Goal: Feedback & Contribution: Submit feedback/report problem

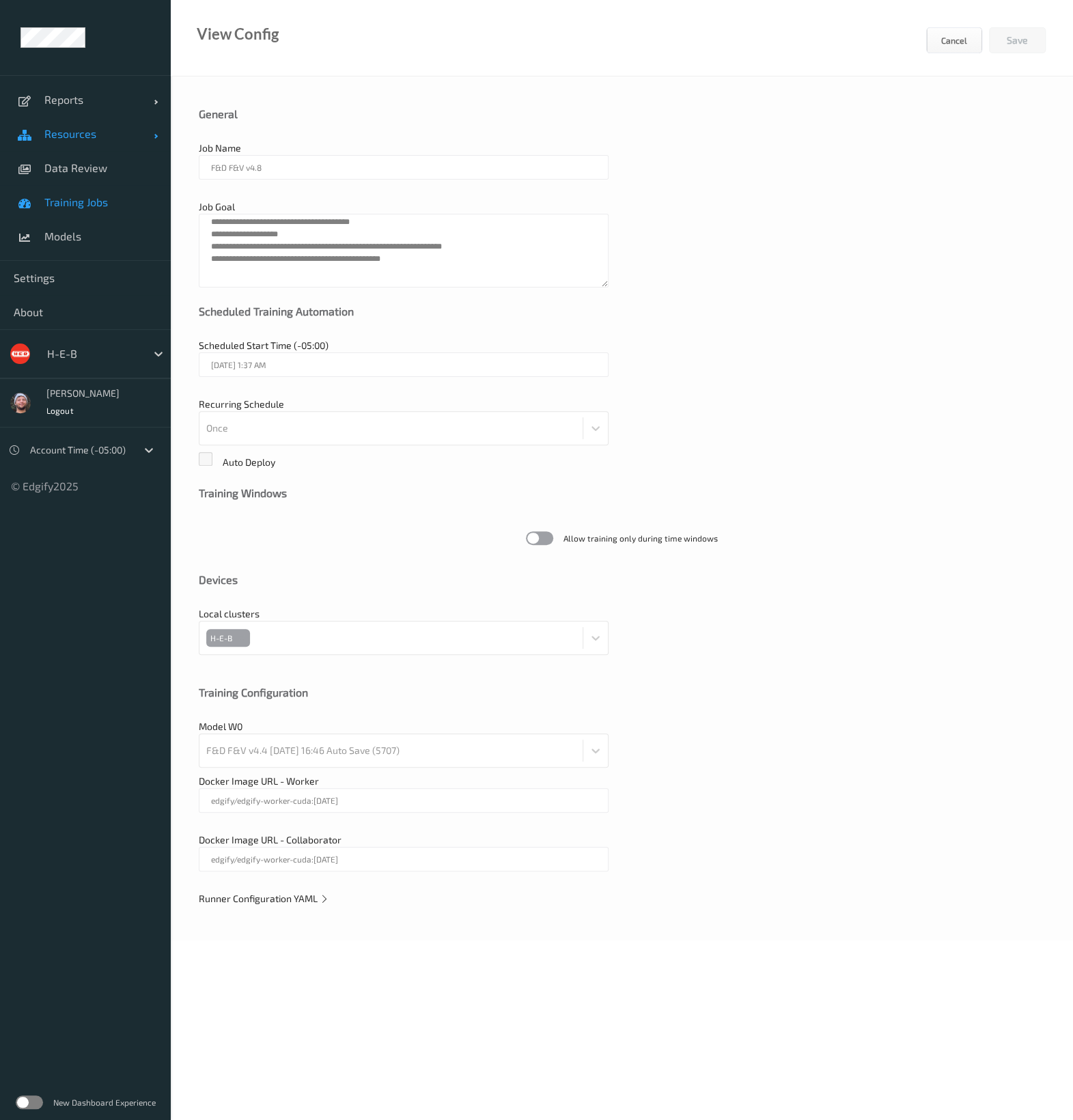
click at [59, 128] on span "Resources" at bounding box center [99, 133] width 109 height 14
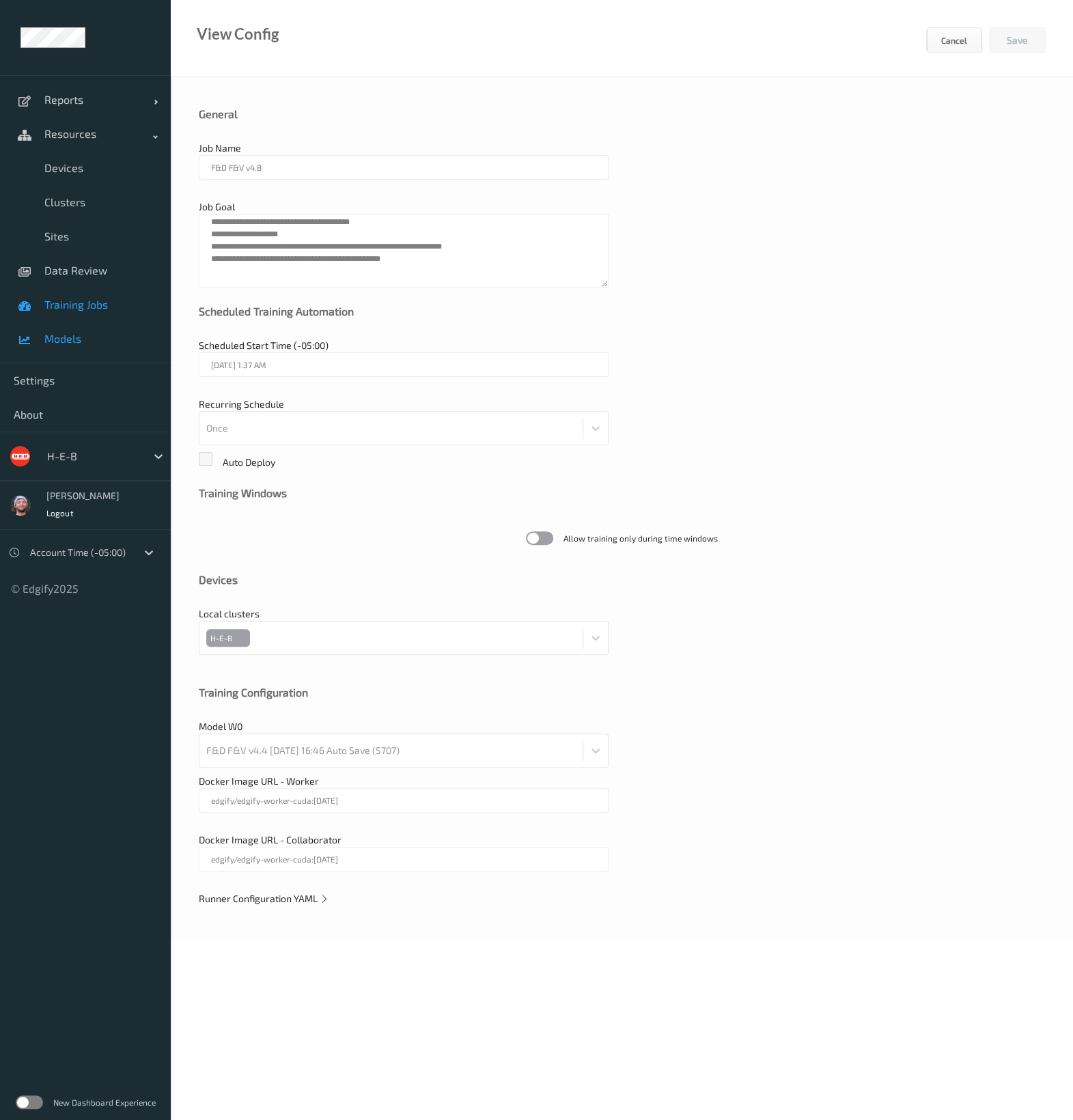
click at [107, 325] on link "Models" at bounding box center [85, 338] width 170 height 34
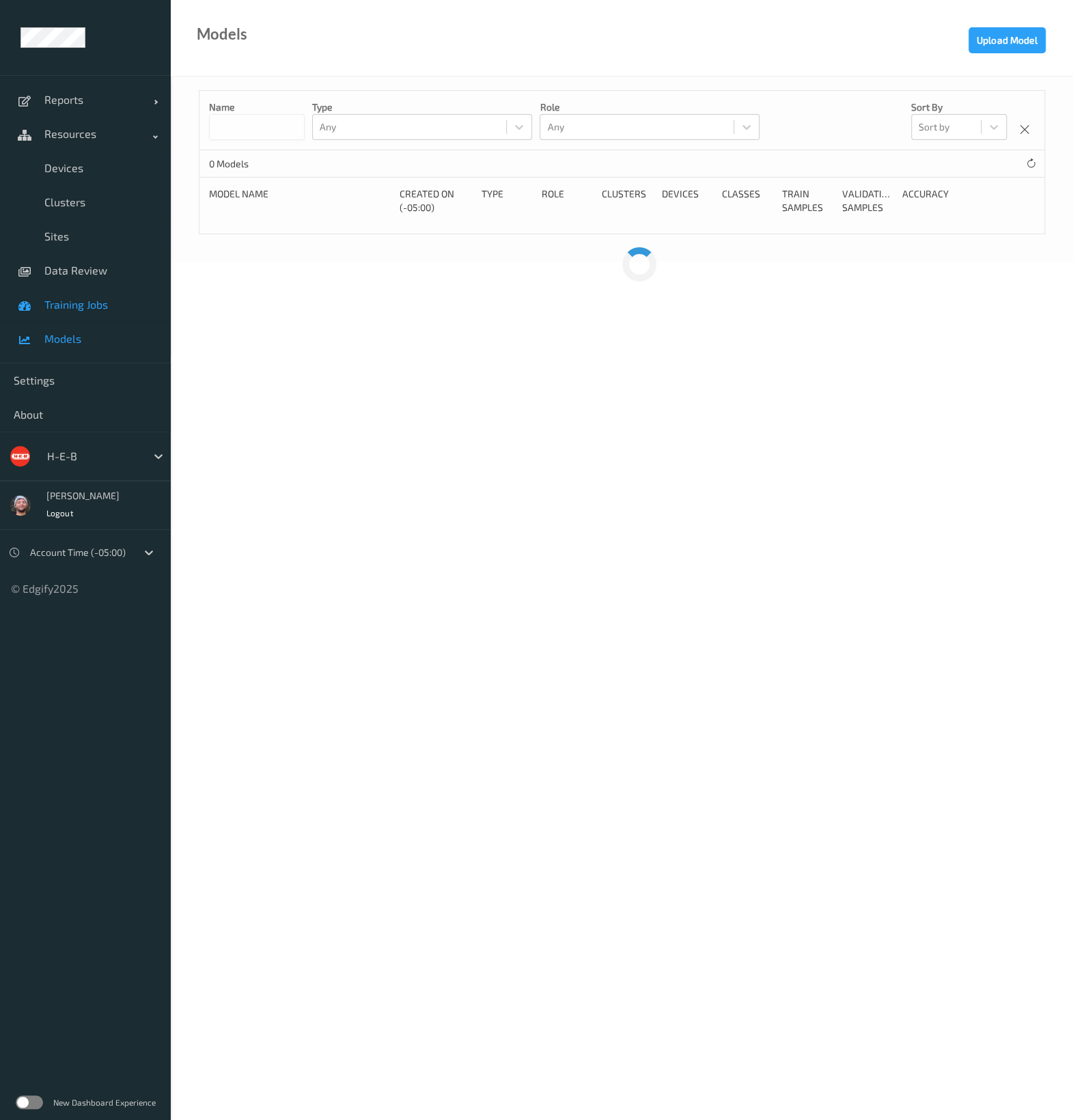
click at [99, 305] on span "Training Jobs" at bounding box center [101, 304] width 113 height 14
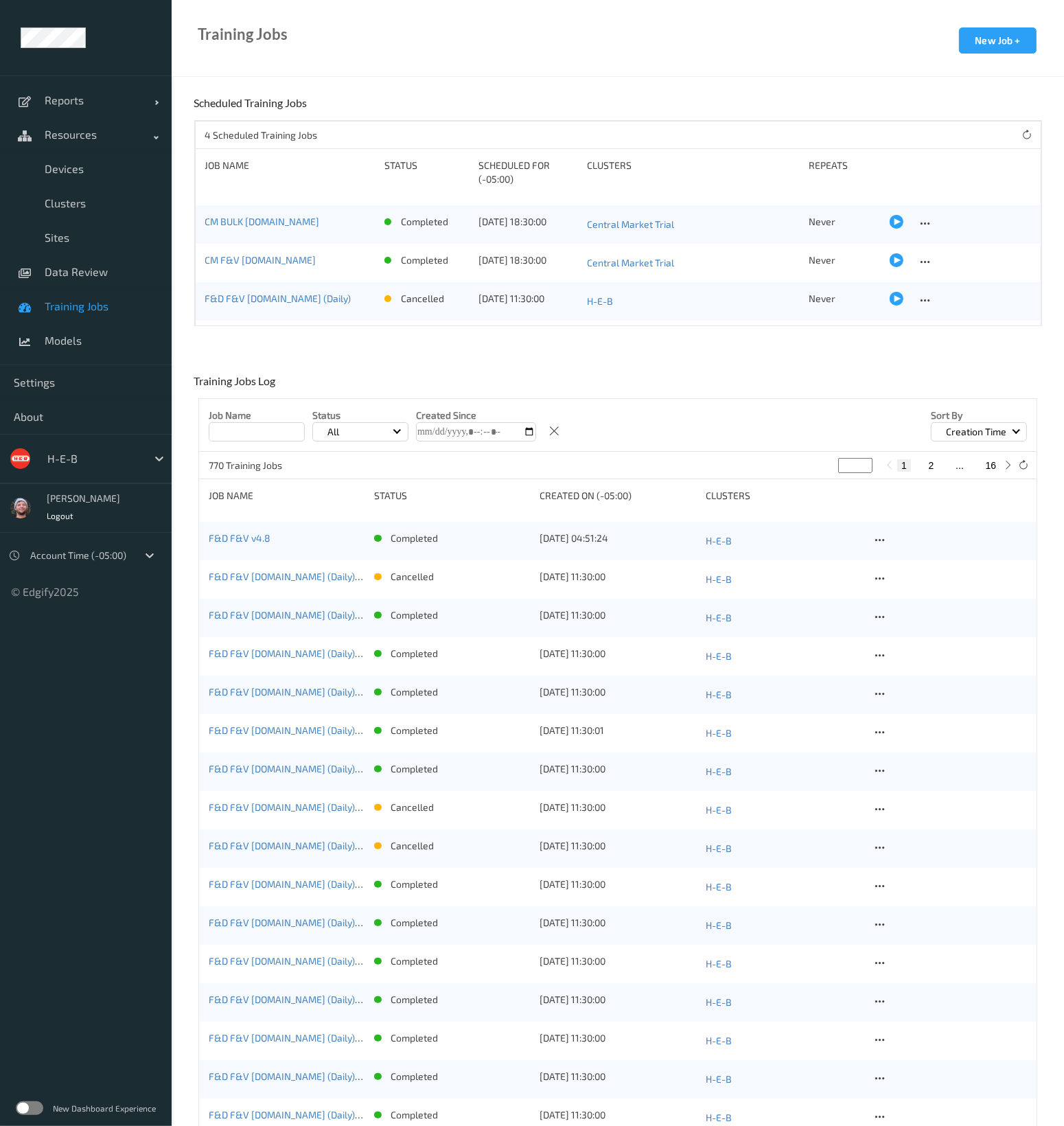
scroll to position [33, 0]
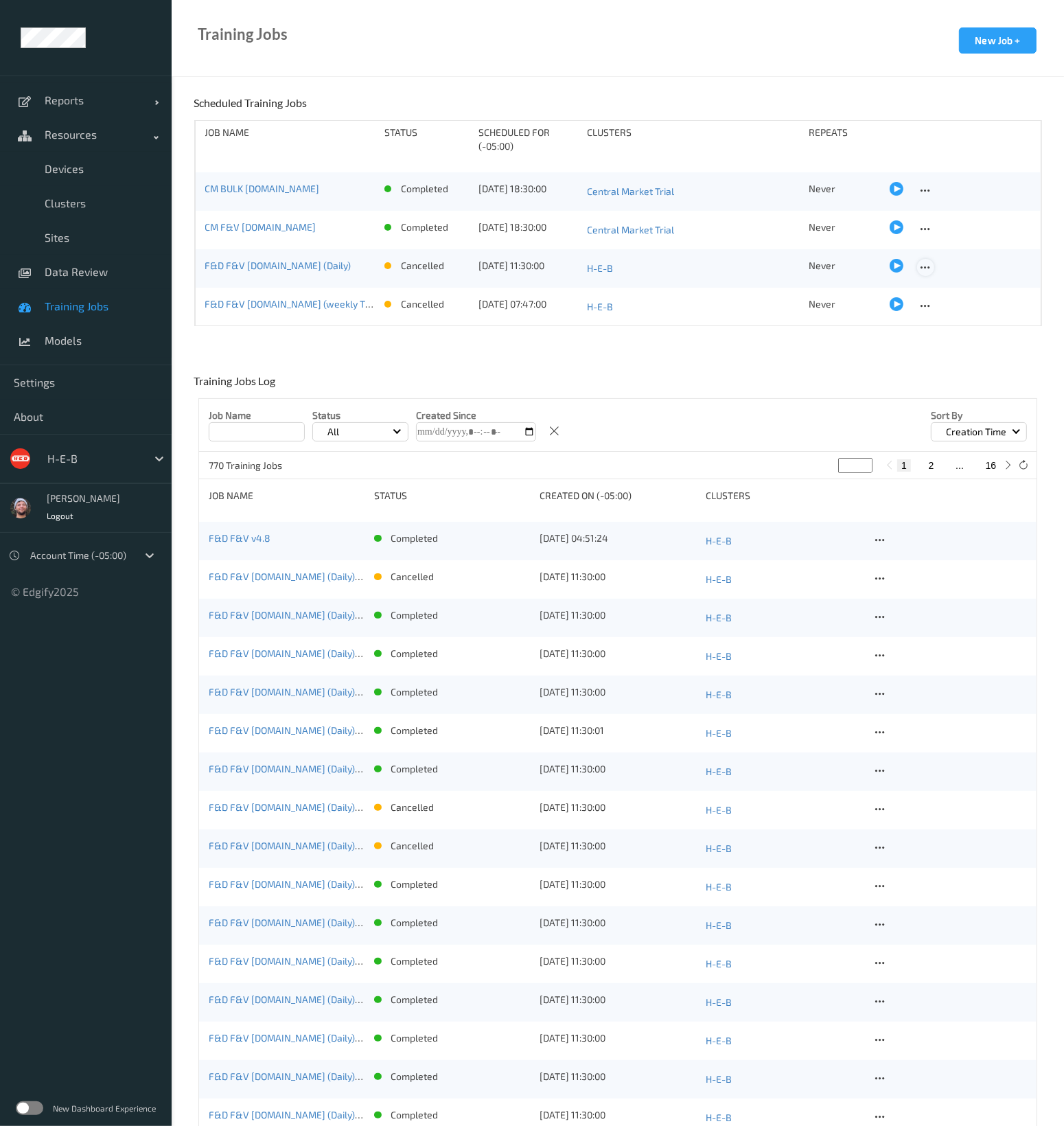
click at [920, 263] on icon at bounding box center [926, 267] width 11 height 12
click at [945, 285] on div "Edit Job" at bounding box center [956, 289] width 30 height 13
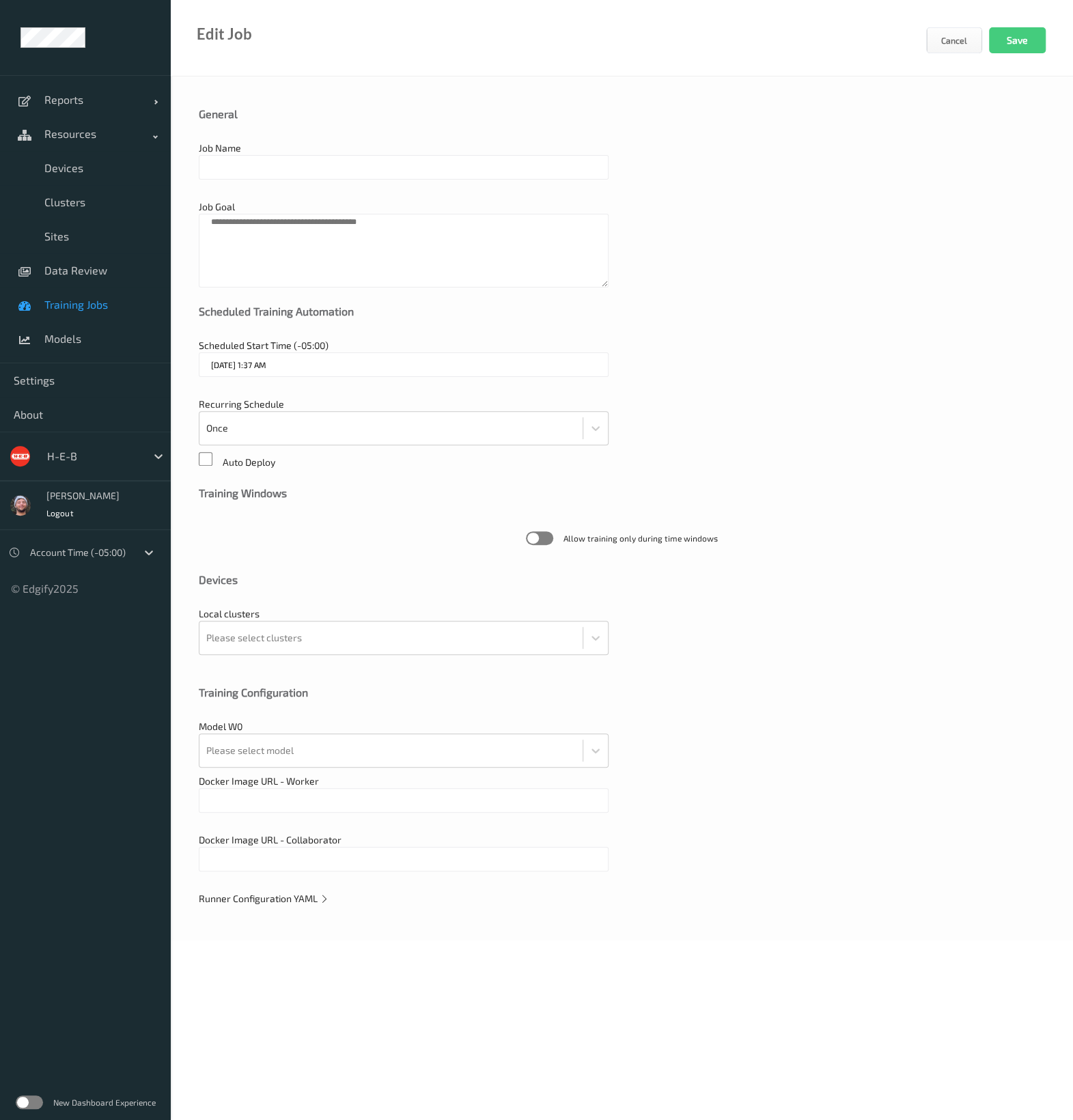
type input "F&D F&V v4.7.ST (Daily)"
type textarea "**********"
type input "20/08/2025 11:30 AM"
type input "edgify/edgify-worker-cuda:2.5.20"
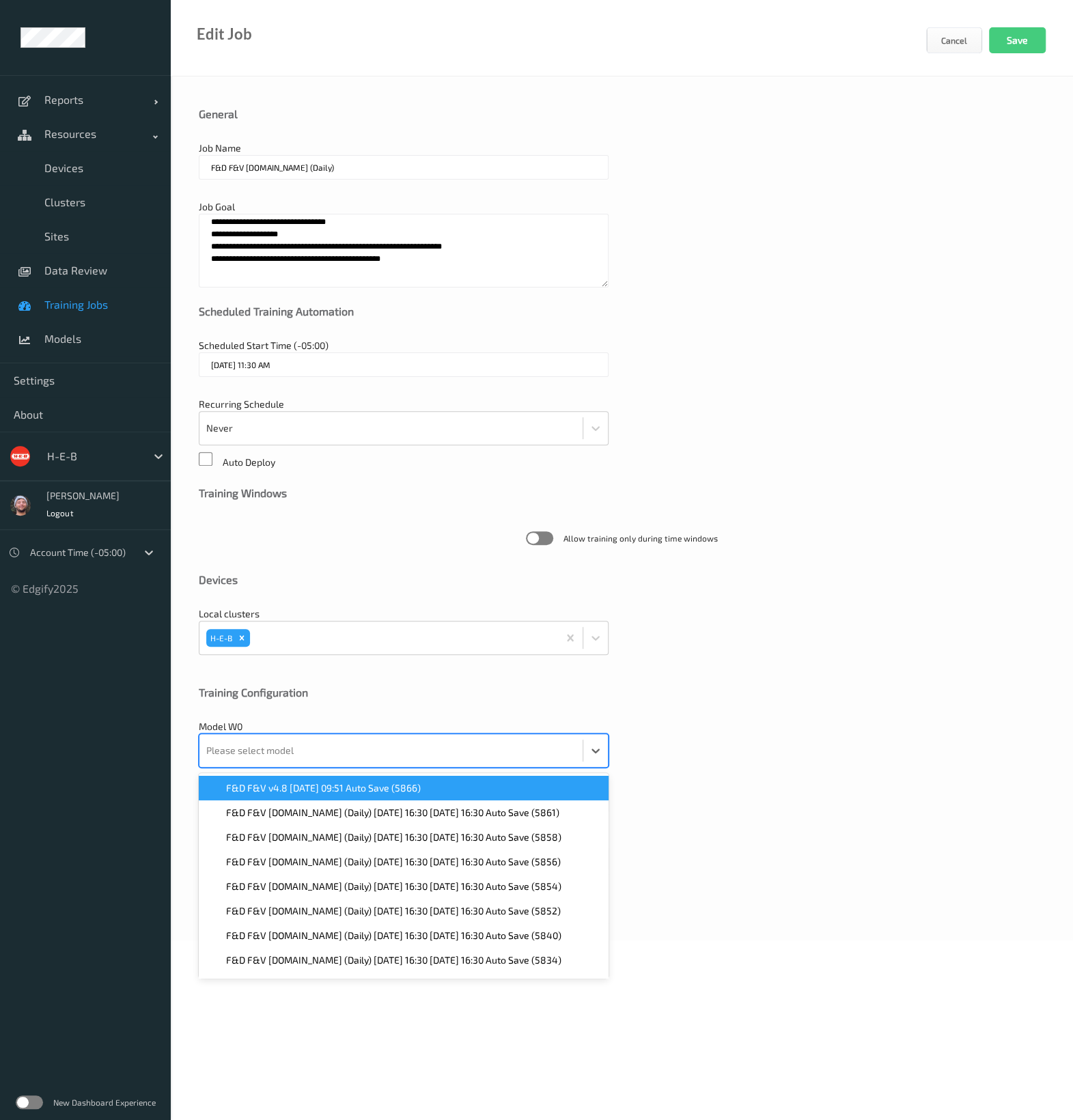
click at [383, 740] on div at bounding box center [390, 749] width 370 height 27
click at [372, 783] on span "F&D F&V v4.8 2025-08-20 09:51 Auto Save (5866)" at bounding box center [323, 788] width 195 height 14
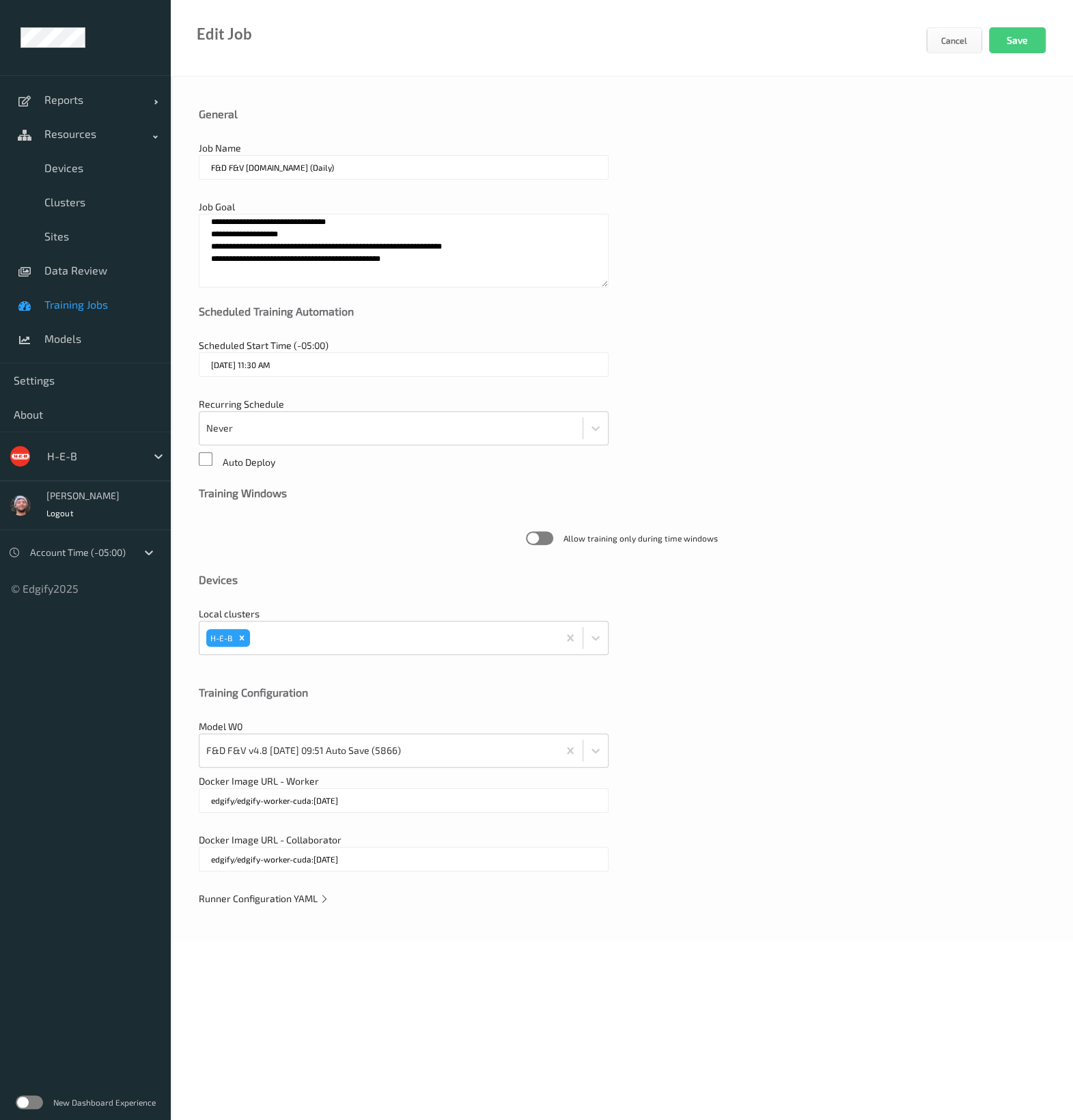
click at [316, 893] on span "Runner Configuration YAML" at bounding box center [264, 898] width 130 height 11
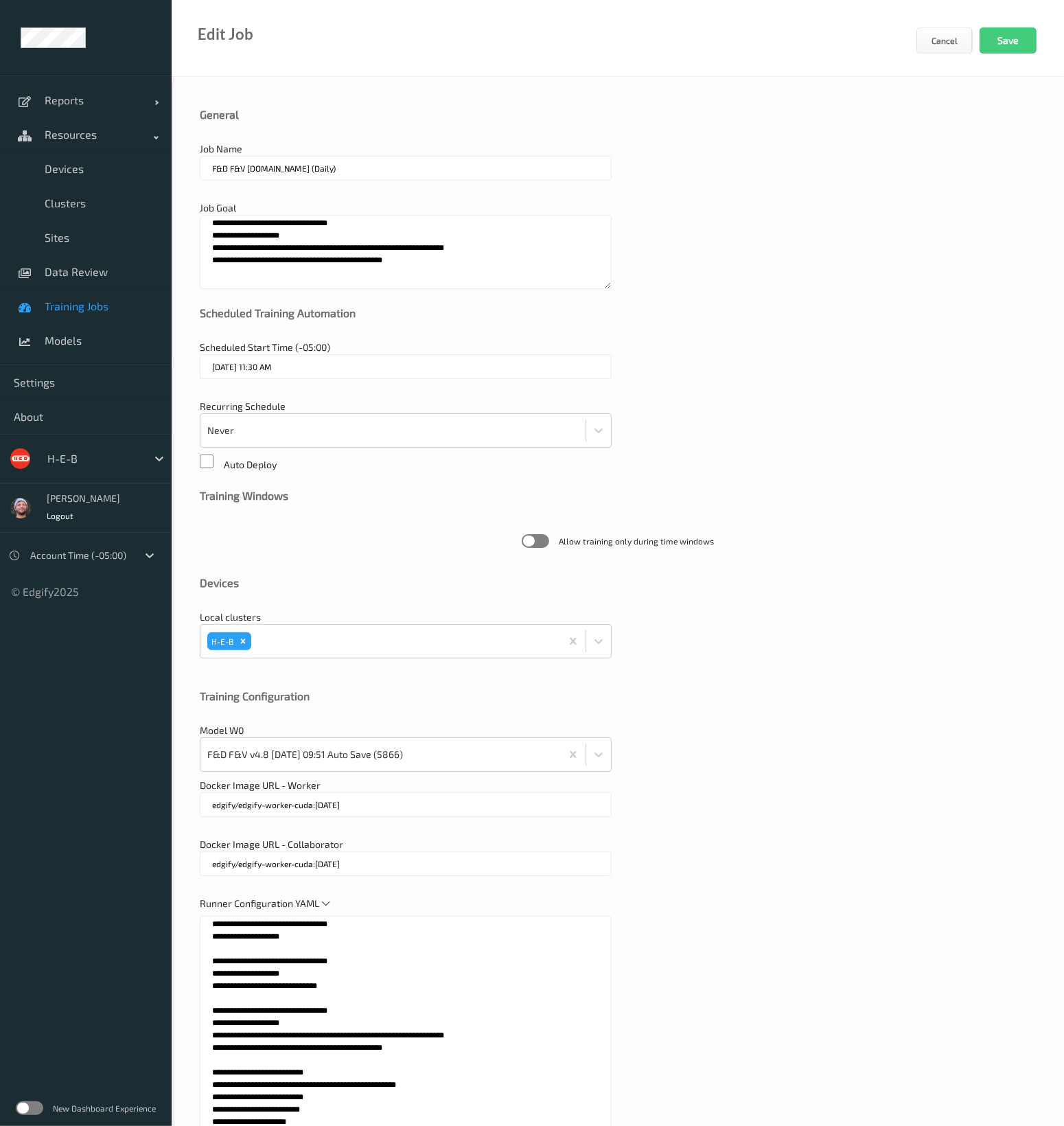
scroll to position [182, 0]
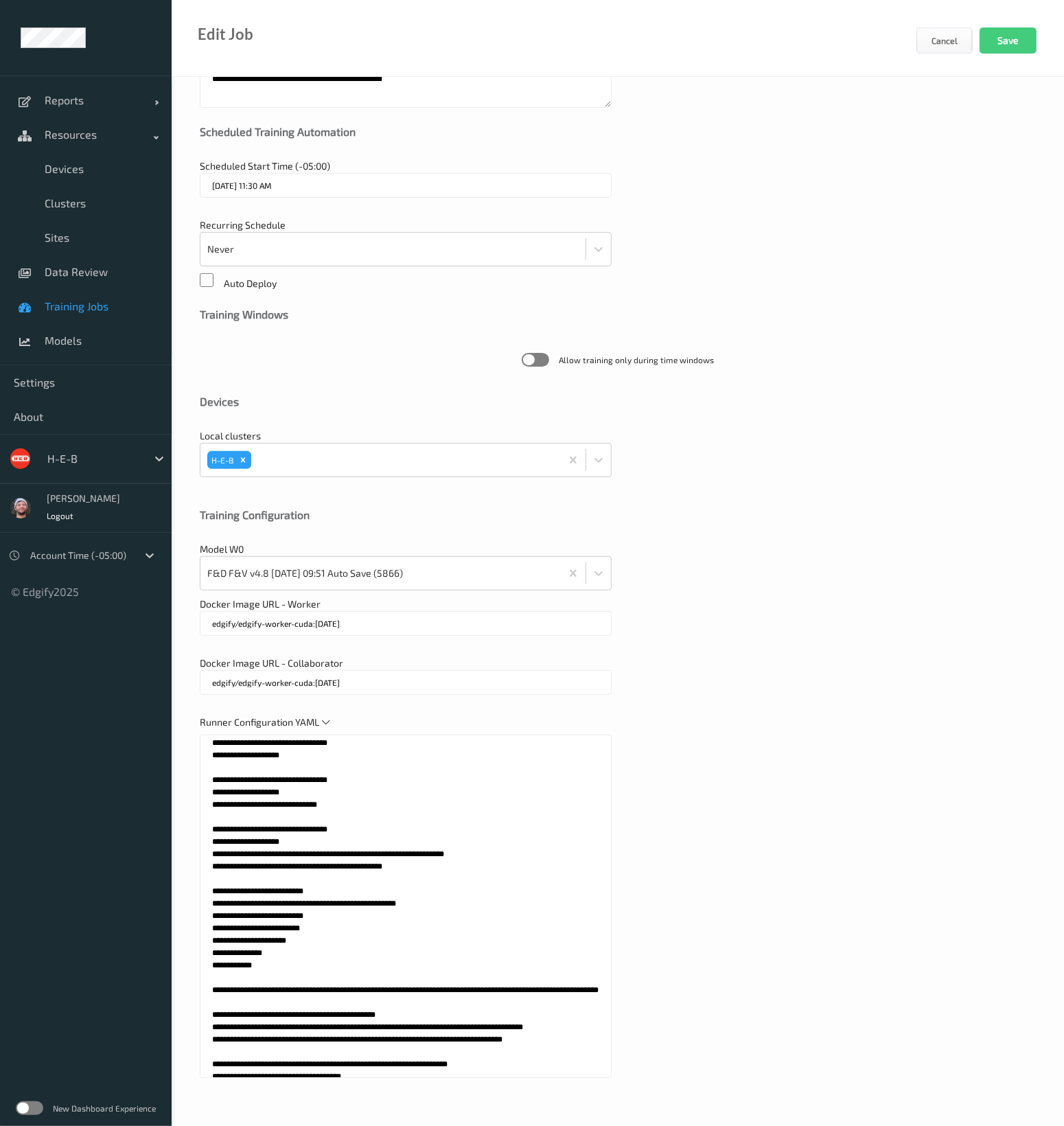
click at [402, 855] on textarea at bounding box center [405, 906] width 412 height 344
paste textarea "**********"
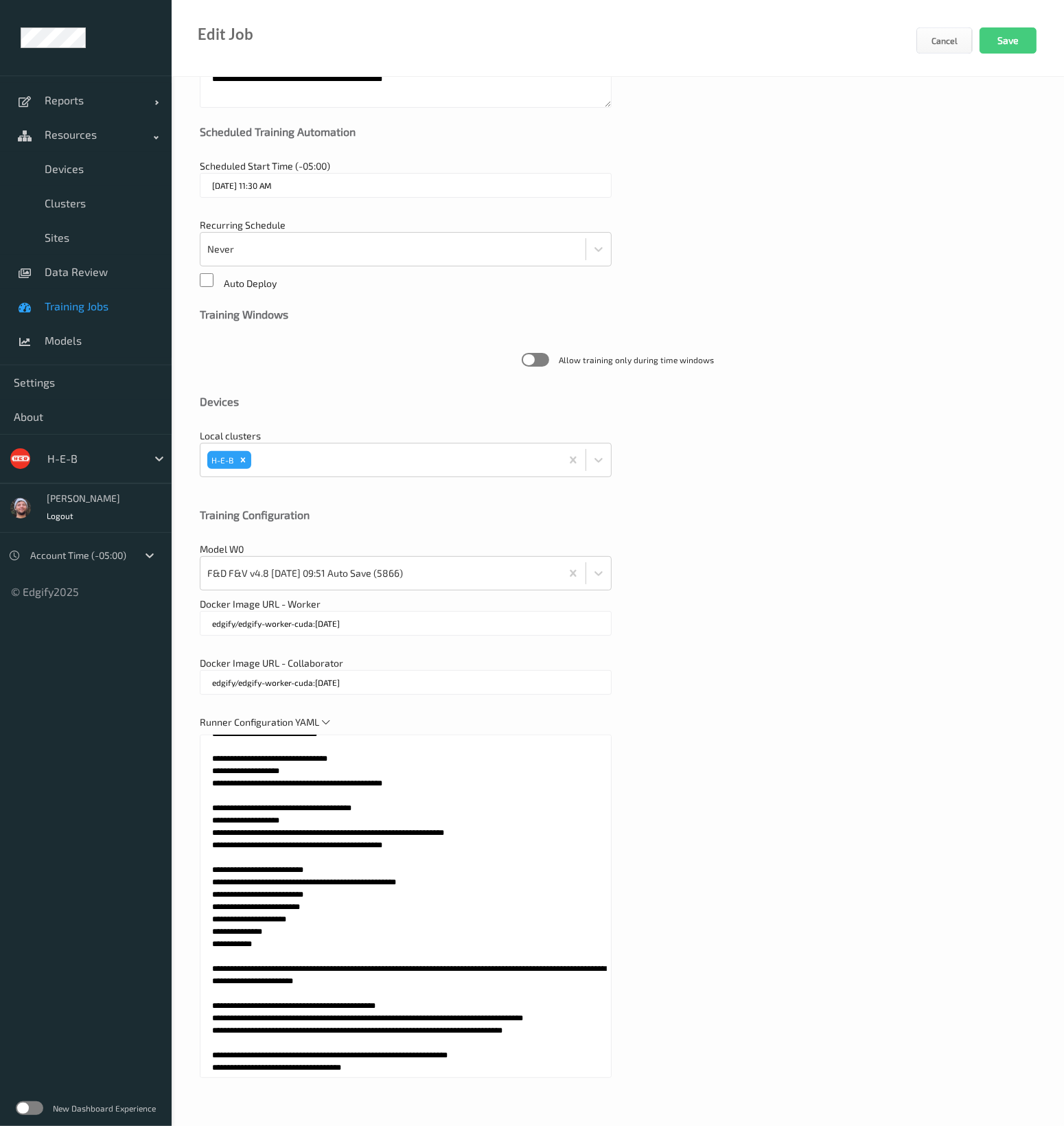
scroll to position [0, 0]
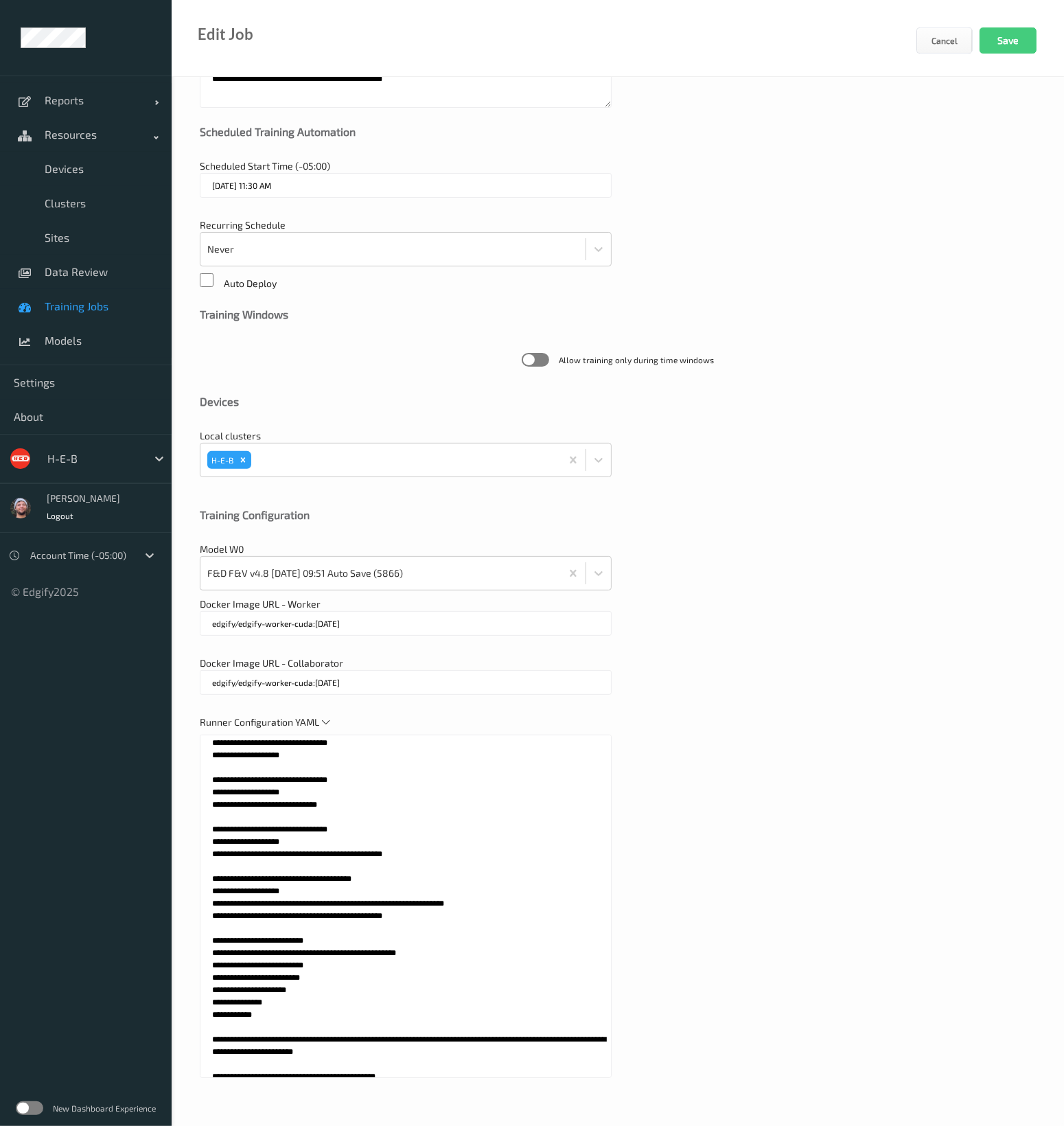
type textarea "**********"
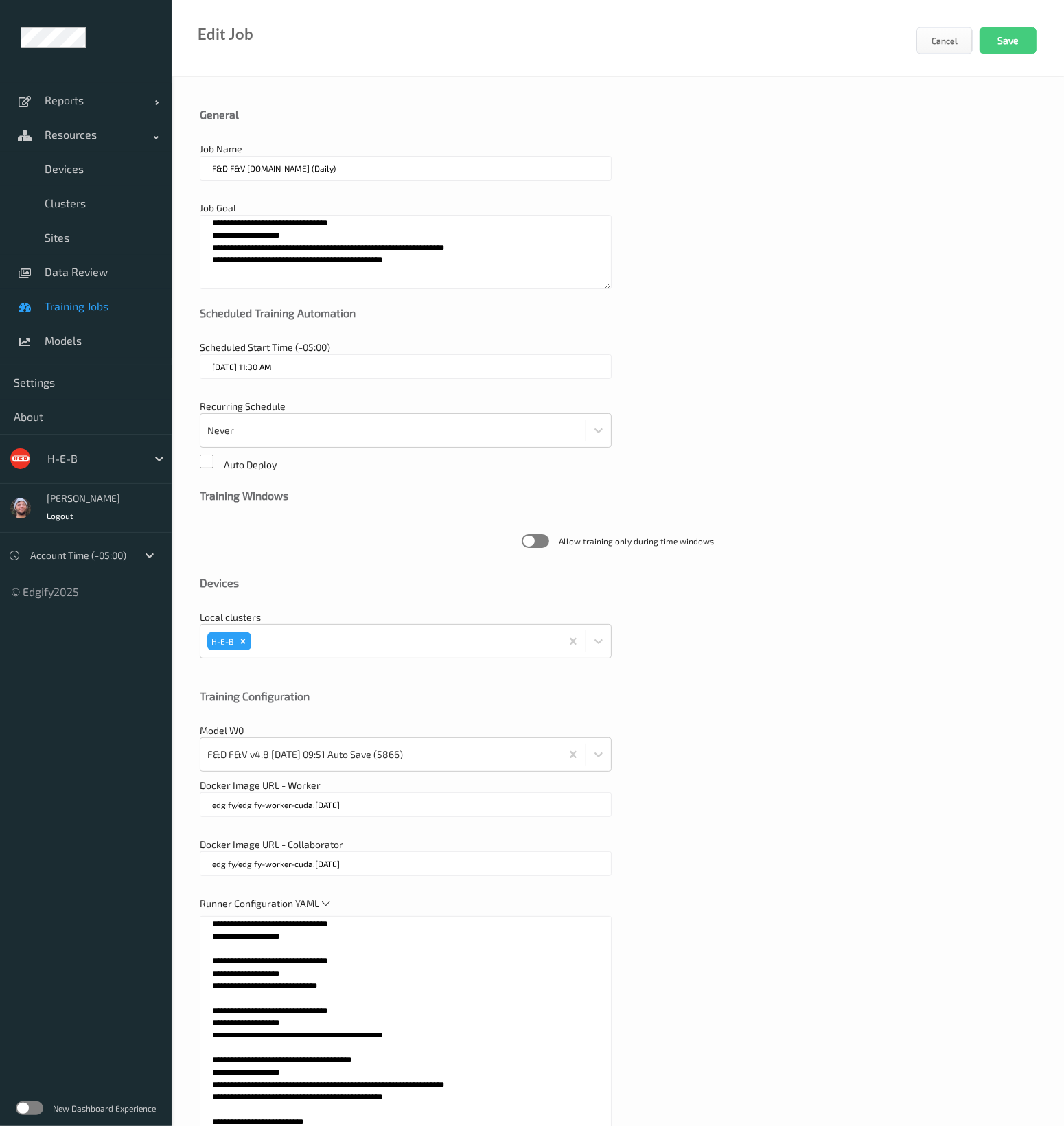
click at [415, 271] on textarea "**********" at bounding box center [405, 252] width 412 height 74
paste textarea "*******"
type textarea "**********"
click at [259, 170] on input "F&D F&V v4.7.ST (Daily)" at bounding box center [405, 168] width 412 height 24
type input "F&D F&V v4.8.ST (Daily)"
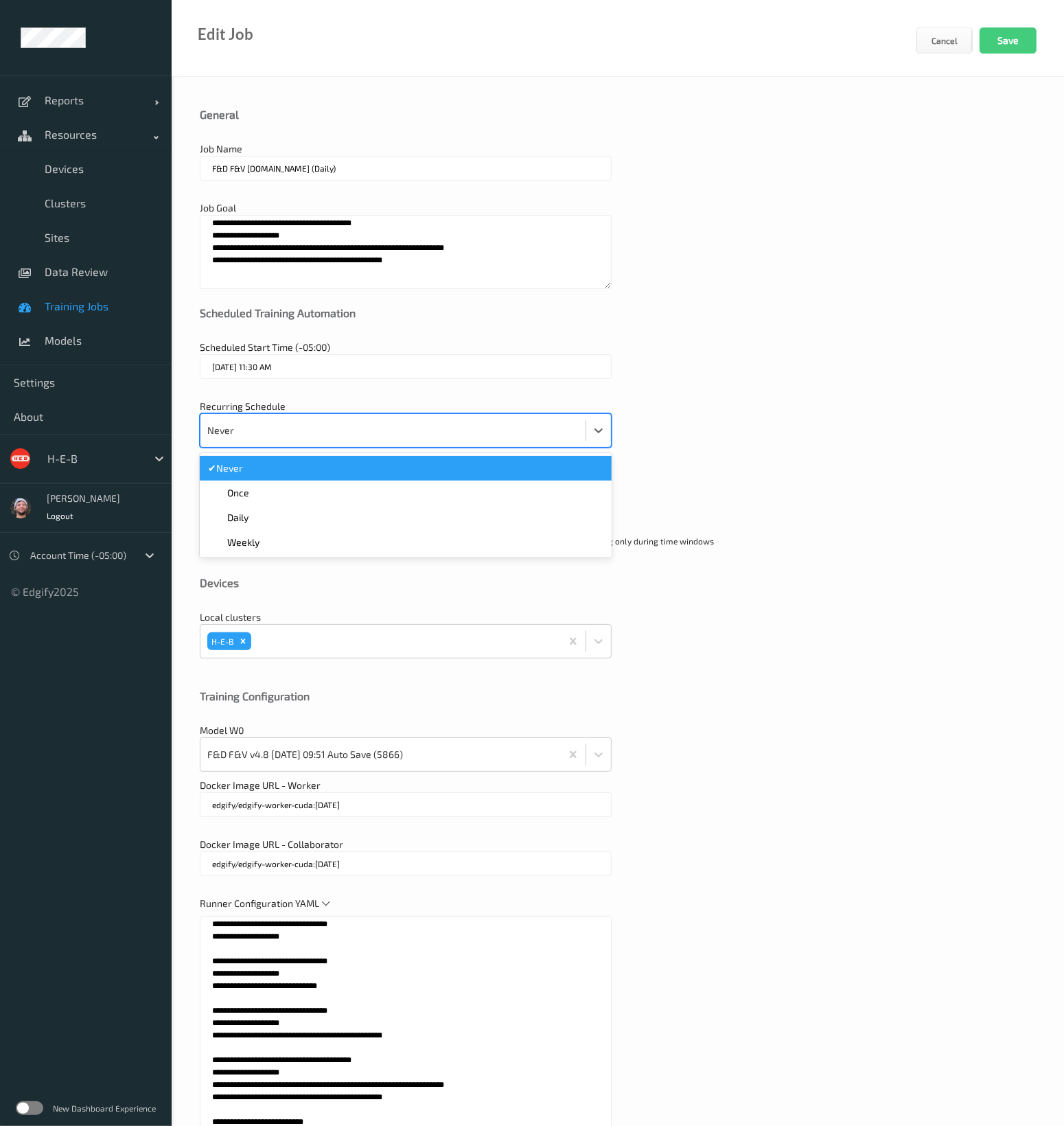
click at [261, 442] on div at bounding box center [392, 430] width 372 height 27
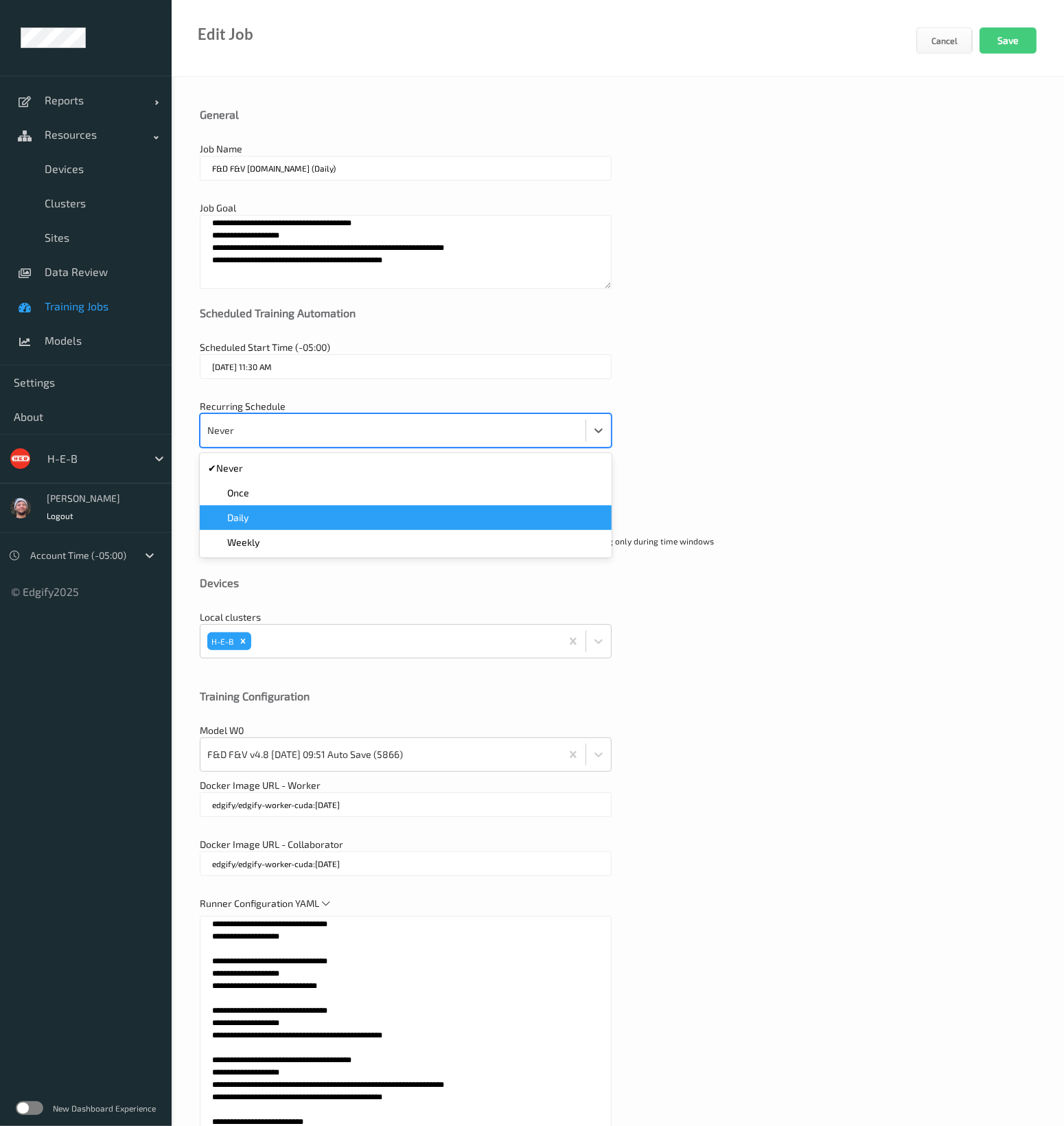
click at [276, 517] on div "Daily" at bounding box center [405, 518] width 395 height 14
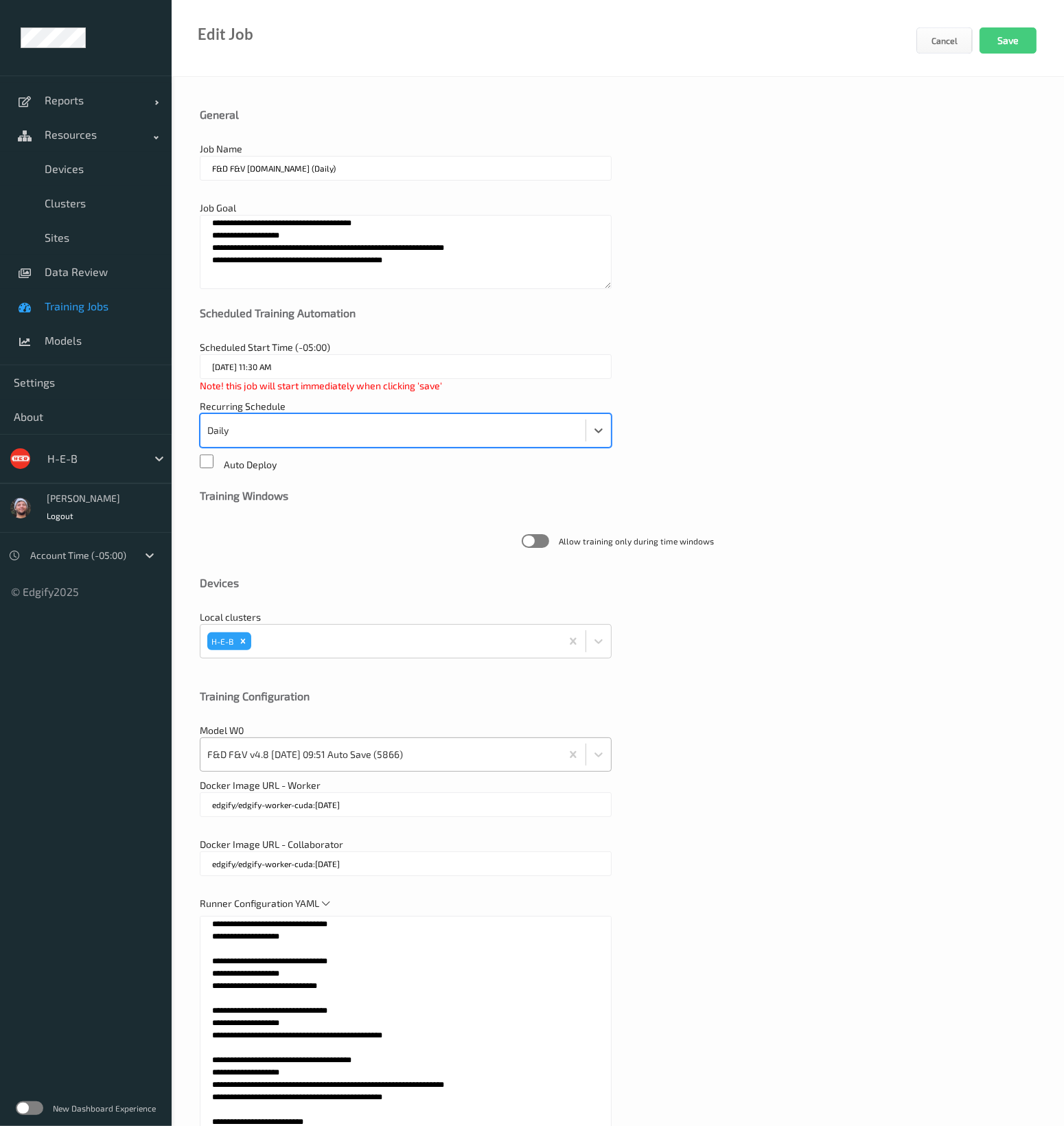
click at [385, 760] on div at bounding box center [380, 753] width 346 height 27
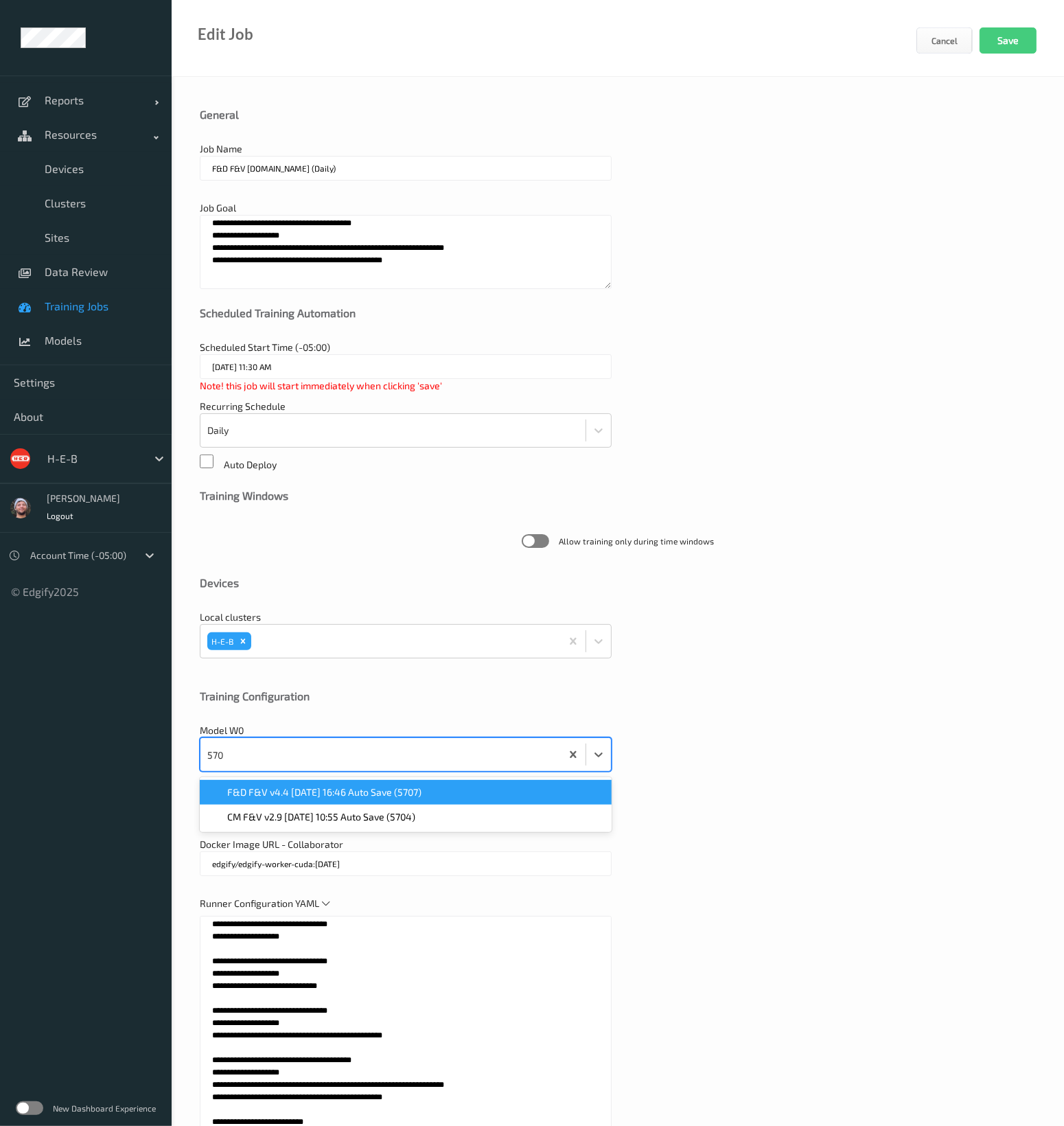
type input "5707"
click at [386, 792] on span "F&D F&V v4.4 2025-07-02 16:46 Auto Save (5707)" at bounding box center [325, 792] width 195 height 14
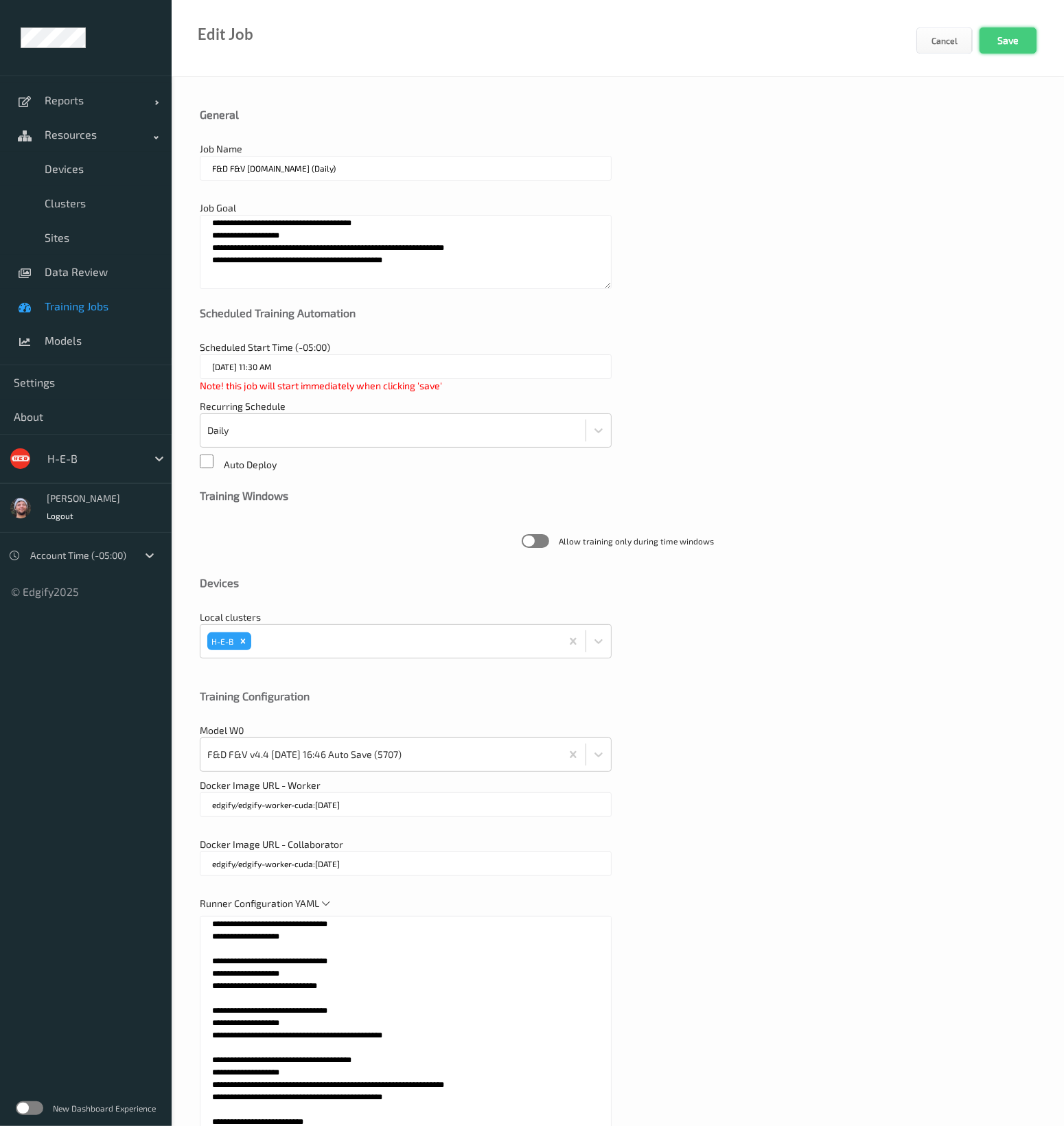
click at [1027, 34] on button "Save" at bounding box center [1008, 40] width 57 height 26
click at [274, 375] on input "20/08/2025 11:30 AM" at bounding box center [405, 366] width 412 height 24
click at [78, 285] on link "Data Review" at bounding box center [85, 271] width 171 height 35
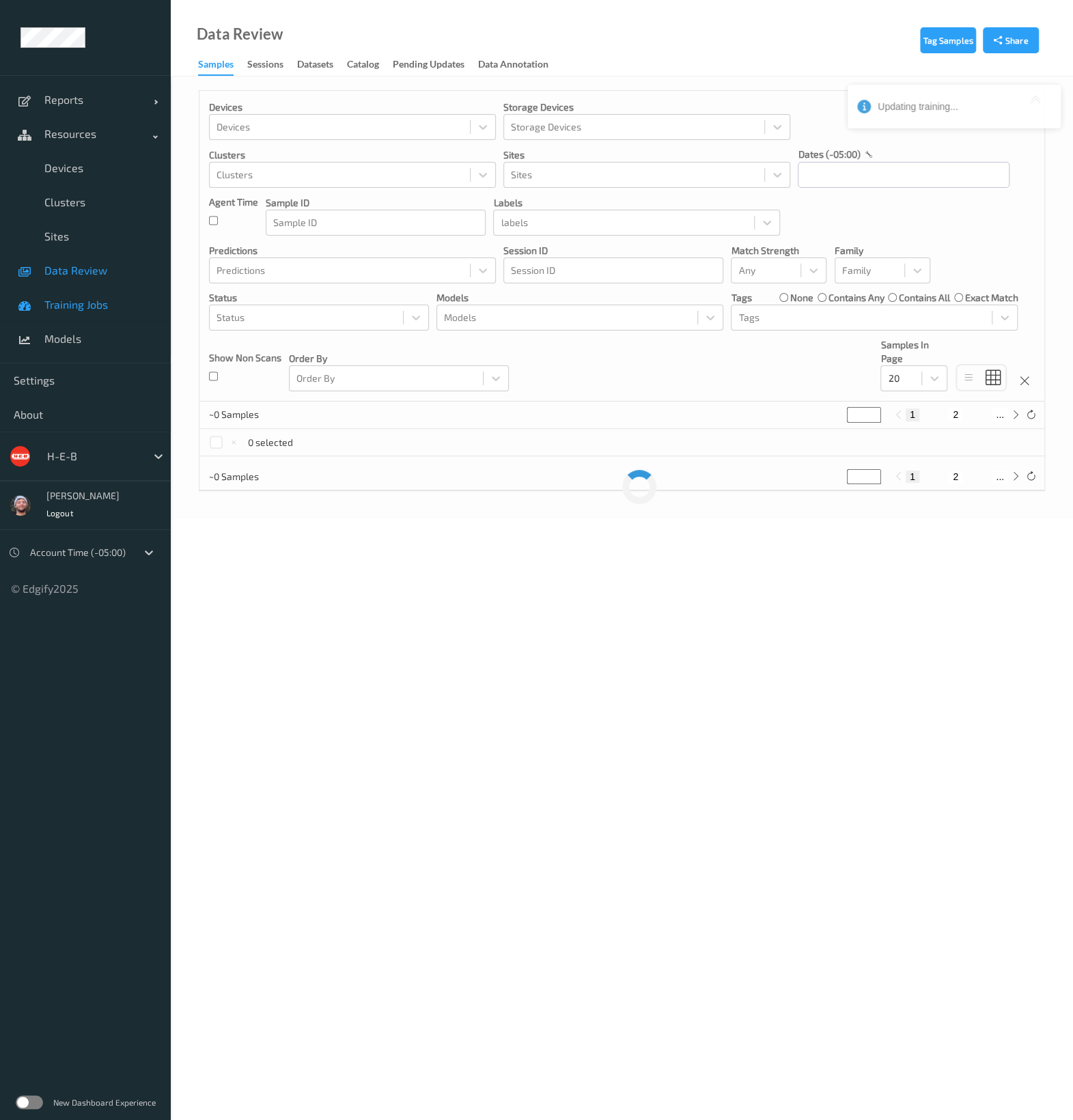
click at [83, 304] on span "Training Jobs" at bounding box center [101, 304] width 113 height 14
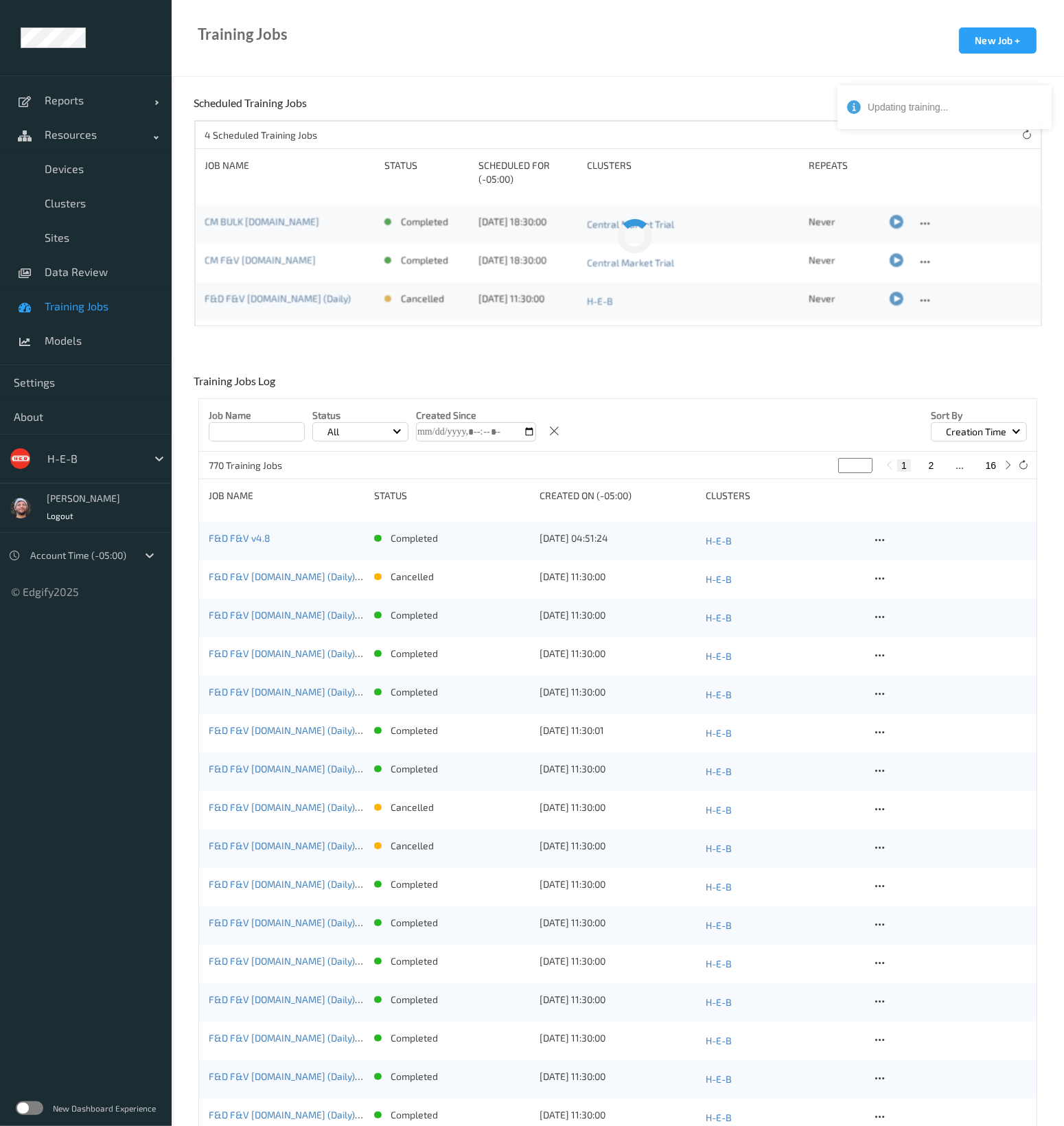
scroll to position [33, 0]
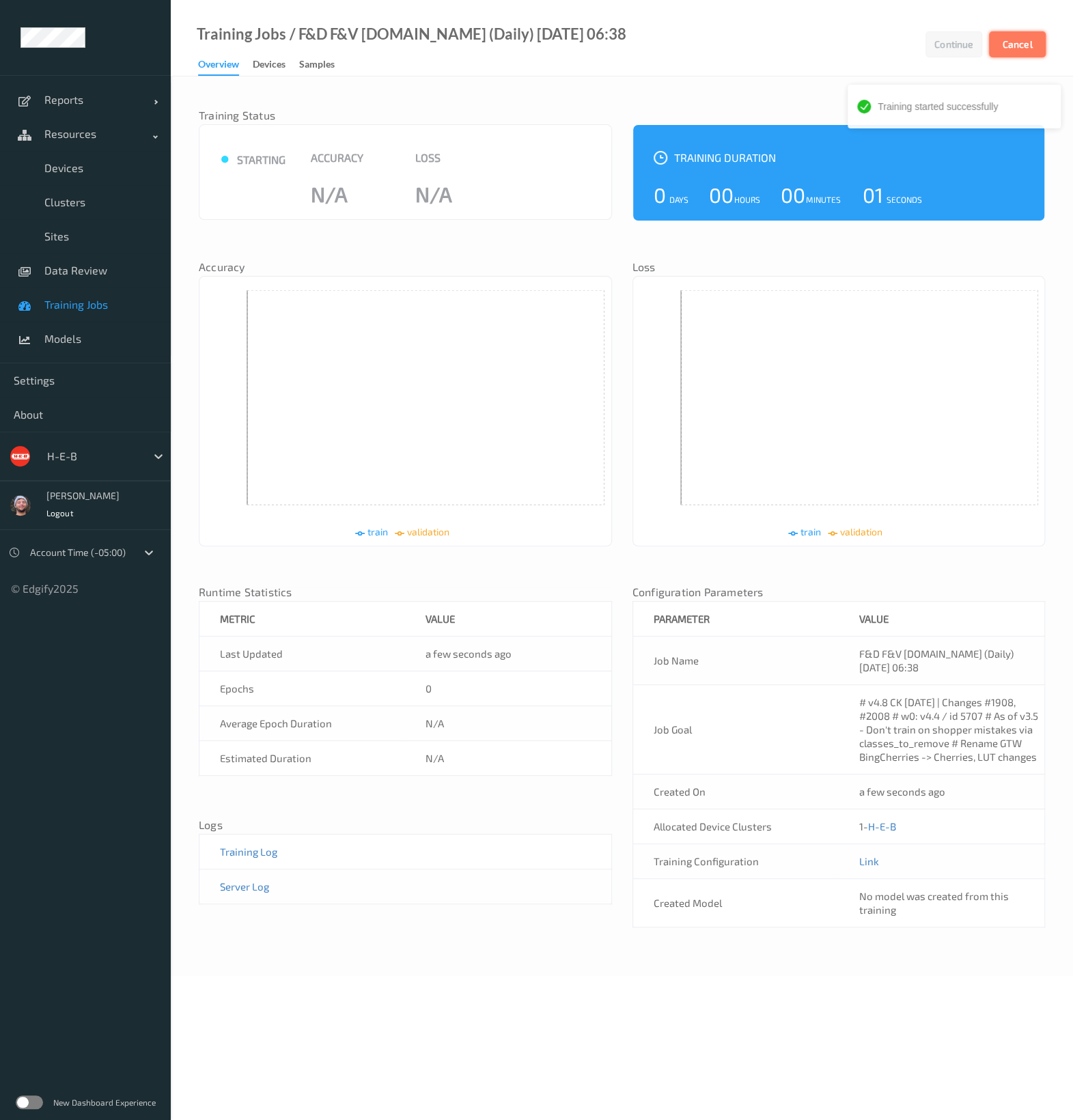
click at [998, 52] on button "Cancel" at bounding box center [1017, 45] width 57 height 26
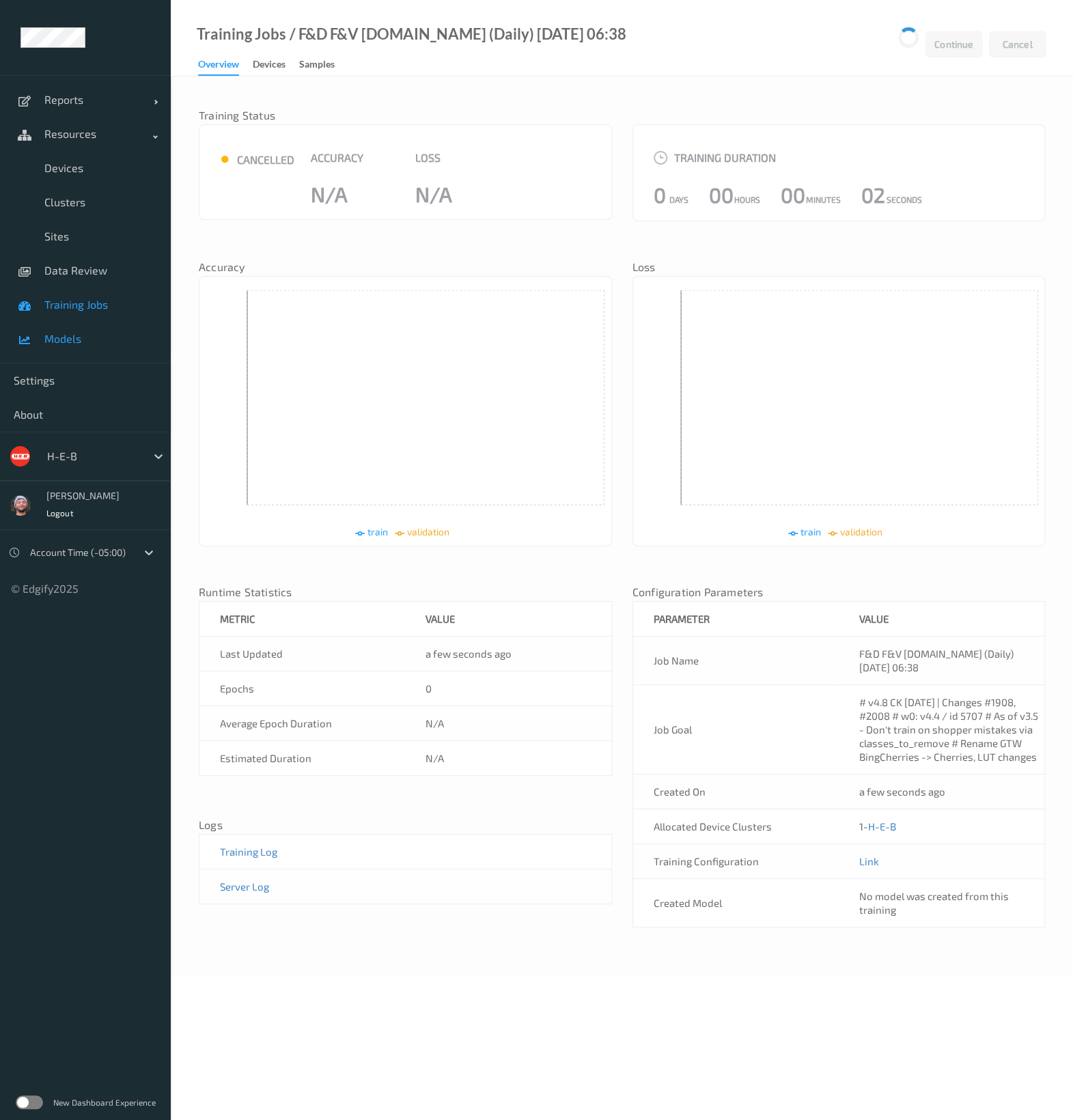
click at [100, 325] on link "Models" at bounding box center [85, 338] width 170 height 34
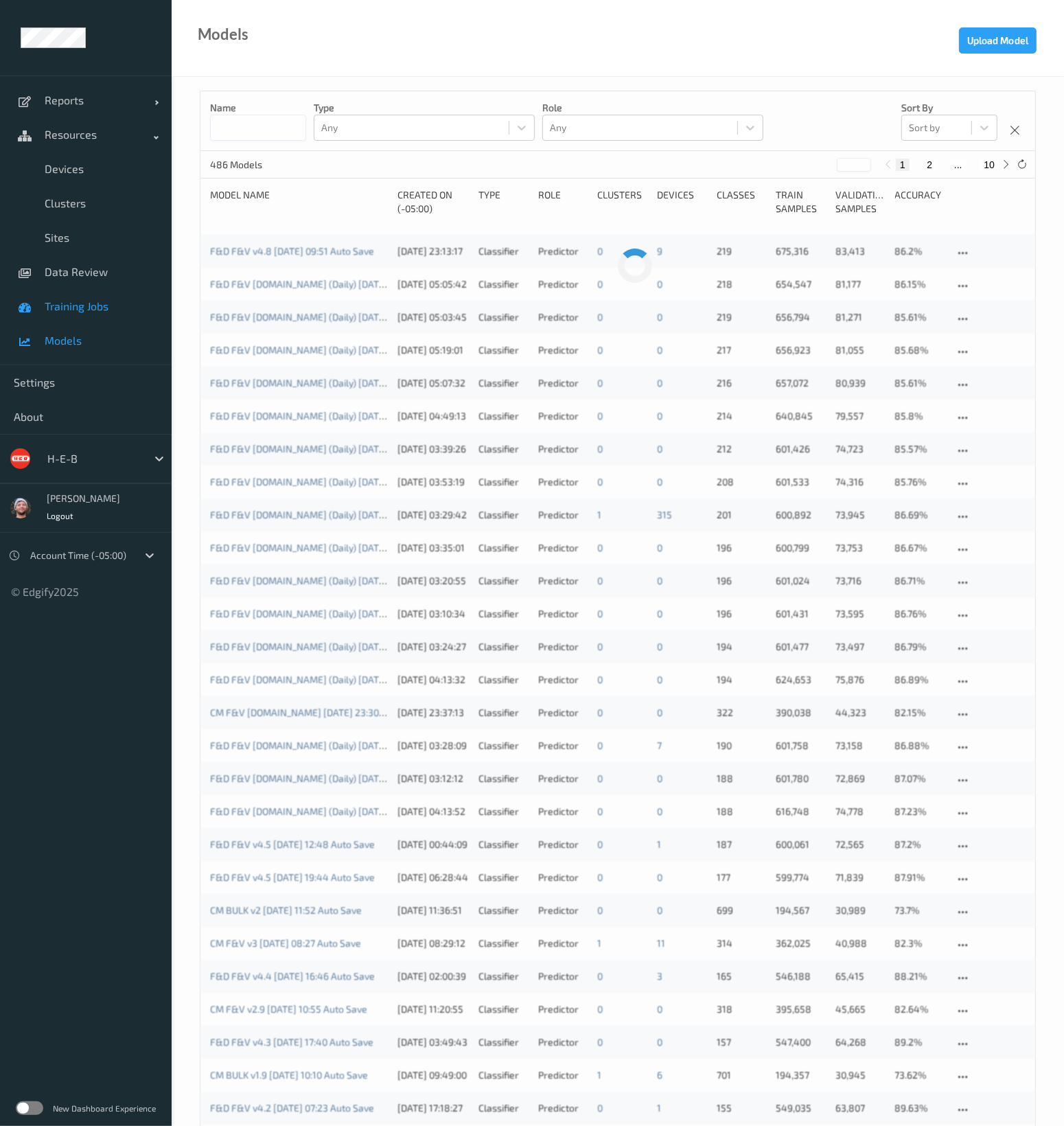
click at [96, 304] on span "Training Jobs" at bounding box center [101, 306] width 113 height 14
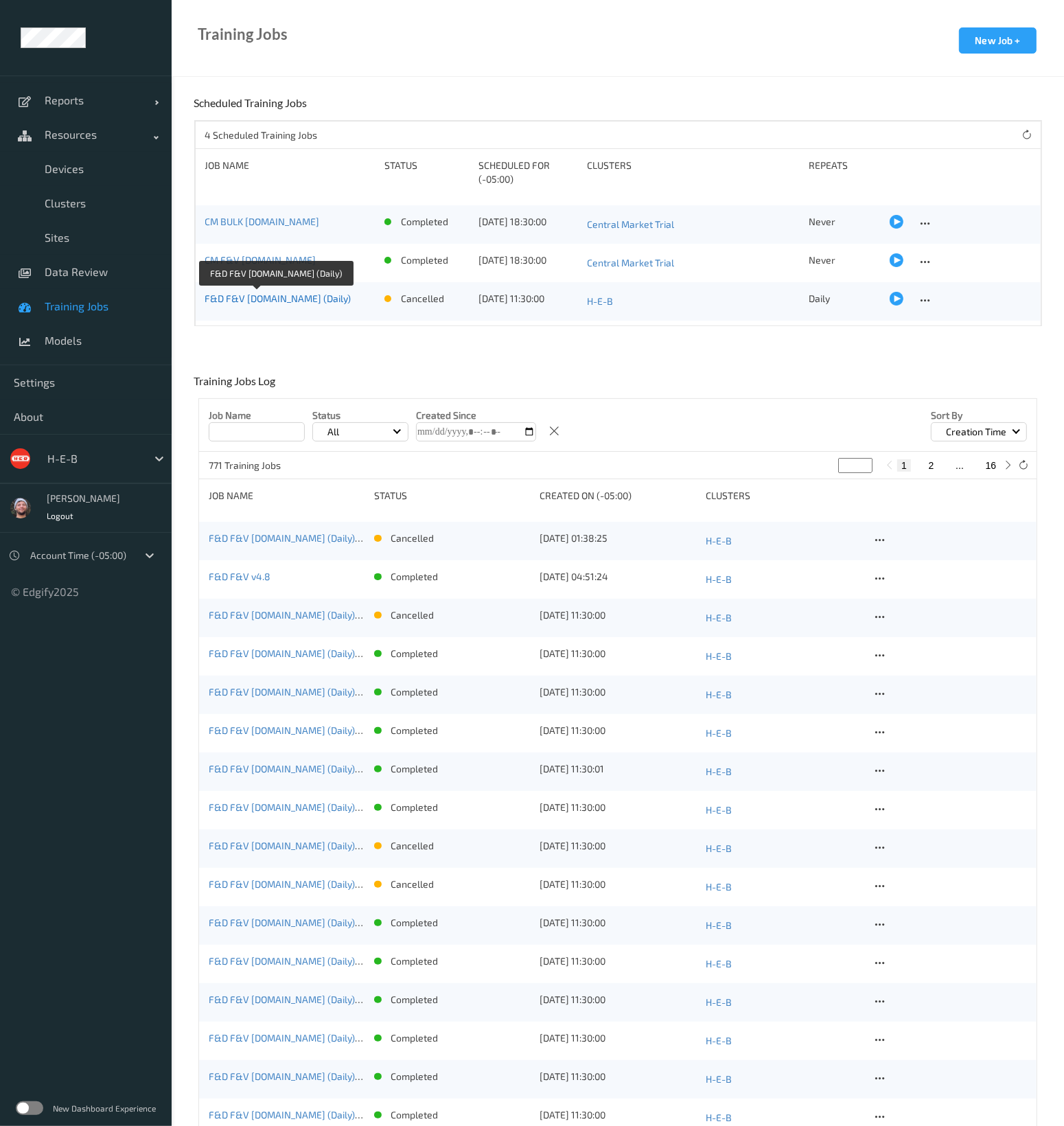
click at [249, 298] on link "F&D F&V v4.8.ST (Daily)" at bounding box center [278, 298] width 146 height 11
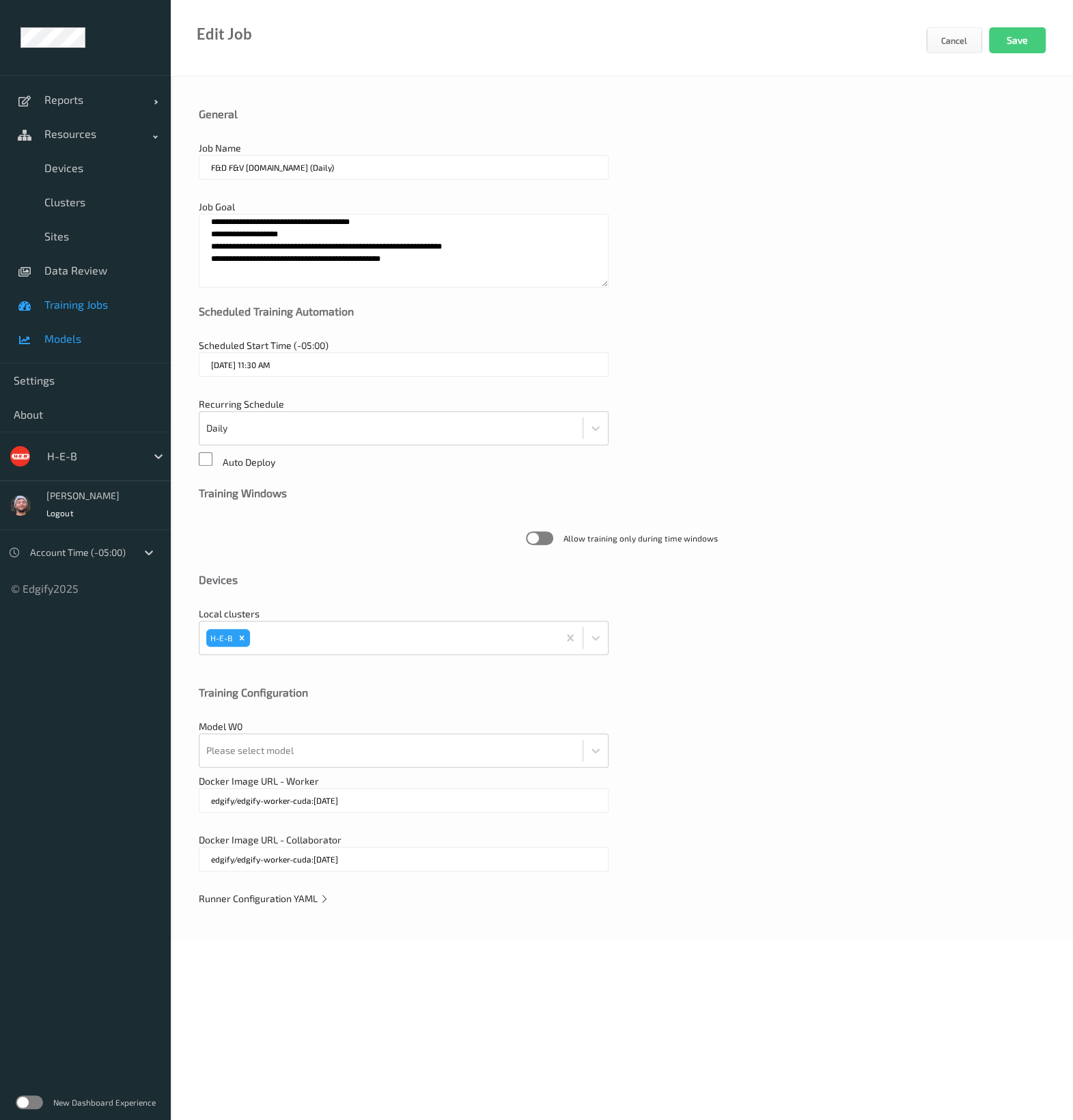
click at [112, 322] on link "Models" at bounding box center [85, 338] width 170 height 34
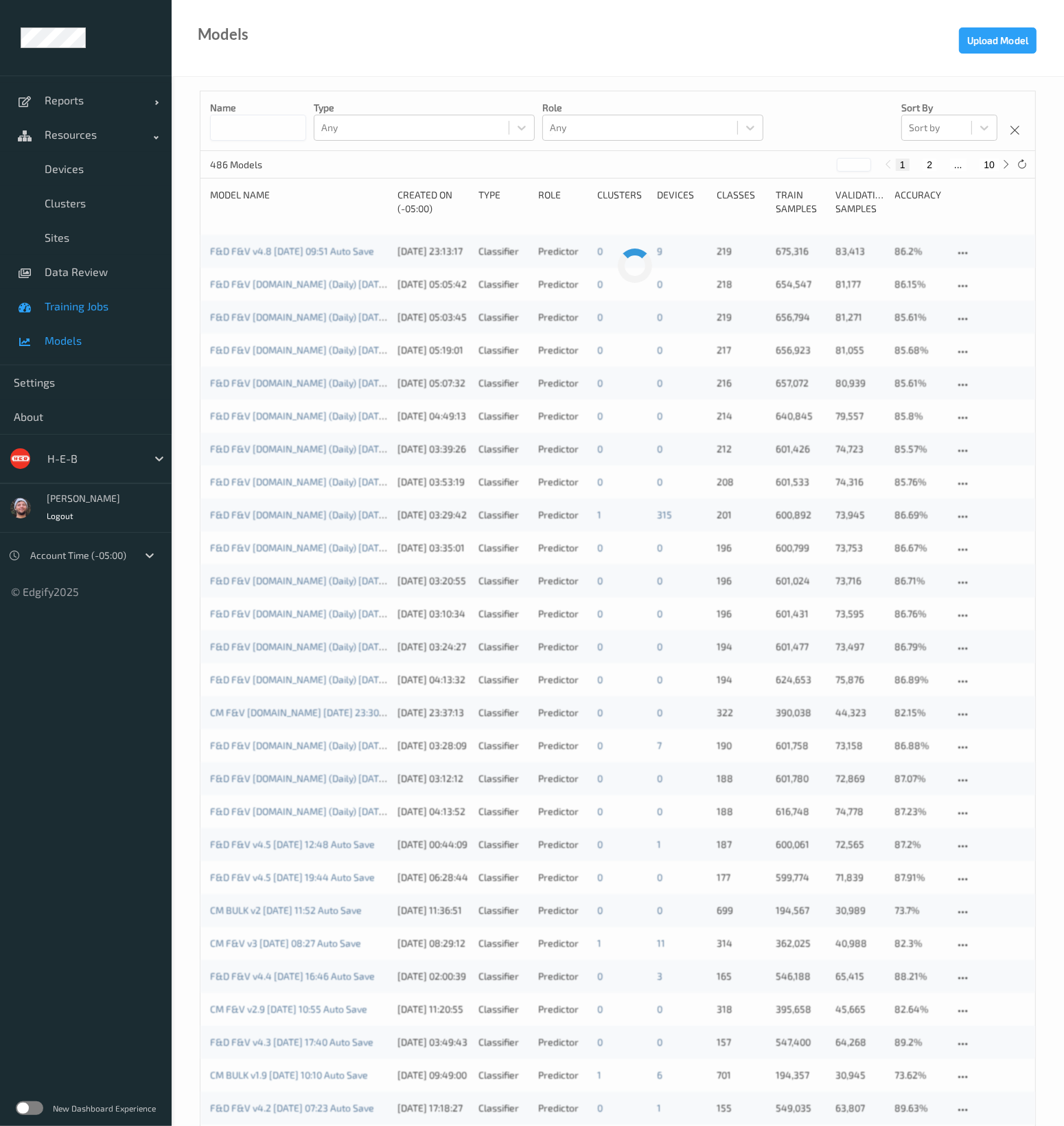
click at [112, 319] on link "Training Jobs" at bounding box center [85, 306] width 171 height 35
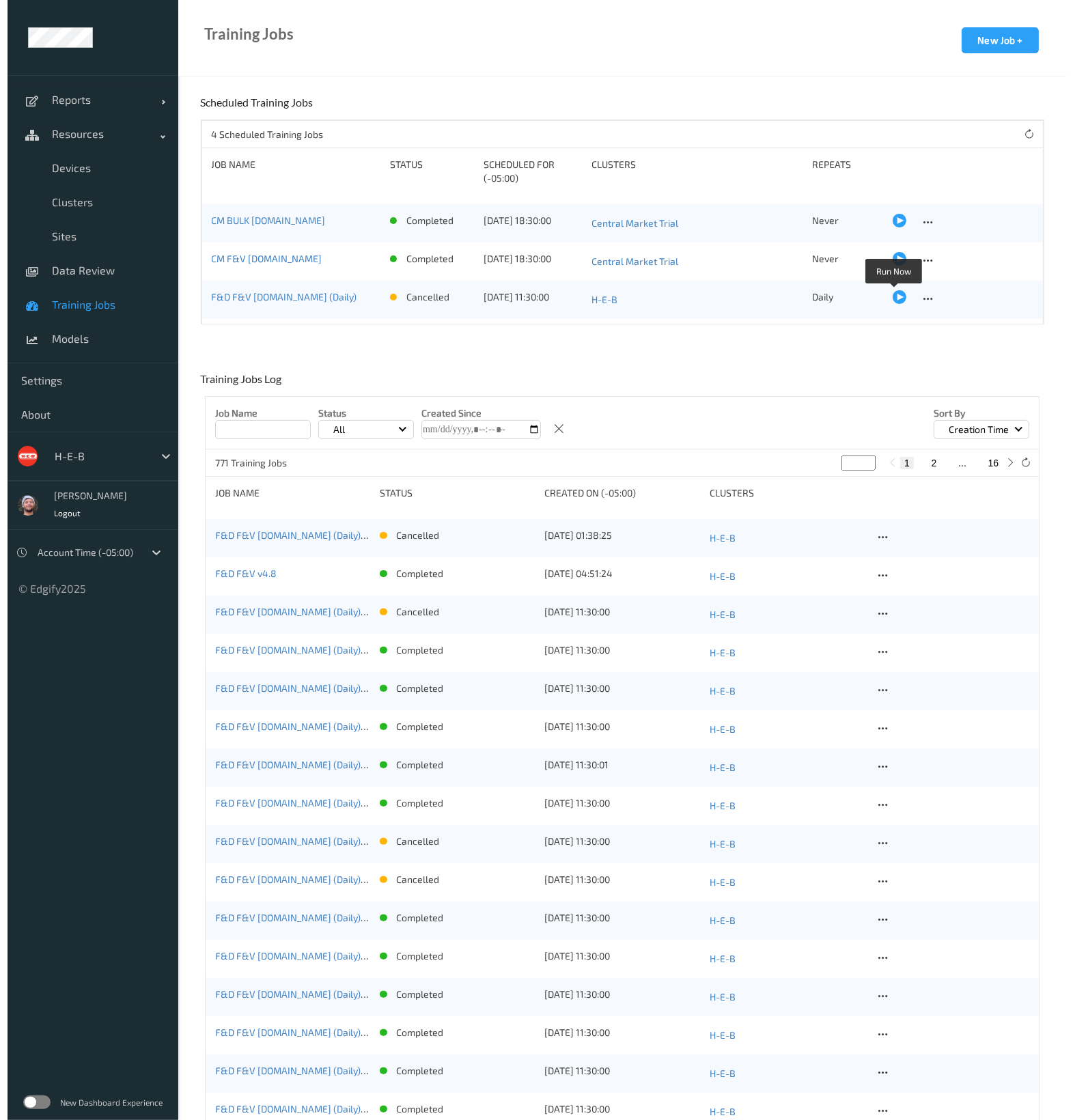
scroll to position [33, 0]
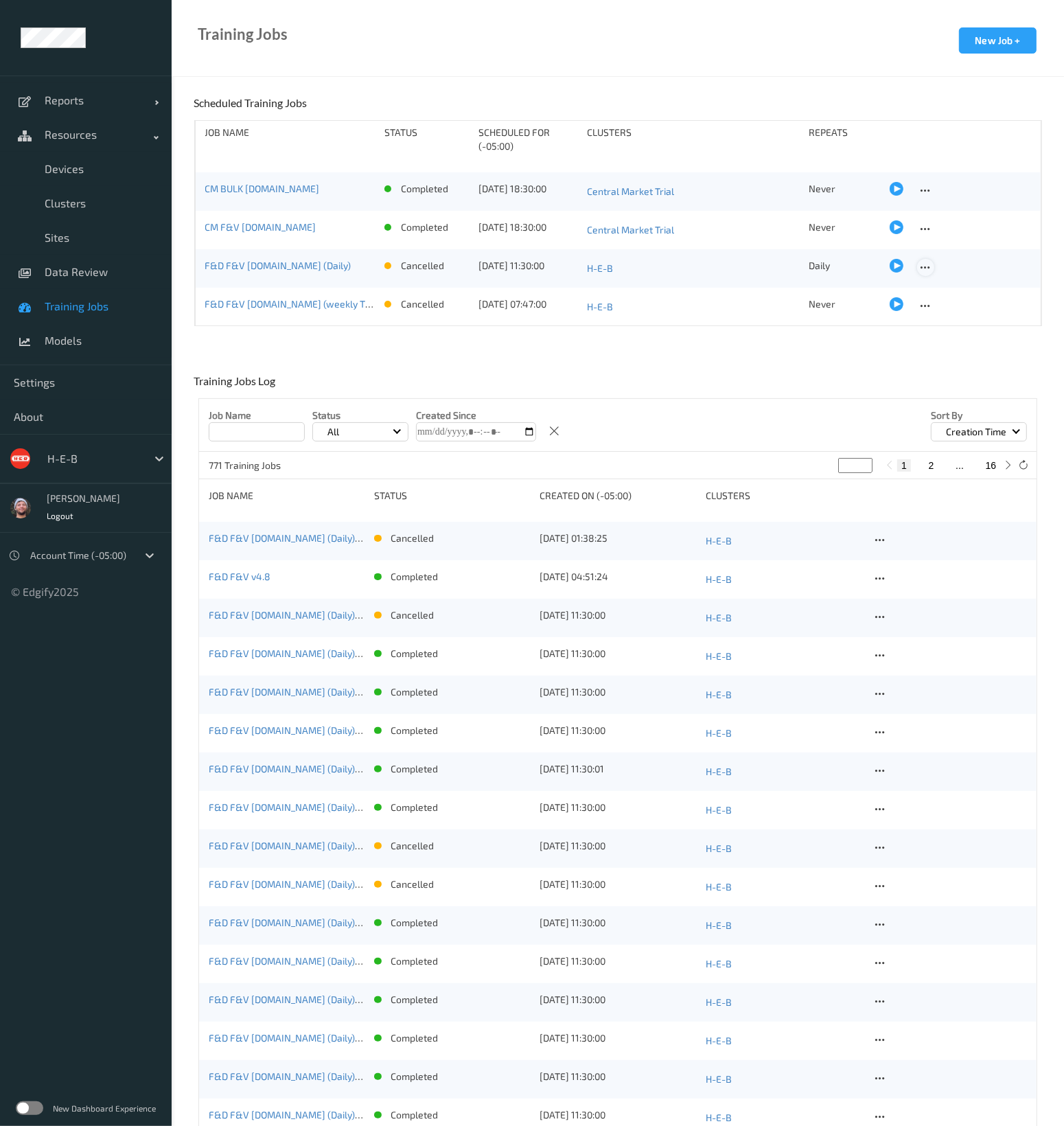
click at [920, 266] on icon at bounding box center [926, 267] width 11 height 12
click at [942, 292] on div "Edit Job" at bounding box center [956, 289] width 30 height 13
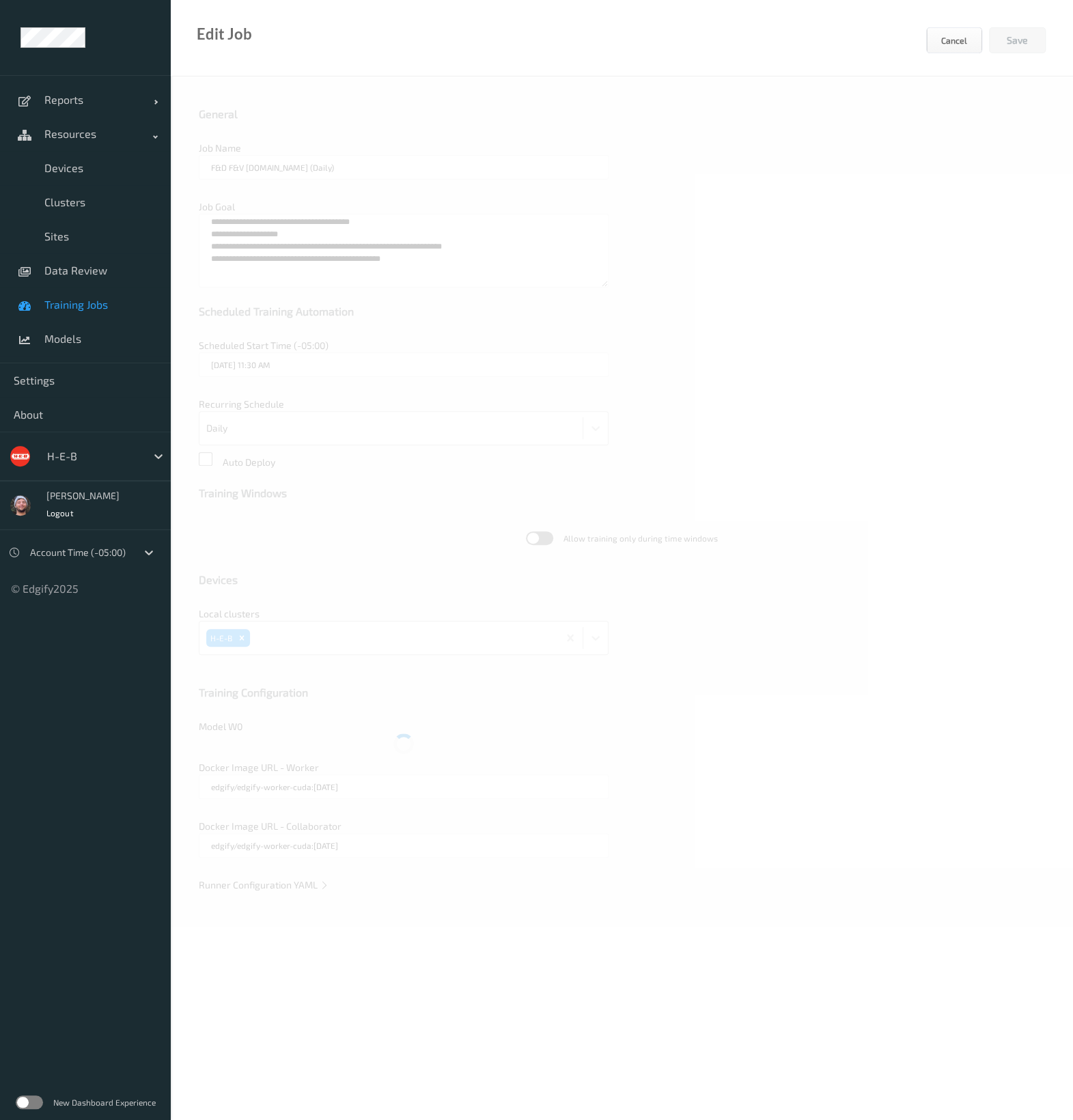
click at [55, 309] on span "Training Jobs" at bounding box center [101, 304] width 113 height 14
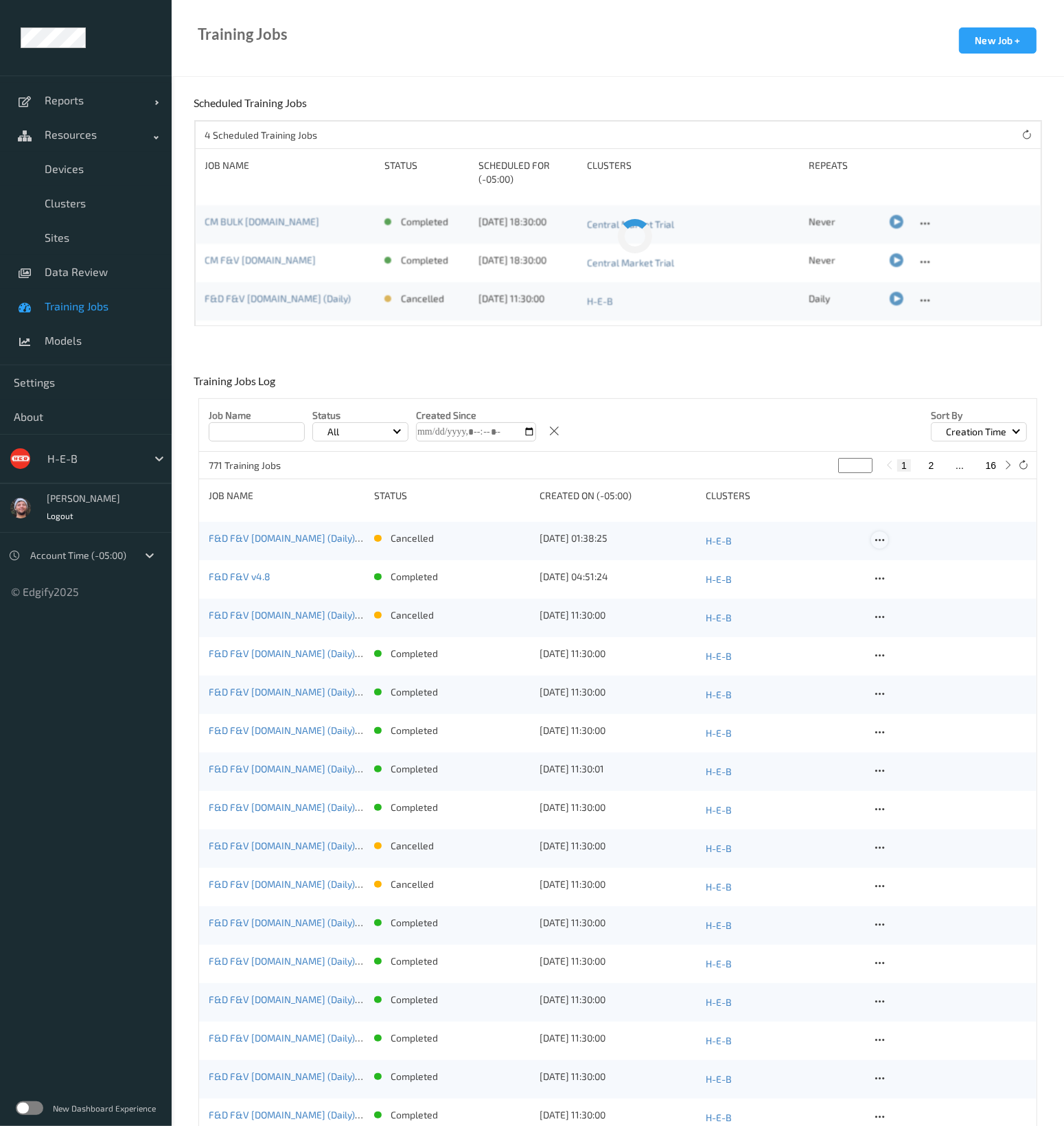
click at [882, 541] on icon at bounding box center [880, 540] width 11 height 12
click at [920, 610] on div "Delete Job" at bounding box center [913, 613] width 38 height 13
click at [78, 290] on link "Training Jobs" at bounding box center [85, 306] width 171 height 35
click at [78, 282] on link "Data Review" at bounding box center [85, 271] width 171 height 35
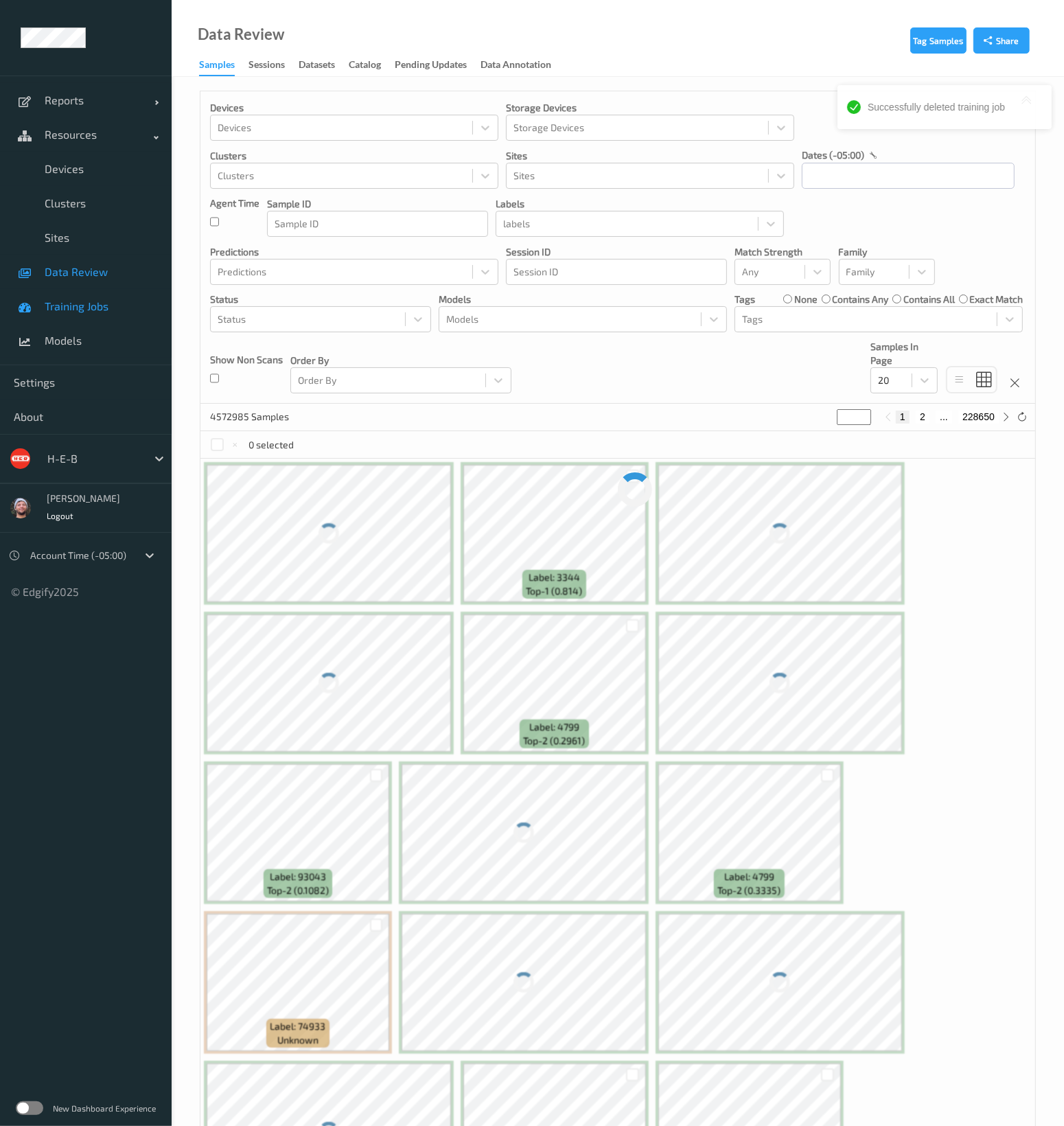
click at [89, 303] on span "Training Jobs" at bounding box center [101, 306] width 113 height 14
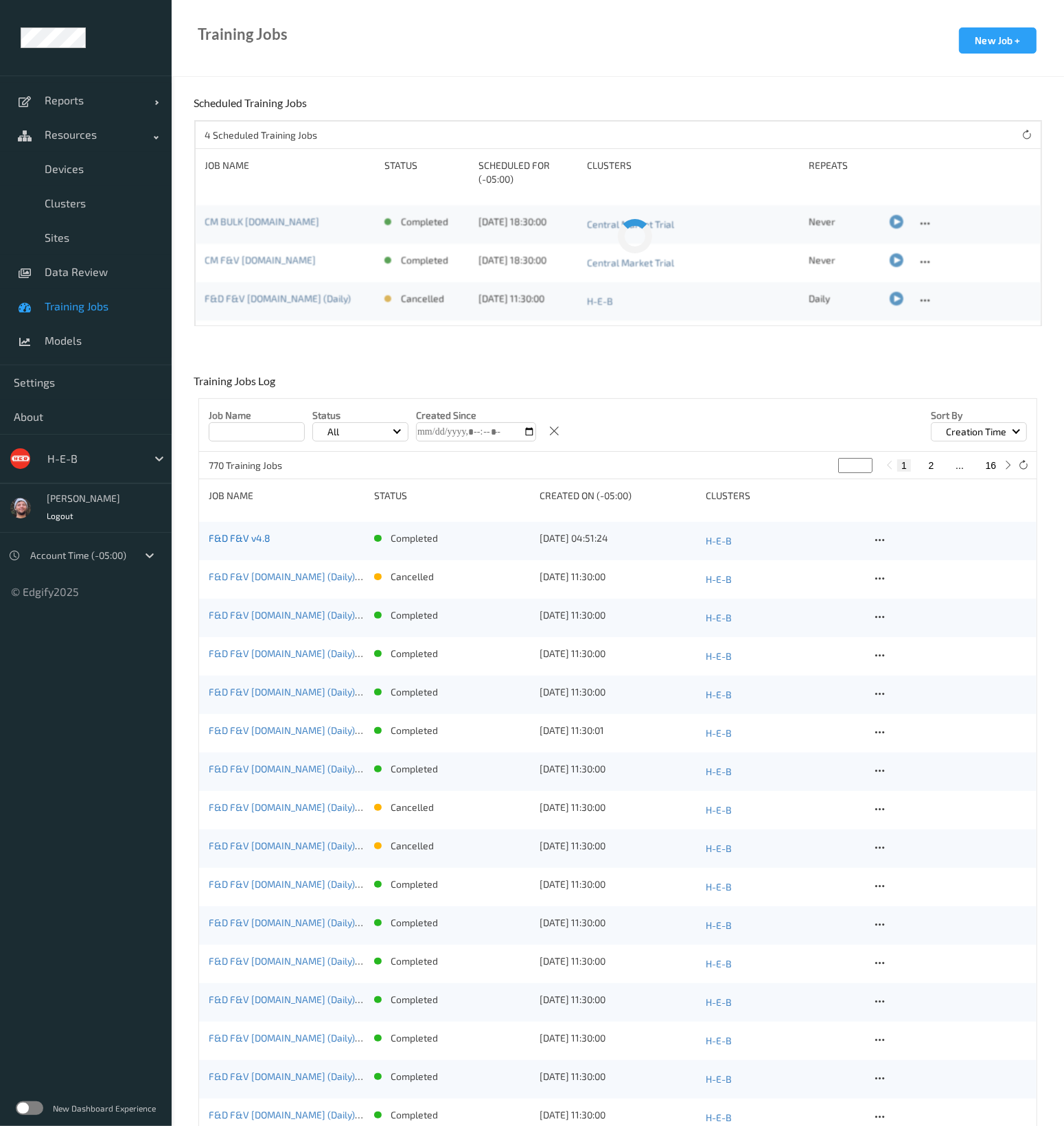
click at [254, 541] on link "F&D F&V v4.8" at bounding box center [240, 537] width 62 height 11
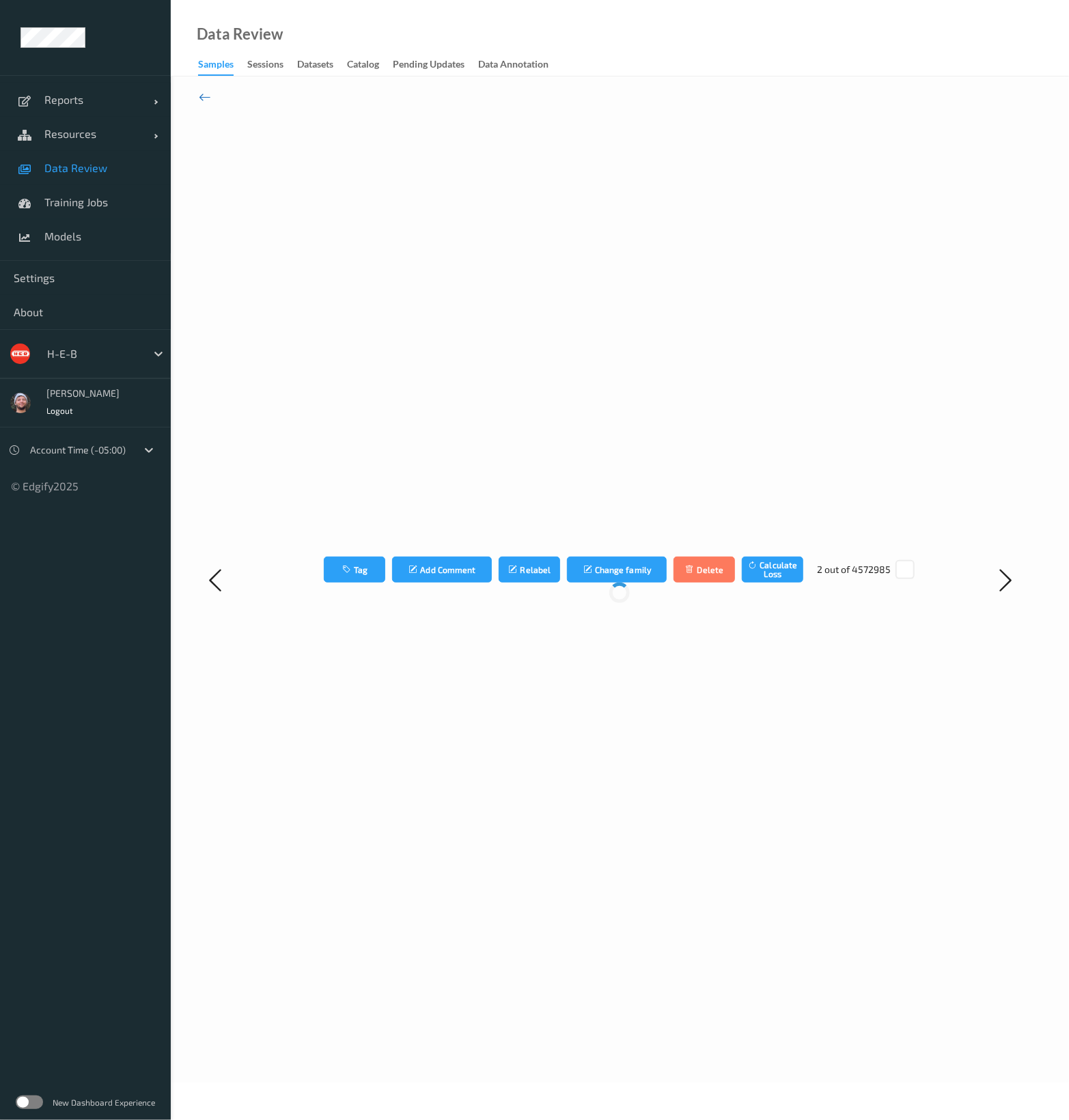
click at [202, 99] on icon at bounding box center [204, 97] width 12 height 15
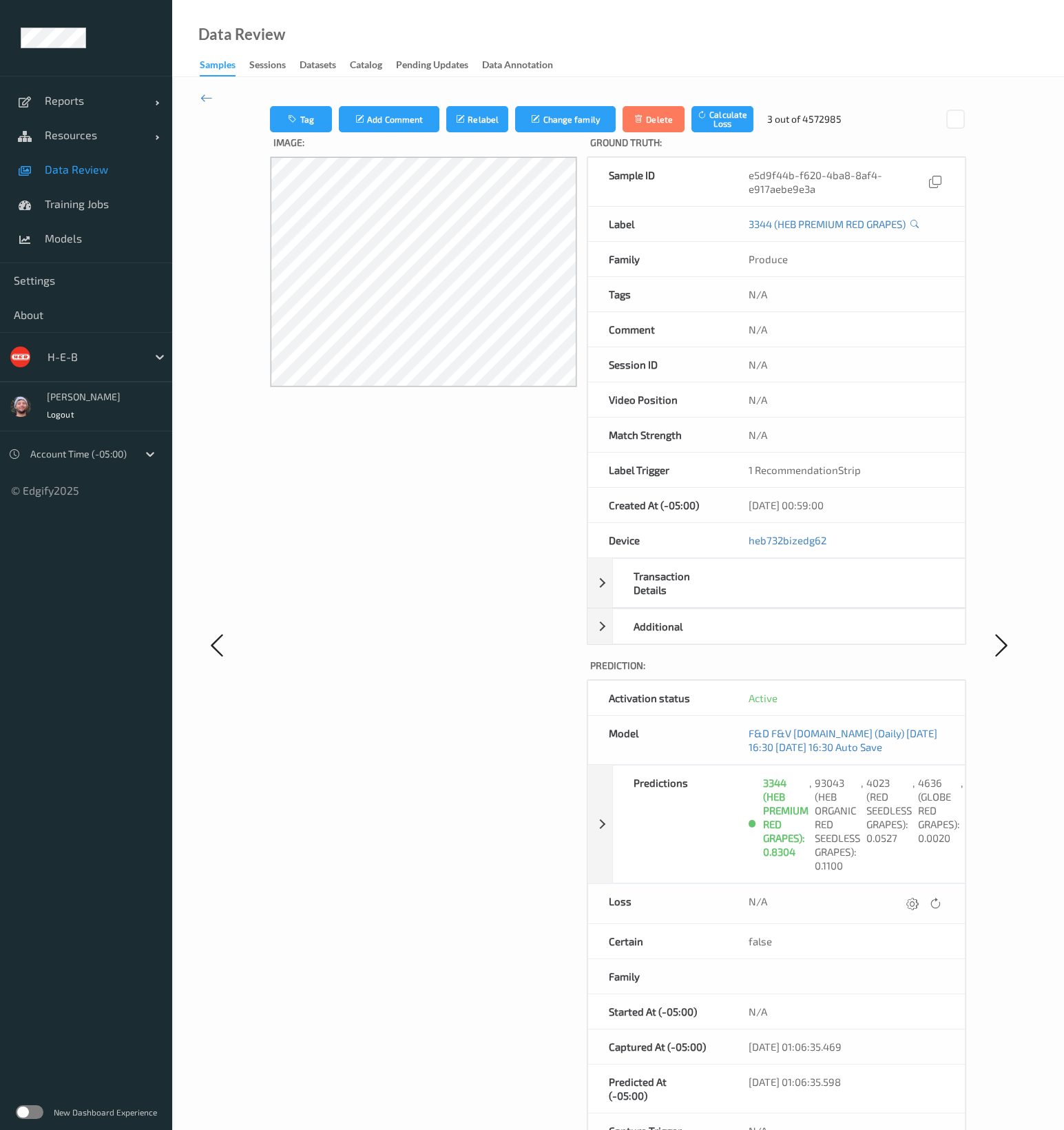
click at [66, 181] on link "Data Review" at bounding box center [85, 169] width 172 height 35
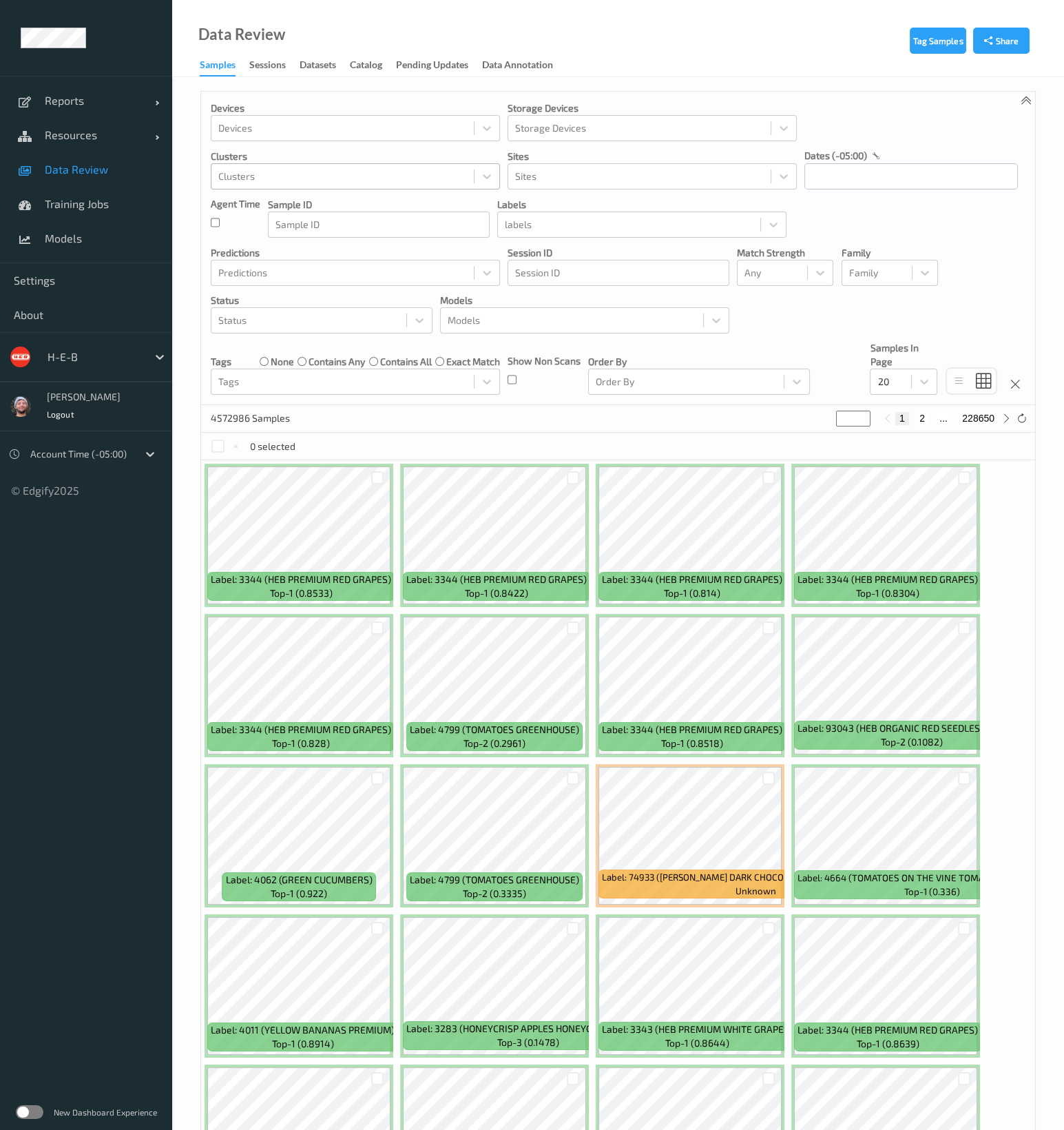
click at [409, 180] on div at bounding box center [342, 177] width 249 height 17
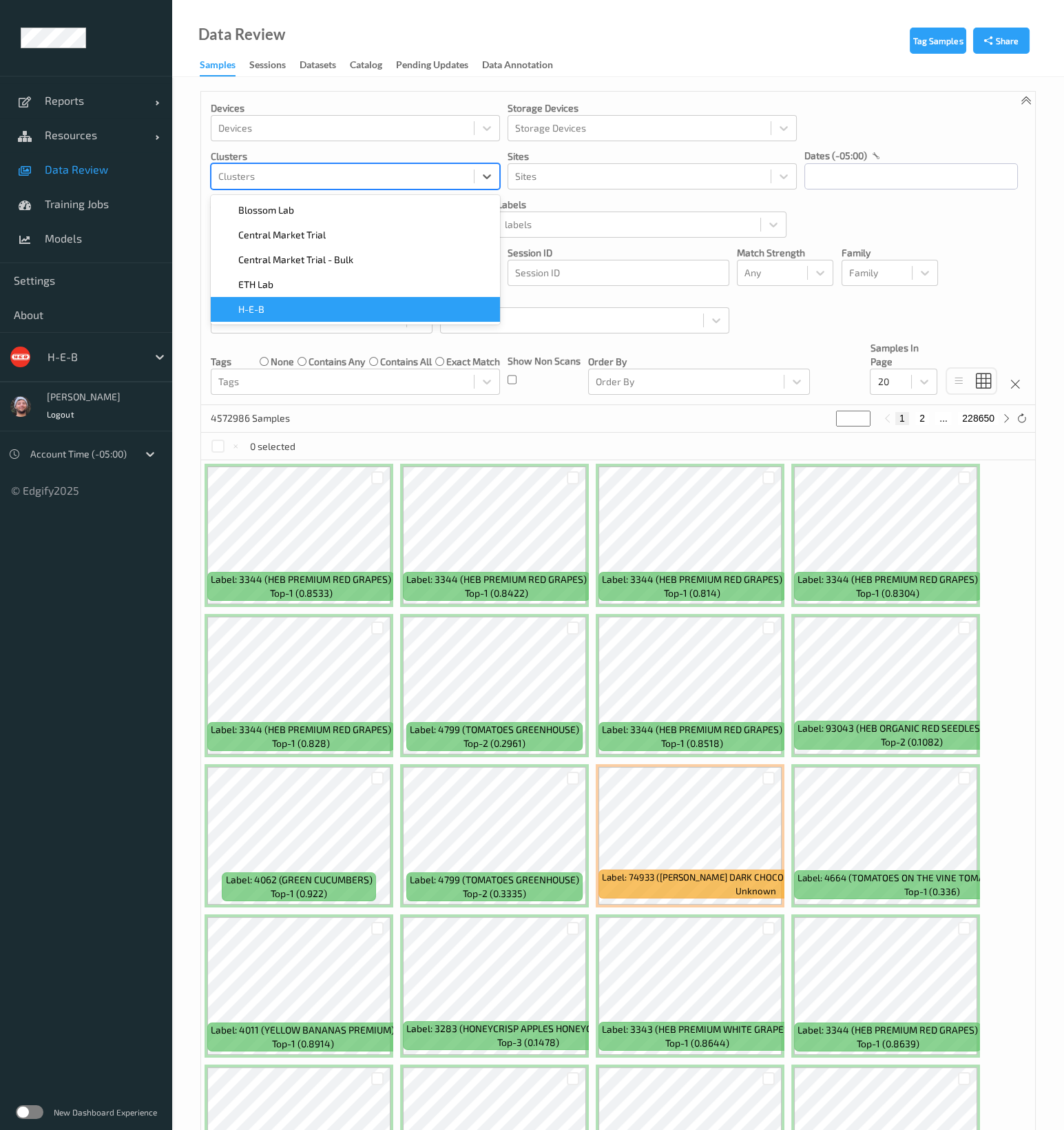
click at [347, 312] on div "H-E-B" at bounding box center [355, 309] width 272 height 14
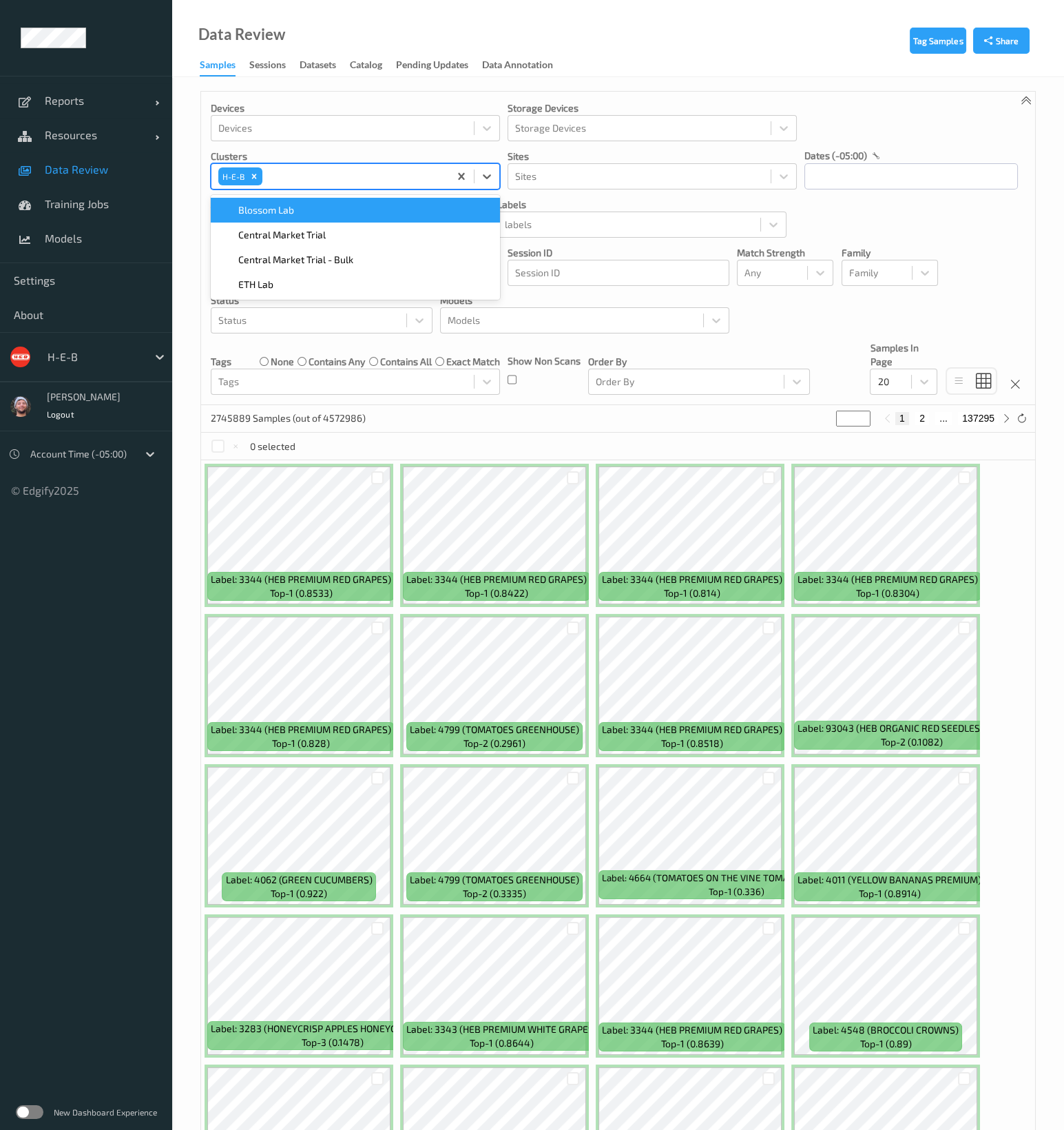
scroll to position [134, 0]
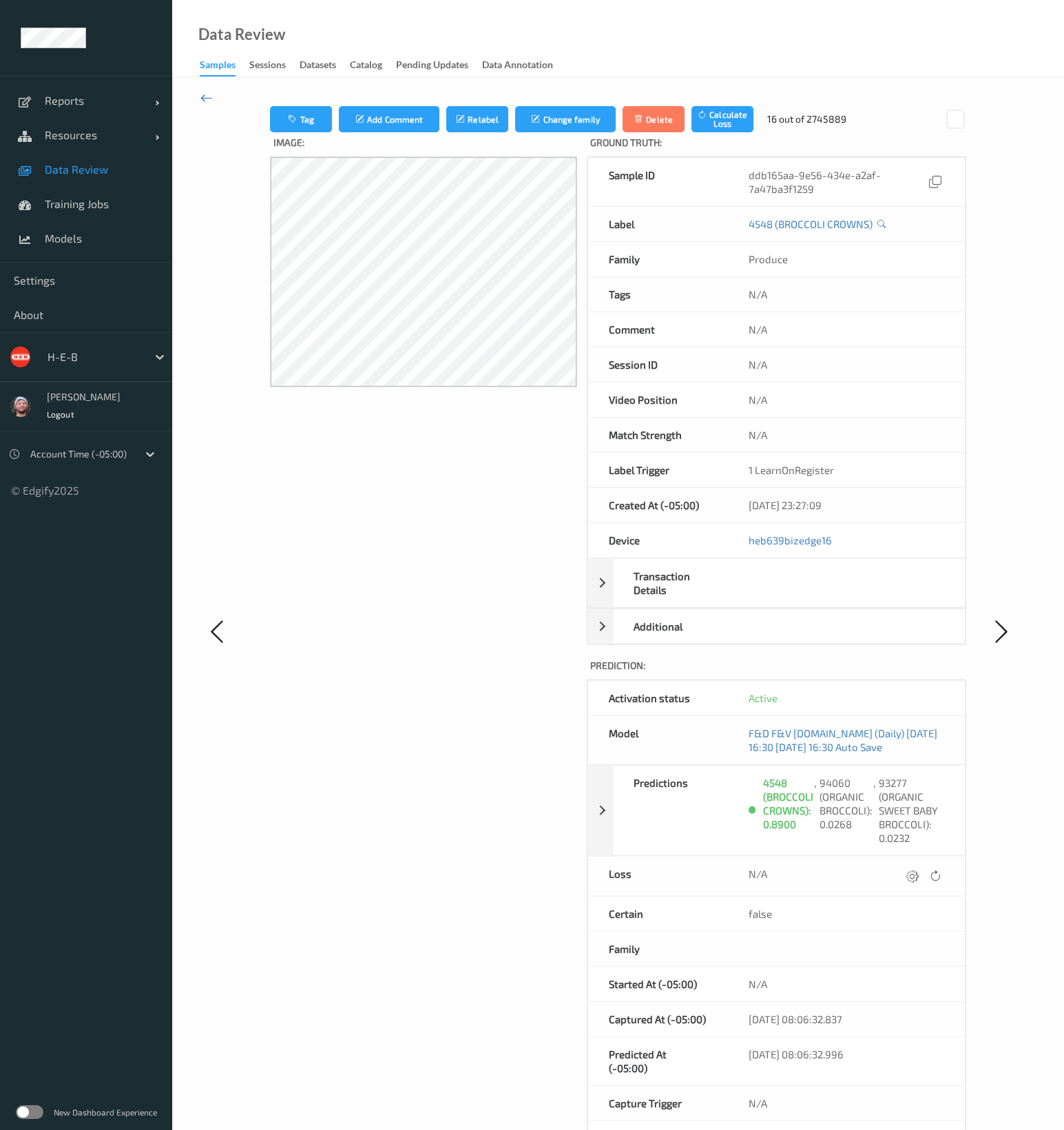
click at [204, 99] on icon at bounding box center [206, 98] width 12 height 15
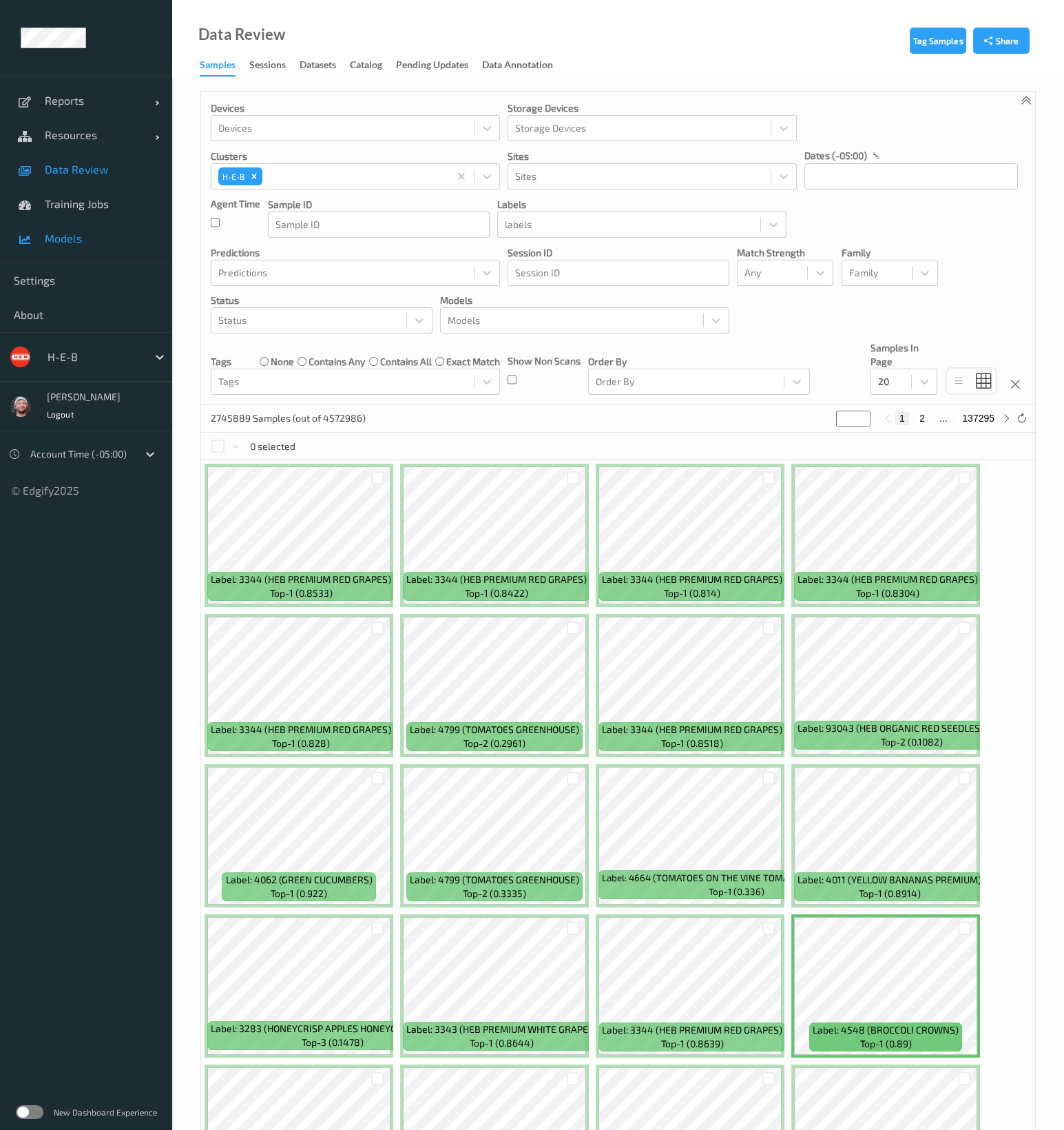
click at [94, 224] on link "Models" at bounding box center [85, 238] width 172 height 35
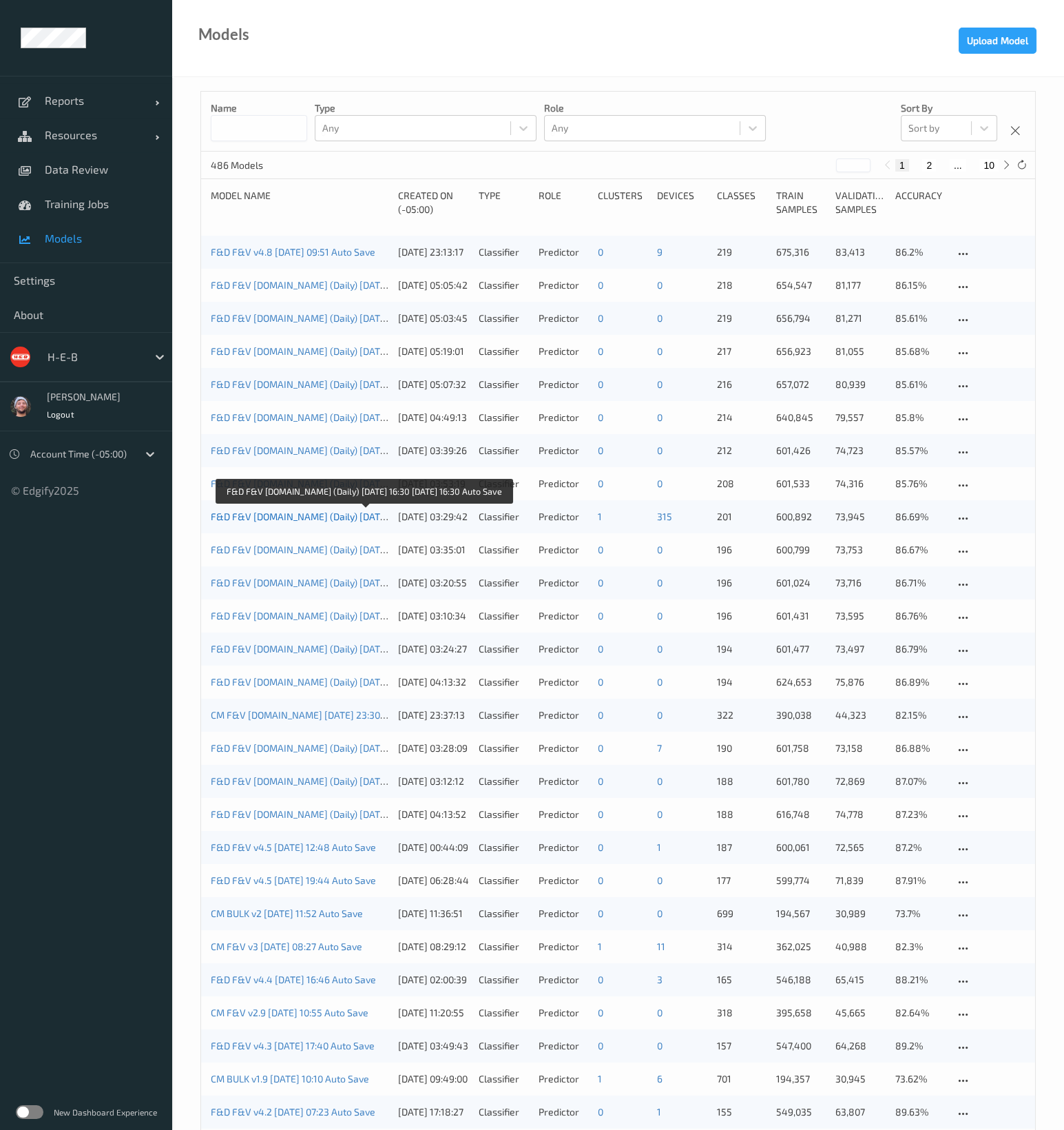
click at [350, 520] on link "F&D F&V v4.5.ST (Daily) 2025-08-03 16:30 2025-08-03 16:30 Auto Save" at bounding box center [363, 516] width 306 height 11
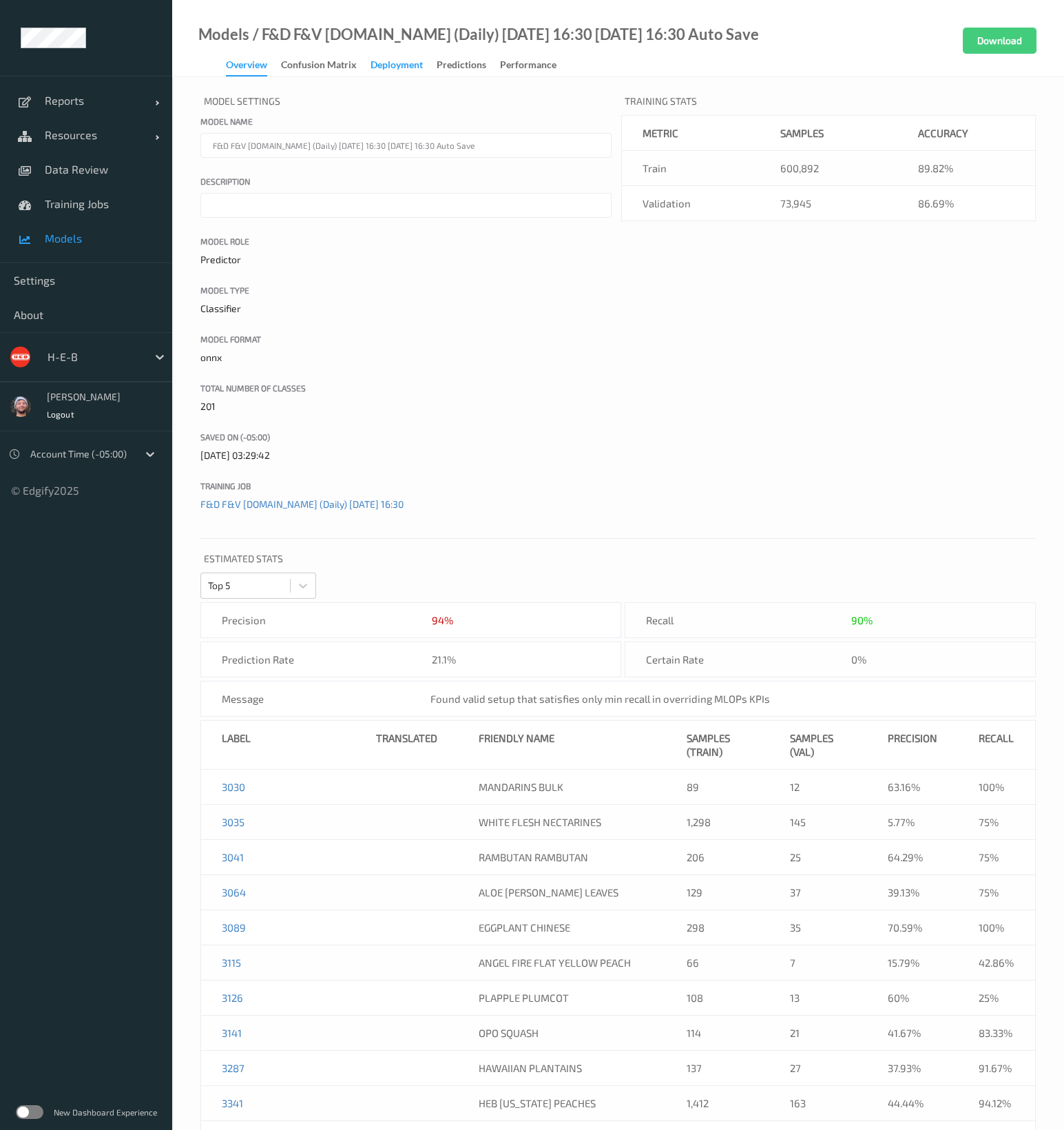
click at [376, 64] on div "Deployment" at bounding box center [397, 67] width 53 height 17
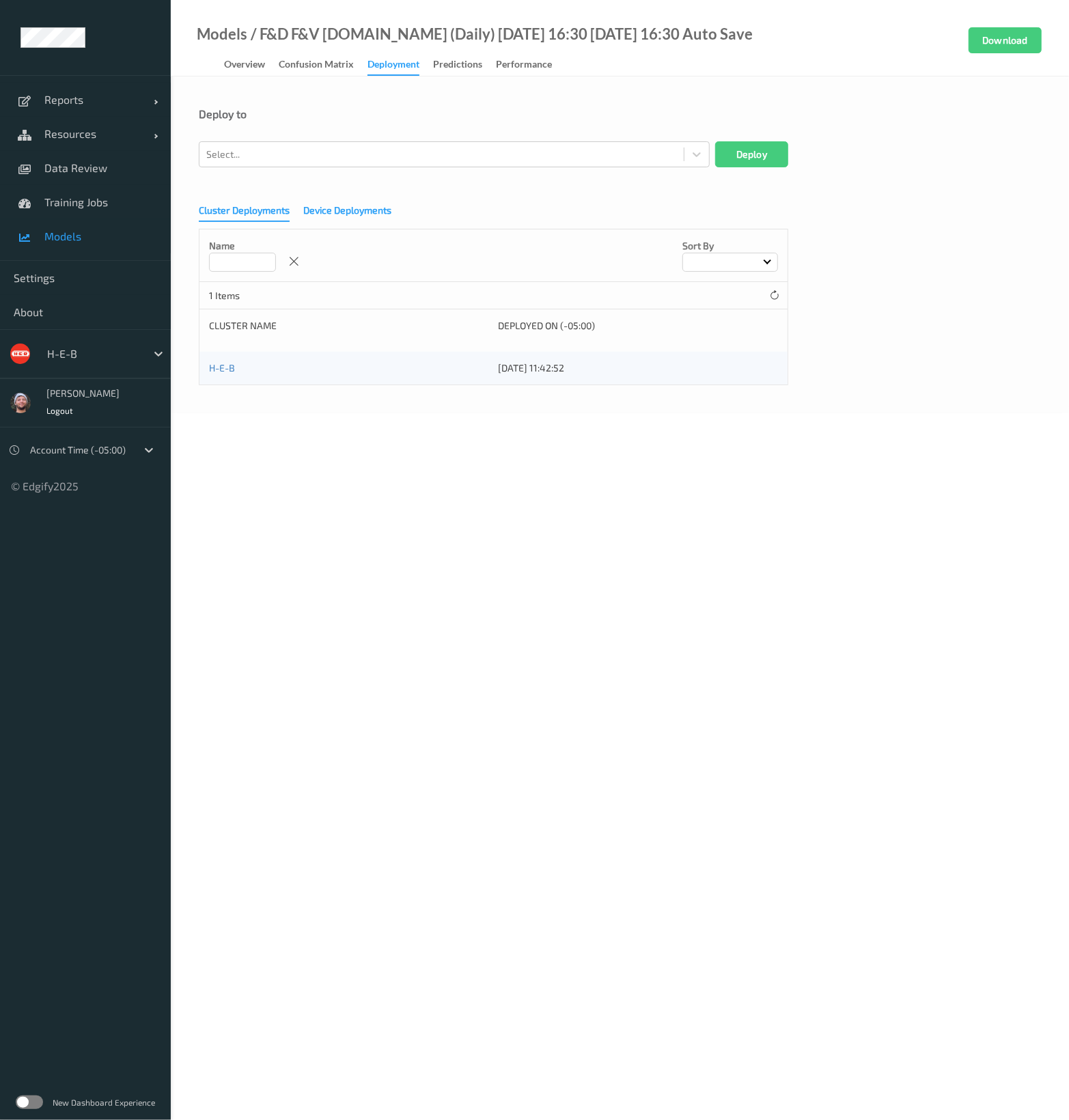
click at [348, 214] on div "Device Deployments" at bounding box center [347, 212] width 88 height 17
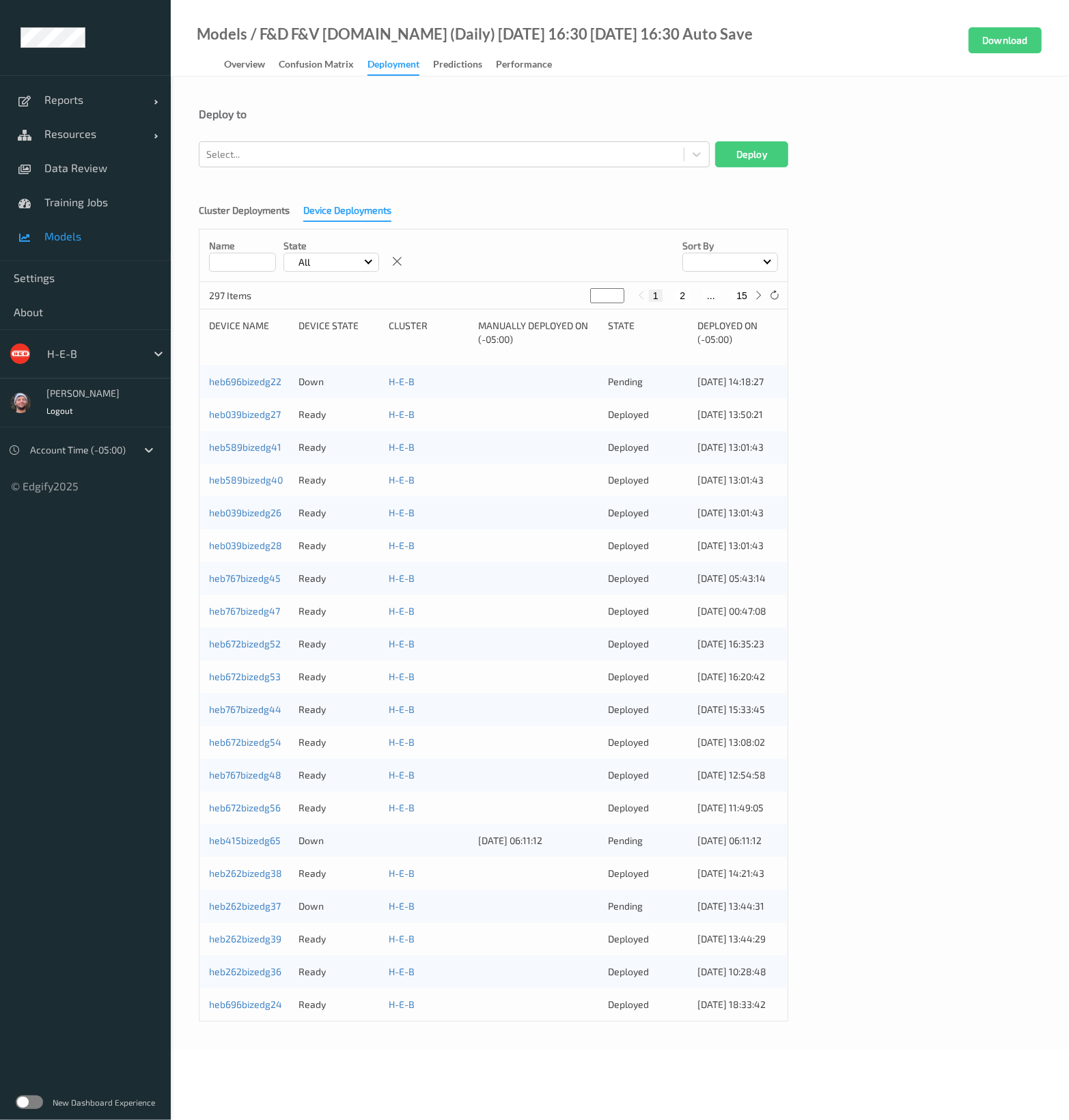
drag, startPoint x: 580, startPoint y: 607, endPoint x: 579, endPoint y: 600, distance: 7.1
click at [580, 607] on div at bounding box center [537, 611] width 120 height 14
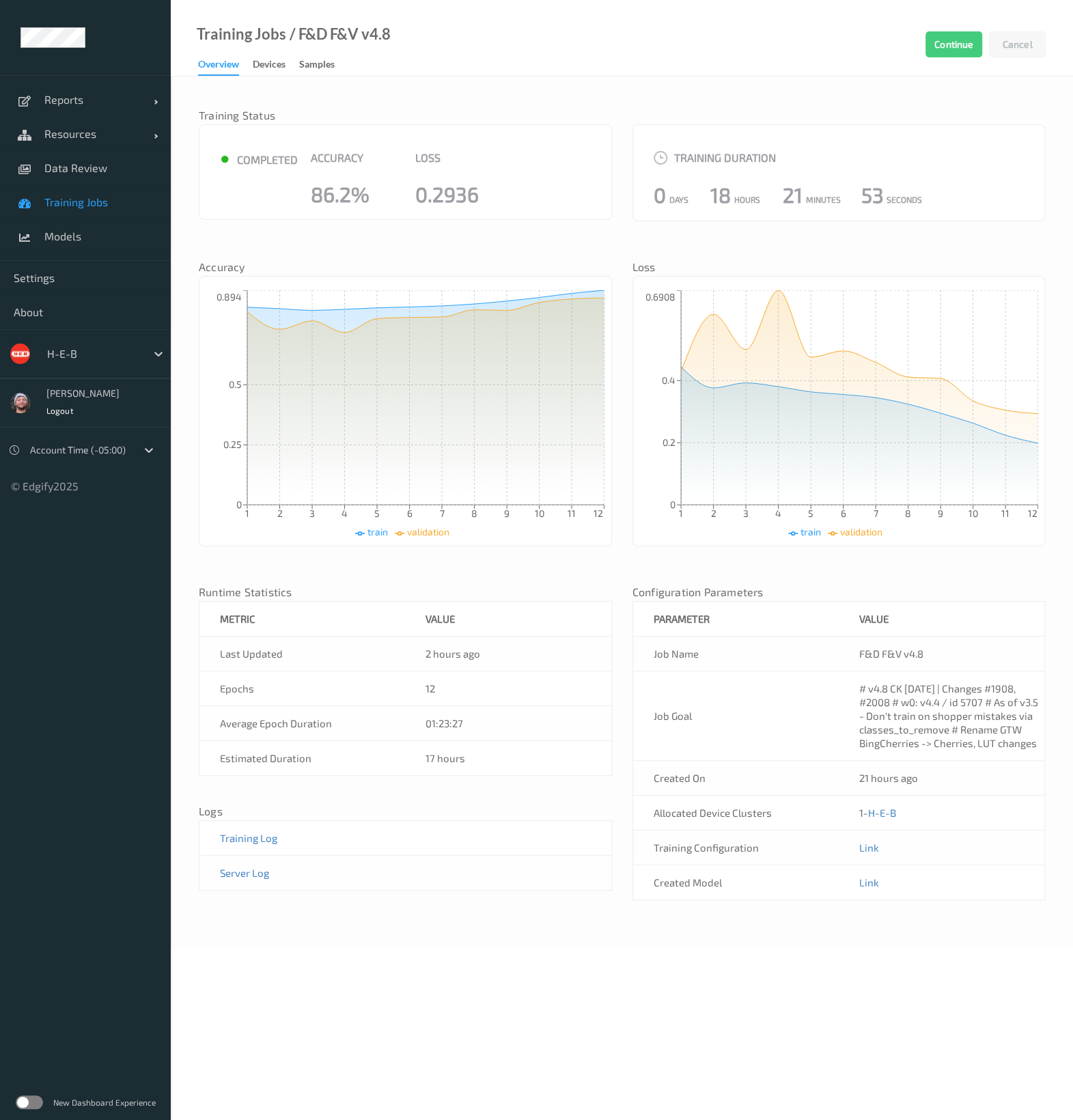
click at [119, 210] on link "Training Jobs" at bounding box center [85, 202] width 170 height 34
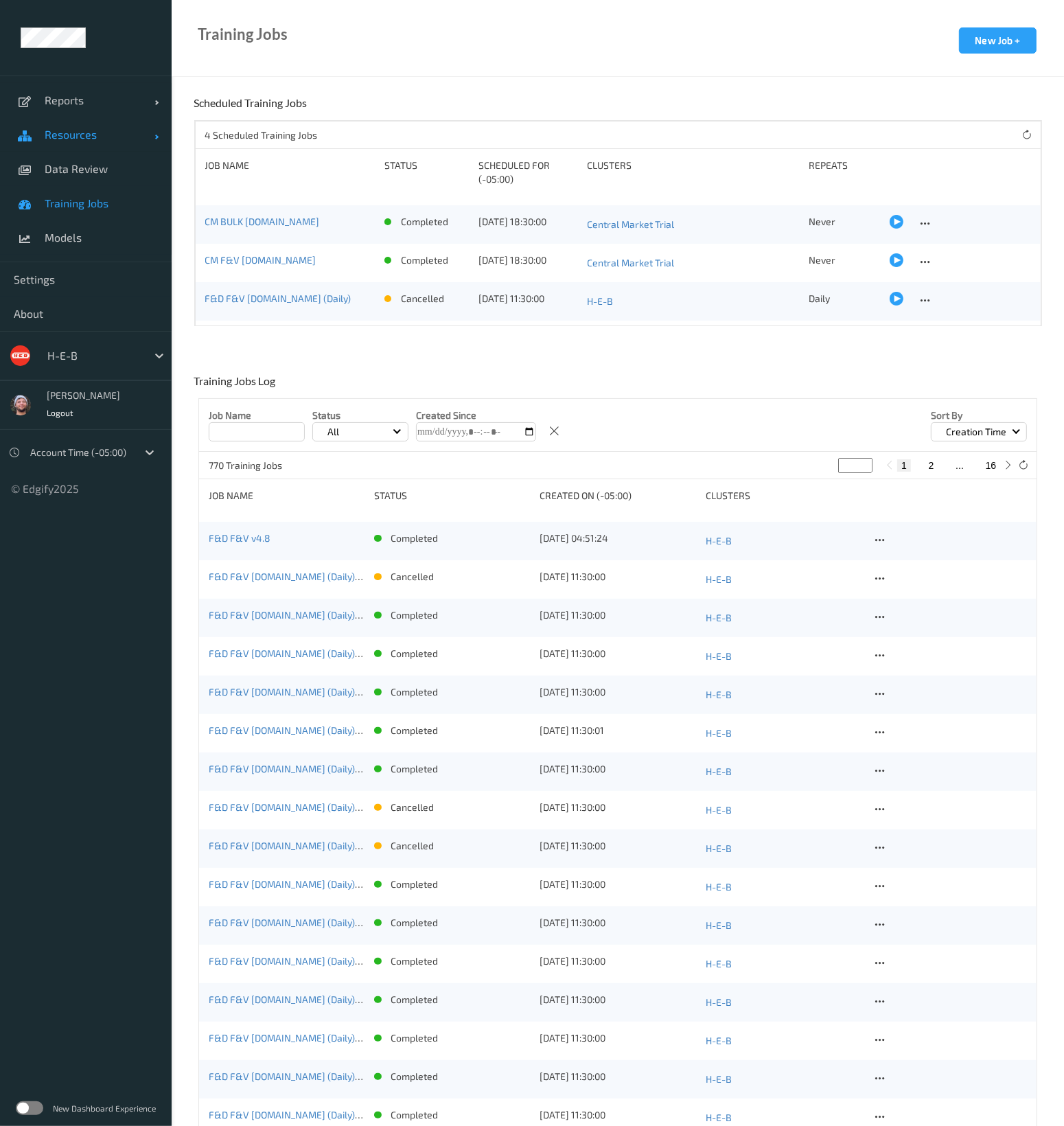
click at [44, 118] on link "Resources" at bounding box center [85, 134] width 171 height 35
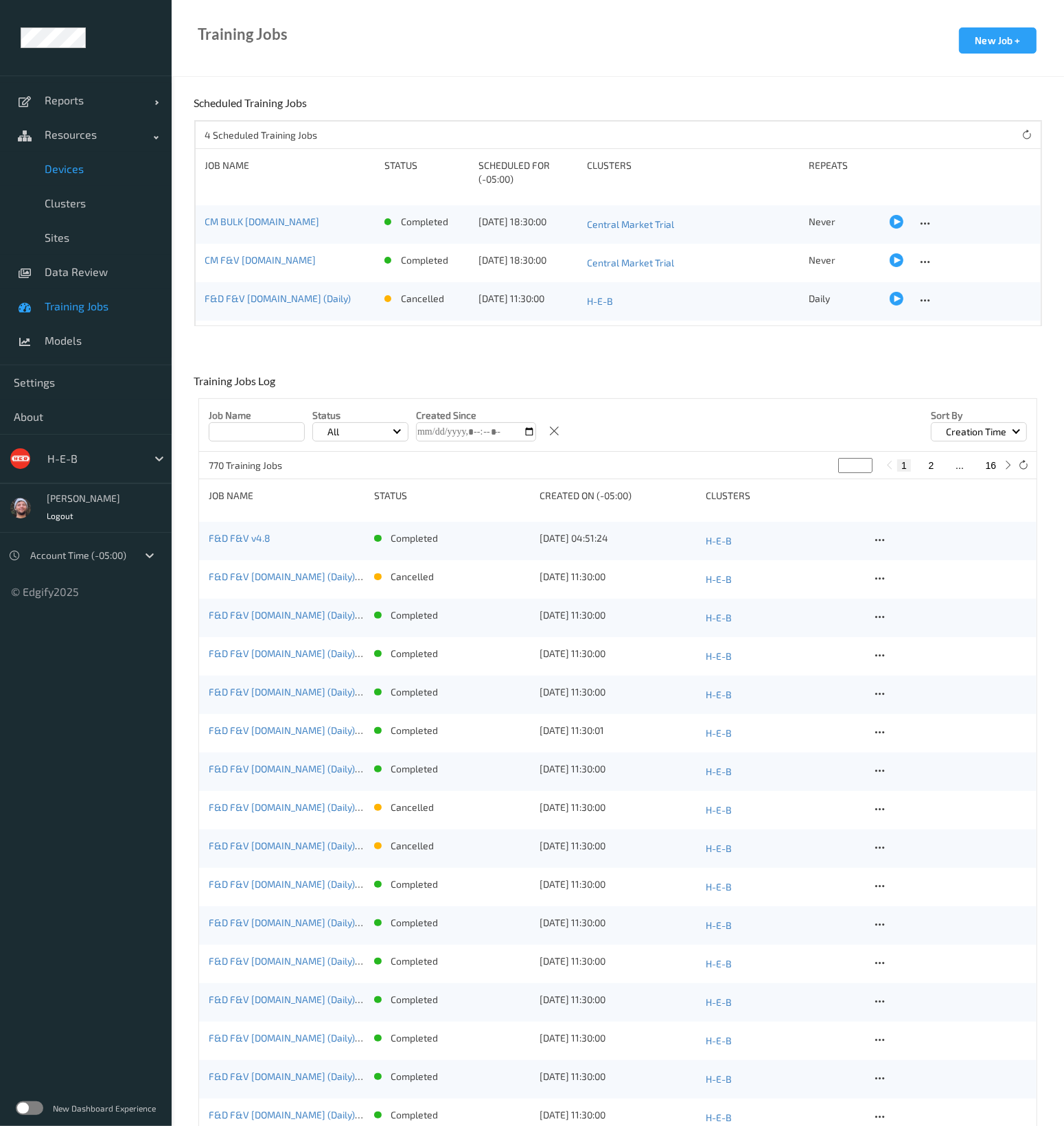
click at [96, 168] on span "Devices" at bounding box center [101, 168] width 113 height 14
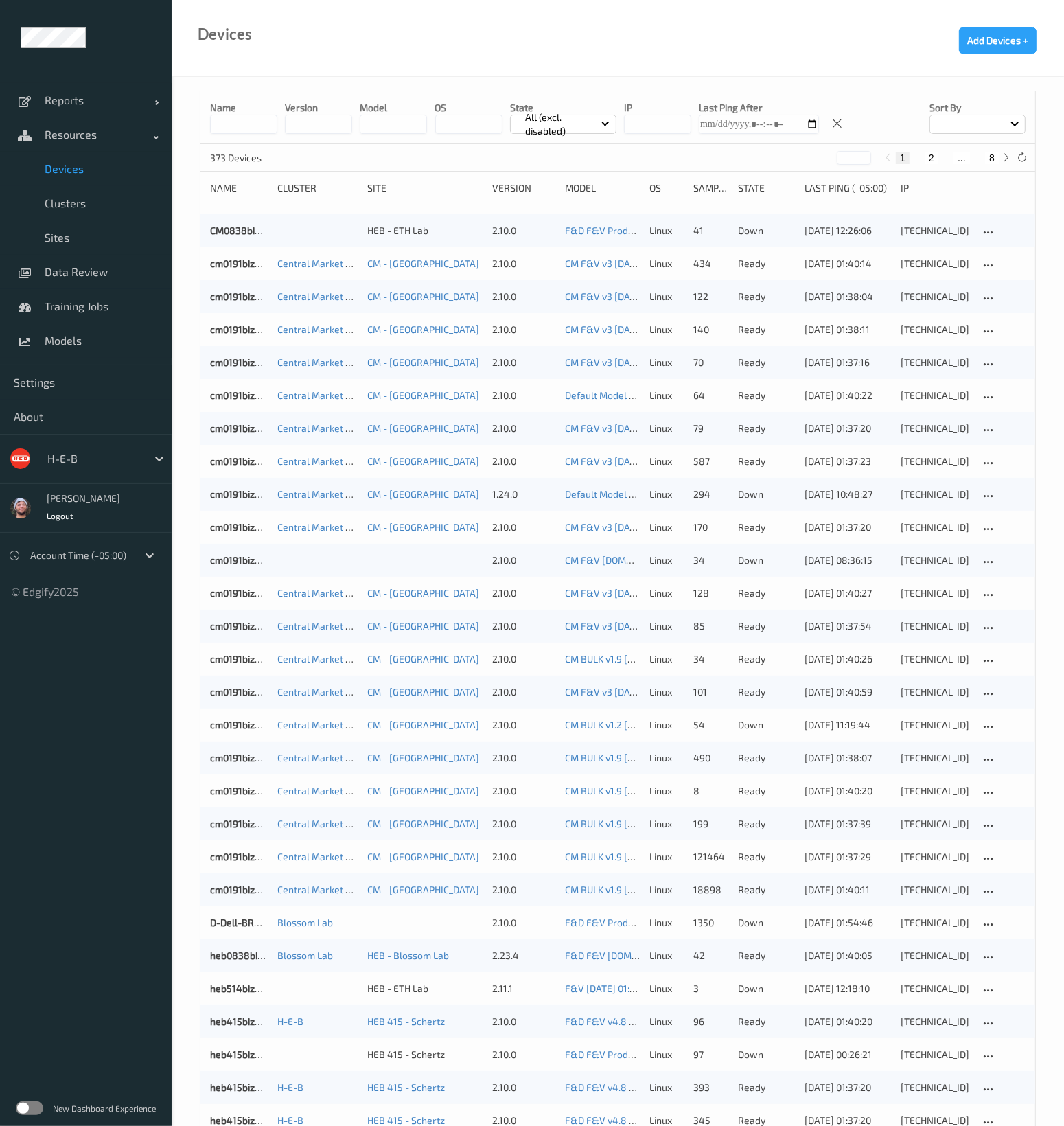
click at [265, 130] on input at bounding box center [243, 124] width 67 height 20
type input "***"
click at [189, 325] on div "Name *** version model OS State All (excl. disabled) IP Last Ping After Sort by…" at bounding box center [617, 984] width 892 height 1814
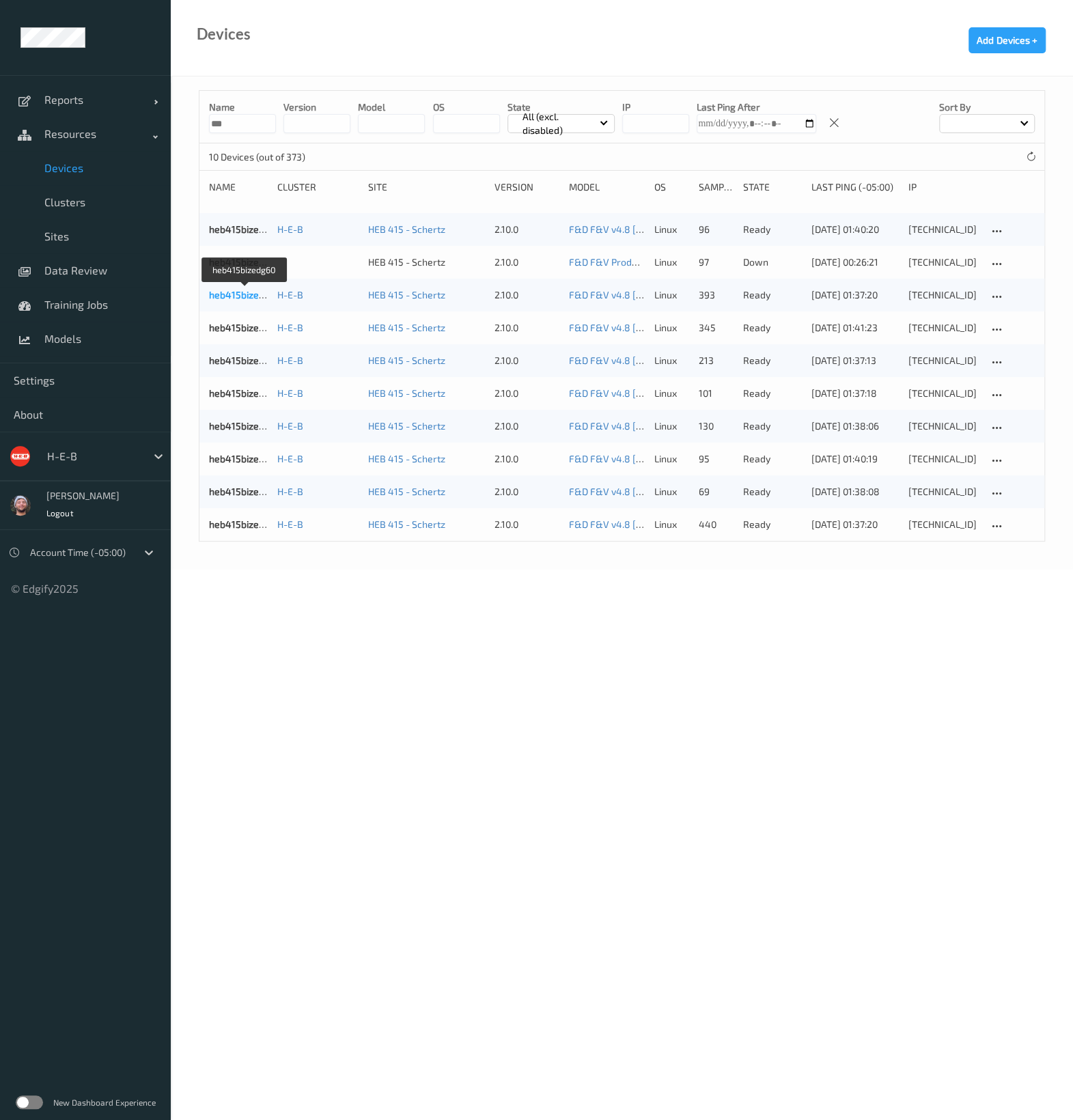
click at [229, 292] on link "heb415bizedg60" at bounding box center [244, 294] width 72 height 11
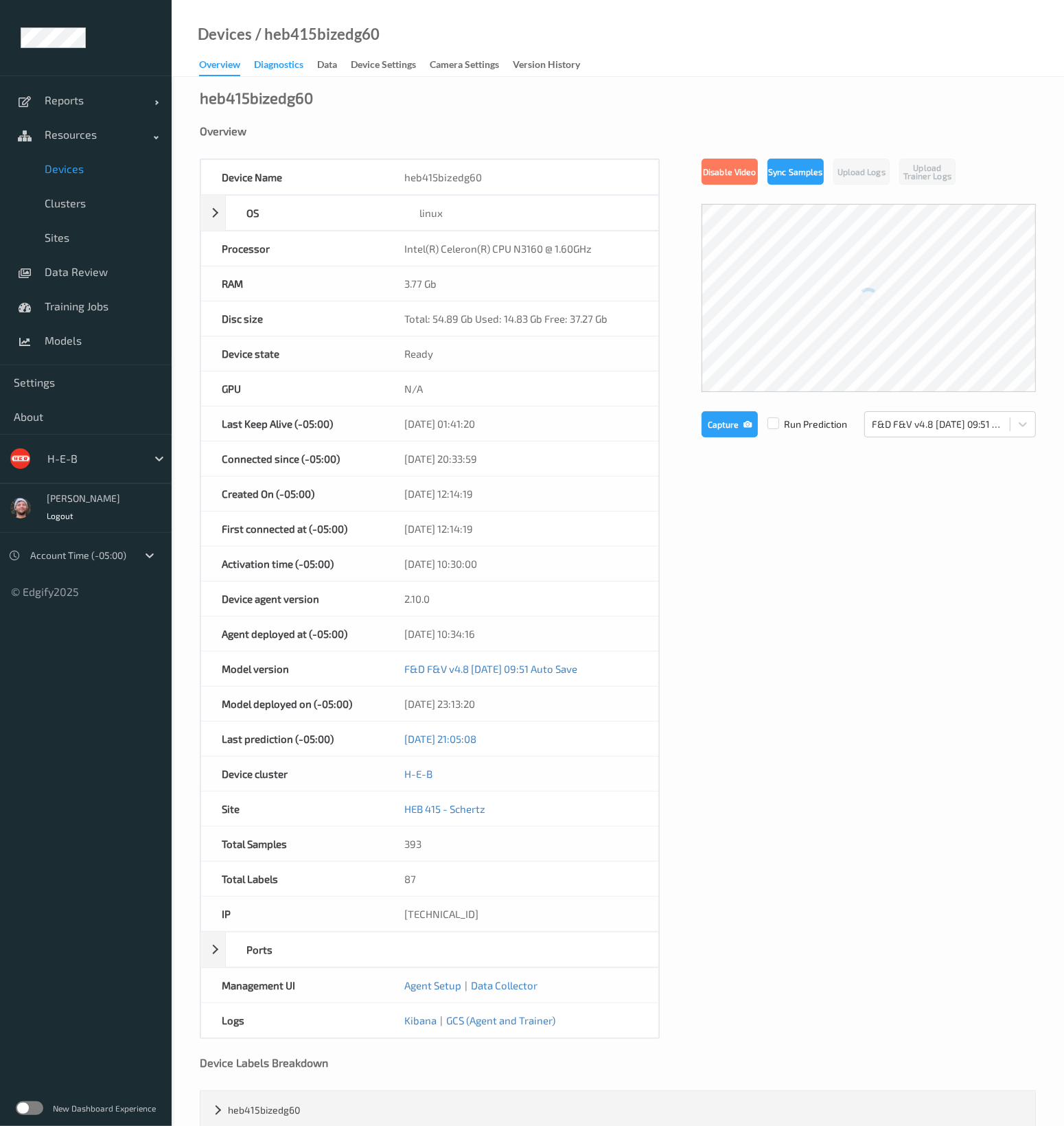
click at [295, 66] on div "Diagnostics" at bounding box center [278, 66] width 50 height 17
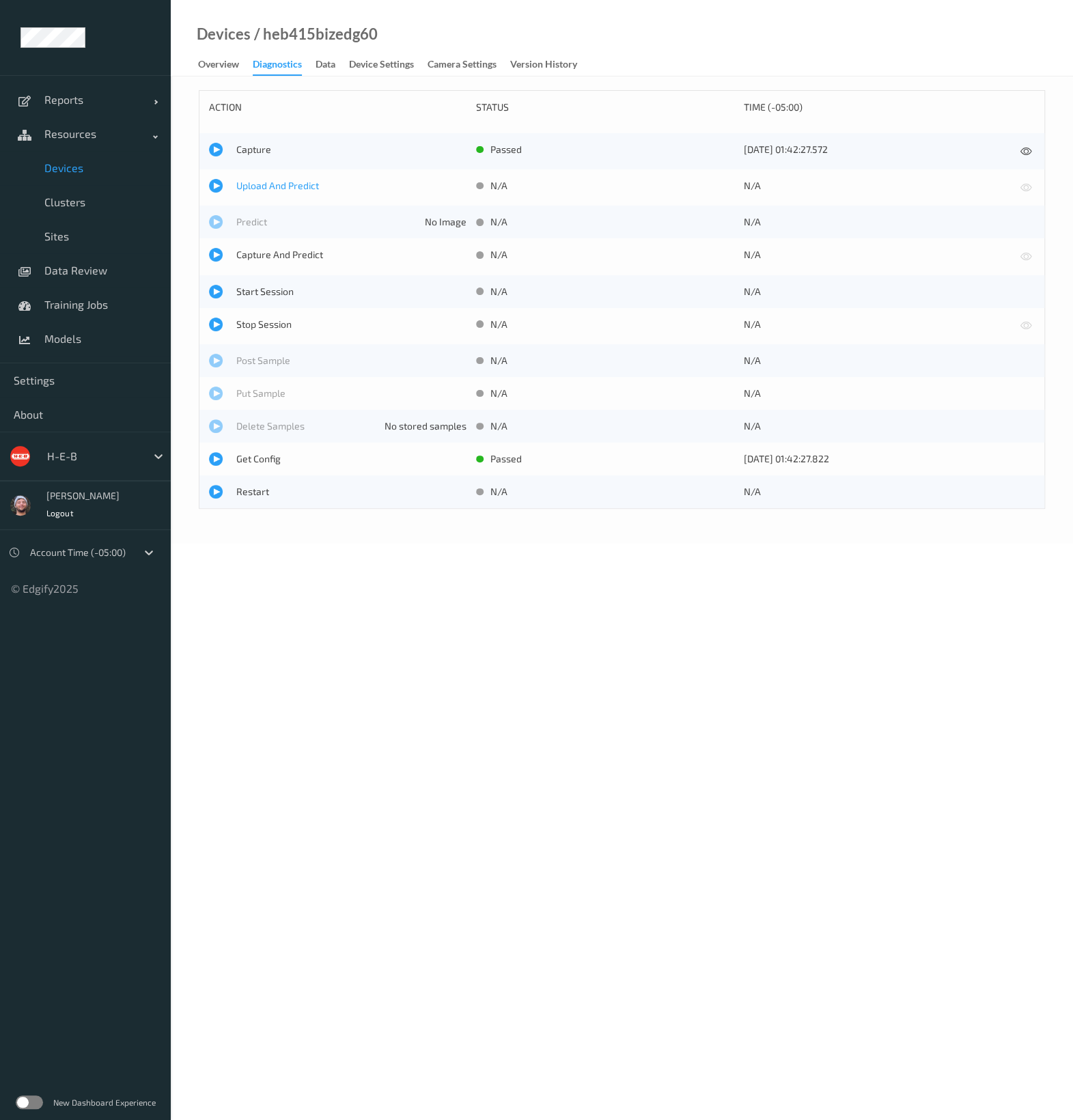
click at [278, 185] on span "Upload And Predict" at bounding box center [351, 185] width 230 height 14
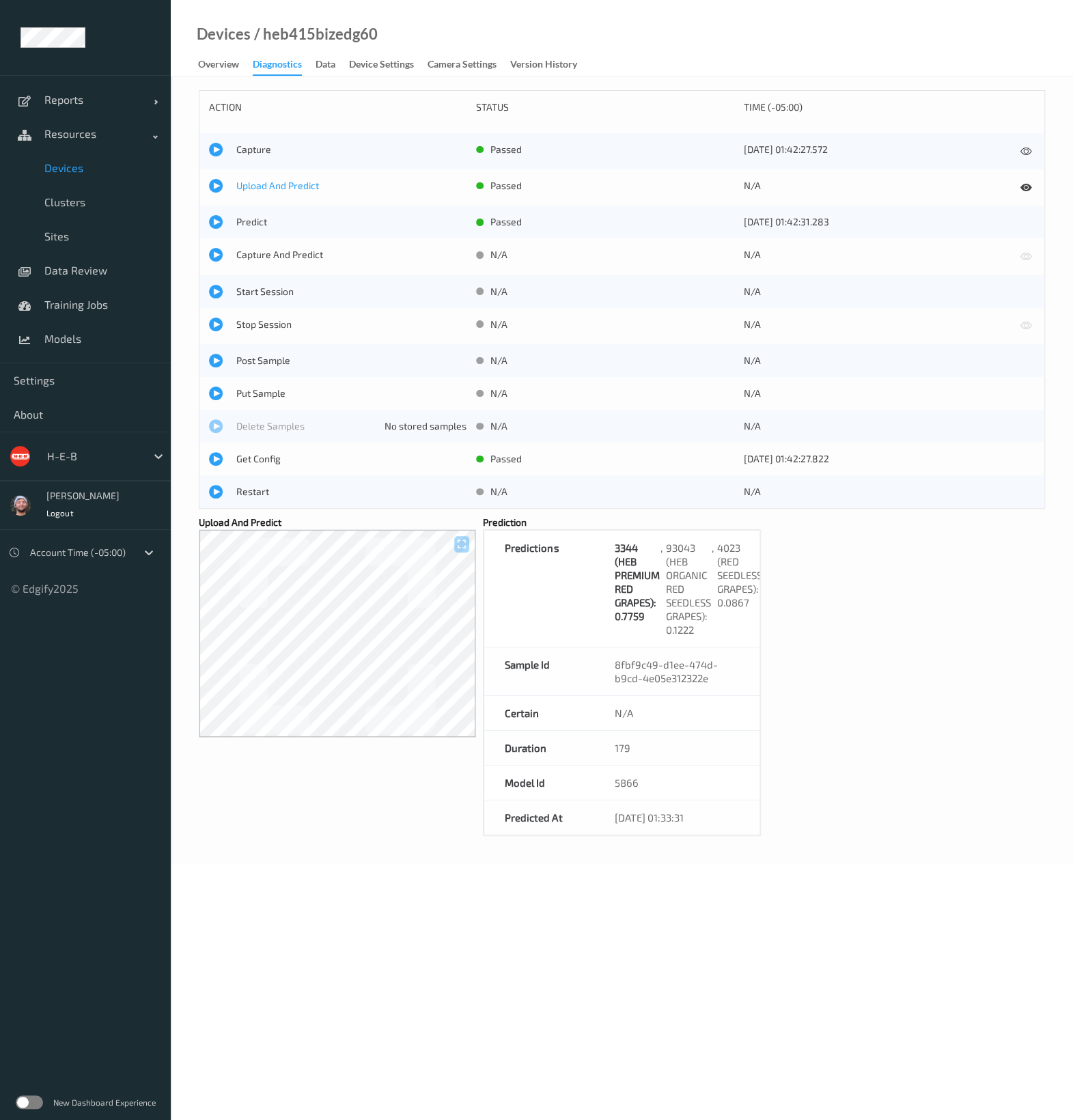
click at [263, 183] on span "Upload And Predict" at bounding box center [351, 185] width 230 height 14
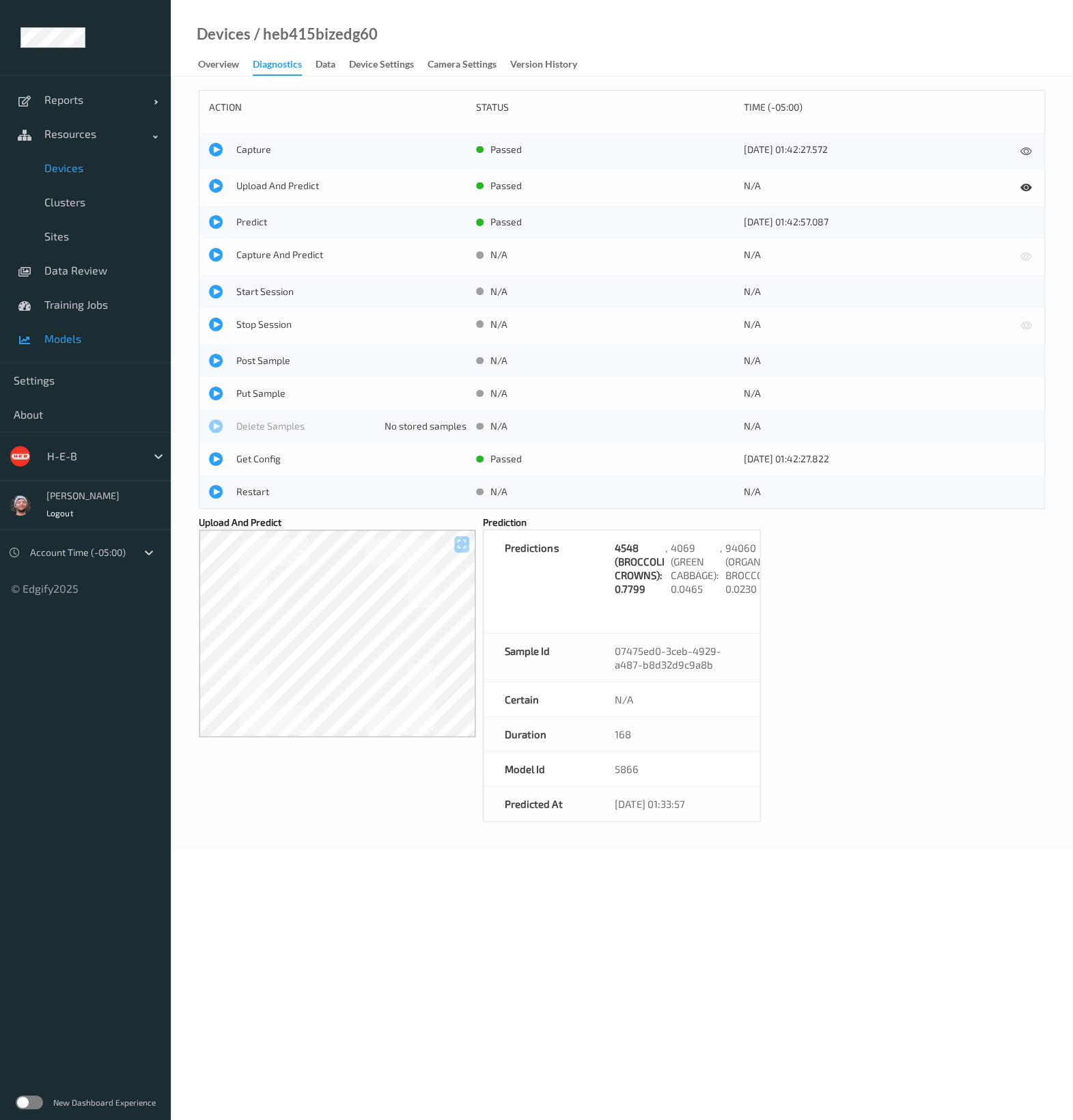
click at [93, 326] on link "Models" at bounding box center [85, 338] width 170 height 34
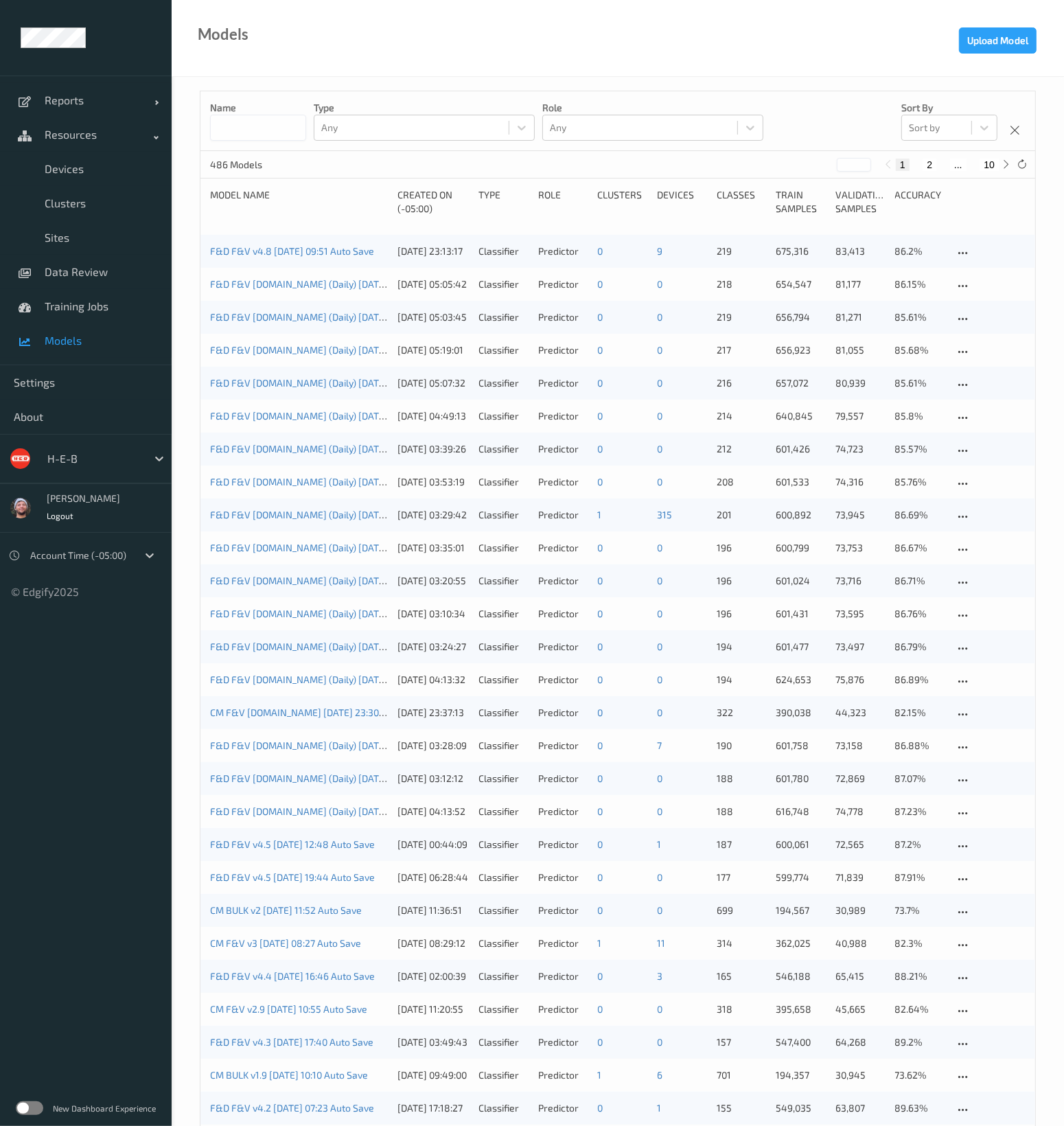
click at [244, 127] on input at bounding box center [257, 127] width 96 height 26
click at [216, 243] on div "F&D F&V v4.8 2025-08-20 09:51 Auto Save 20/08/2025 23:13:17 Classifier Predicto…" at bounding box center [618, 251] width 835 height 33
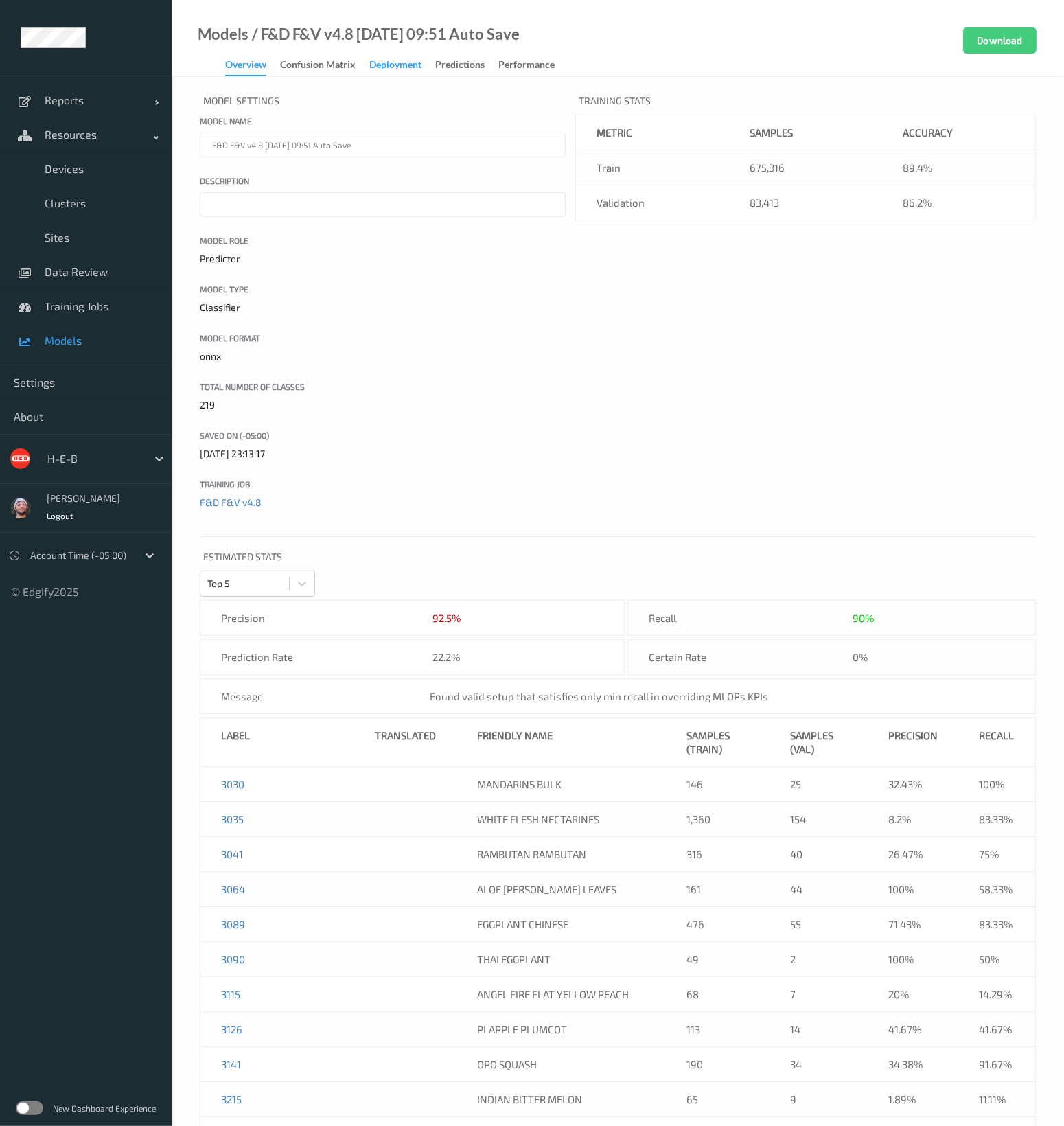
click at [400, 68] on div "Deployment" at bounding box center [396, 66] width 52 height 17
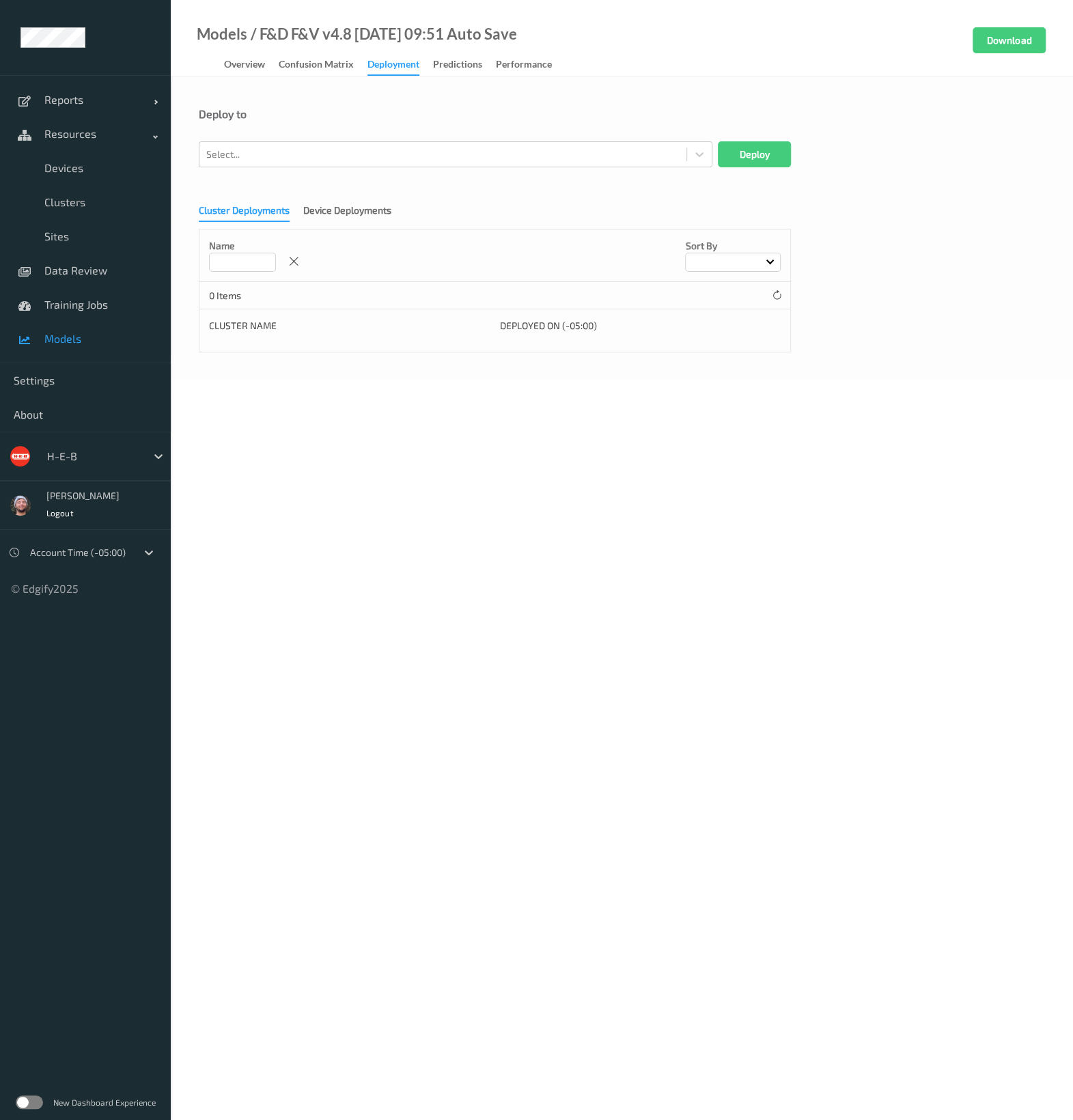
click at [319, 222] on div "Cluster Deployments Device Deployments" at bounding box center [301, 213] width 206 height 19
click at [374, 158] on div at bounding box center [442, 155] width 473 height 17
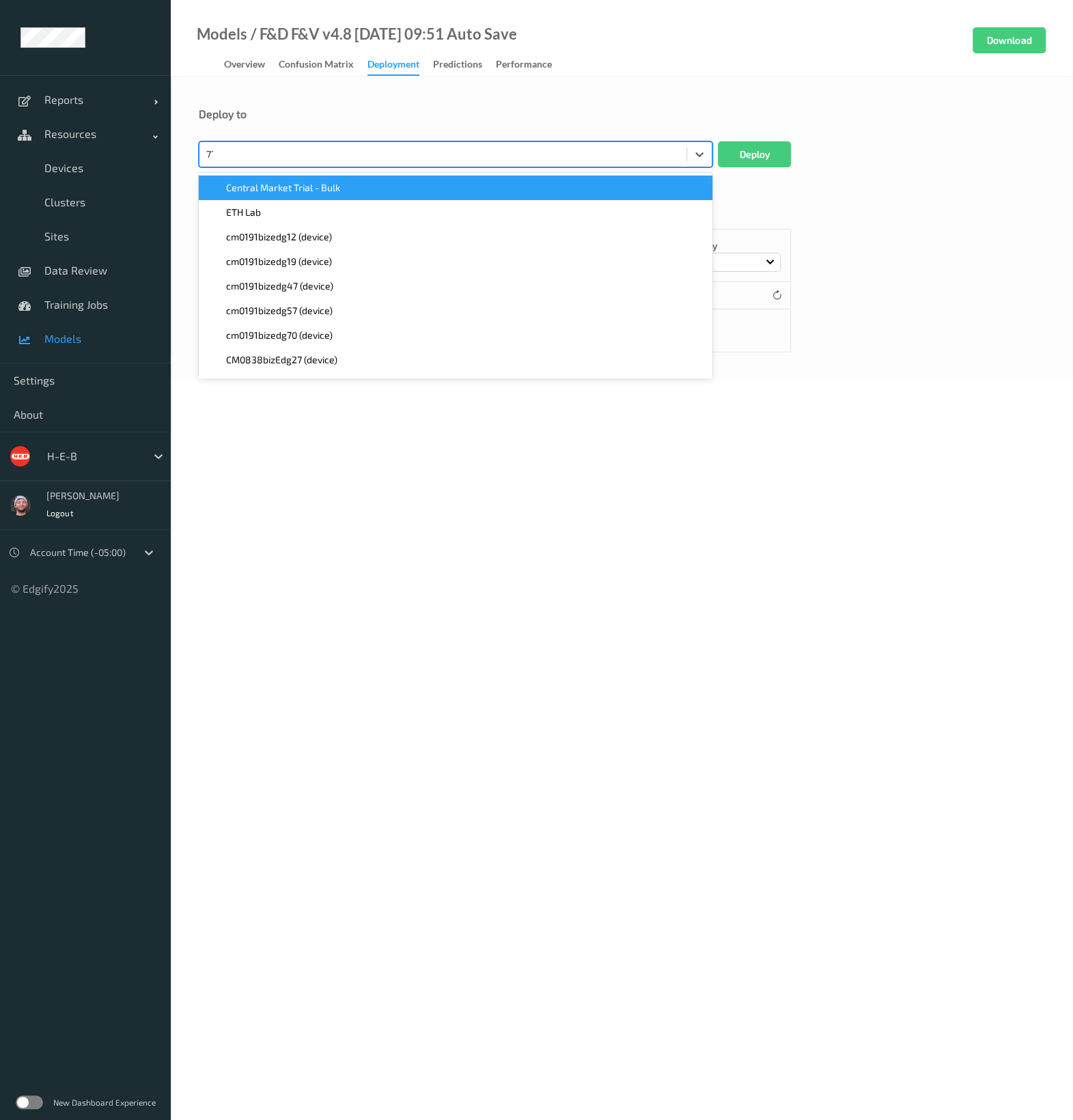
type input "772"
paste input "772"
type input "772"
paste input "772"
type input "772"
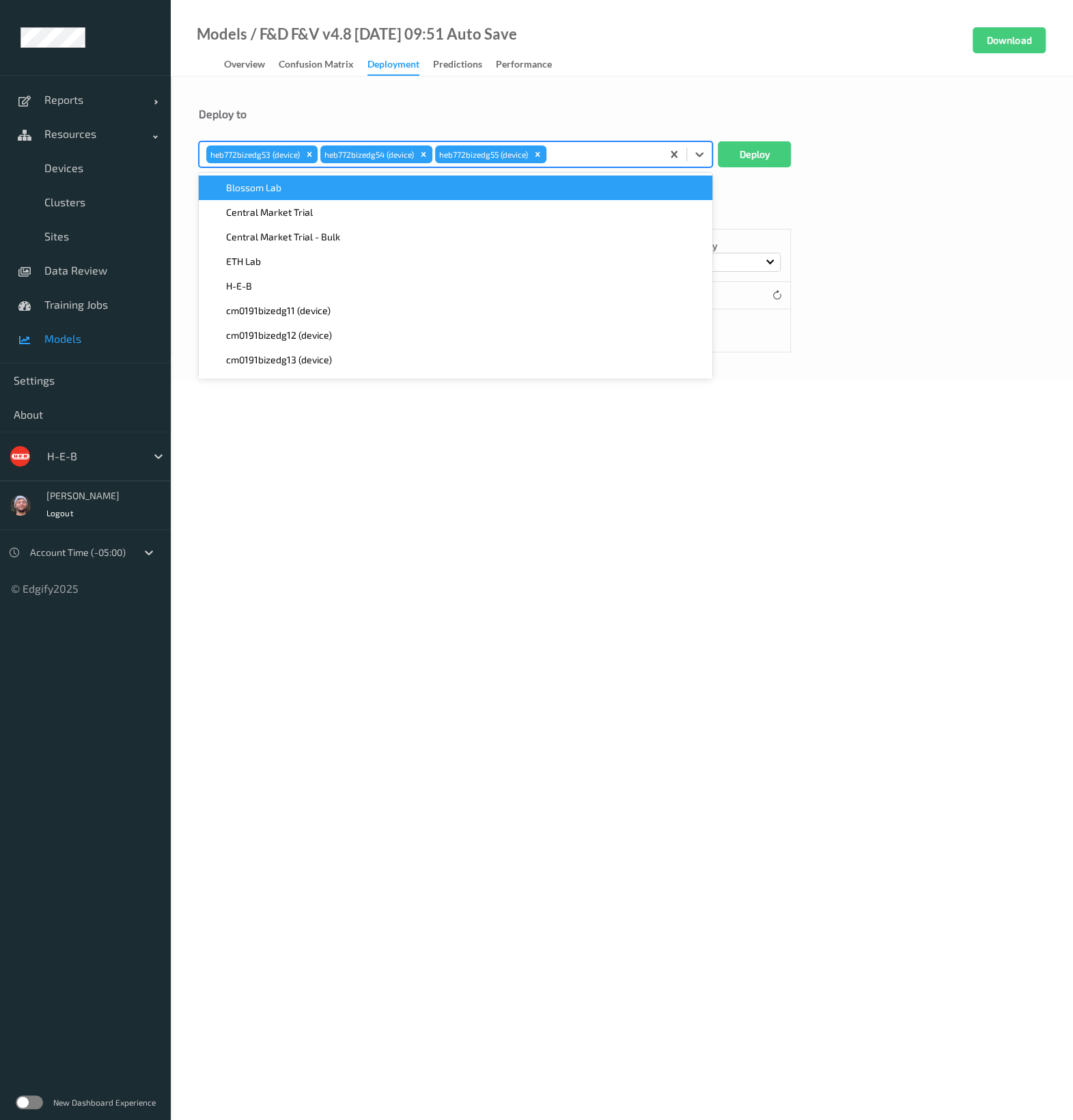
paste input "772"
type input "772"
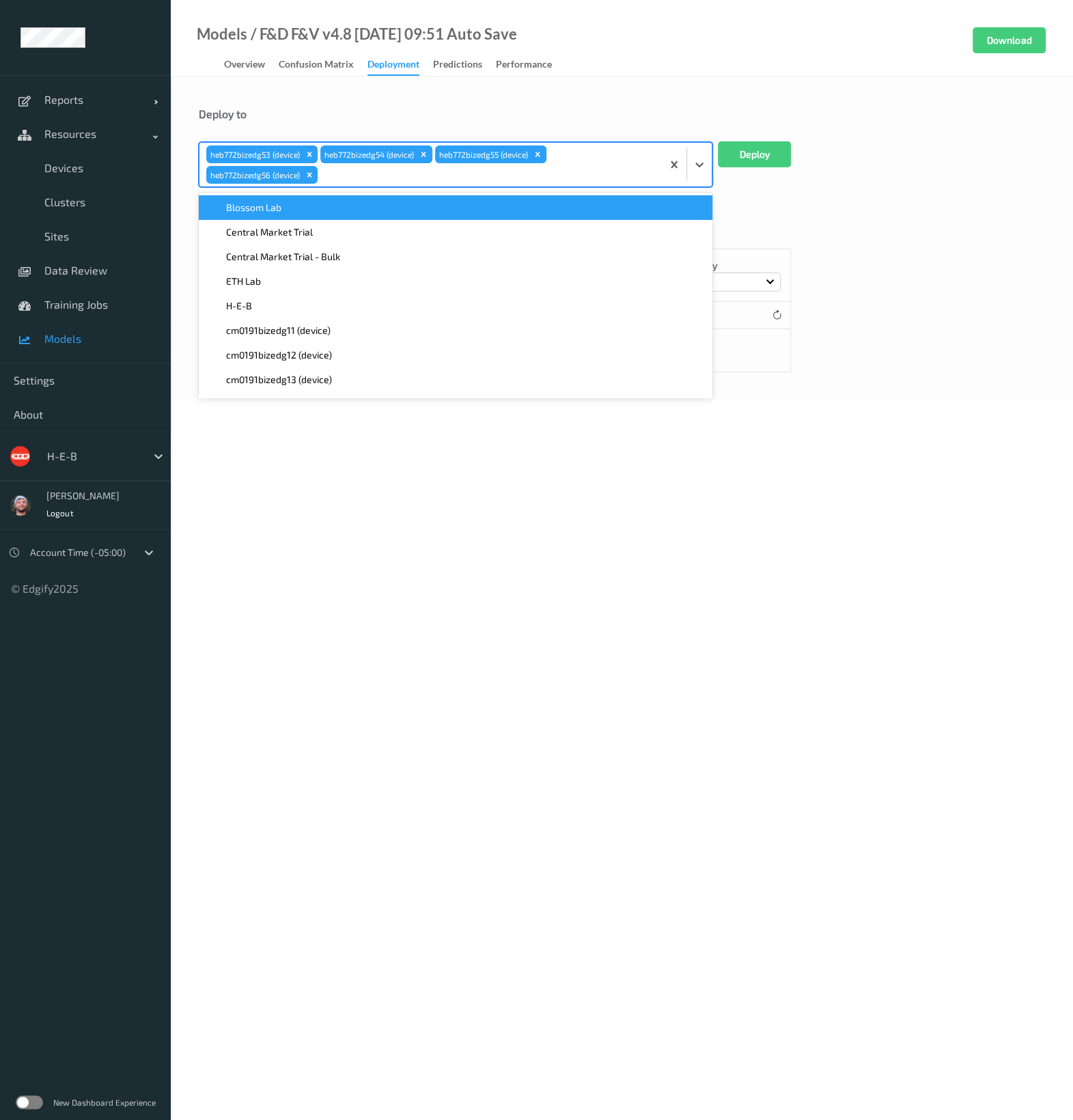
paste input "772"
type input "772"
paste input "772"
type input "772"
type input "771"
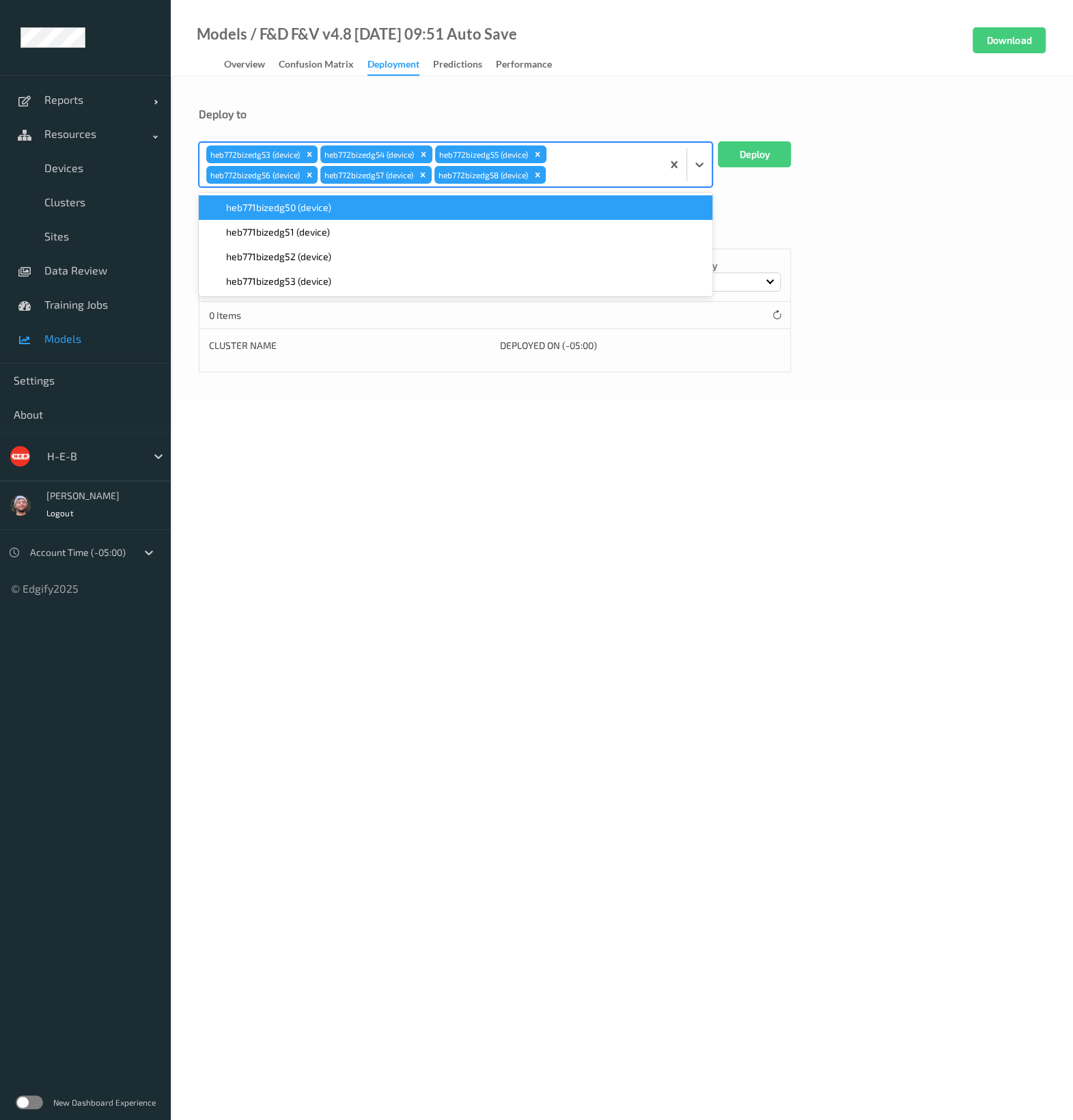
paste input "771"
type input "771"
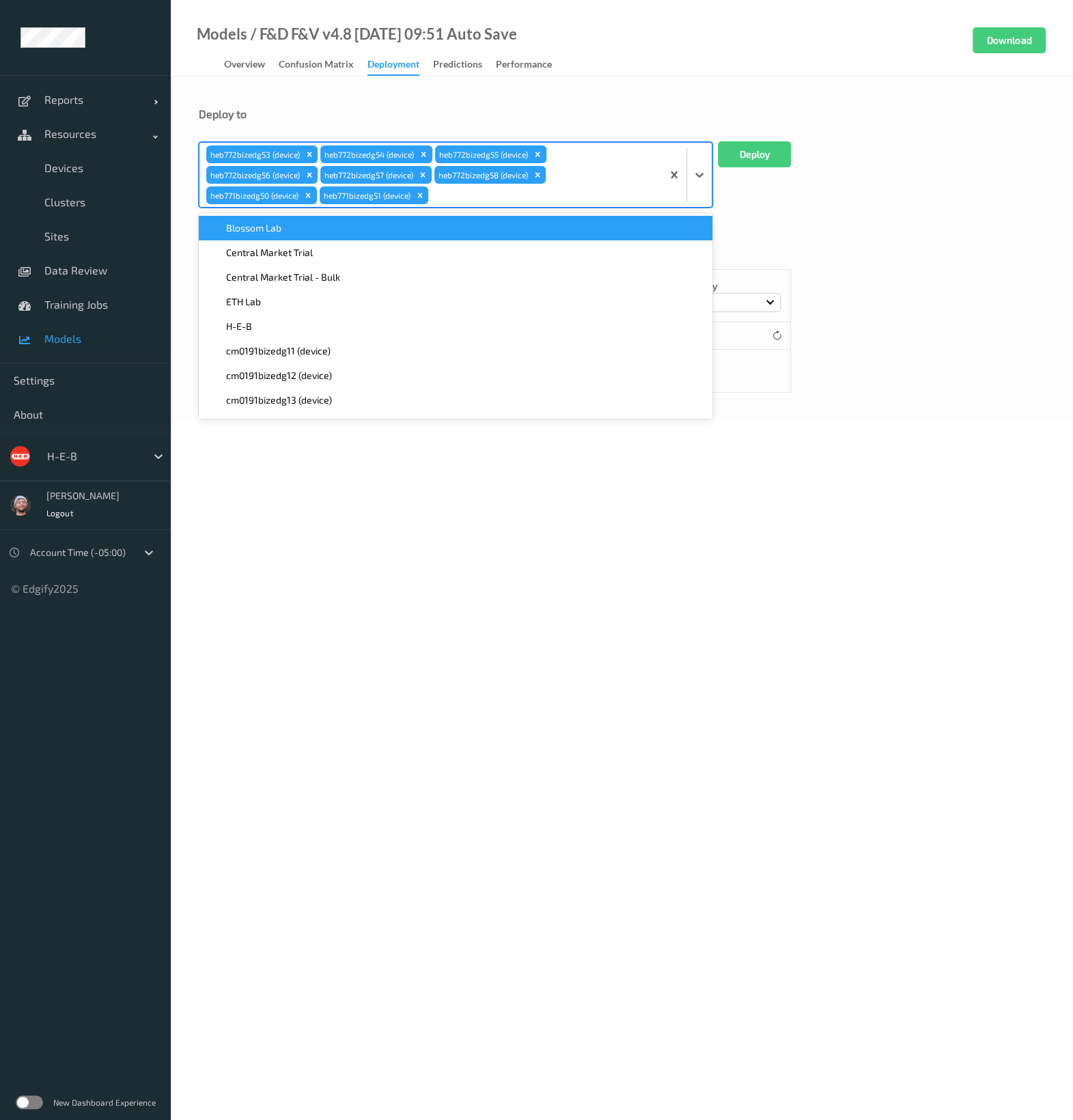
paste input "771"
type input "771"
paste input "771"
type input "771"
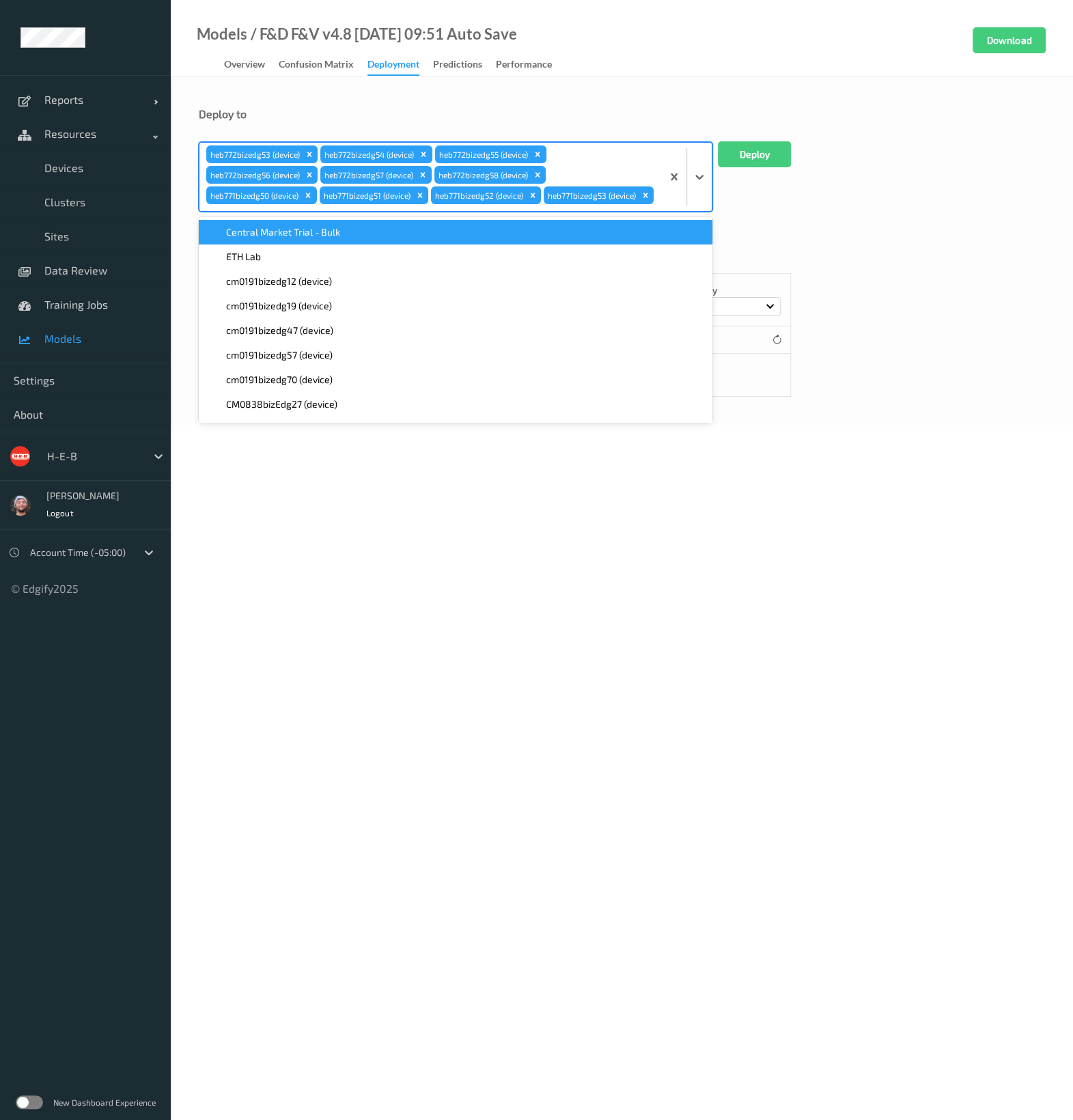
scroll to position [10, 0]
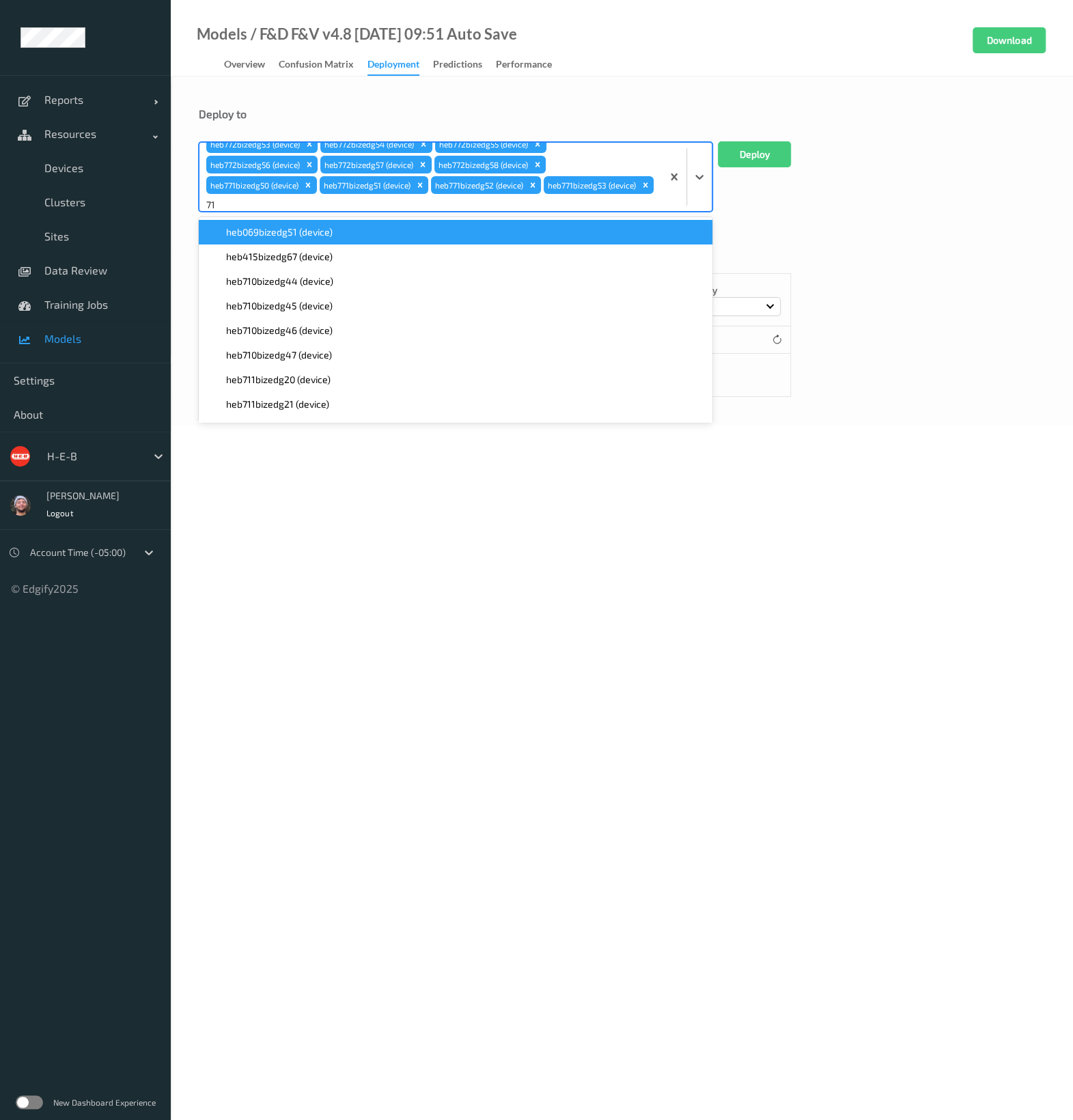
type input "711"
paste input "711"
type input "711"
paste input "711"
type input "711"
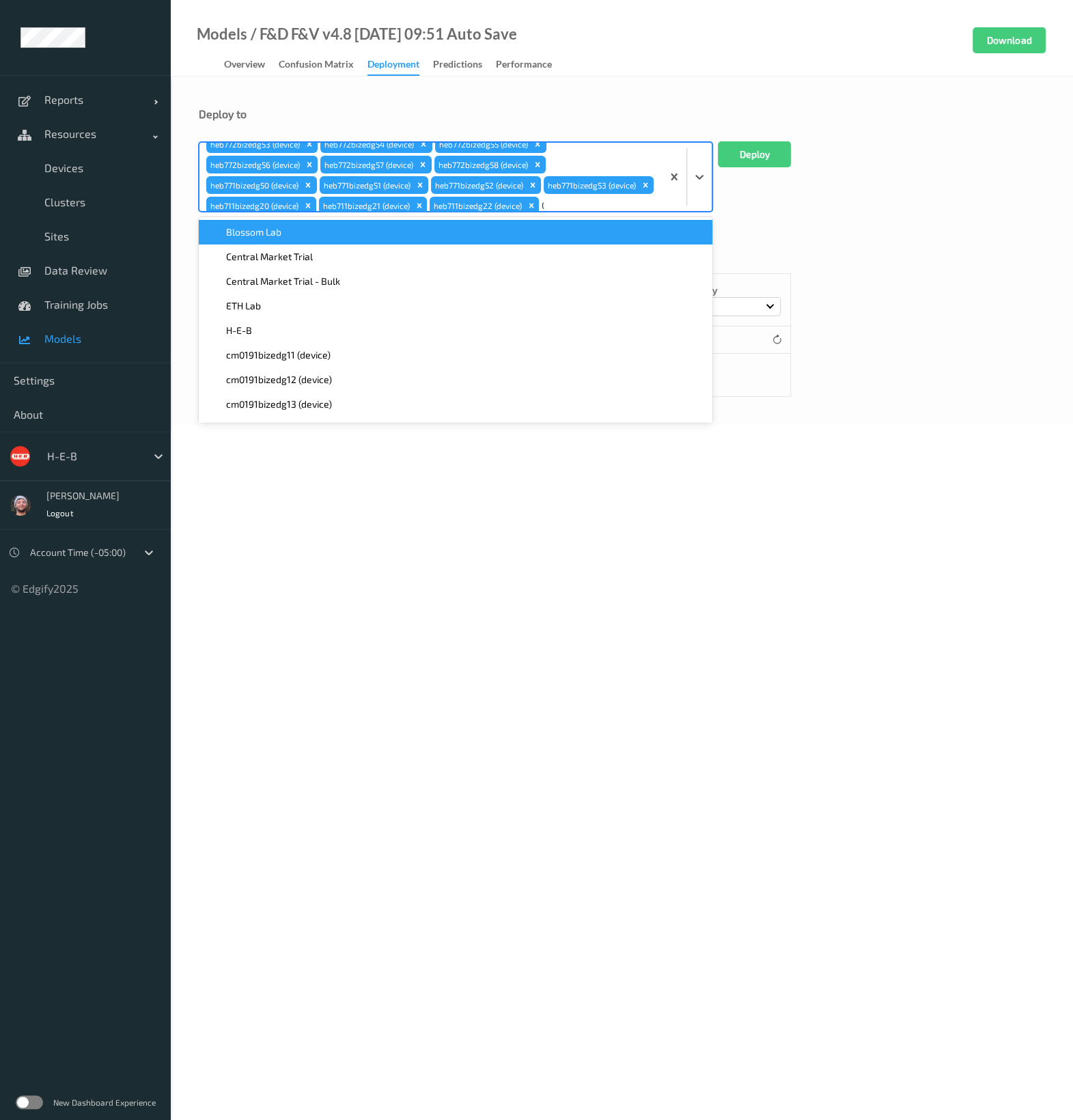
scroll to position [31, 0]
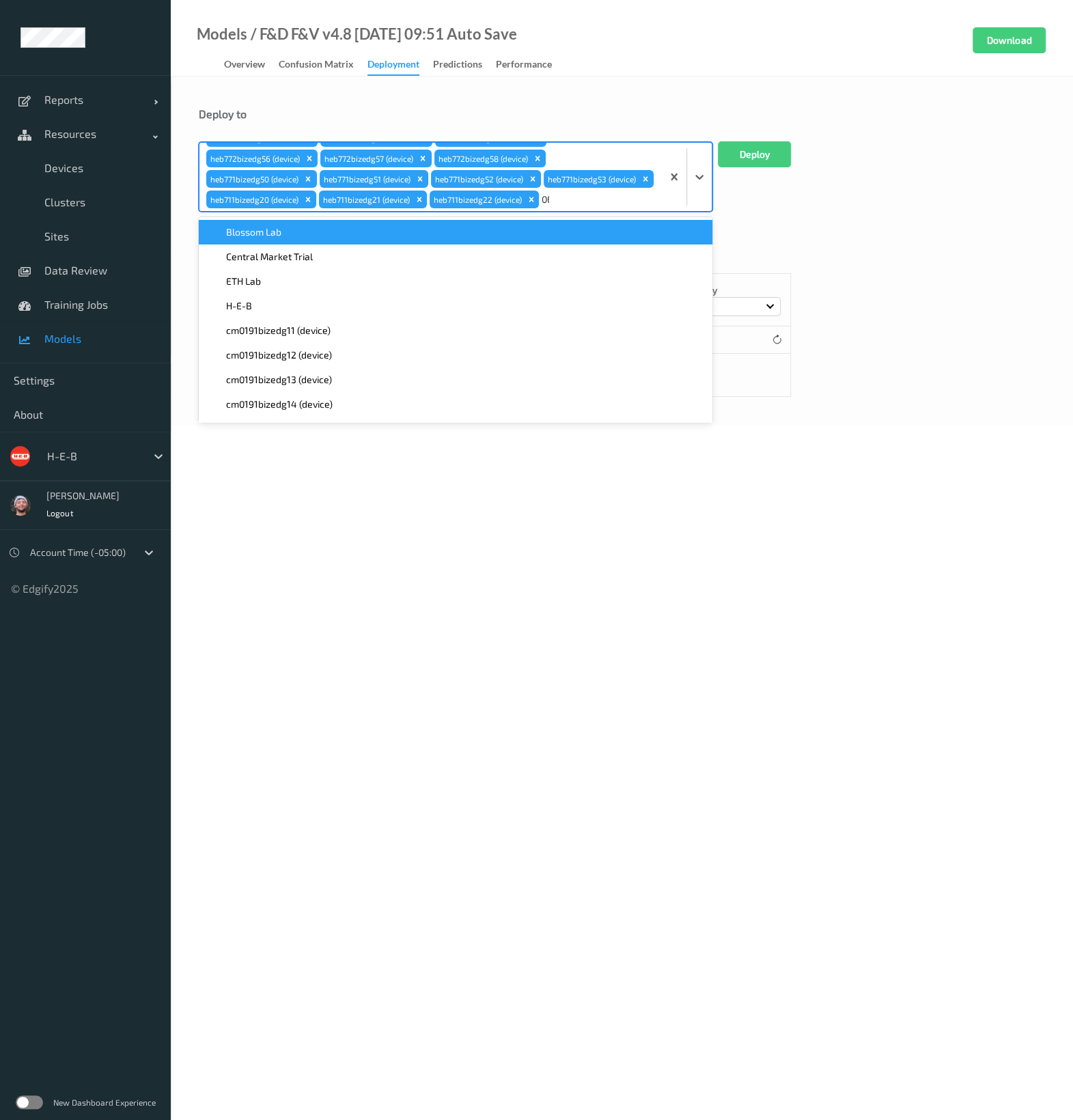
type input "069"
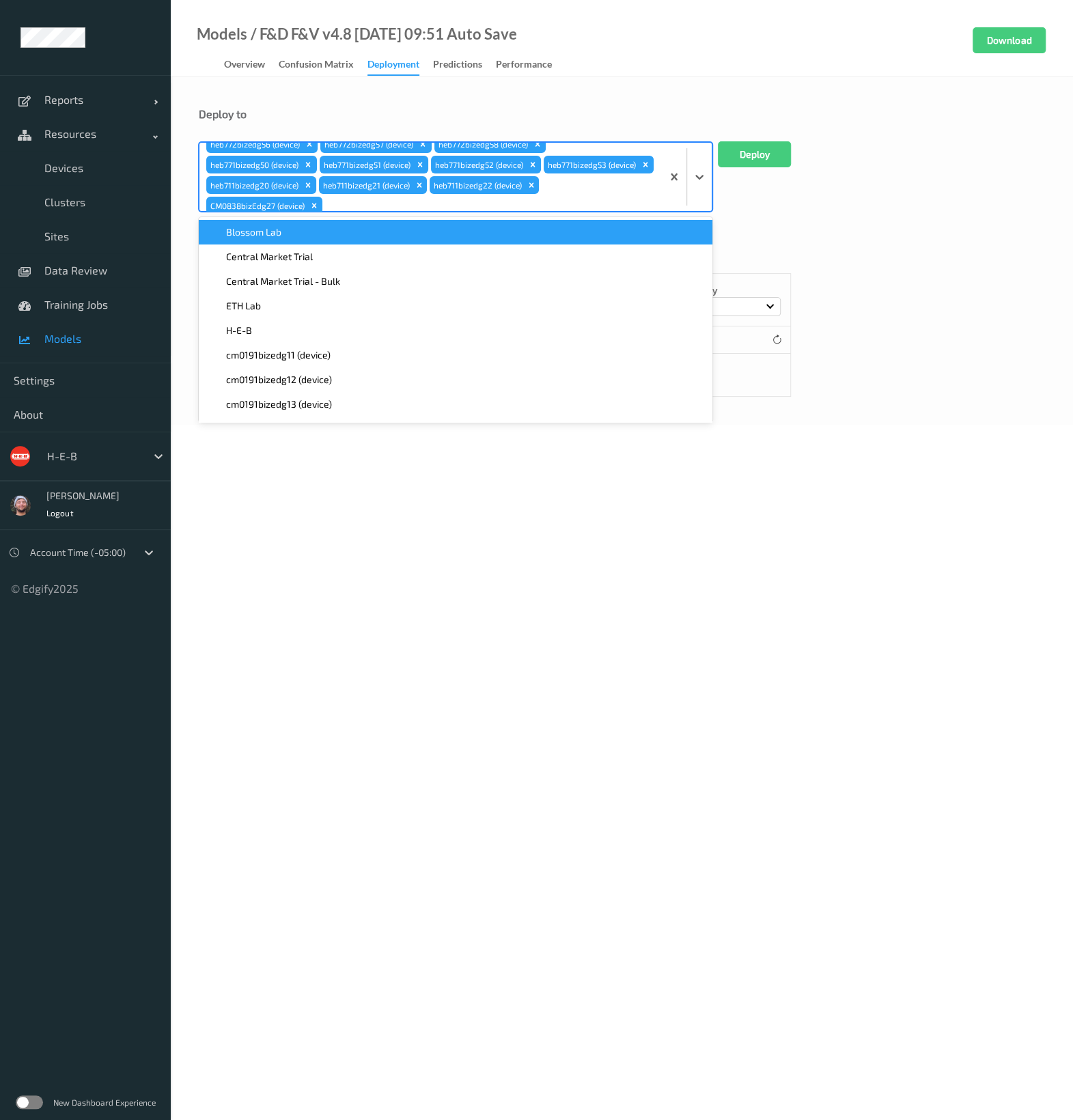
paste input "069"
type input "069"
paste input "069"
type input "069"
paste input "069"
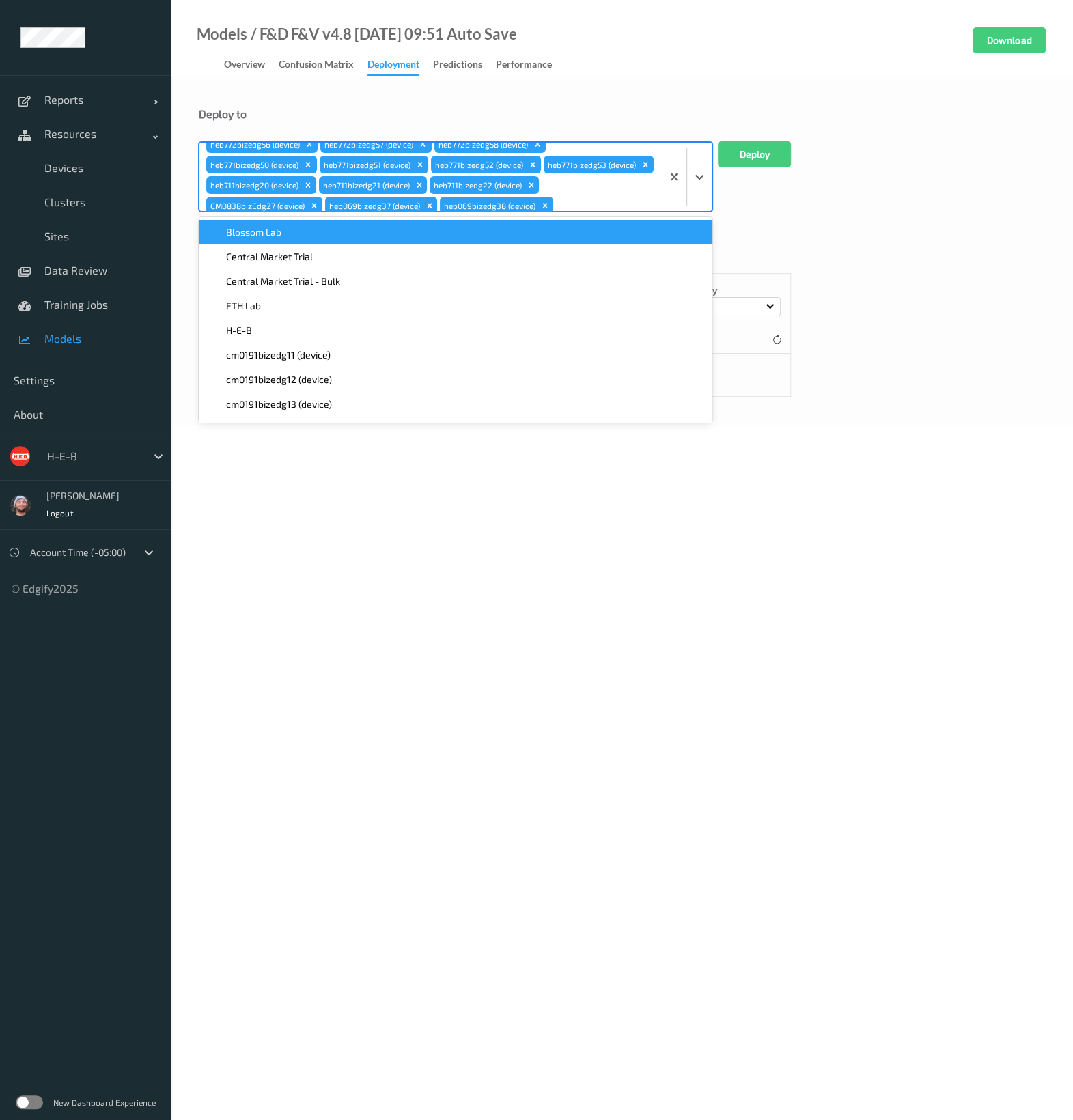
type input "069"
paste input "069"
type input "069"
paste input "069"
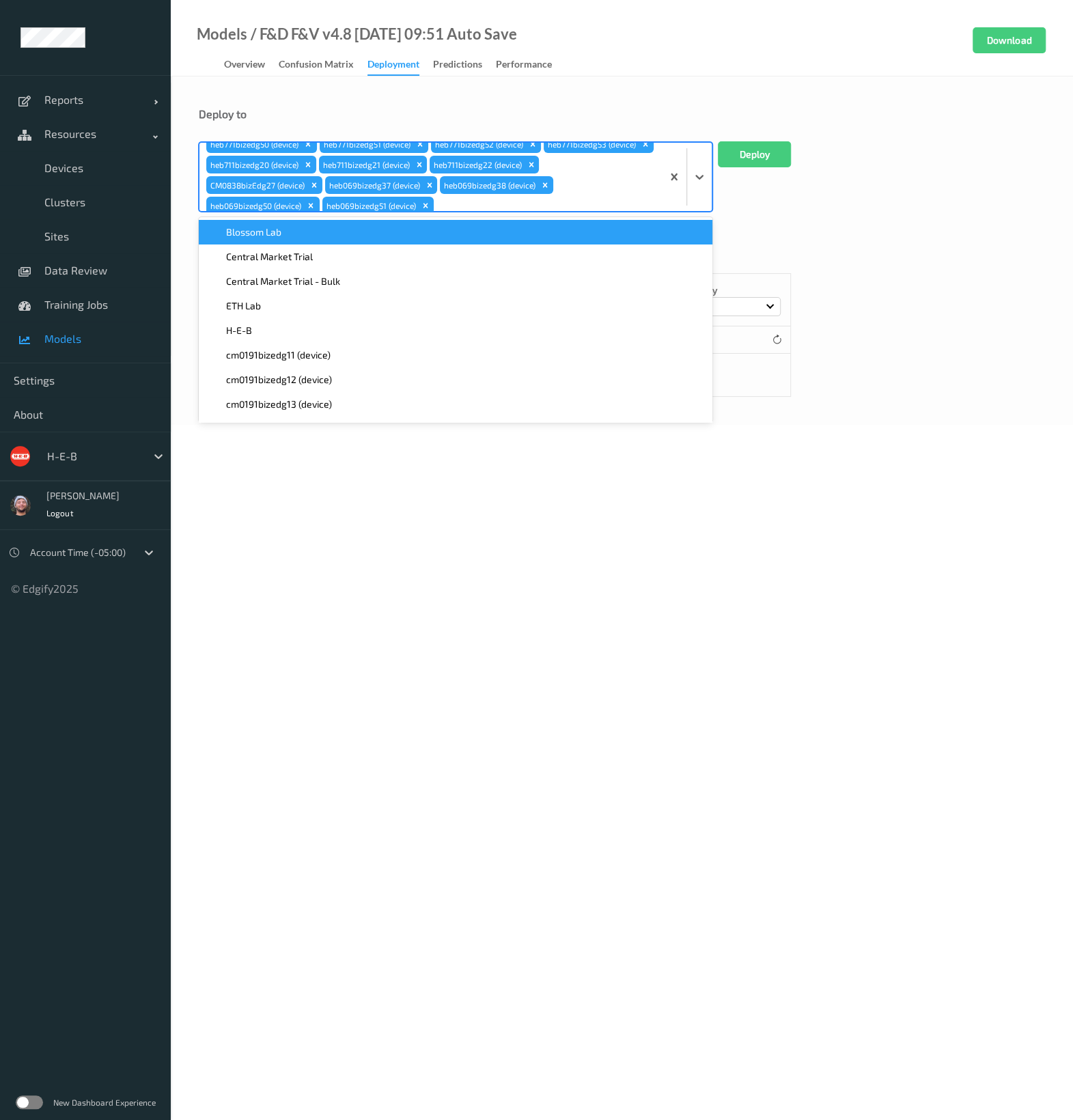
type input "069"
paste input "069"
type input "069"
paste input "069"
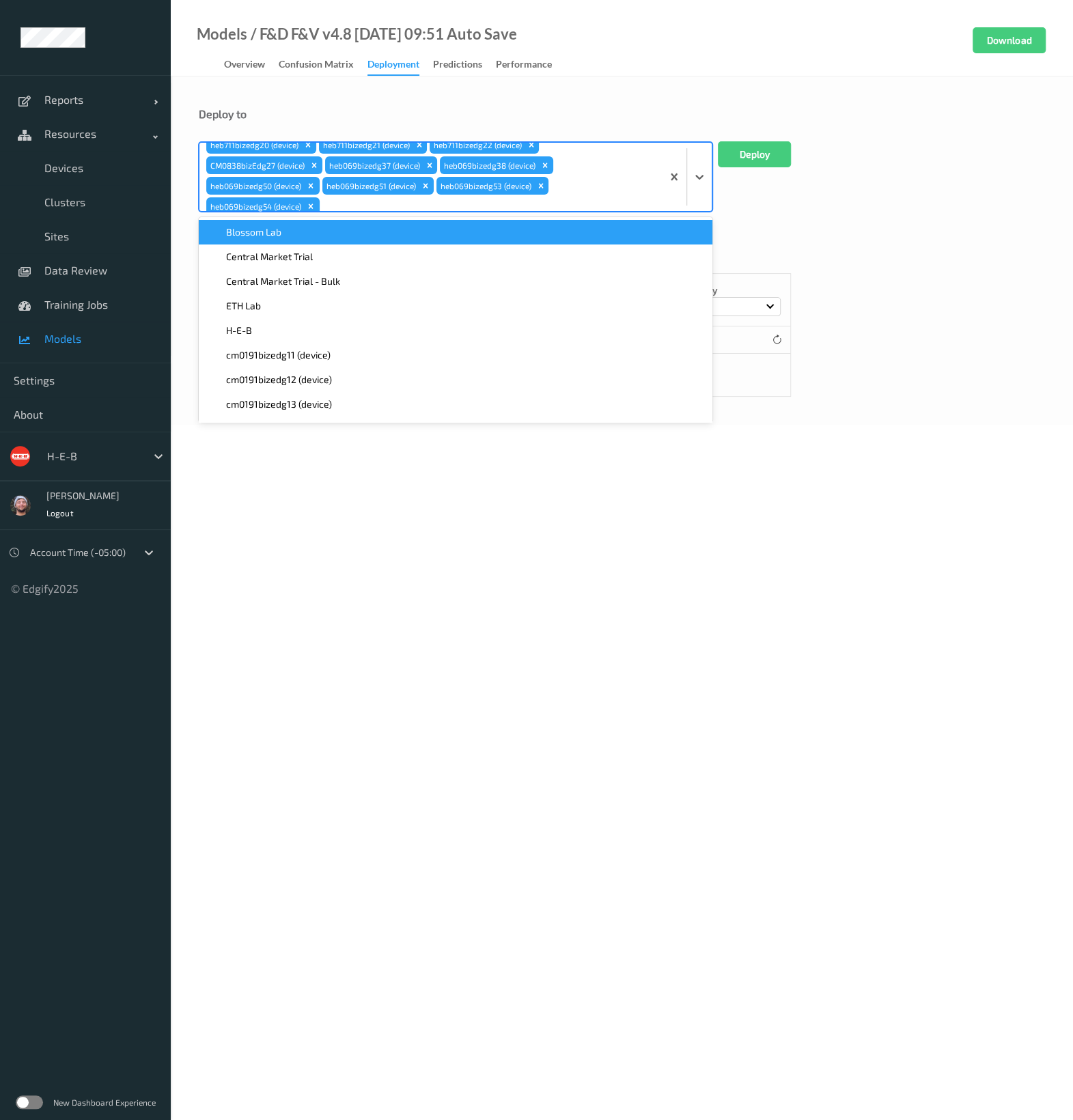
type input "069"
paste input "069"
type input "069"
paste input "069"
type input "069"
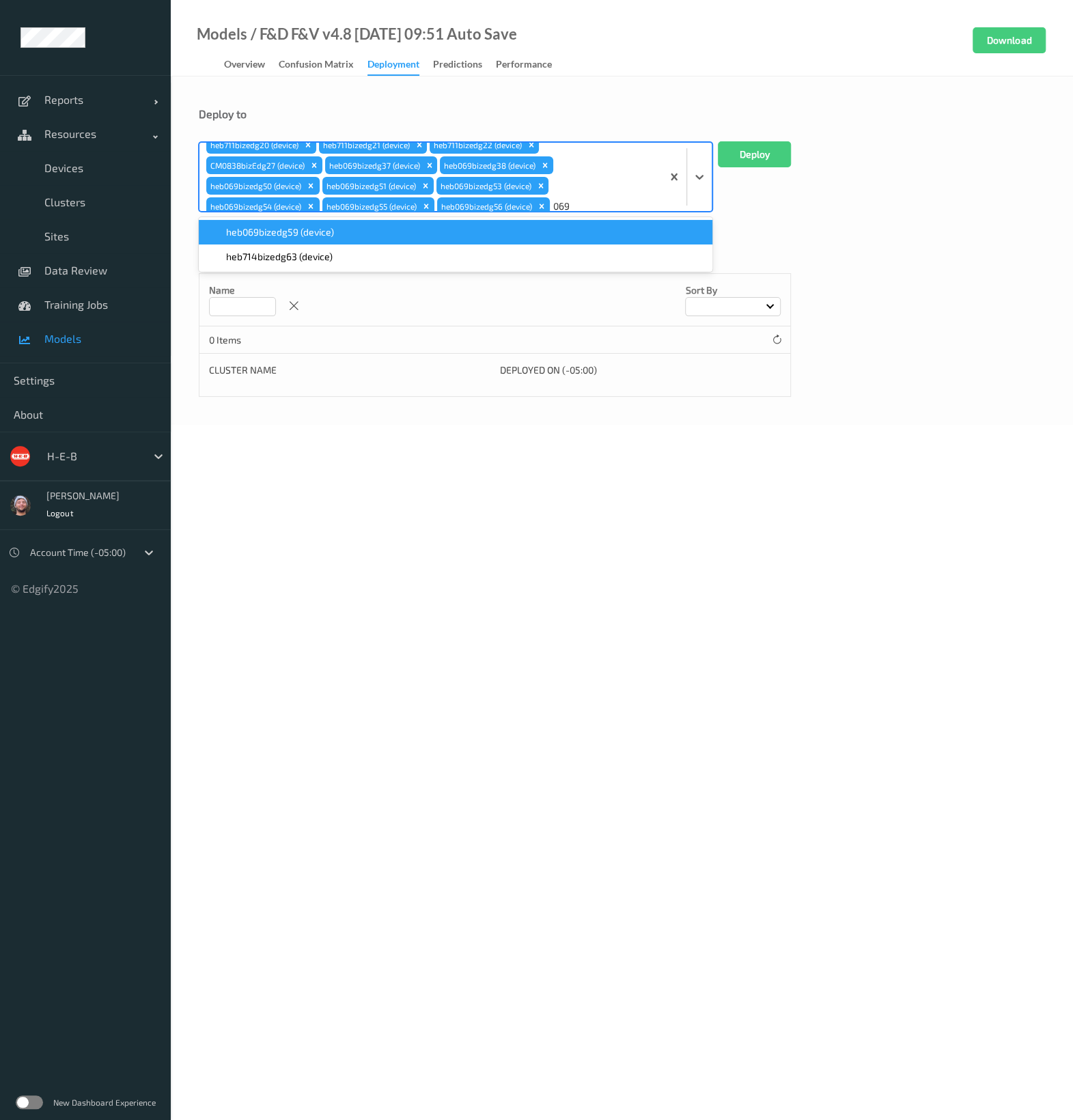
scroll to position [92, 0]
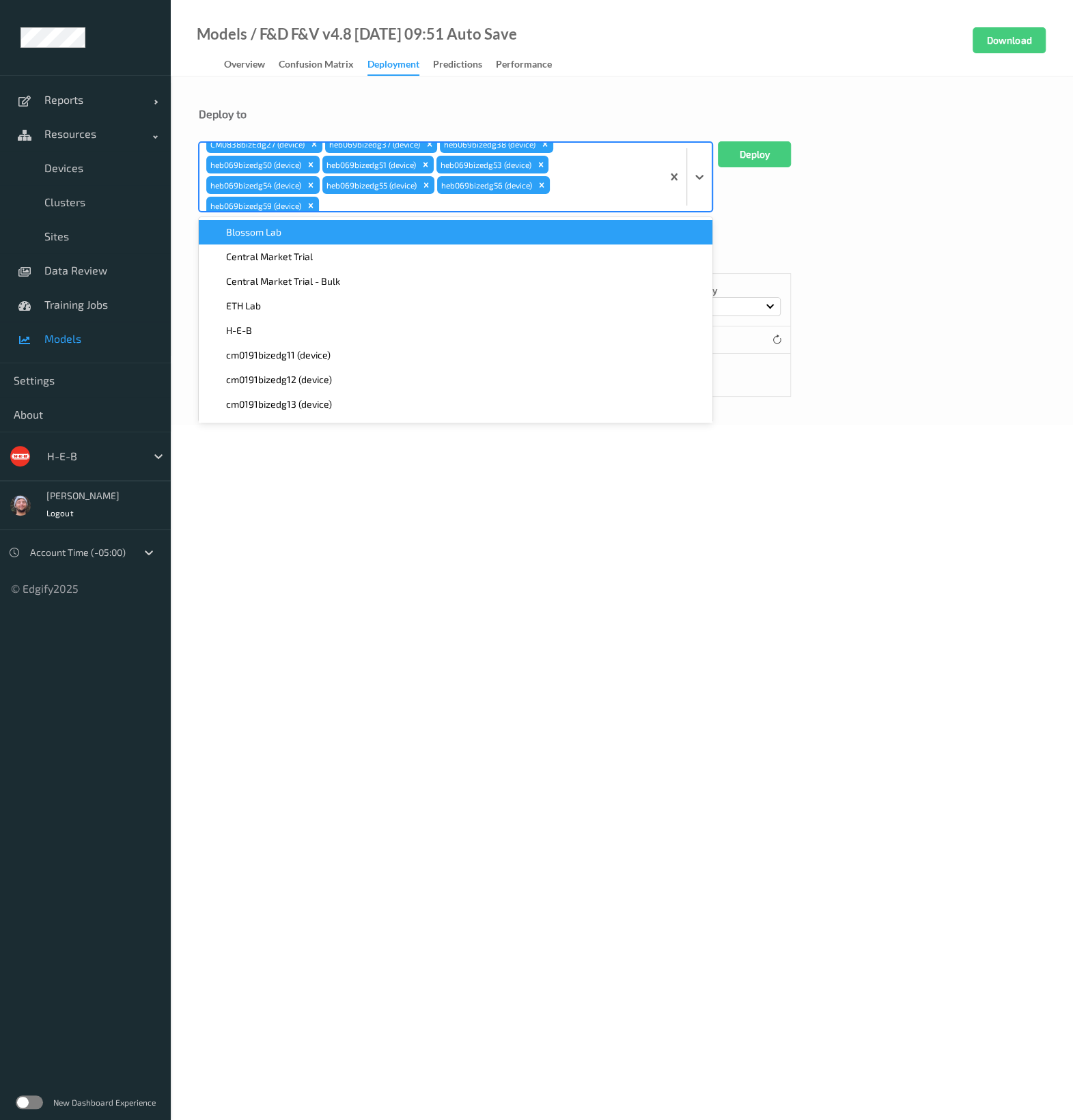
paste input "069"
type input "069"
click at [317, 166] on icon "Remove CM0838bizEdg27 (device)" at bounding box center [314, 164] width 5 height 5
click at [833, 216] on form "Deploy to option CM0838bizEdg27 (device), deselected. option Blossom Lab focuse…" at bounding box center [621, 251] width 847 height 290
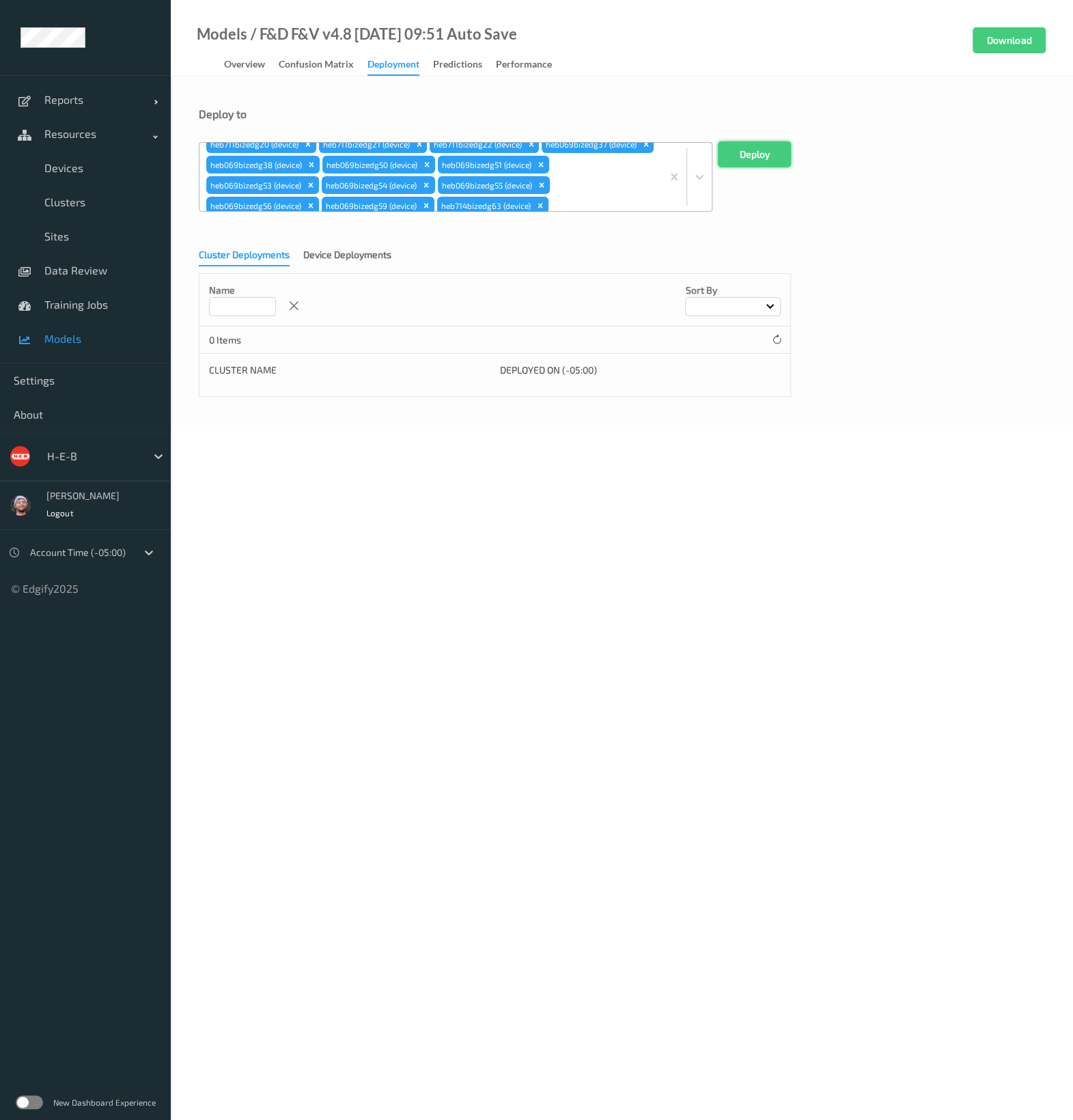
click at [754, 150] on button "Deploy" at bounding box center [754, 155] width 73 height 26
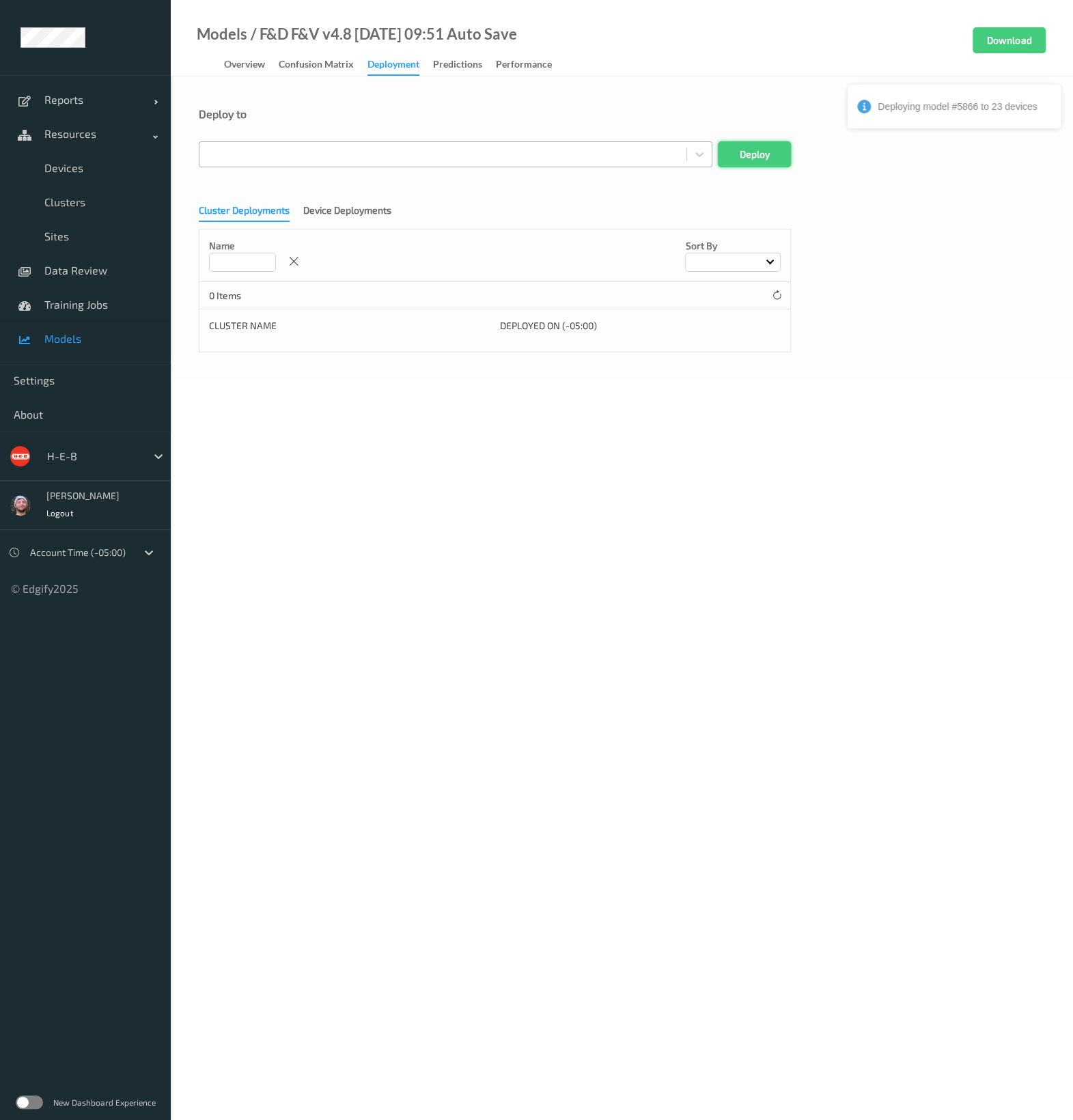
scroll to position [0, 0]
click at [586, 161] on div at bounding box center [442, 155] width 473 height 17
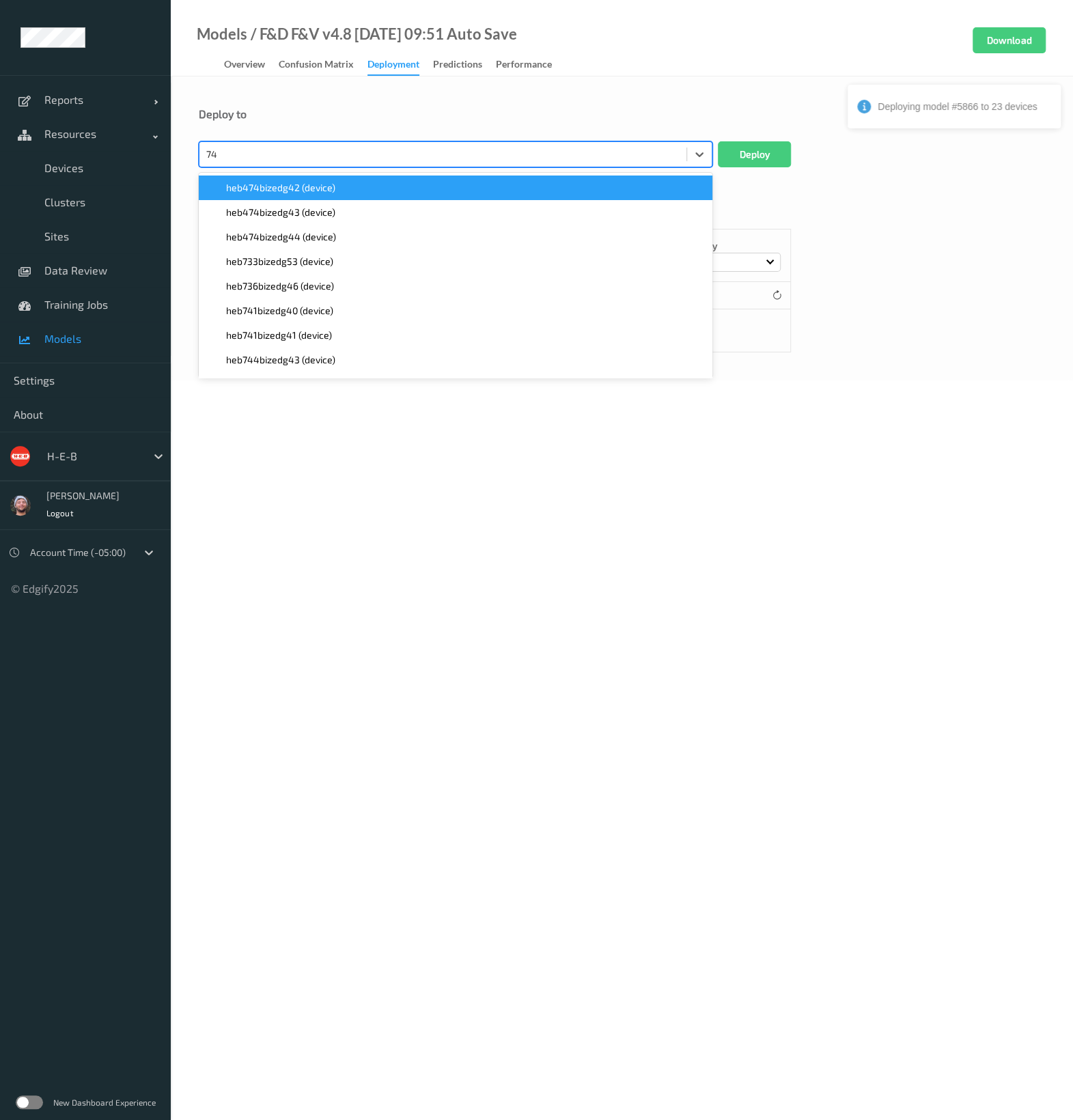
type input "744"
paste input "744"
type input "744"
paste input "744"
type input "744"
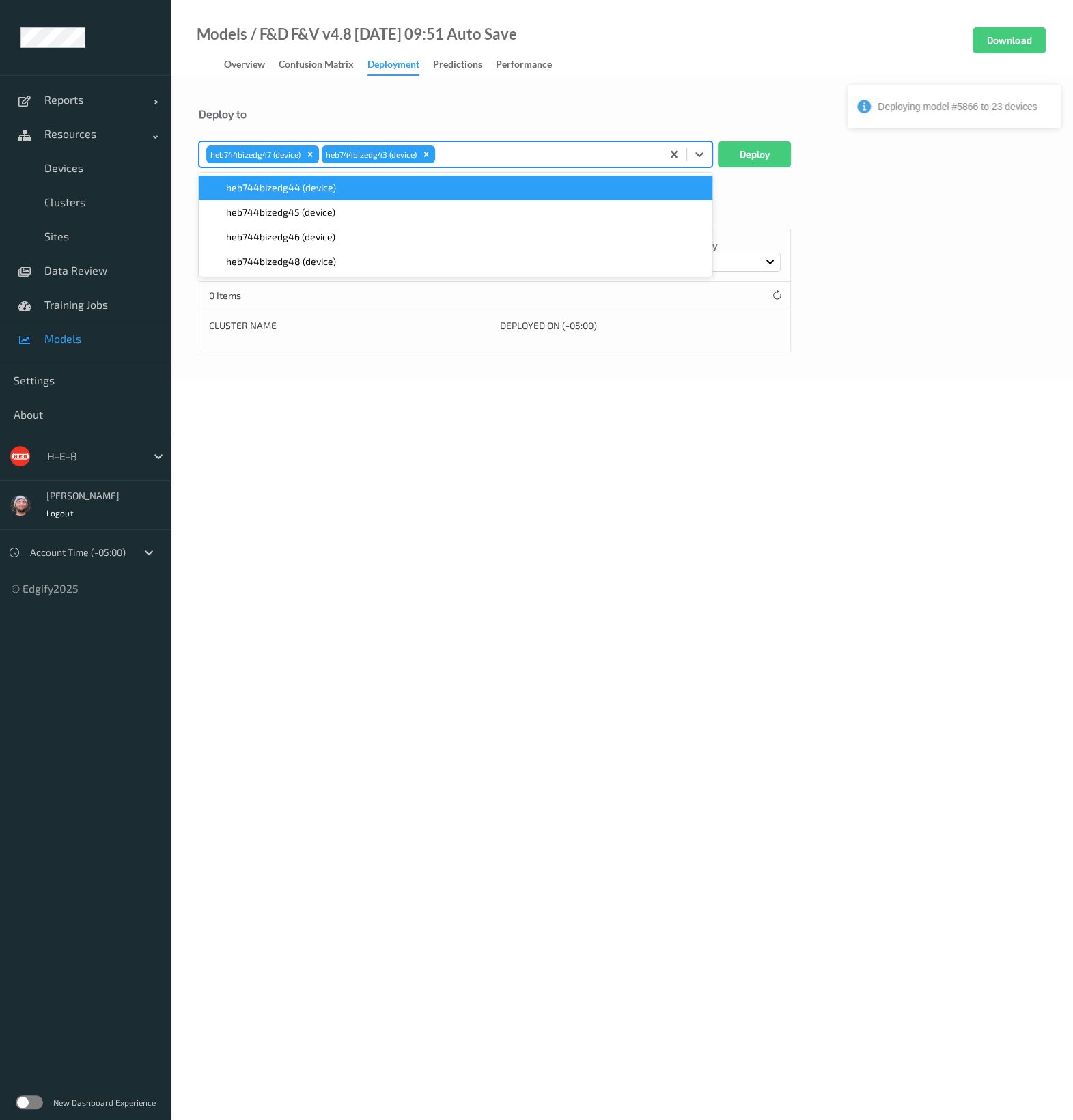
paste input "744"
type input "744"
paste input "744"
type input "744"
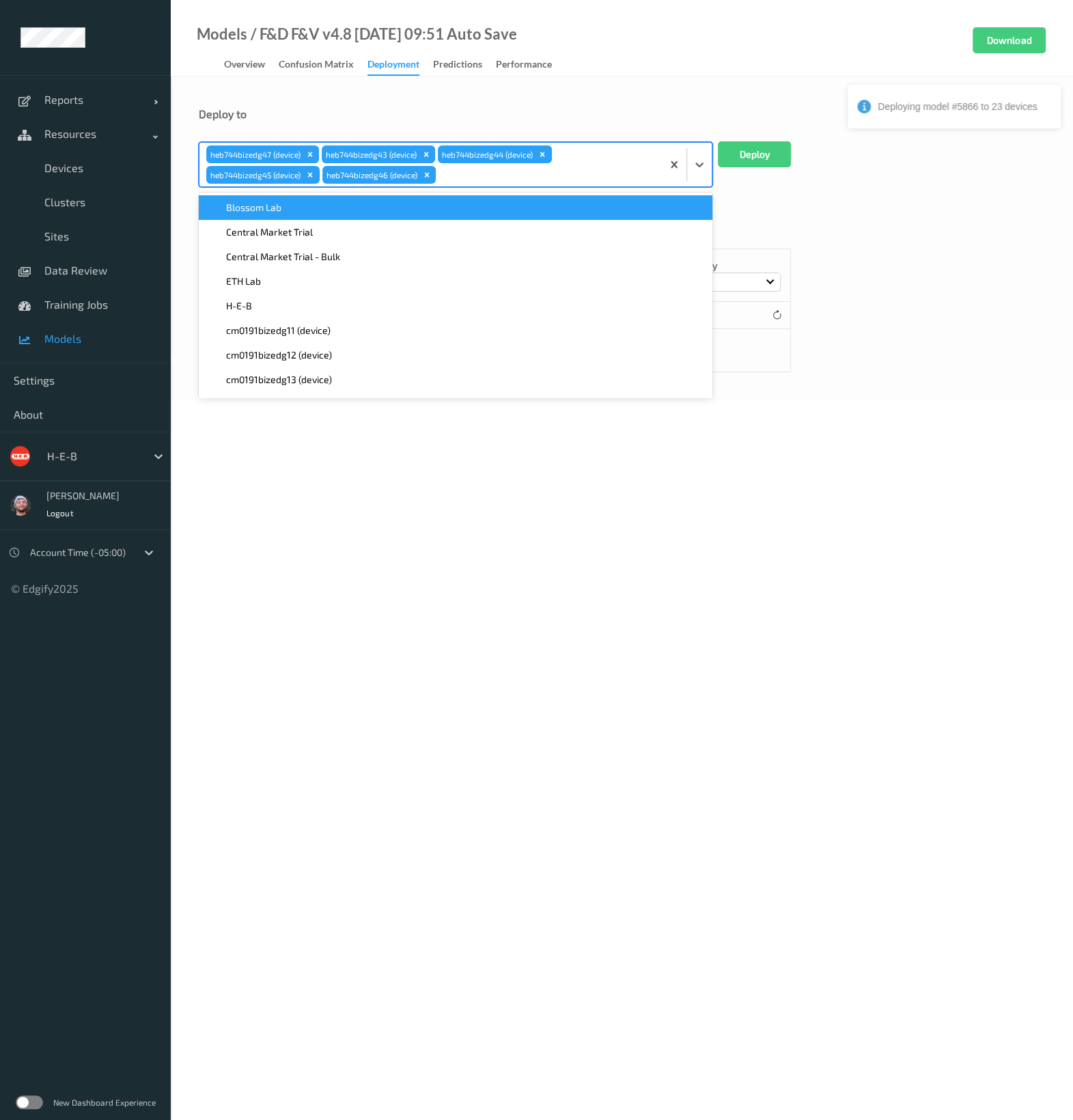
paste input "744"
type input "744"
click at [768, 154] on button "Deploy" at bounding box center [754, 155] width 73 height 26
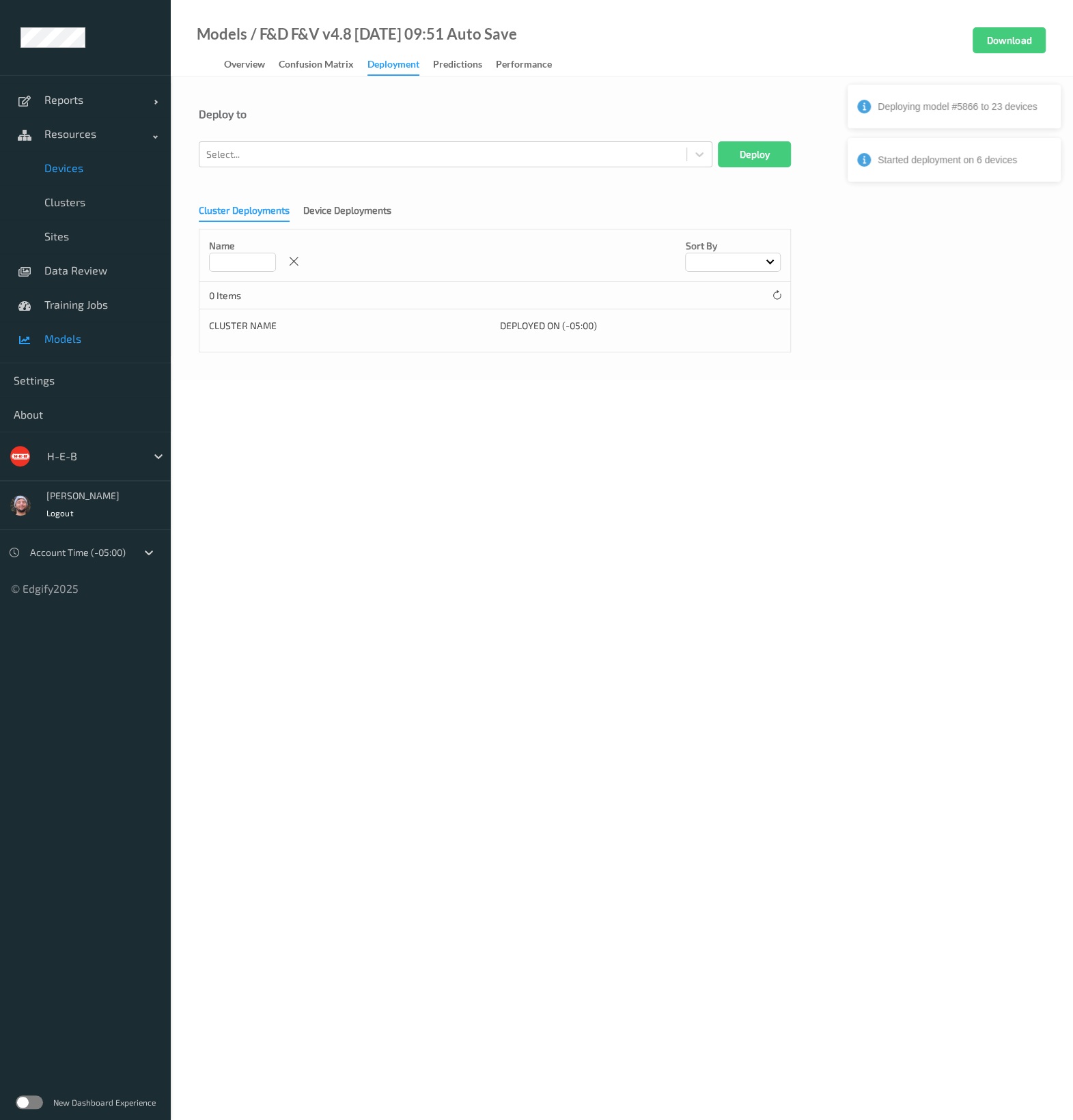
click at [82, 173] on span "Devices" at bounding box center [101, 168] width 113 height 14
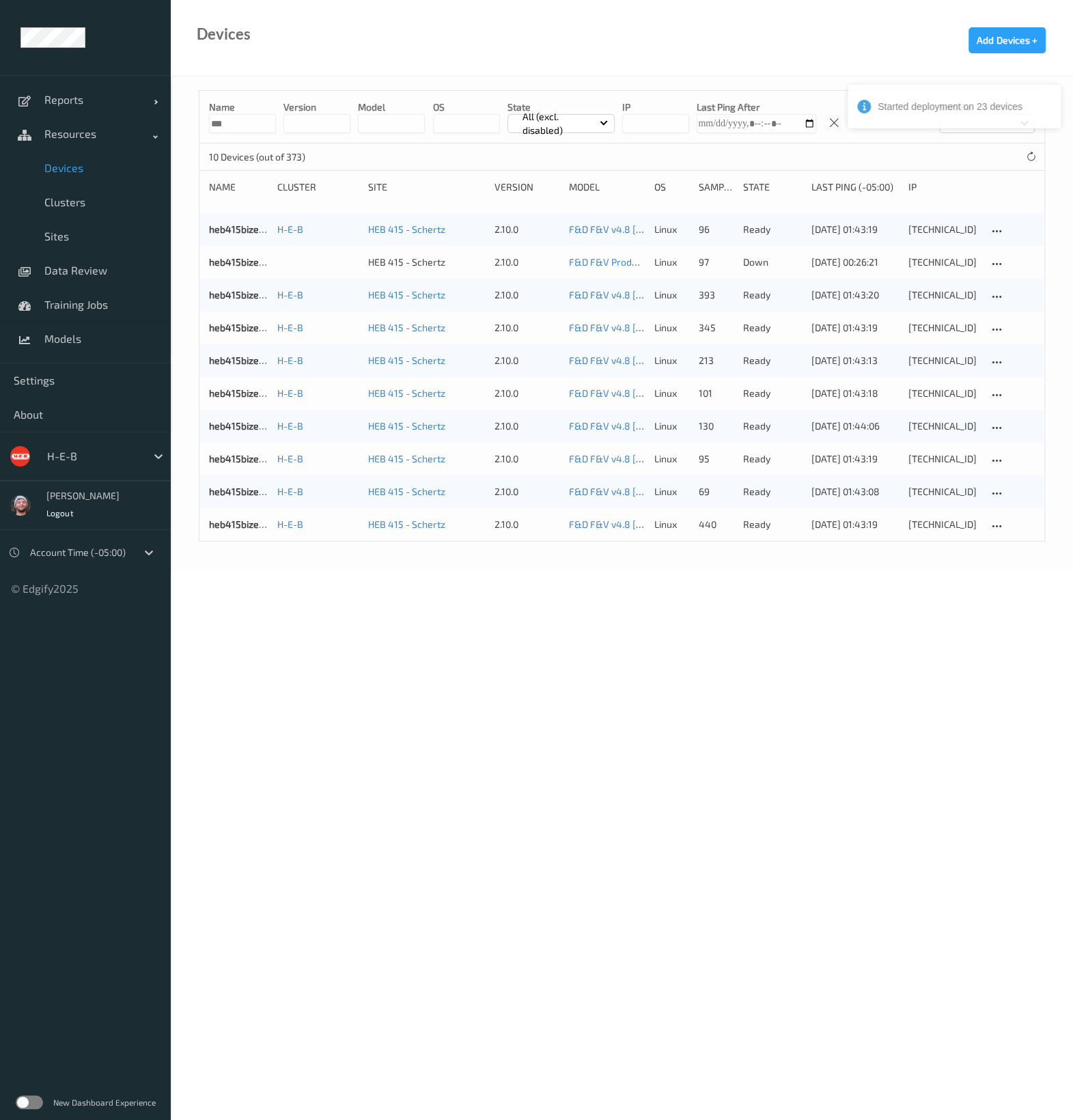
click at [242, 115] on input "***" at bounding box center [242, 123] width 67 height 20
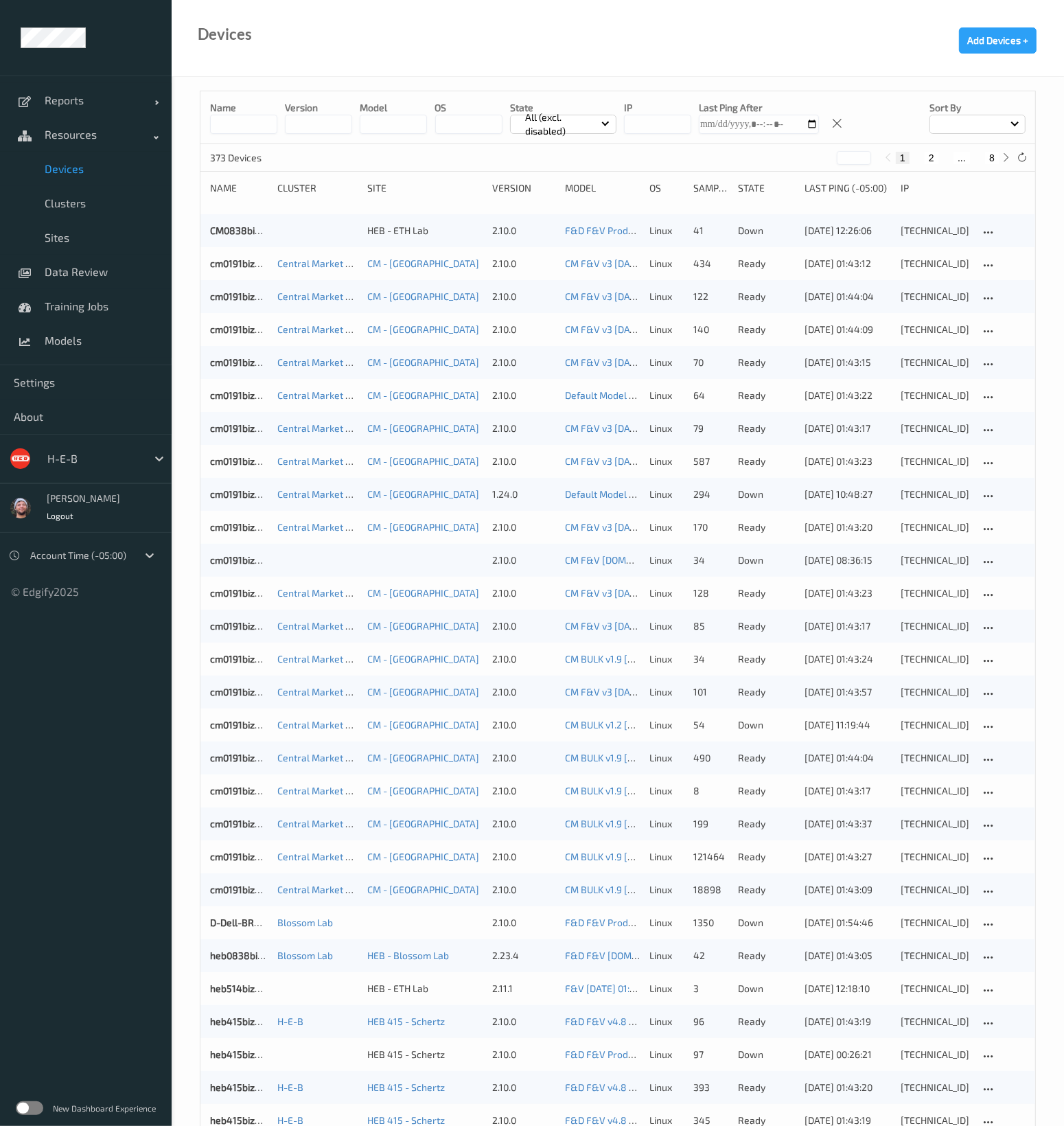
click at [989, 157] on button "8" at bounding box center [991, 157] width 14 height 12
type input "*"
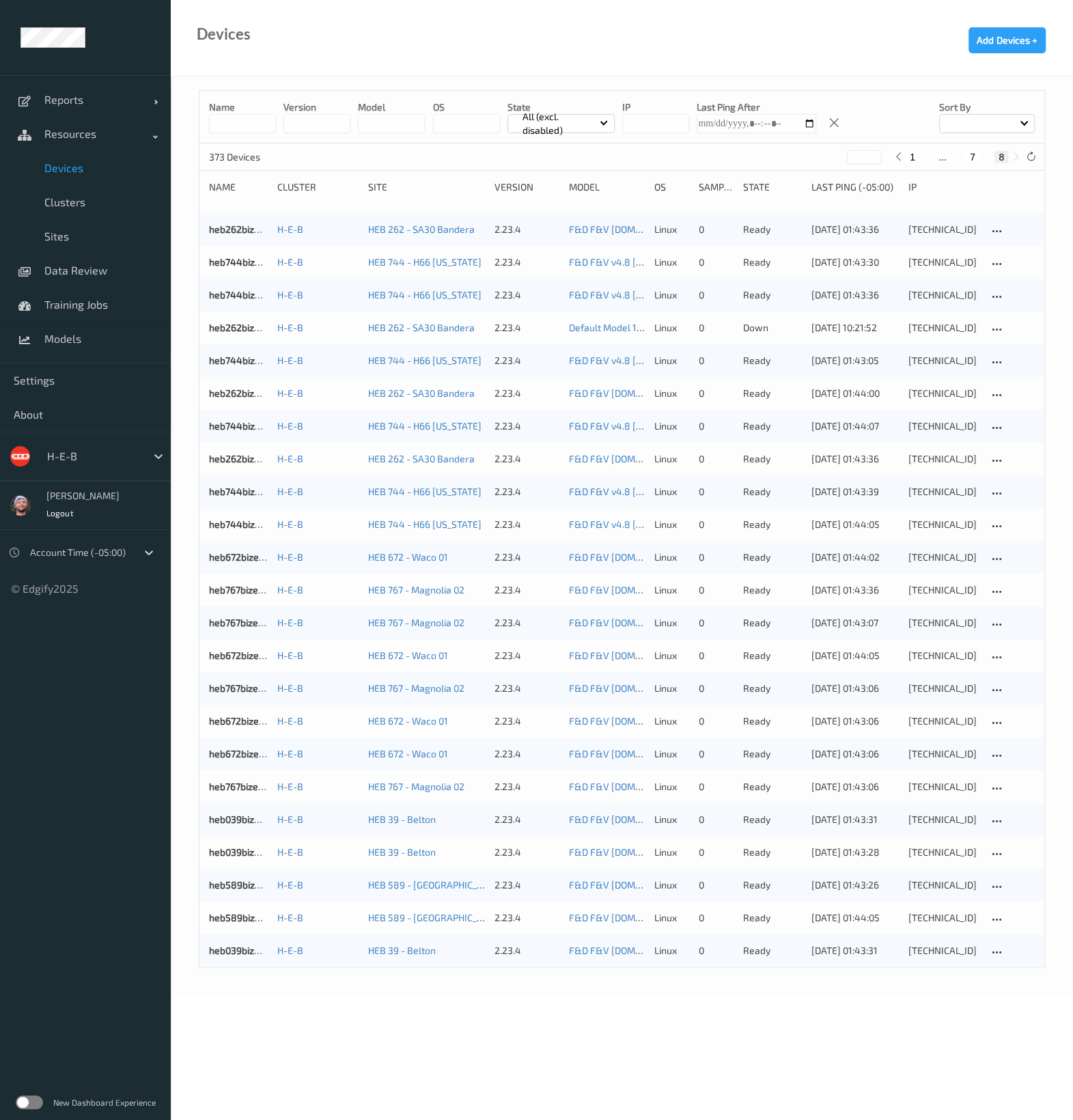
click at [613, 159] on div "373 Devices * 1 ... 7 8" at bounding box center [621, 156] width 845 height 27
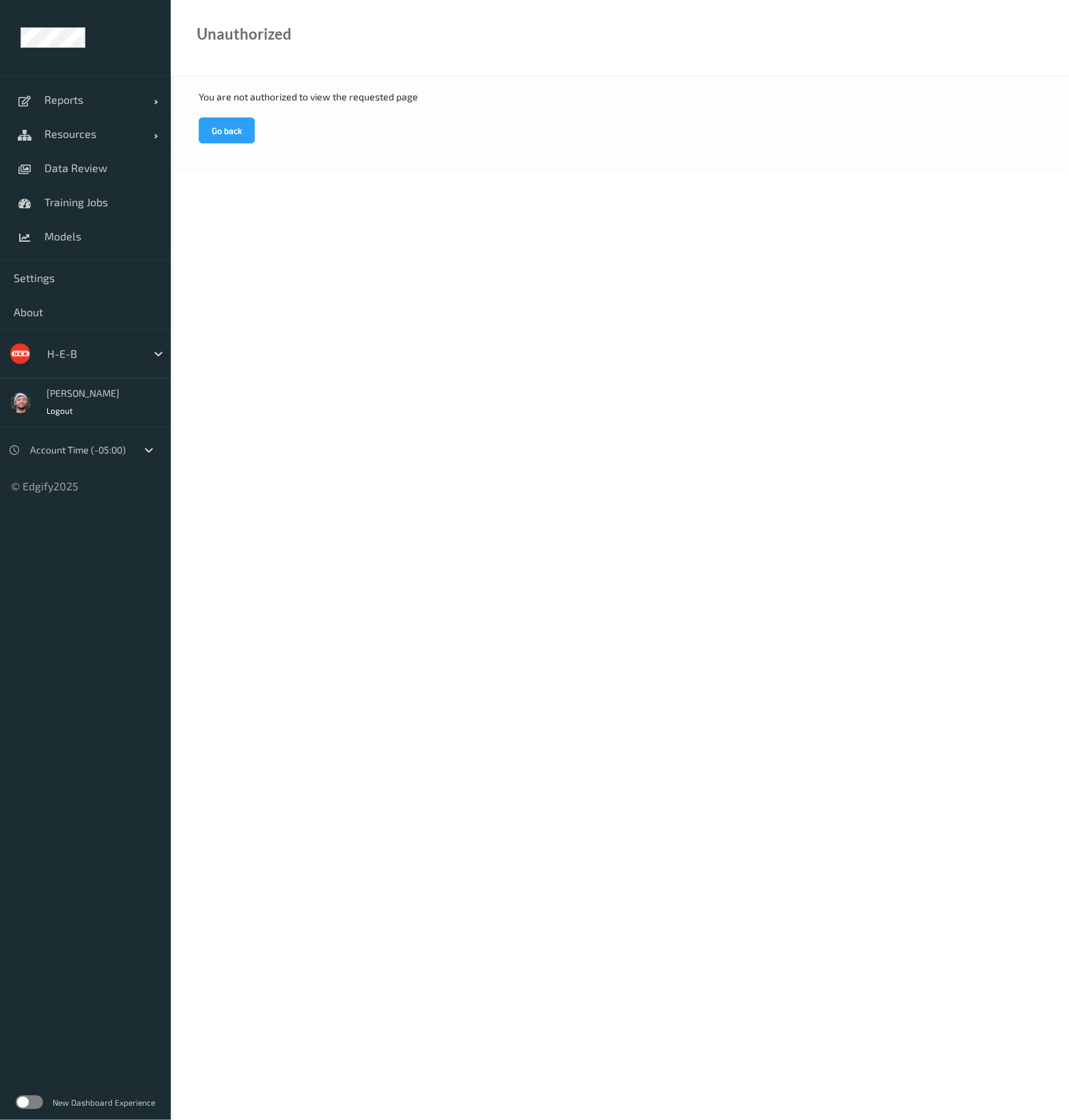
drag, startPoint x: 916, startPoint y: 1, endPoint x: 650, endPoint y: 77, distance: 276.6
click at [650, 77] on div "You are not authorized to view the requested page Go back" at bounding box center [619, 124] width 898 height 95
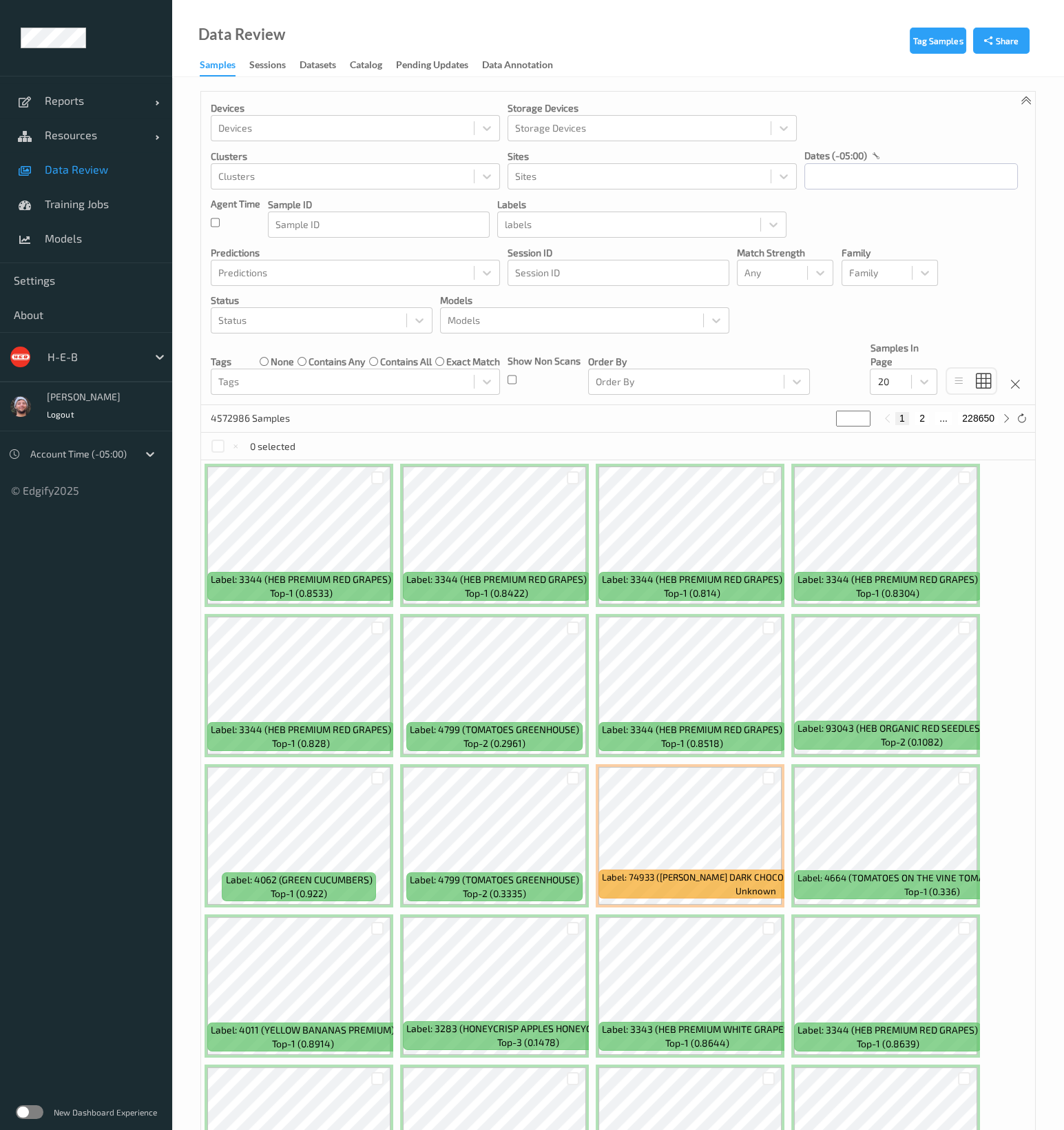
click at [96, 364] on div at bounding box center [94, 357] width 93 height 17
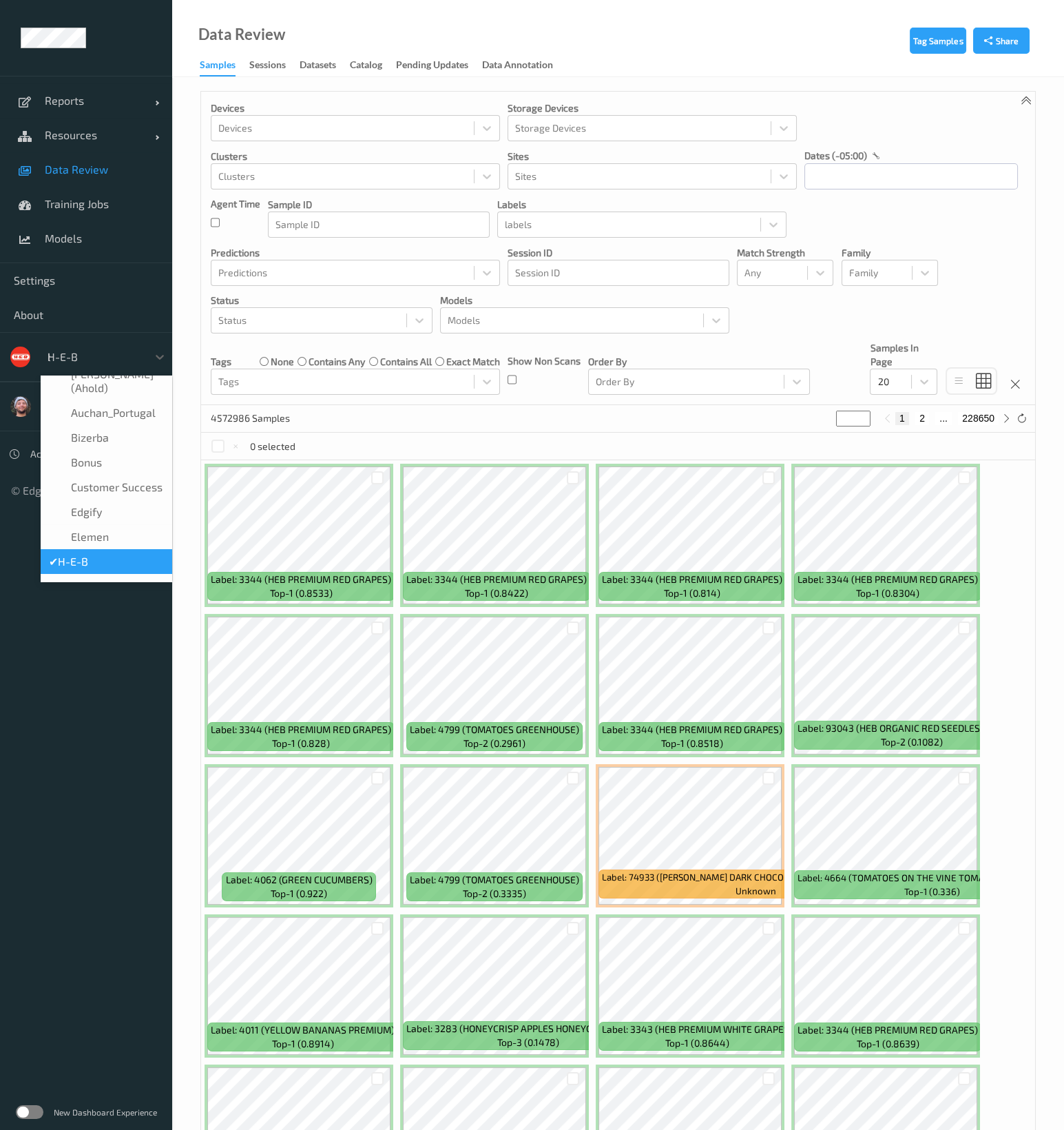
scroll to position [1, 0]
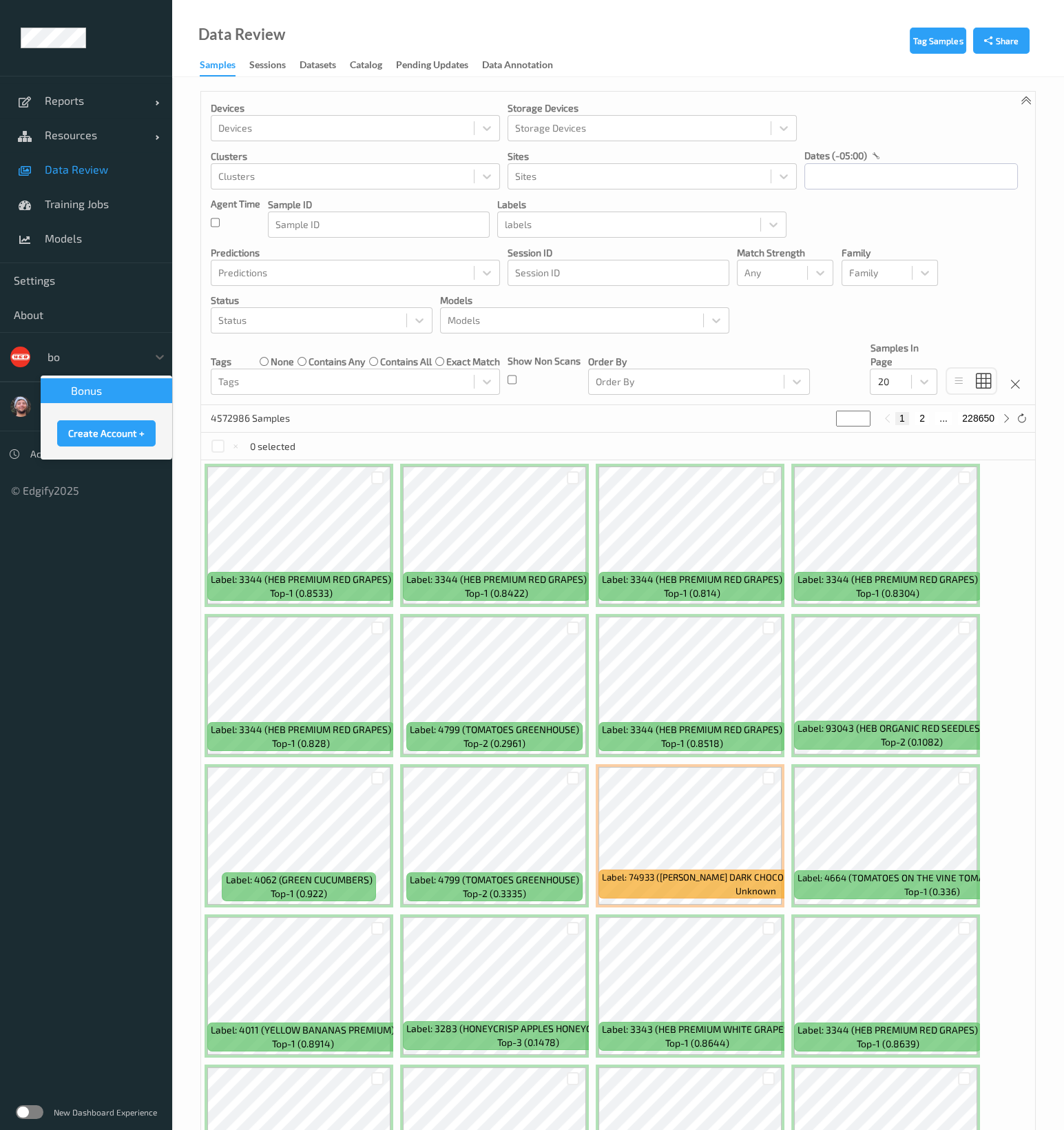
type input "bon"
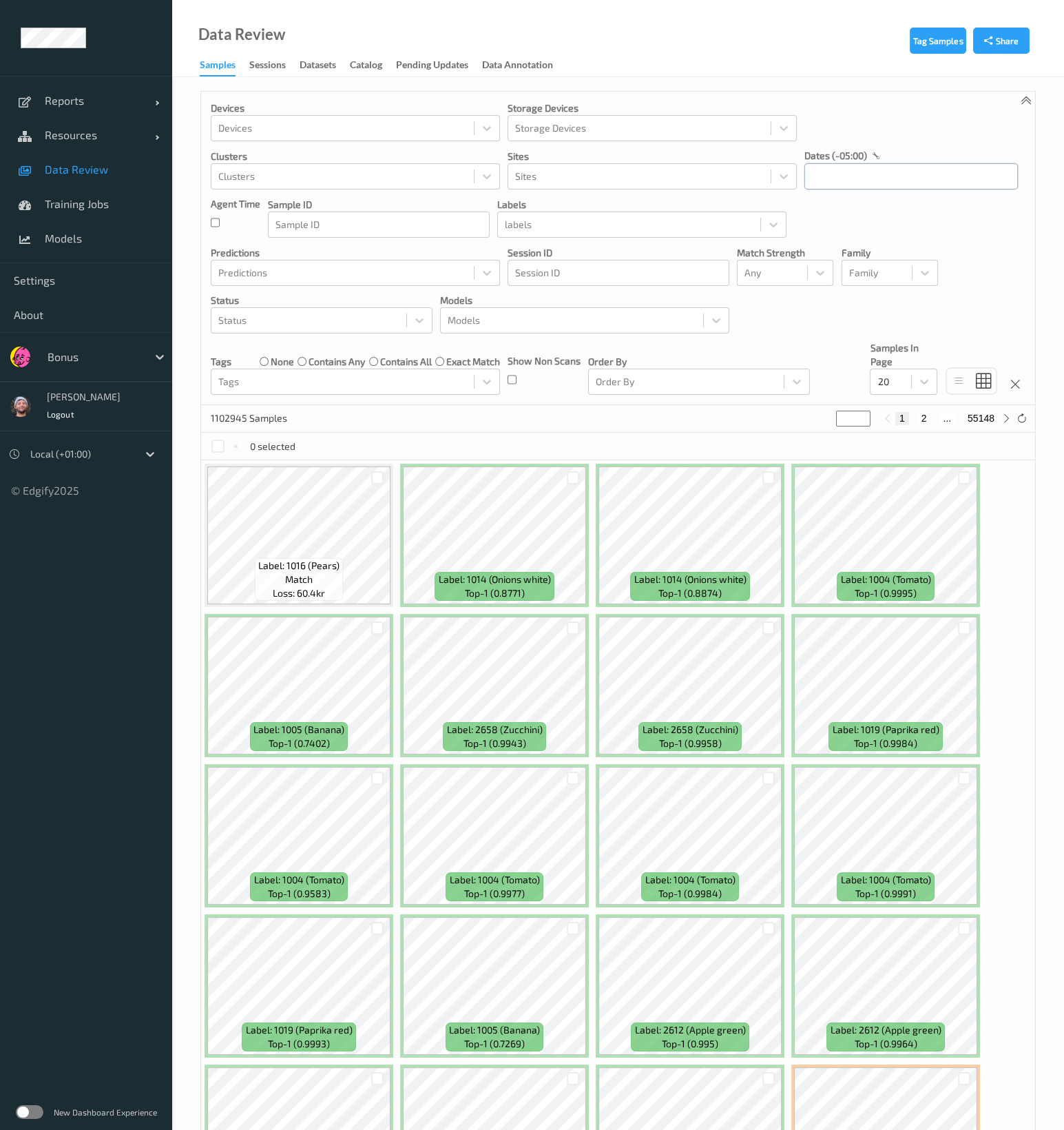
click at [832, 163] on input "text" at bounding box center [911, 177] width 213 height 26
click at [887, 340] on span "20" at bounding box center [889, 338] width 20 height 20
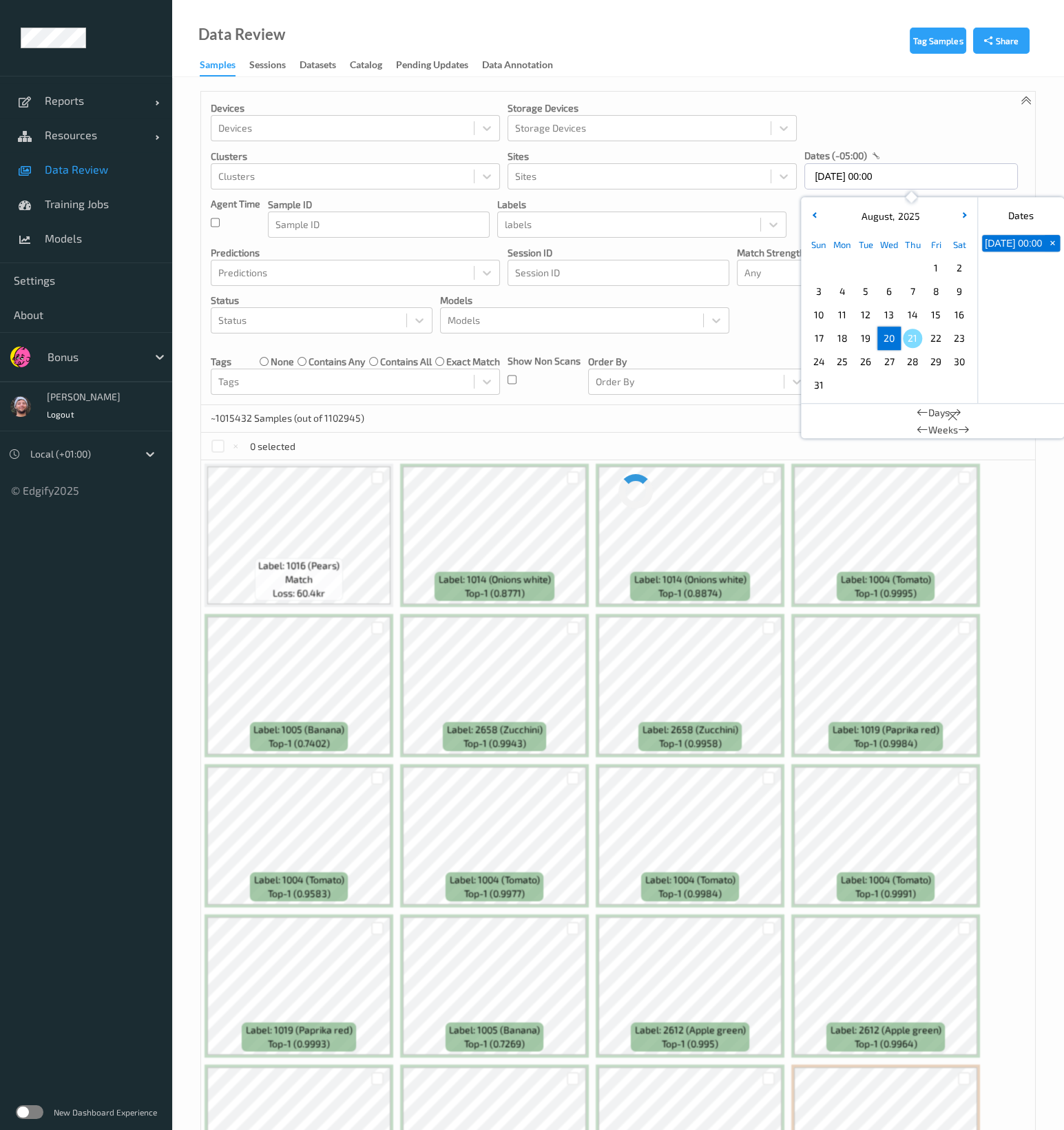
click at [887, 340] on span "20" at bounding box center [889, 338] width 20 height 20
type input "[DATE] 00:00 -> [DATE] 23:59"
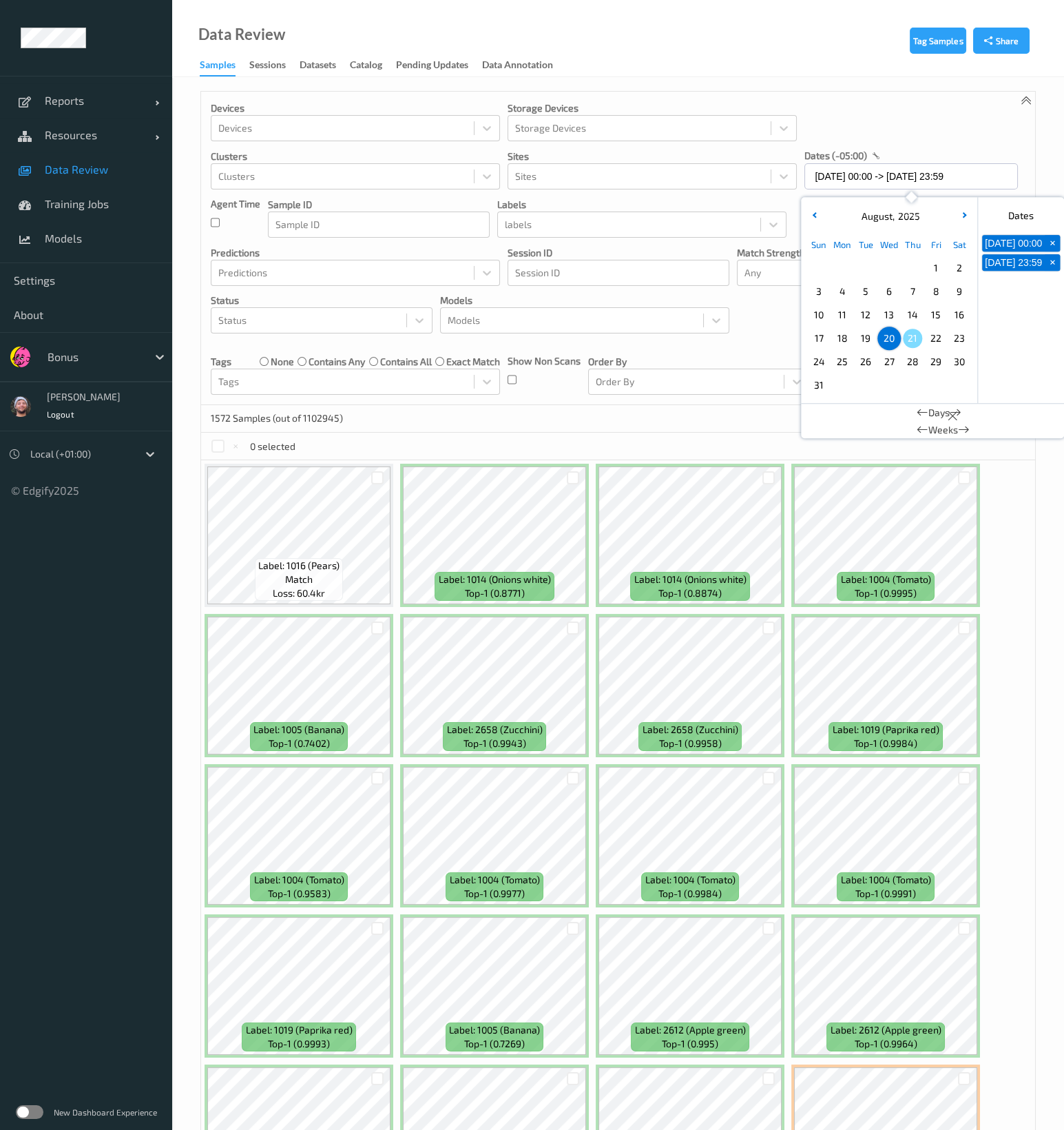
click at [699, 341] on div "Order By Order By" at bounding box center [699, 367] width 222 height 54
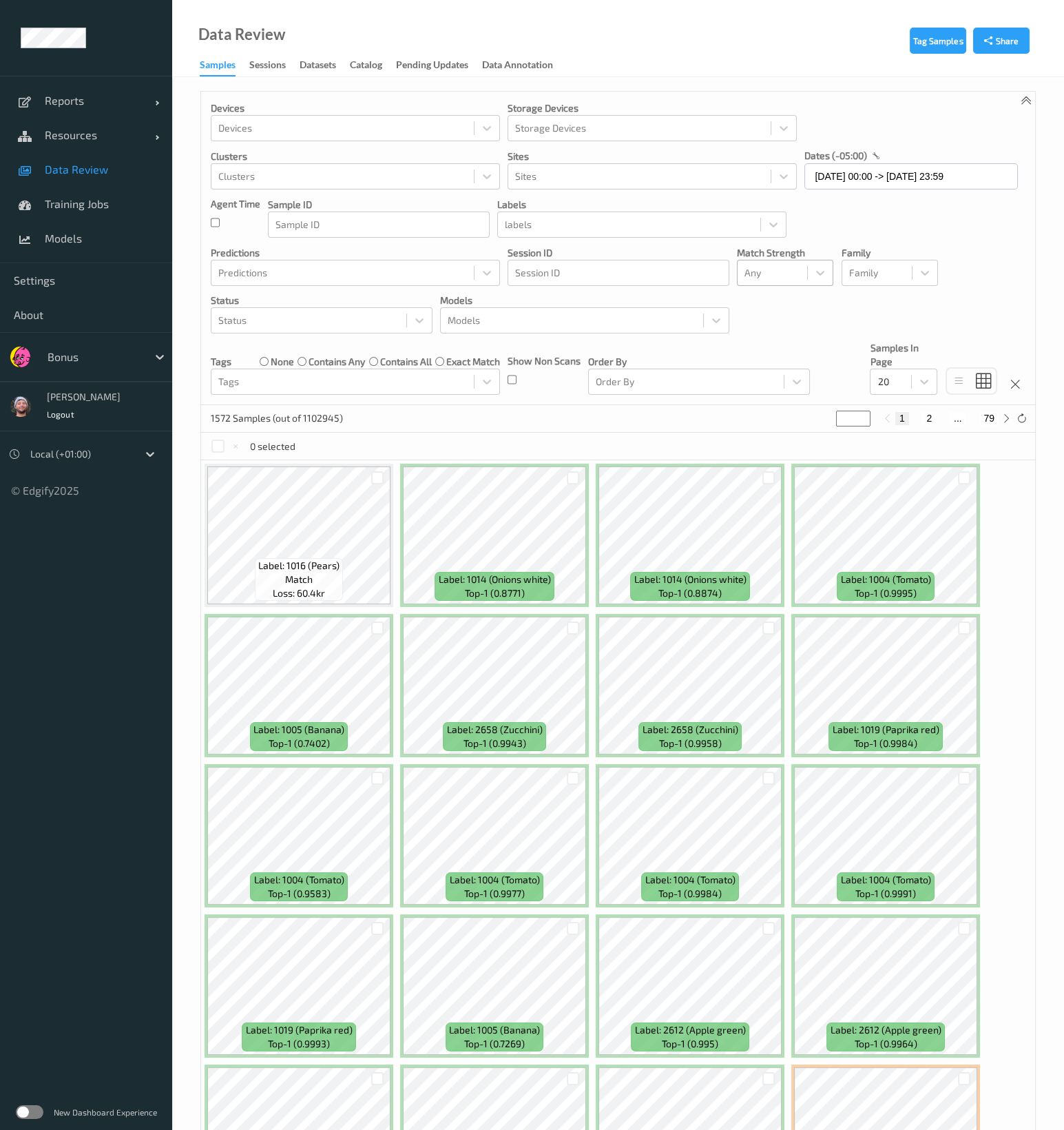
click at [757, 275] on div at bounding box center [772, 273] width 55 height 17
click at [773, 328] on span "Alert non-match" at bounding box center [794, 337] width 61 height 27
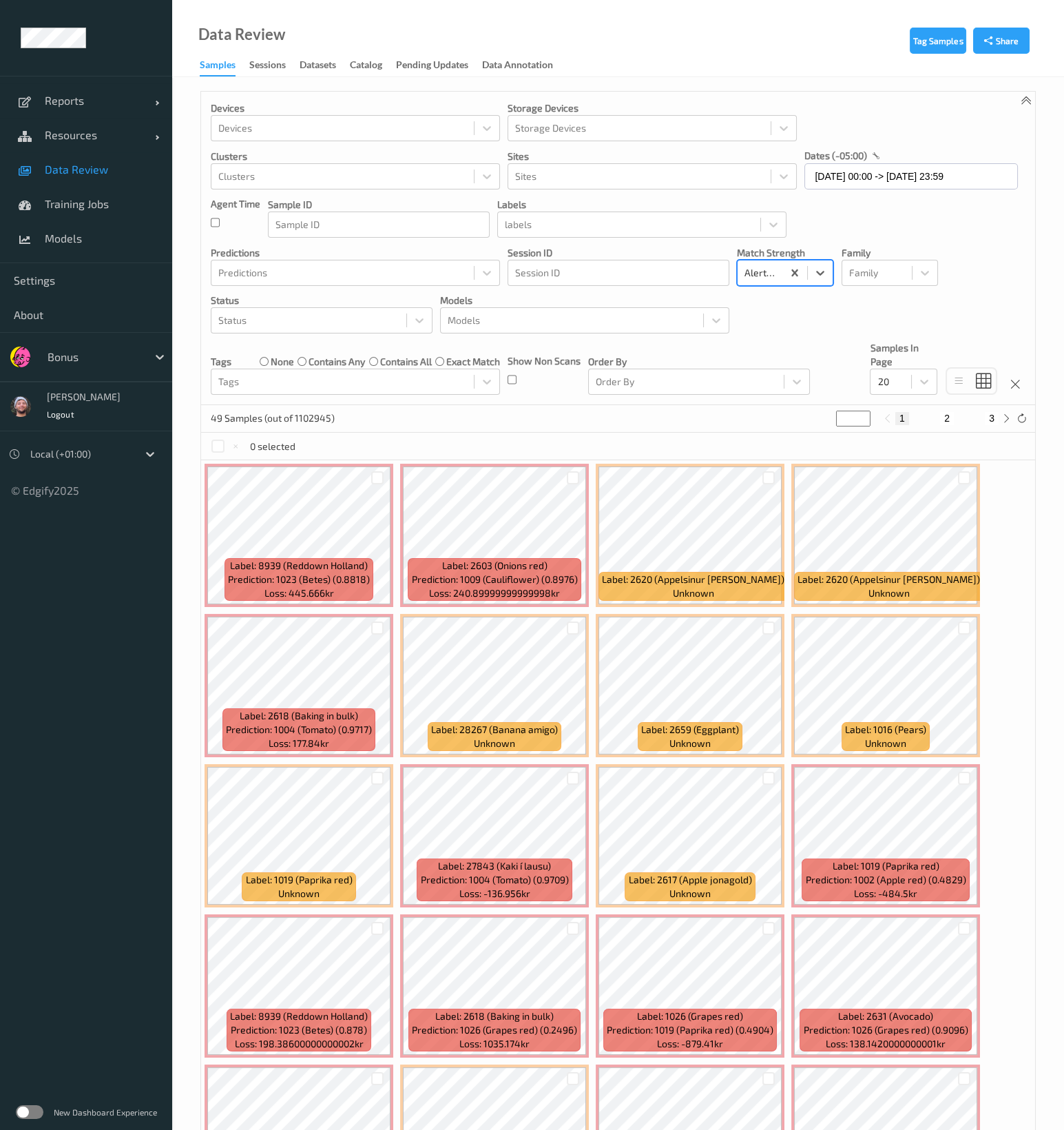
scroll to position [134, 0]
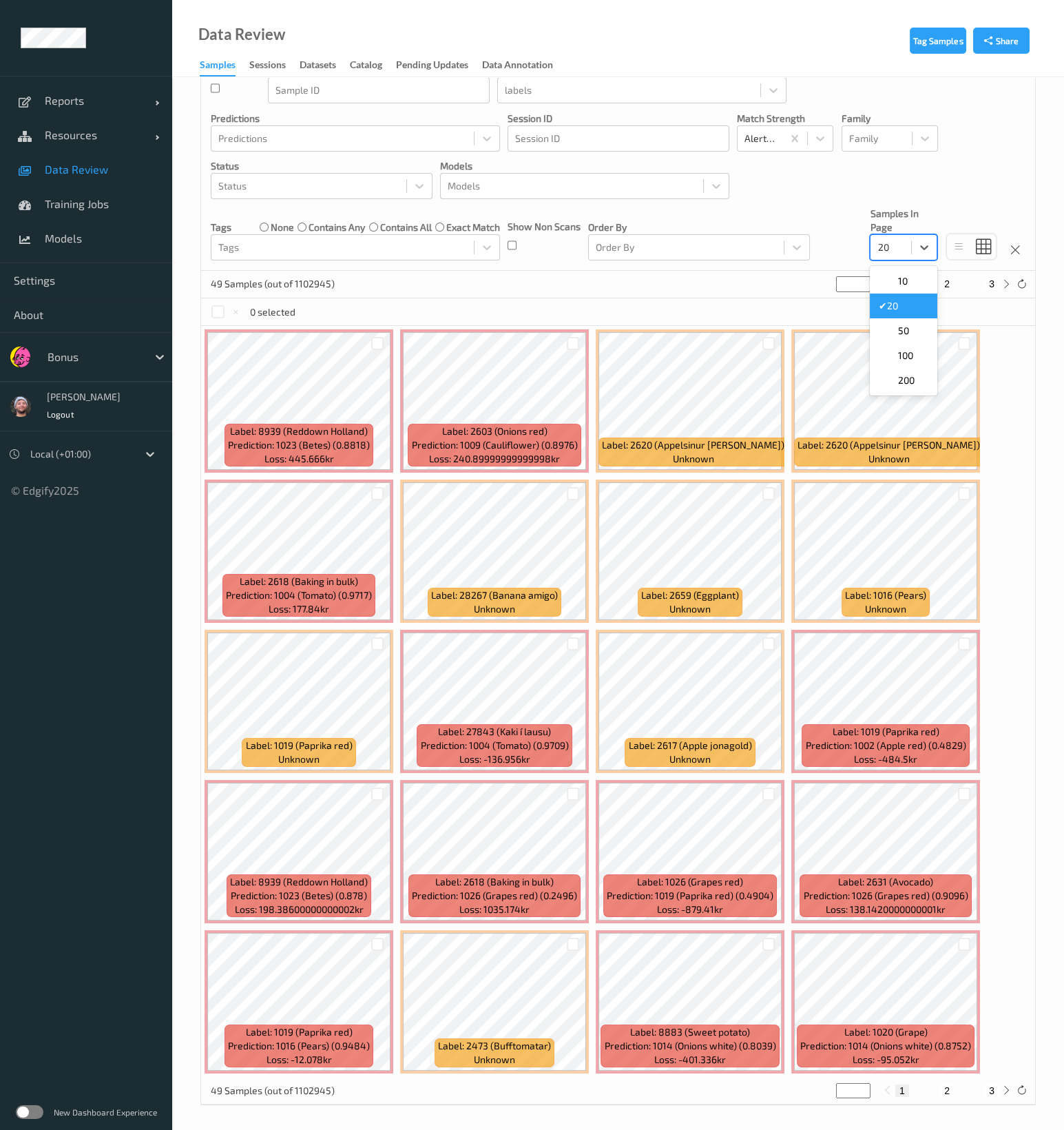
click at [903, 252] on div at bounding box center [890, 248] width 27 height 17
click at [908, 343] on div "100" at bounding box center [903, 355] width 68 height 24
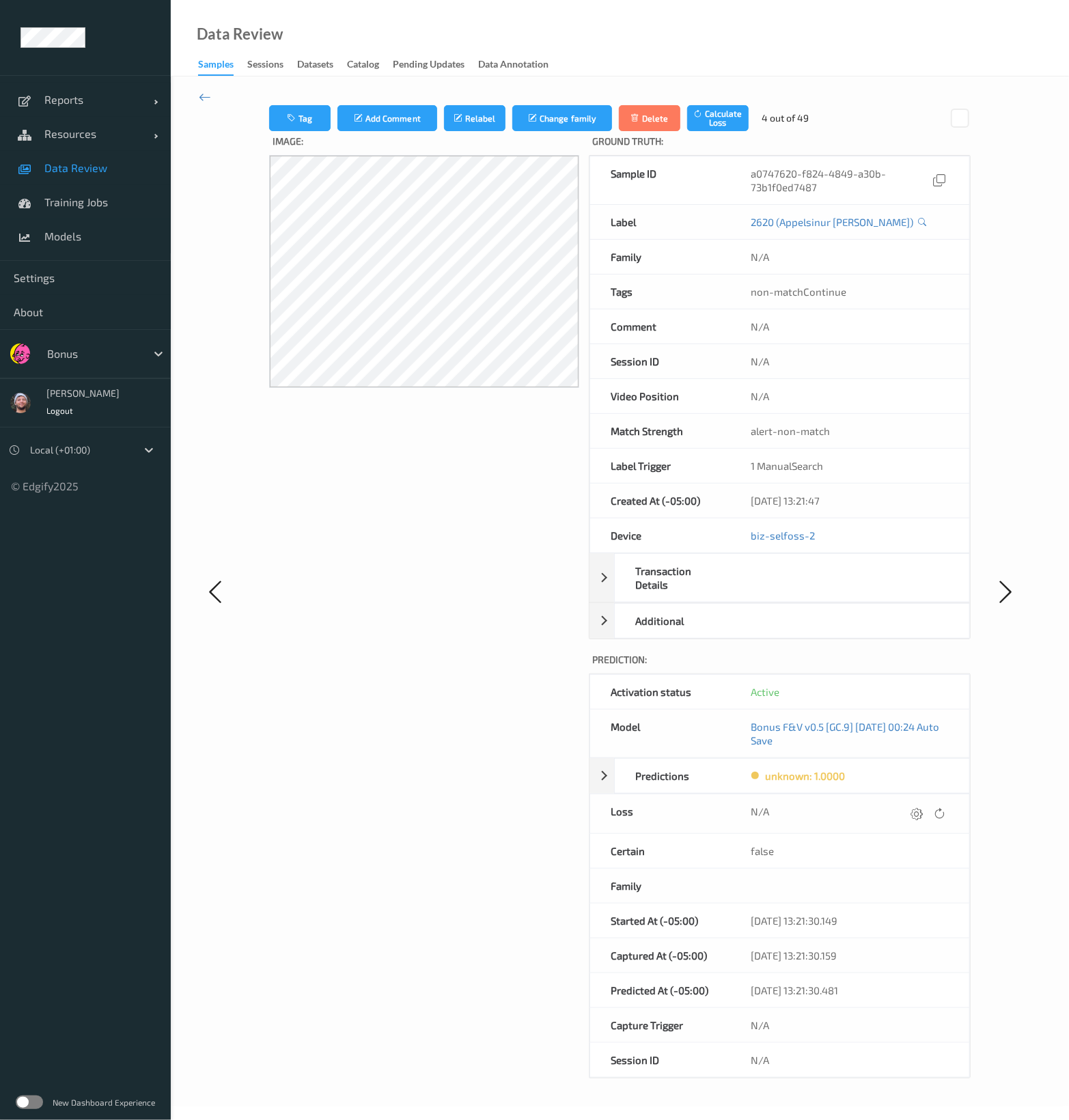
click at [196, 94] on div "Tag Add Comment Relabel Change family Delete Calculate Loss 4 out of 49 Image: …" at bounding box center [619, 591] width 898 height 1030
click at [196, 93] on div "Tag Add Comment Relabel Change family Delete Calculate Loss 4 out of 49 Image: …" at bounding box center [619, 591] width 898 height 1030
click at [199, 97] on icon at bounding box center [204, 97] width 12 height 15
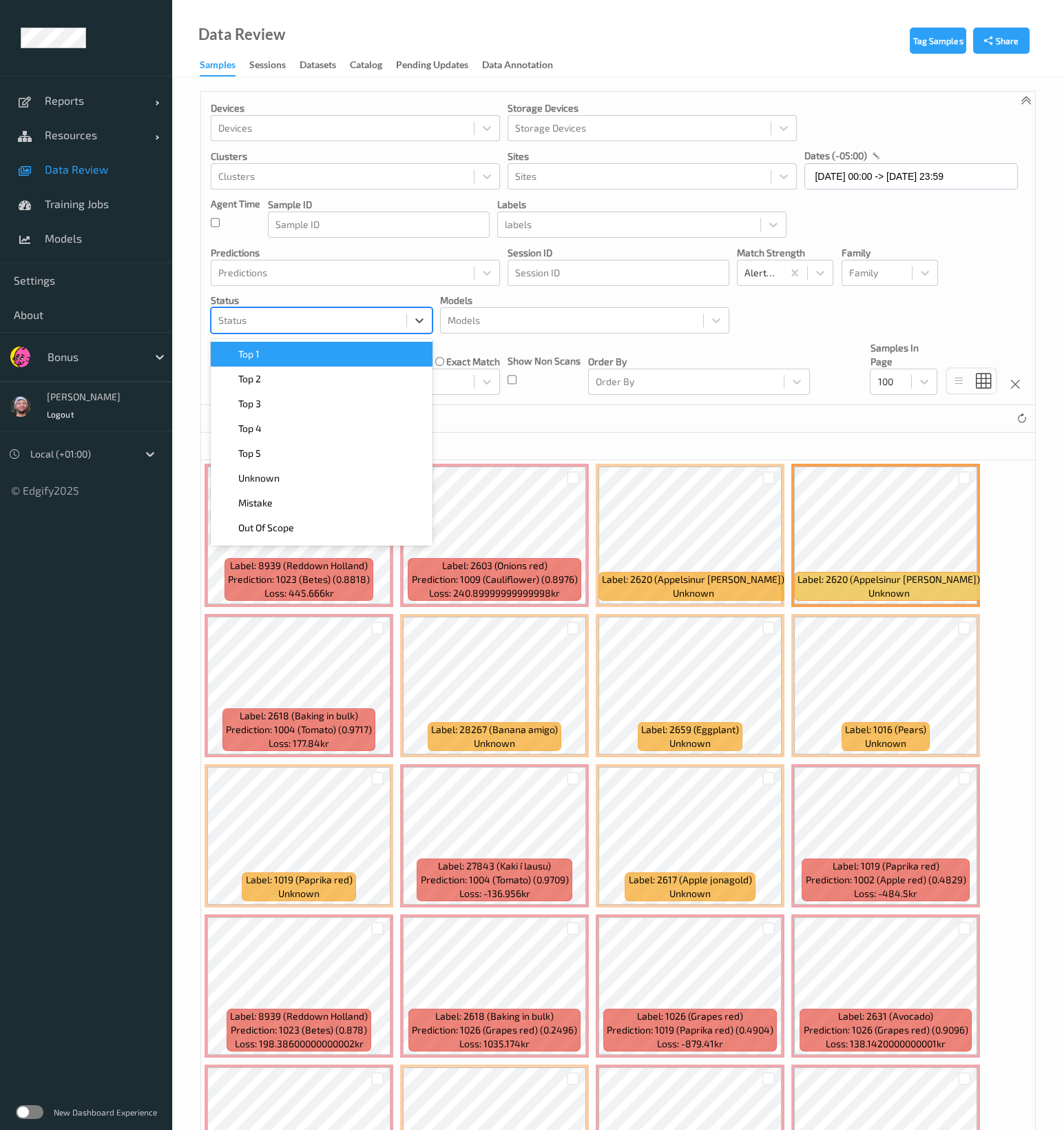
click at [336, 317] on div at bounding box center [308, 320] width 181 height 17
click at [318, 369] on div "Top 2" at bounding box center [321, 379] width 222 height 24
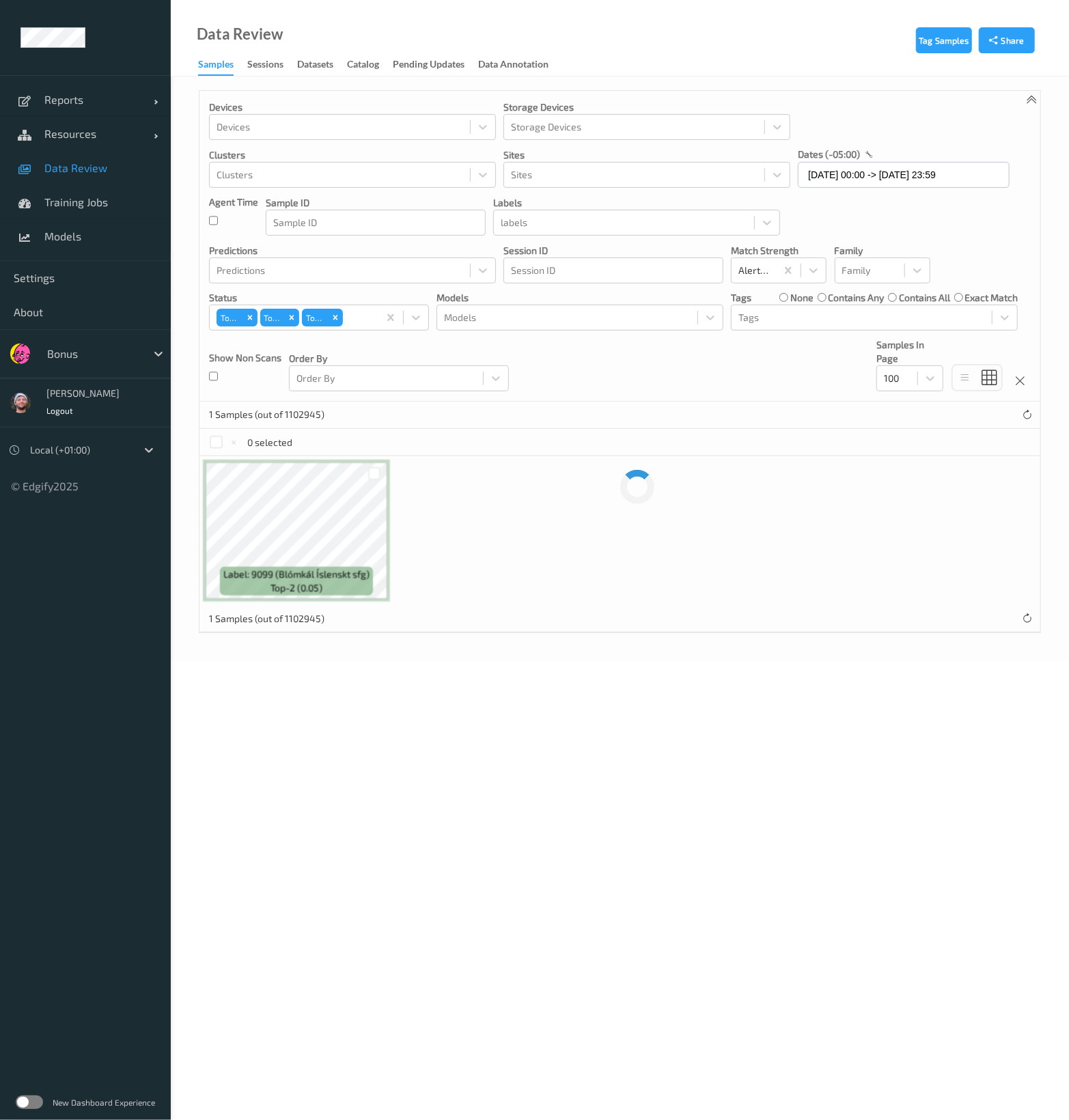
click at [484, 631] on div "Devices Devices Storage Devices Storage Devices Clusters Clusters Sites Sites d…" at bounding box center [619, 361] width 842 height 543
click at [370, 475] on div at bounding box center [374, 474] width 13 height 13
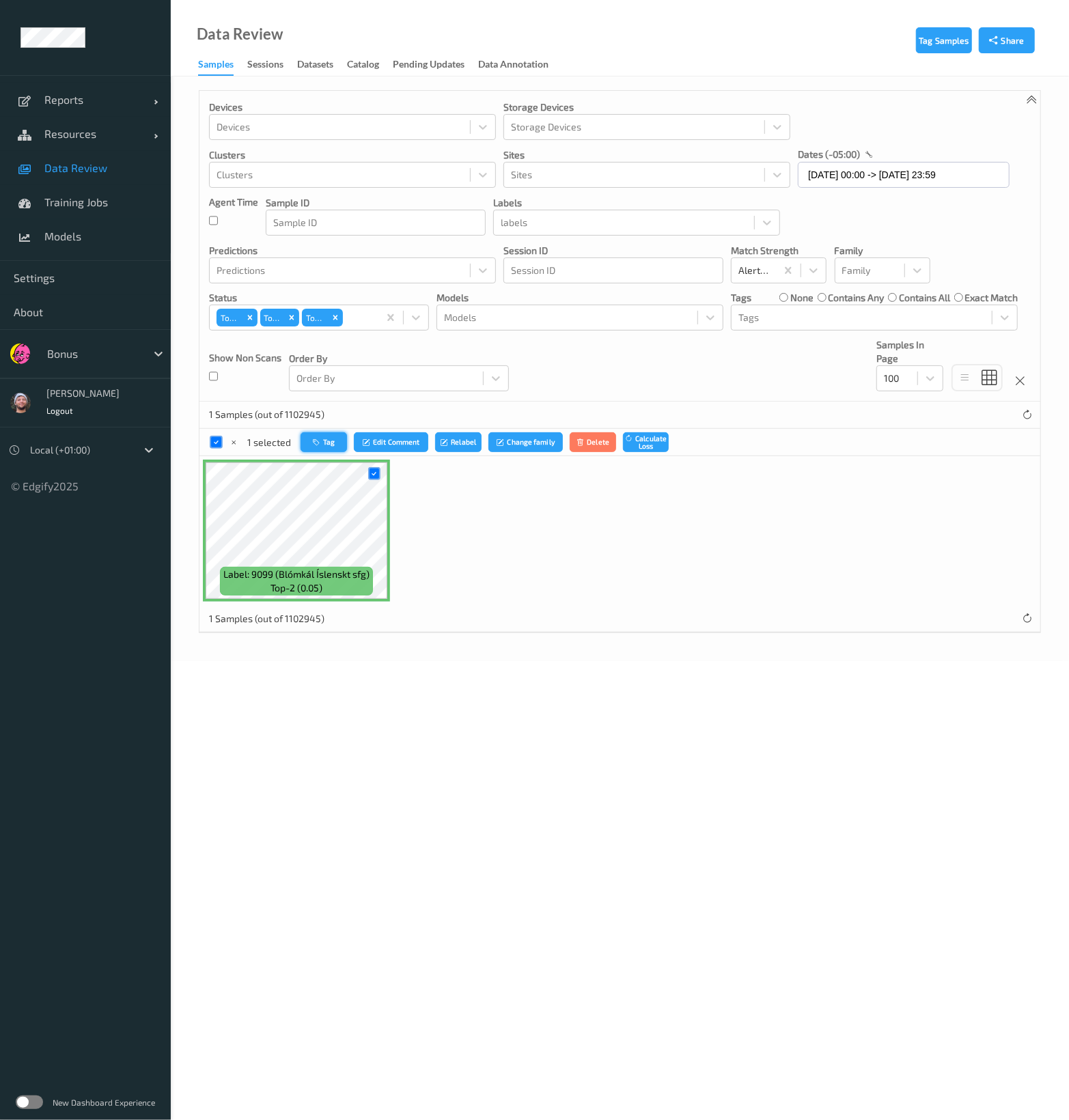
click at [316, 447] on button "Tag" at bounding box center [324, 441] width 47 height 20
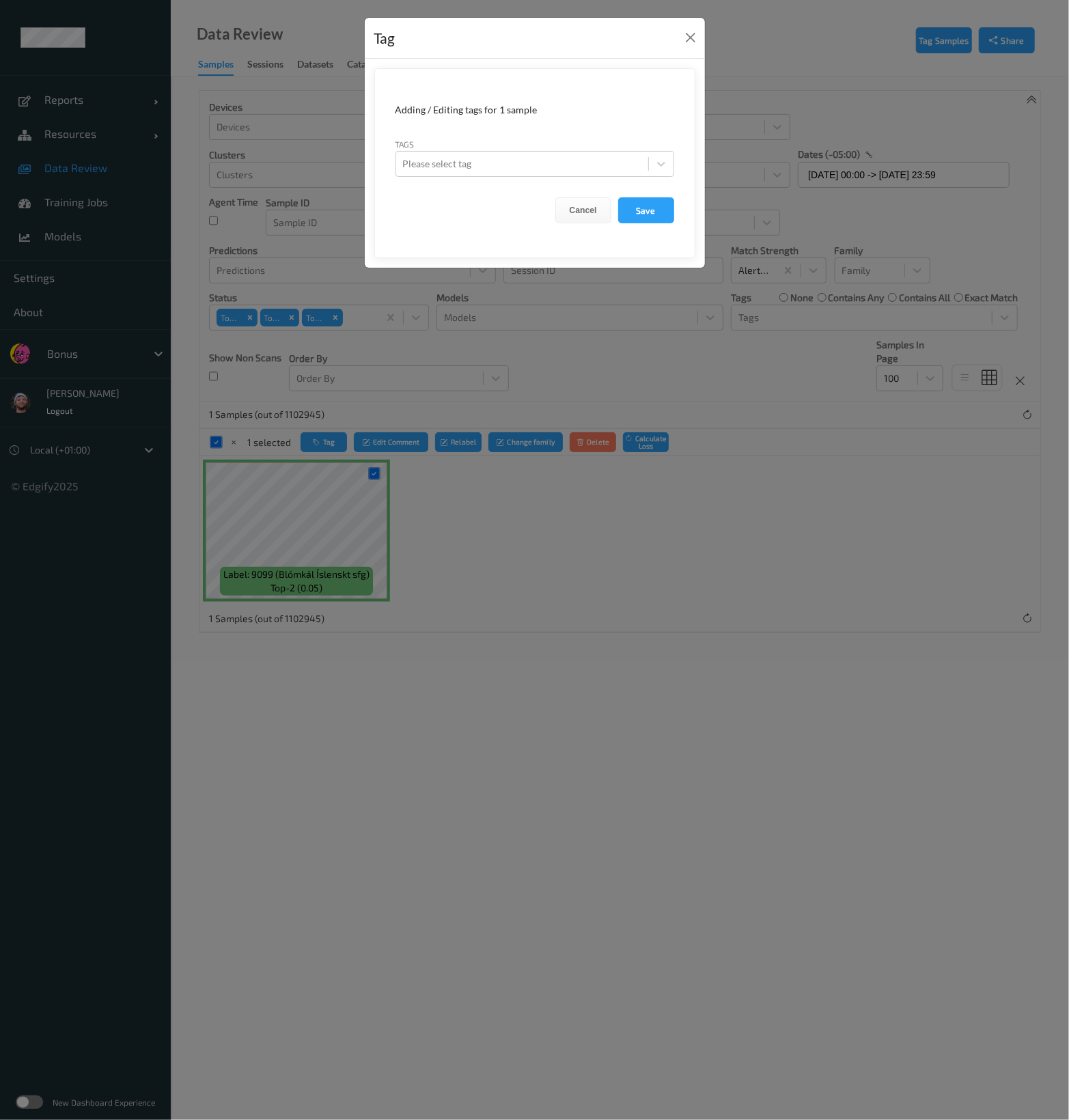
click at [505, 146] on div "Tags Please select tag" at bounding box center [534, 156] width 278 height 40
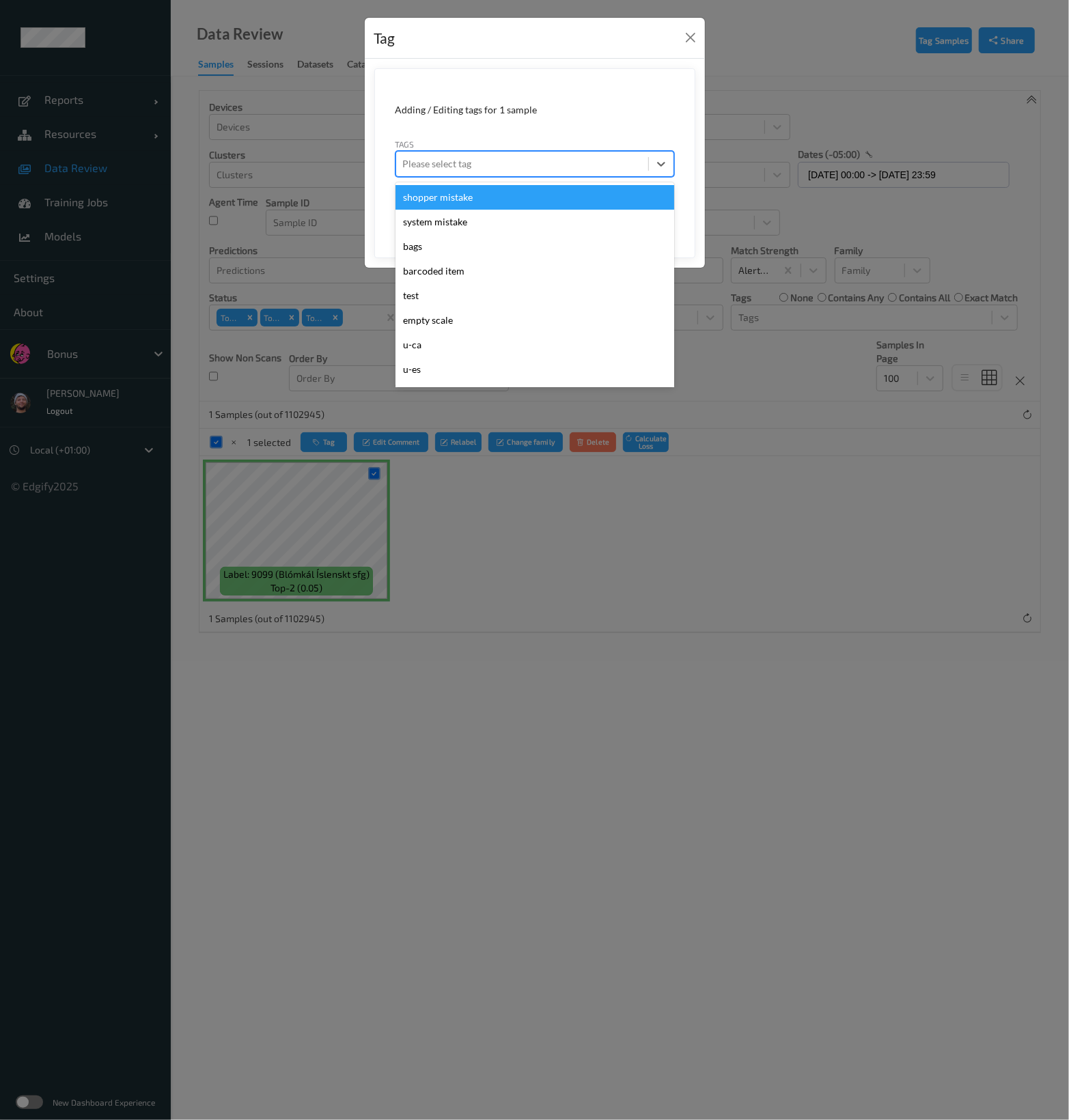
click at [516, 156] on div at bounding box center [522, 164] width 238 height 17
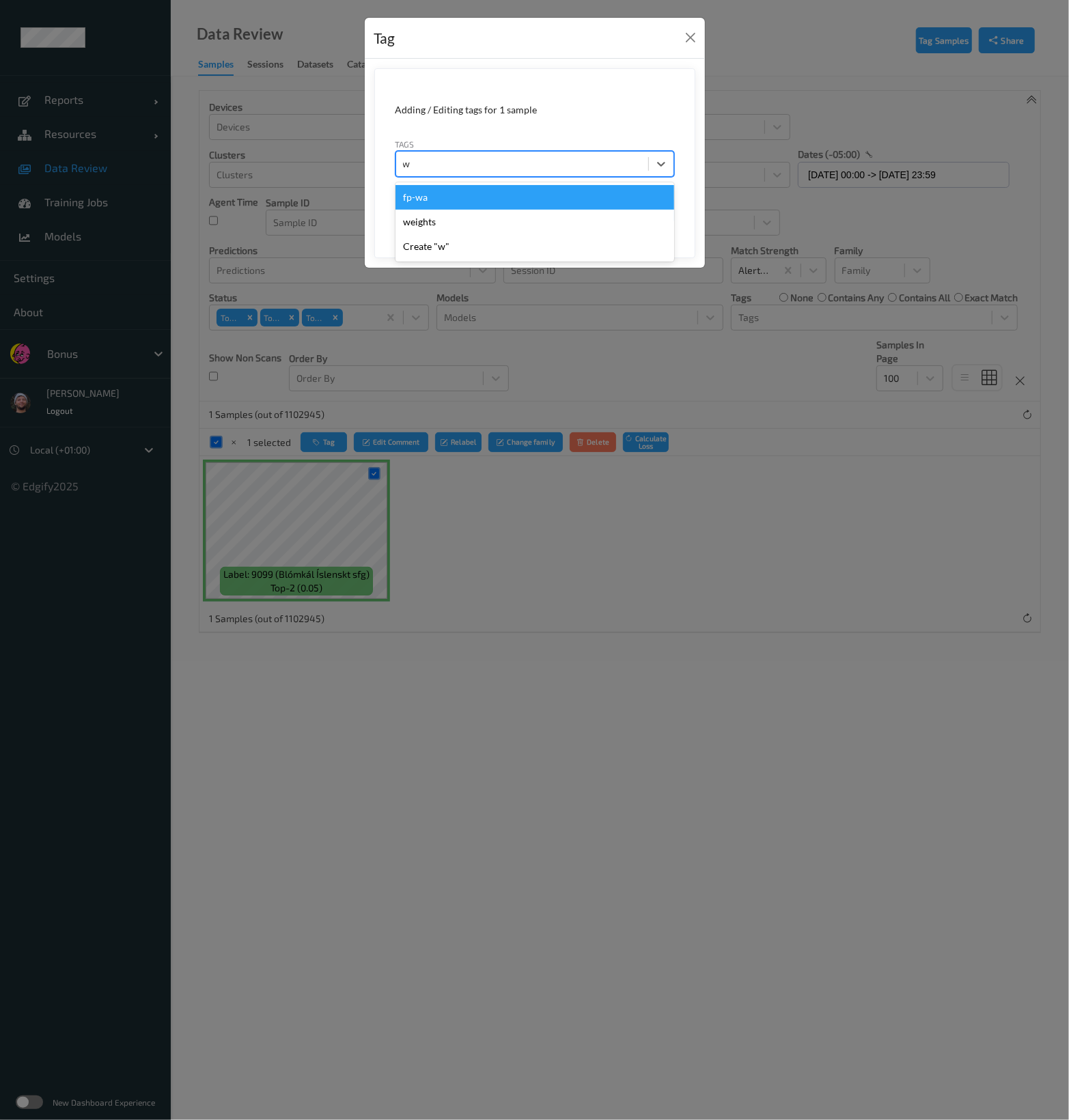
type input "wa"
click at [484, 198] on div "fp-wa" at bounding box center [534, 197] width 278 height 24
click at [636, 214] on button "Save" at bounding box center [646, 210] width 56 height 26
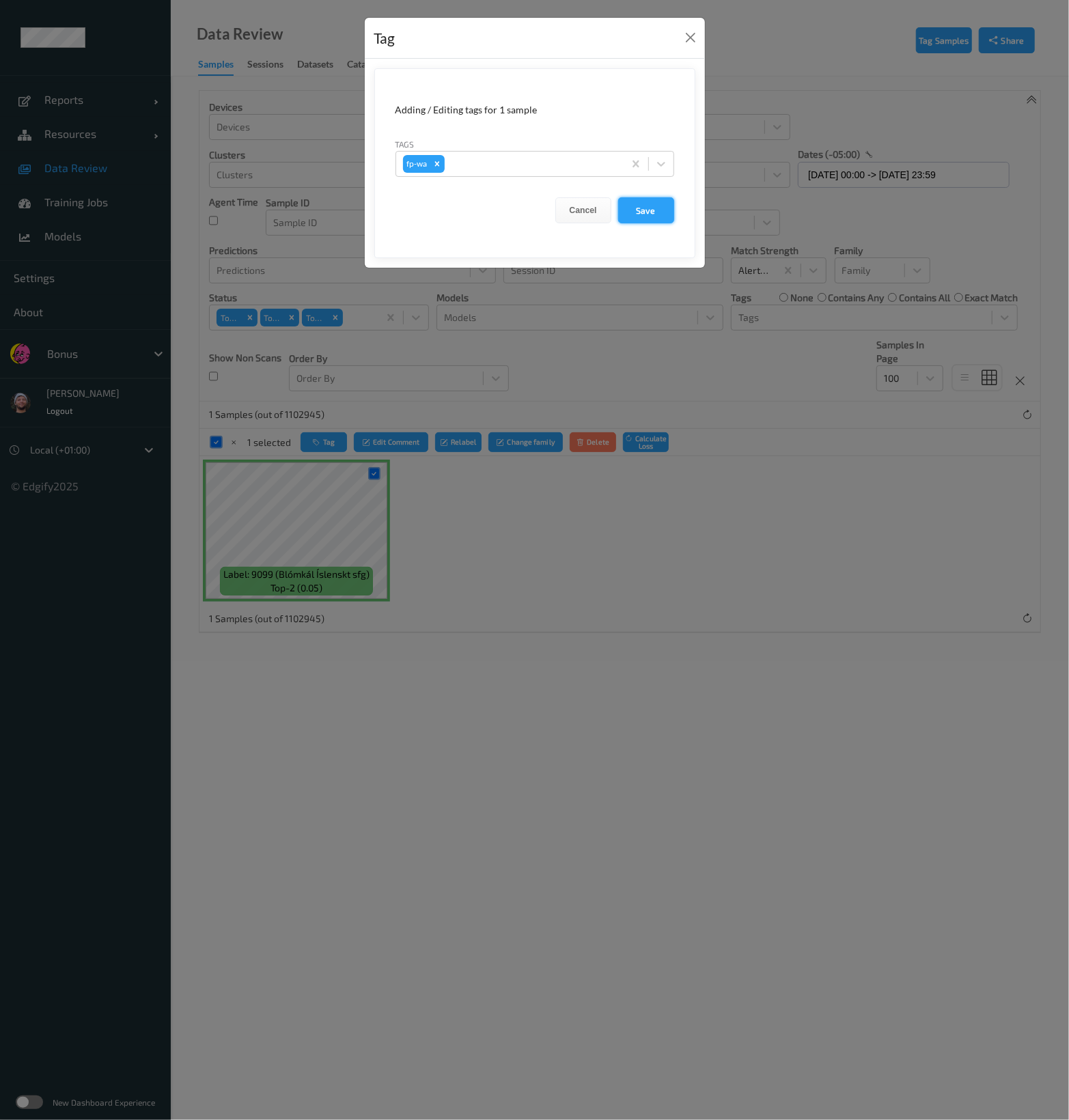
click at [651, 218] on button "Save" at bounding box center [646, 210] width 56 height 26
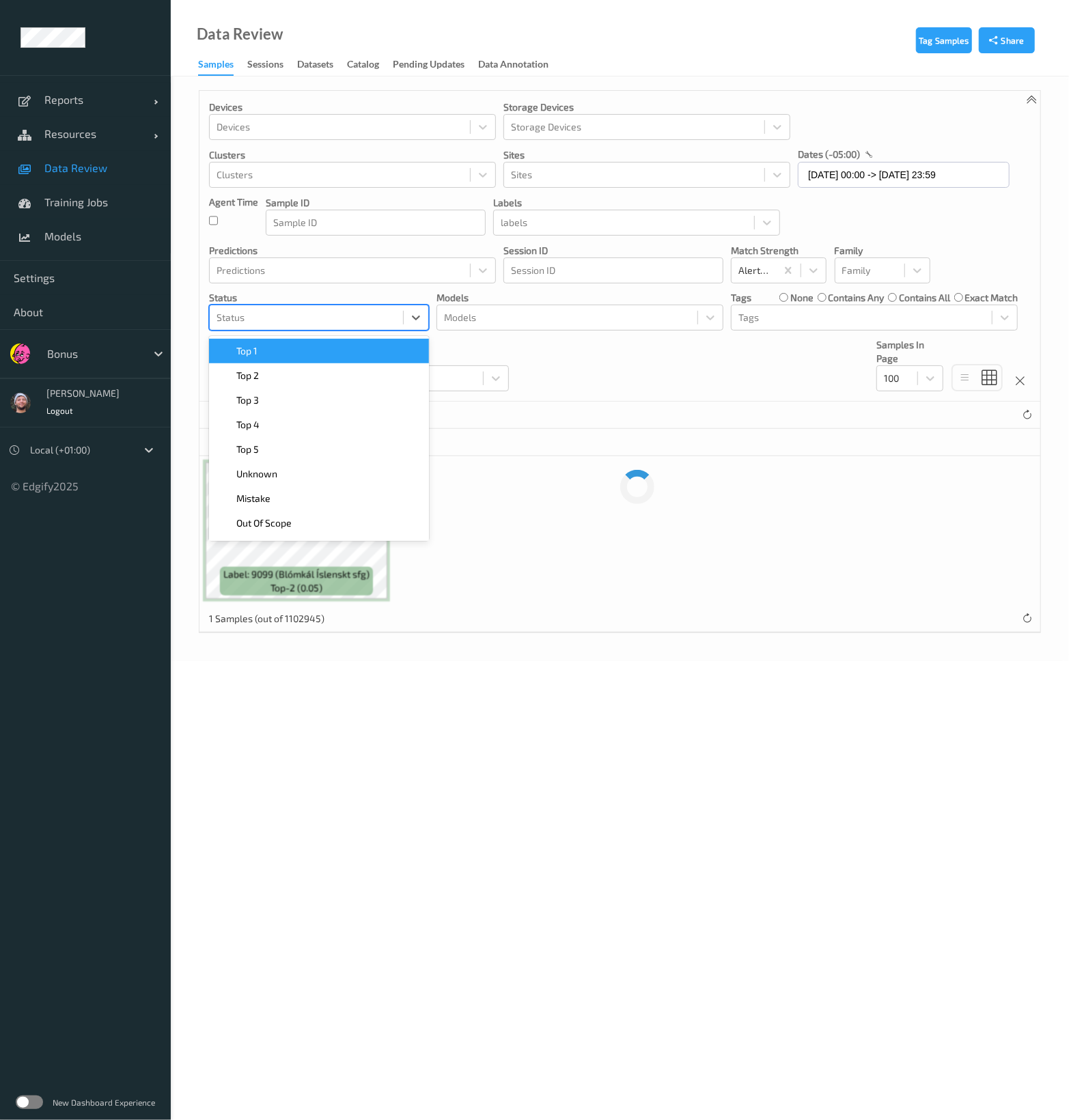
click at [393, 317] on div at bounding box center [305, 317] width 180 height 17
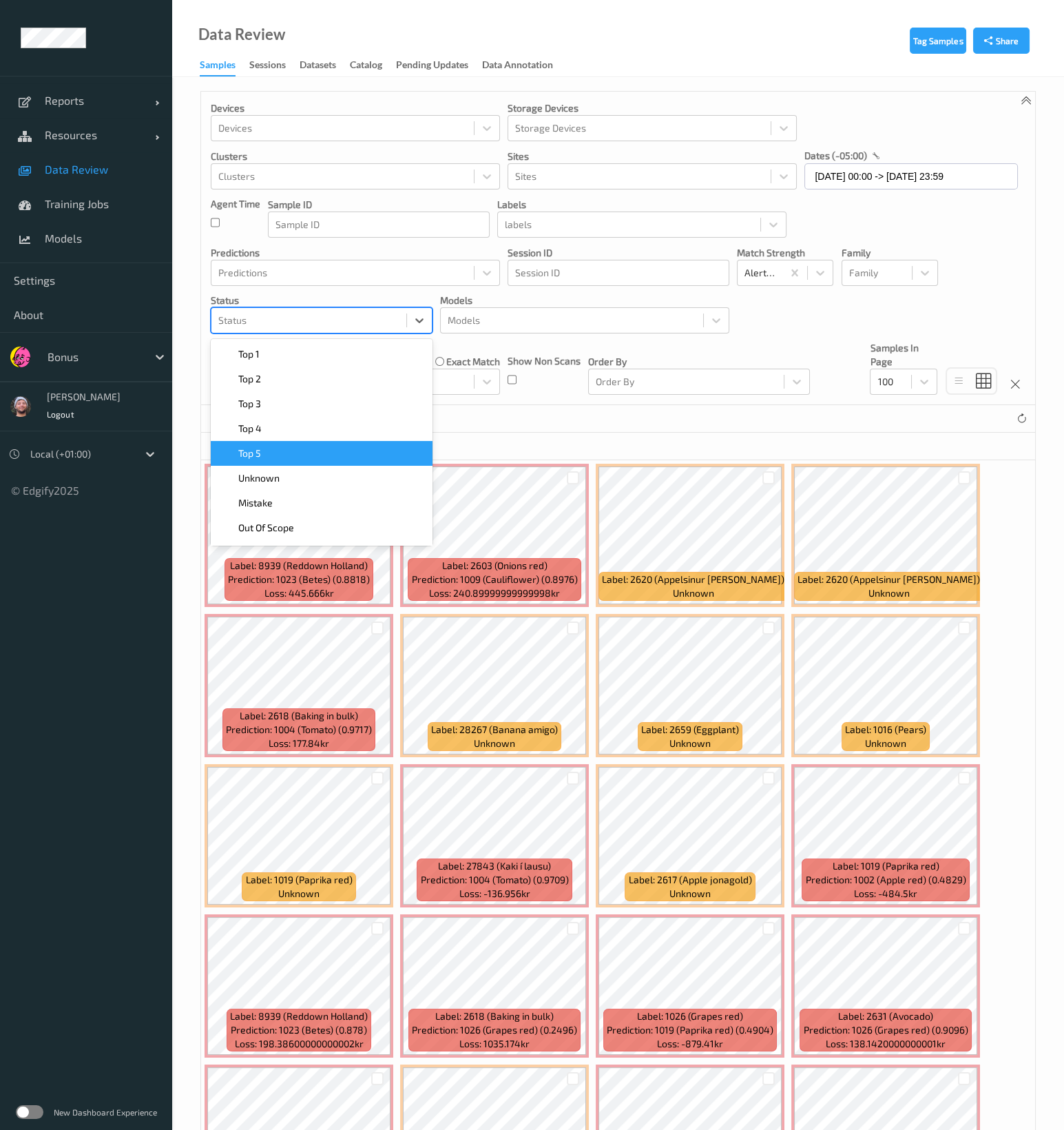
click at [336, 472] on div "Unknown" at bounding box center [321, 478] width 206 height 14
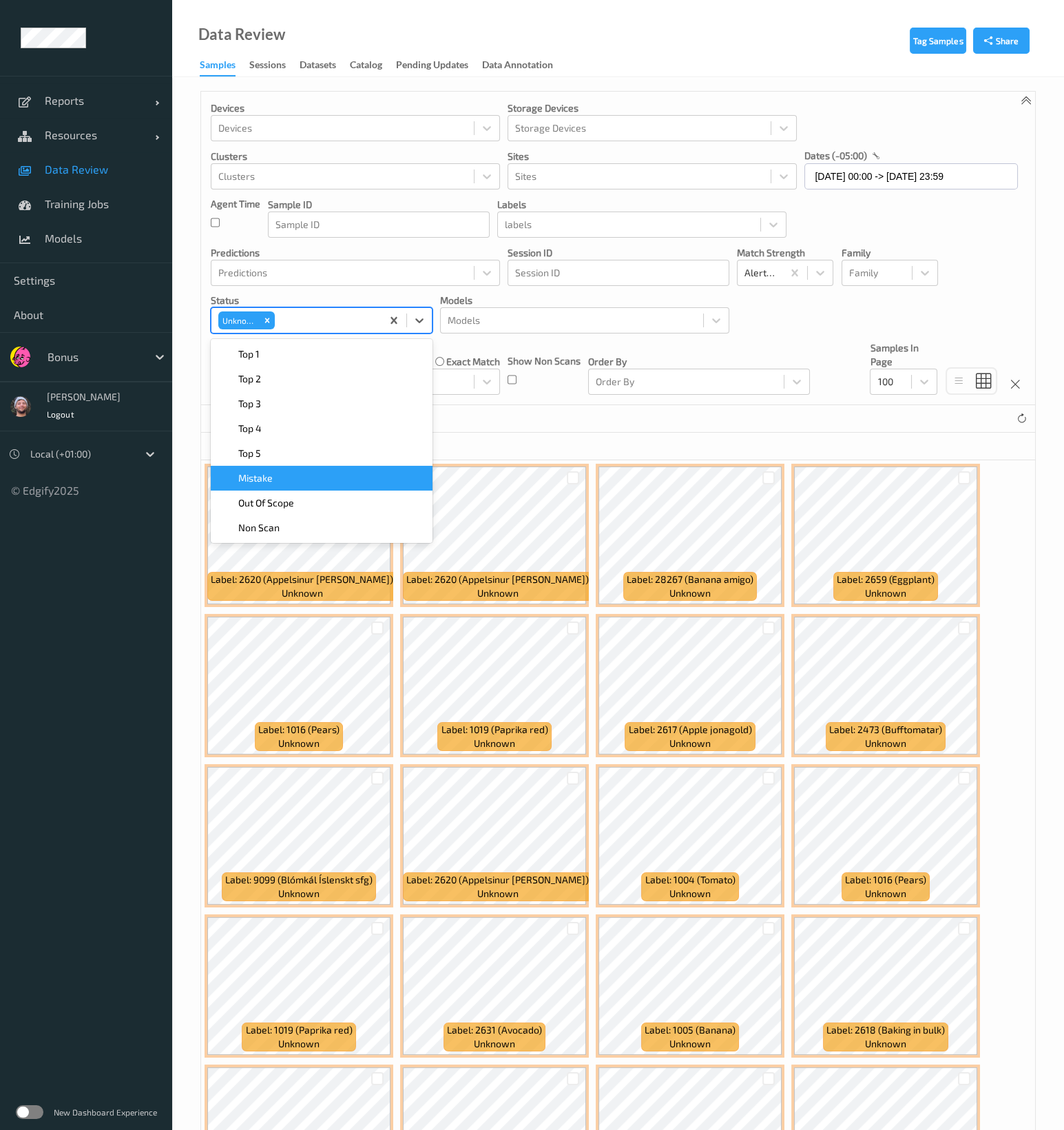
click at [578, 438] on div "0 selected" at bounding box center [618, 446] width 834 height 27
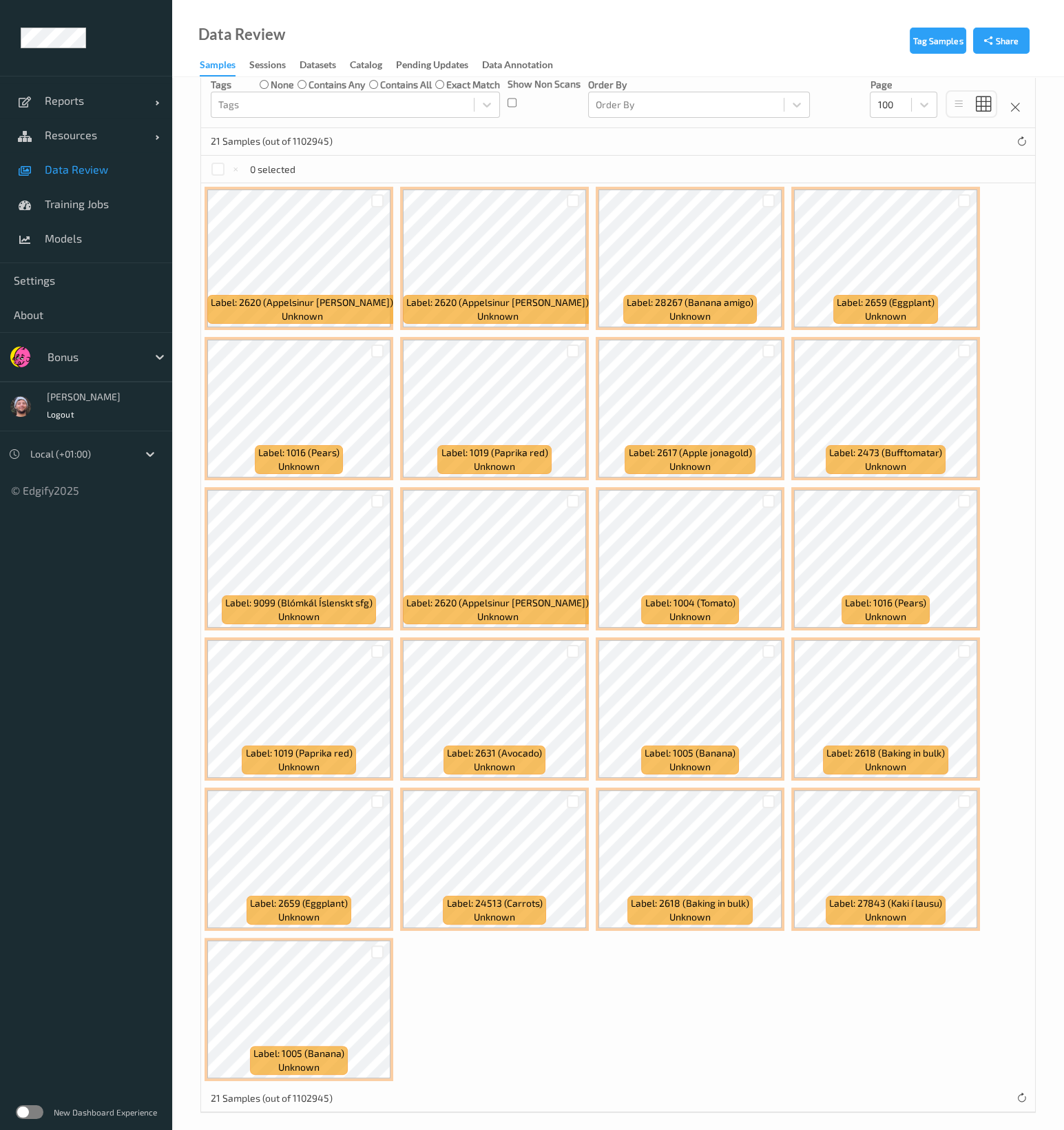
scroll to position [284, 0]
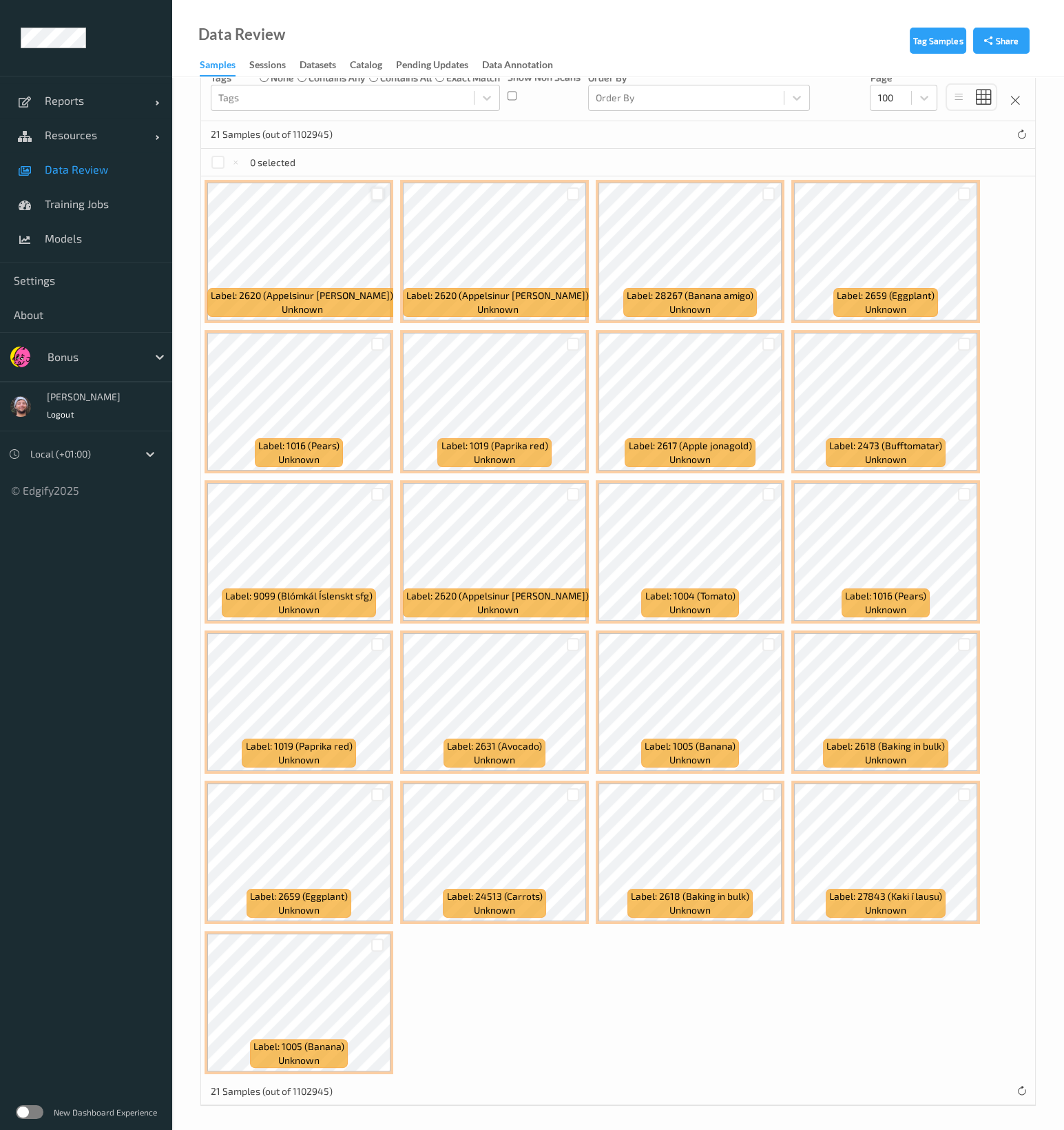
click at [378, 195] on div at bounding box center [378, 193] width 13 height 13
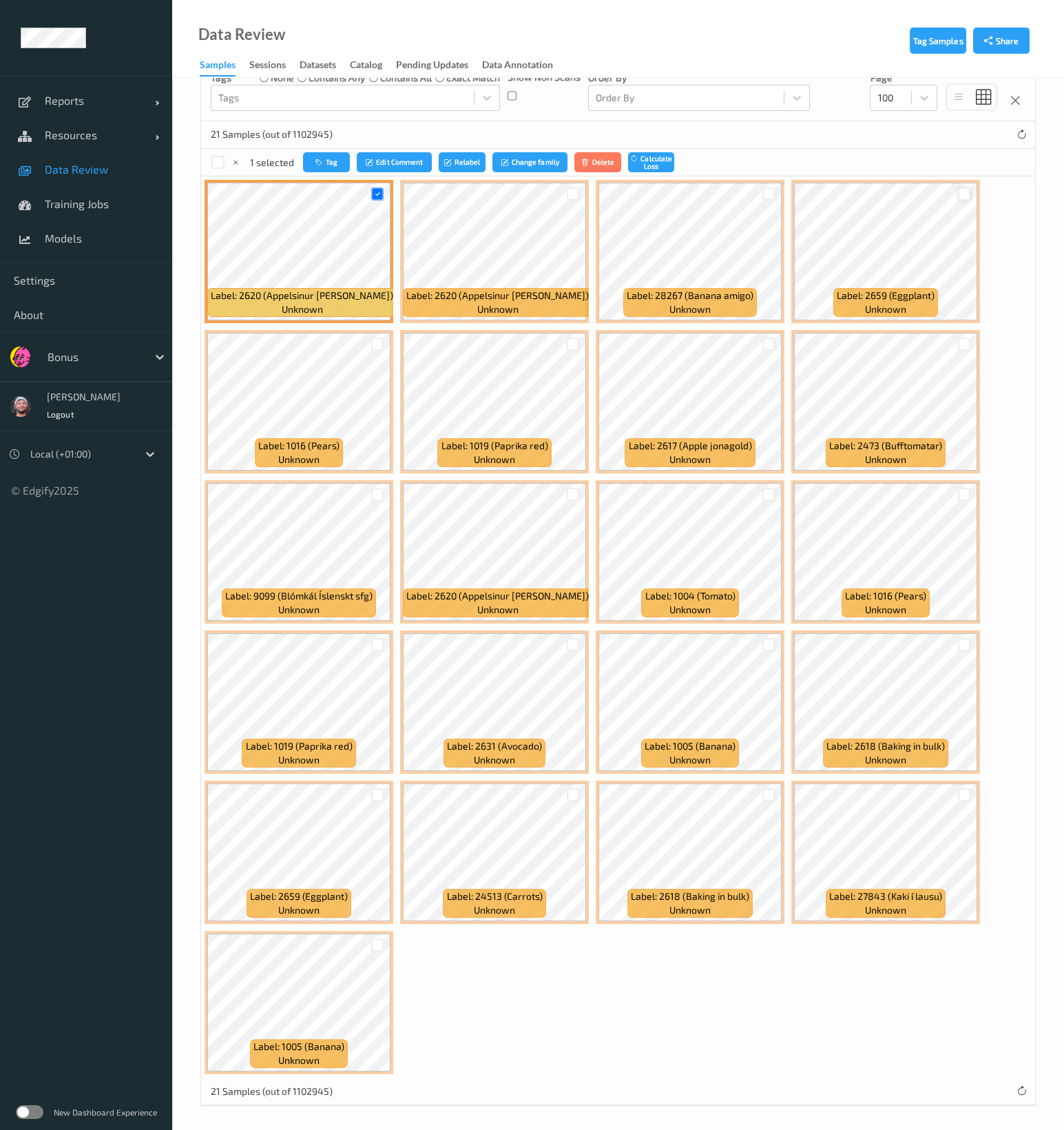
click at [959, 193] on div at bounding box center [964, 193] width 13 height 13
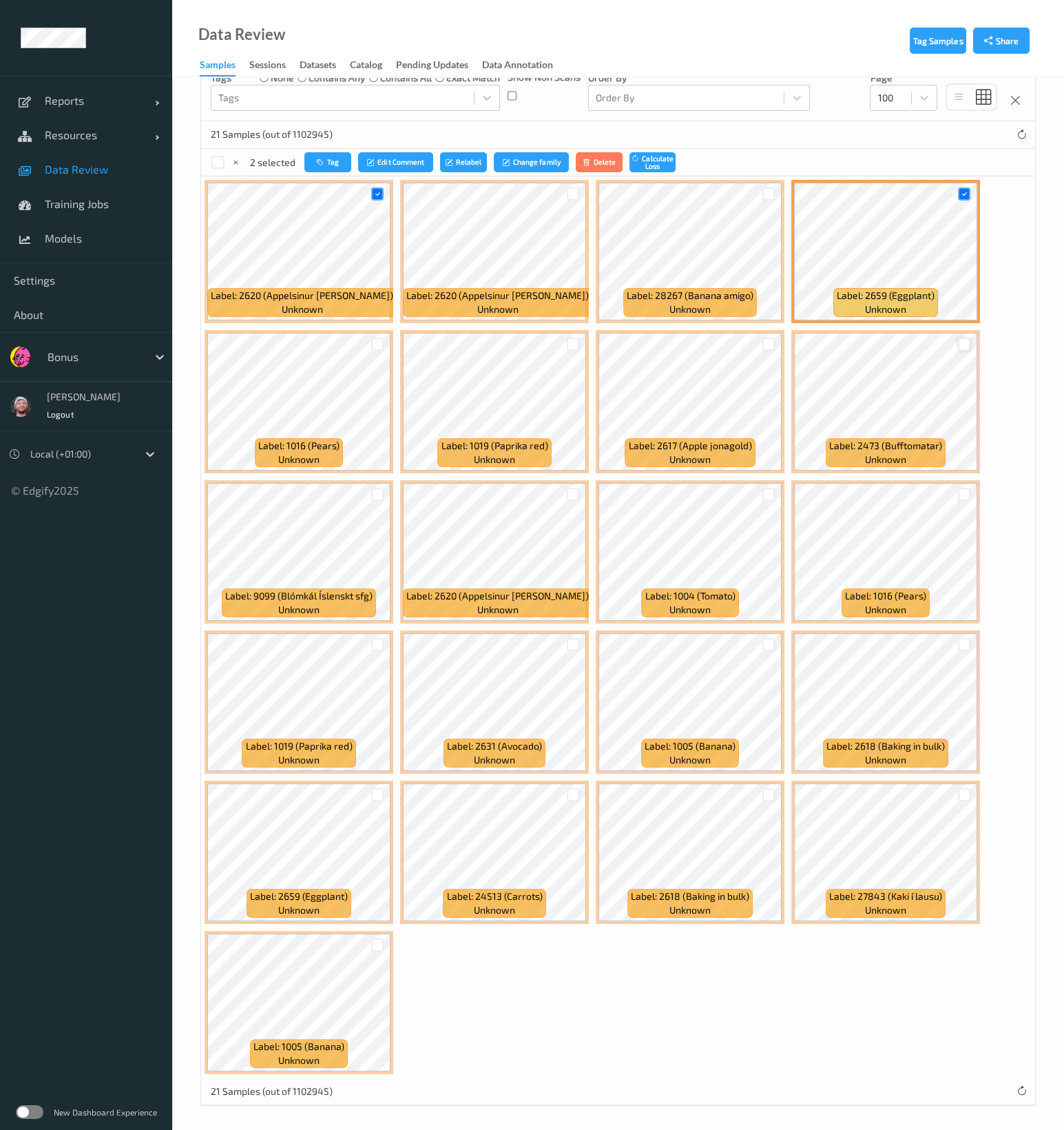
click at [960, 345] on div at bounding box center [964, 344] width 13 height 13
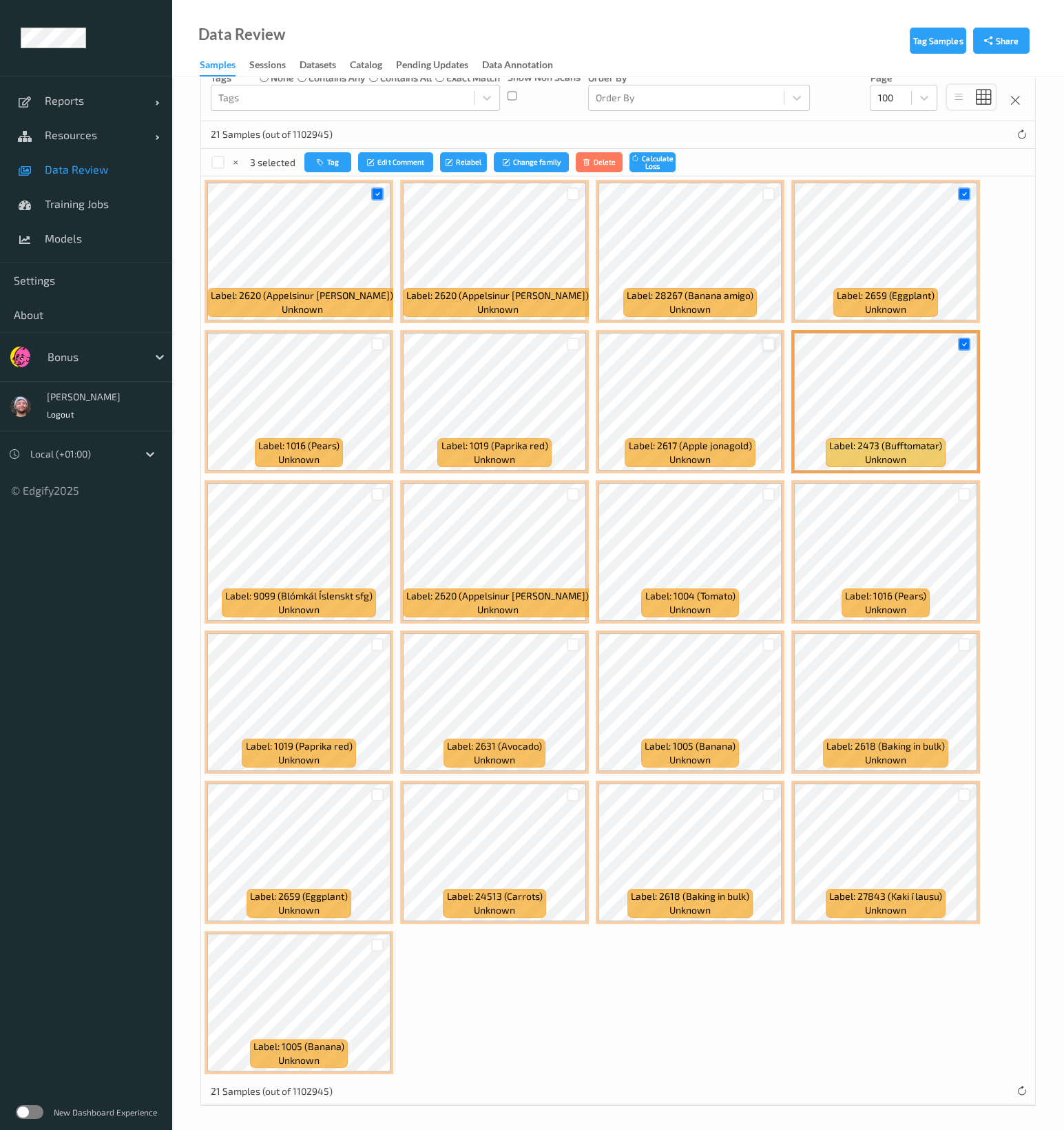
click at [763, 343] on div at bounding box center [769, 344] width 13 height 13
click at [567, 343] on div at bounding box center [574, 344] width 13 height 13
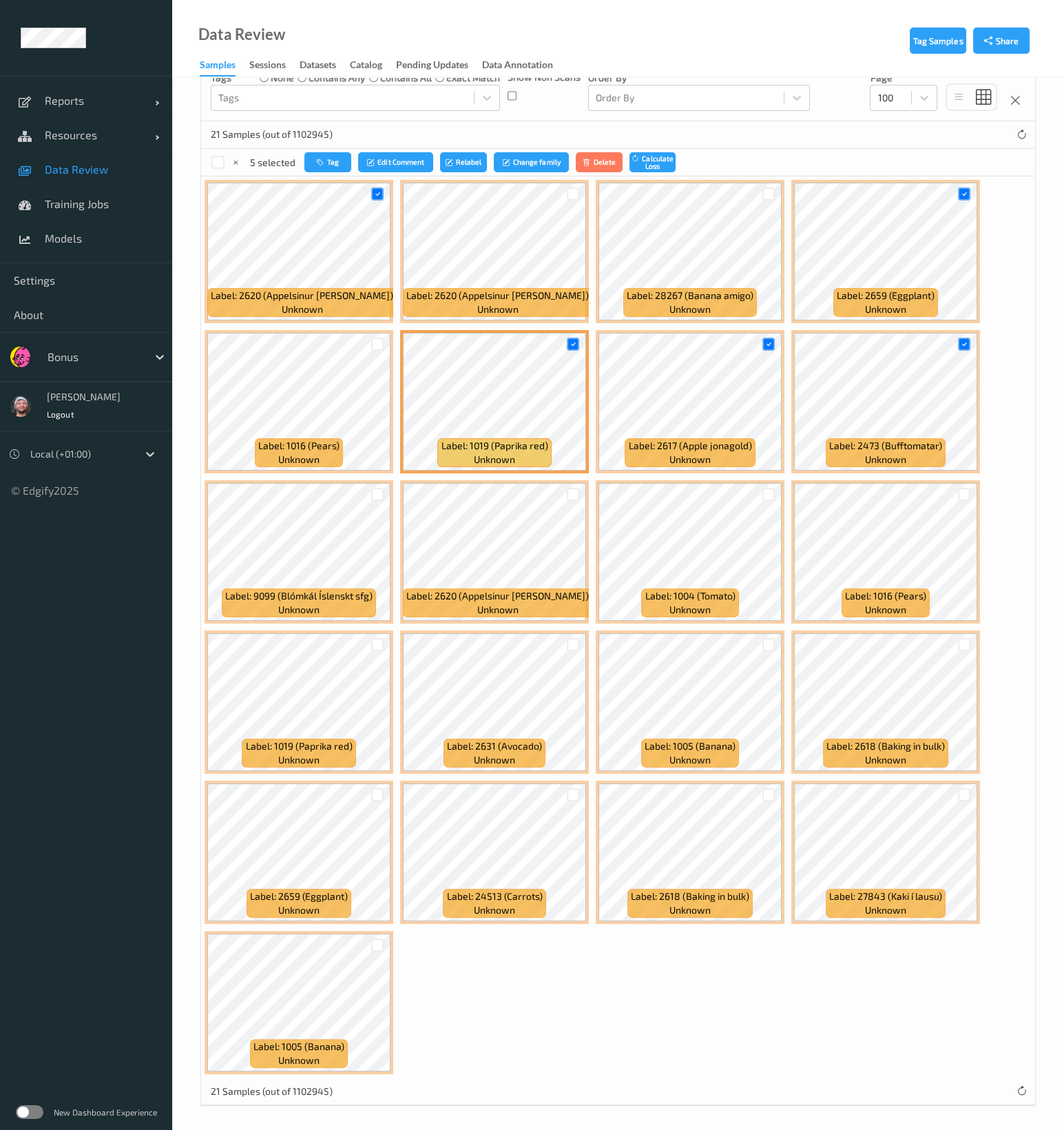
click at [369, 344] on div at bounding box center [378, 344] width 26 height 23
click at [371, 342] on div at bounding box center [378, 344] width 13 height 13
click at [570, 492] on div at bounding box center [574, 494] width 13 height 13
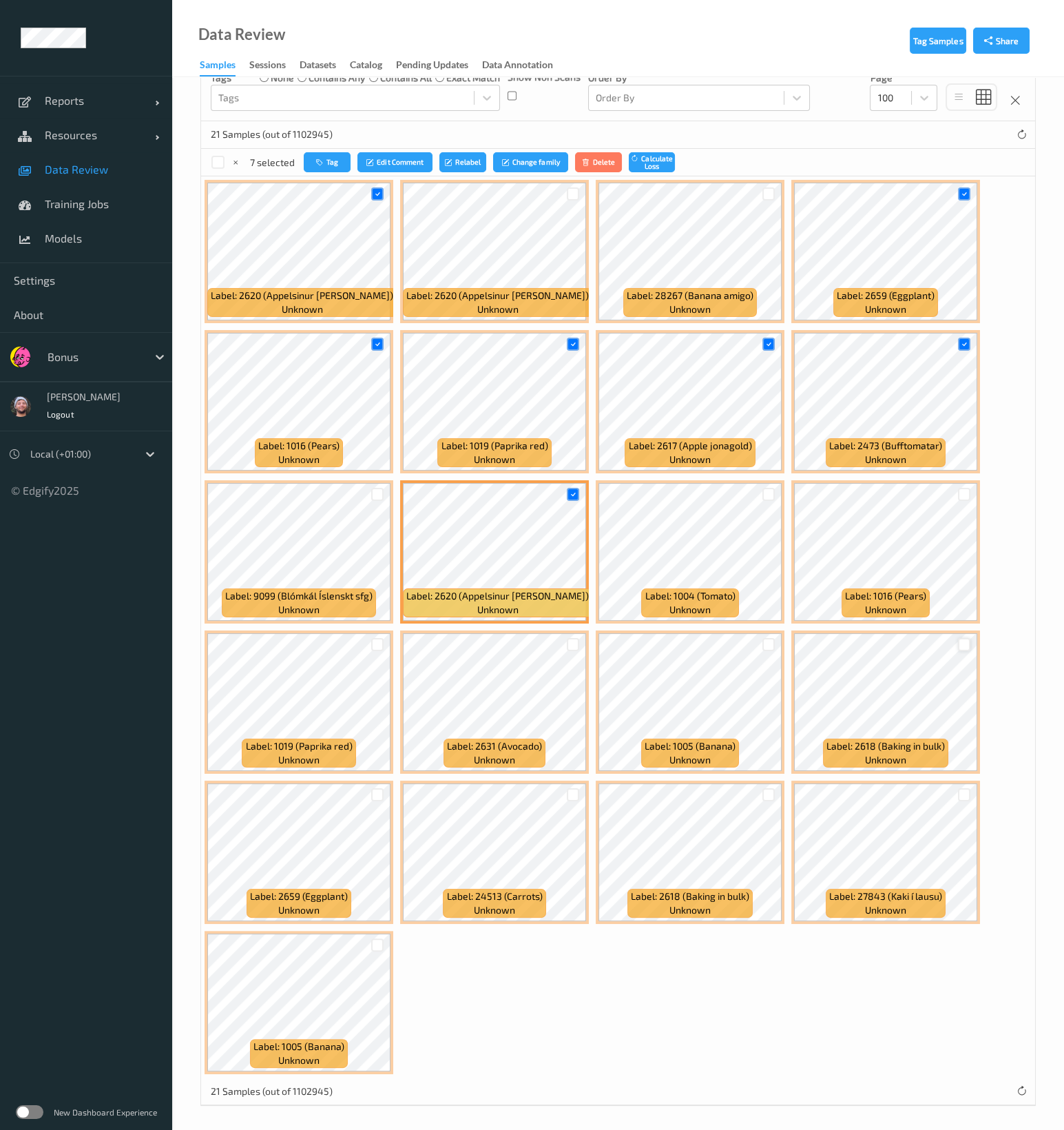
click at [958, 642] on div at bounding box center [964, 644] width 13 height 13
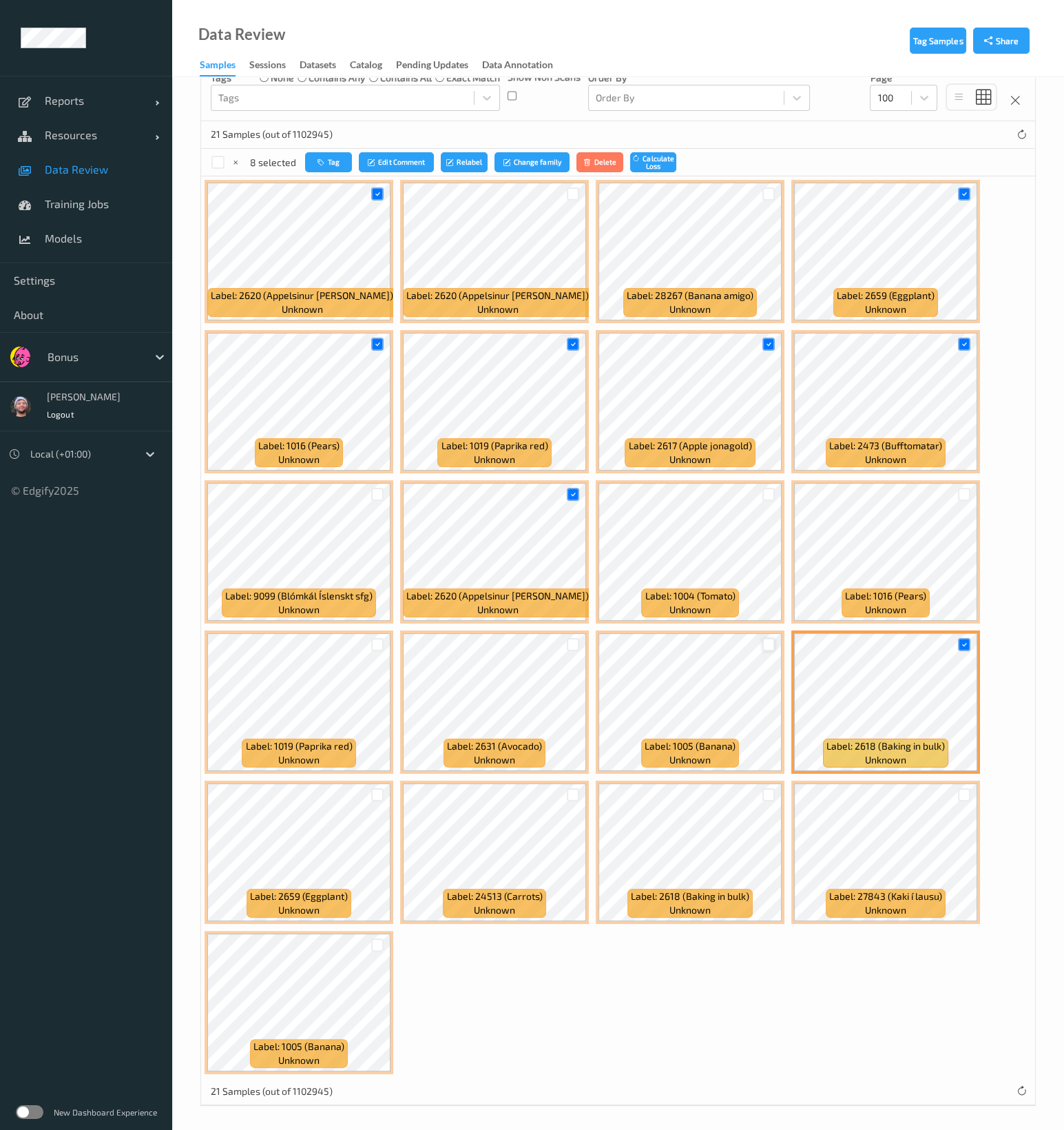
click at [769, 641] on div at bounding box center [769, 644] width 13 height 13
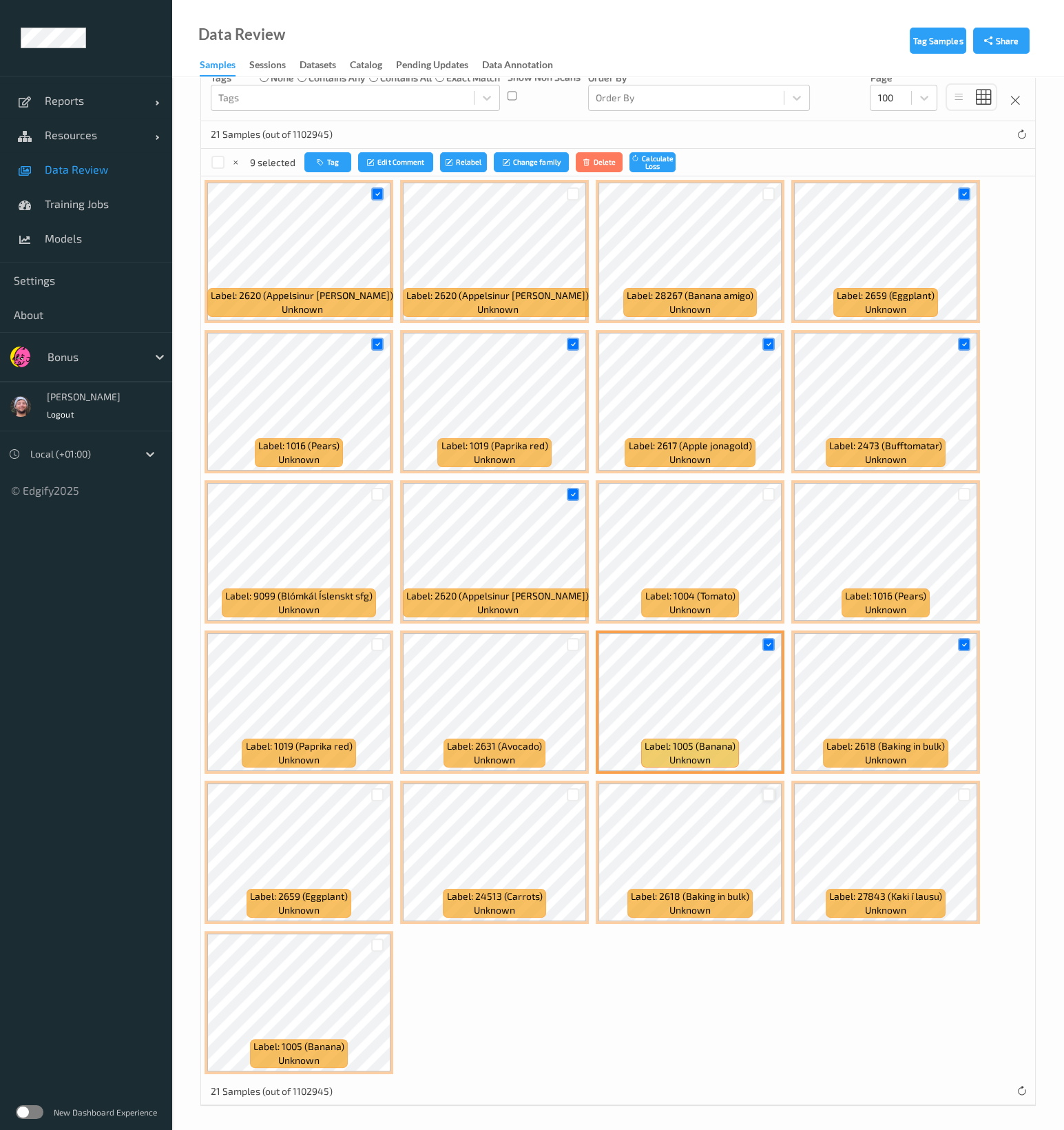
click at [766, 792] on div at bounding box center [769, 795] width 13 height 13
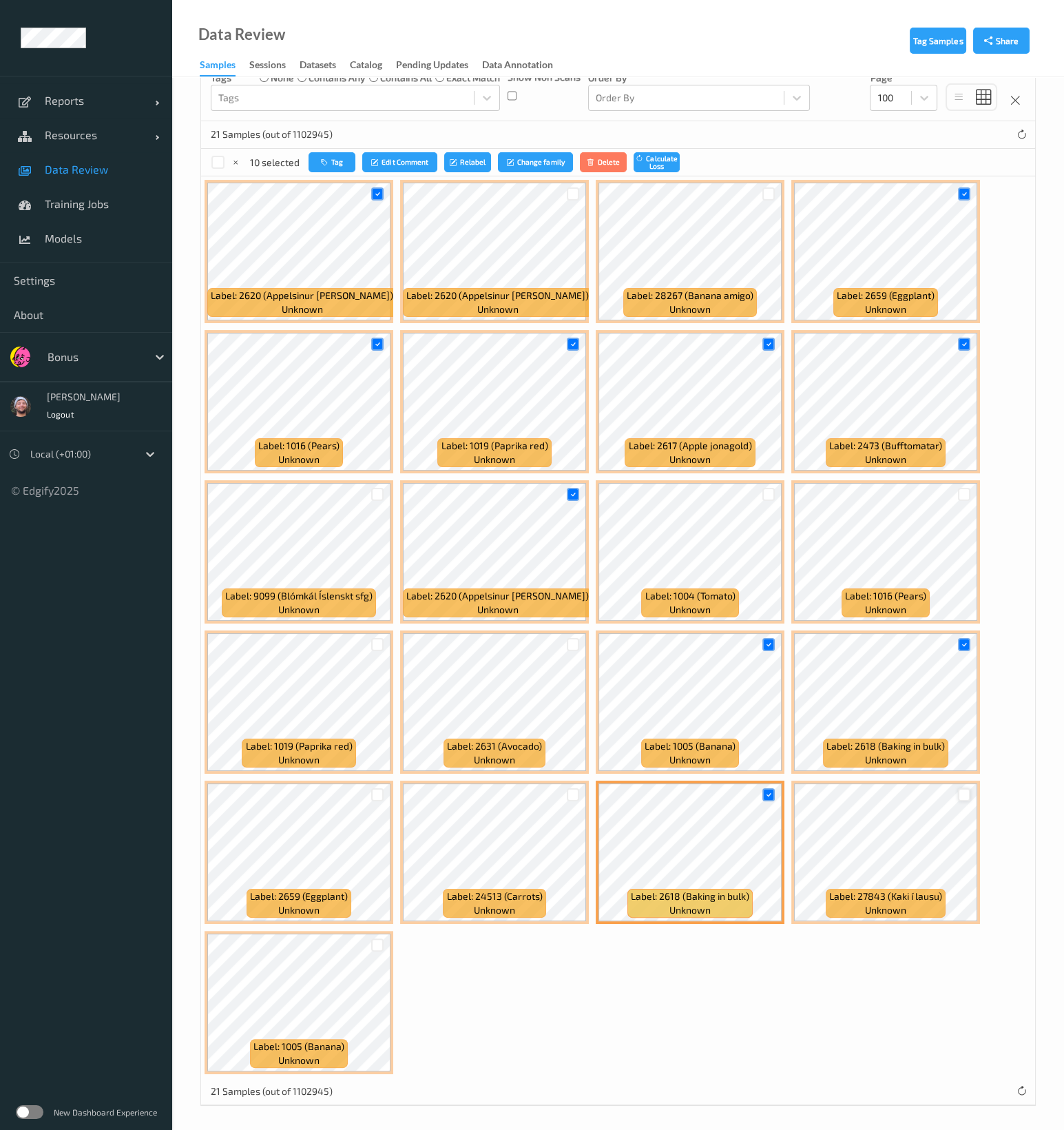
click at [963, 788] on div at bounding box center [964, 795] width 13 height 13
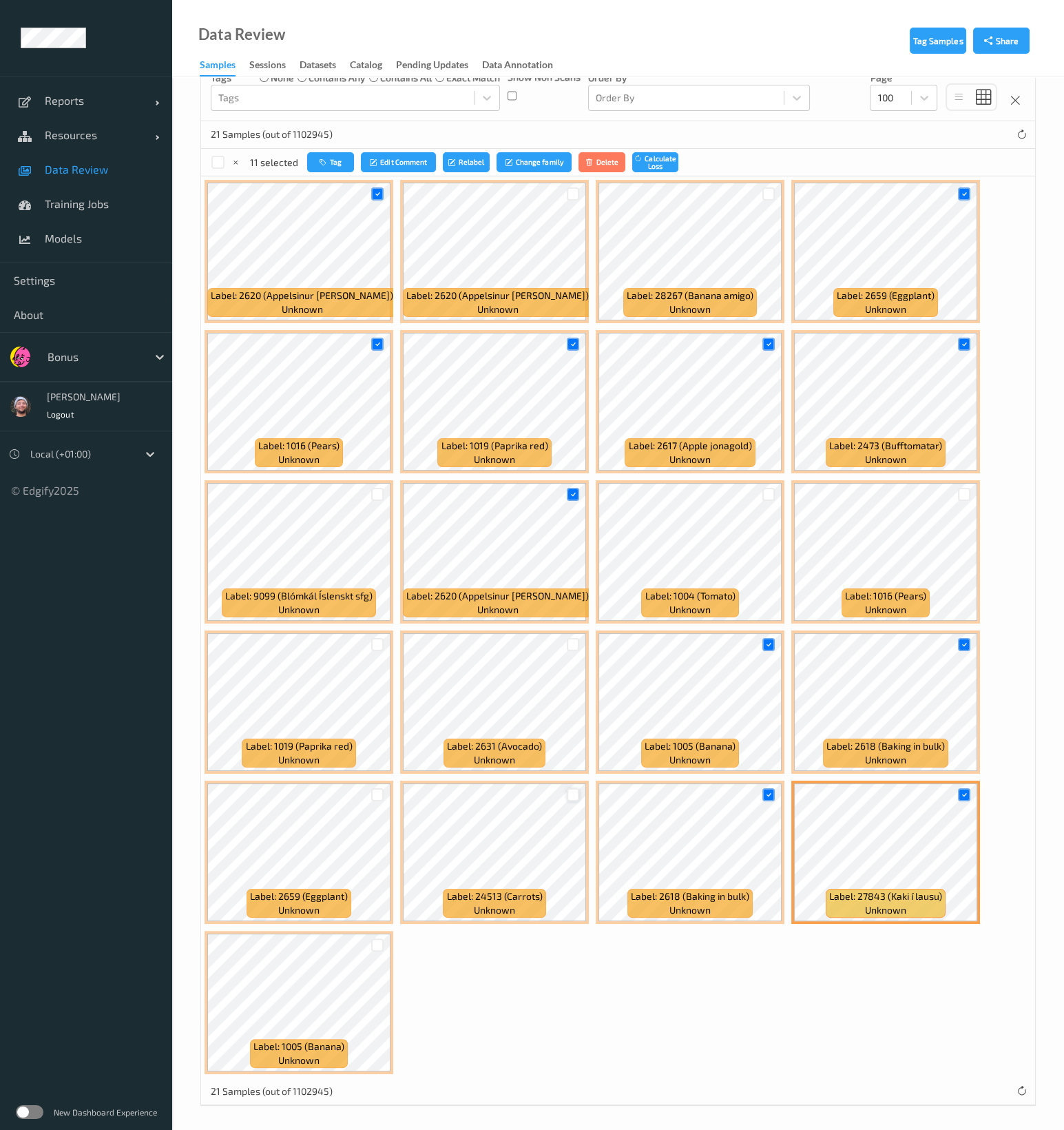
click at [574, 791] on div at bounding box center [574, 795] width 13 height 13
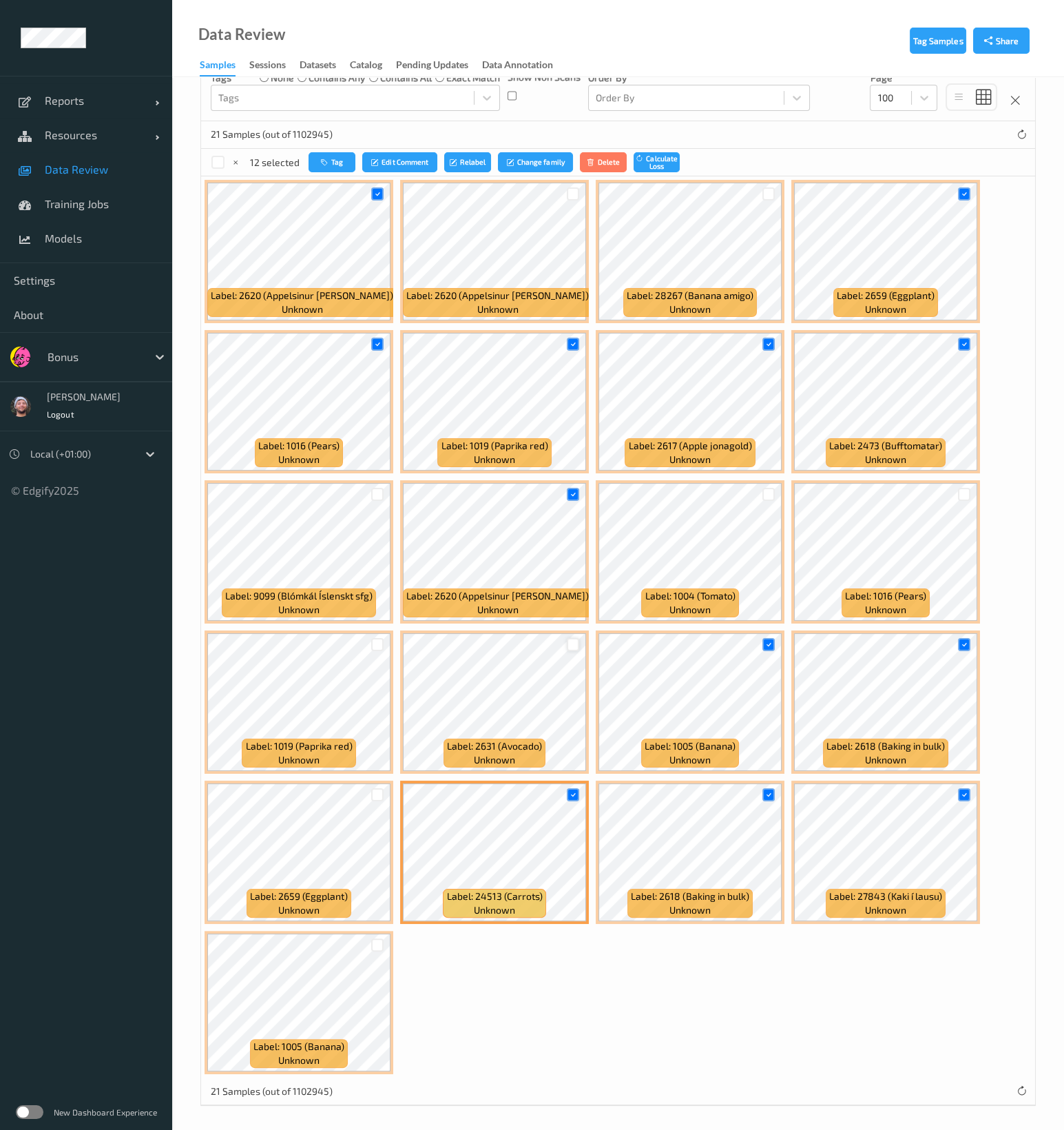
click at [571, 638] on div at bounding box center [574, 644] width 13 height 13
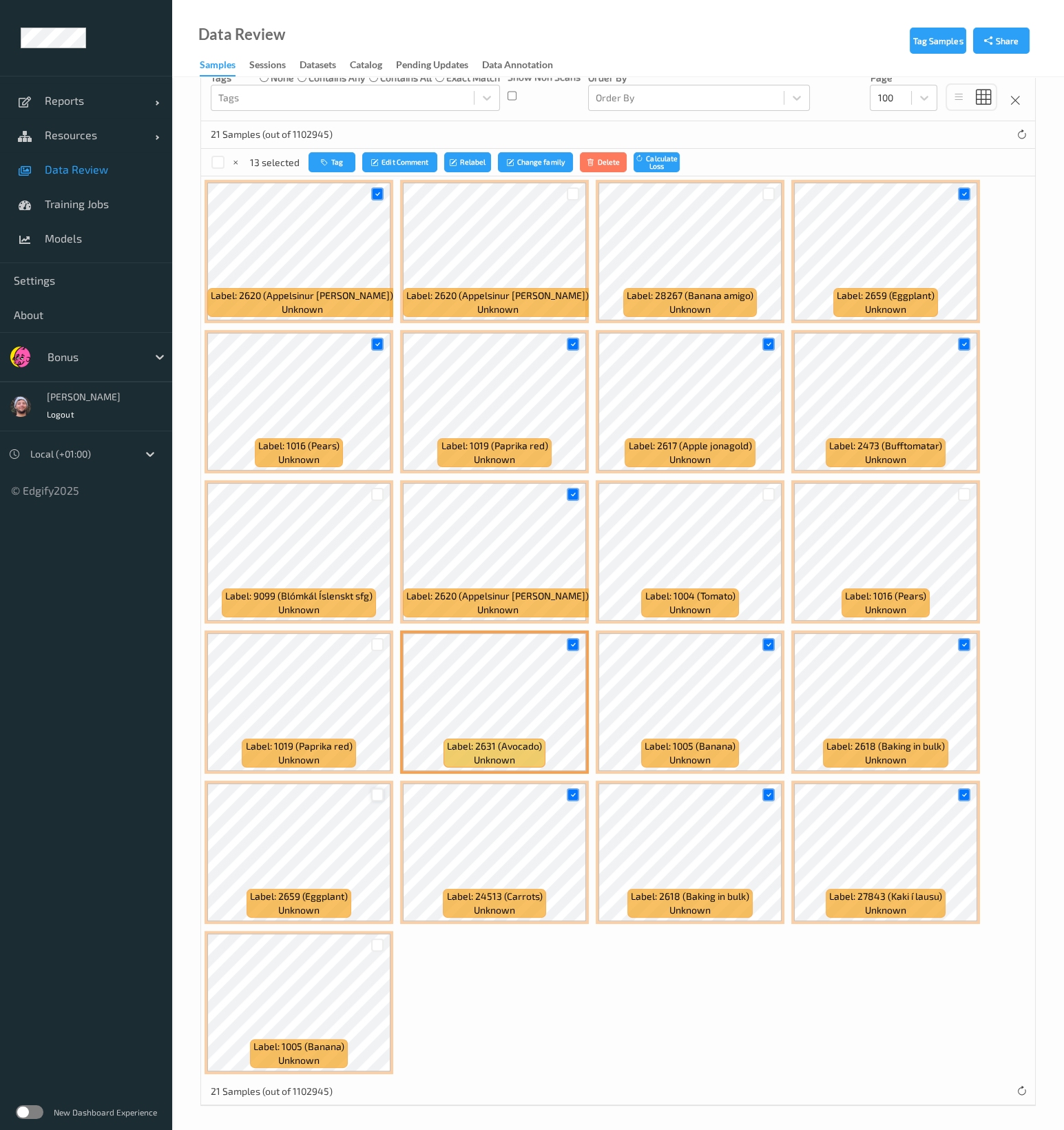
click at [378, 795] on div at bounding box center [378, 795] width 13 height 13
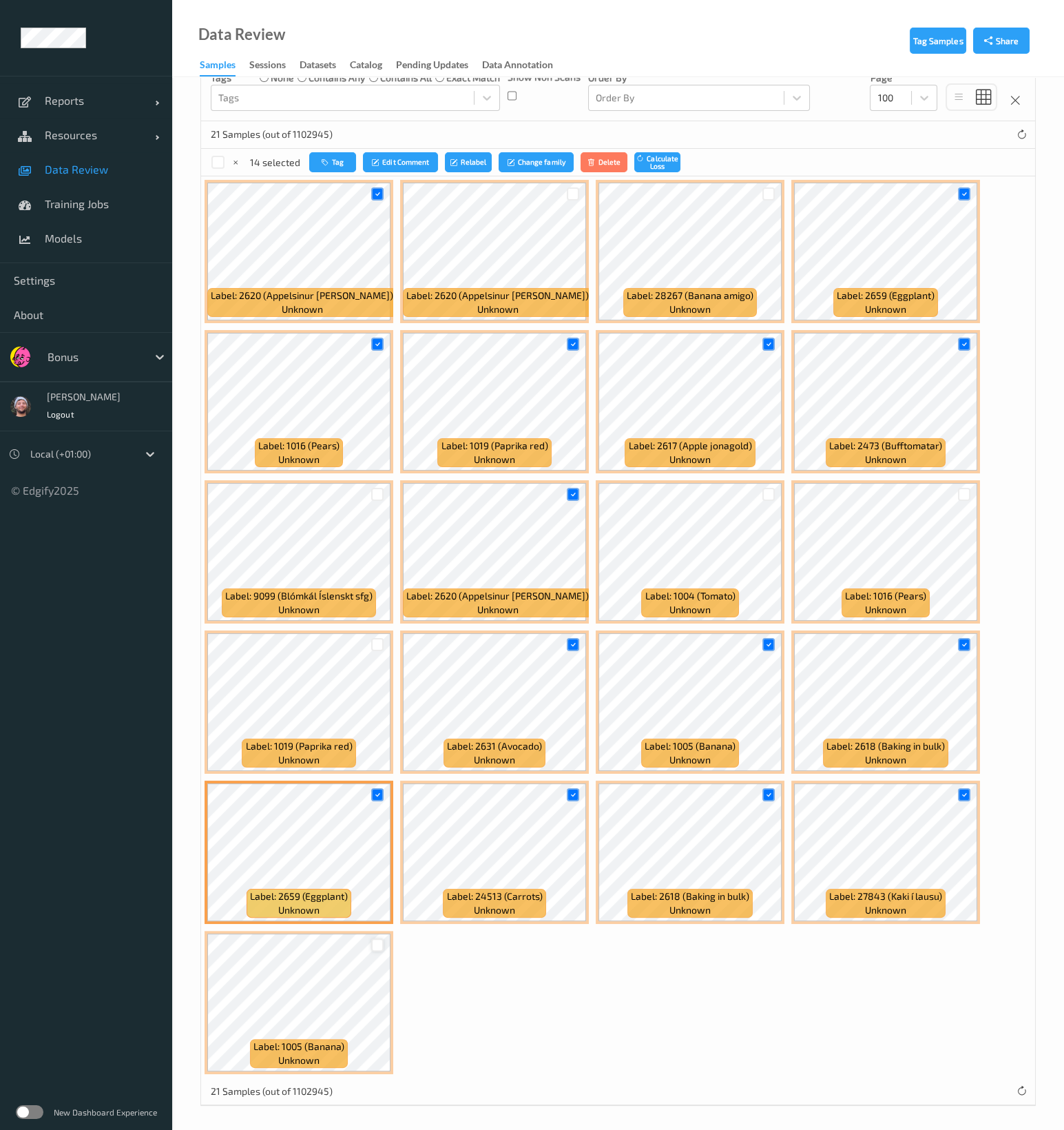
click at [378, 939] on div at bounding box center [378, 945] width 13 height 13
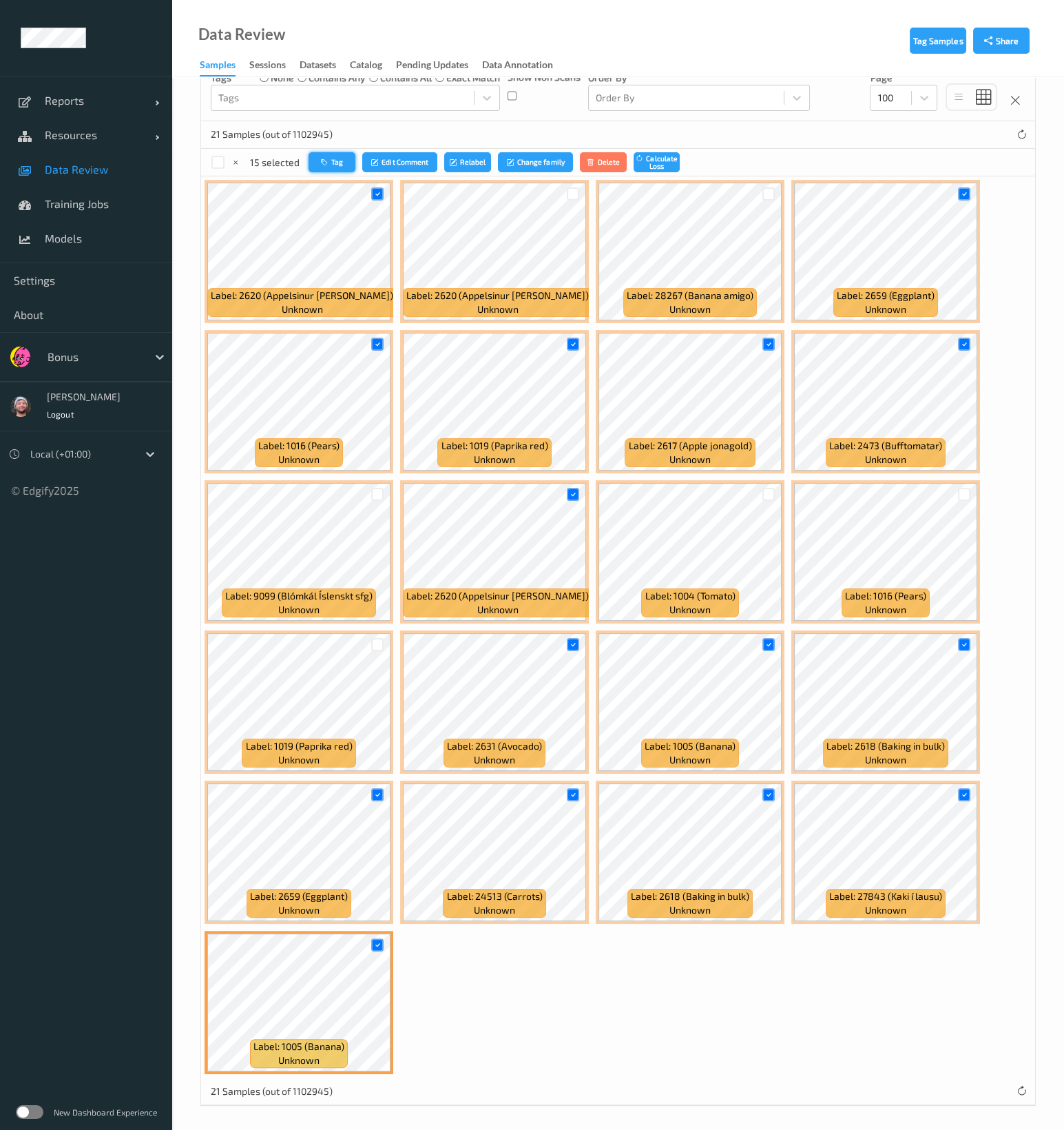
click at [329, 162] on icon "button" at bounding box center [326, 162] width 10 height 8
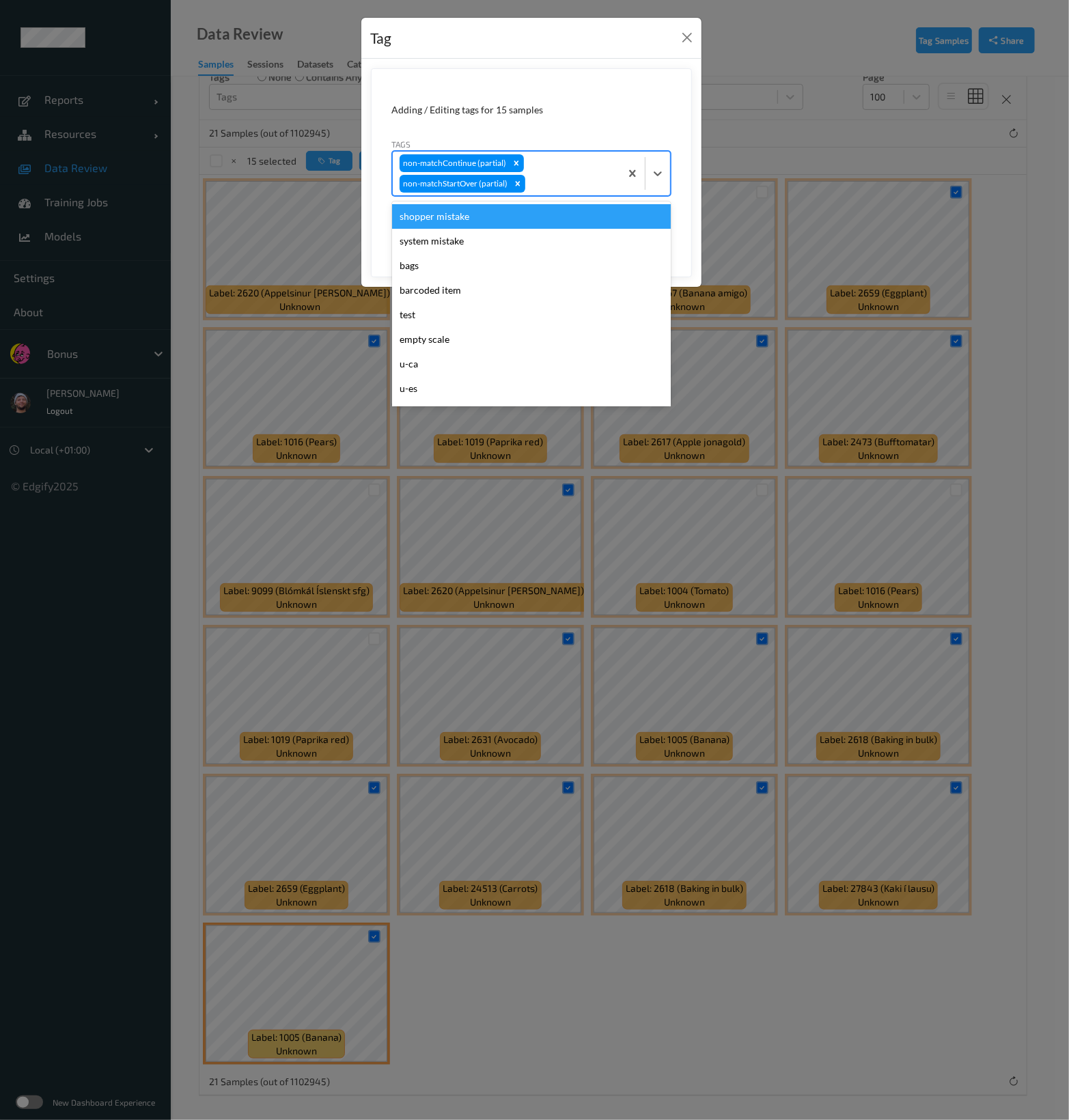
click at [553, 171] on div "non-matchContinue (partial) non-matchStartOver (partial)" at bounding box center [507, 173] width 227 height 44
type input "ca"
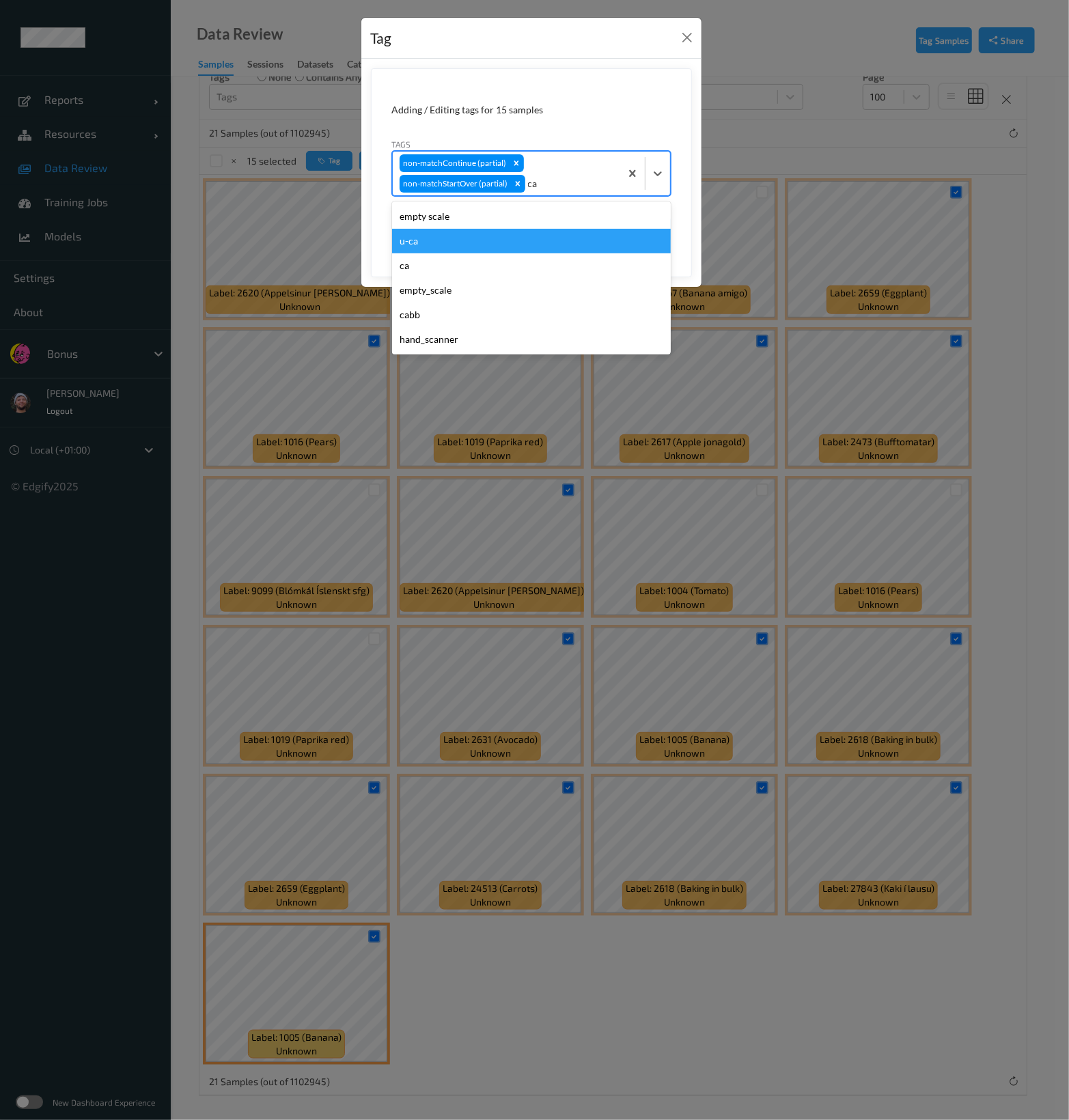
click at [493, 240] on div "u-ca" at bounding box center [531, 241] width 278 height 24
type input "s"
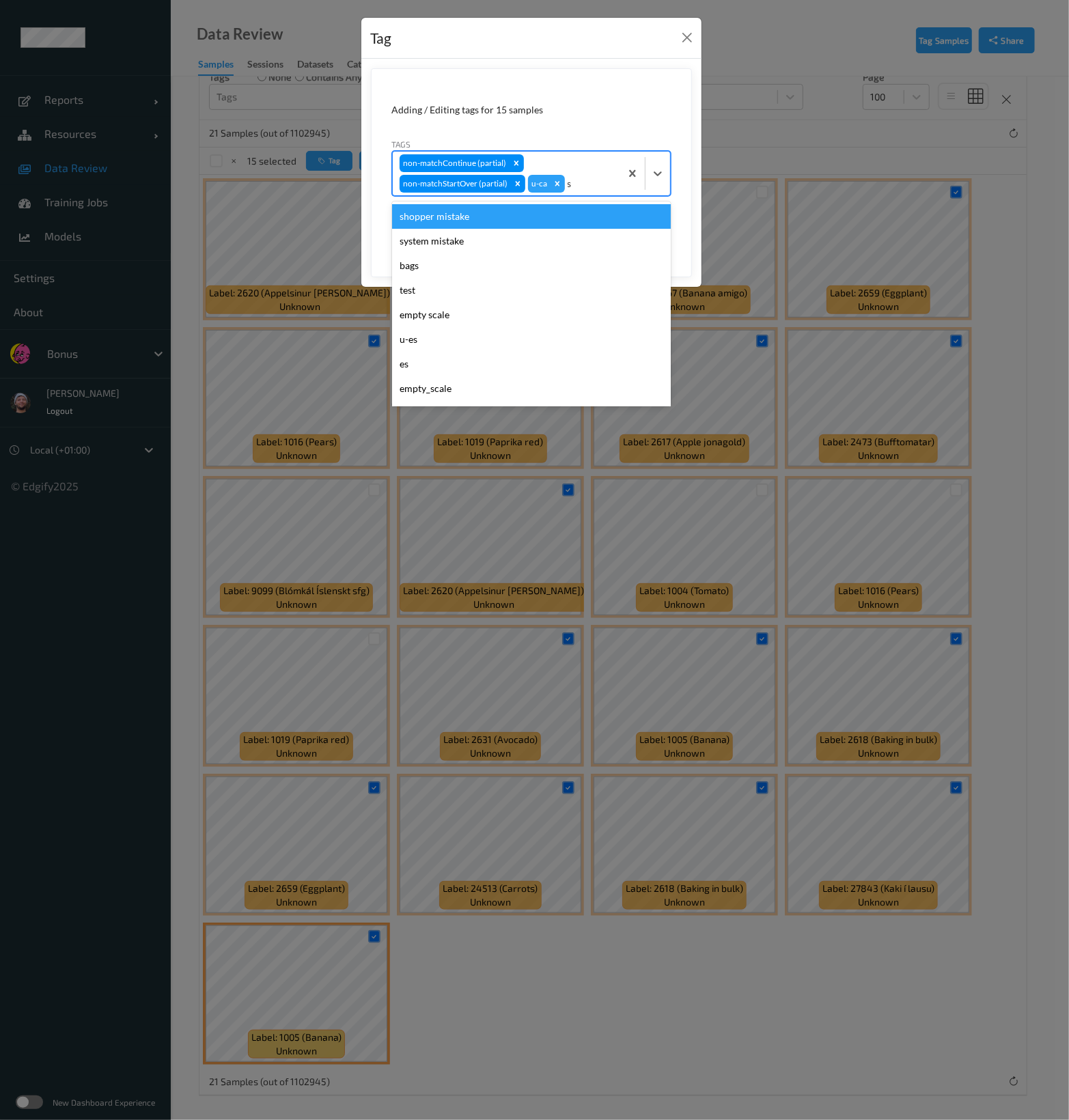
drag, startPoint x: 557, startPoint y: 229, endPoint x: 557, endPoint y: 220, distance: 9.0
click at [557, 220] on div "shopper mistake system mistake bags test empty scale u-es es empty_scale as-no …" at bounding box center [531, 304] width 278 height 205
click at [557, 220] on div "shopper mistake" at bounding box center [531, 216] width 278 height 24
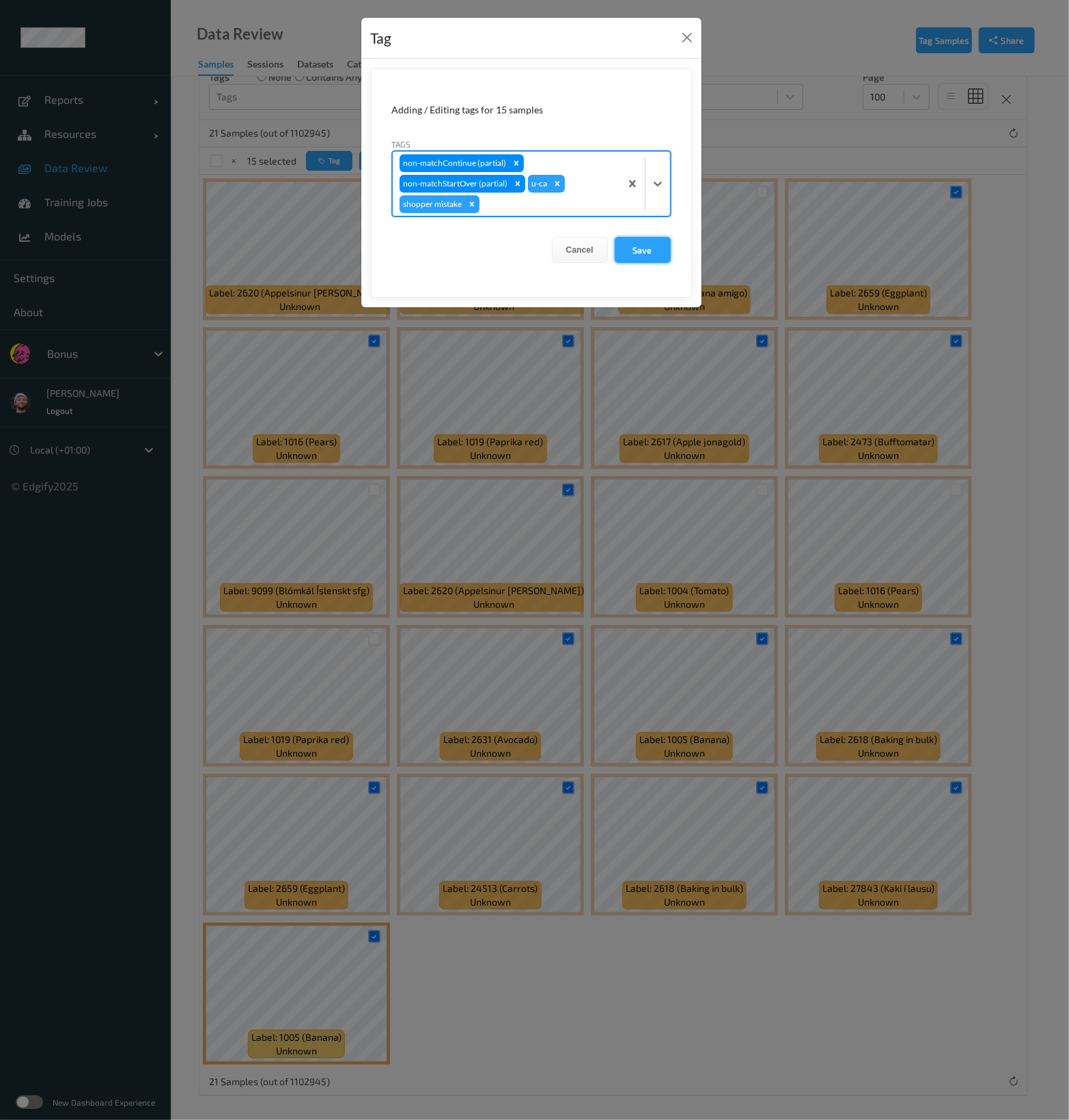
click at [623, 240] on button "Save" at bounding box center [643, 250] width 56 height 26
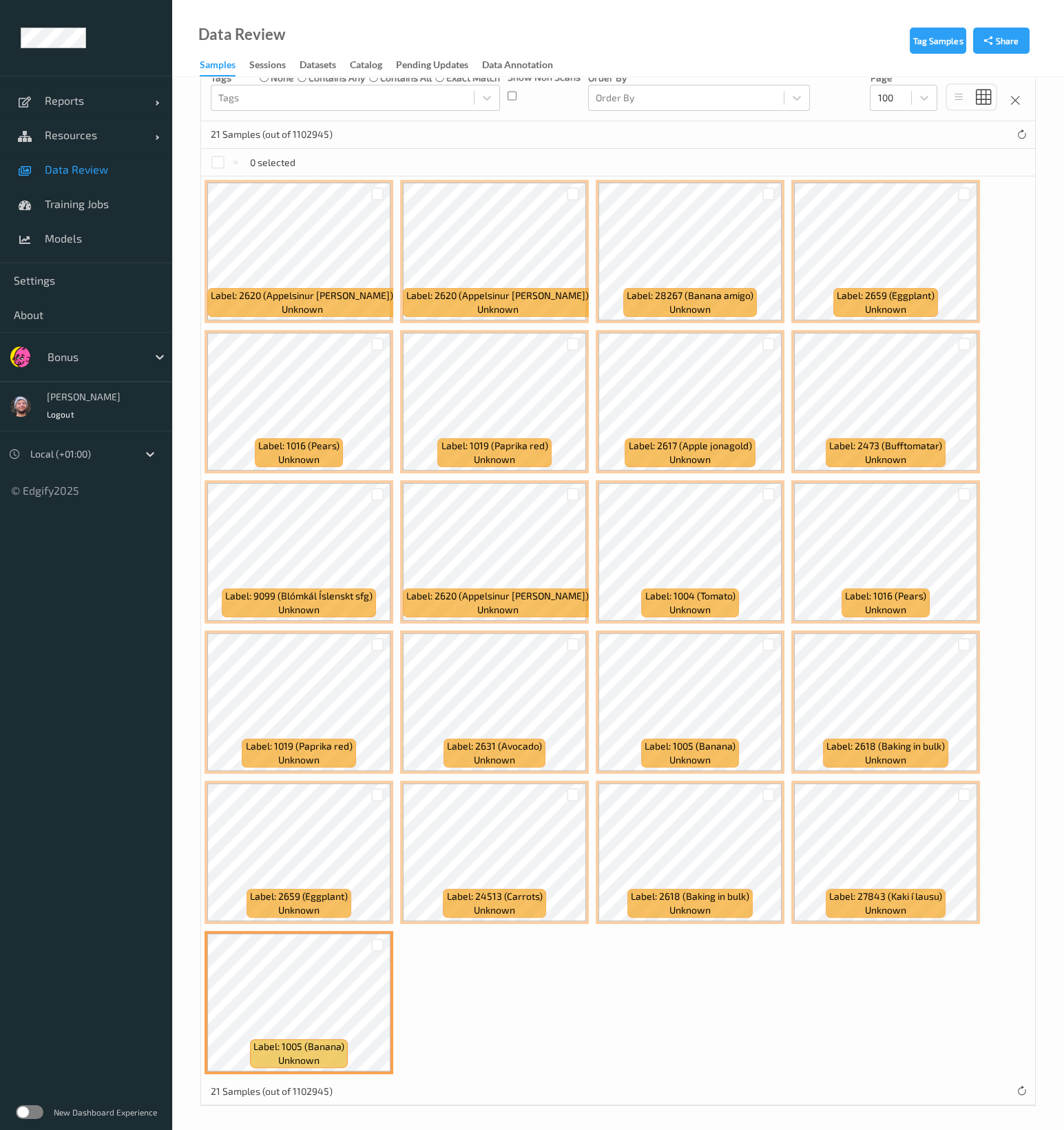
scroll to position [86, 0]
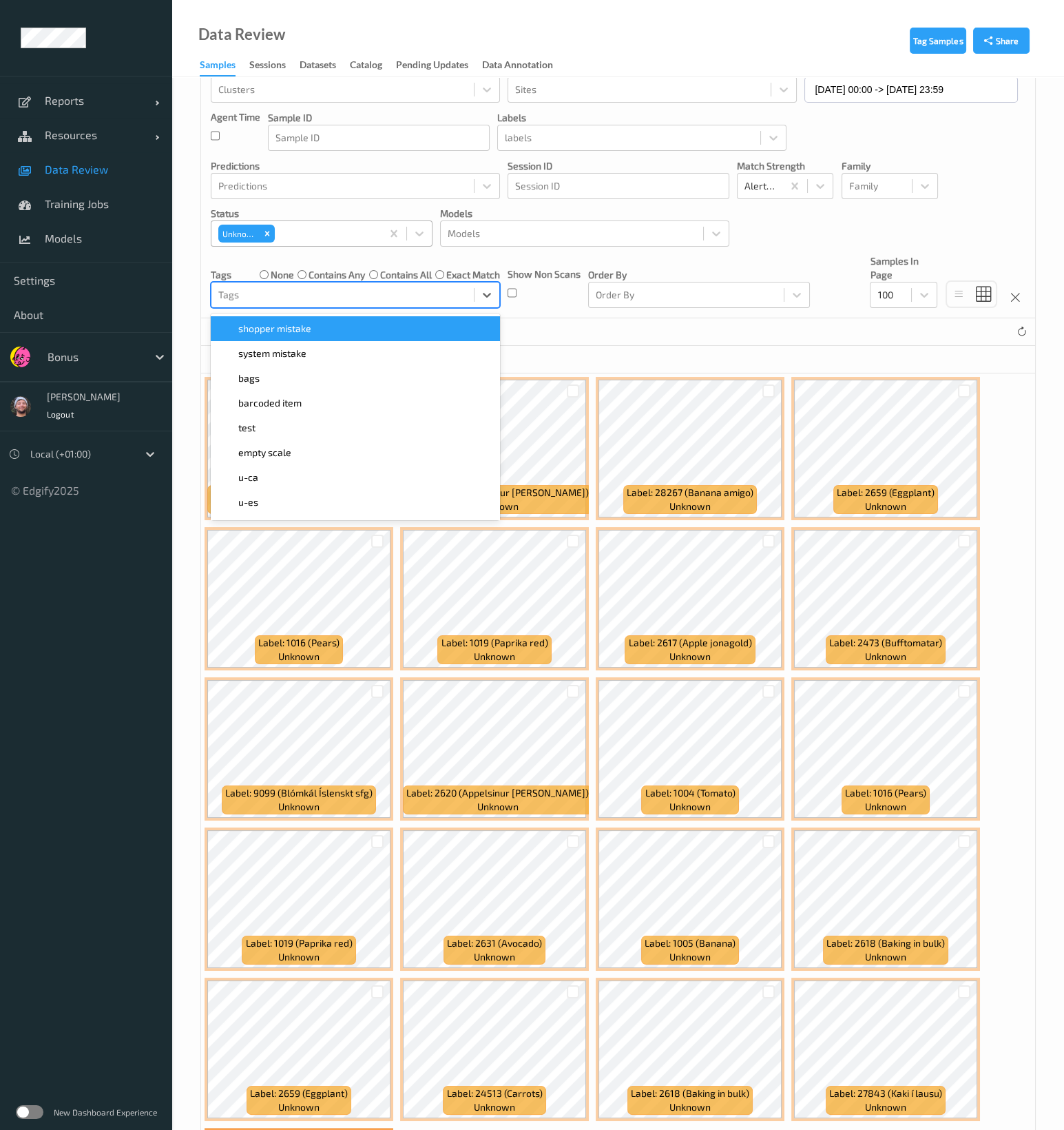
click at [376, 287] on div at bounding box center [342, 295] width 249 height 17
click at [267, 285] on div "Tags" at bounding box center [342, 294] width 262 height 22
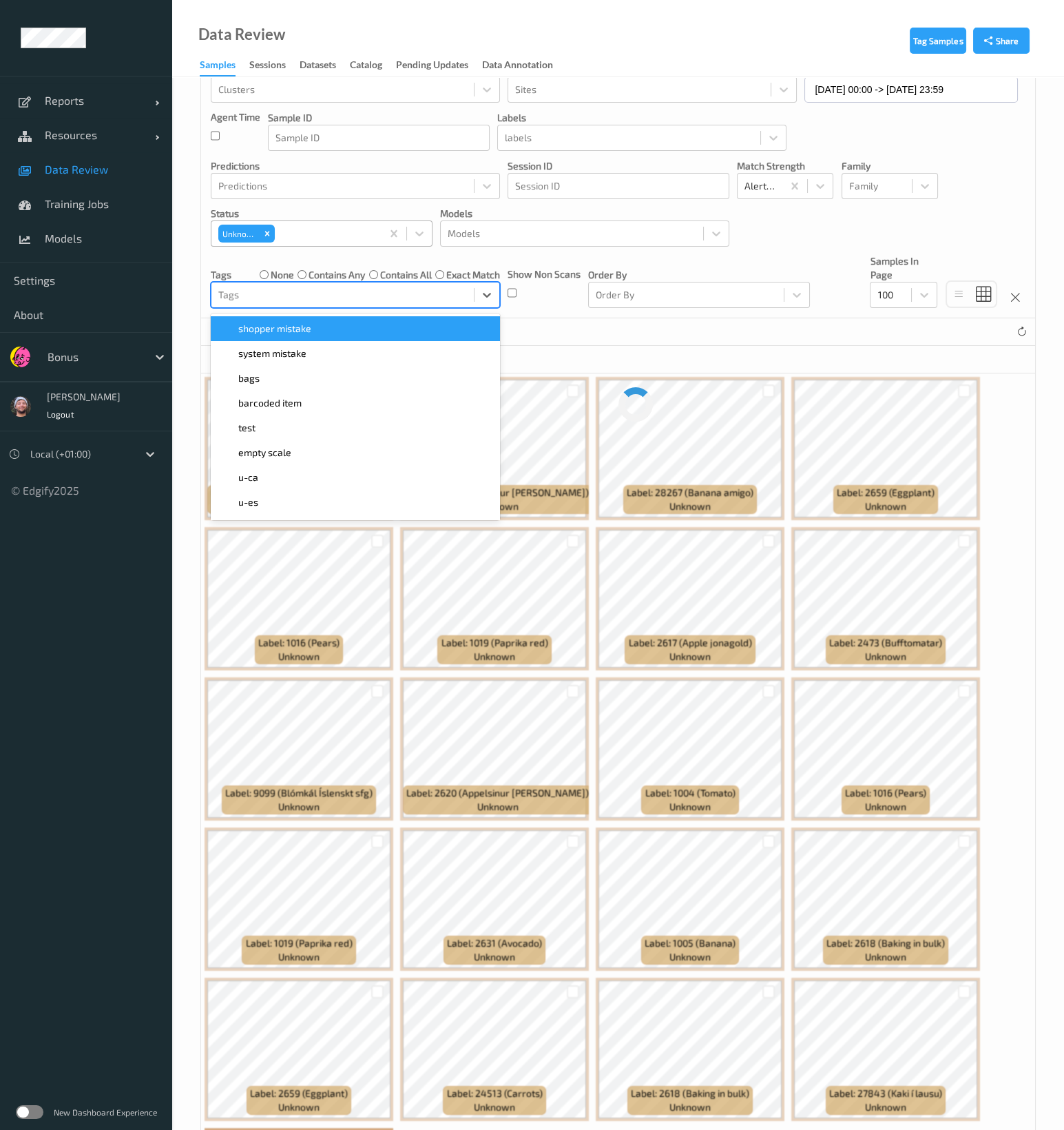
click at [265, 287] on div at bounding box center [342, 295] width 249 height 17
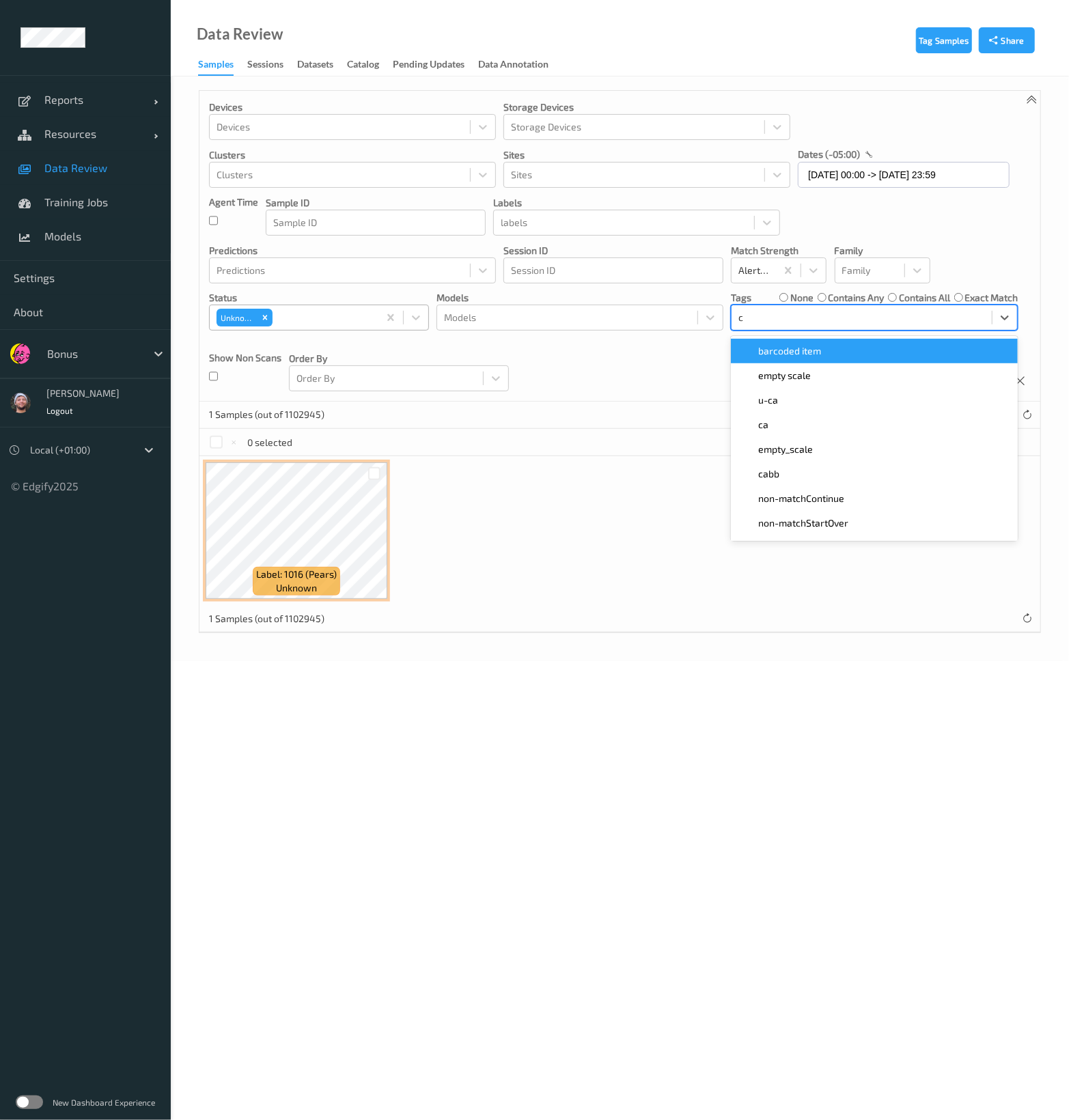
type input "ca"
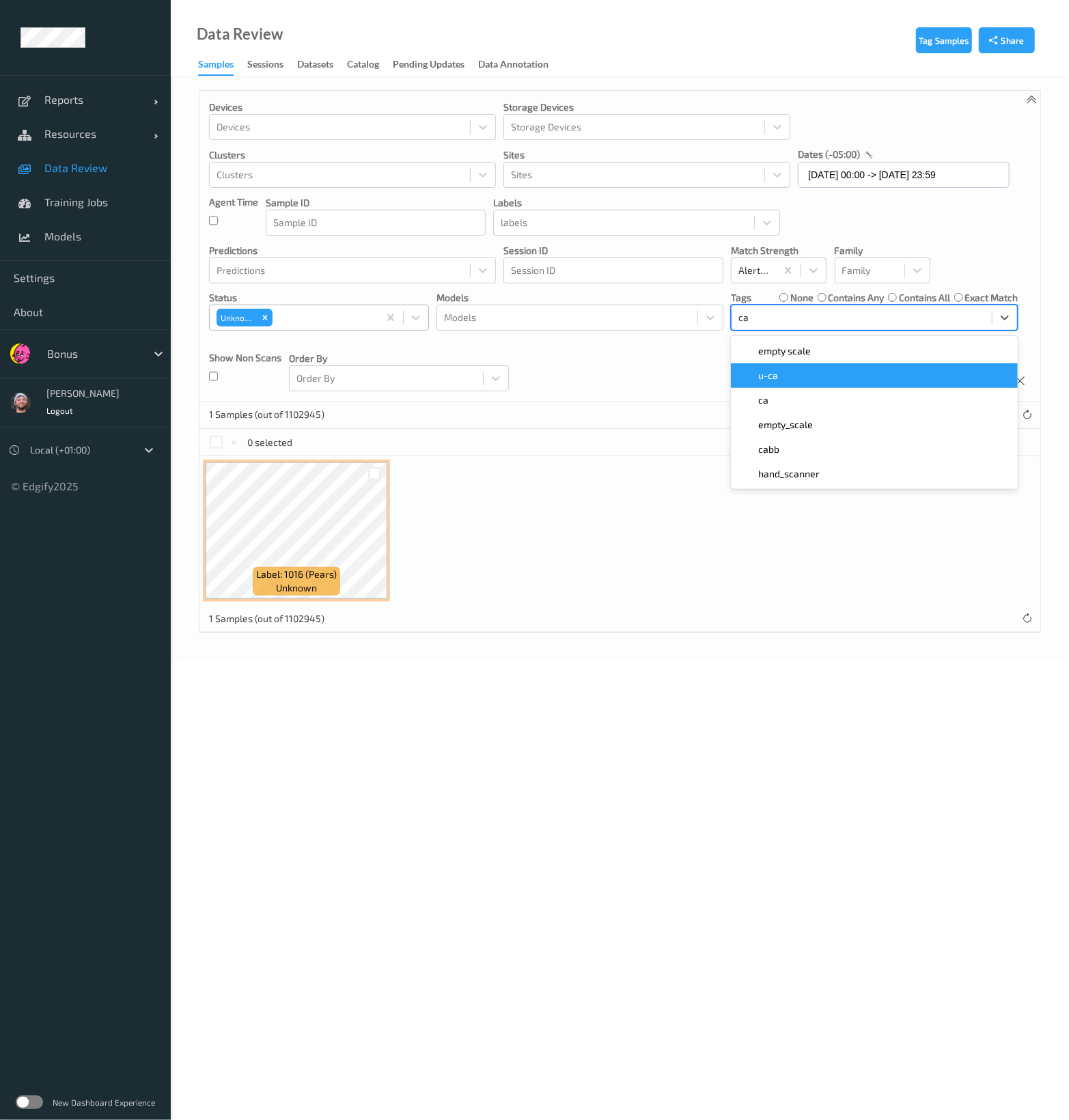
click at [788, 372] on div "u-ca" at bounding box center [874, 375] width 270 height 14
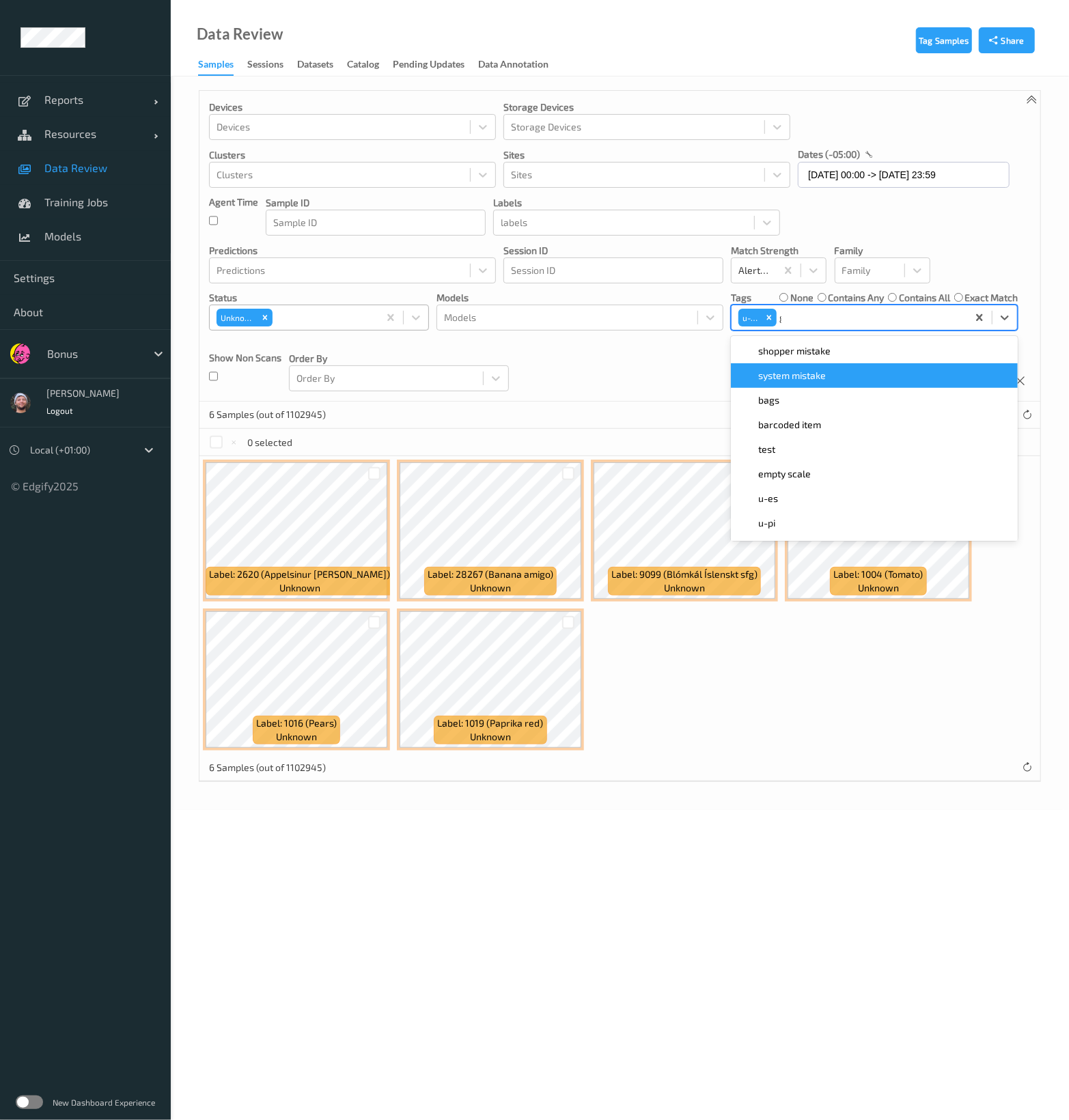
type input "gi"
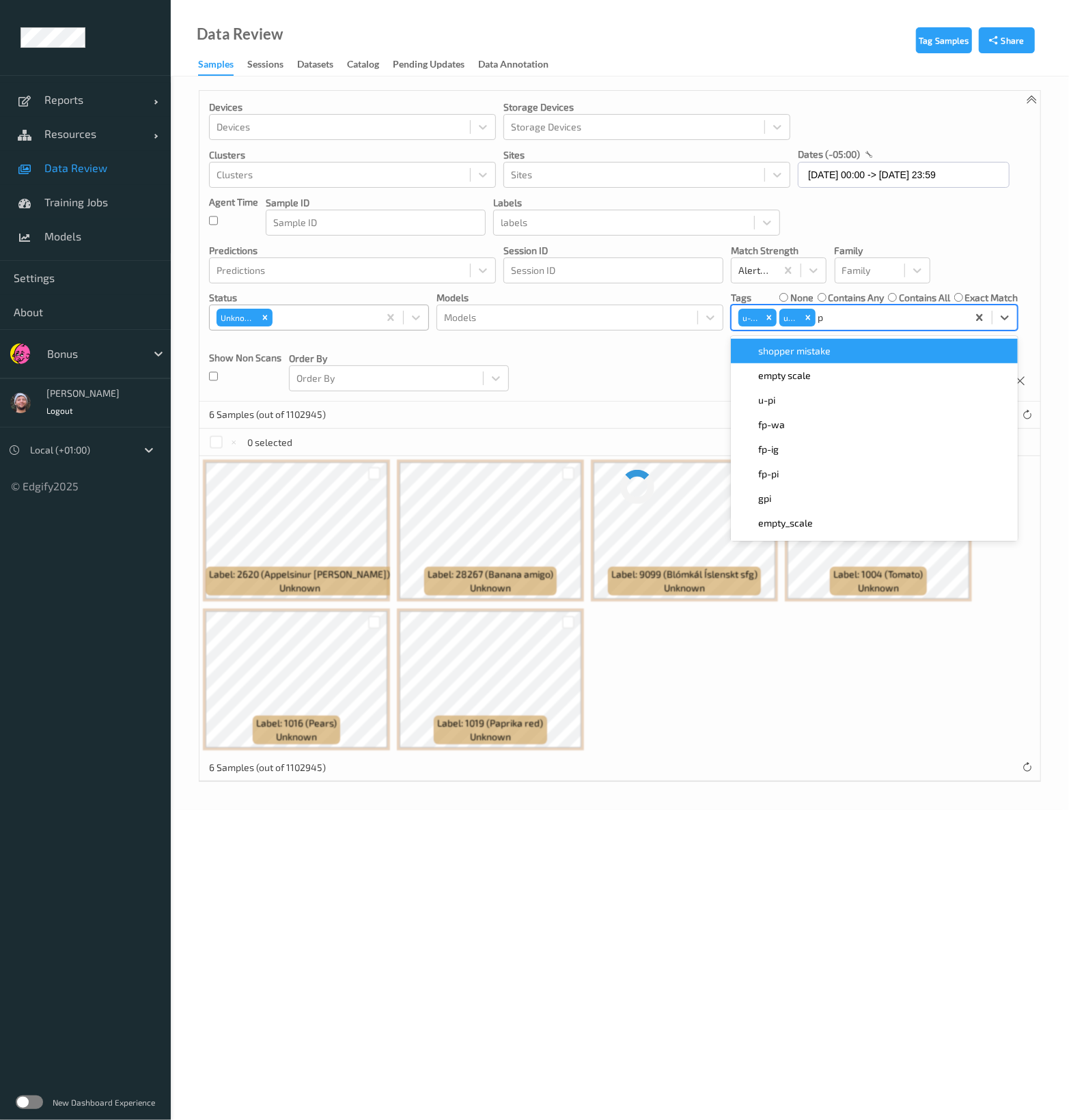
type input "pi"
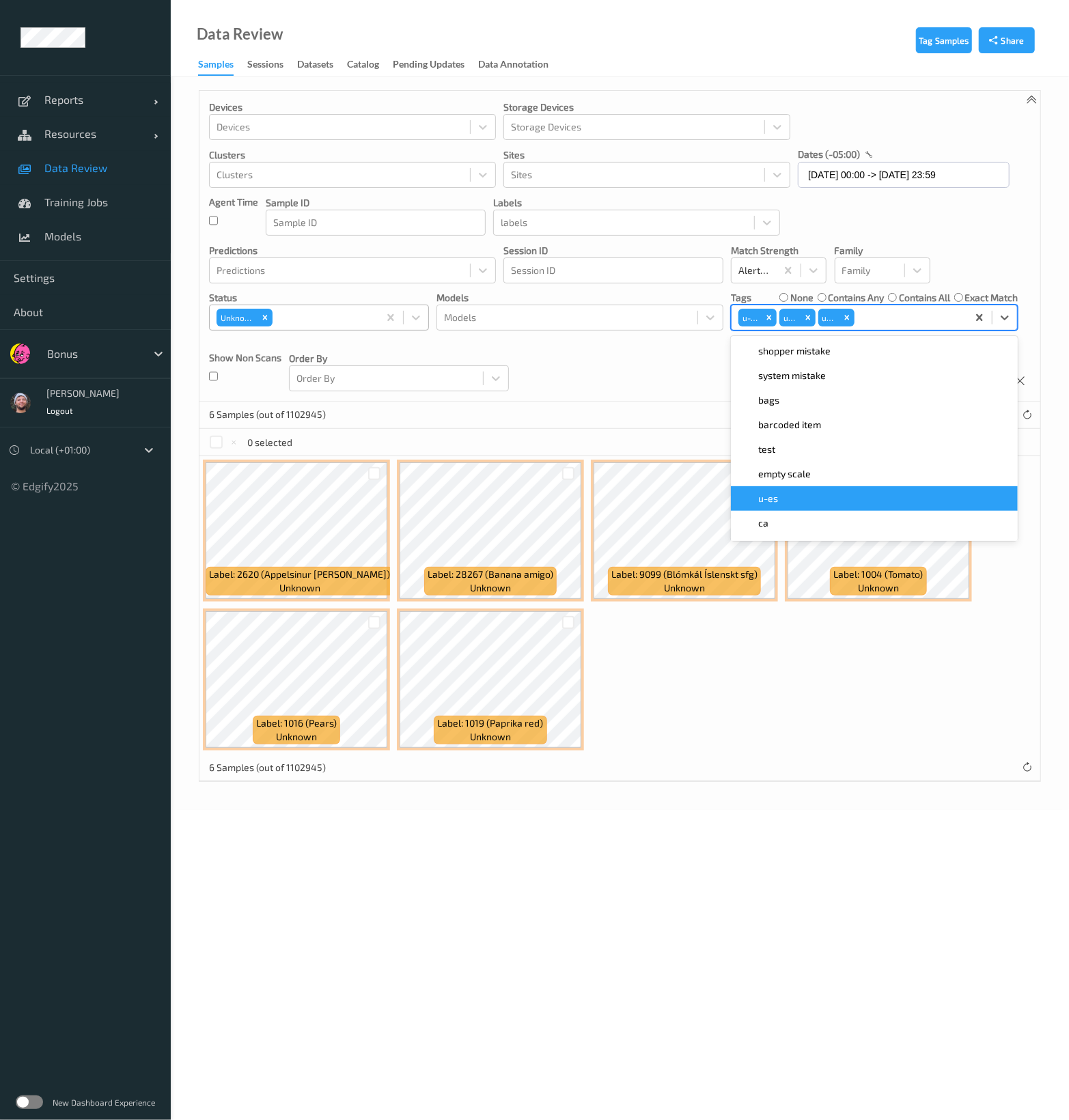
click at [784, 740] on div "Label: 2620 (Appelsinur robin) unknown Label: 28267 (Banana amigo) unknown Labe…" at bounding box center [619, 605] width 841 height 298
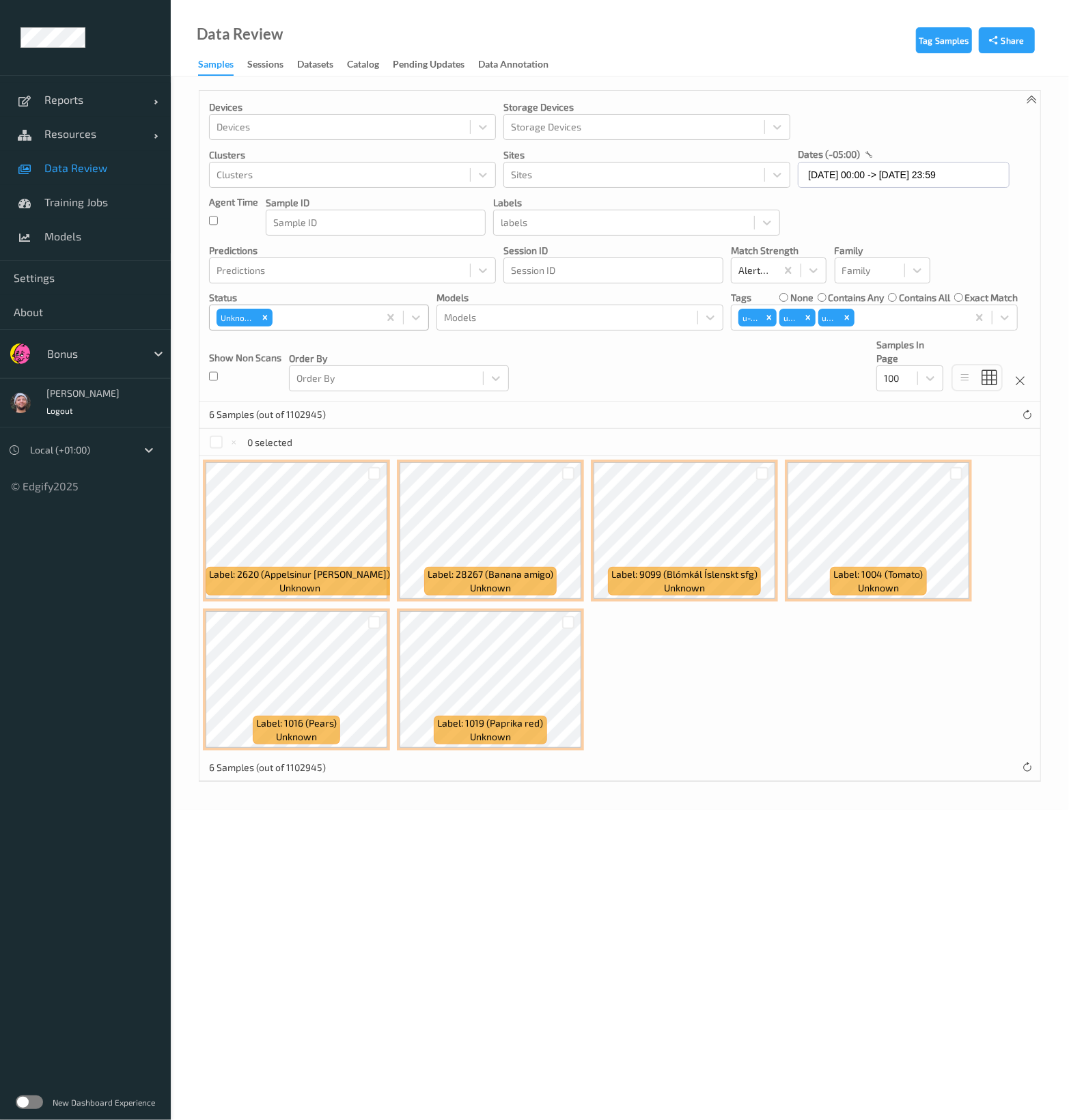
click at [358, 580] on div "Label: 2620 (Appelsinur robin) unknown" at bounding box center [300, 581] width 188 height 29
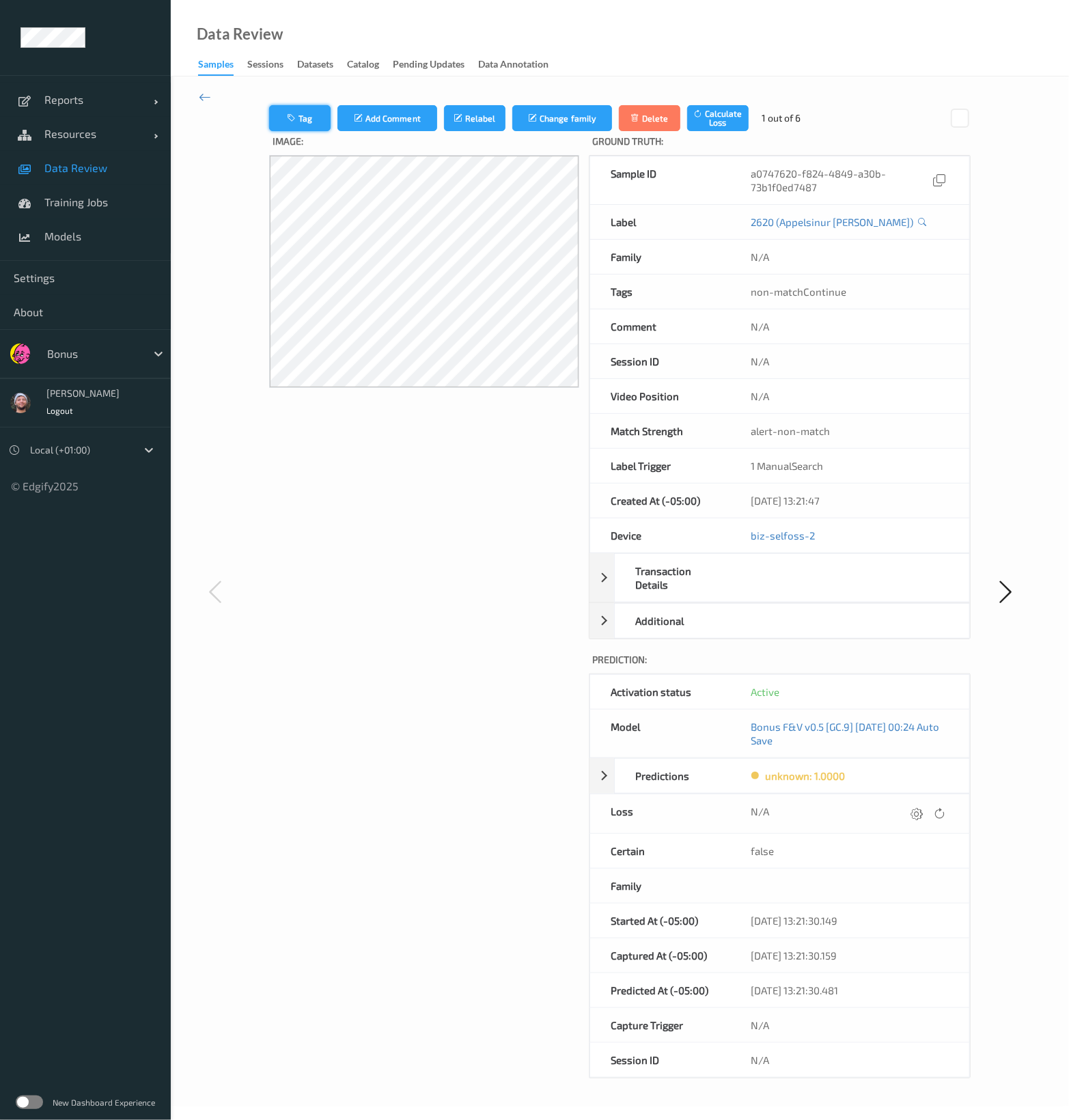
click at [304, 118] on button "Tag" at bounding box center [300, 118] width 61 height 26
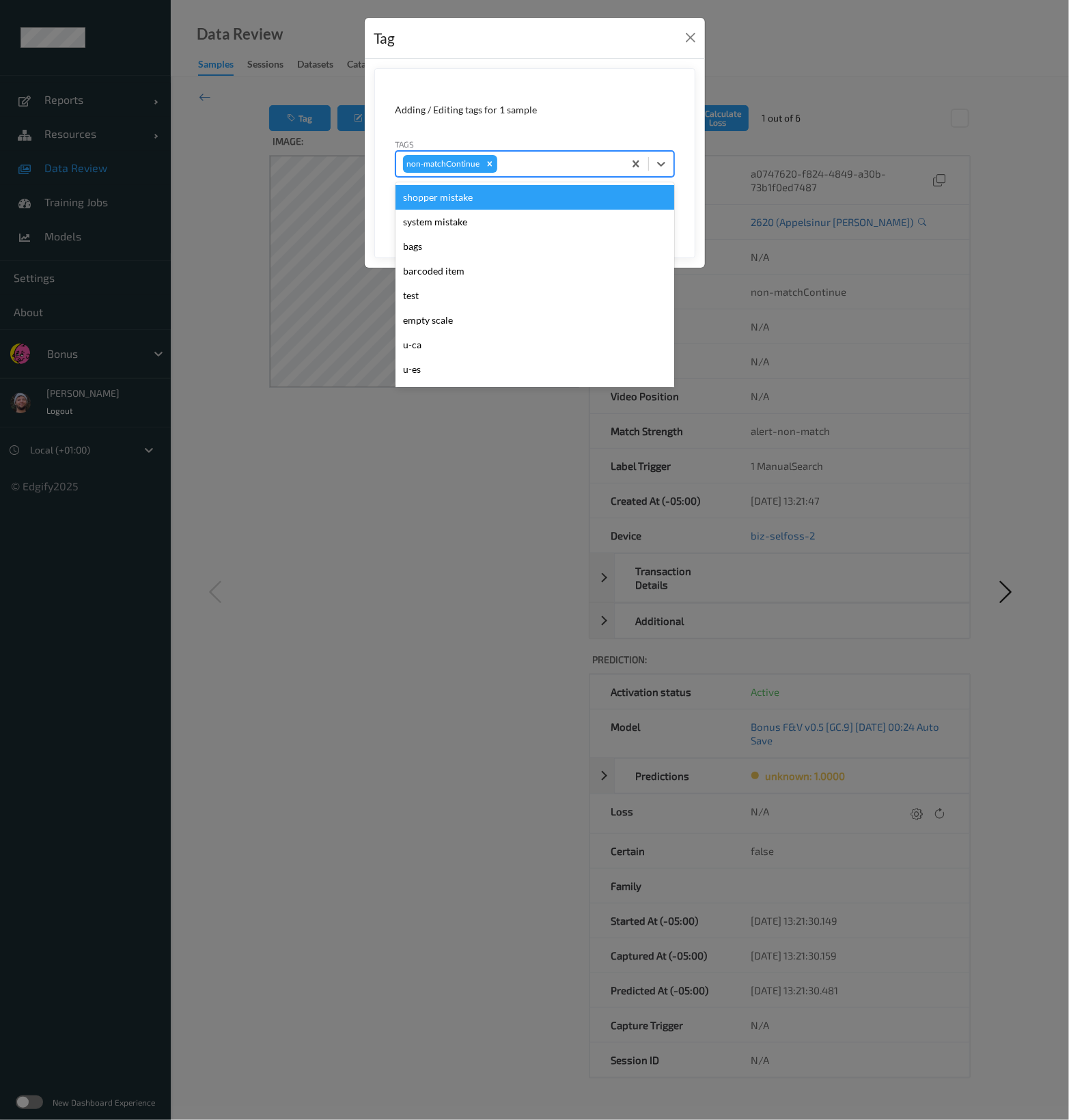
click at [520, 170] on div at bounding box center [558, 164] width 116 height 17
type input "pi"
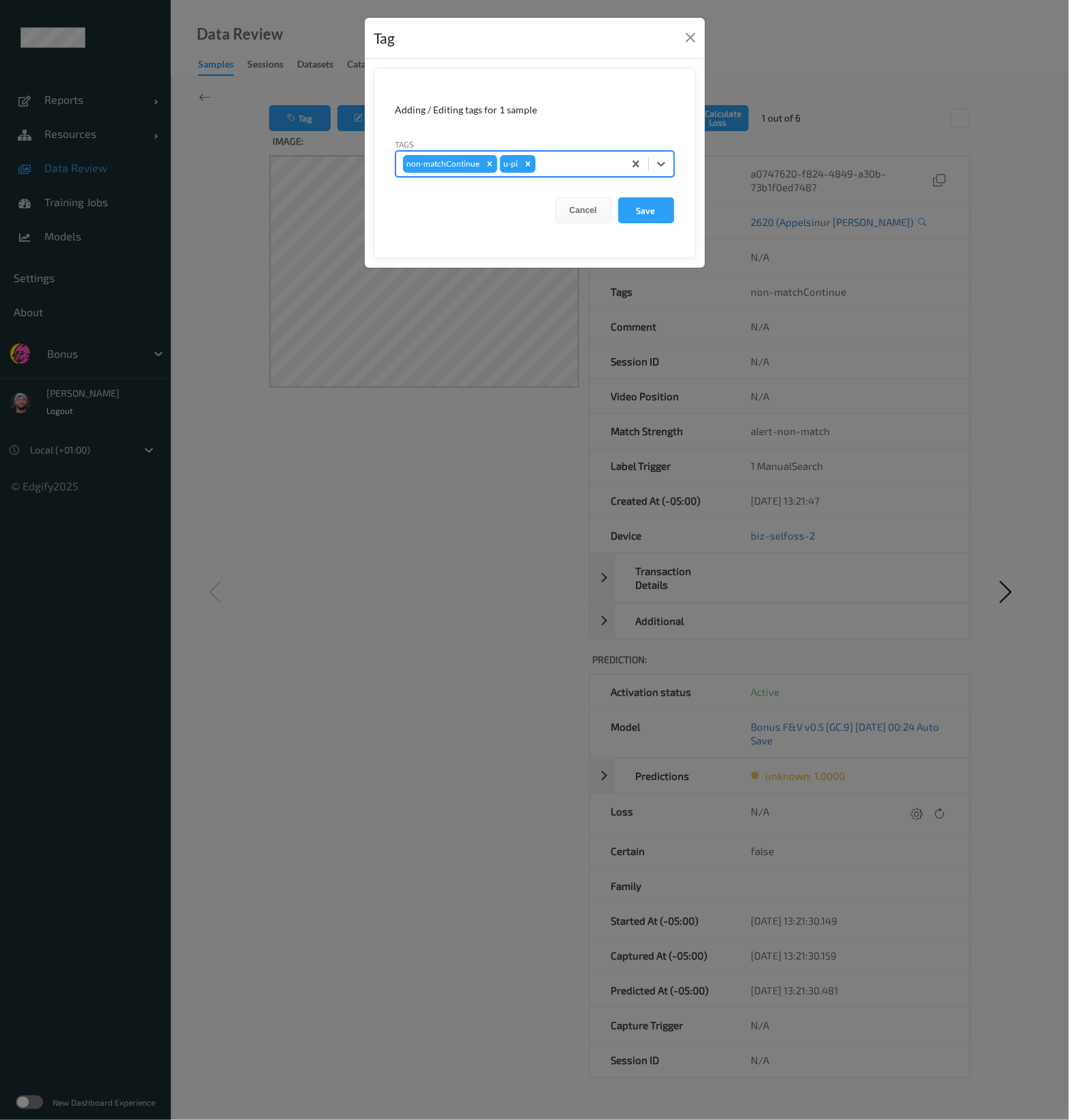
click at [618, 197] on button "Save" at bounding box center [646, 210] width 56 height 26
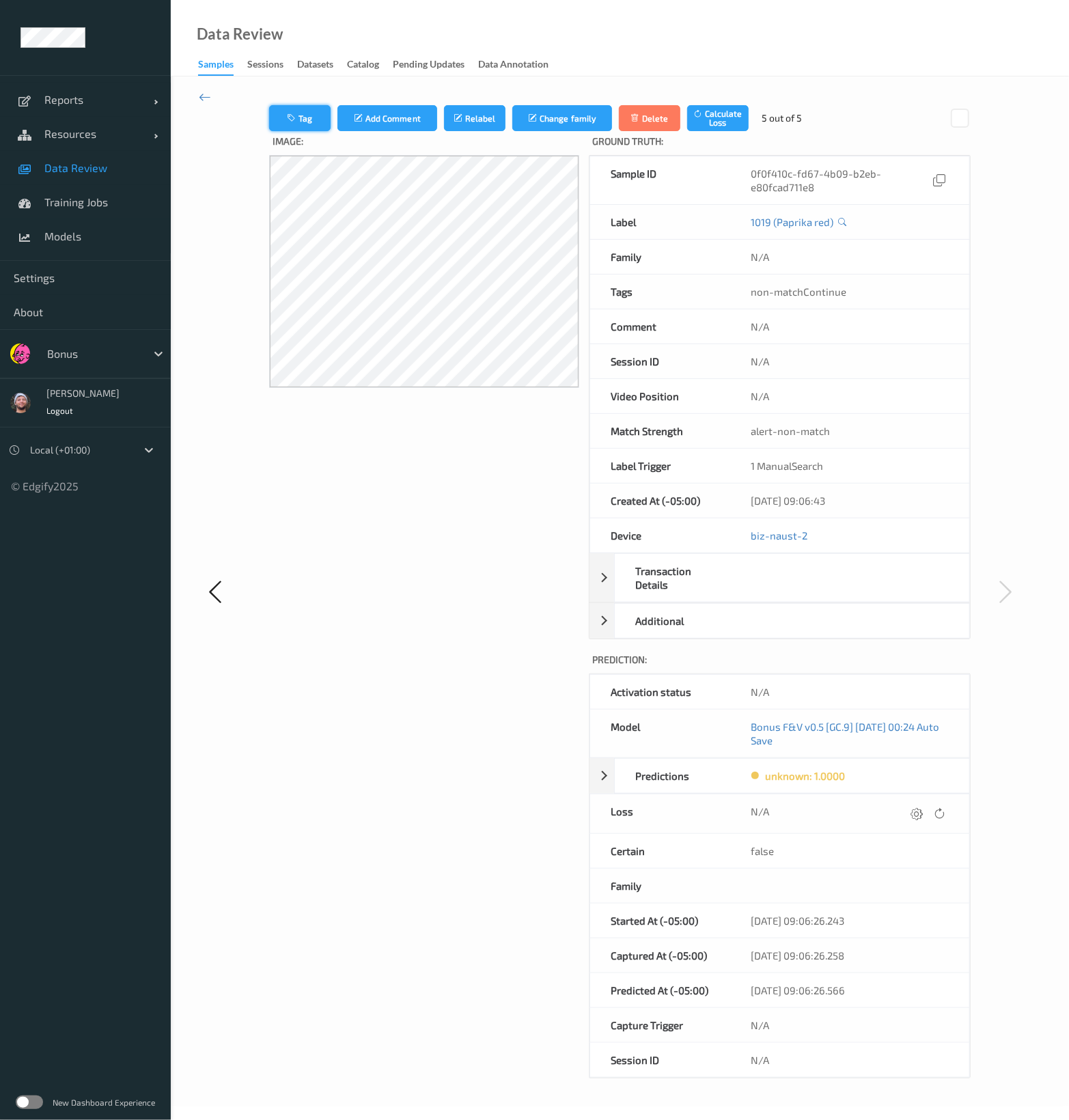
click at [304, 107] on button "Tag" at bounding box center [300, 118] width 61 height 26
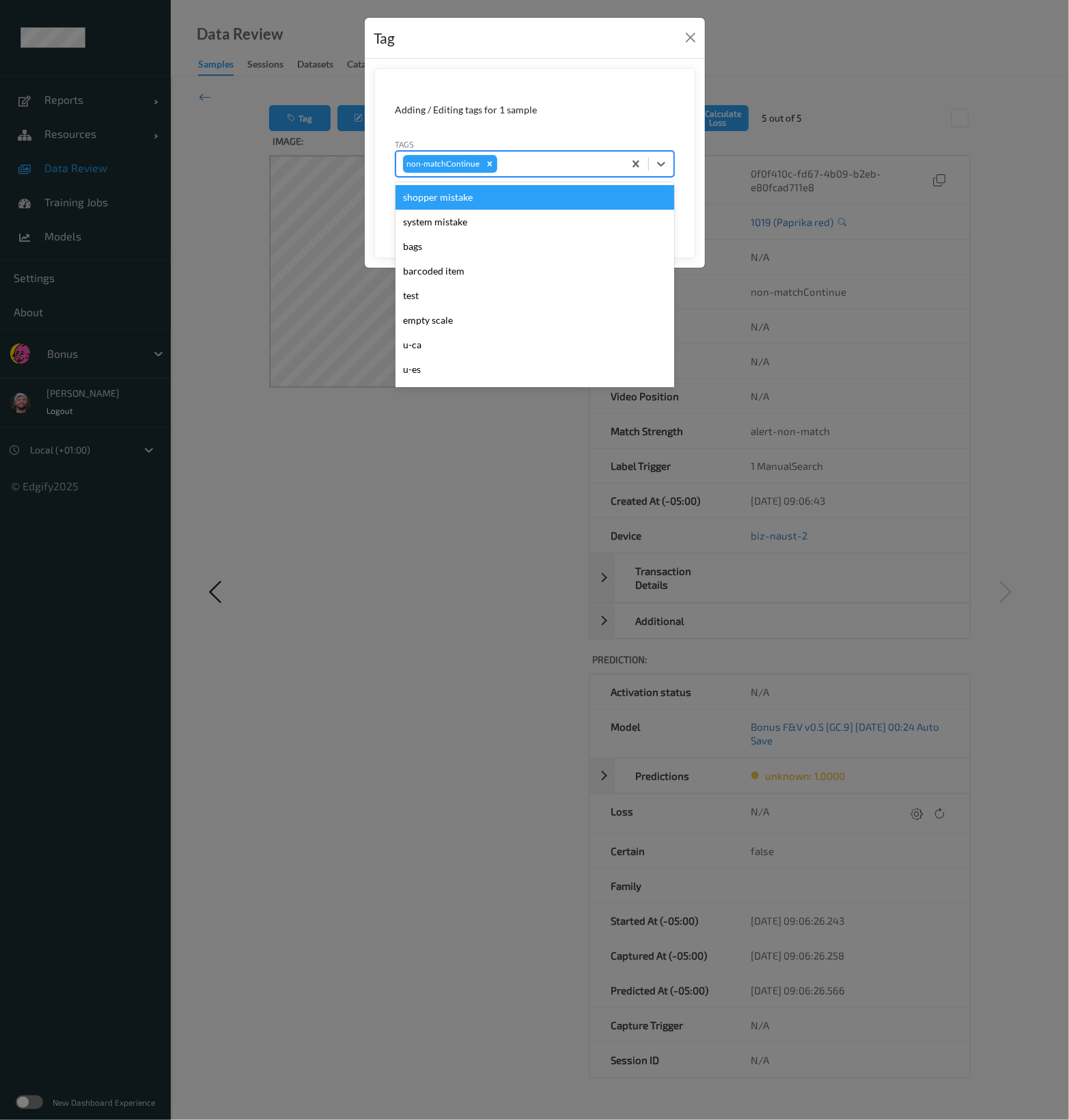
click at [514, 174] on div "non-matchContinue" at bounding box center [509, 164] width 227 height 23
type input "gi"
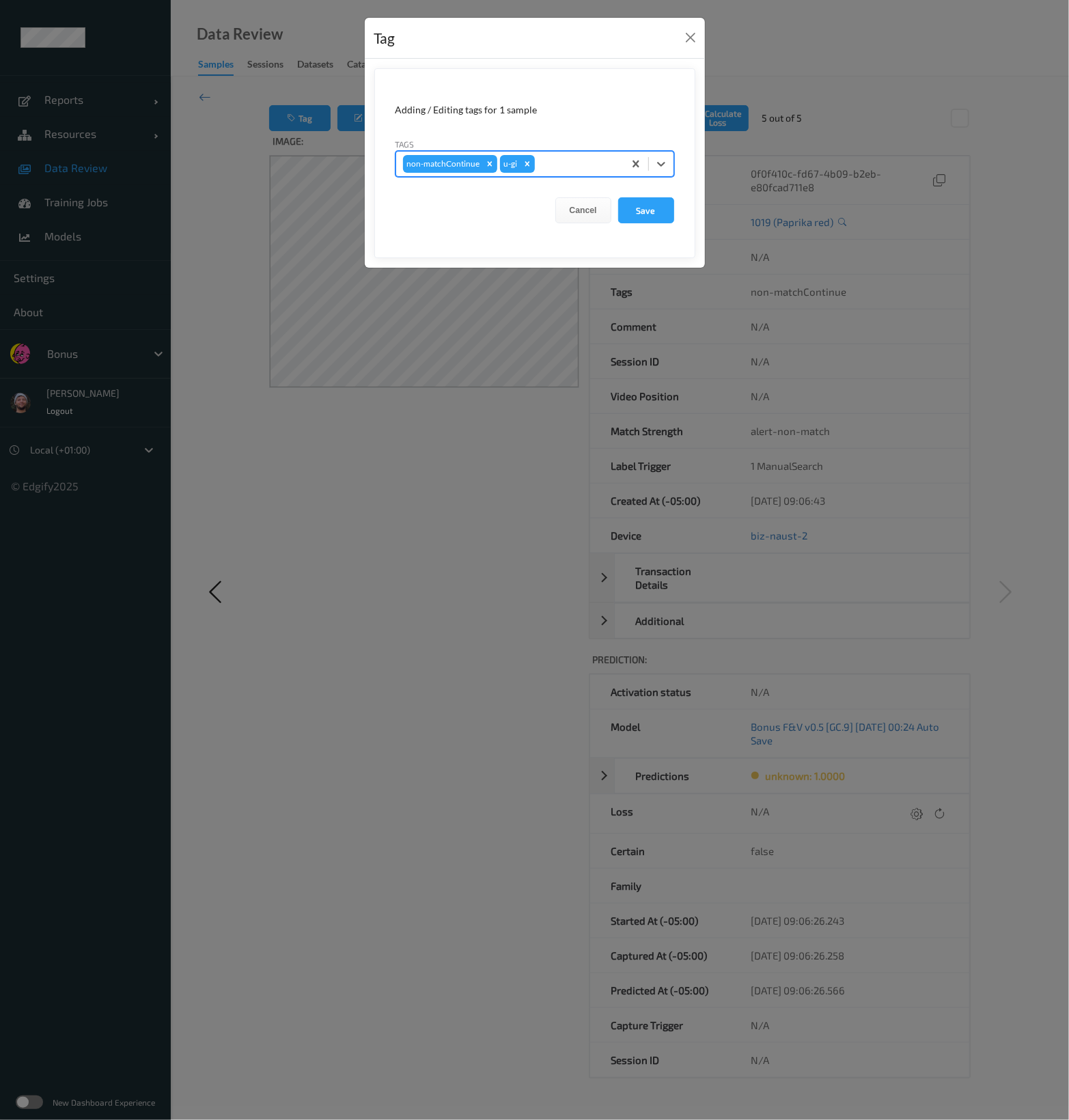
click at [618, 197] on button "Save" at bounding box center [646, 210] width 56 height 26
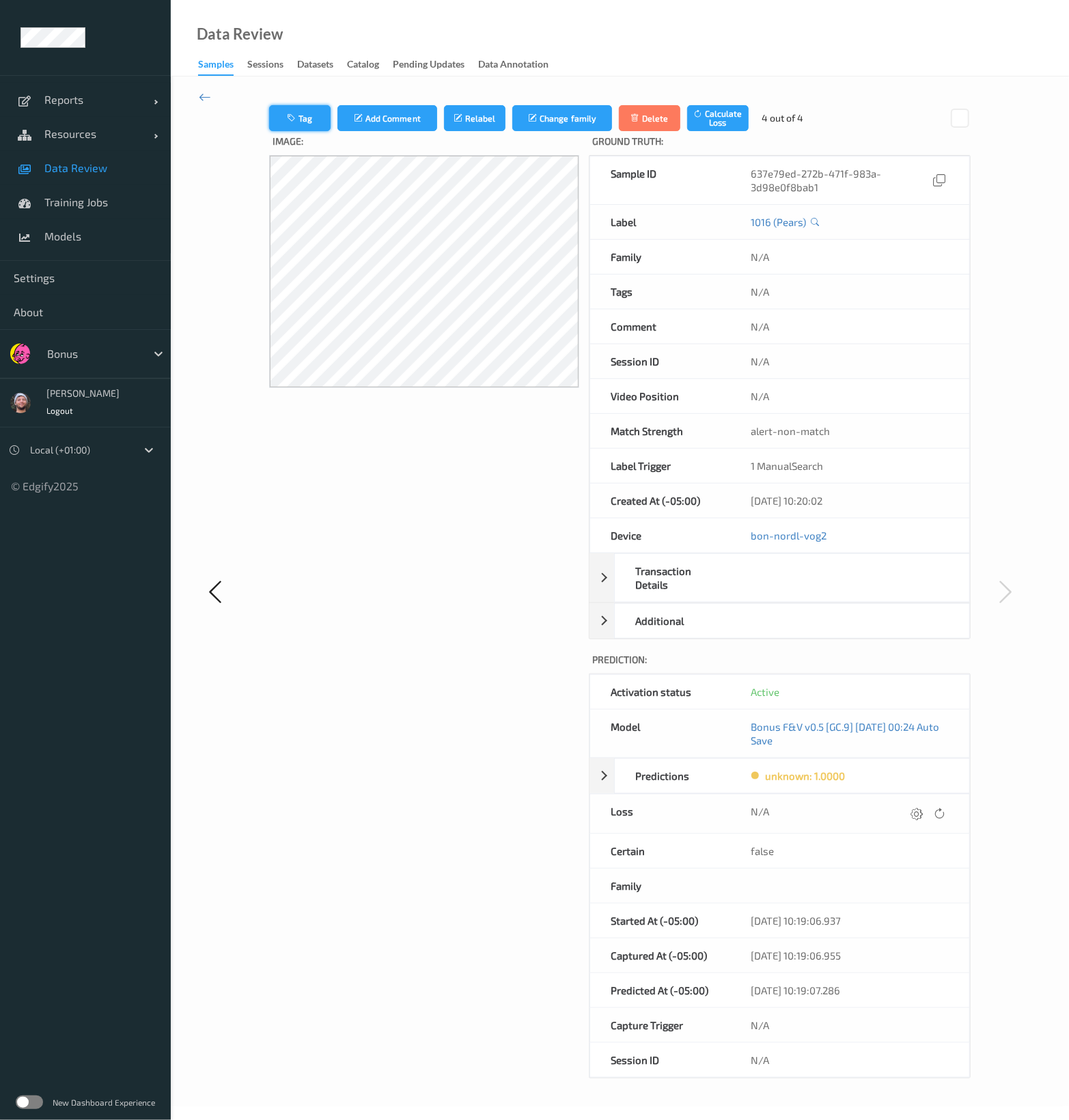
click at [295, 122] on icon "button" at bounding box center [292, 118] width 11 height 9
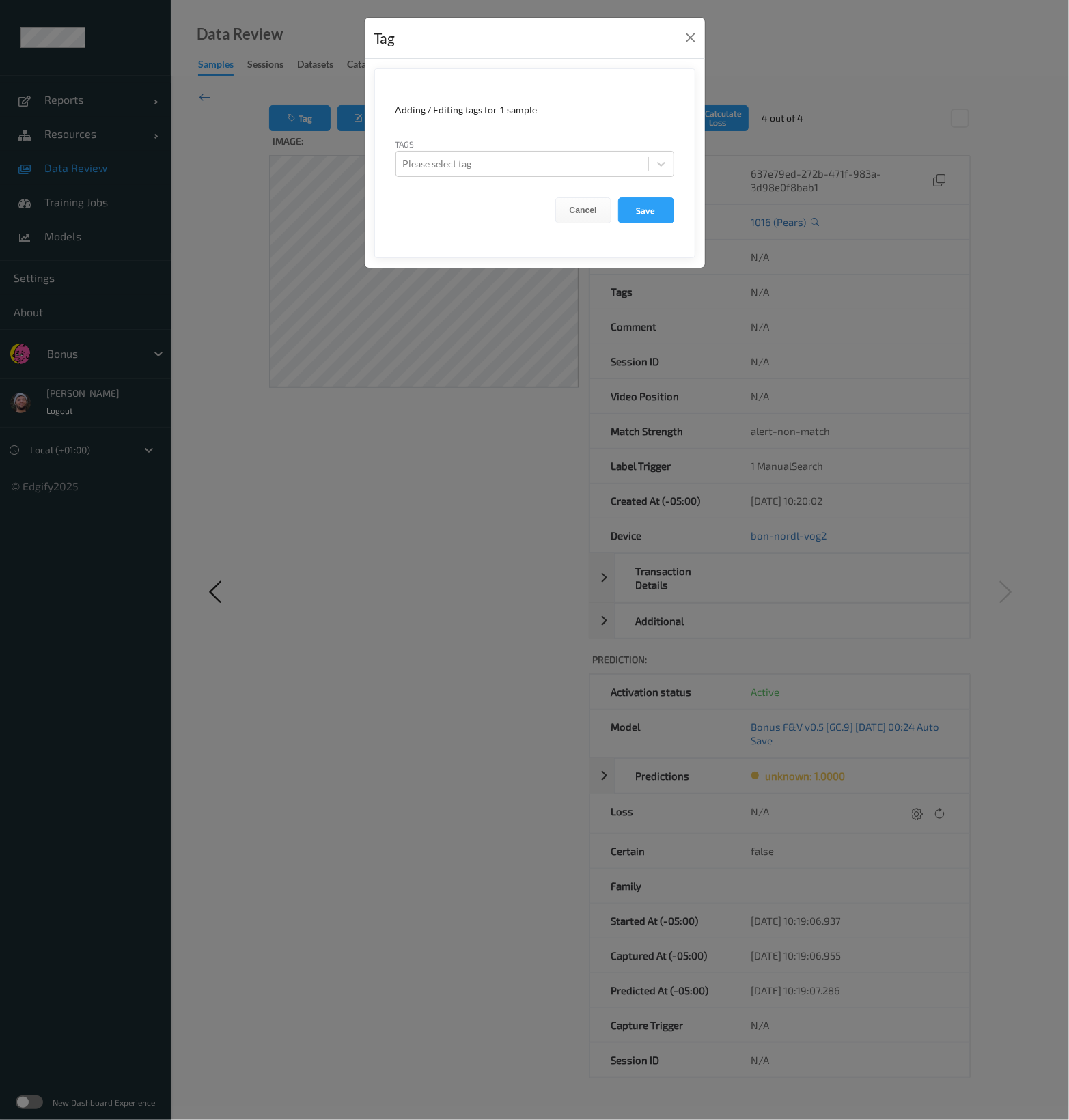
click at [522, 183] on form "Adding / Editing tags for 1 sample Tags Please select tag Cancel Save" at bounding box center [534, 163] width 321 height 190
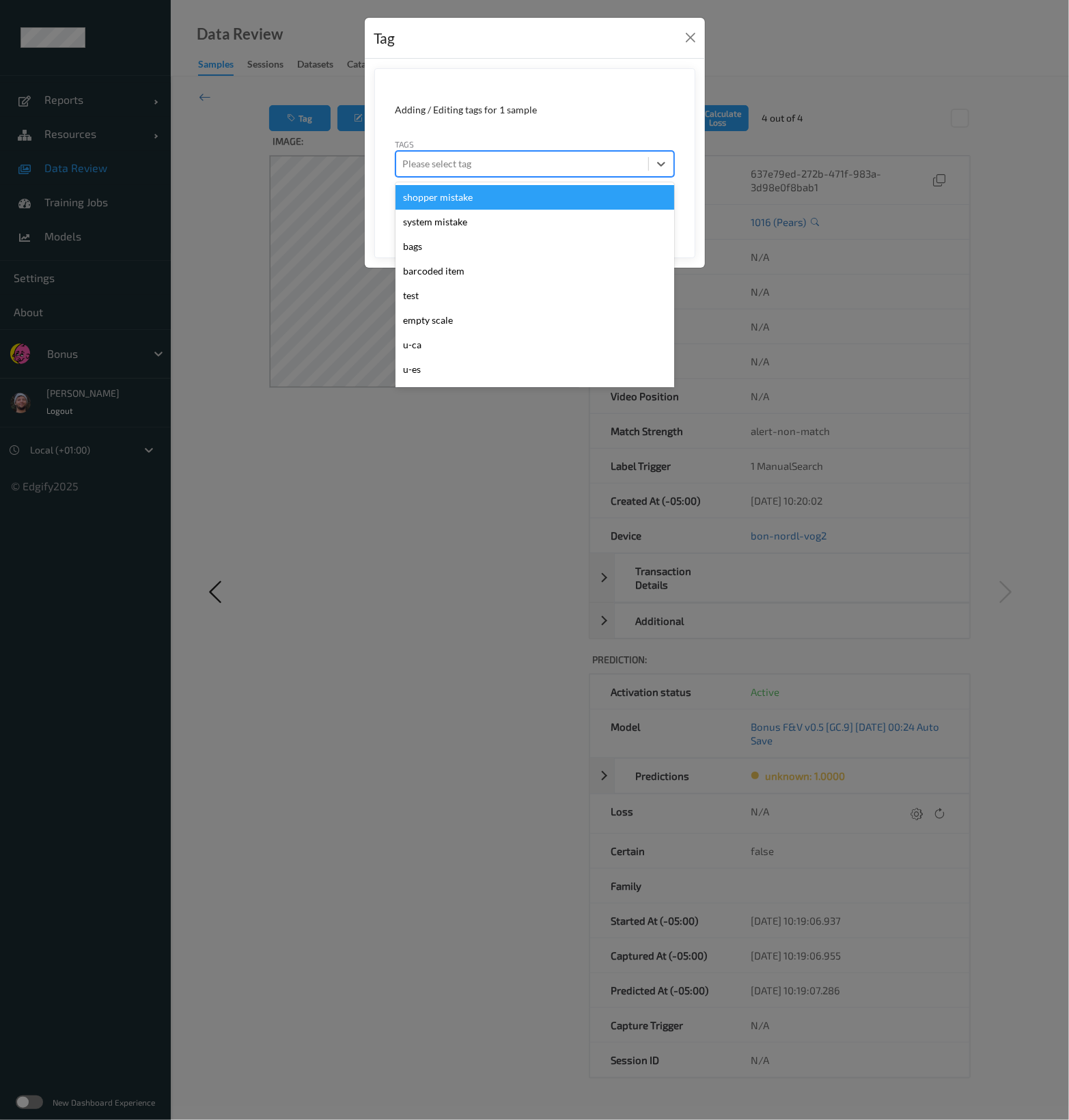
click at [537, 172] on div "Please select tag" at bounding box center [521, 163] width 252 height 21
type input "pi"
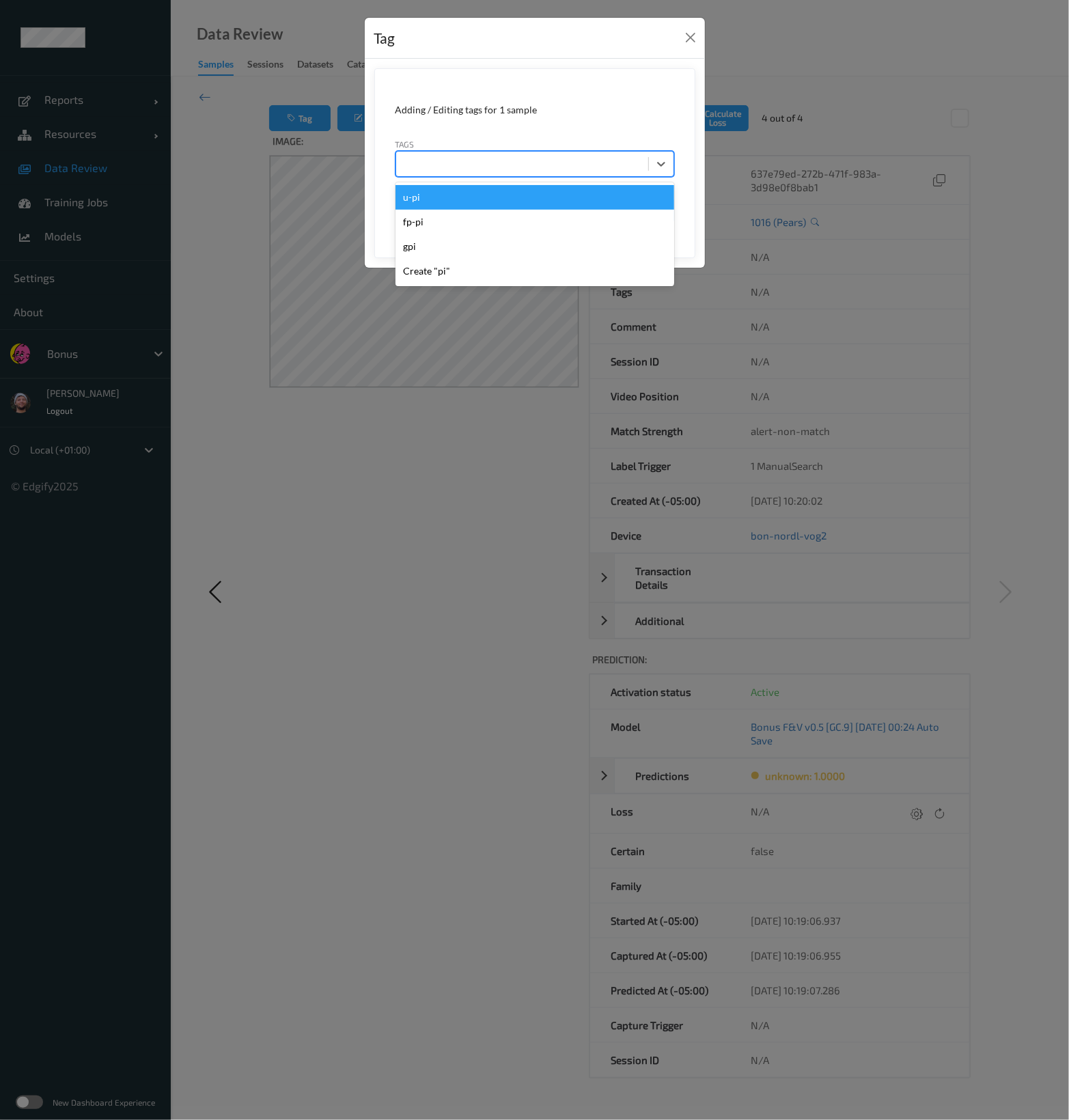
click at [618, 197] on button "Save" at bounding box center [646, 210] width 56 height 26
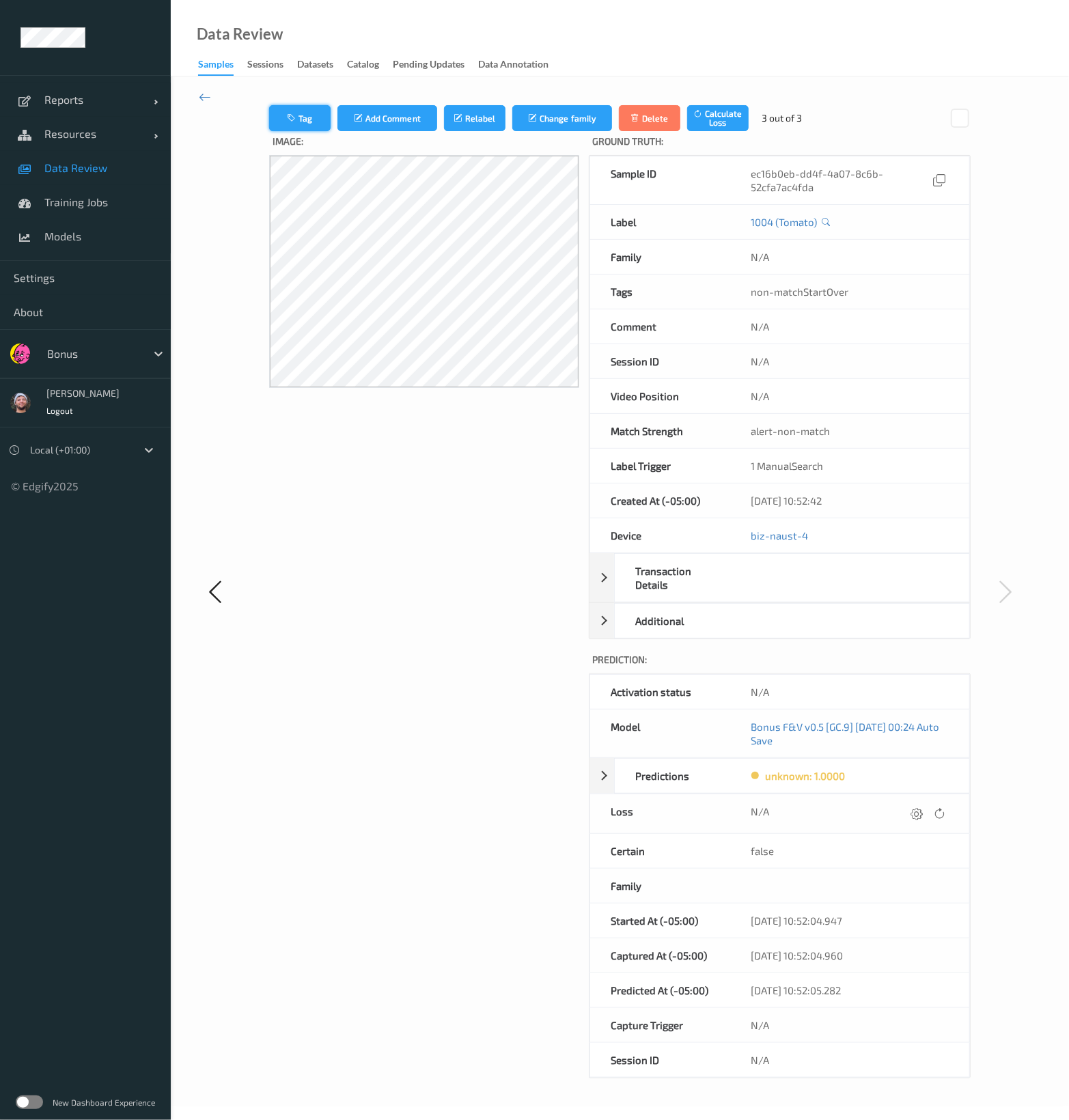
click at [319, 113] on button "Tag" at bounding box center [300, 118] width 61 height 26
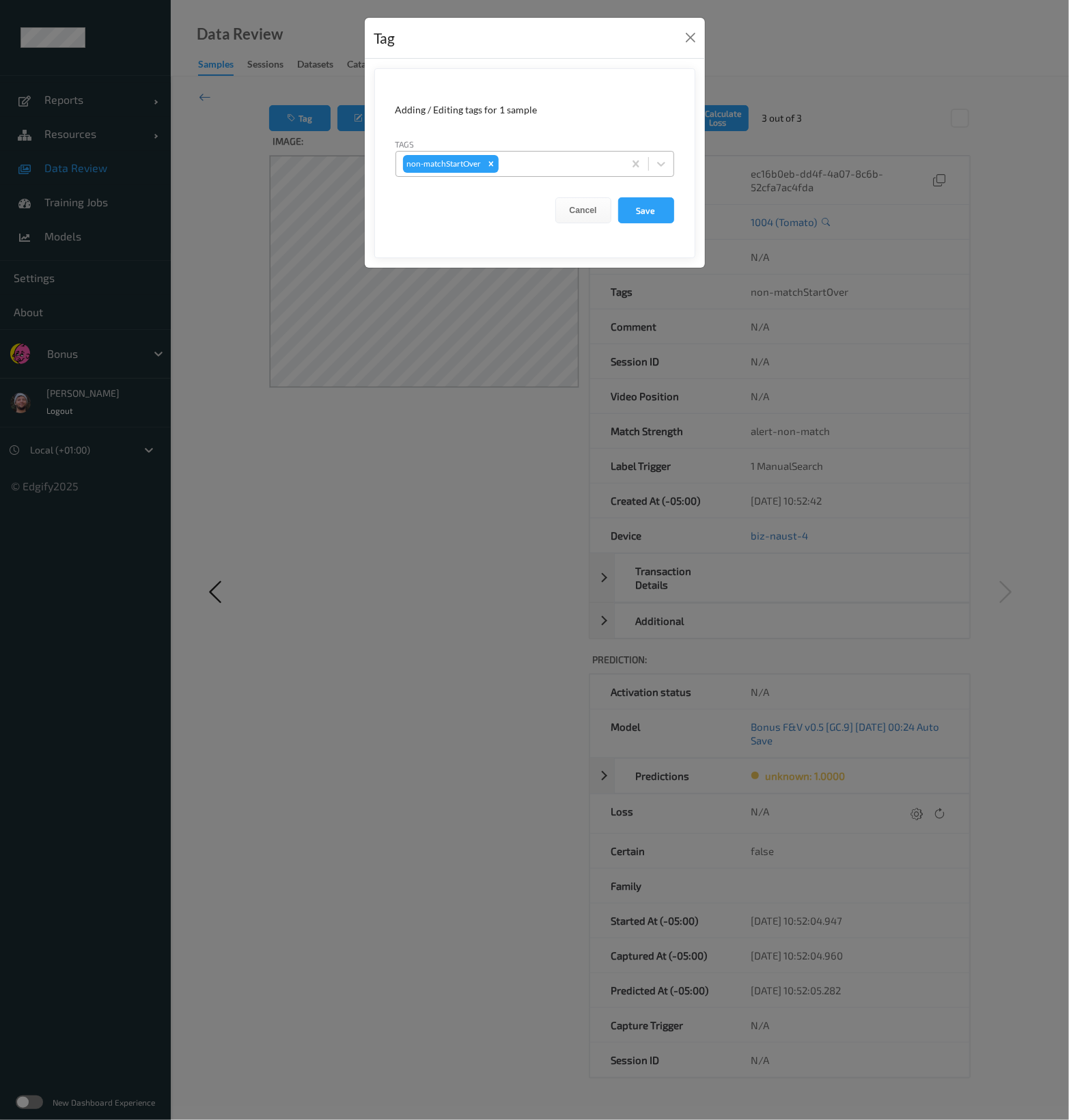
click at [522, 173] on div "non-matchStartOver" at bounding box center [509, 164] width 227 height 23
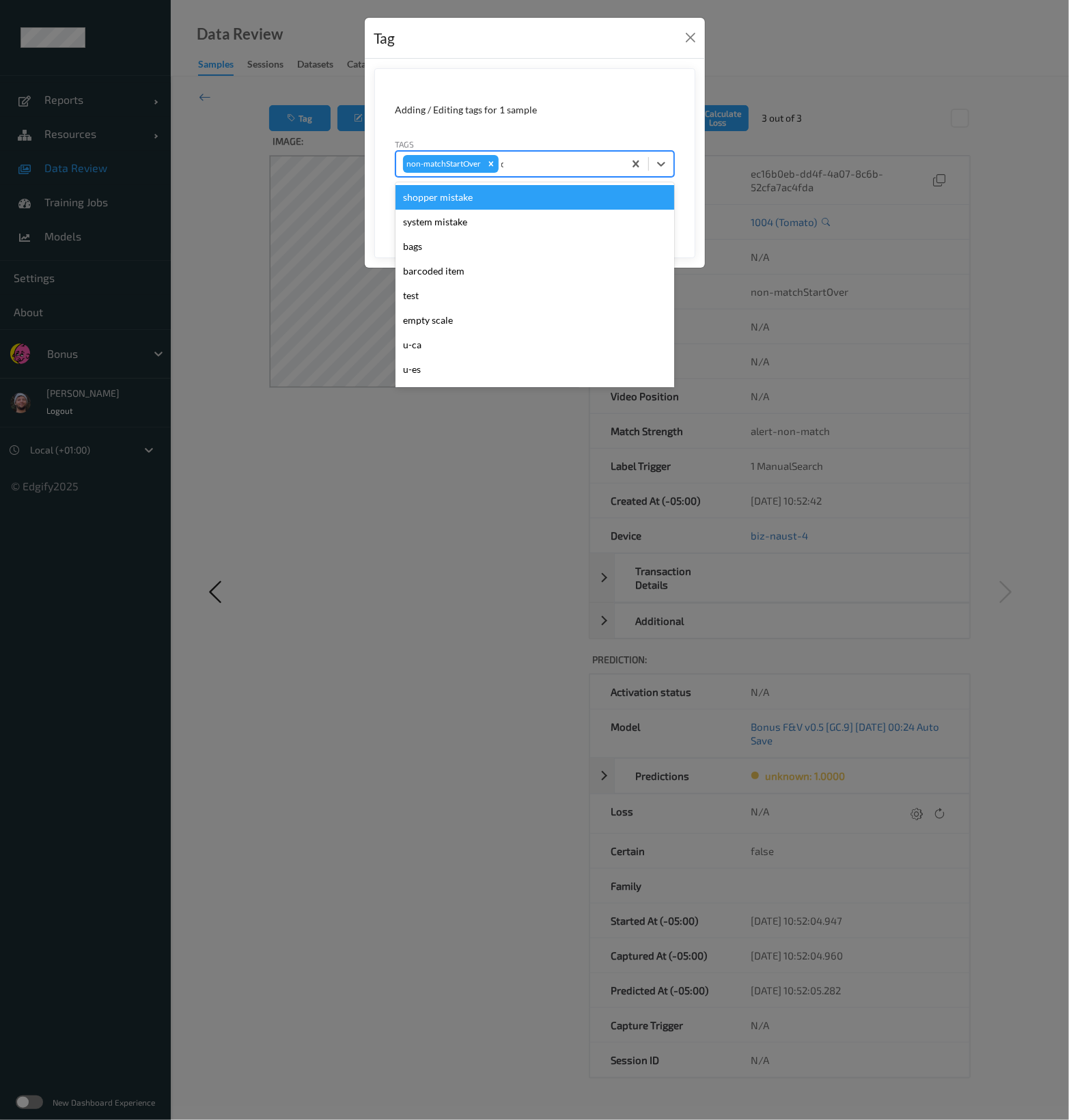
type input "ca"
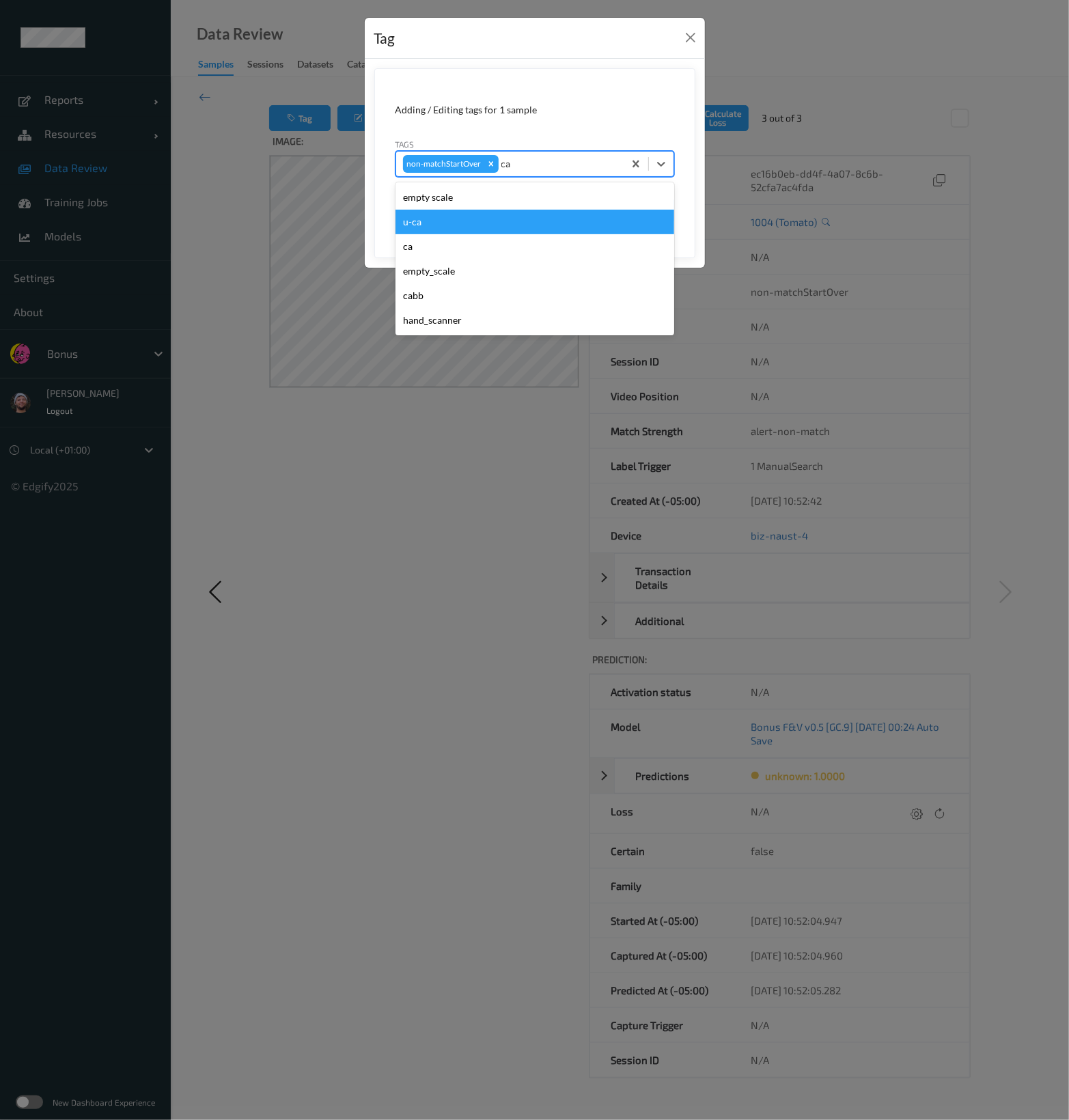
click at [492, 212] on div "u-ca" at bounding box center [534, 222] width 278 height 24
type input "s"
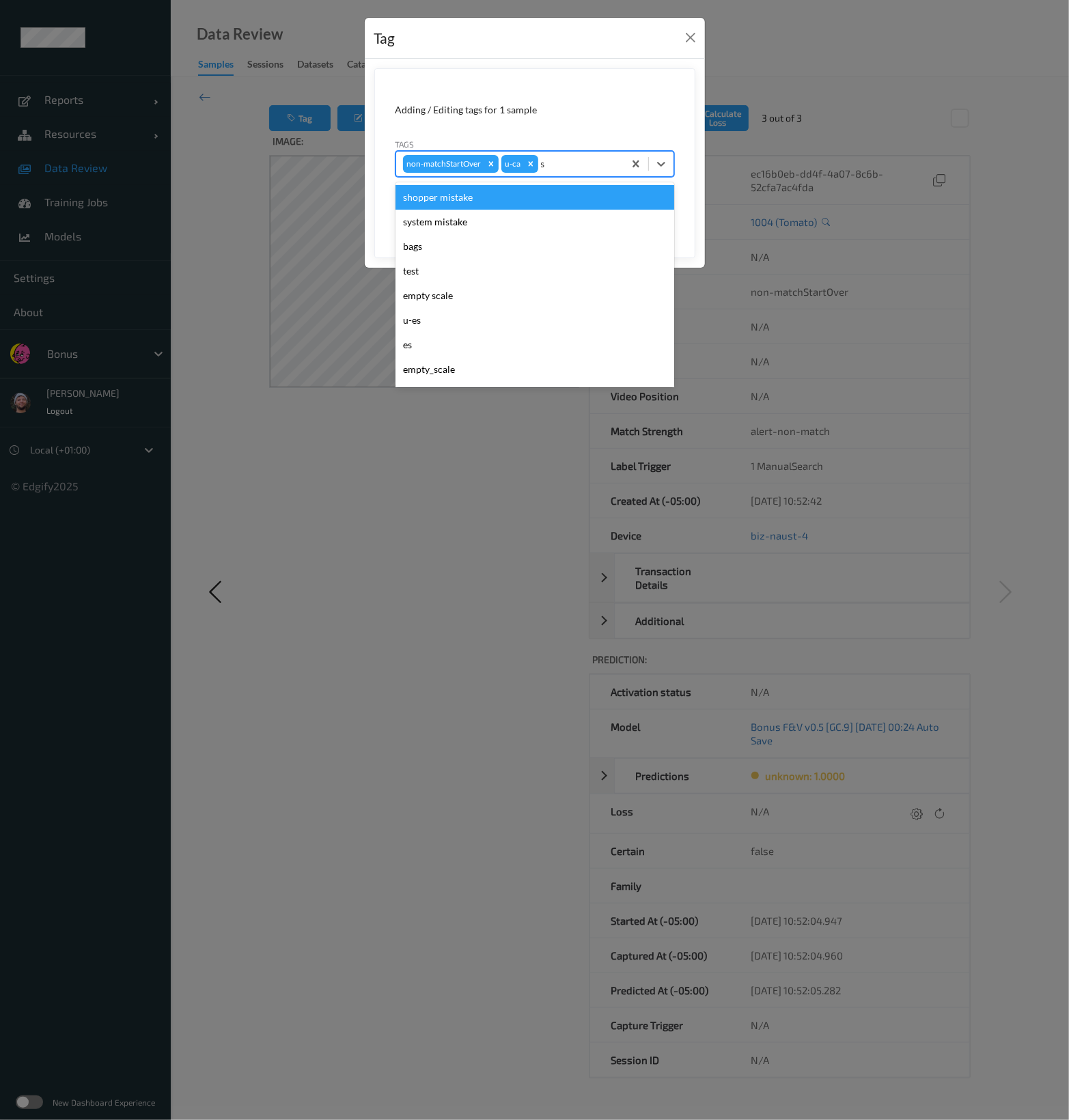
click at [570, 194] on div "shopper mistake" at bounding box center [534, 197] width 278 height 24
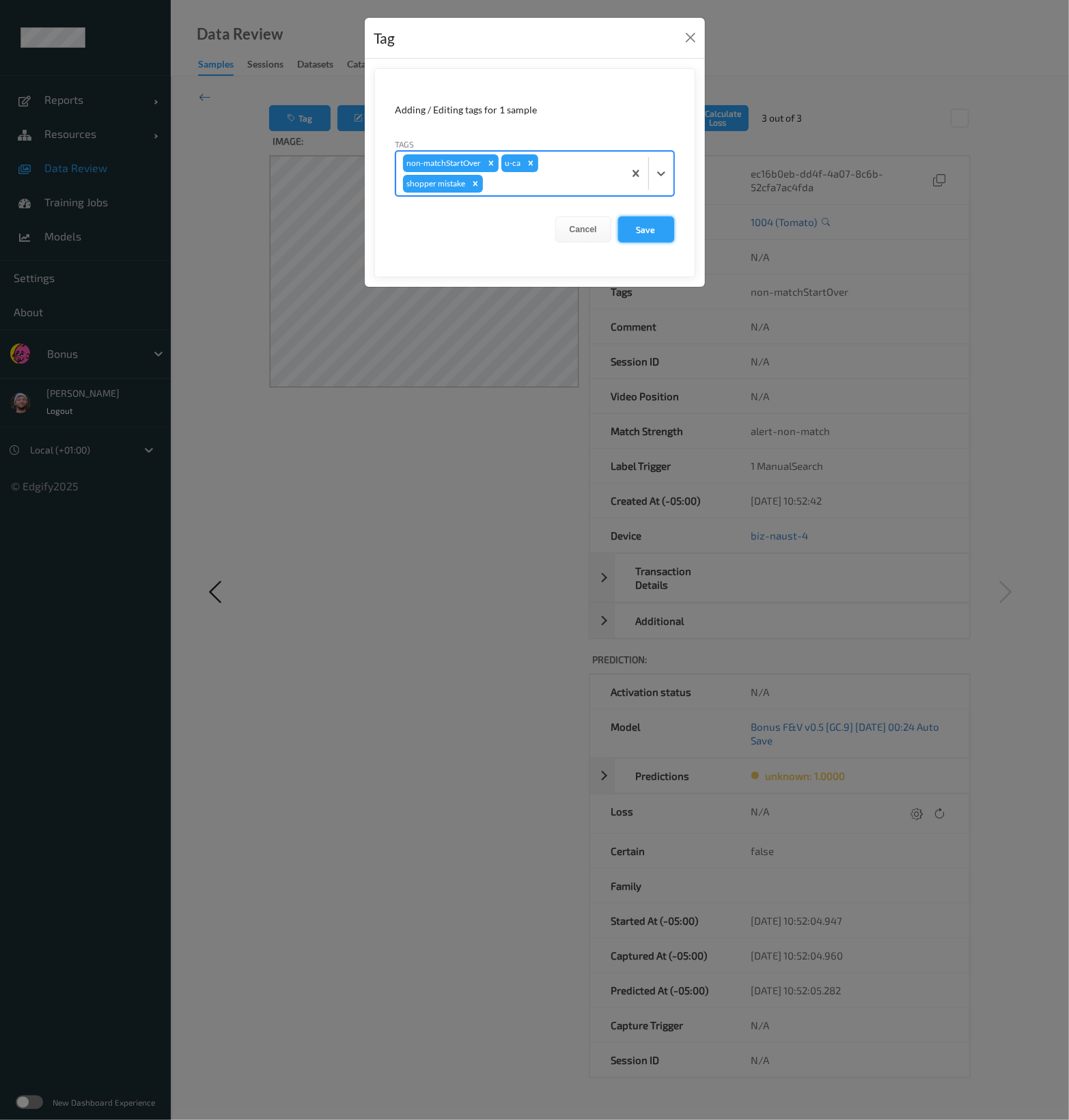
click at [652, 237] on button "Save" at bounding box center [646, 229] width 56 height 26
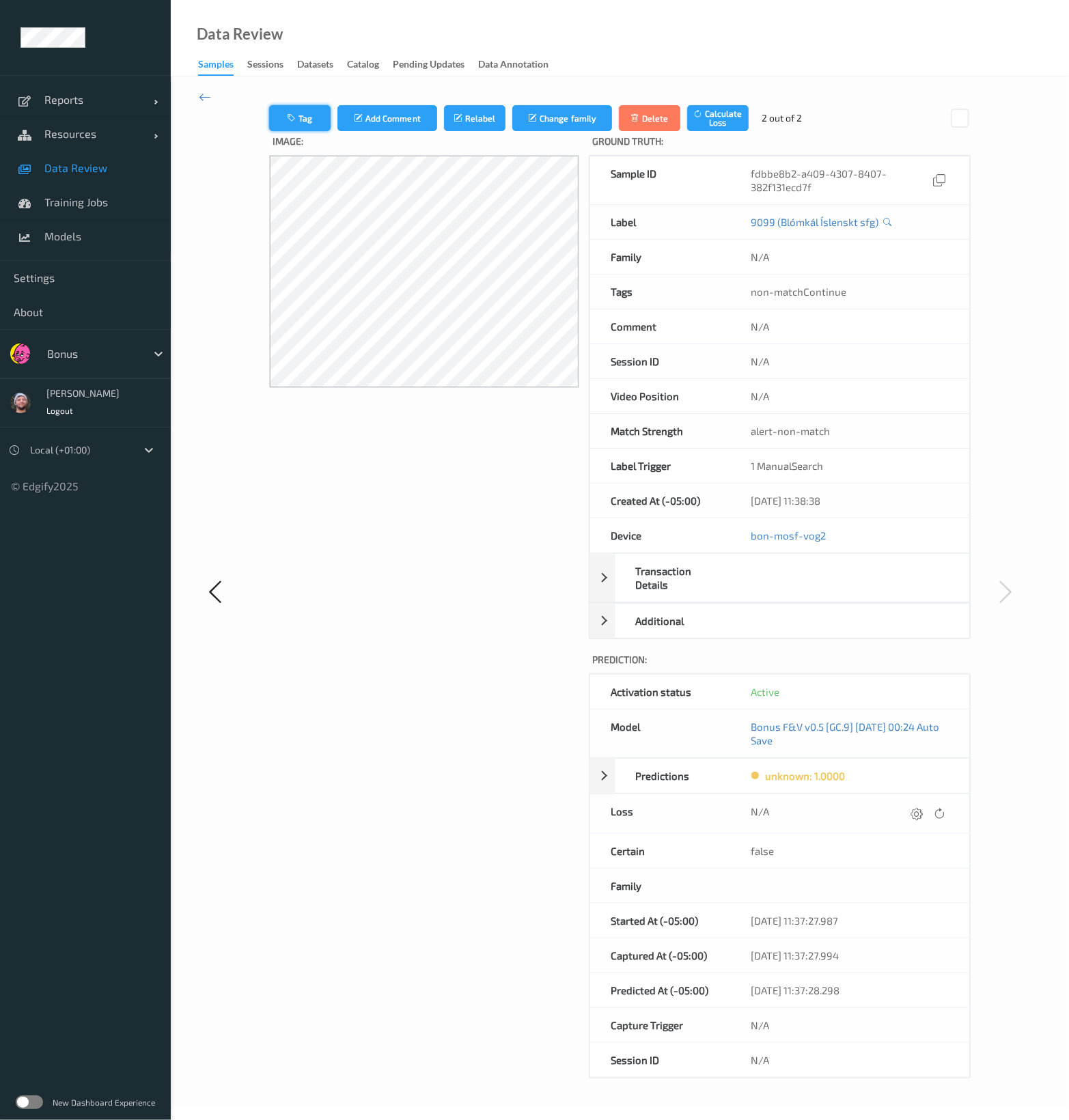
click at [313, 117] on button "Tag" at bounding box center [300, 118] width 61 height 26
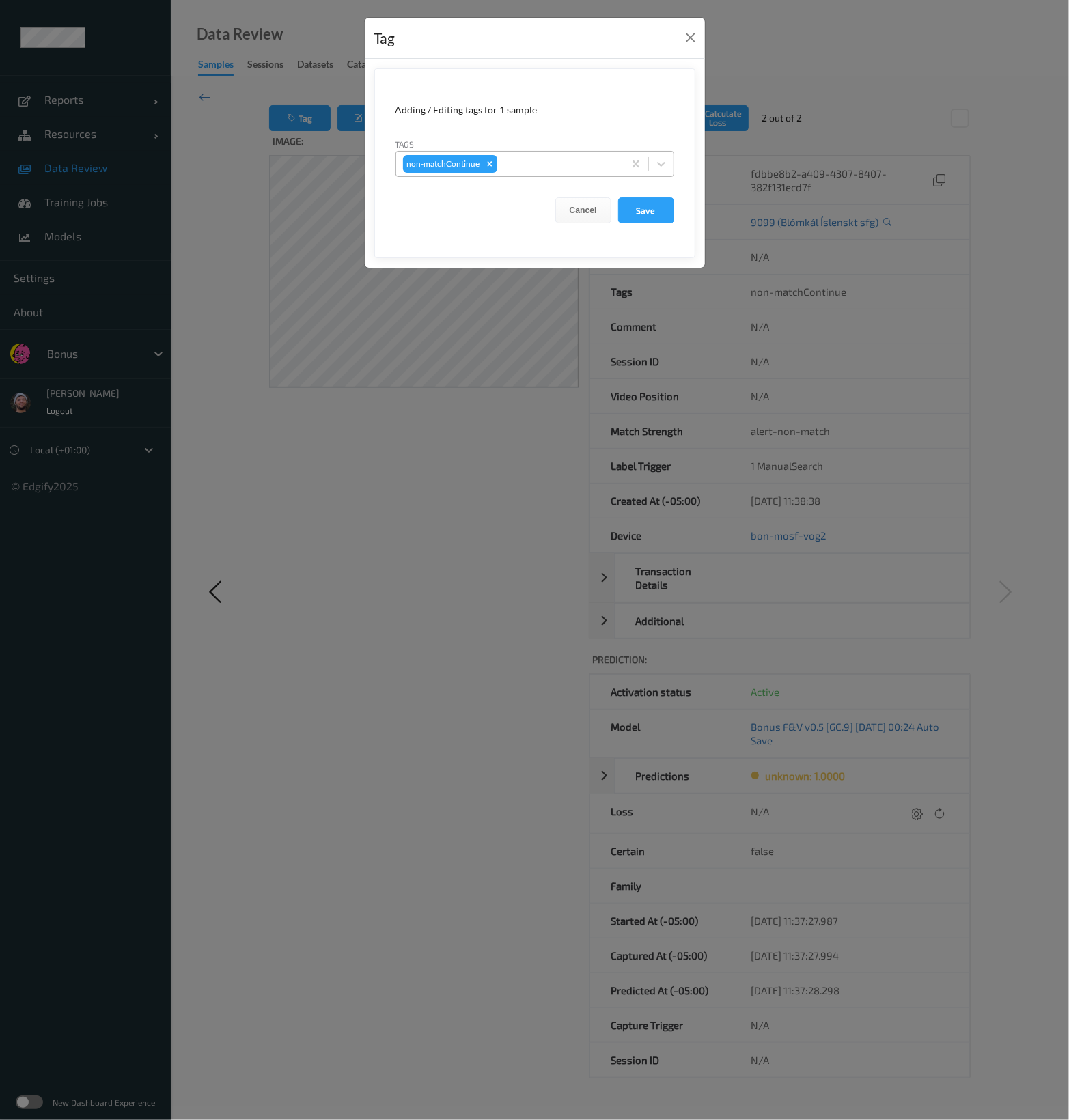
click at [526, 161] on div at bounding box center [558, 164] width 116 height 17
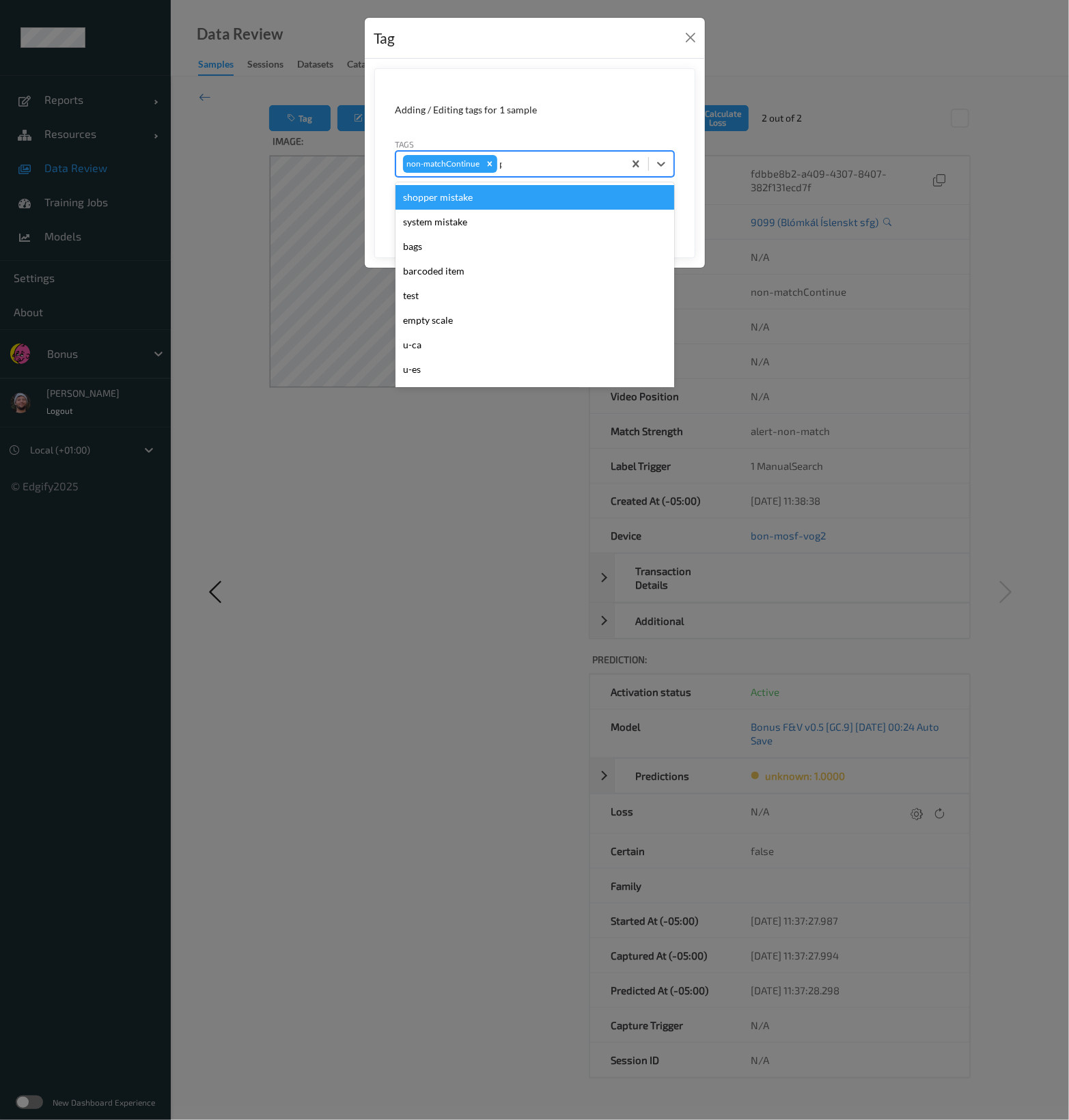
type input "pi"
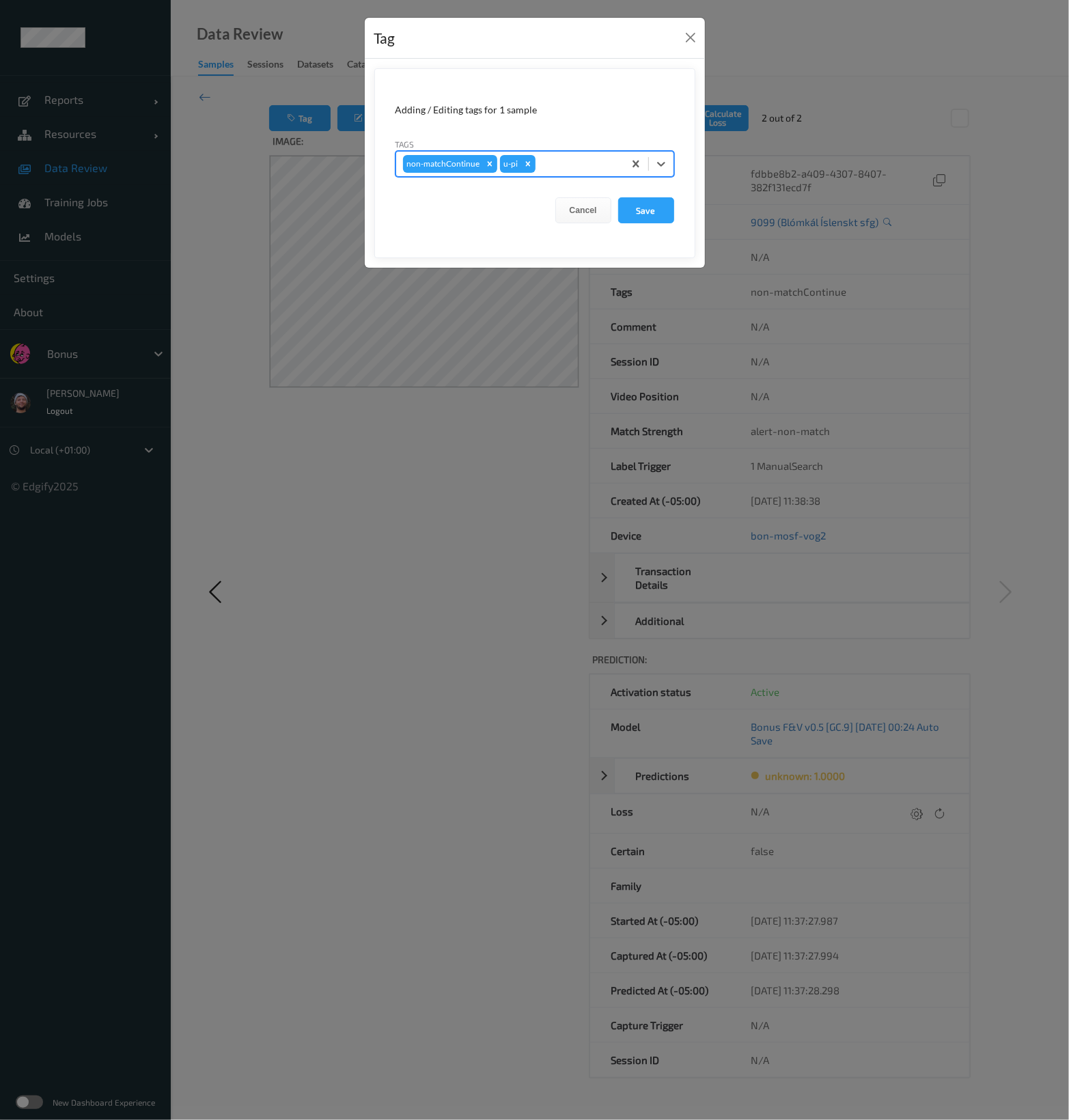
click at [618, 197] on button "Save" at bounding box center [646, 210] width 56 height 26
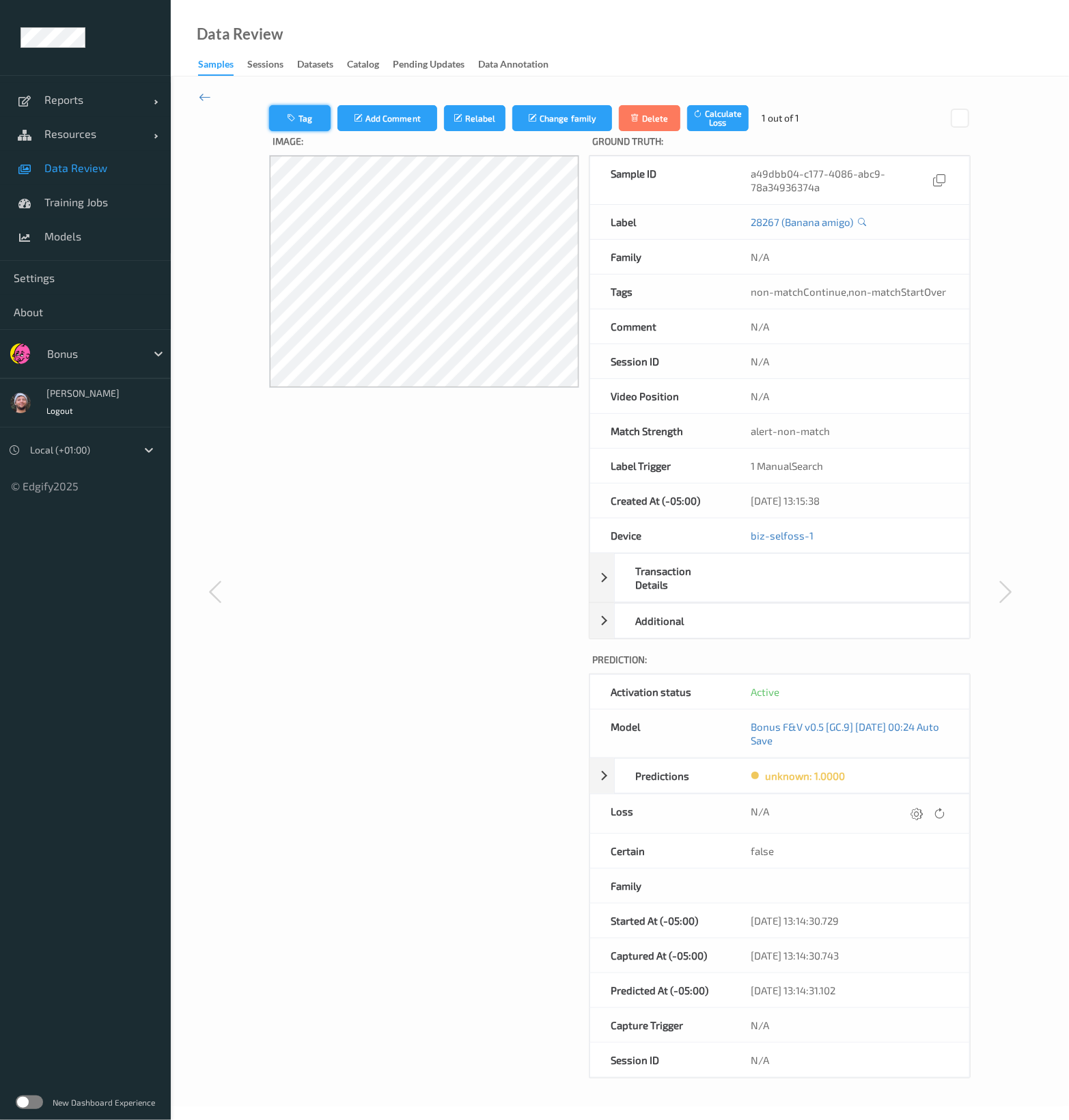
click at [299, 124] on button "Tag" at bounding box center [300, 118] width 61 height 26
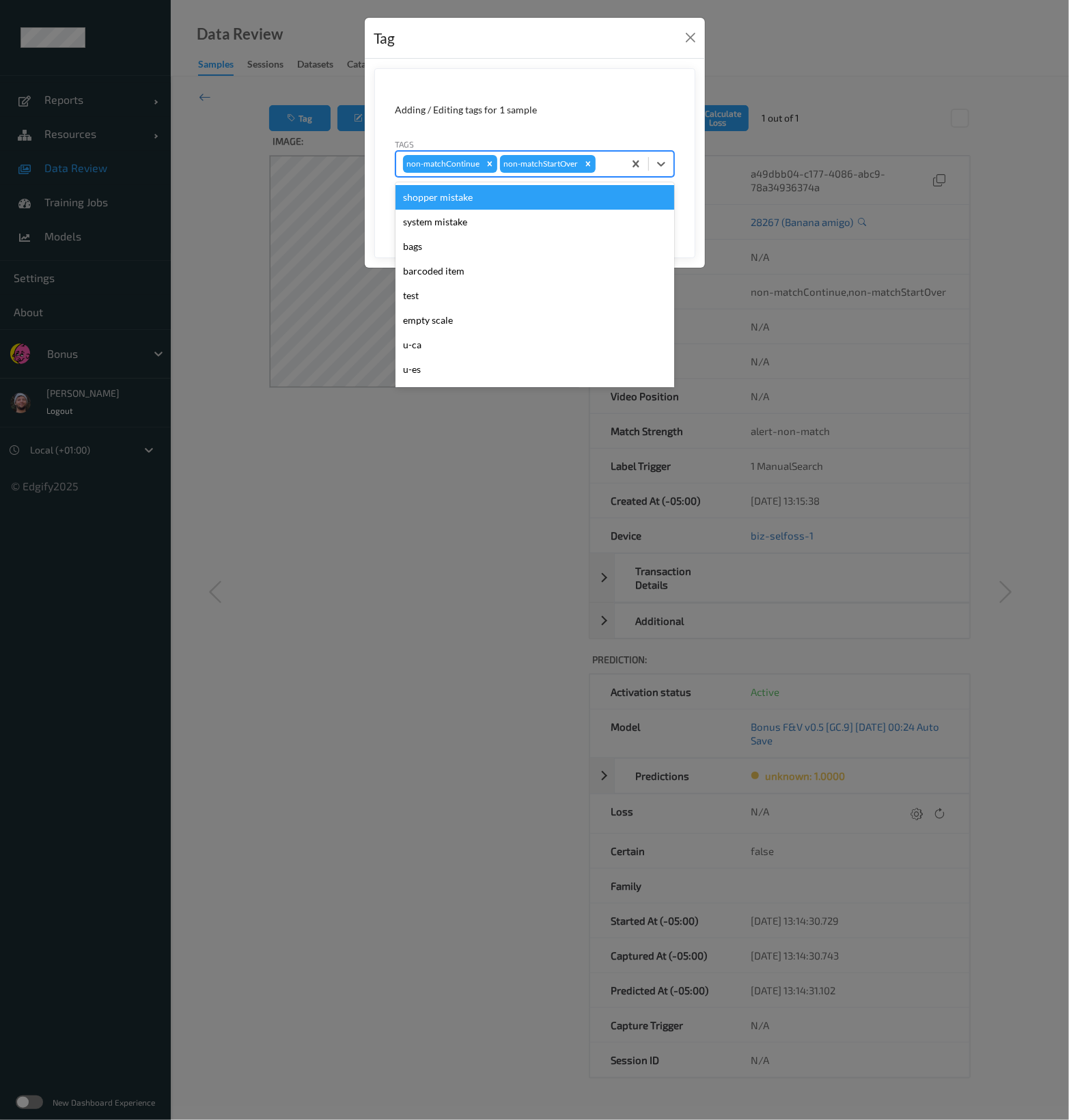
click at [602, 168] on div at bounding box center [607, 164] width 19 height 17
type input "pi"
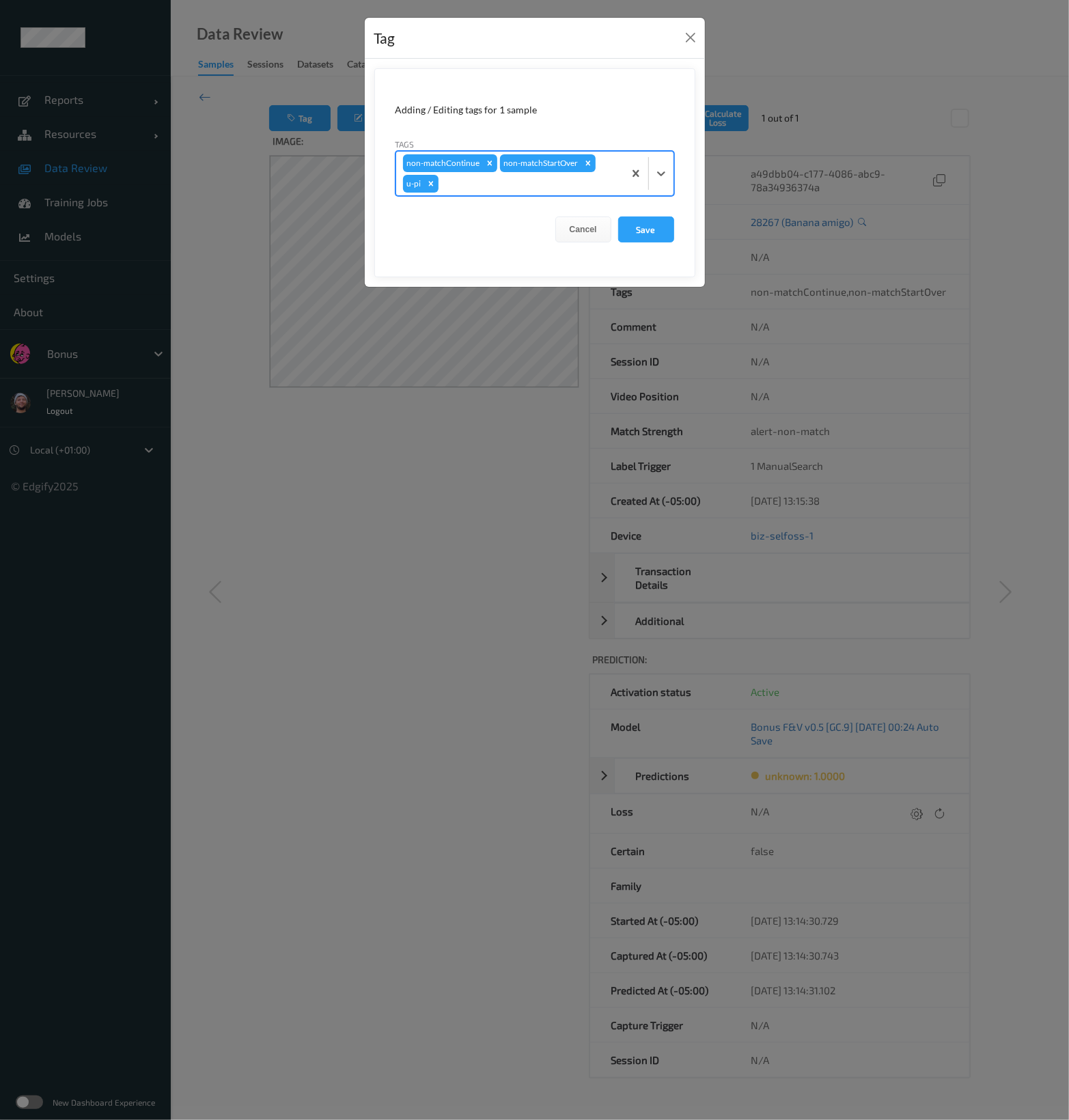
click at [618, 216] on button "Save" at bounding box center [646, 229] width 56 height 26
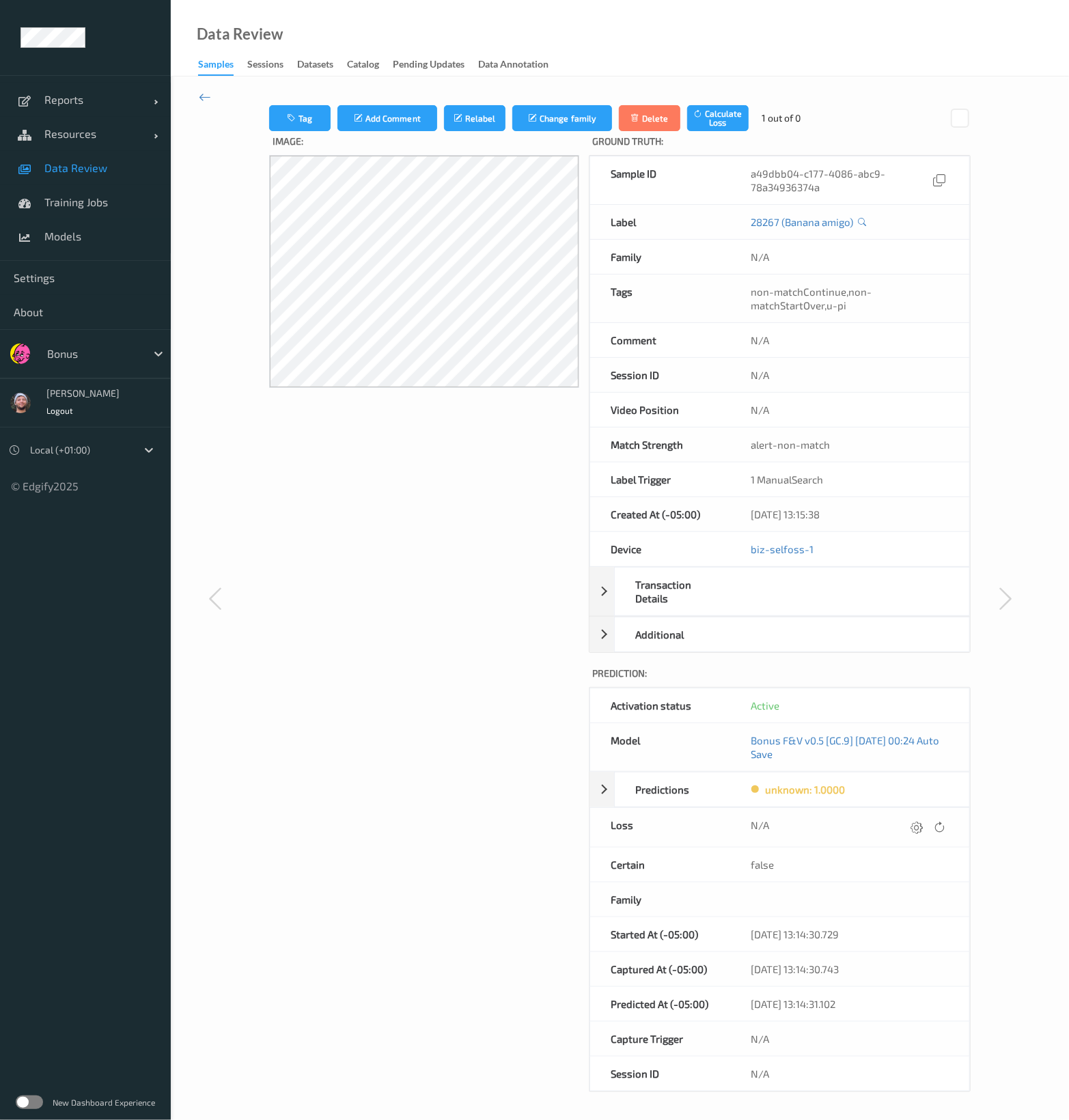
click at [101, 181] on link "Data Review" at bounding box center [85, 168] width 170 height 34
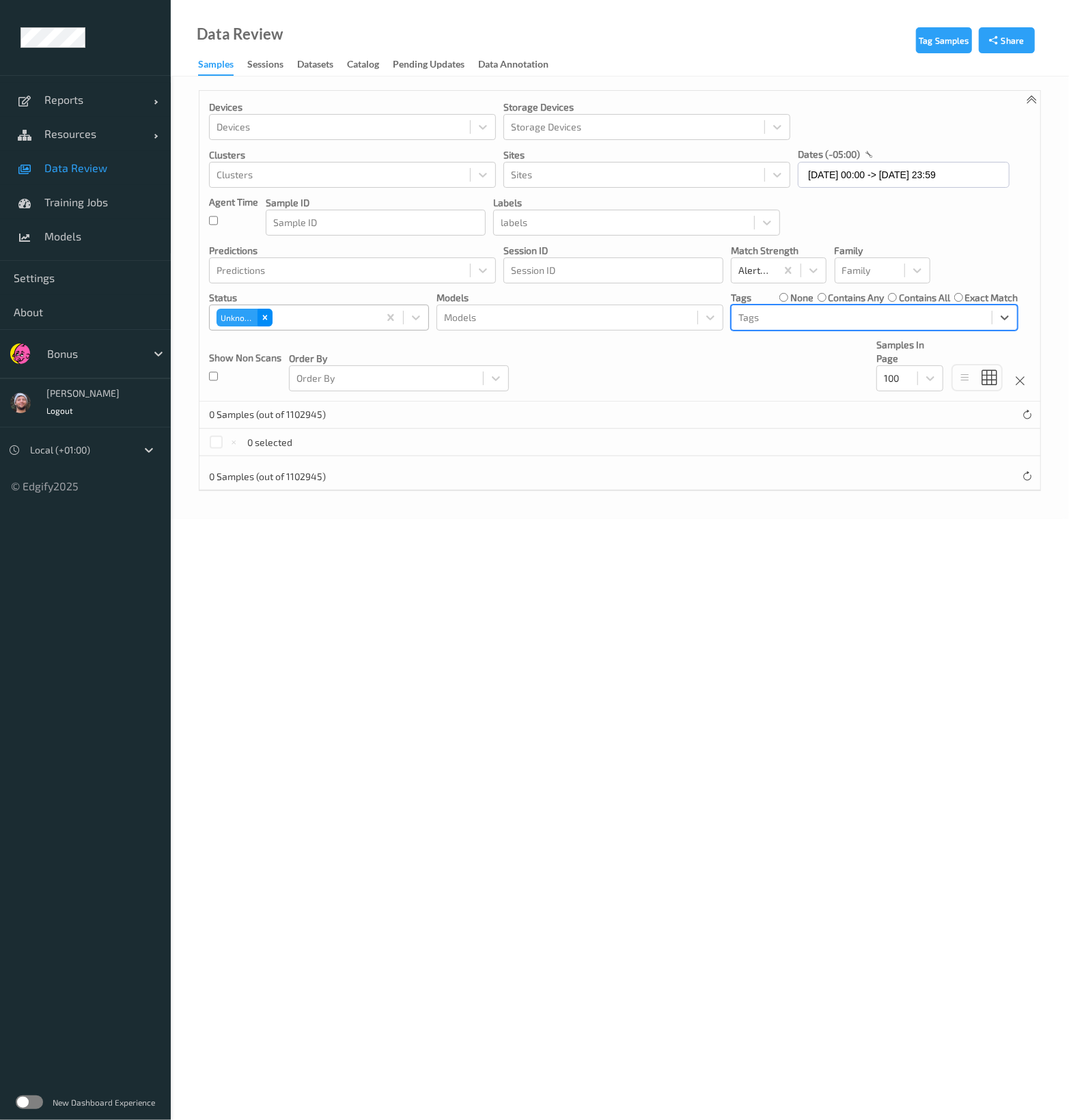
click at [266, 319] on icon "Remove Unknown" at bounding box center [264, 317] width 9 height 9
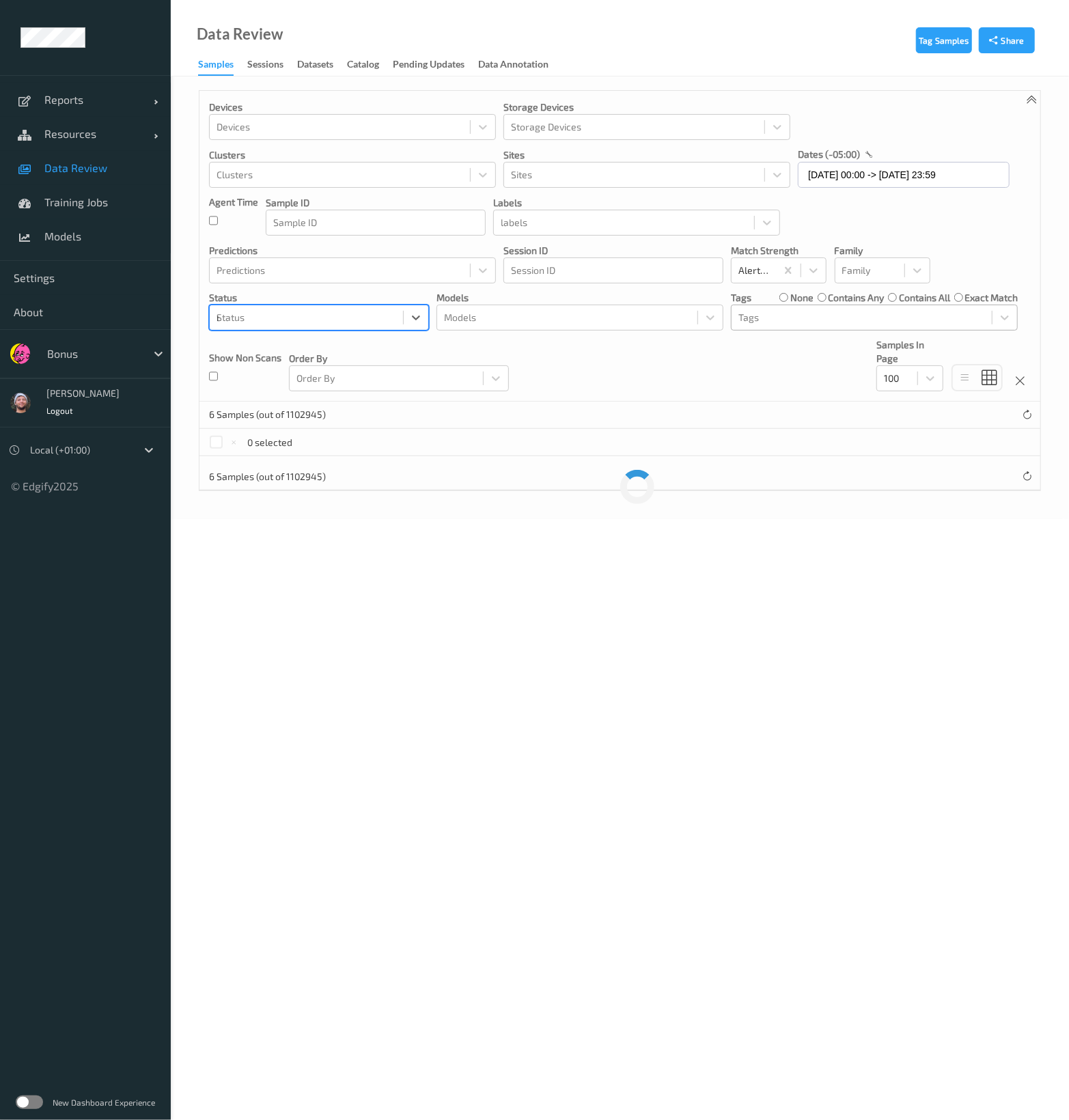
type input "mi"
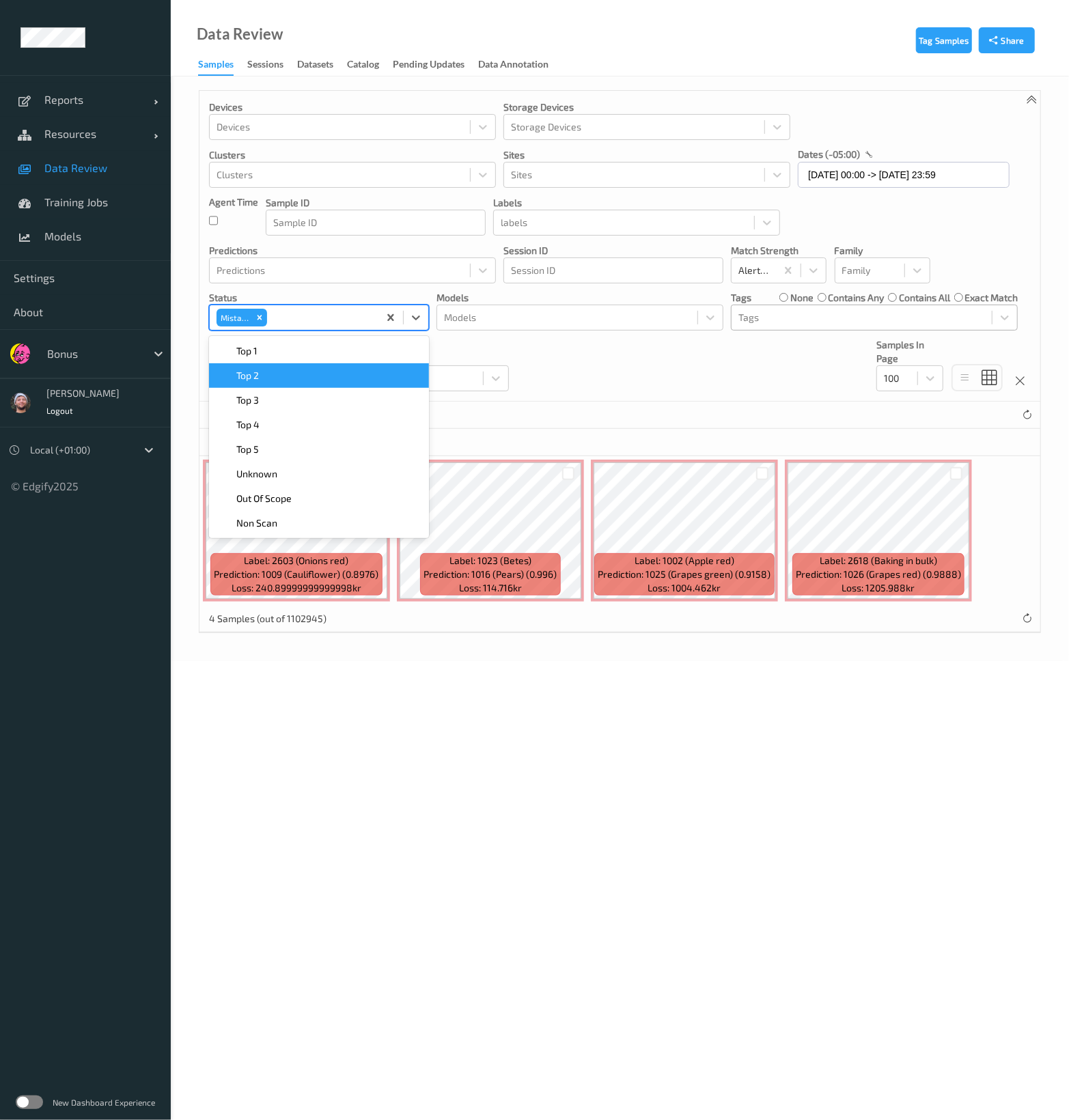
click at [783, 315] on div at bounding box center [861, 317] width 247 height 17
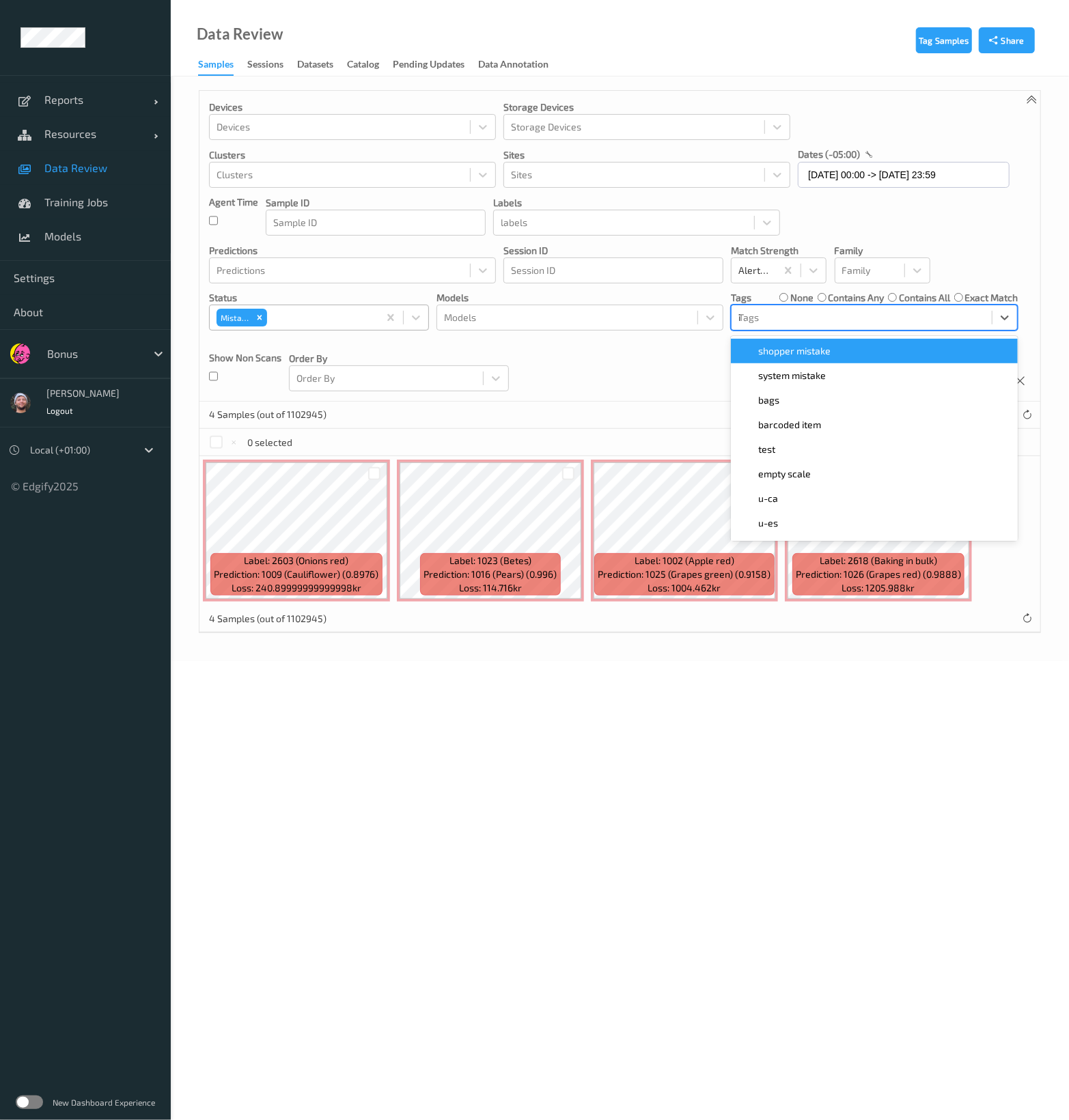
type input "ig"
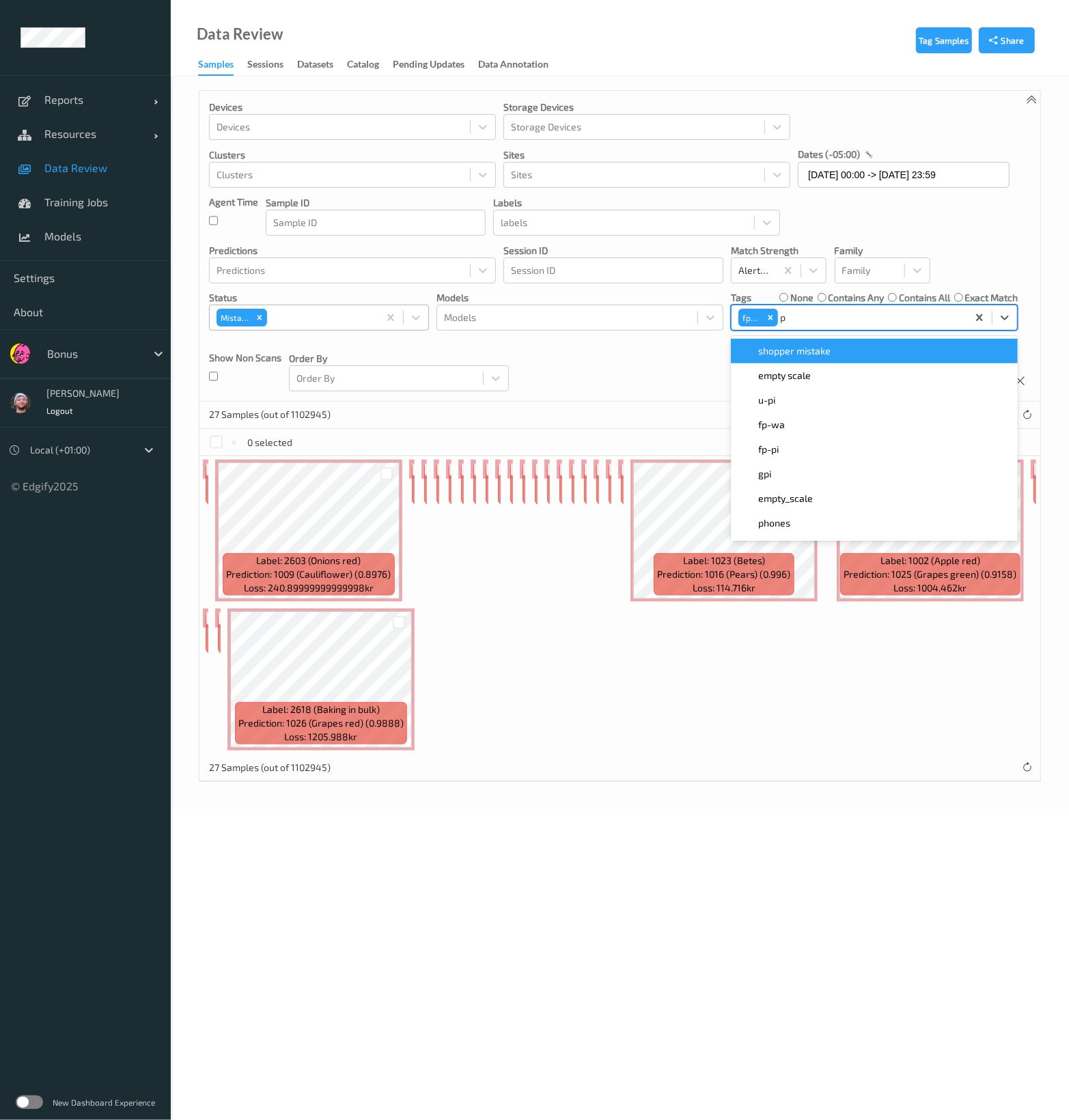
type input "pi"
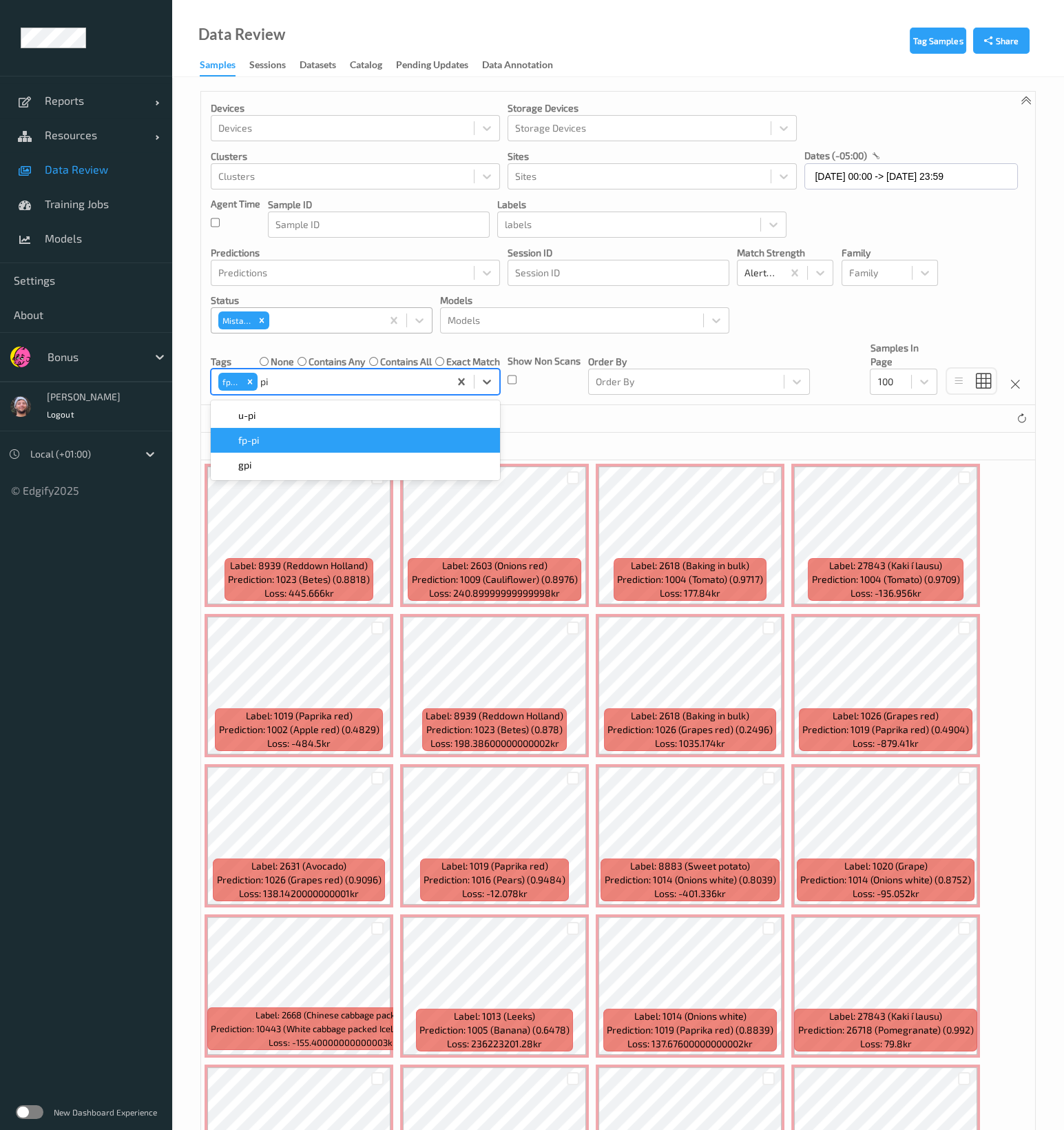
click at [389, 438] on div "fp-pi" at bounding box center [355, 440] width 272 height 14
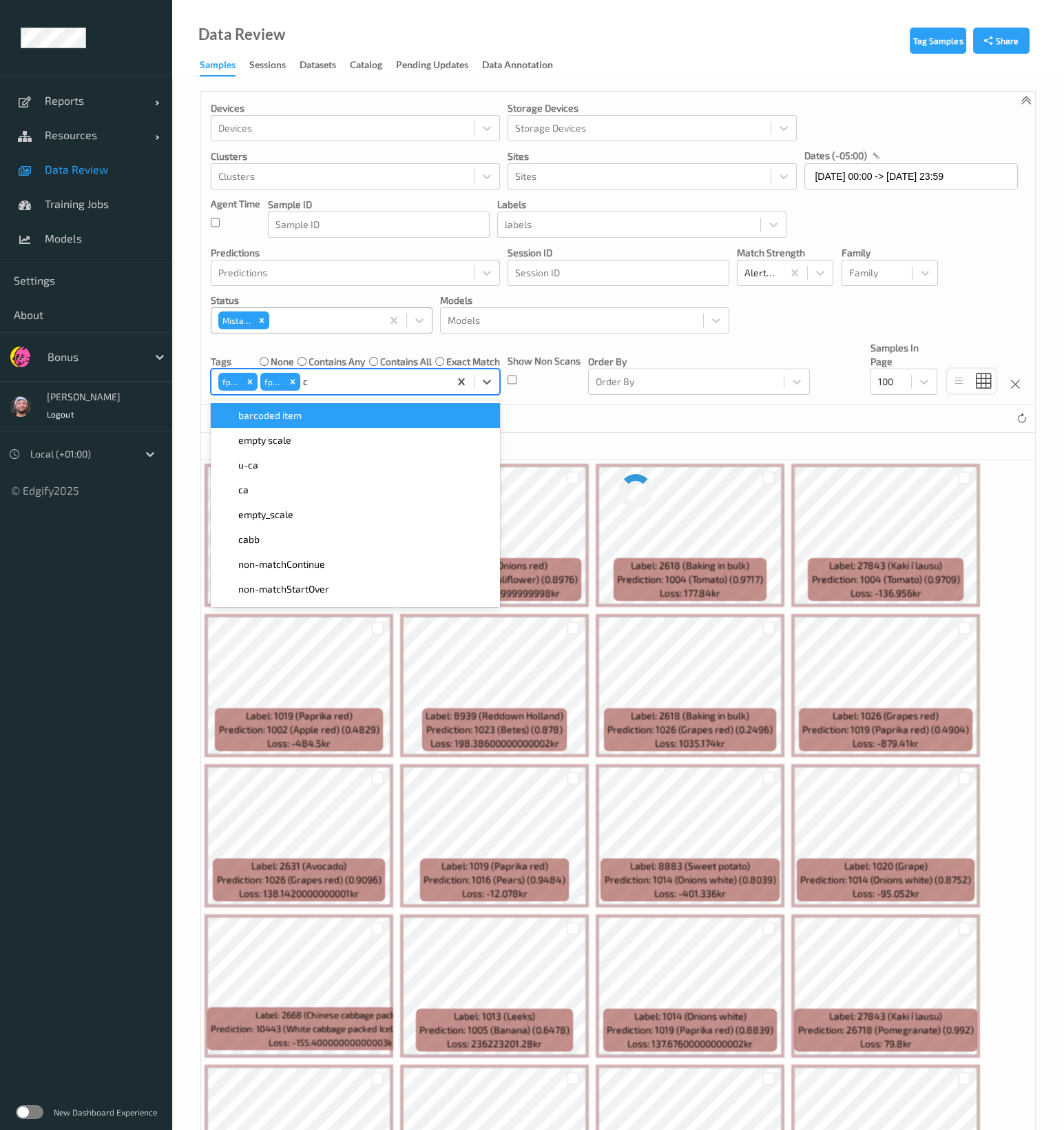
type input "ca"
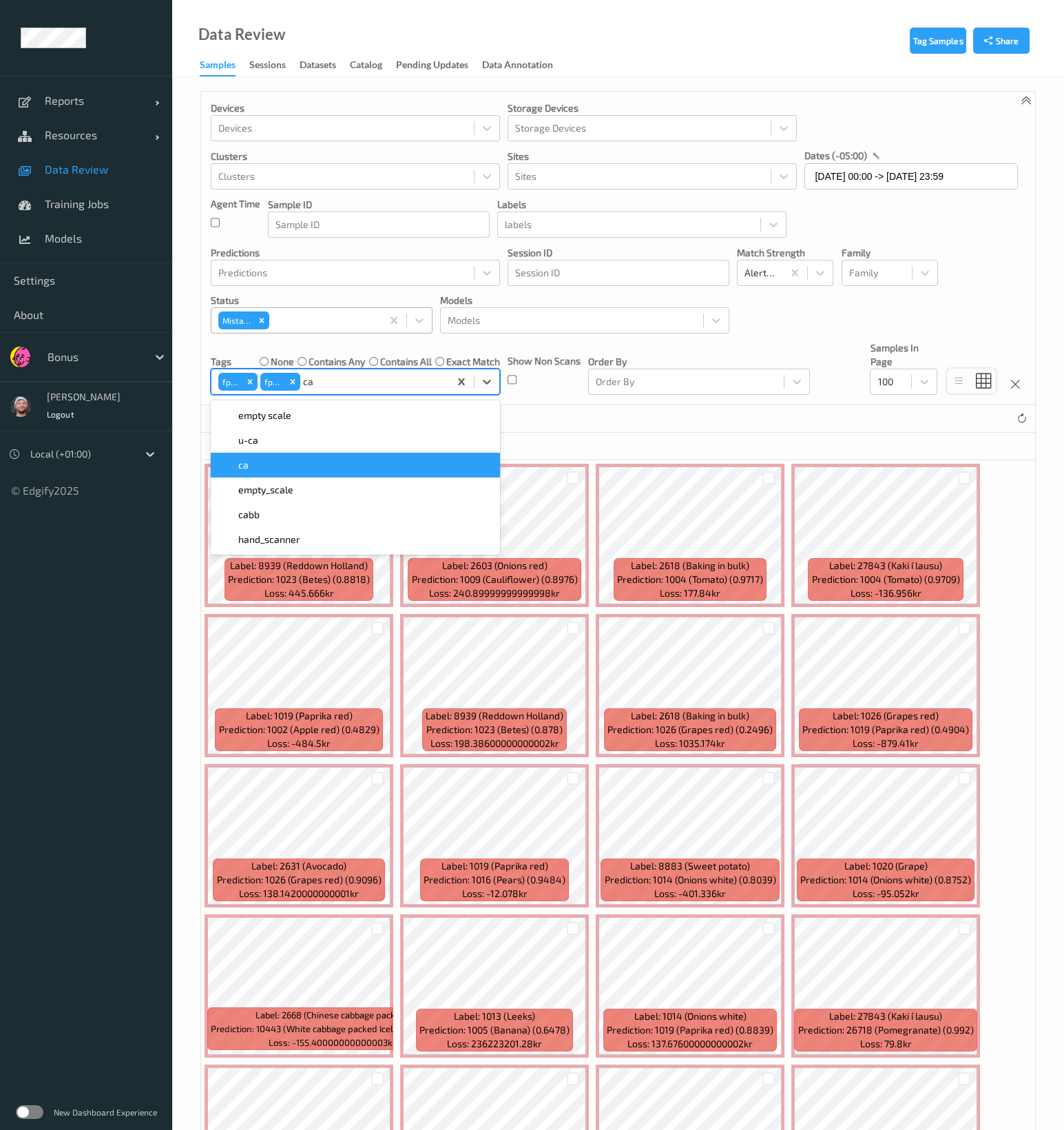
click at [343, 461] on div "ca" at bounding box center [355, 465] width 272 height 14
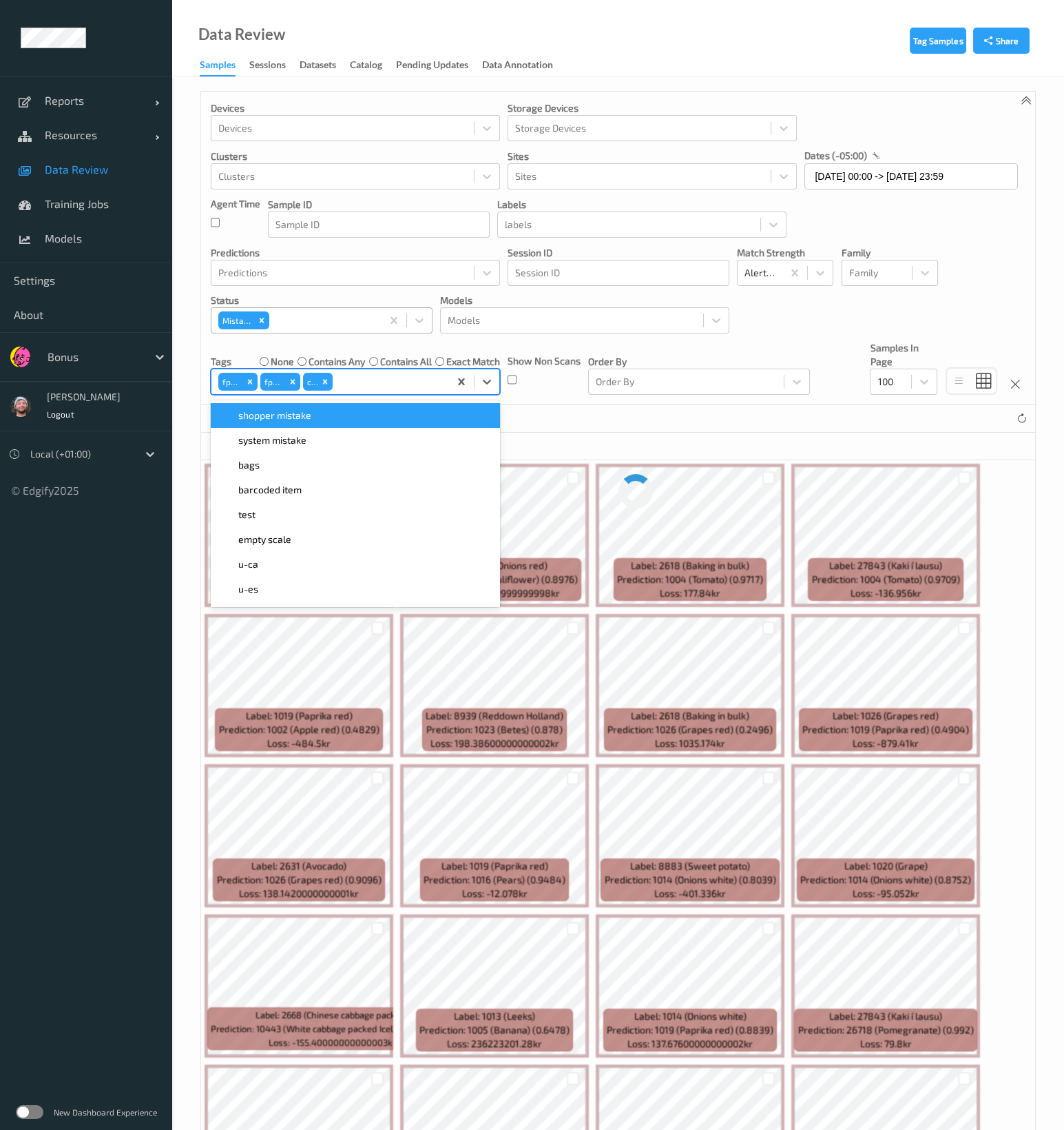
click at [560, 425] on div "27 Samples (out of 1102945)" at bounding box center [618, 418] width 834 height 27
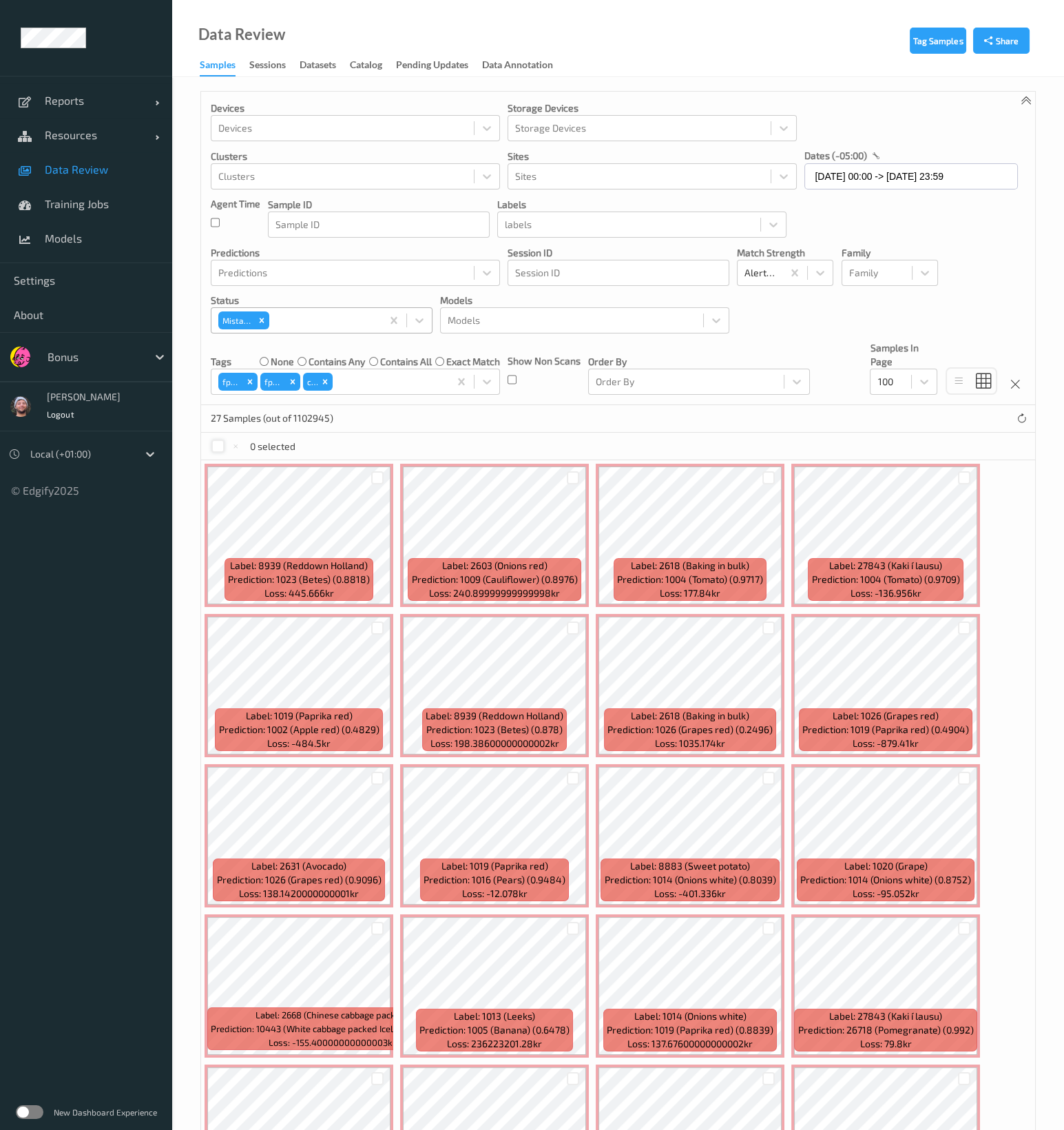
click at [213, 448] on div at bounding box center [218, 446] width 13 height 13
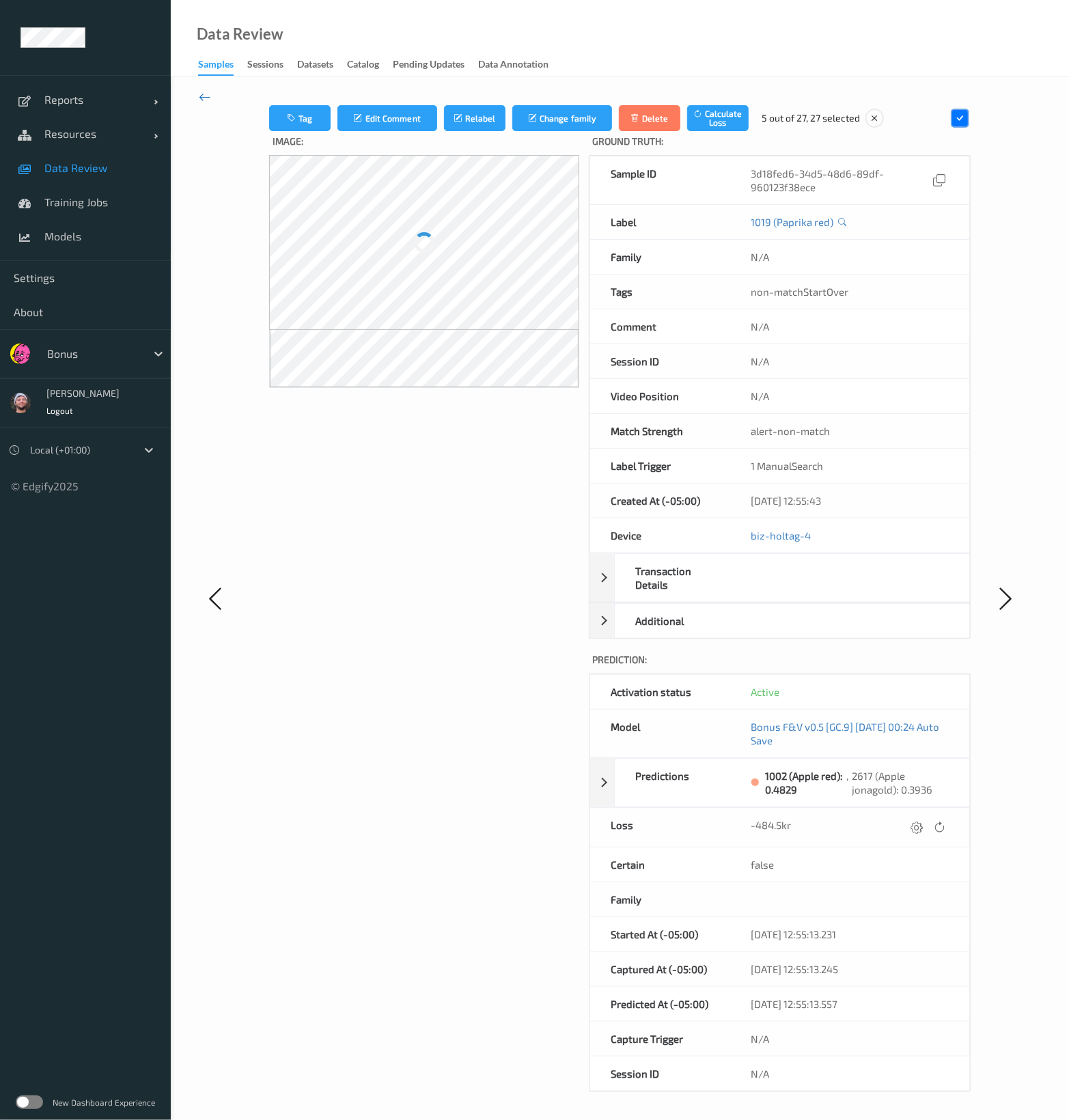
click at [206, 91] on icon at bounding box center [204, 97] width 12 height 15
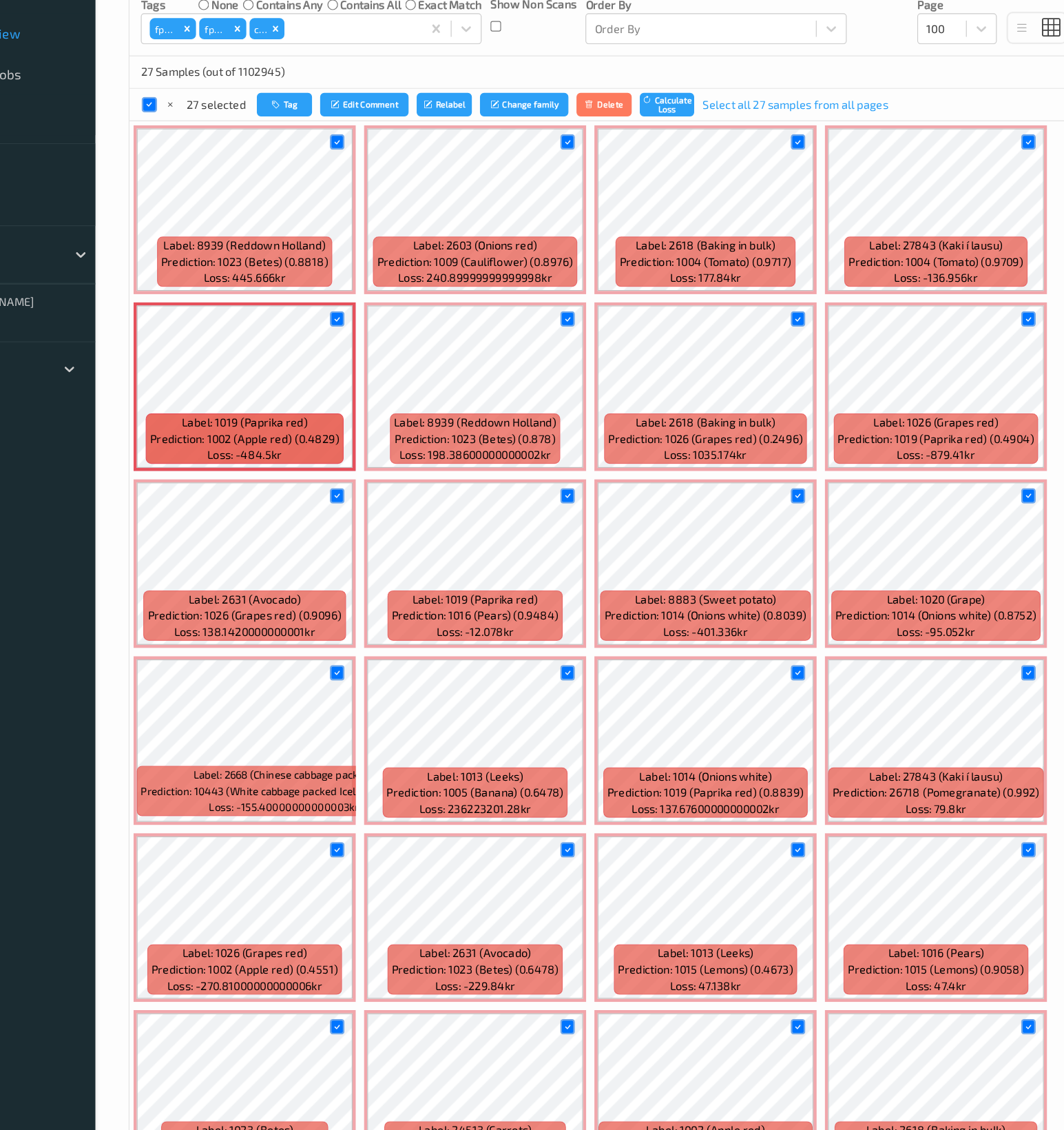
scroll to position [216, 0]
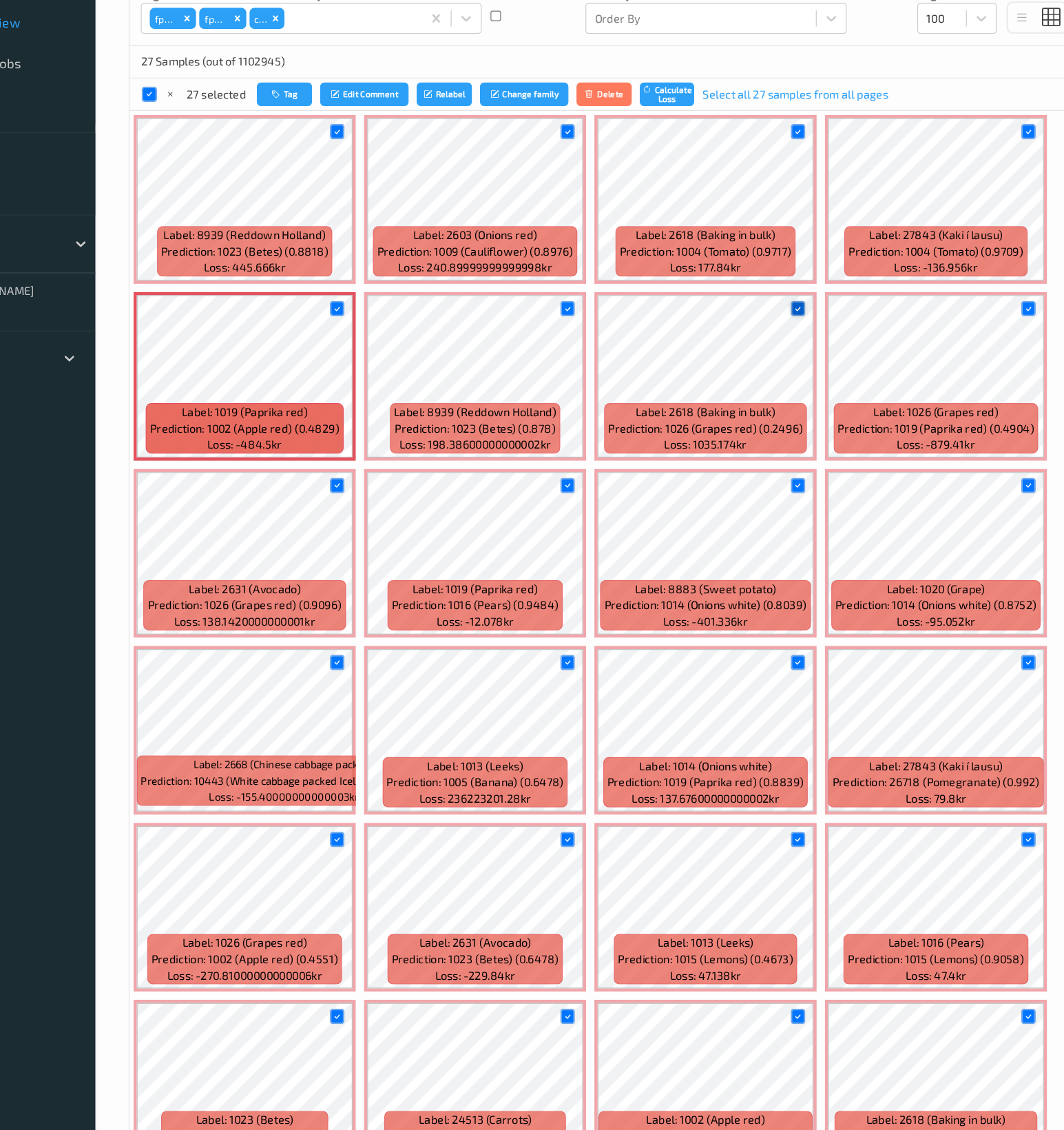
click at [768, 412] on icon at bounding box center [768, 411] width 9 height 9
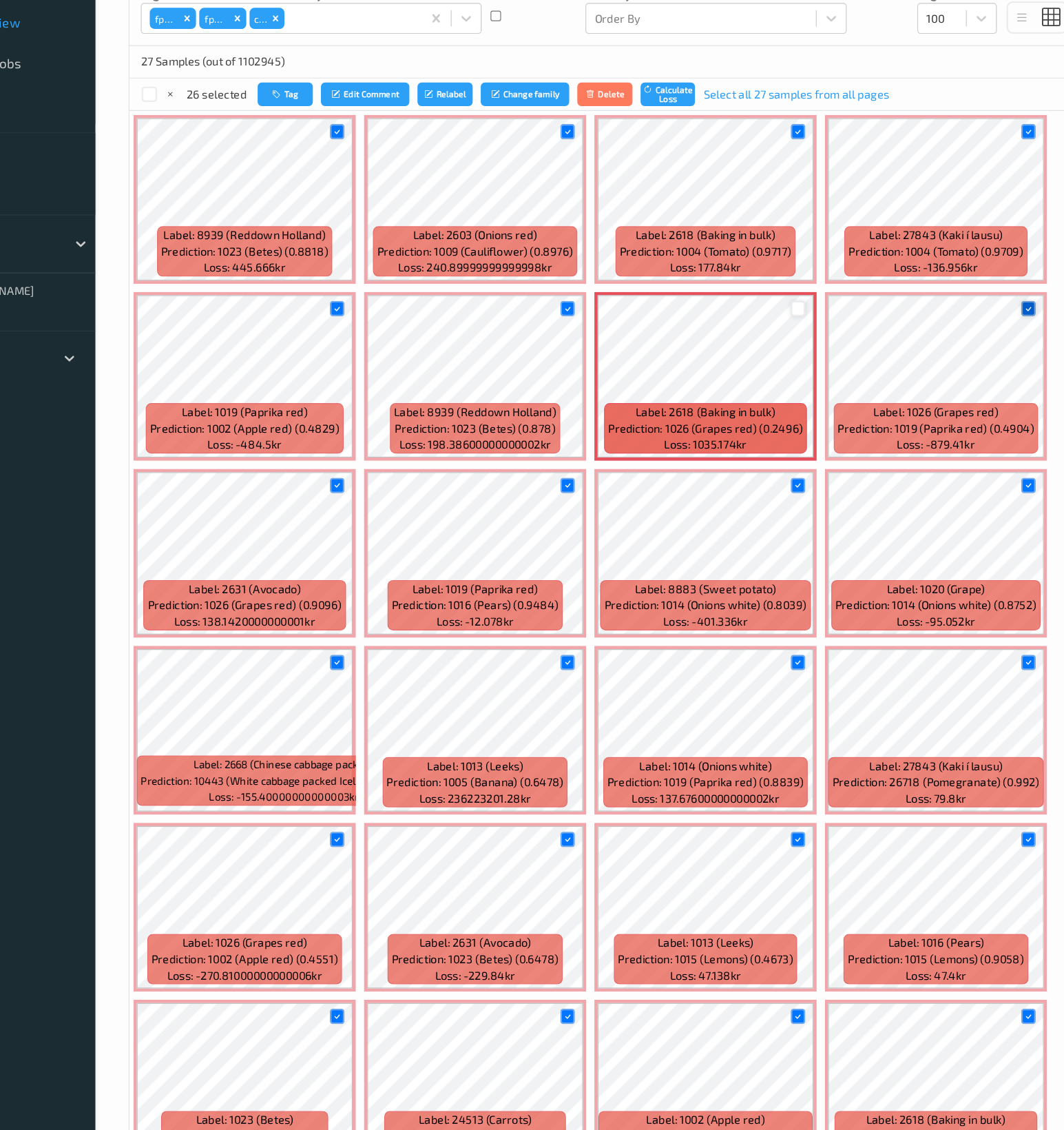
click at [964, 412] on icon at bounding box center [964, 411] width 9 height 9
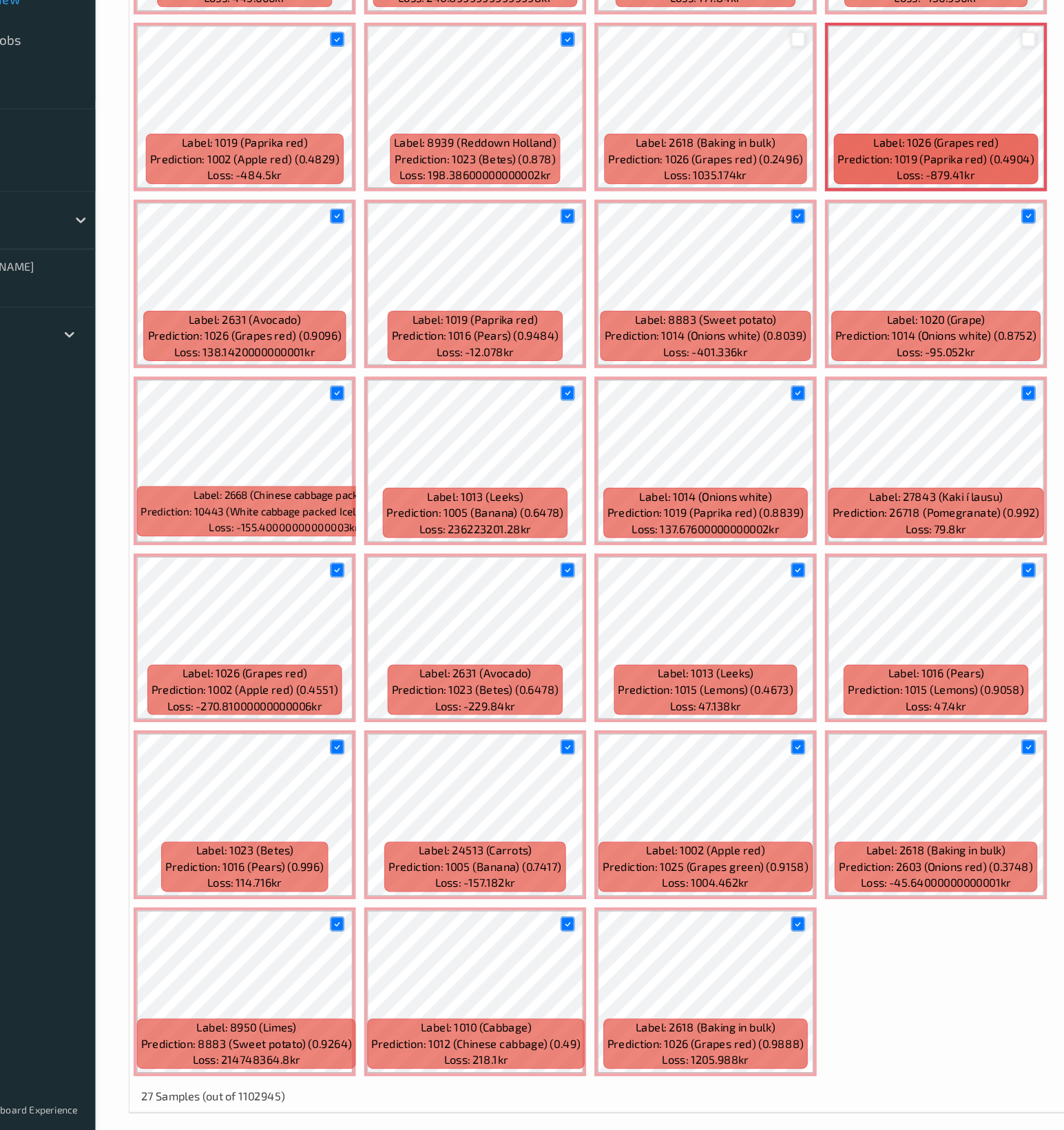
scroll to position [425, 0]
click at [966, 353] on div at bounding box center [964, 354] width 13 height 13
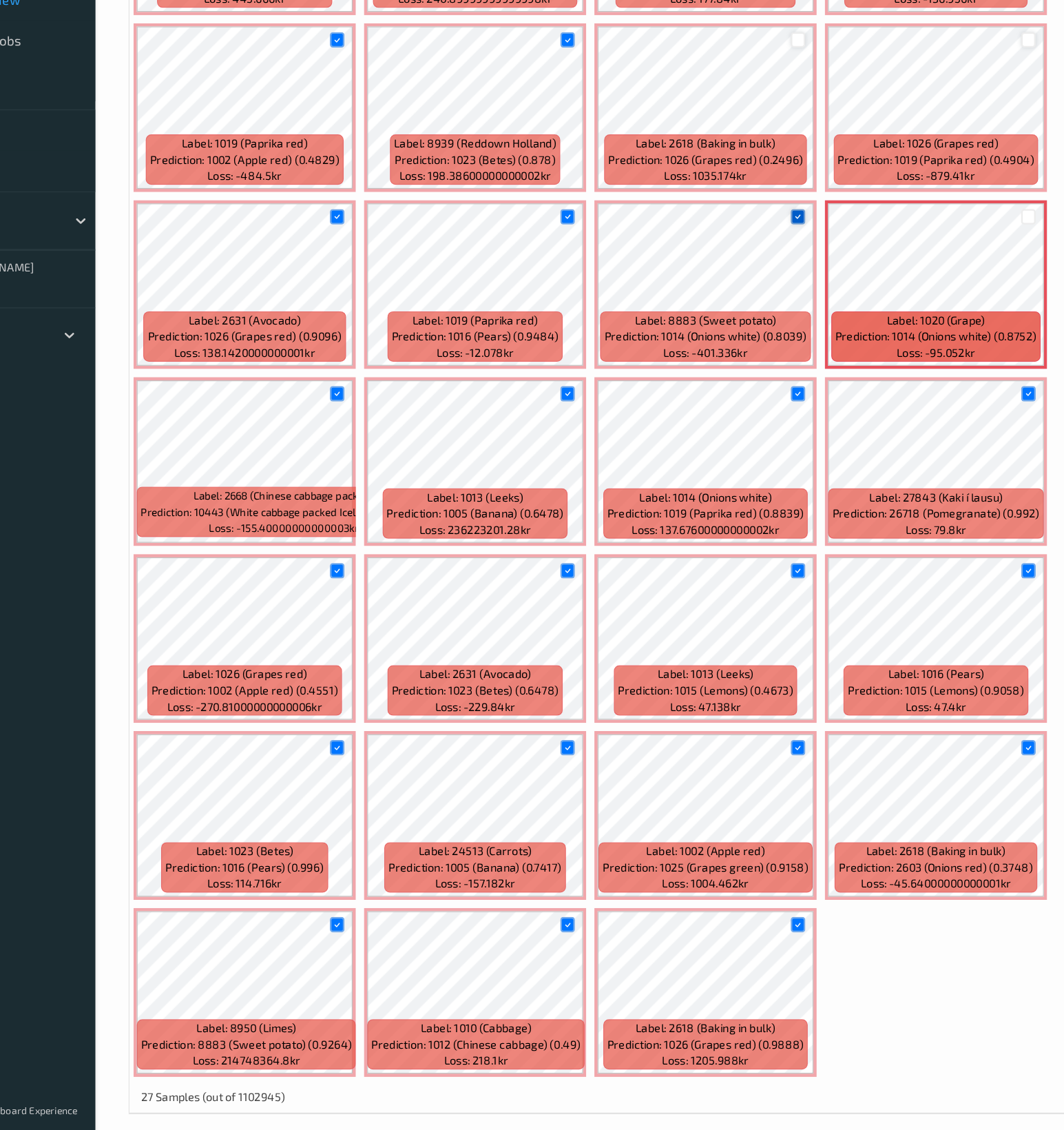
click at [766, 353] on icon at bounding box center [768, 354] width 9 height 9
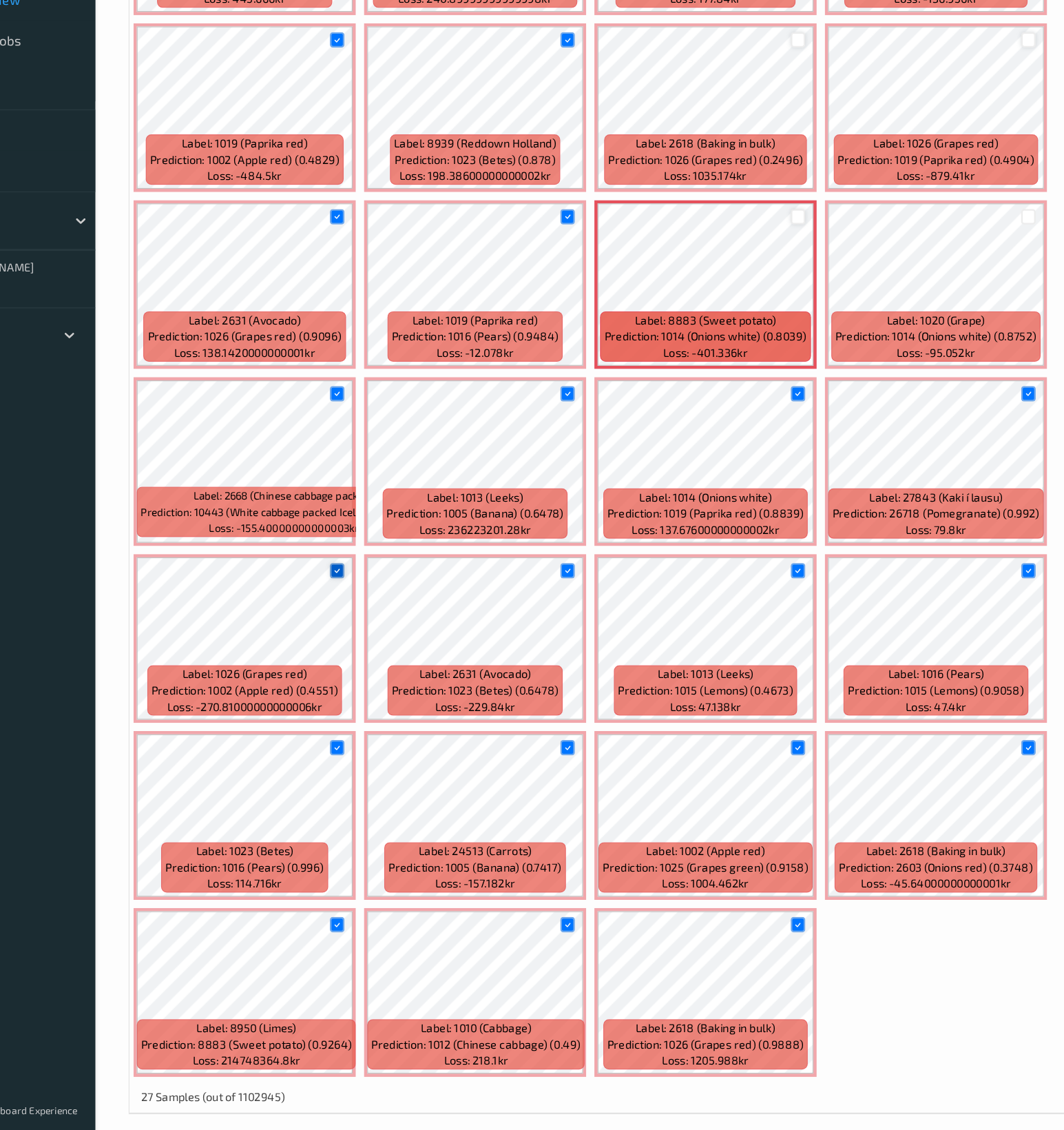
click at [379, 652] on icon at bounding box center [378, 655] width 9 height 9
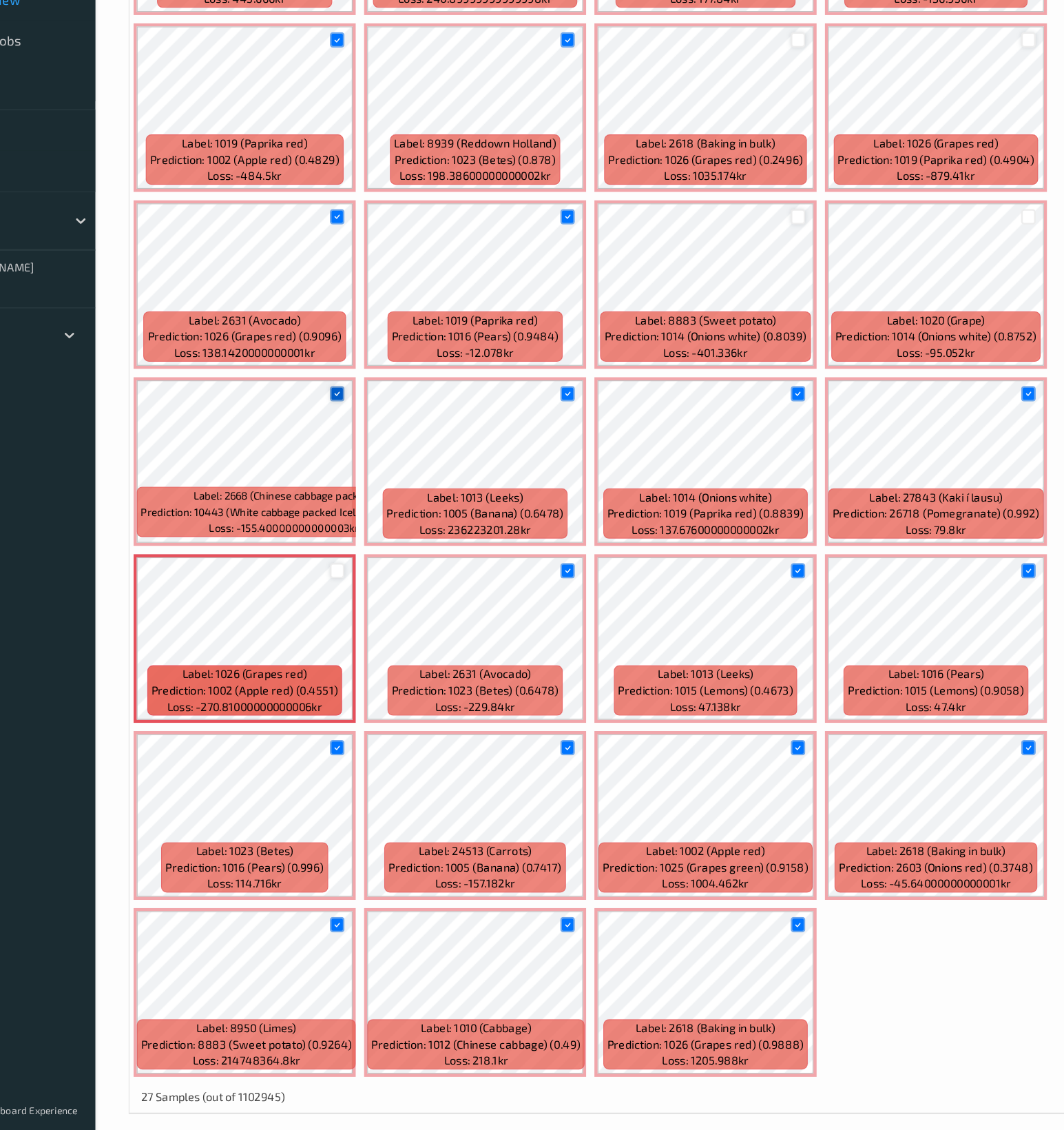
click at [374, 502] on icon at bounding box center [378, 504] width 9 height 9
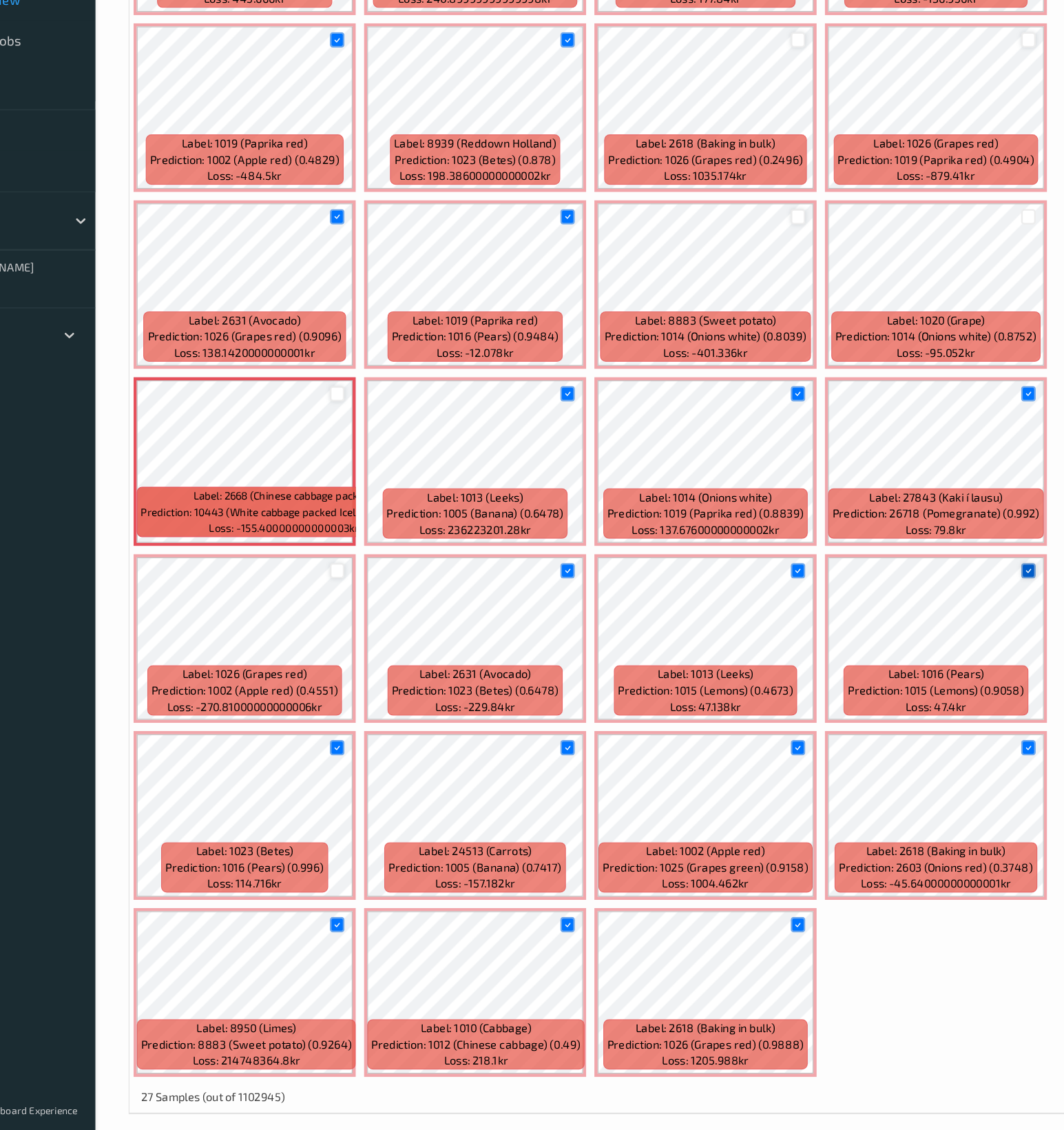
click at [963, 654] on icon at bounding box center [964, 655] width 9 height 9
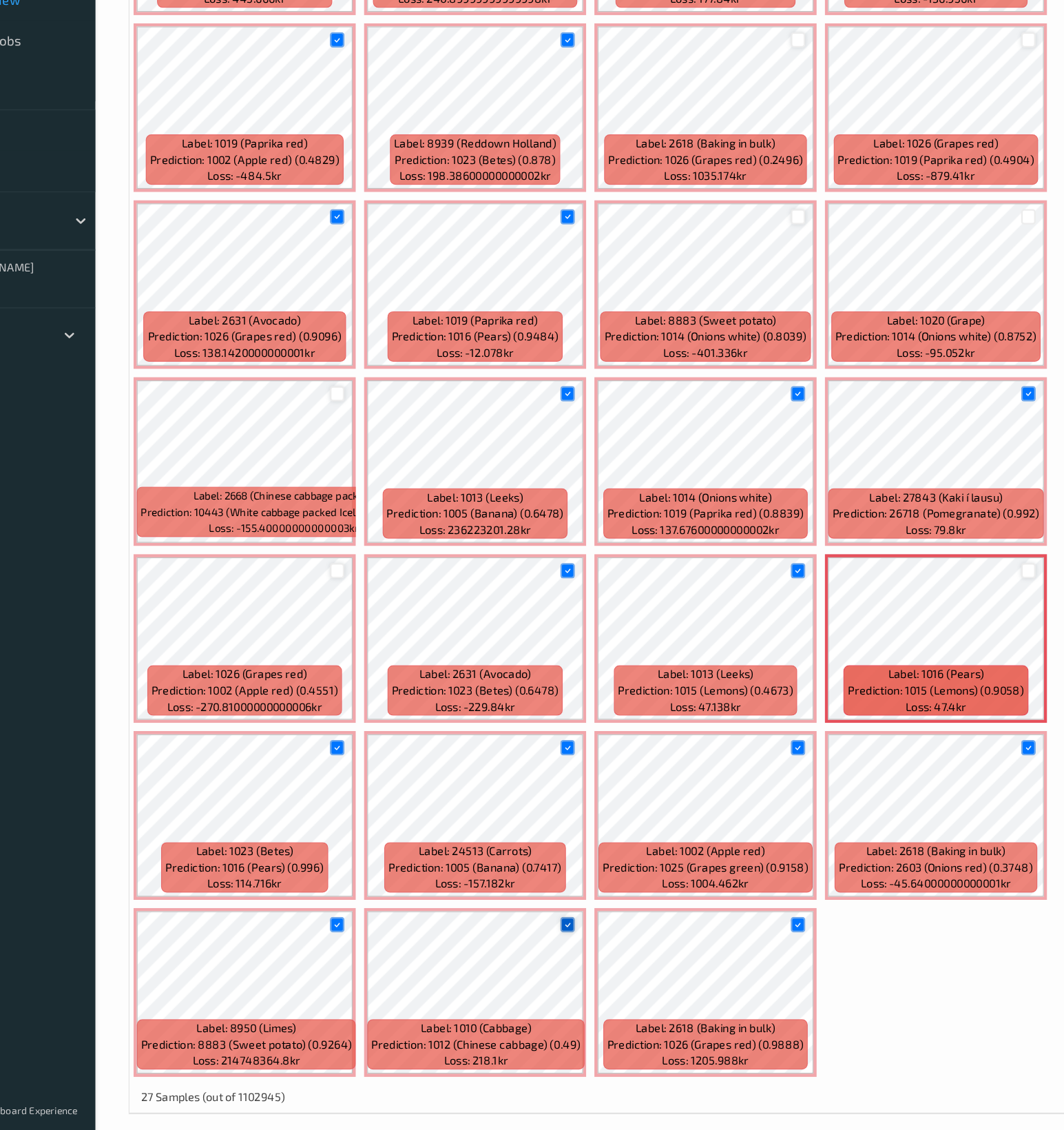
click at [569, 952] on icon at bounding box center [573, 954] width 9 height 9
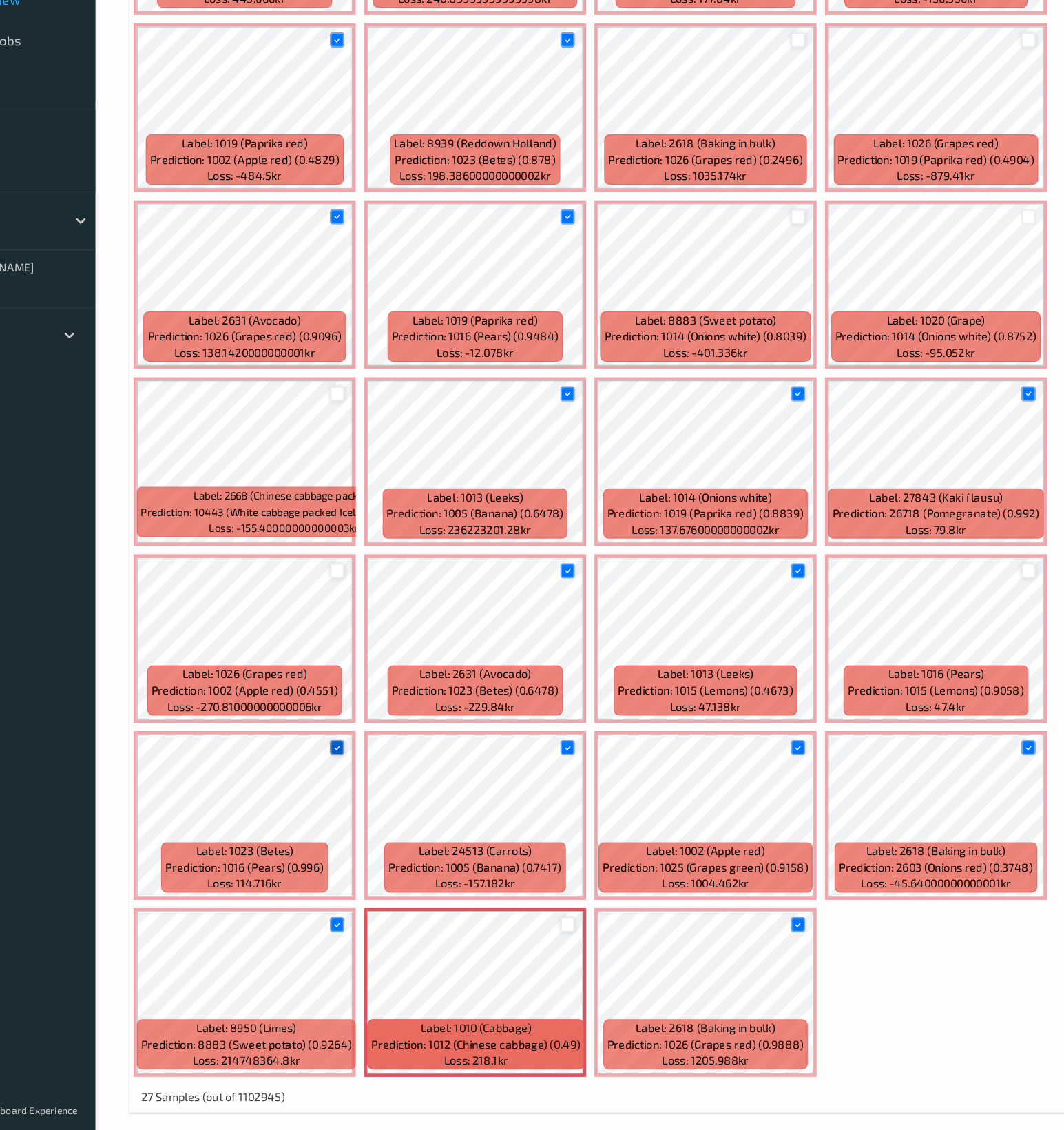
click at [378, 800] on icon at bounding box center [378, 805] width 9 height 9
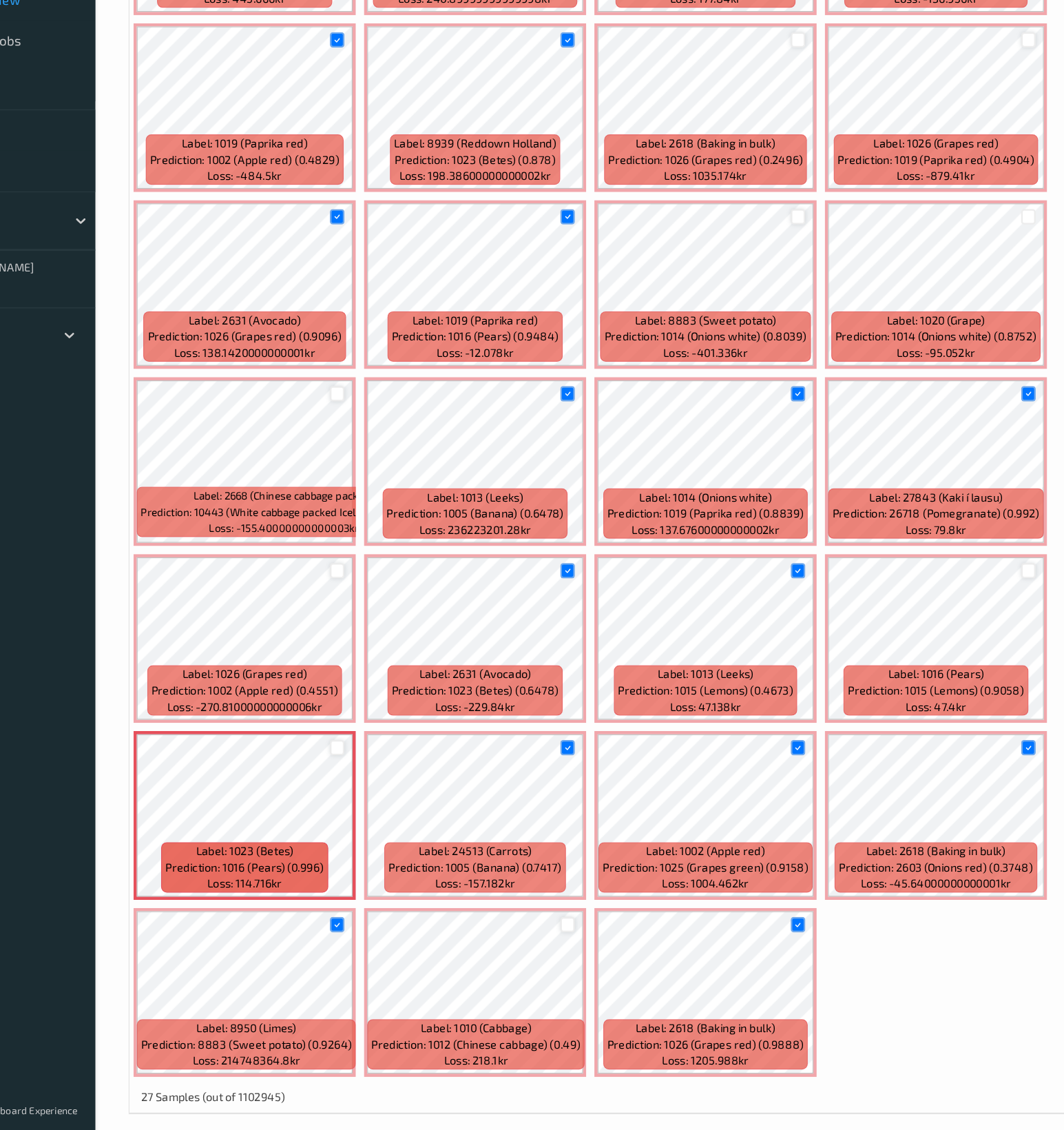
scroll to position [0, 0]
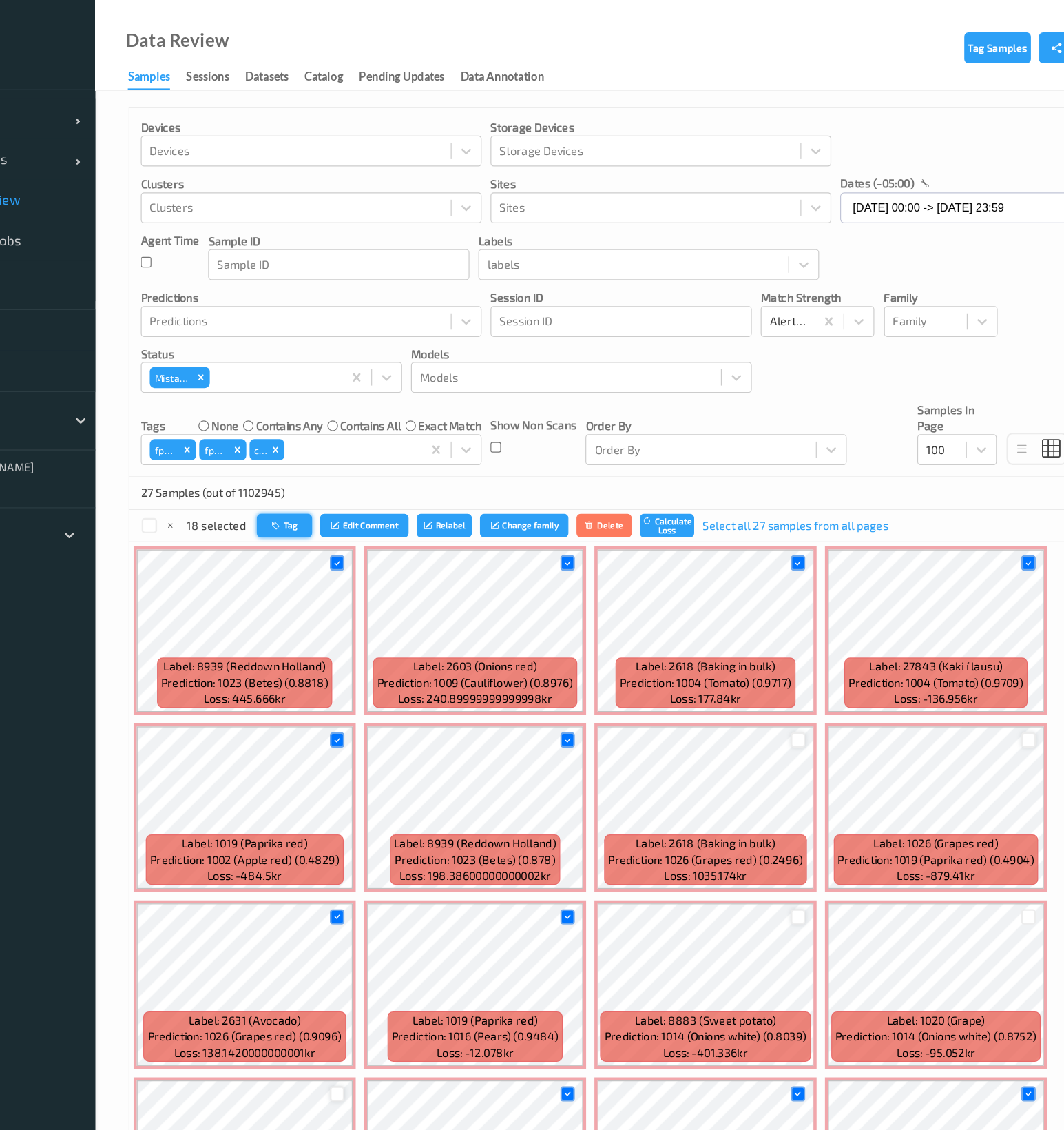
click at [340, 441] on button "Tag" at bounding box center [332, 445] width 47 height 20
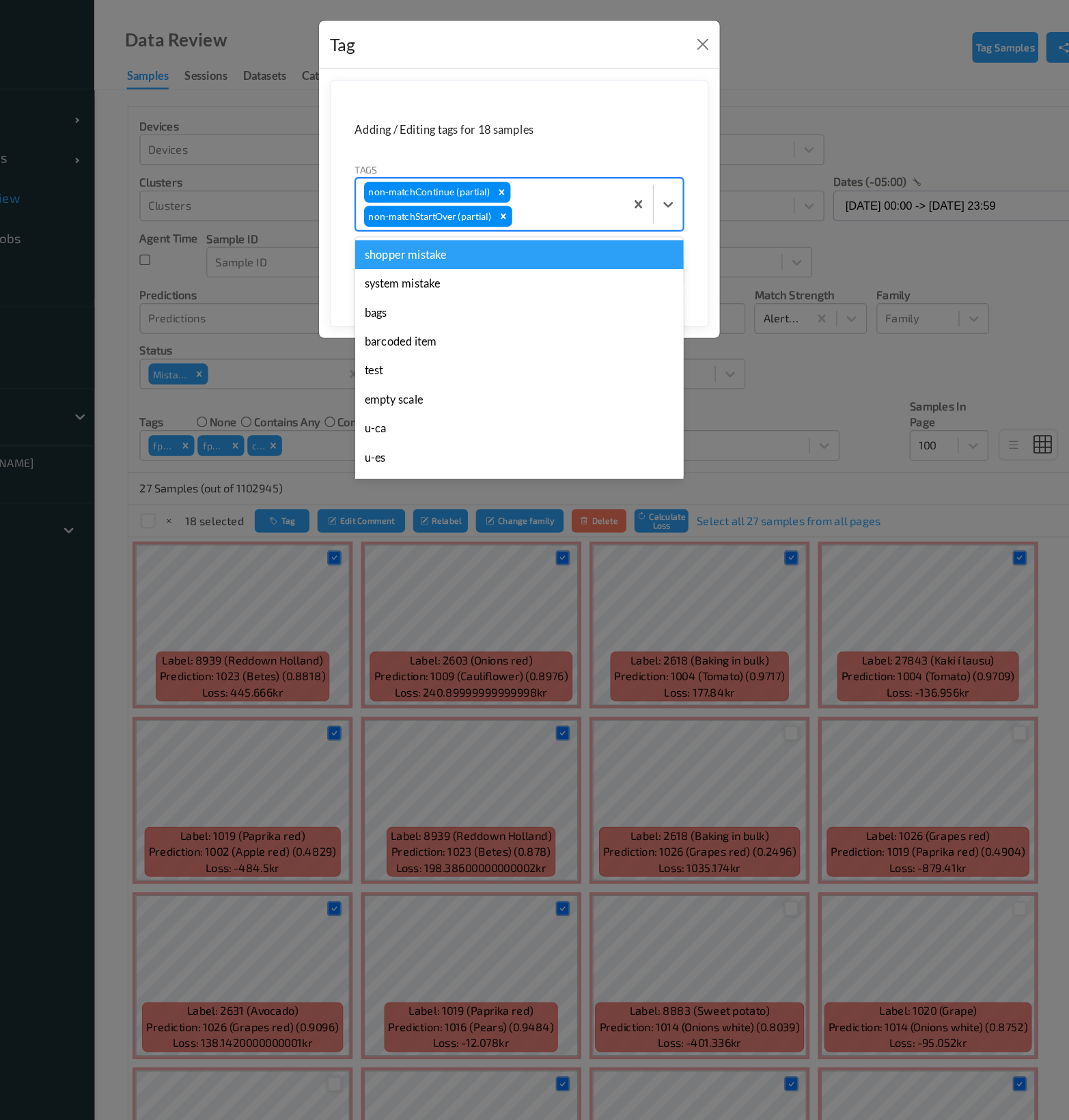
click at [549, 168] on div "non-matchContinue (partial) non-matchStartOver (partial)" at bounding box center [507, 173] width 227 height 44
type input "ca"
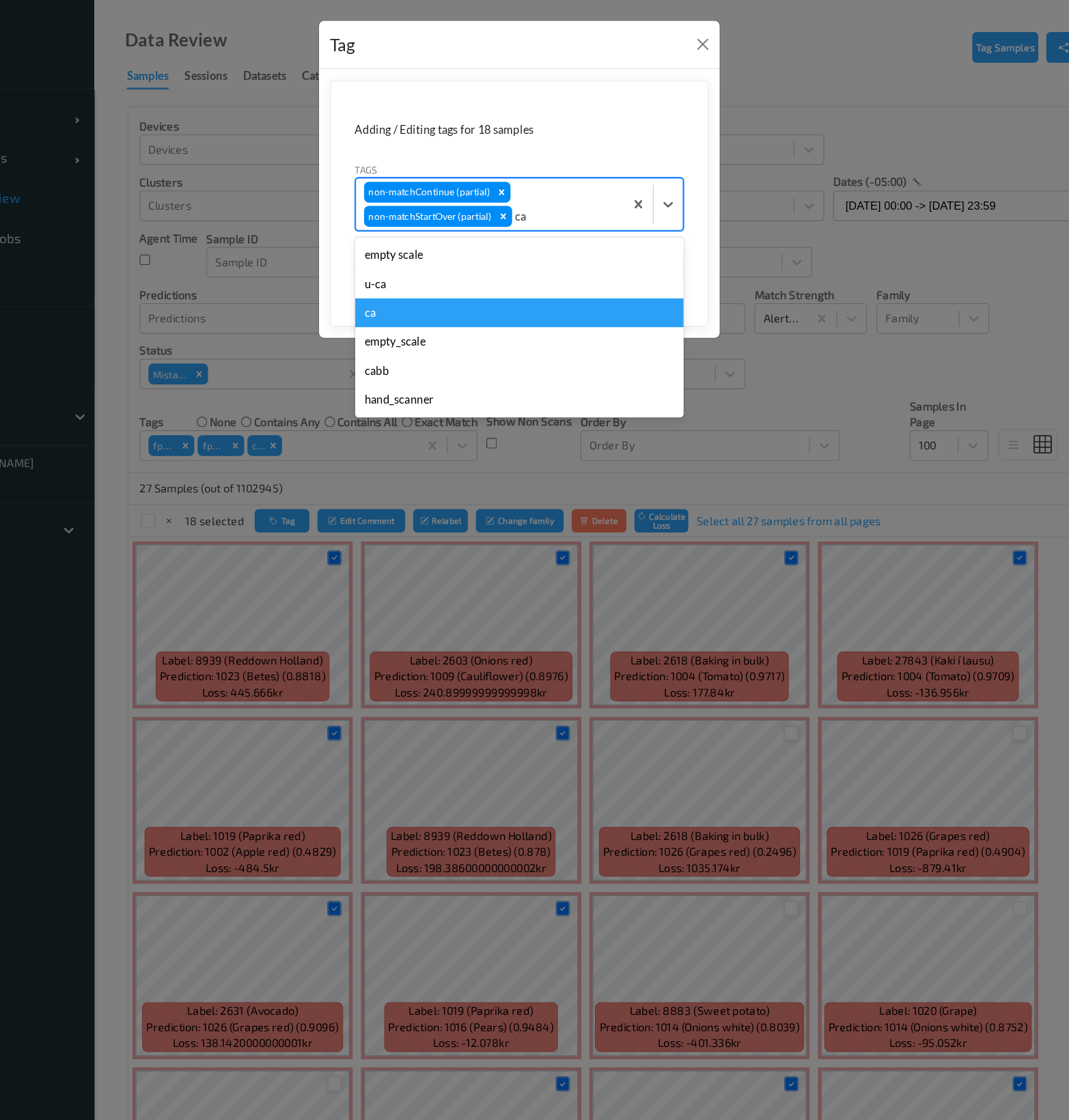
click at [490, 262] on div "ca" at bounding box center [531, 265] width 278 height 24
type input "s"
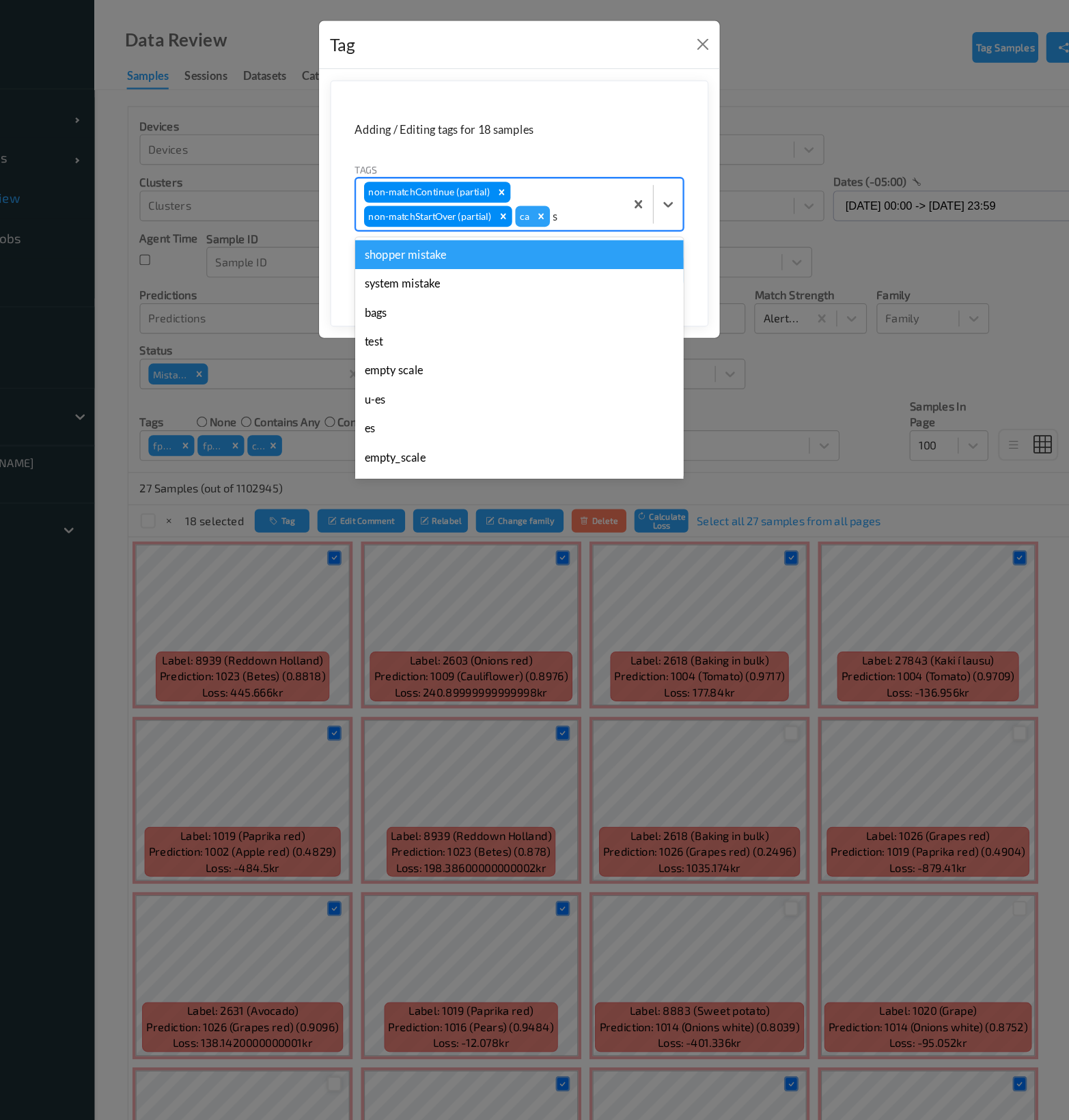
click at [554, 217] on div "shopper mistake" at bounding box center [531, 216] width 278 height 24
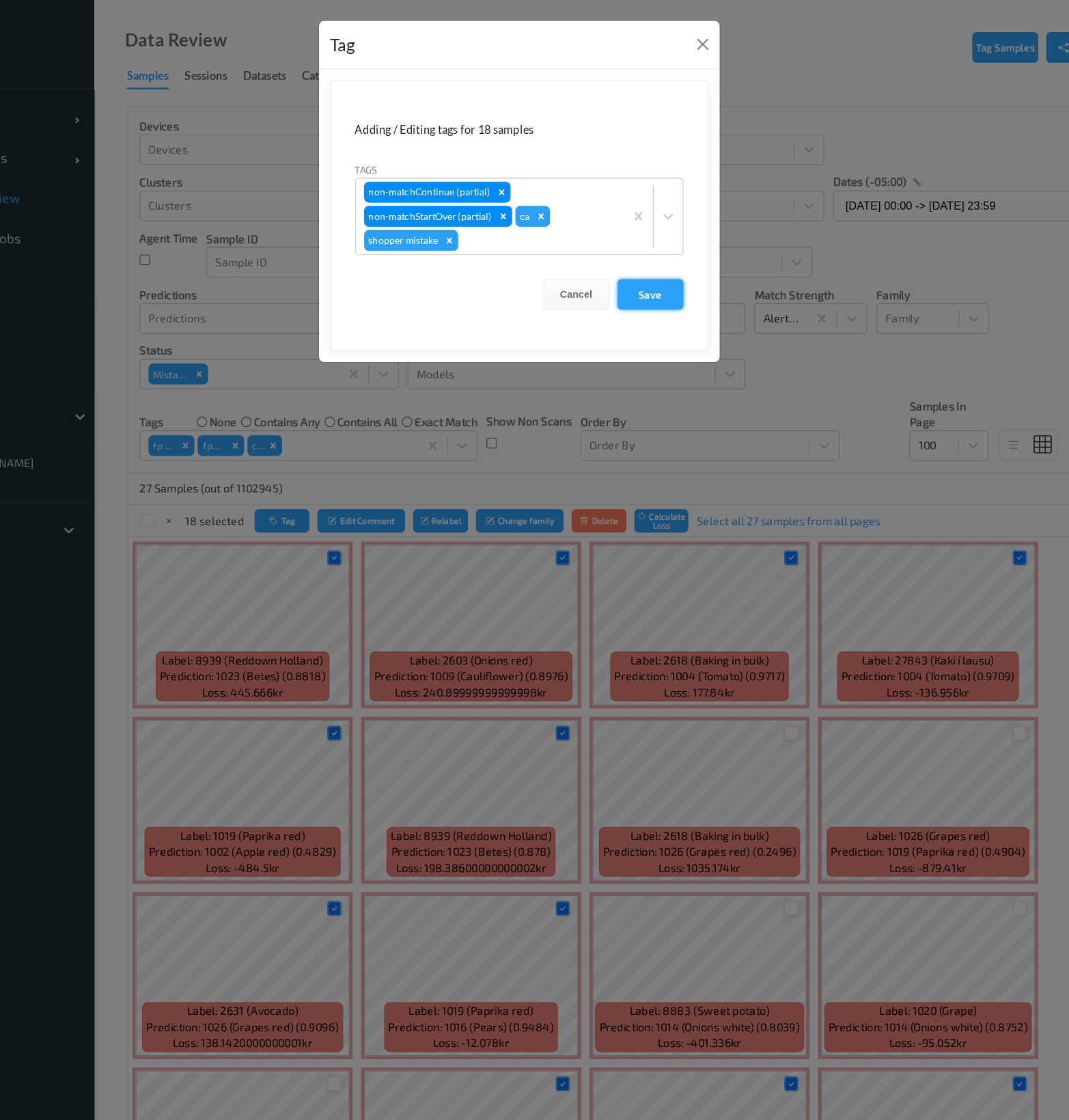
click at [658, 250] on button "Save" at bounding box center [643, 250] width 56 height 26
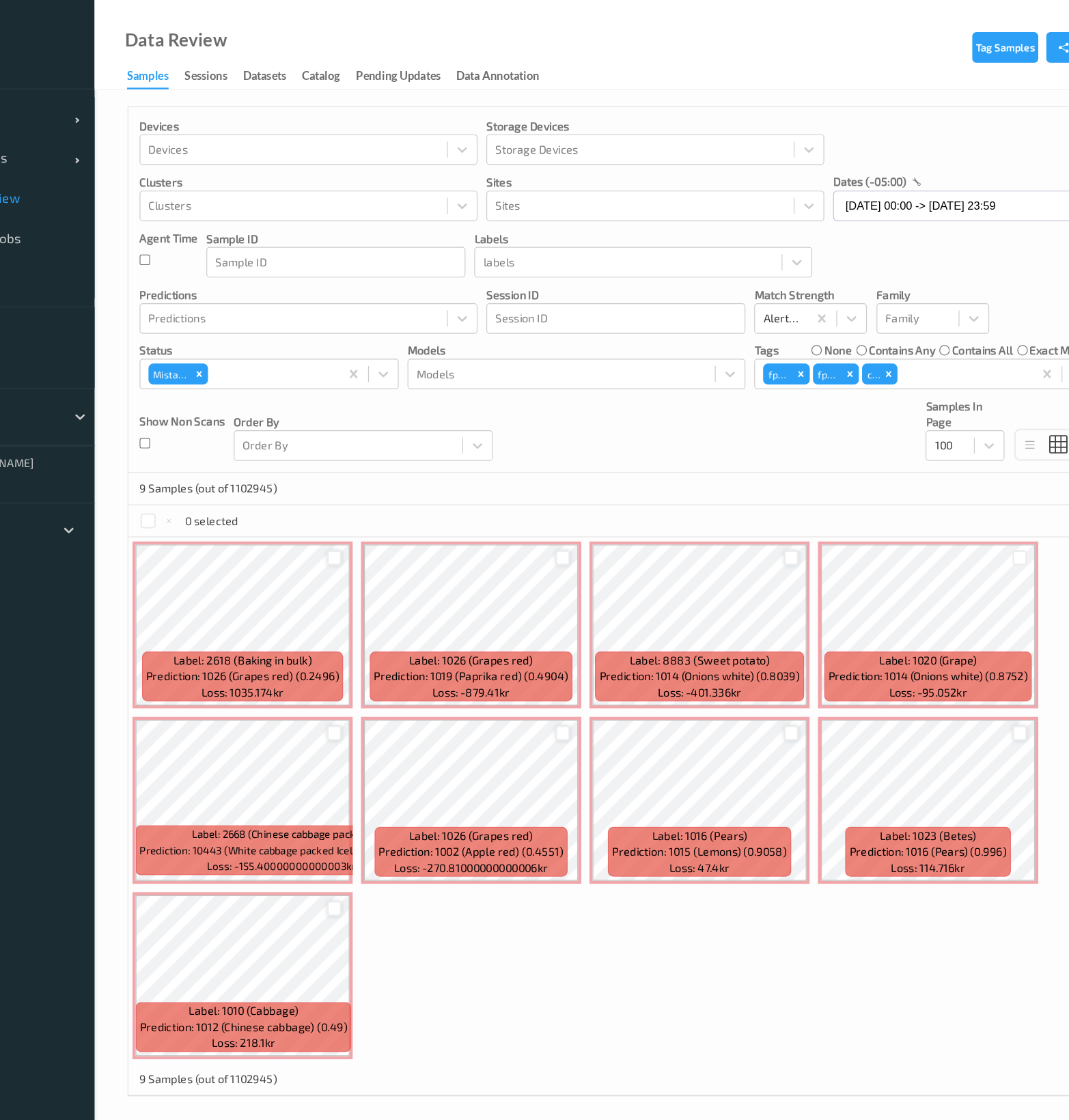
click at [372, 618] on div at bounding box center [374, 623] width 13 height 13
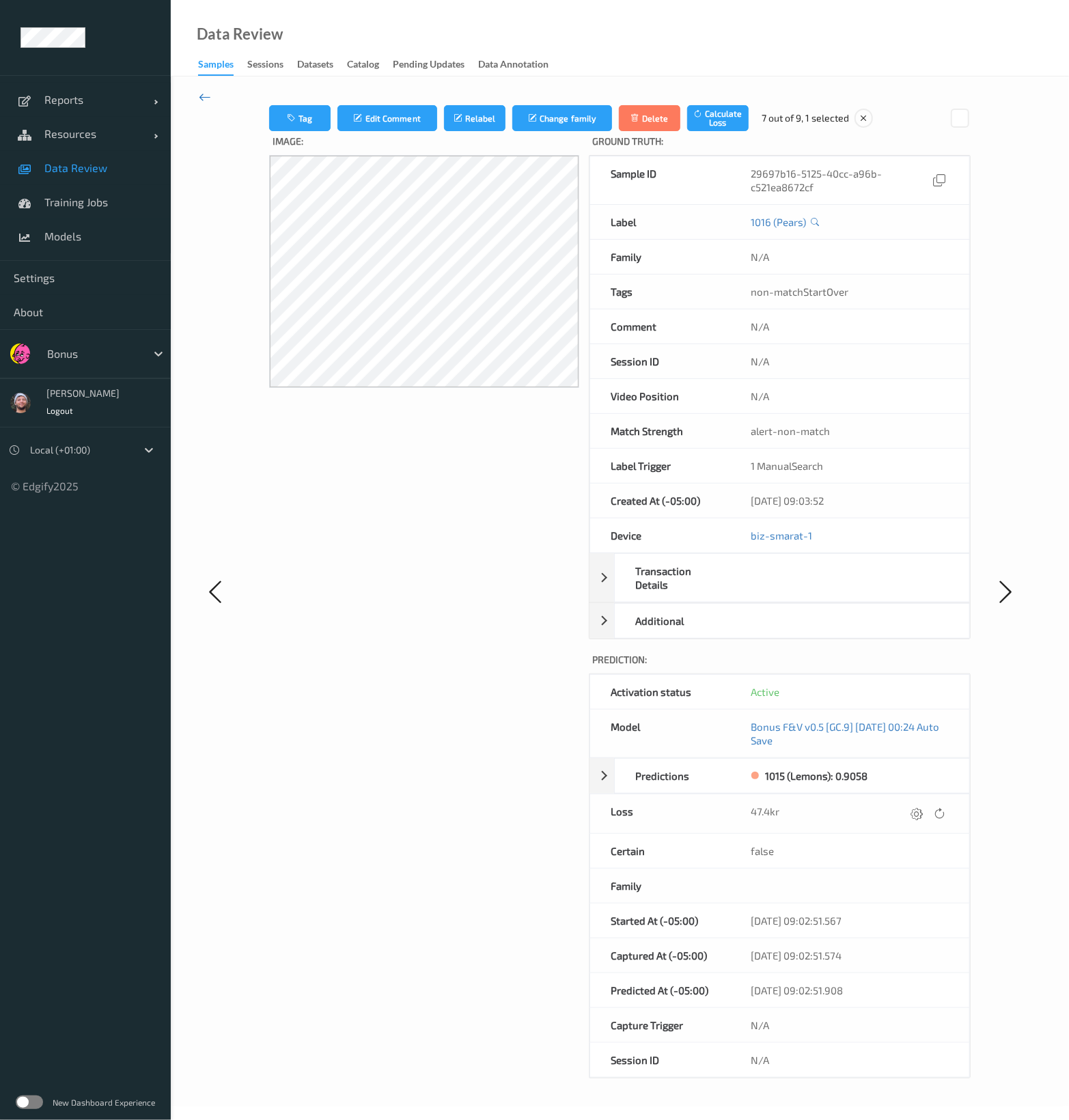
click at [207, 91] on icon at bounding box center [204, 97] width 12 height 15
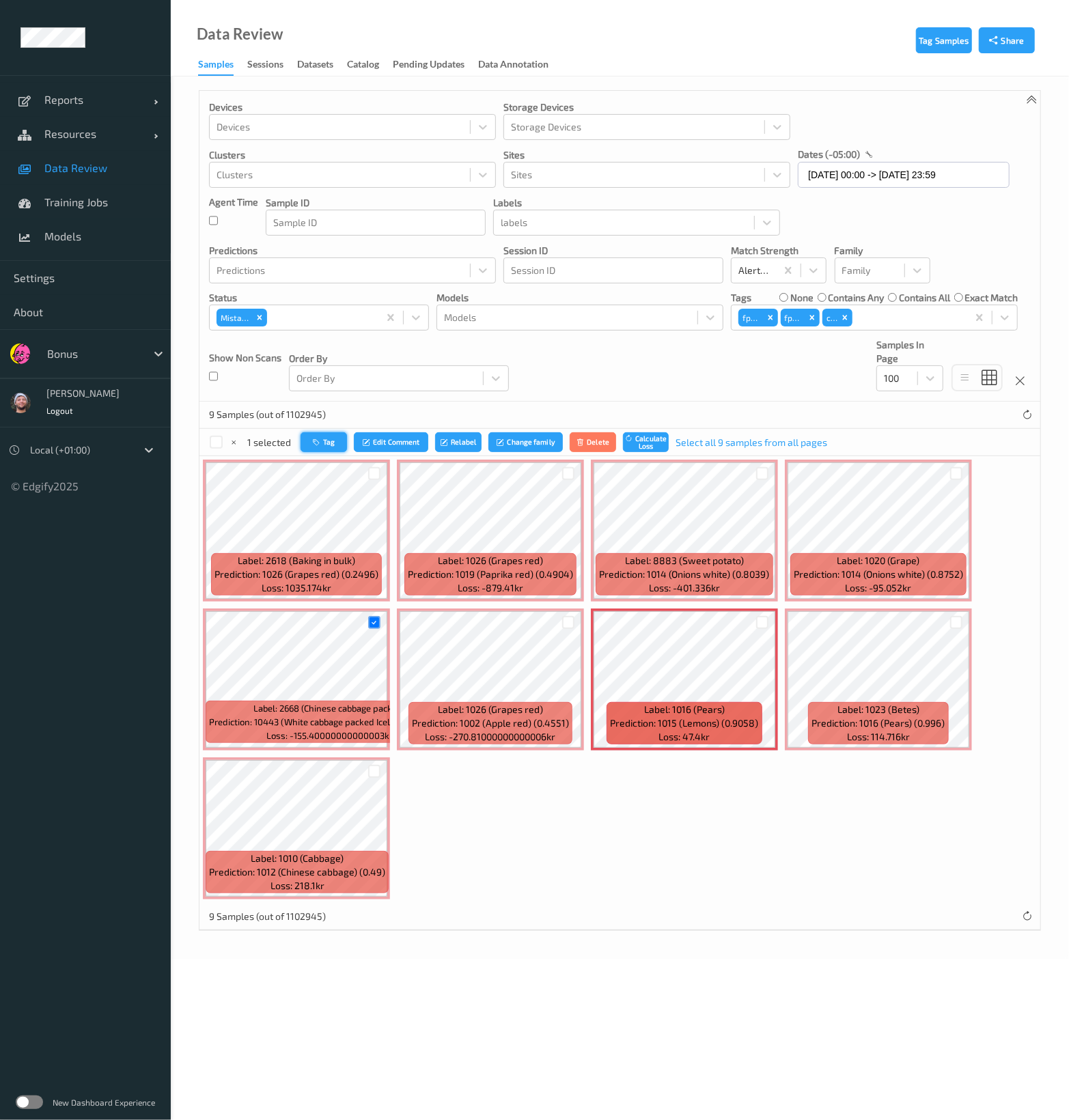
click at [319, 446] on button "Tag" at bounding box center [324, 441] width 47 height 20
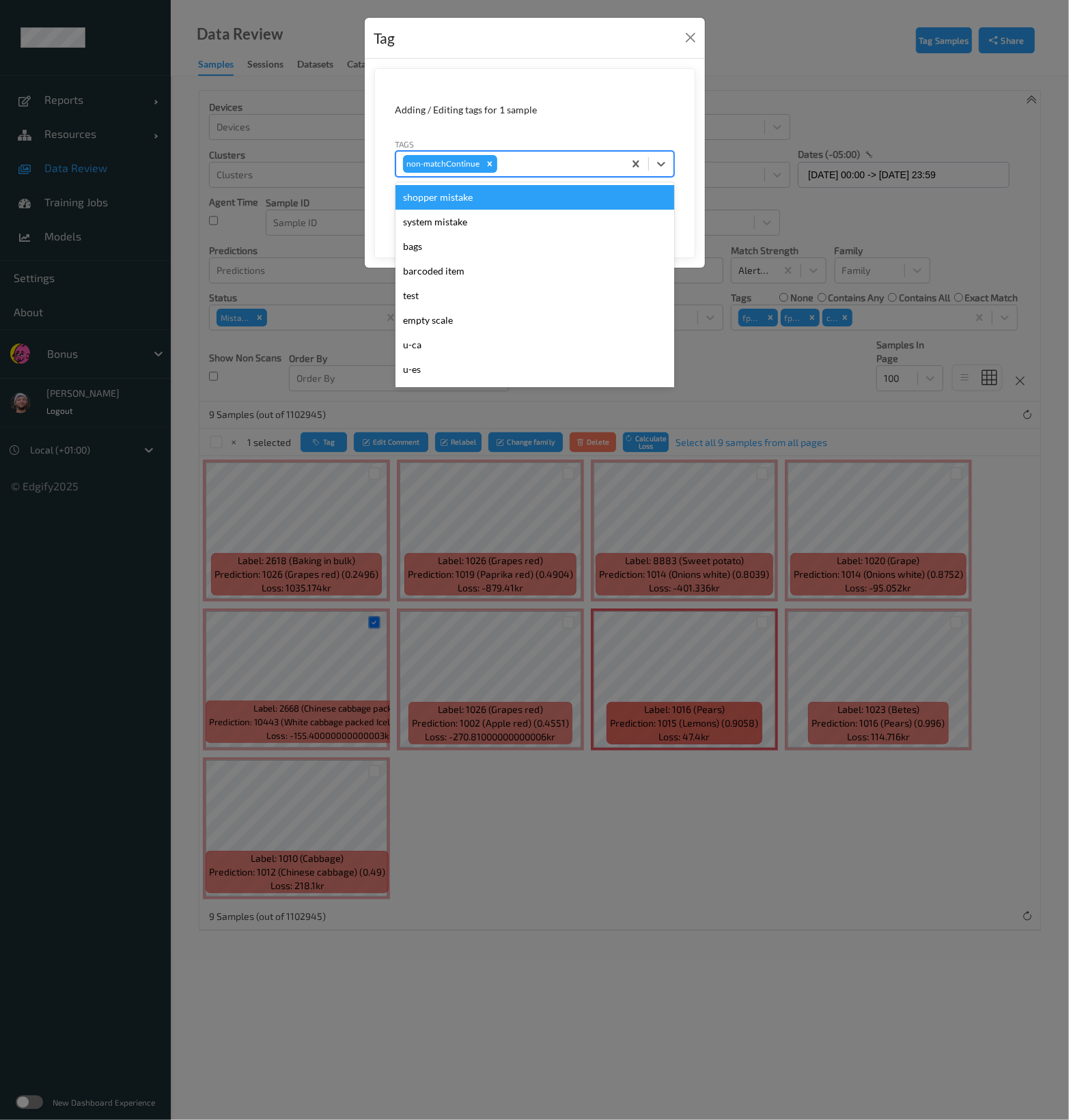
click at [549, 175] on div "non-matchContinue" at bounding box center [534, 164] width 278 height 26
type input "ig"
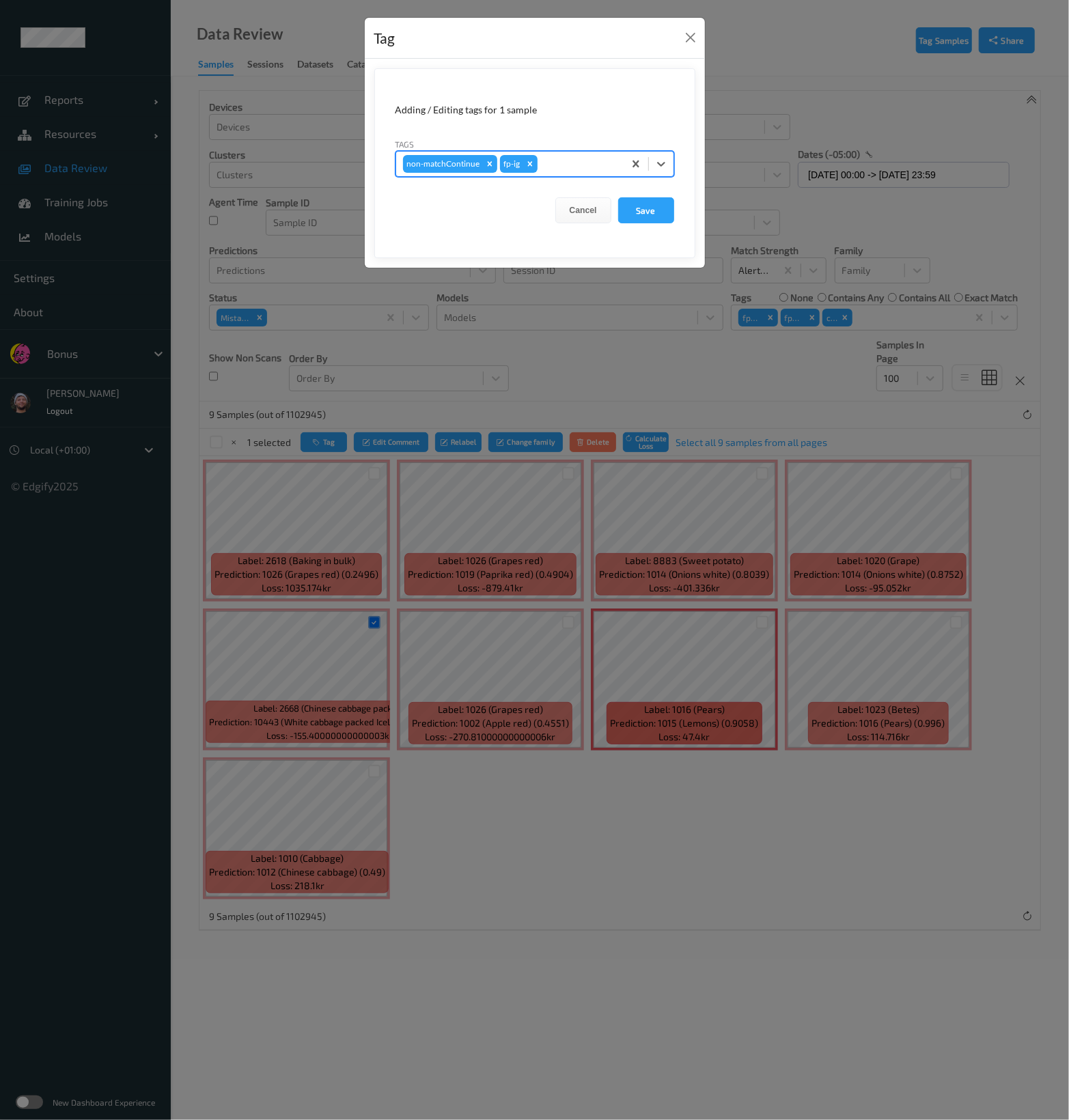
click at [618, 197] on button "Save" at bounding box center [646, 210] width 56 height 26
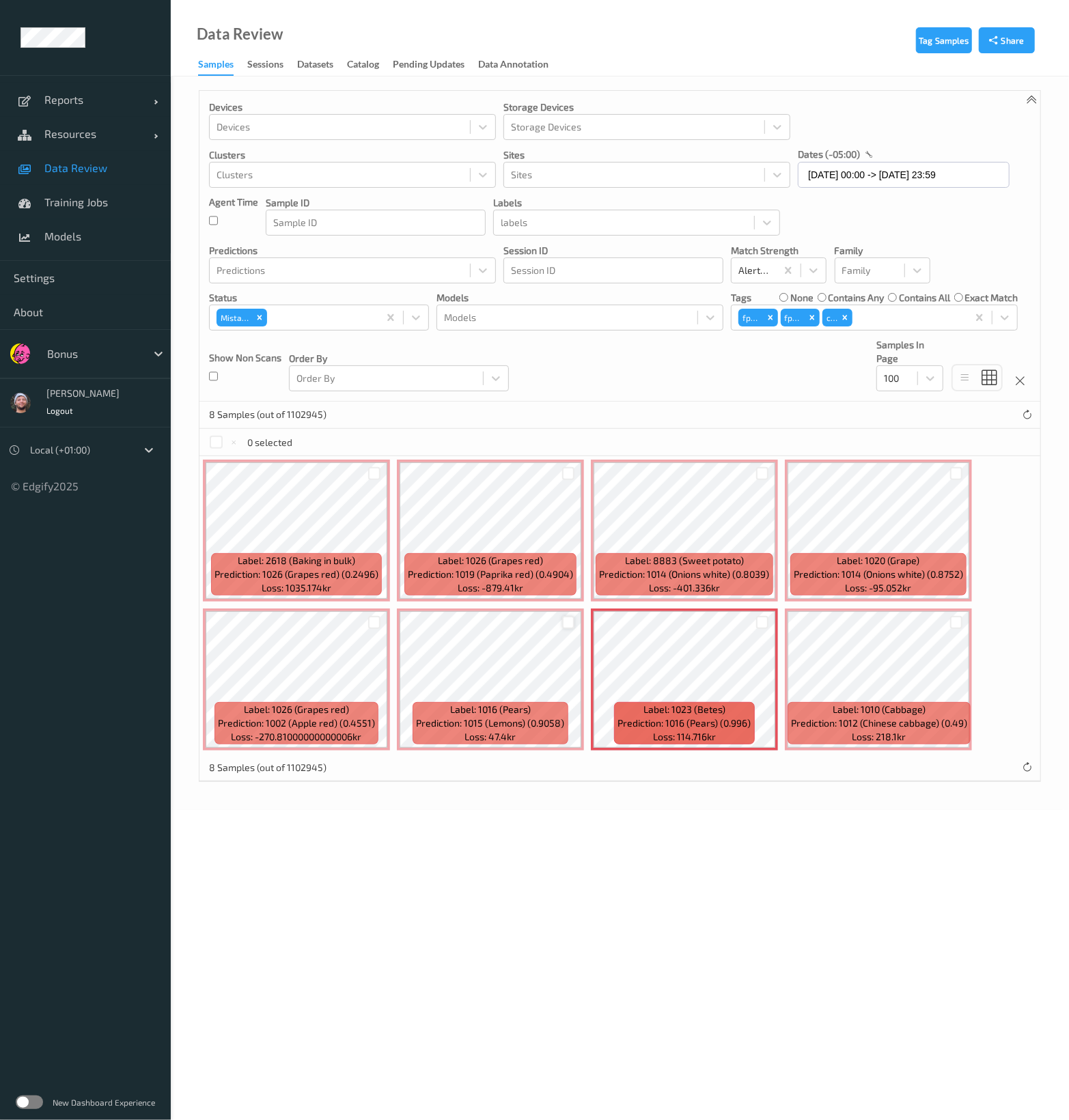
click at [569, 618] on div at bounding box center [569, 623] width 13 height 13
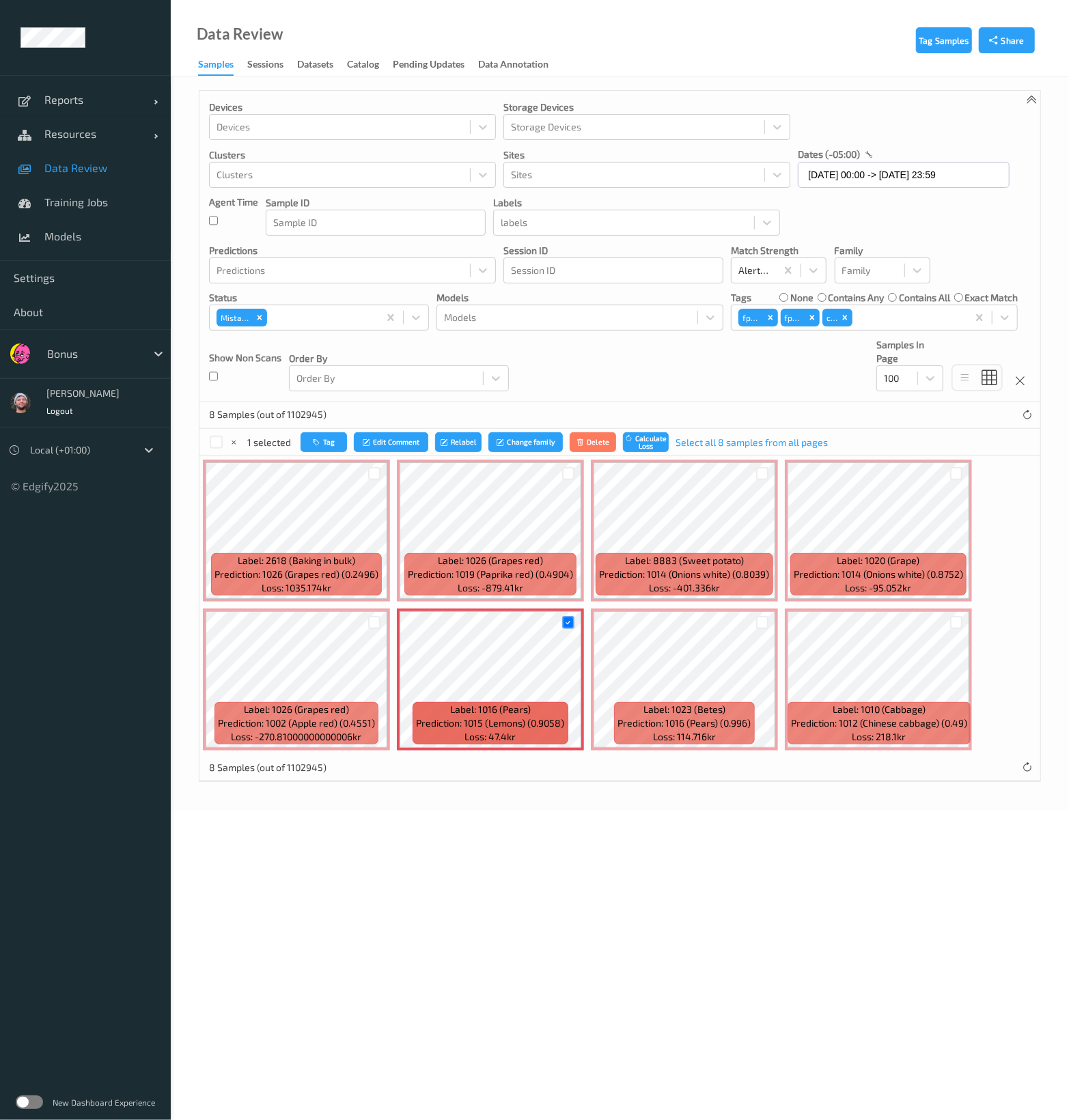
click at [350, 454] on div "1 selected Tag Edit Comment Relabel Change family Delete Calculate Loss Select …" at bounding box center [619, 442] width 841 height 27
click at [336, 450] on button "Tag" at bounding box center [324, 441] width 47 height 20
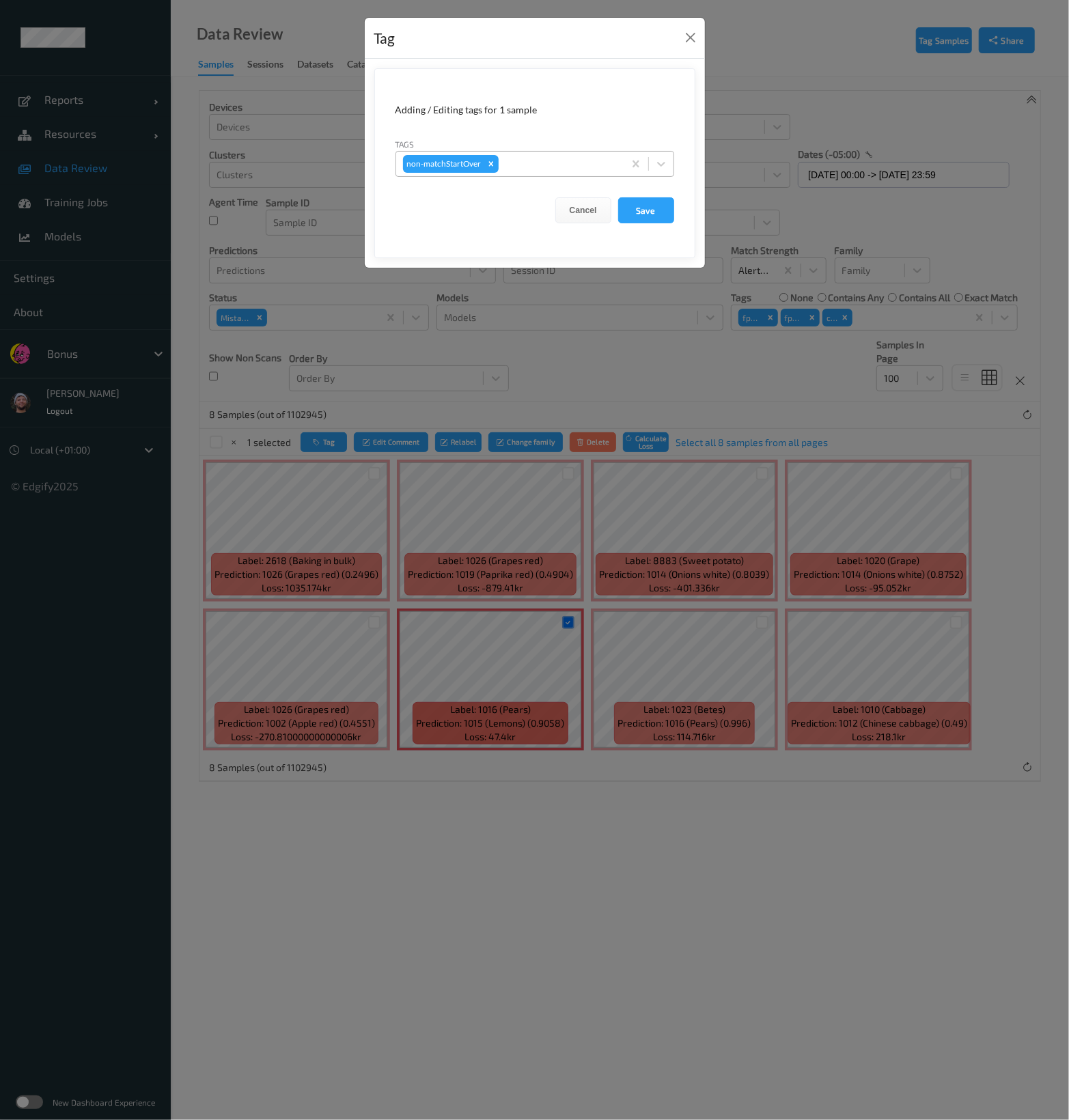
click at [524, 170] on div at bounding box center [559, 164] width 115 height 17
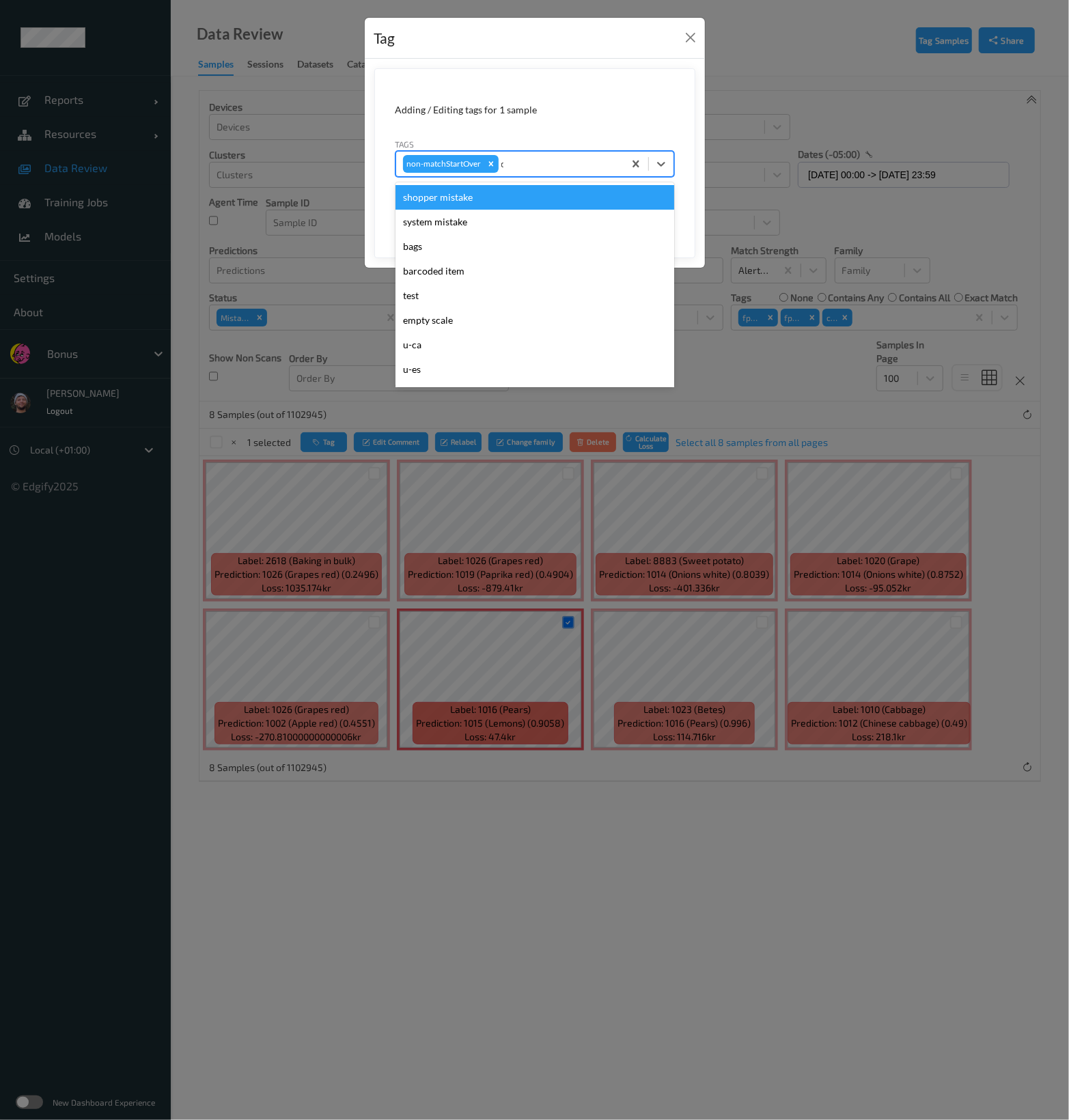
type input "ca"
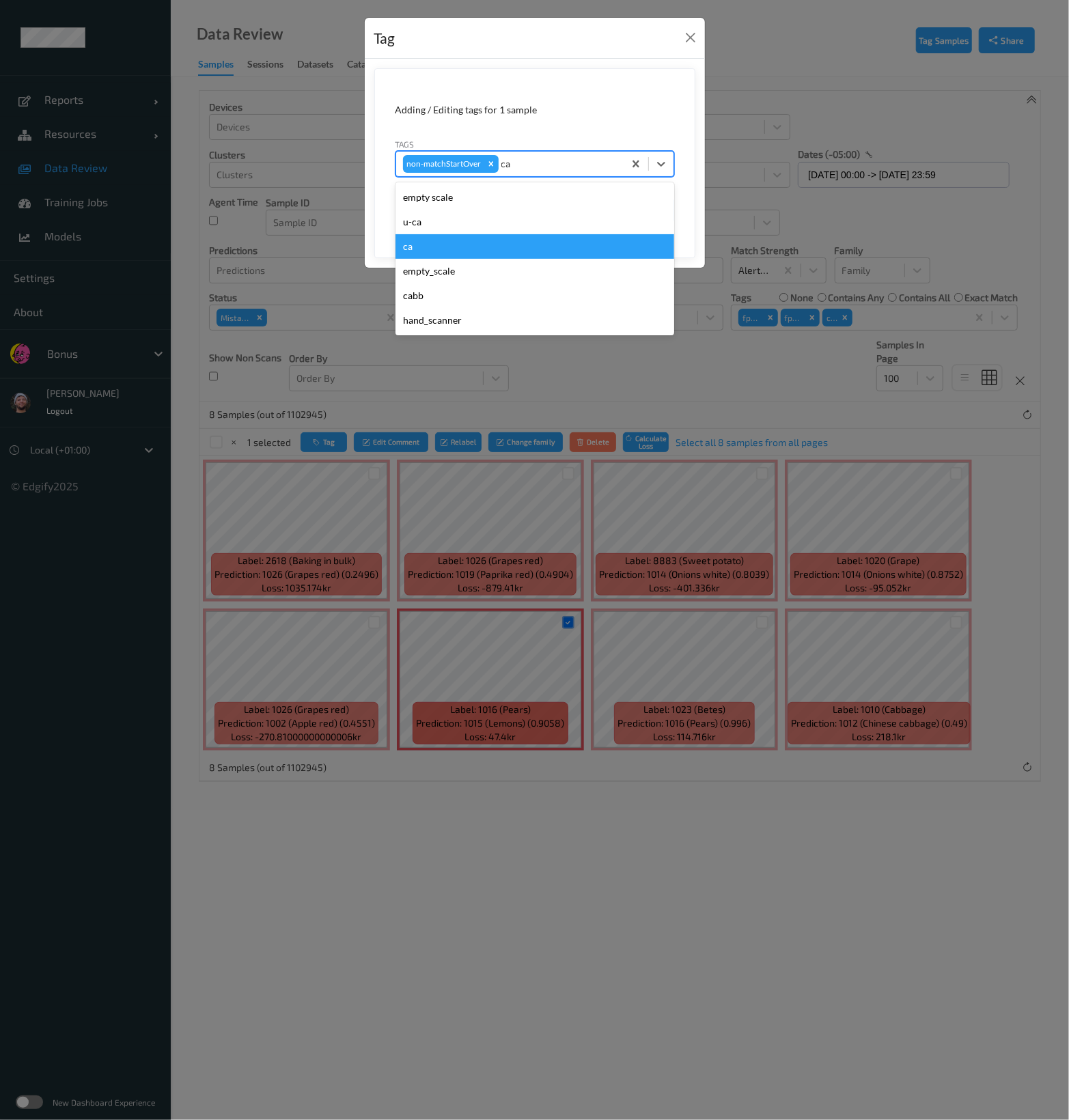
click at [448, 245] on div "ca" at bounding box center [534, 247] width 278 height 24
type input "s"
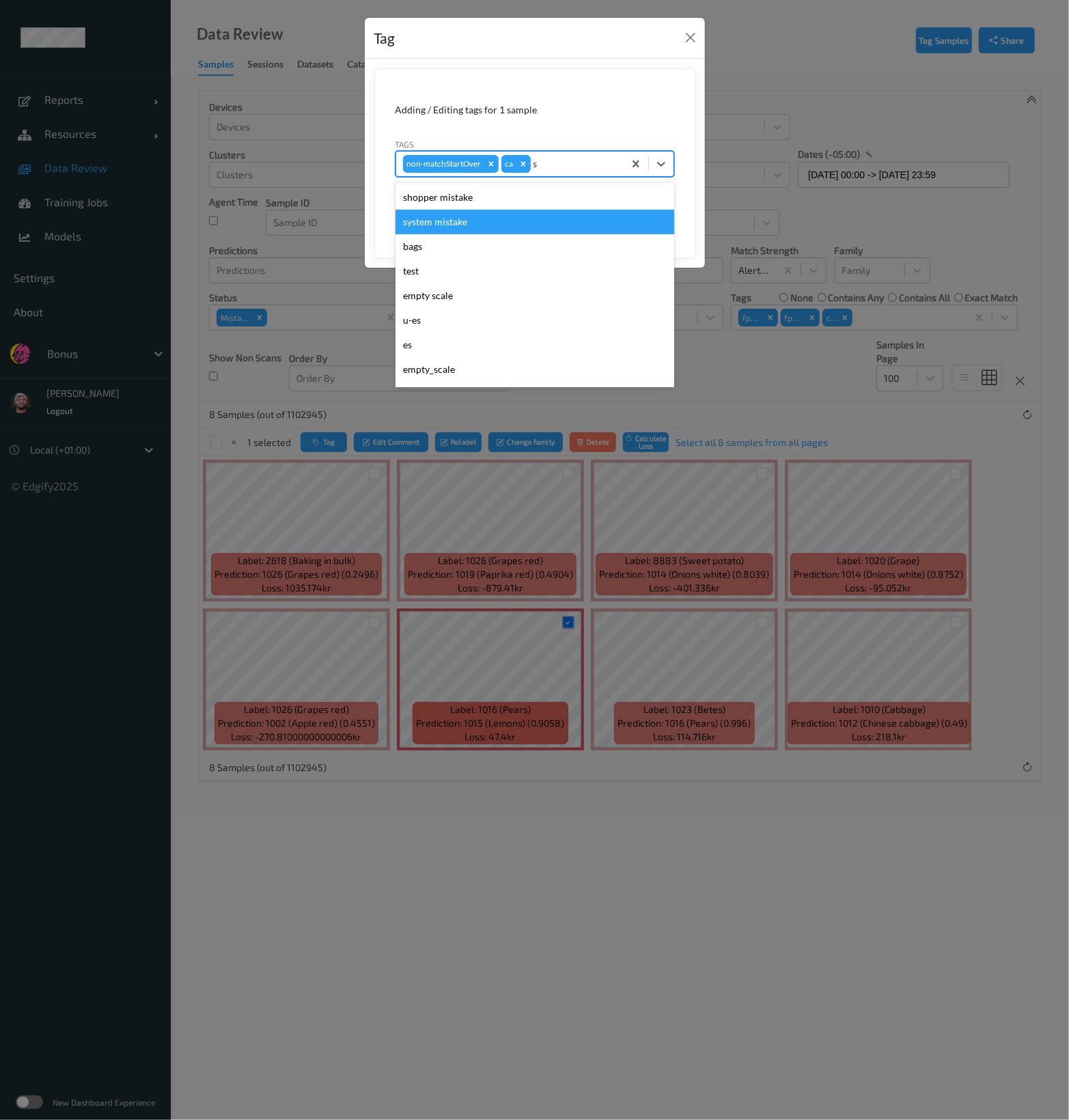
click at [496, 209] on div "system mistake" at bounding box center [534, 222] width 278 height 24
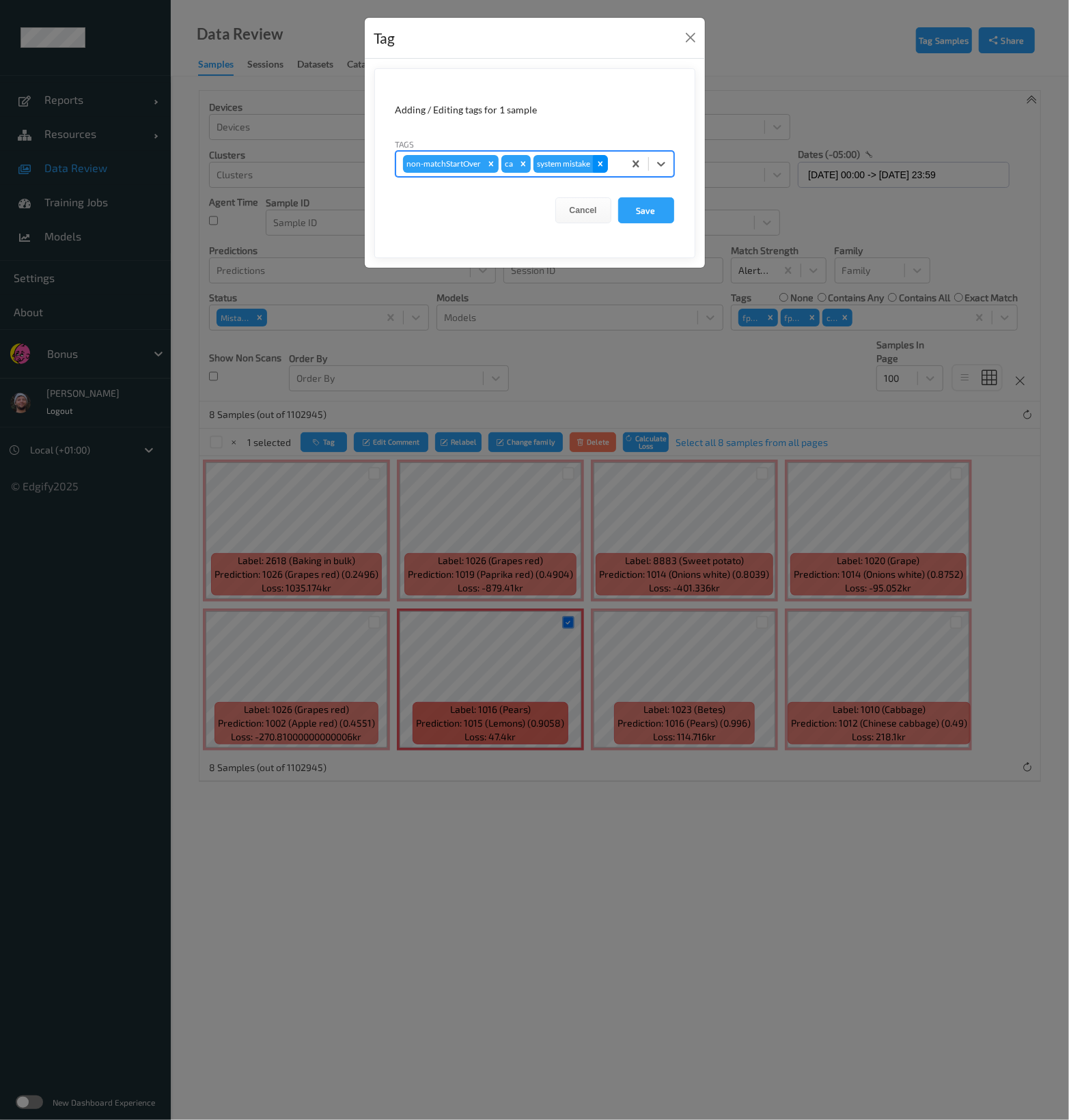
click at [604, 167] on icon "Remove system mistake" at bounding box center [601, 164] width 9 height 9
type input "s"
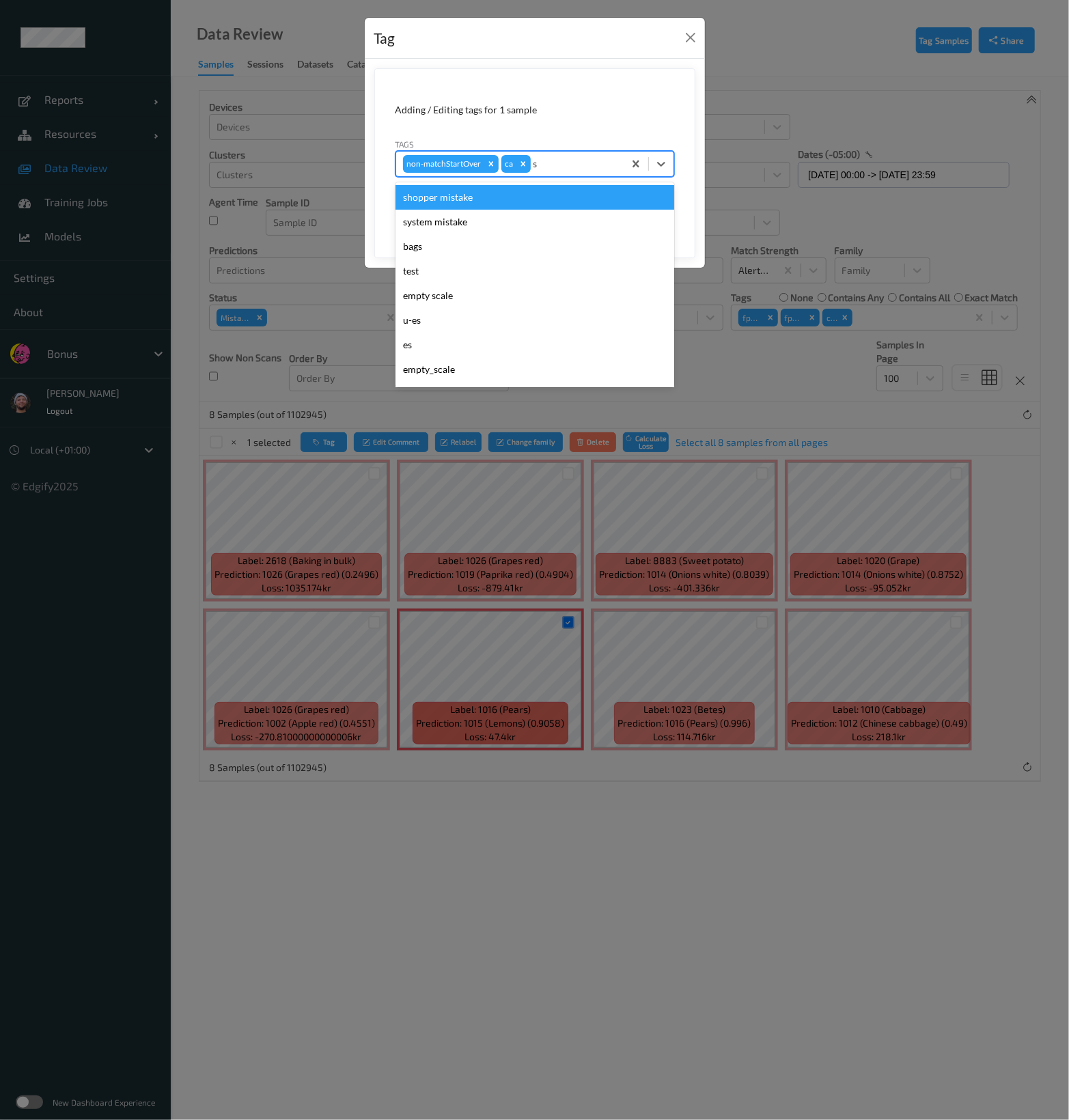
click at [543, 189] on div "shopper mistake" at bounding box center [534, 197] width 278 height 24
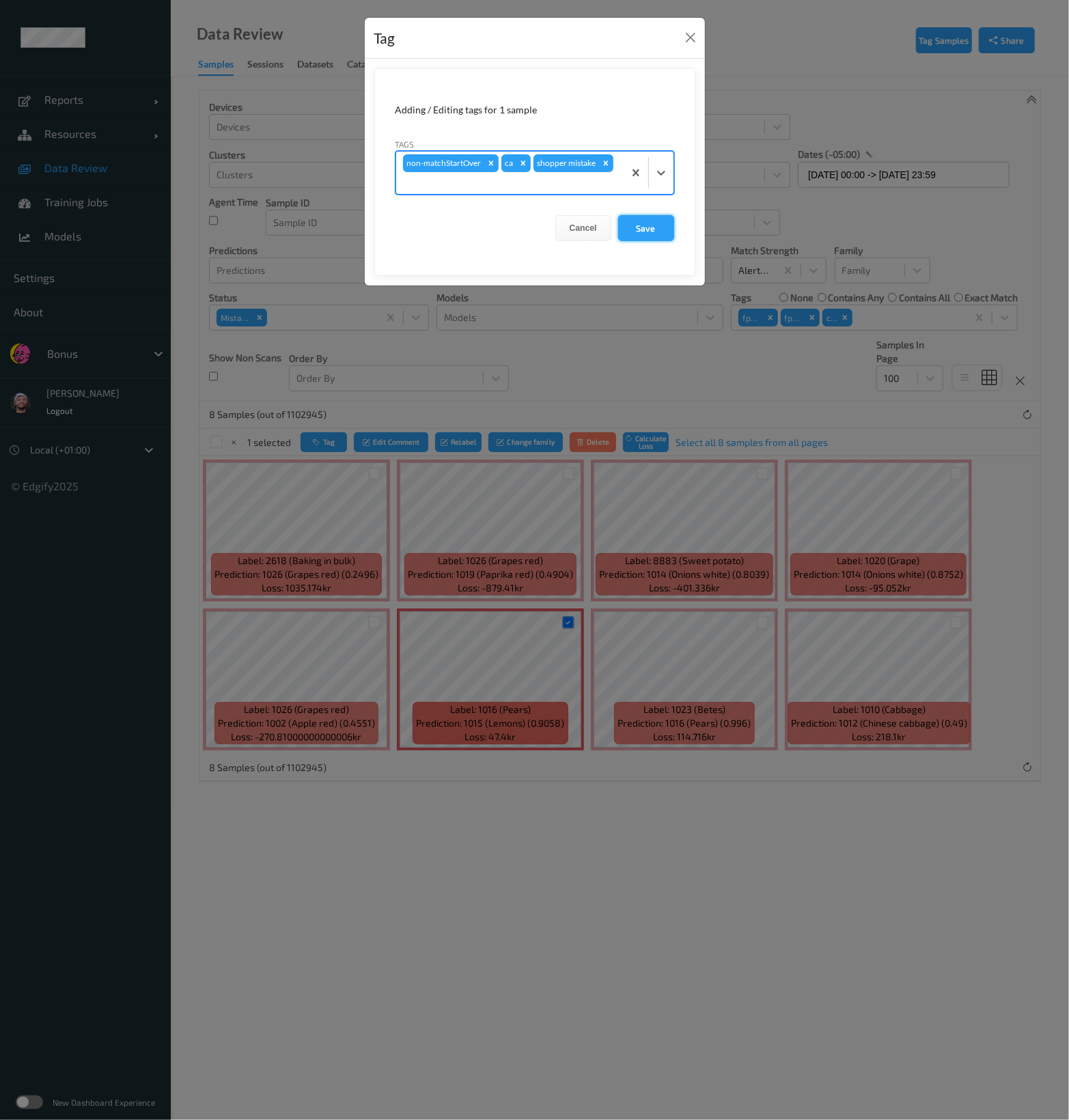
click at [647, 215] on button "Save" at bounding box center [646, 228] width 56 height 26
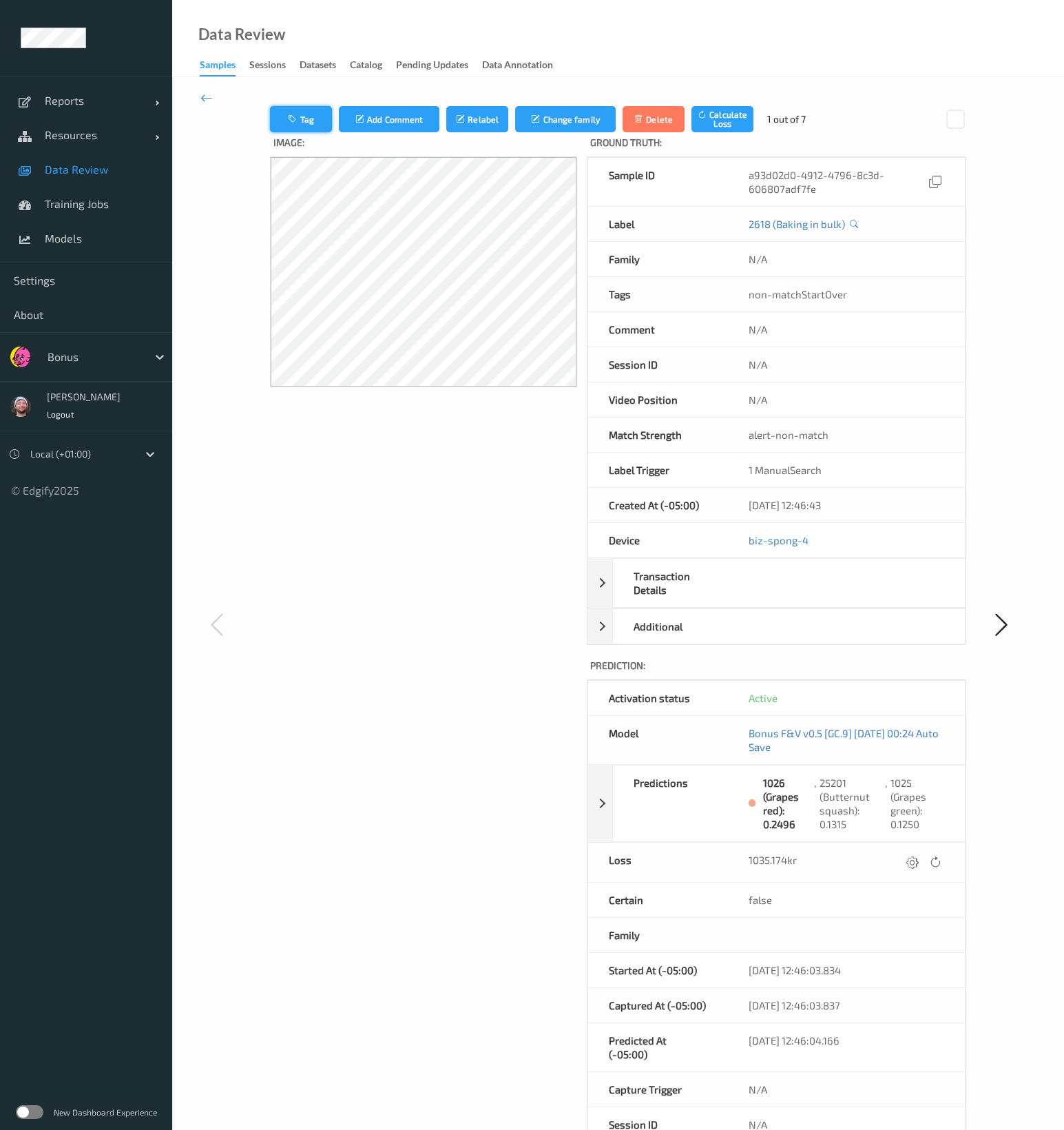
click at [307, 113] on button "Tag" at bounding box center [301, 119] width 62 height 26
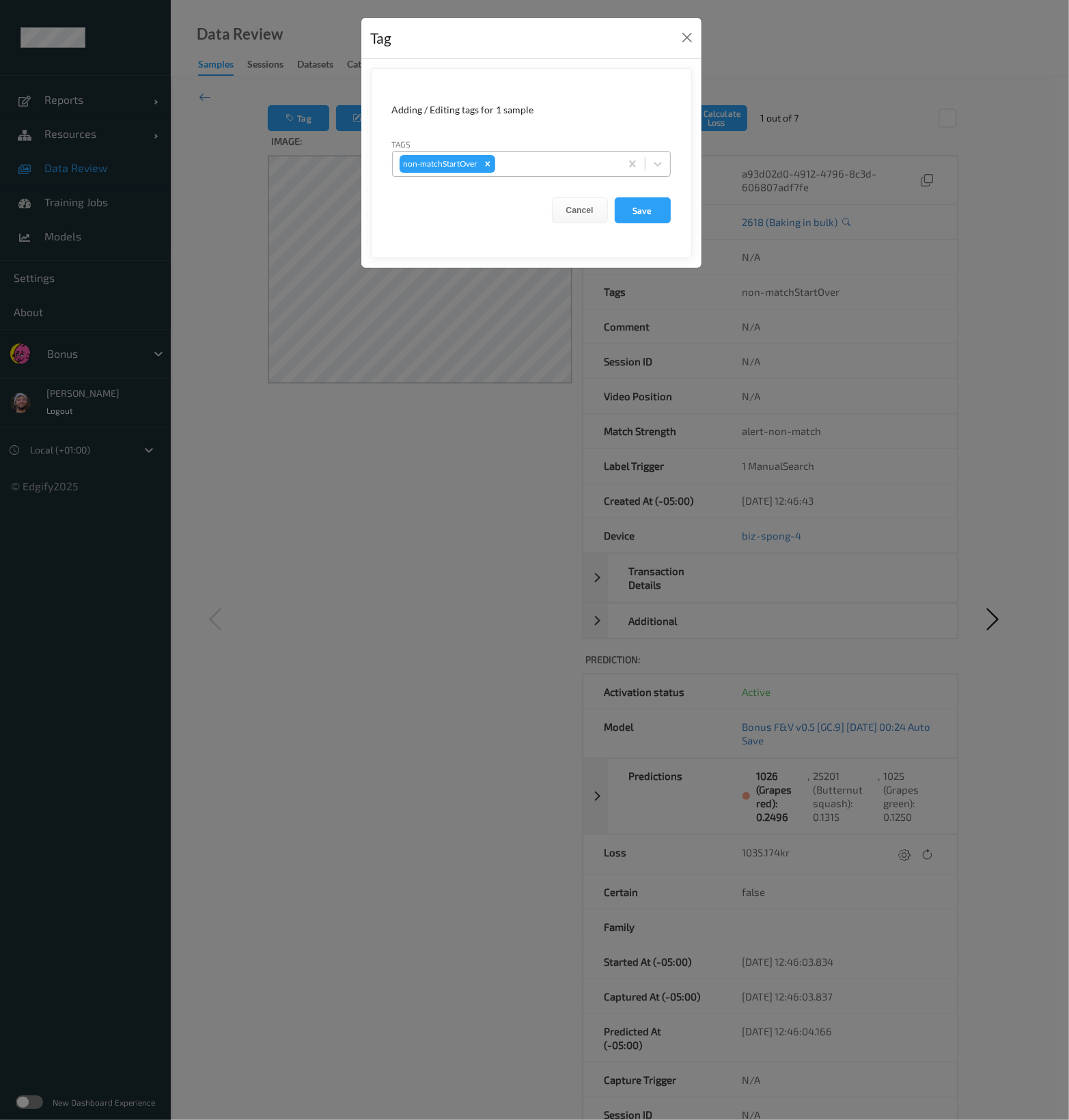
click at [535, 155] on div at bounding box center [556, 164] width 115 height 17
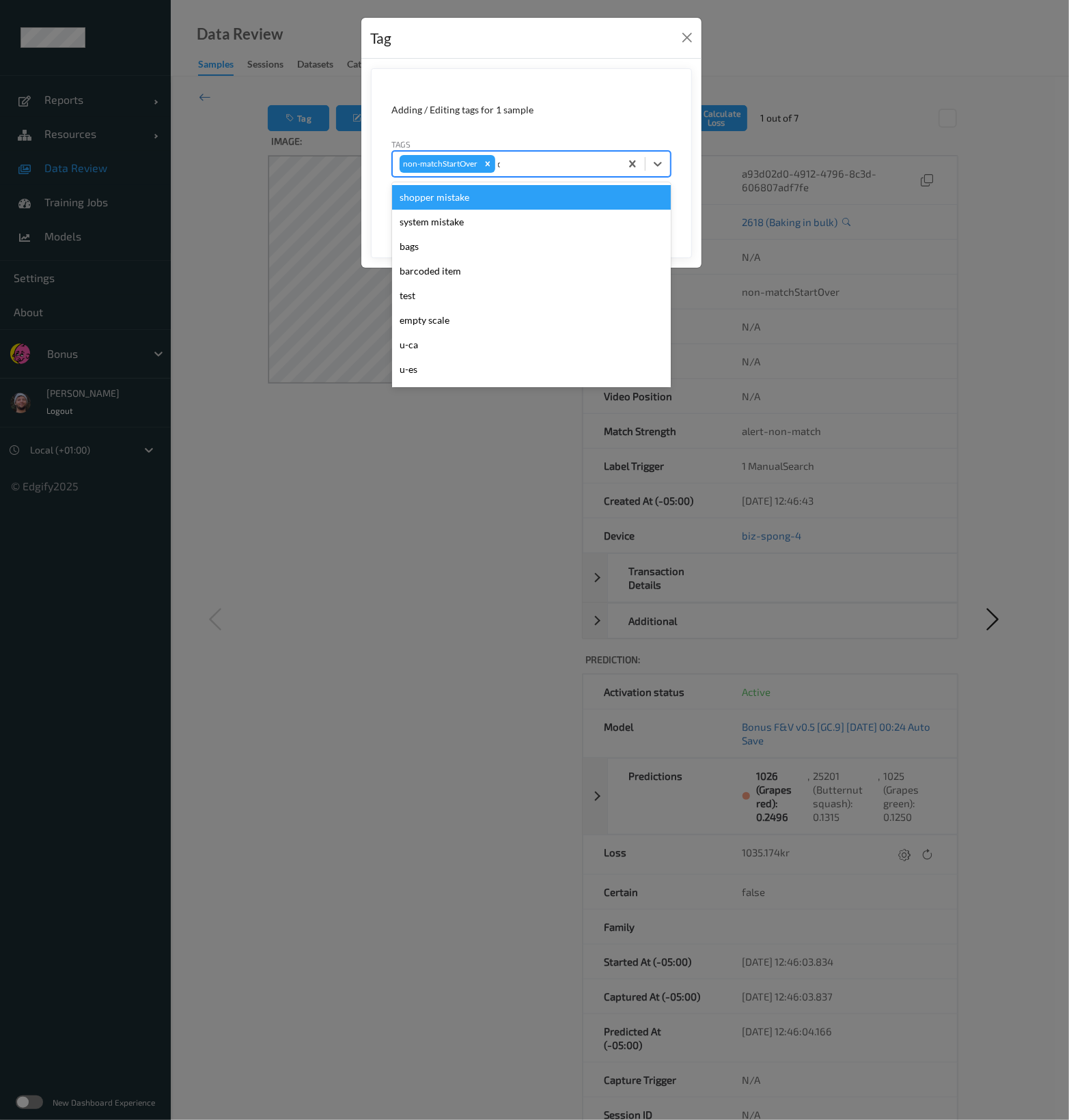
type input "ca"
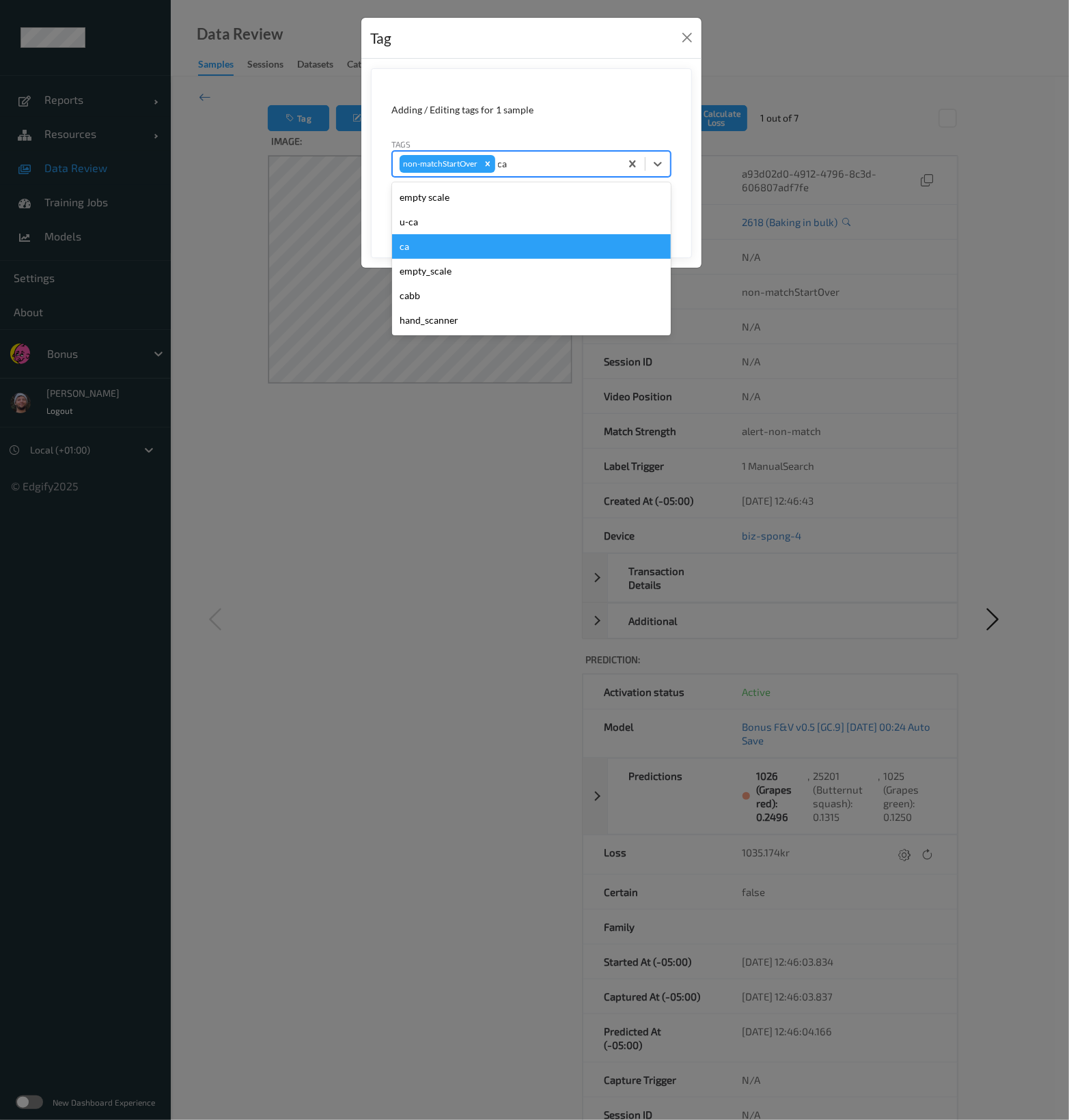
click at [457, 241] on div "ca" at bounding box center [531, 247] width 278 height 24
type input "s"
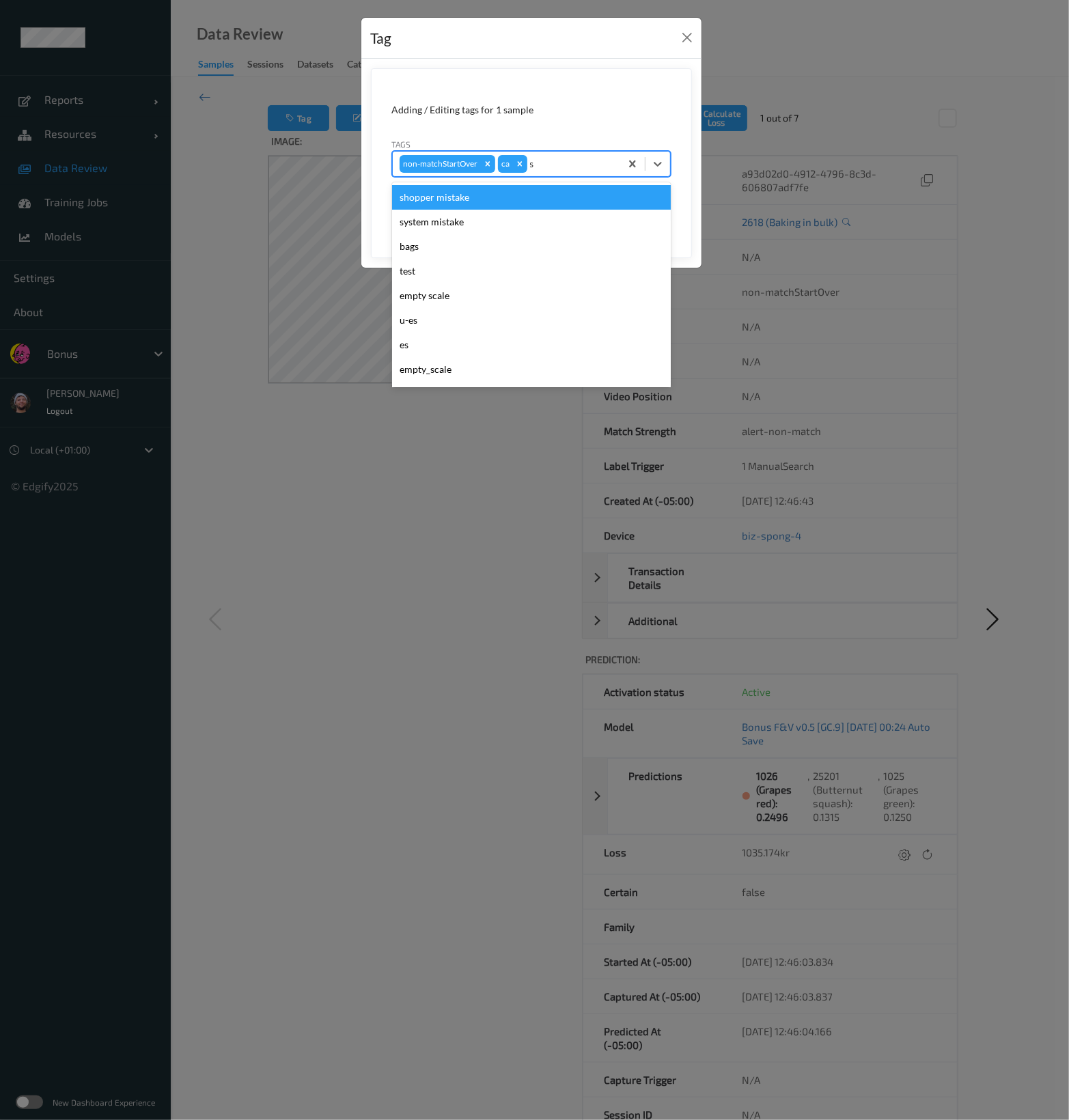
click at [517, 205] on div "shopper mistake" at bounding box center [531, 197] width 278 height 24
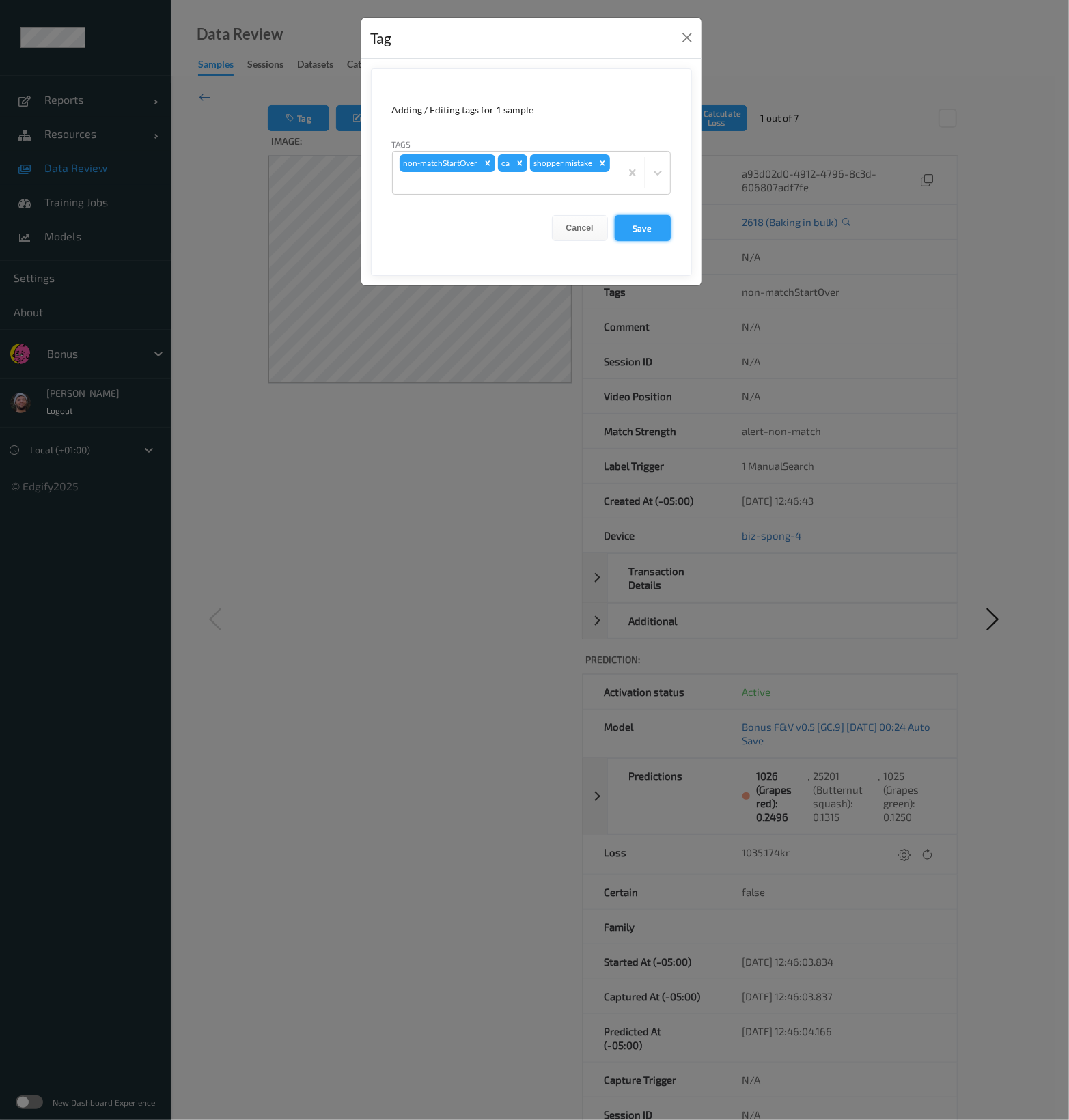
click at [644, 215] on button "Save" at bounding box center [643, 228] width 56 height 26
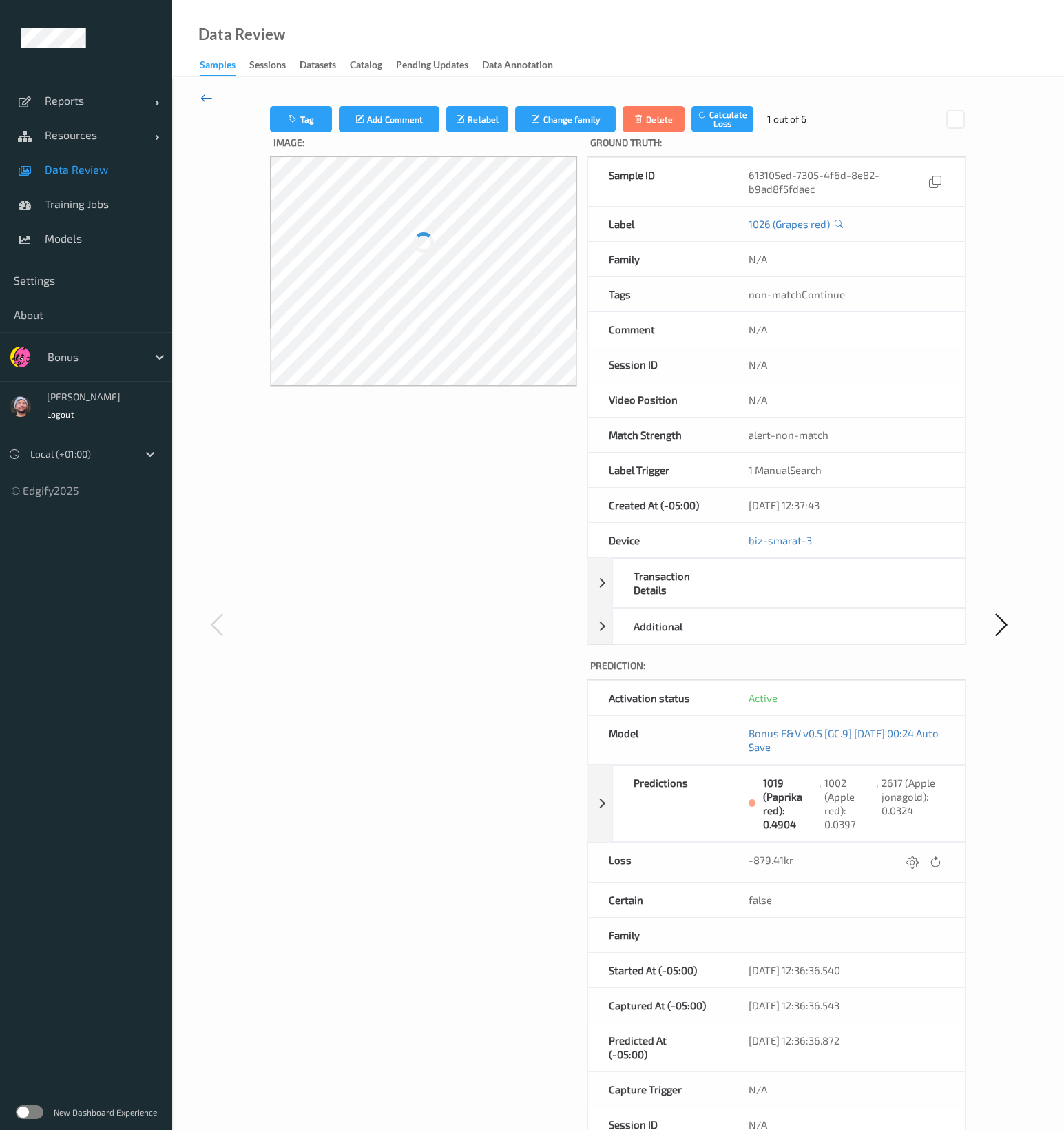
click at [208, 102] on icon at bounding box center [206, 98] width 12 height 15
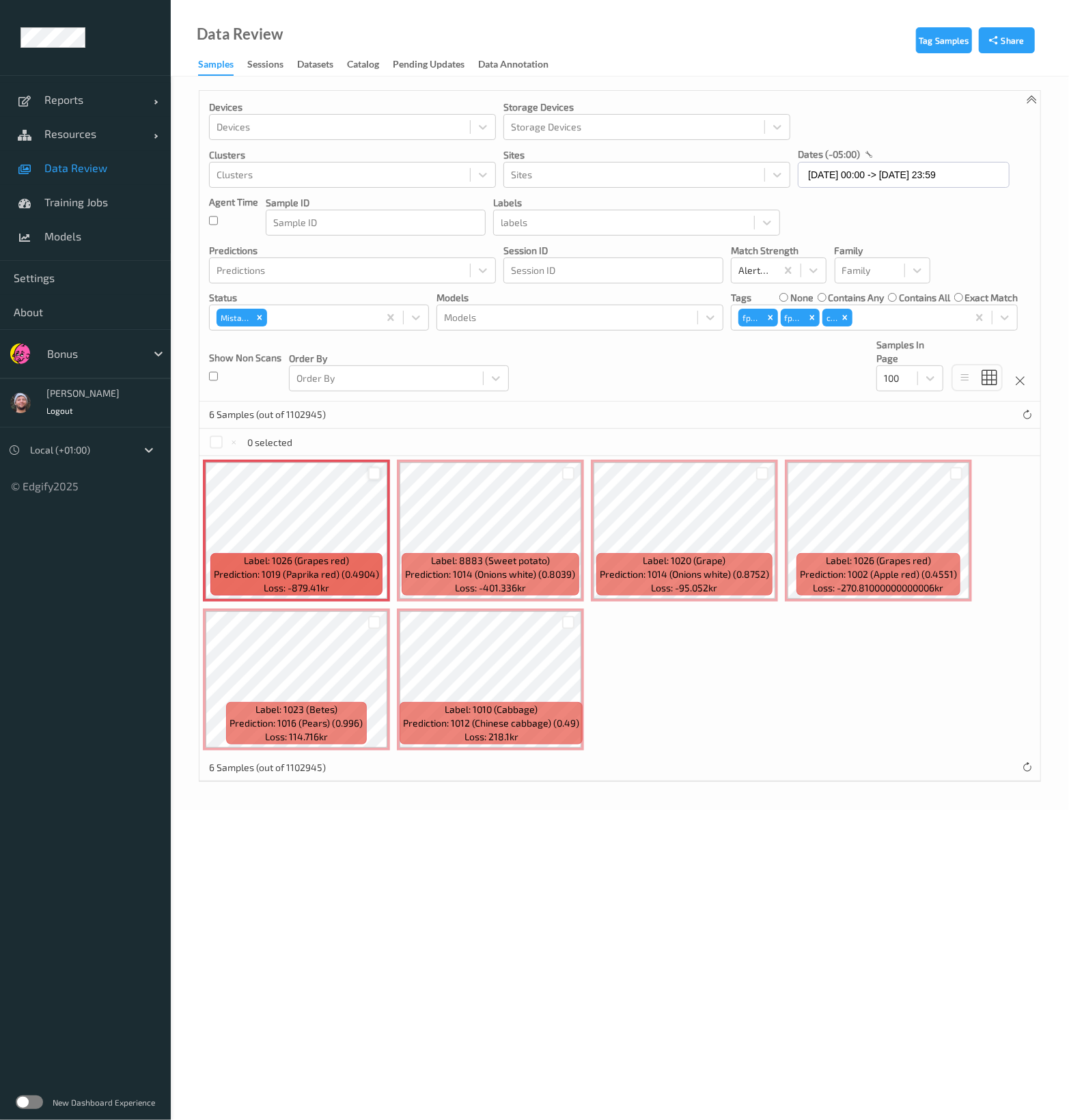
click at [368, 469] on div at bounding box center [374, 474] width 13 height 13
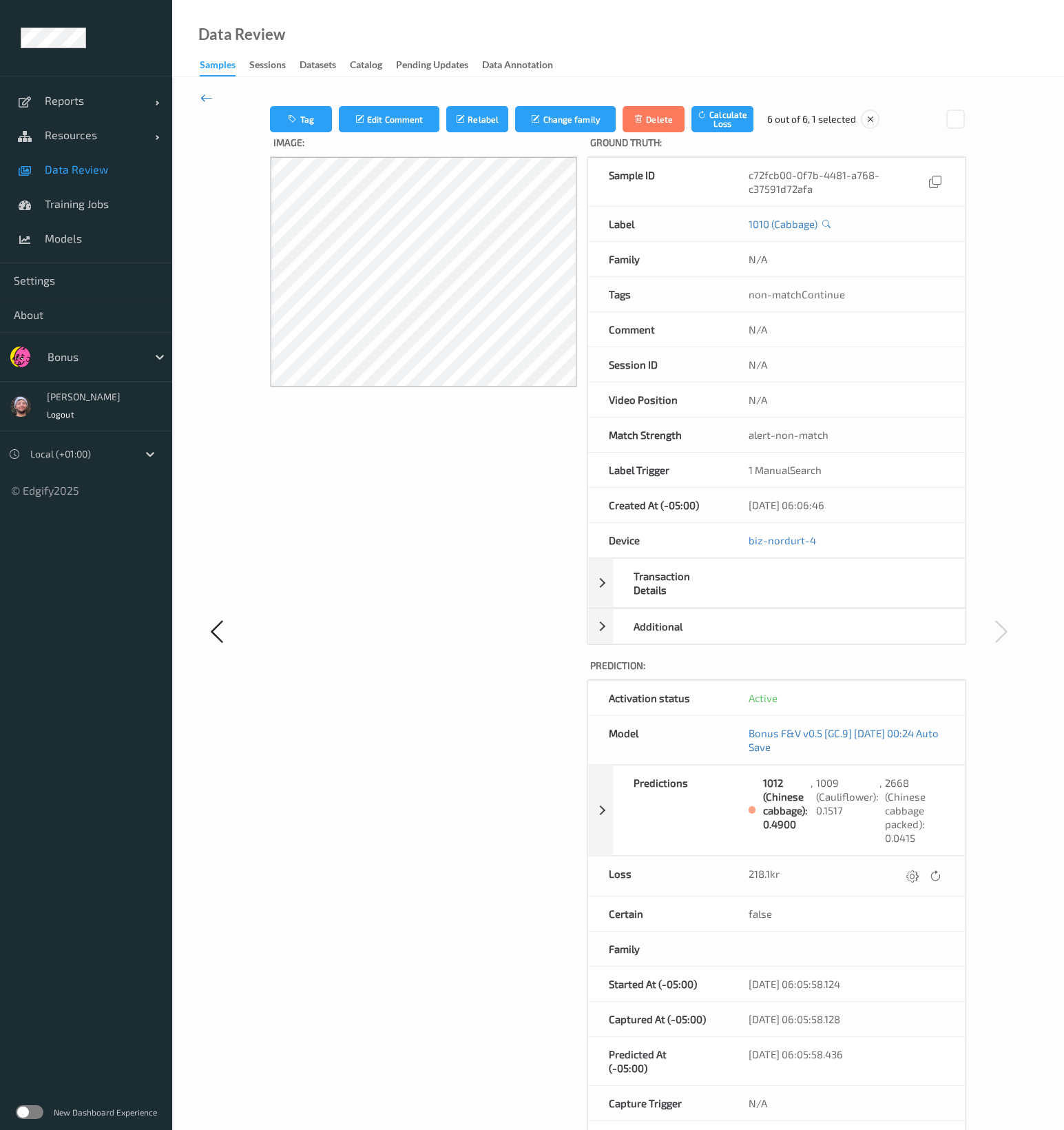
click at [211, 96] on icon at bounding box center [206, 98] width 12 height 15
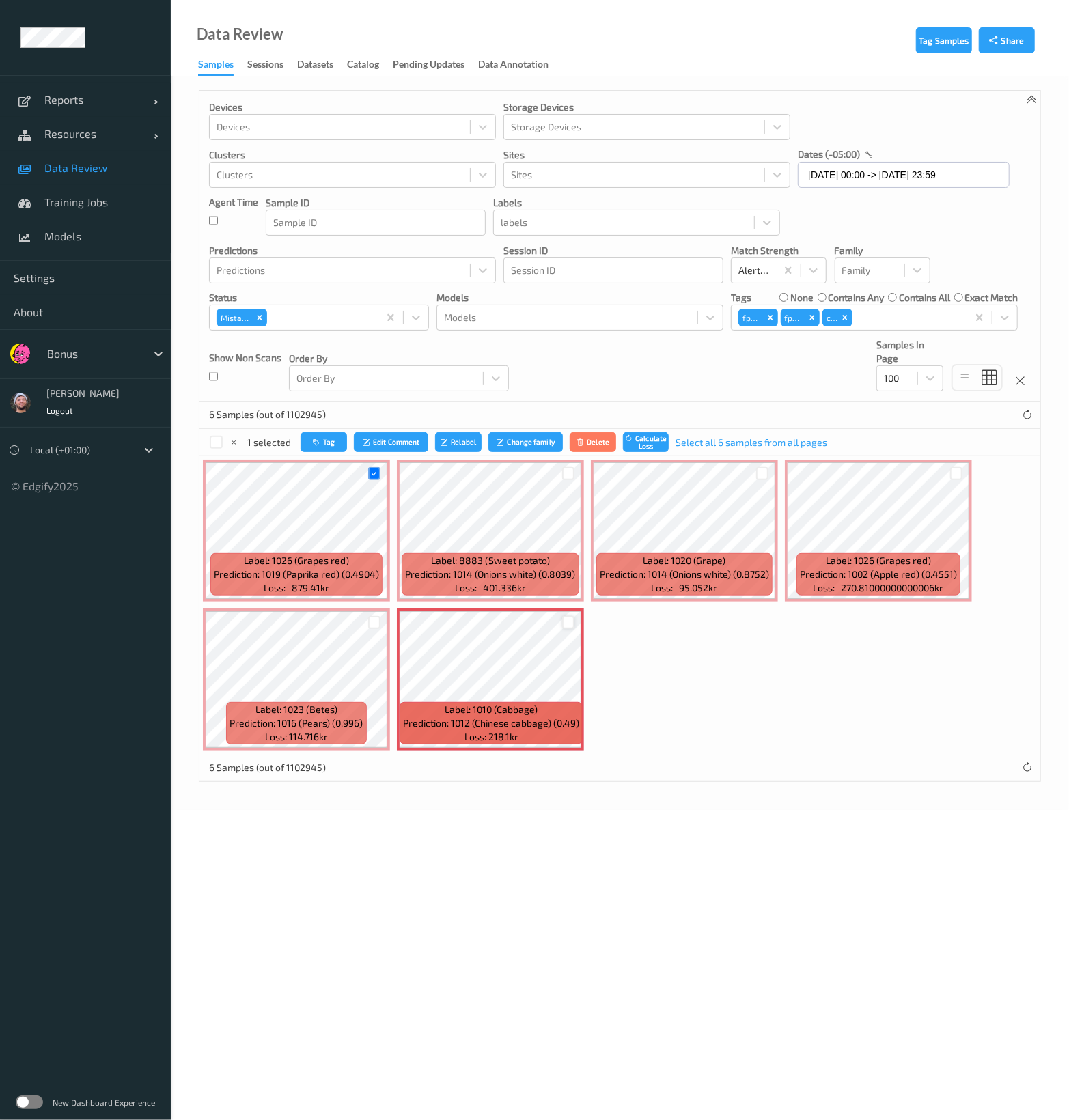
click at [565, 618] on div at bounding box center [569, 623] width 13 height 13
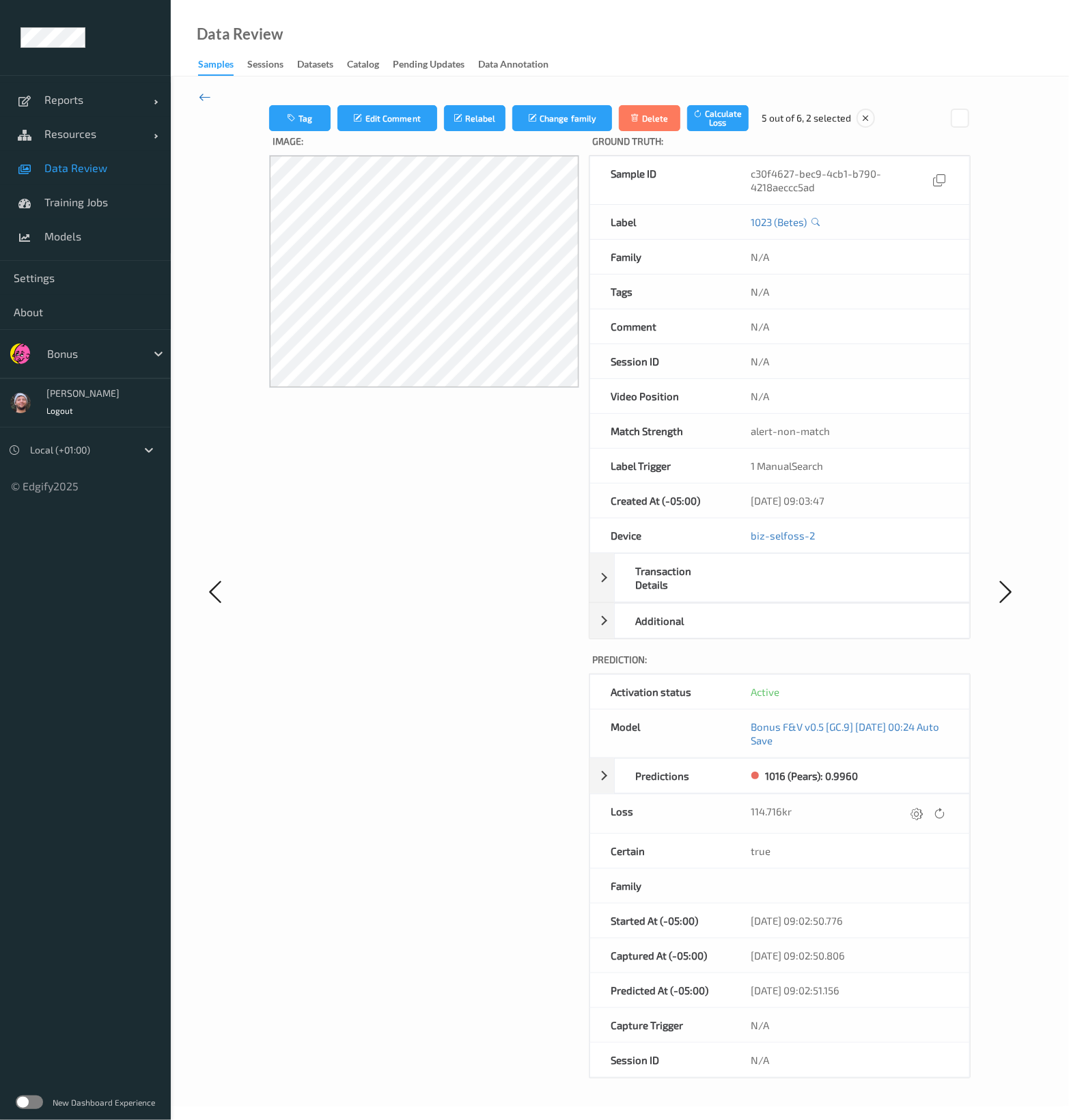
click at [206, 99] on icon at bounding box center [204, 97] width 12 height 15
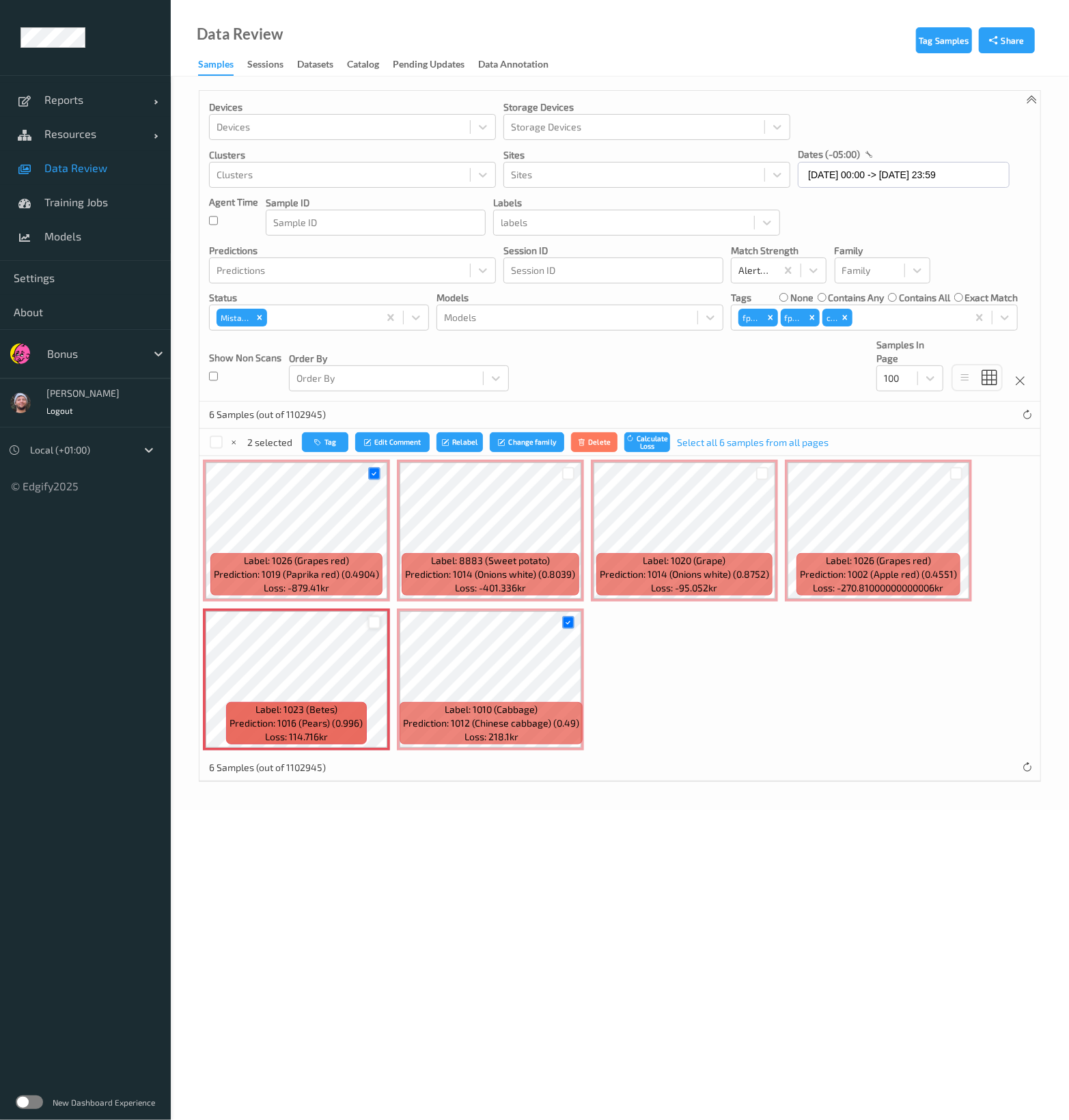
click at [372, 620] on div at bounding box center [374, 623] width 13 height 13
click at [320, 447] on button "Tag" at bounding box center [325, 441] width 47 height 20
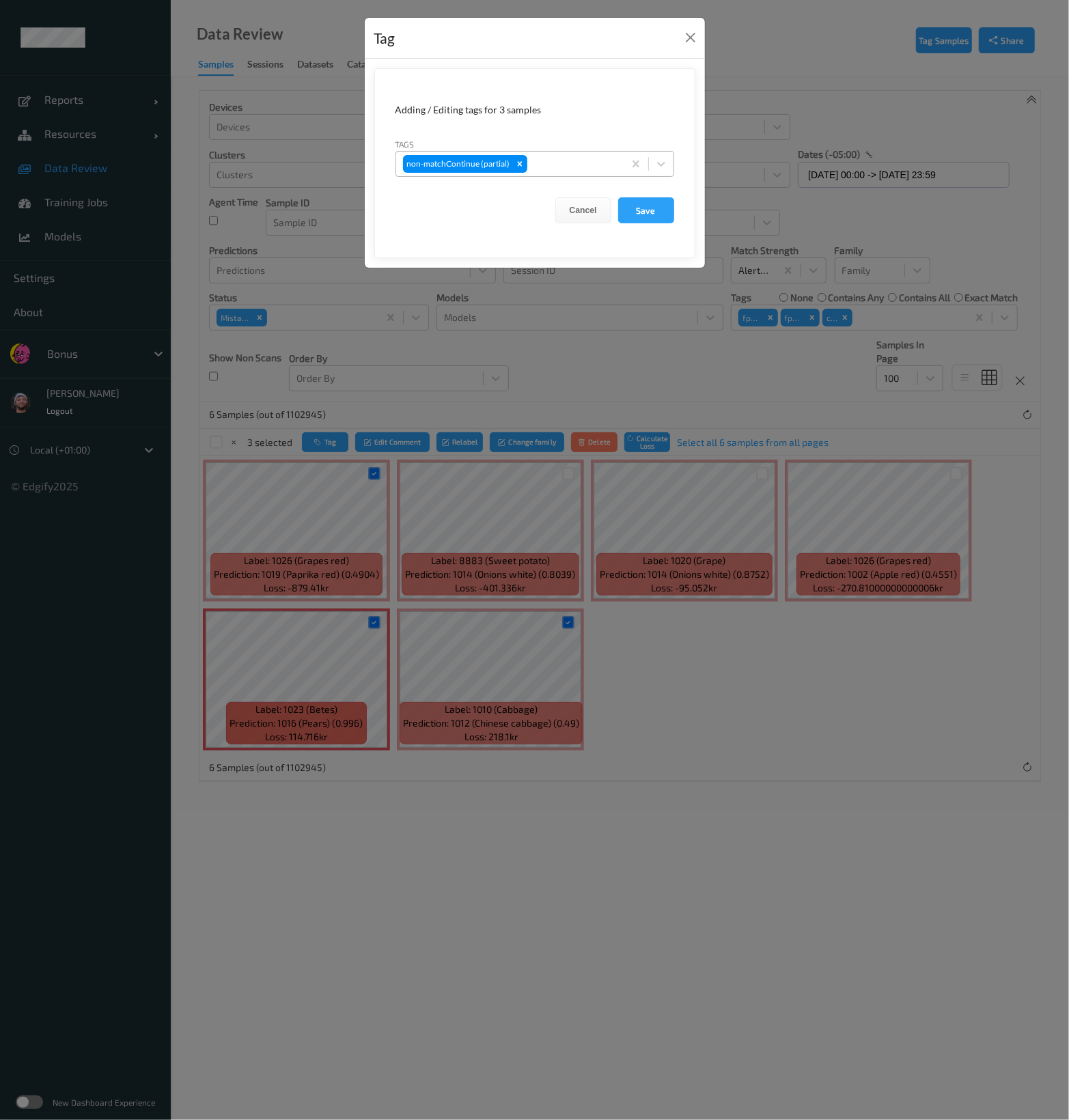
click at [557, 163] on div at bounding box center [573, 164] width 87 height 17
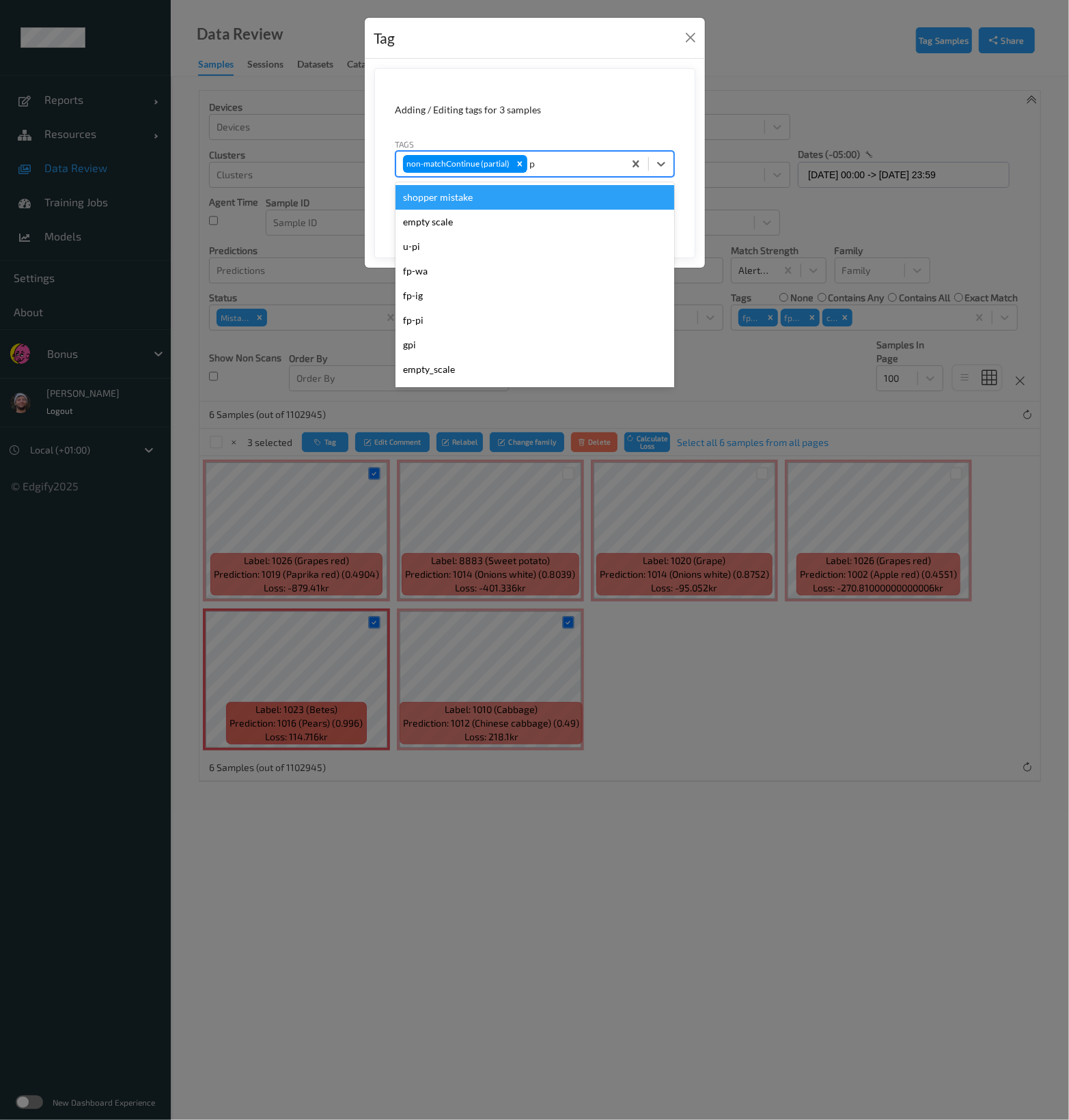
type input "pi"
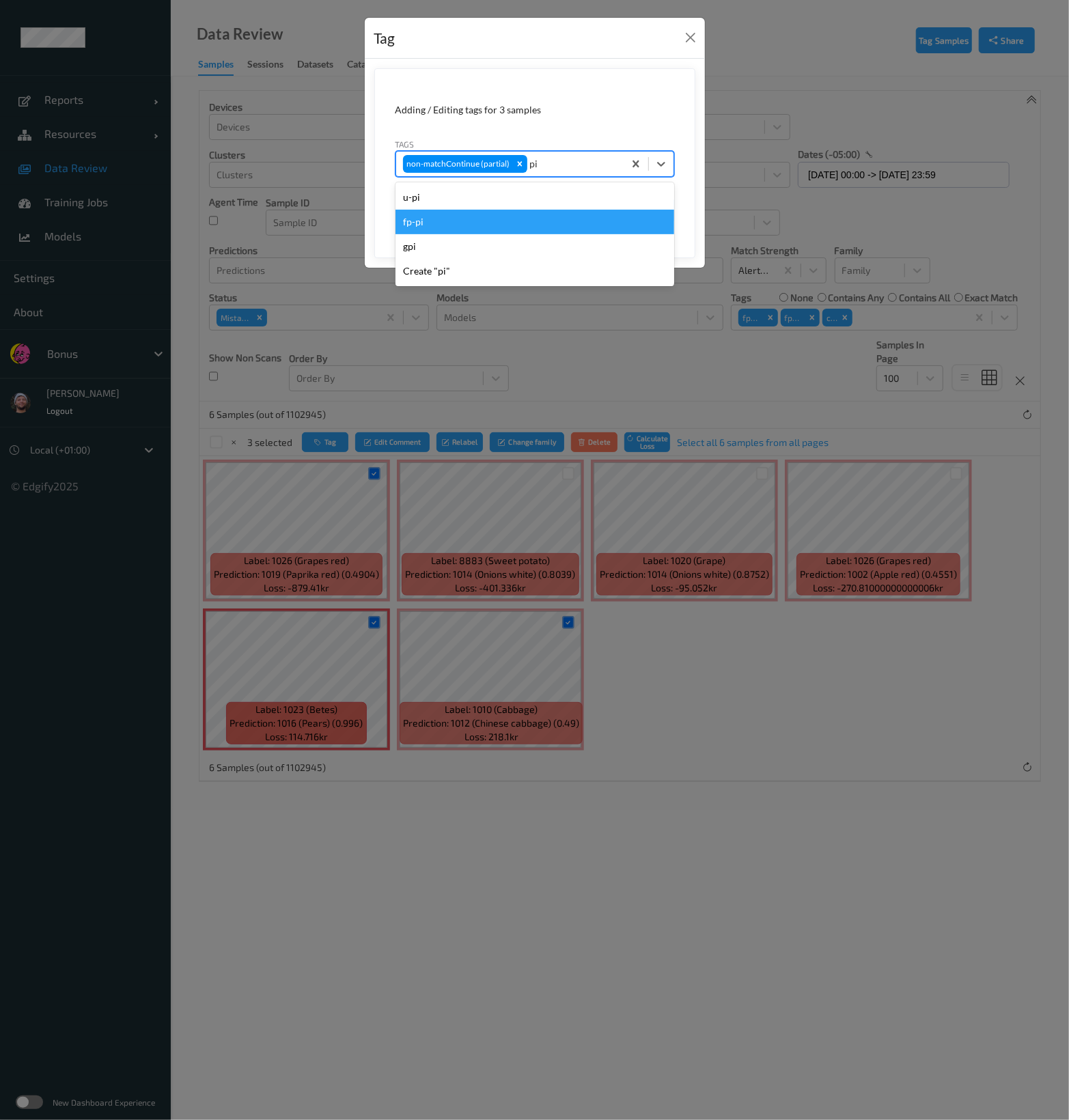
click at [530, 212] on div "fp-pi" at bounding box center [534, 222] width 278 height 24
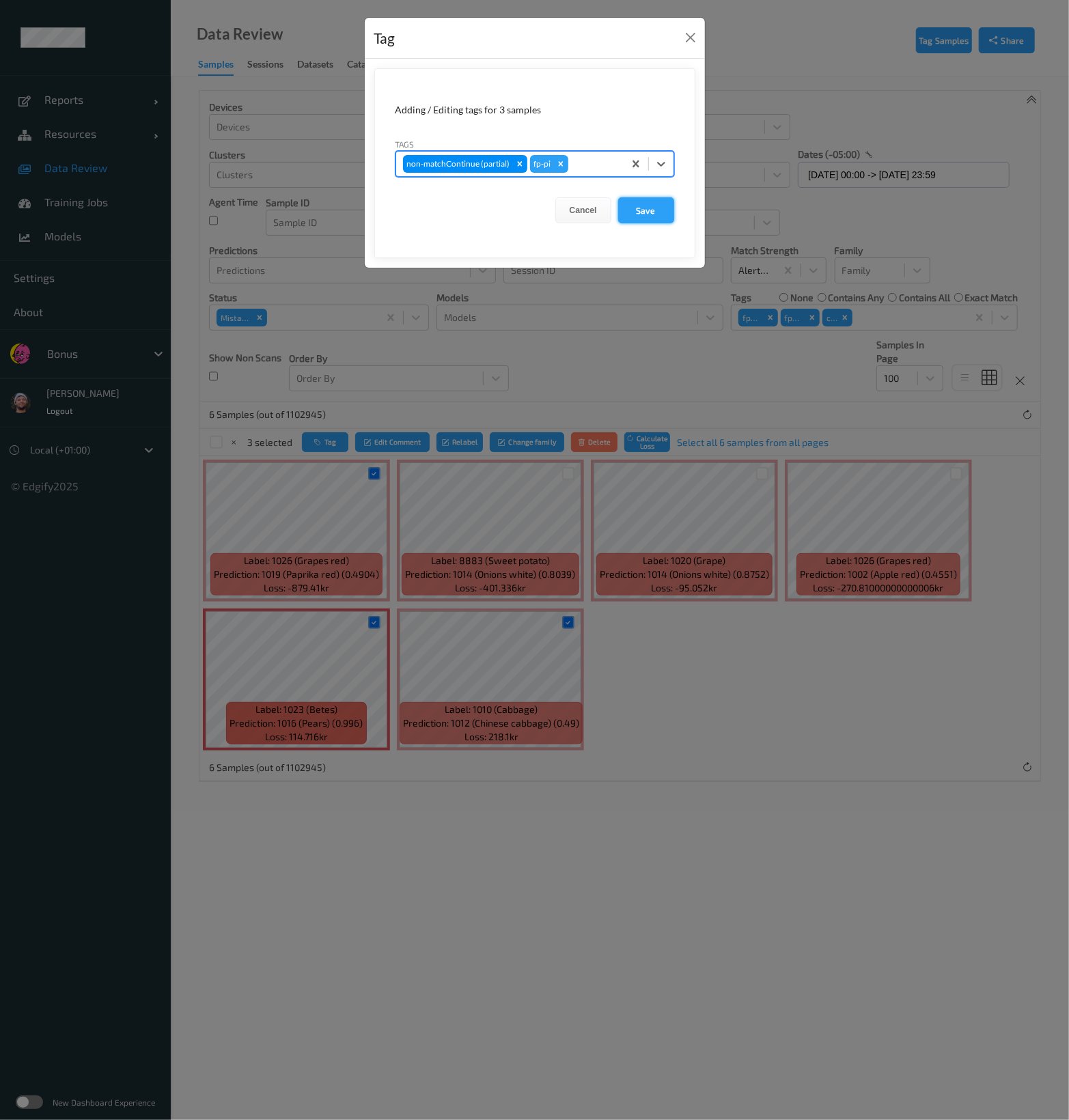
click at [648, 207] on button "Save" at bounding box center [646, 210] width 56 height 26
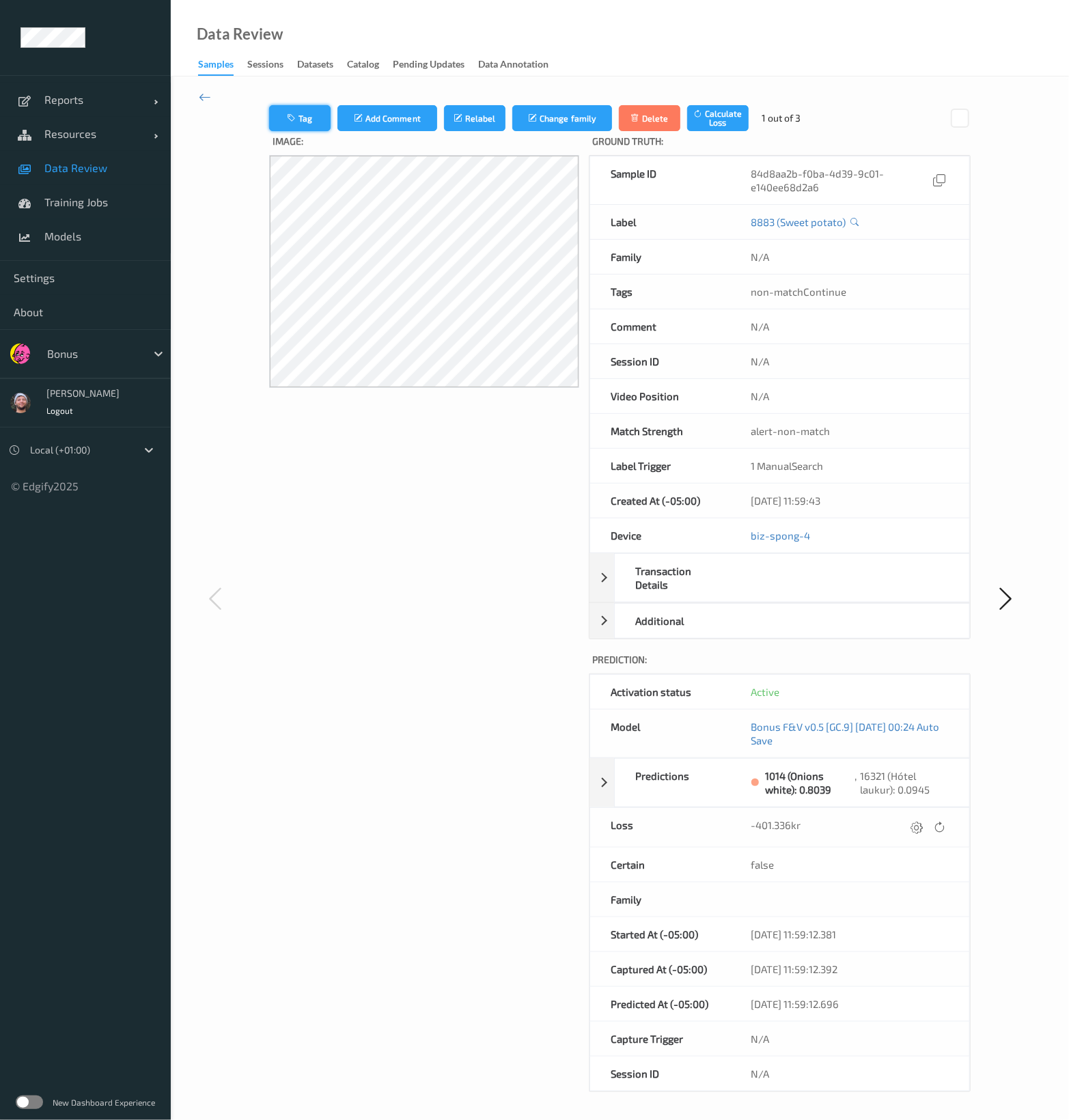
click at [315, 115] on button "Tag" at bounding box center [300, 118] width 61 height 26
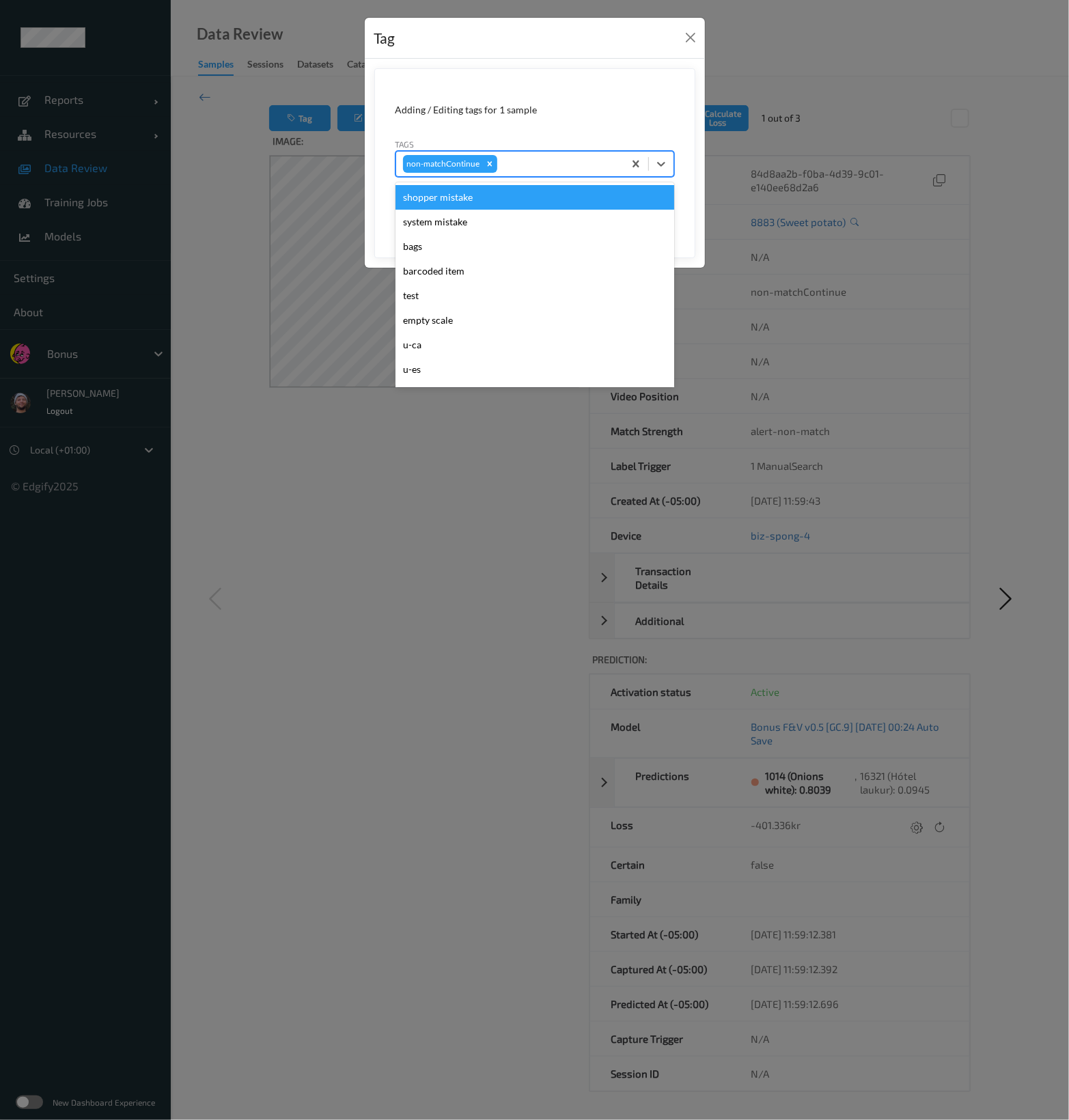
click at [519, 163] on div at bounding box center [558, 164] width 116 height 17
type input "ig"
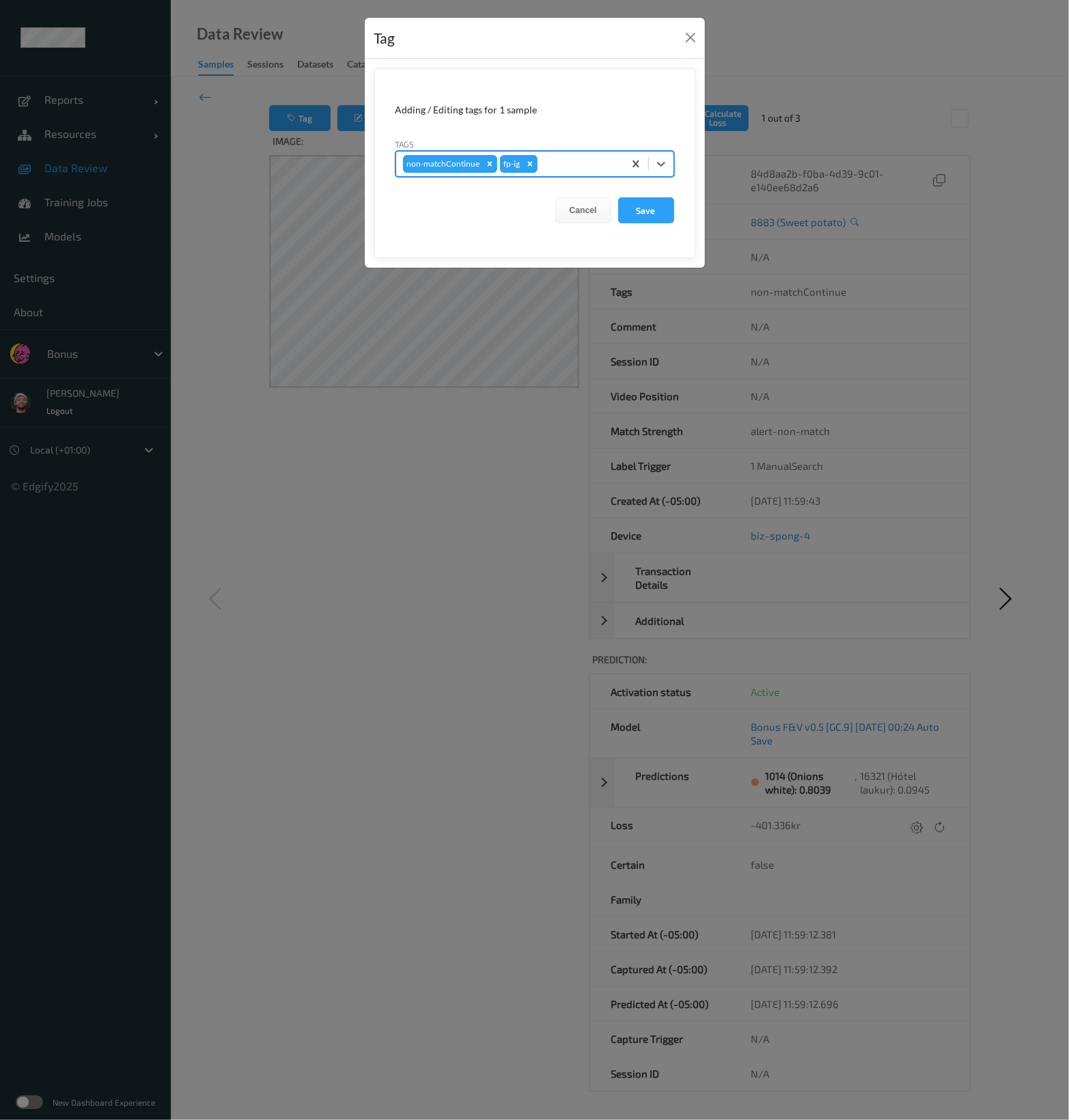
click at [618, 197] on button "Save" at bounding box center [646, 210] width 56 height 26
click at [648, 222] on button "Save" at bounding box center [646, 210] width 56 height 26
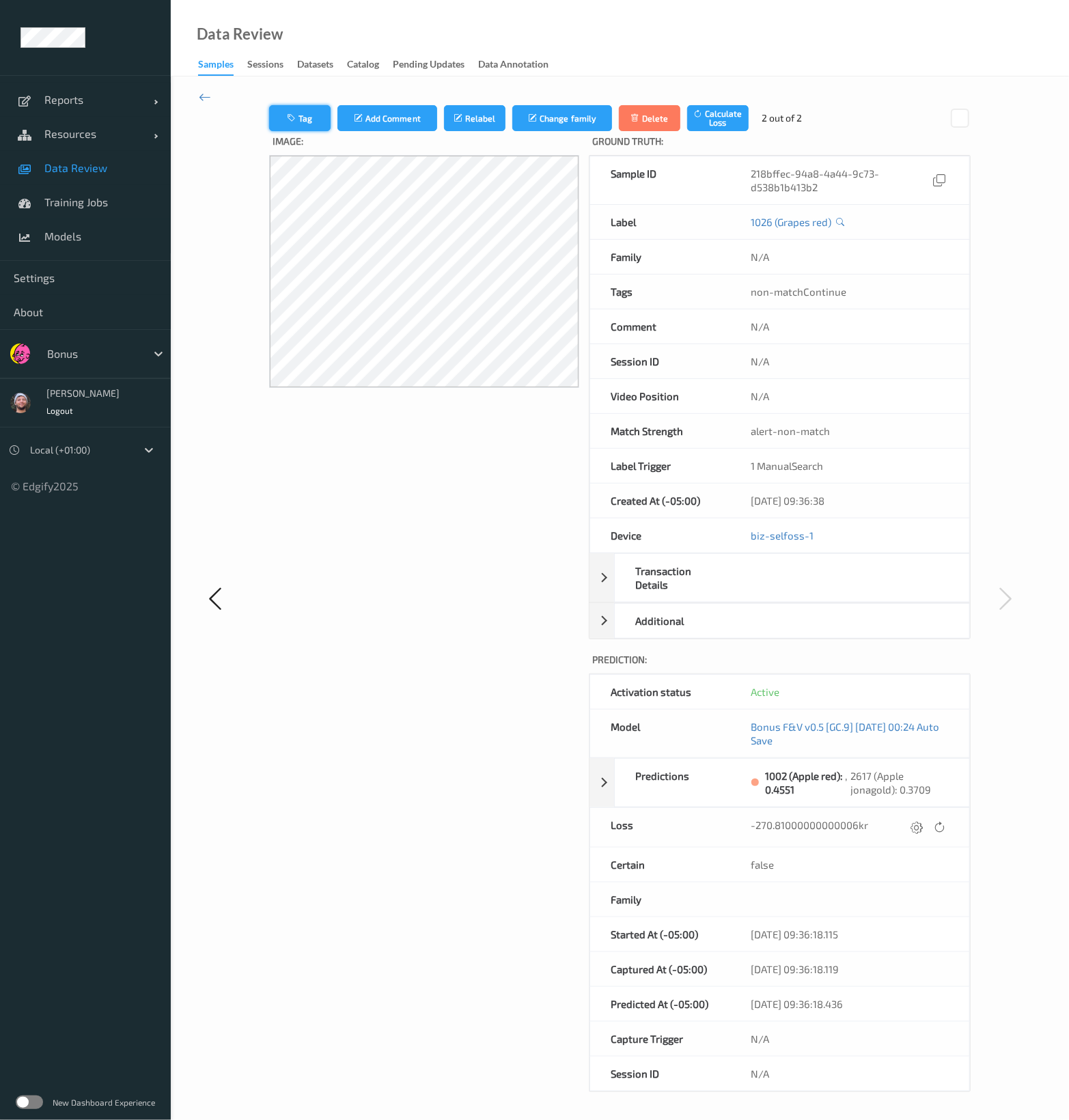
click at [296, 112] on button "Tag" at bounding box center [300, 118] width 61 height 26
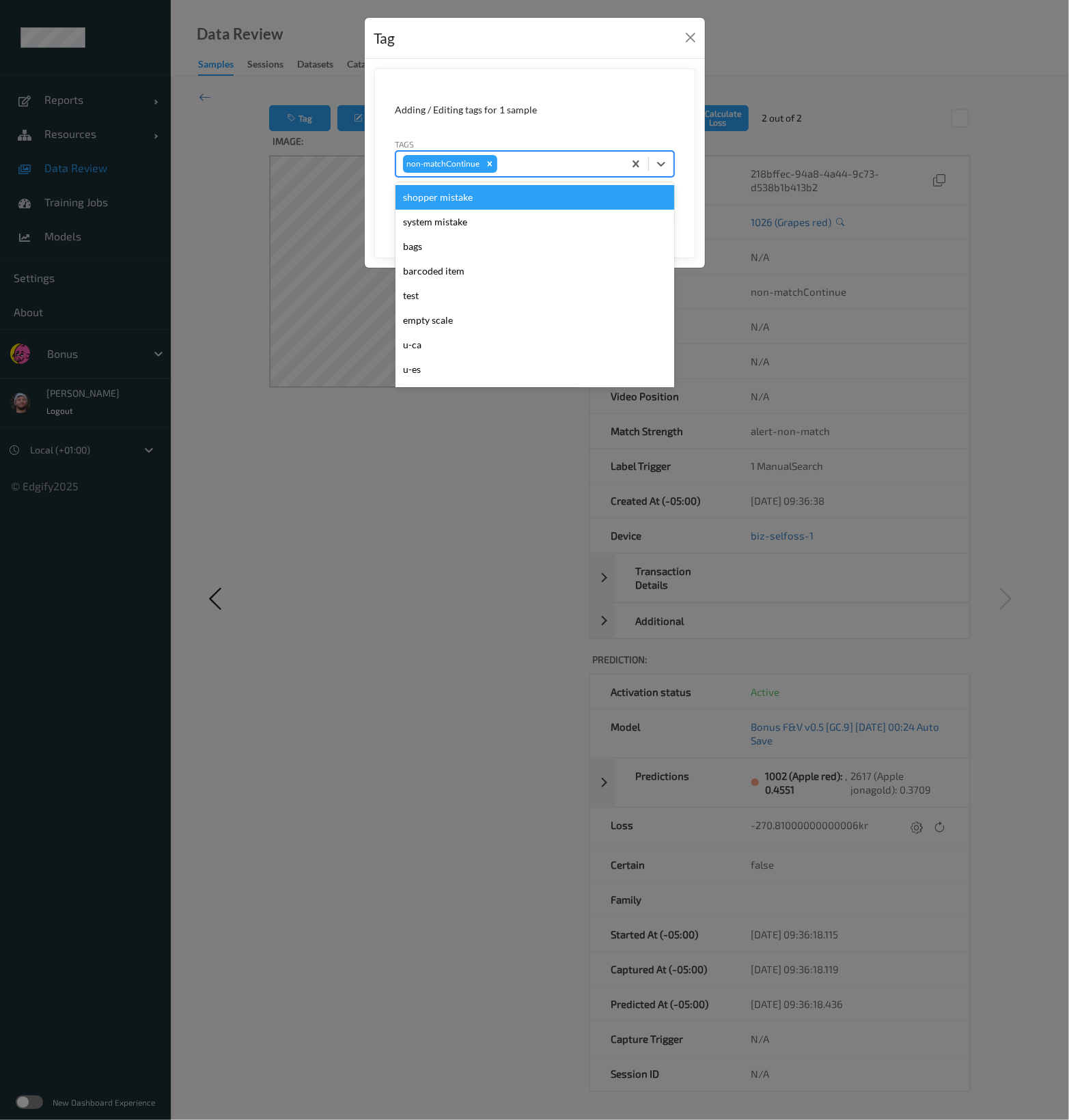
click at [557, 165] on div at bounding box center [558, 164] width 116 height 17
type input "pi"
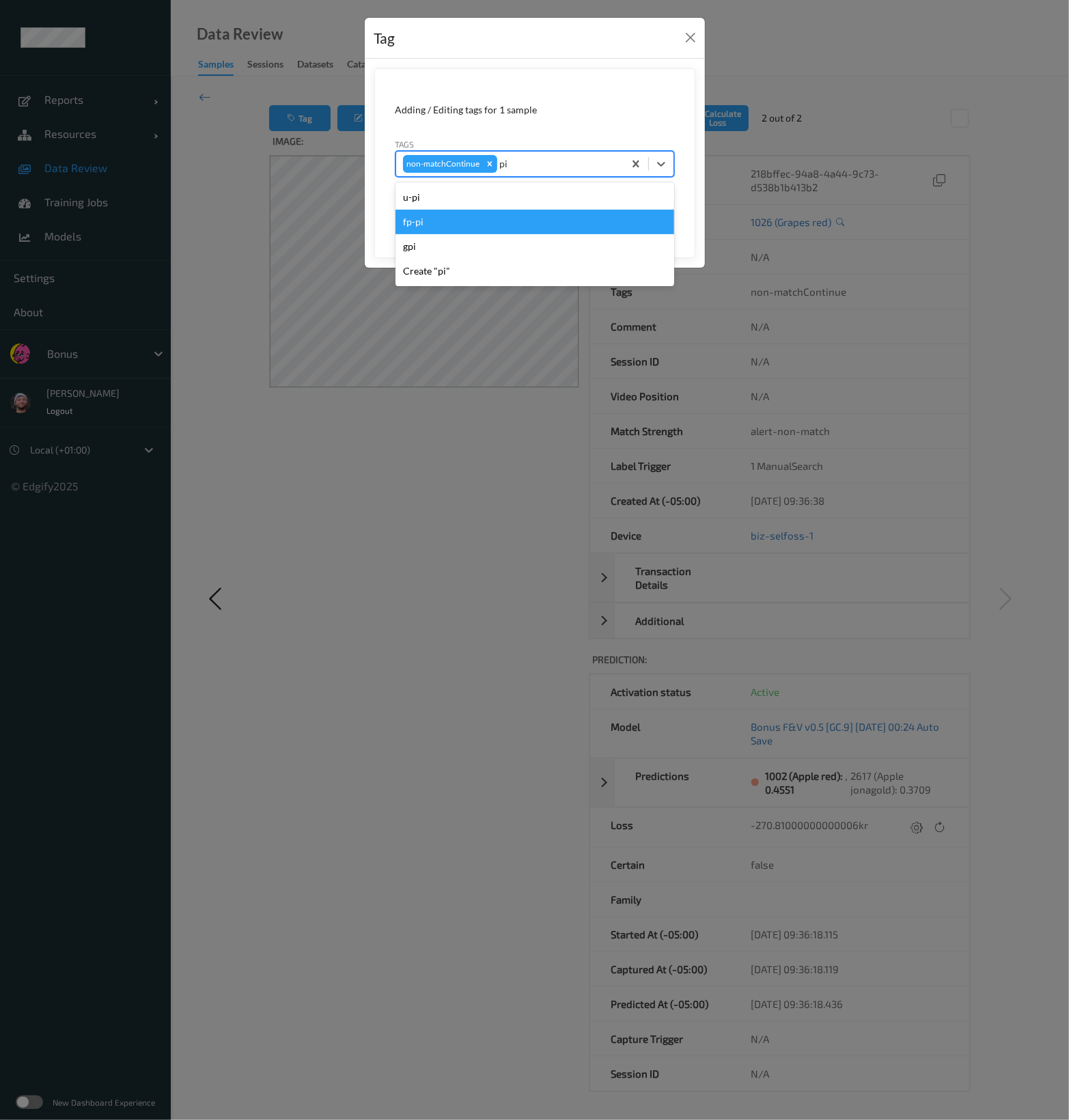
click at [542, 222] on div "fp-pi" at bounding box center [534, 222] width 278 height 24
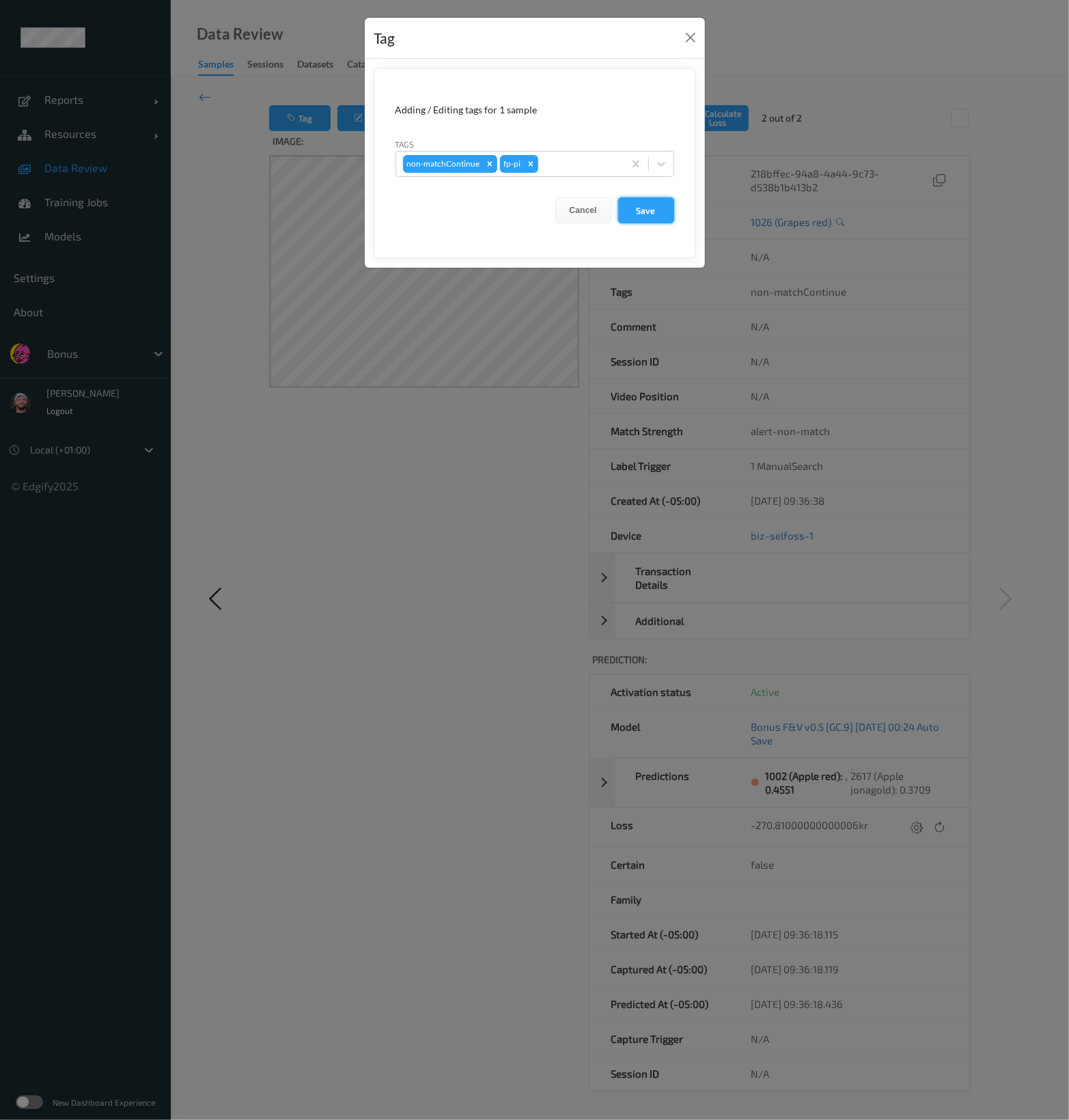
click at [638, 204] on button "Save" at bounding box center [646, 210] width 56 height 26
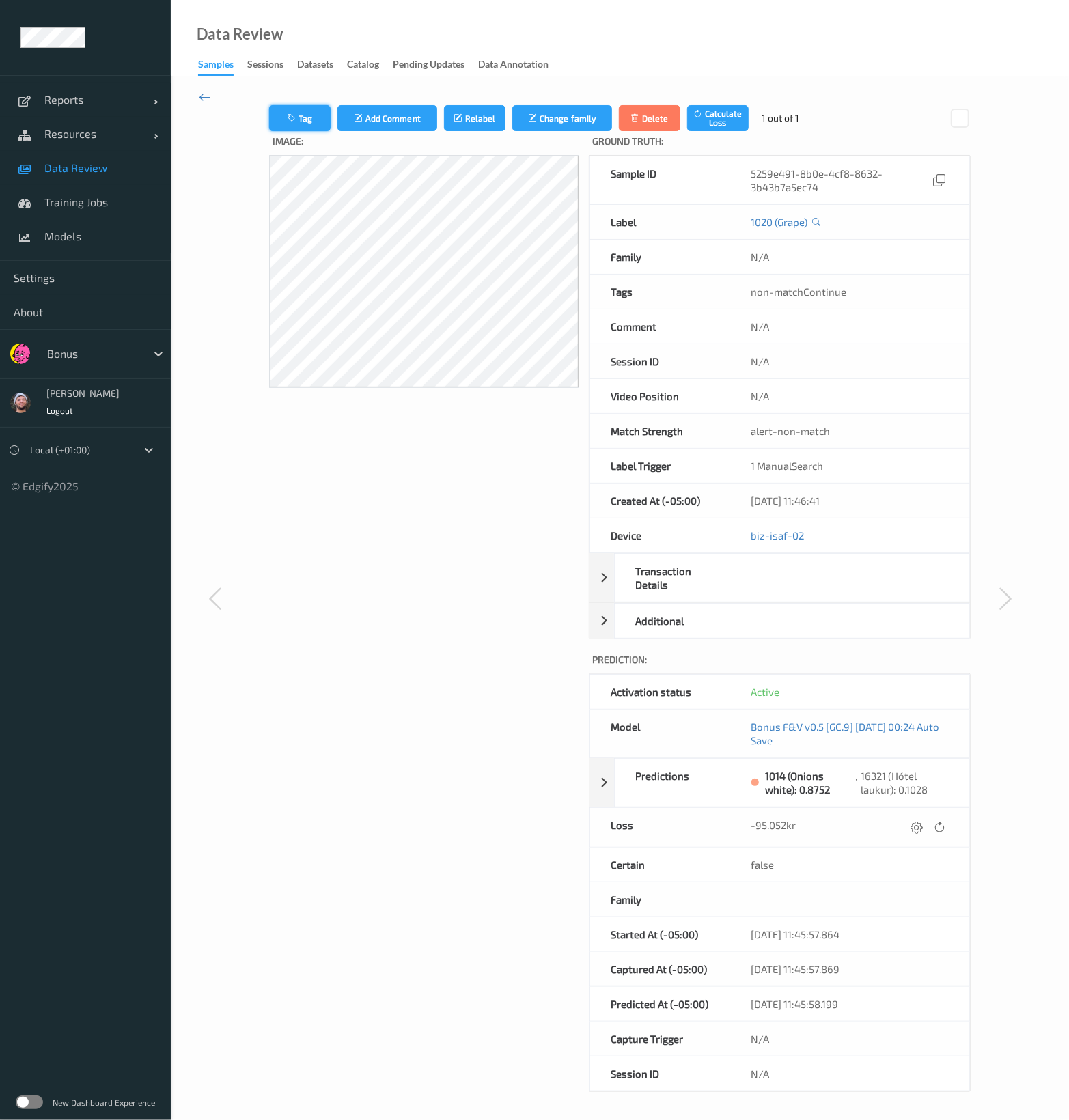
click at [273, 127] on button "Tag" at bounding box center [300, 118] width 61 height 26
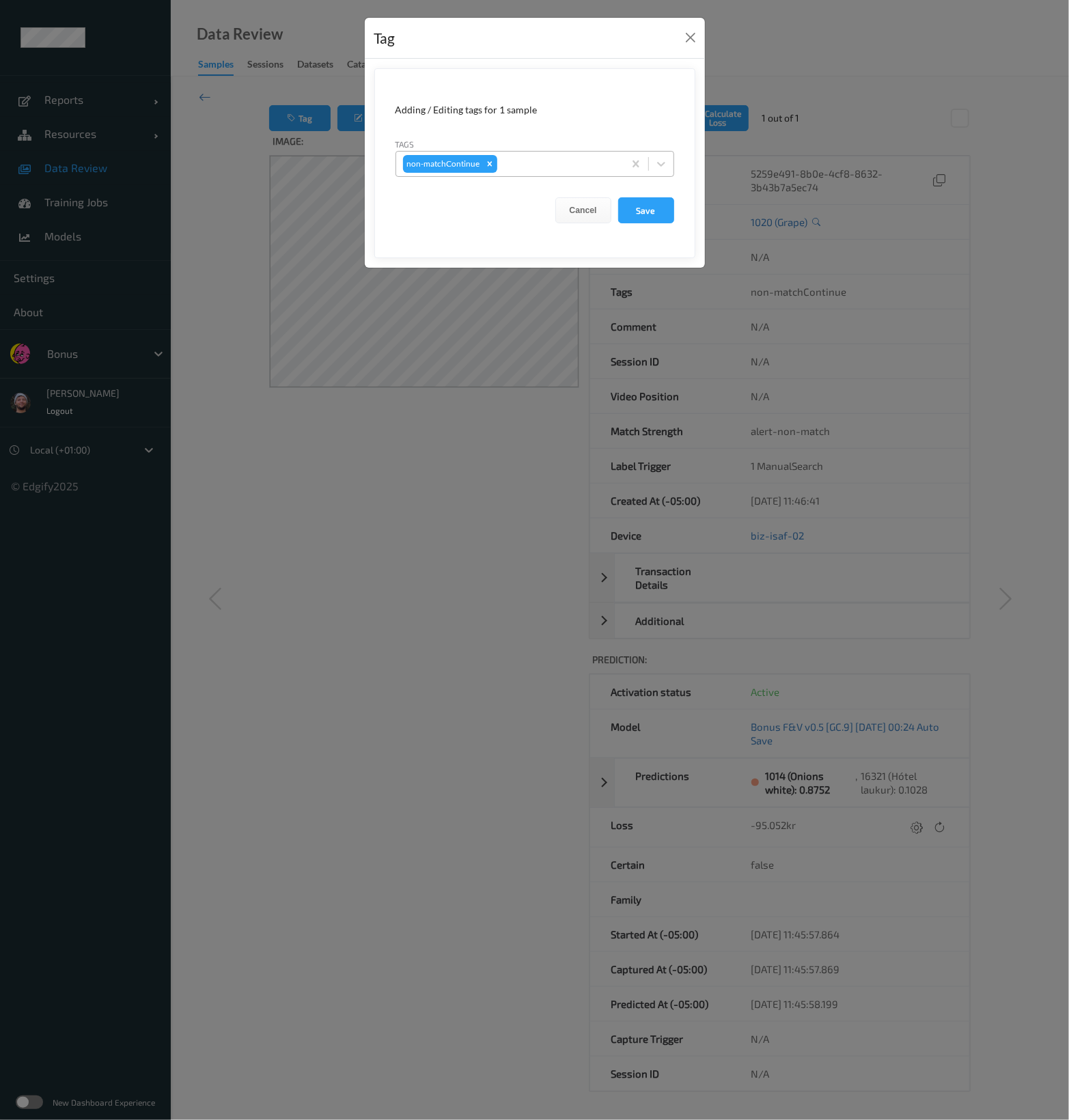
click at [590, 168] on div at bounding box center [558, 164] width 116 height 17
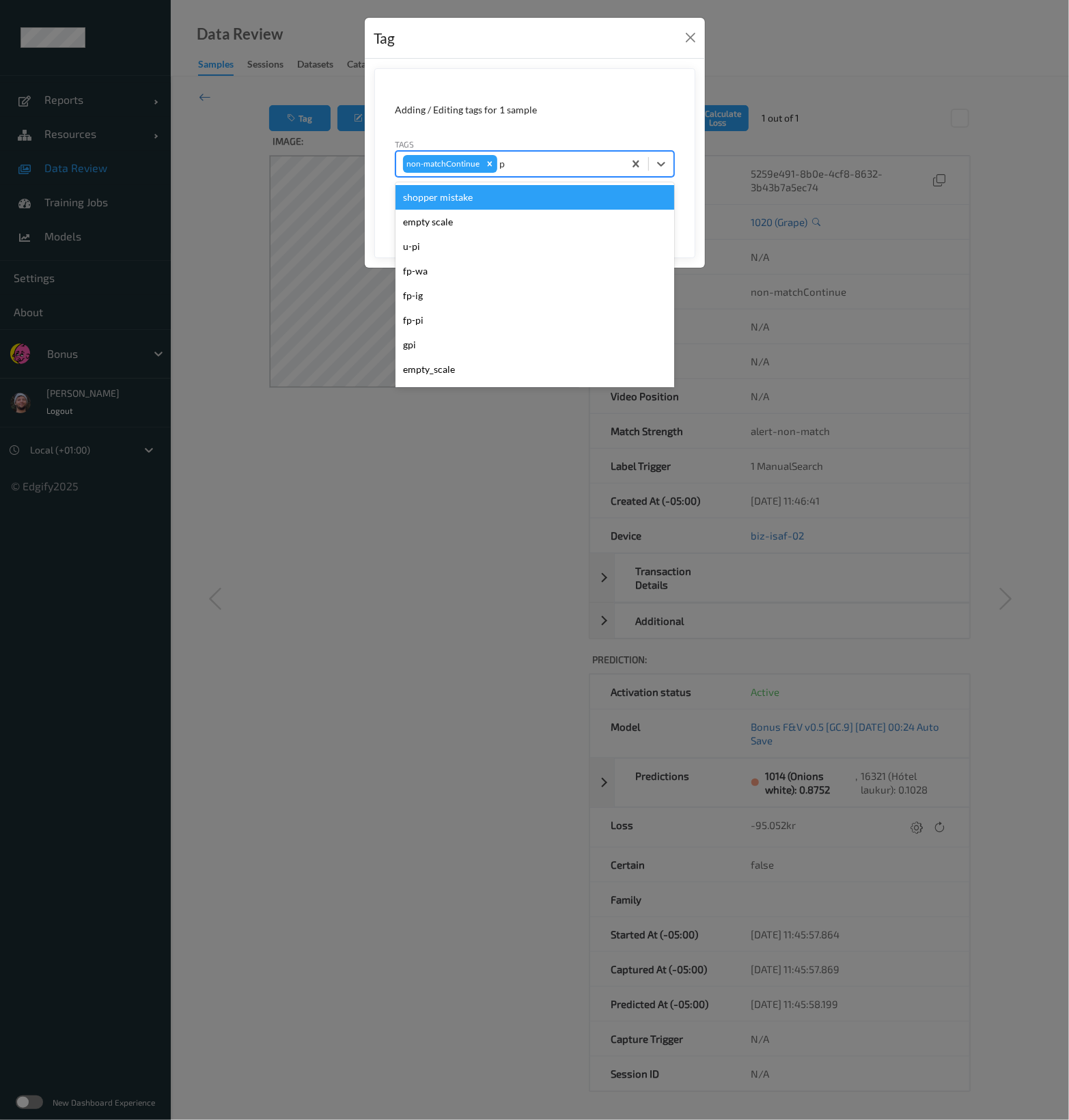
type input "pi"
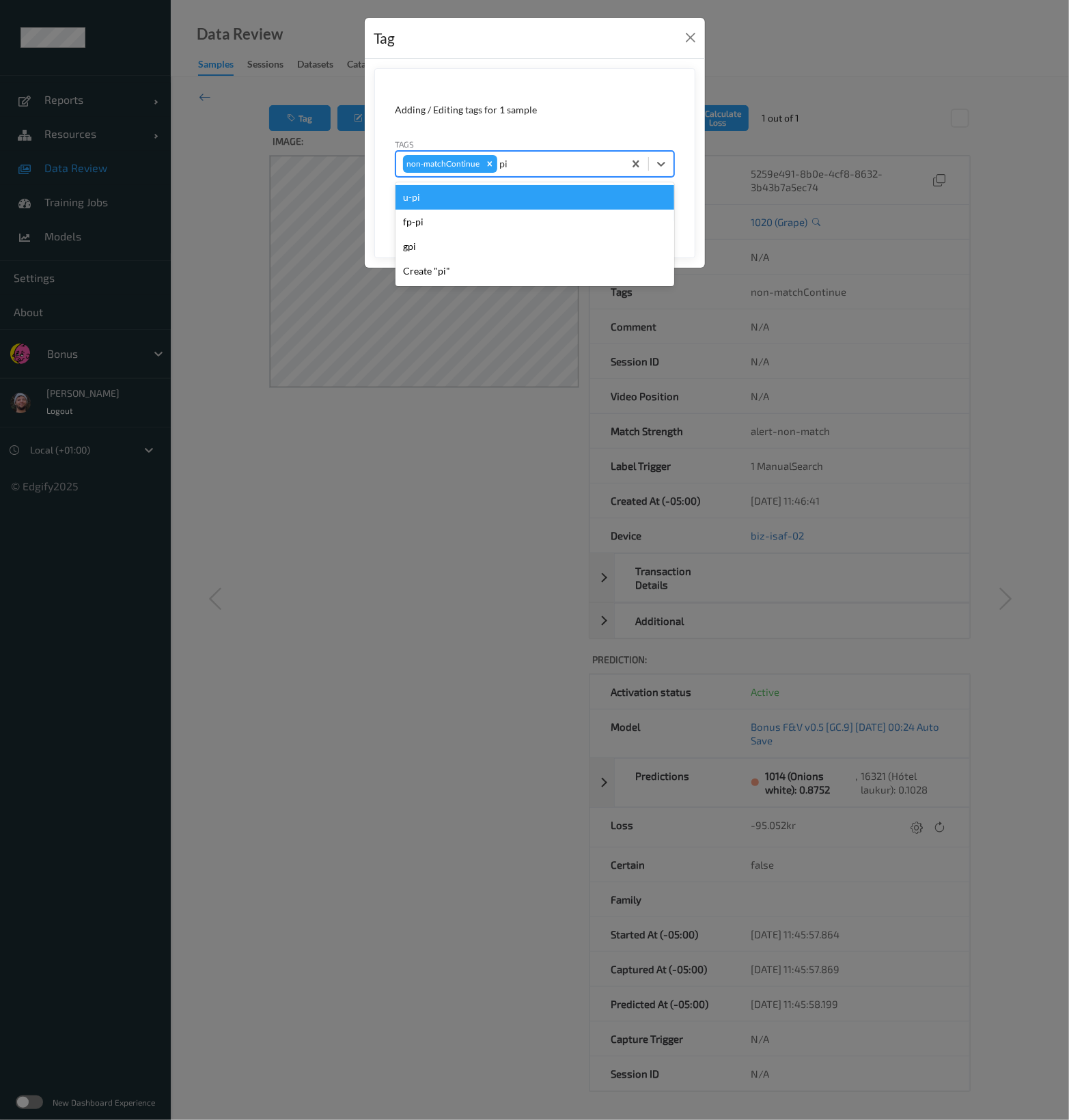
click at [557, 214] on div "fp-pi" at bounding box center [534, 222] width 278 height 24
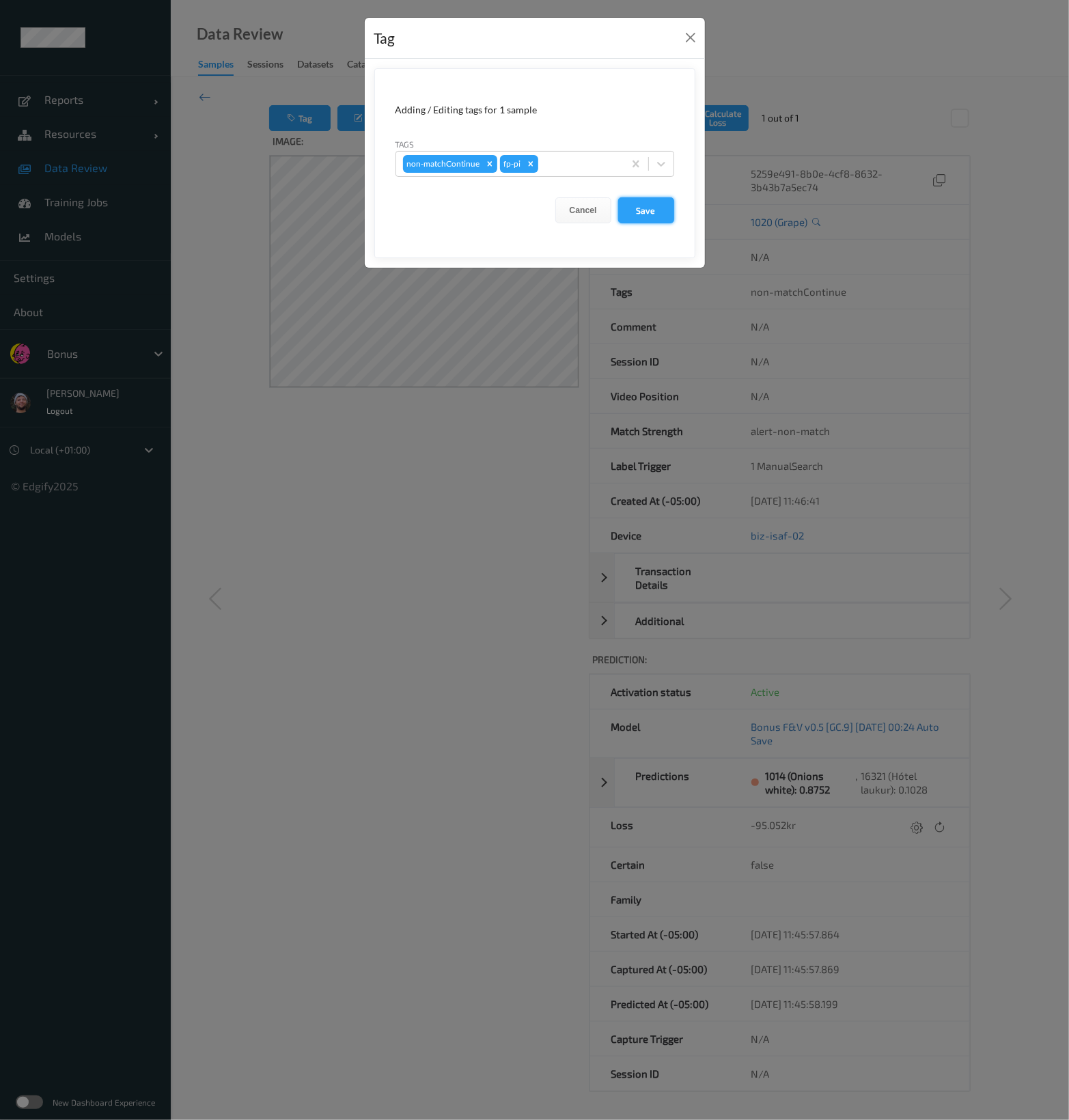
click at [667, 215] on button "Save" at bounding box center [646, 210] width 56 height 26
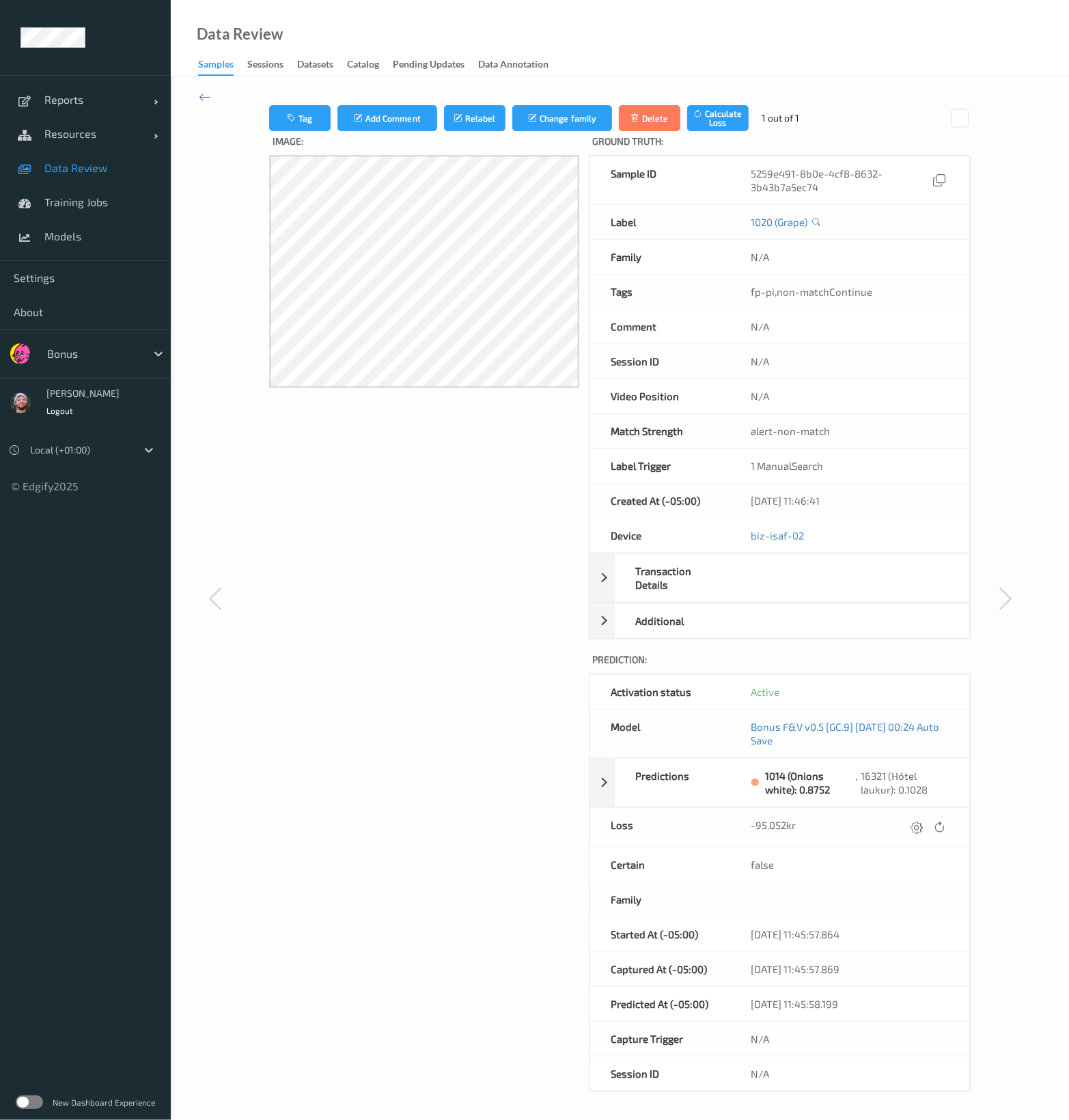
click at [50, 163] on span "Data Review" at bounding box center [101, 168] width 113 height 14
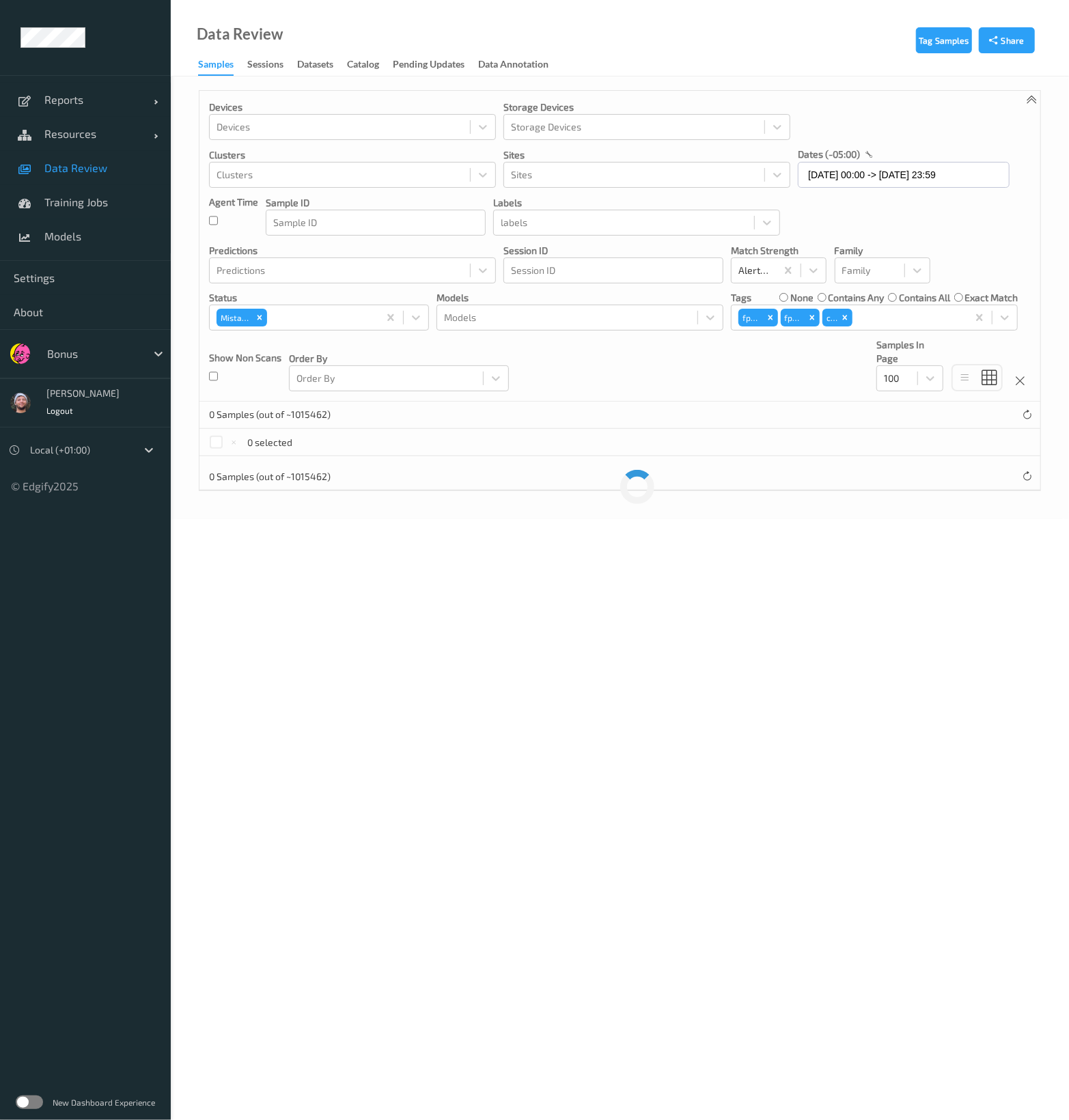
click at [838, 301] on label "contains any" at bounding box center [857, 297] width 56 height 14
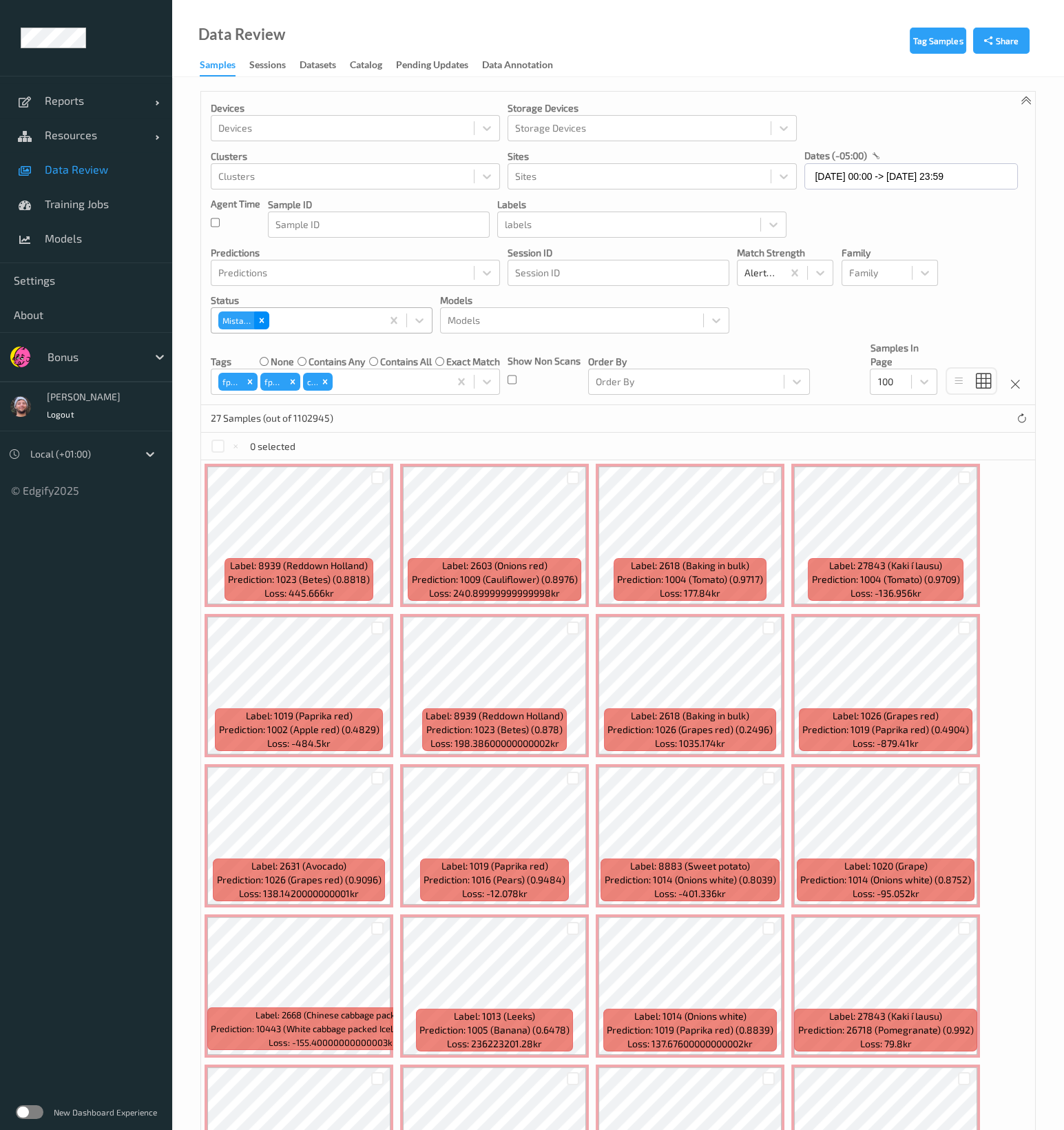
click at [254, 319] on div "Remove Mistake" at bounding box center [262, 320] width 15 height 18
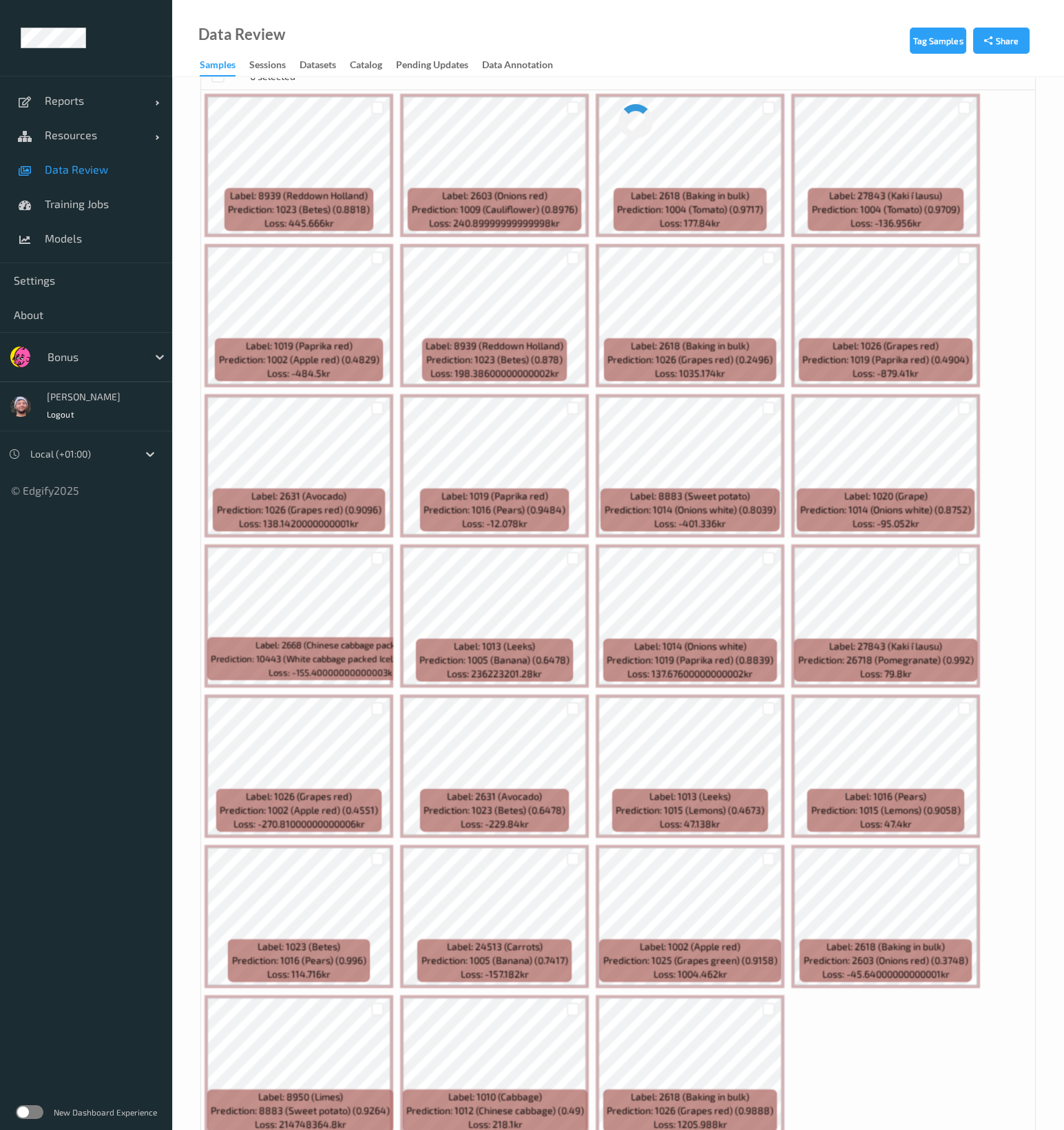
scroll to position [433, 0]
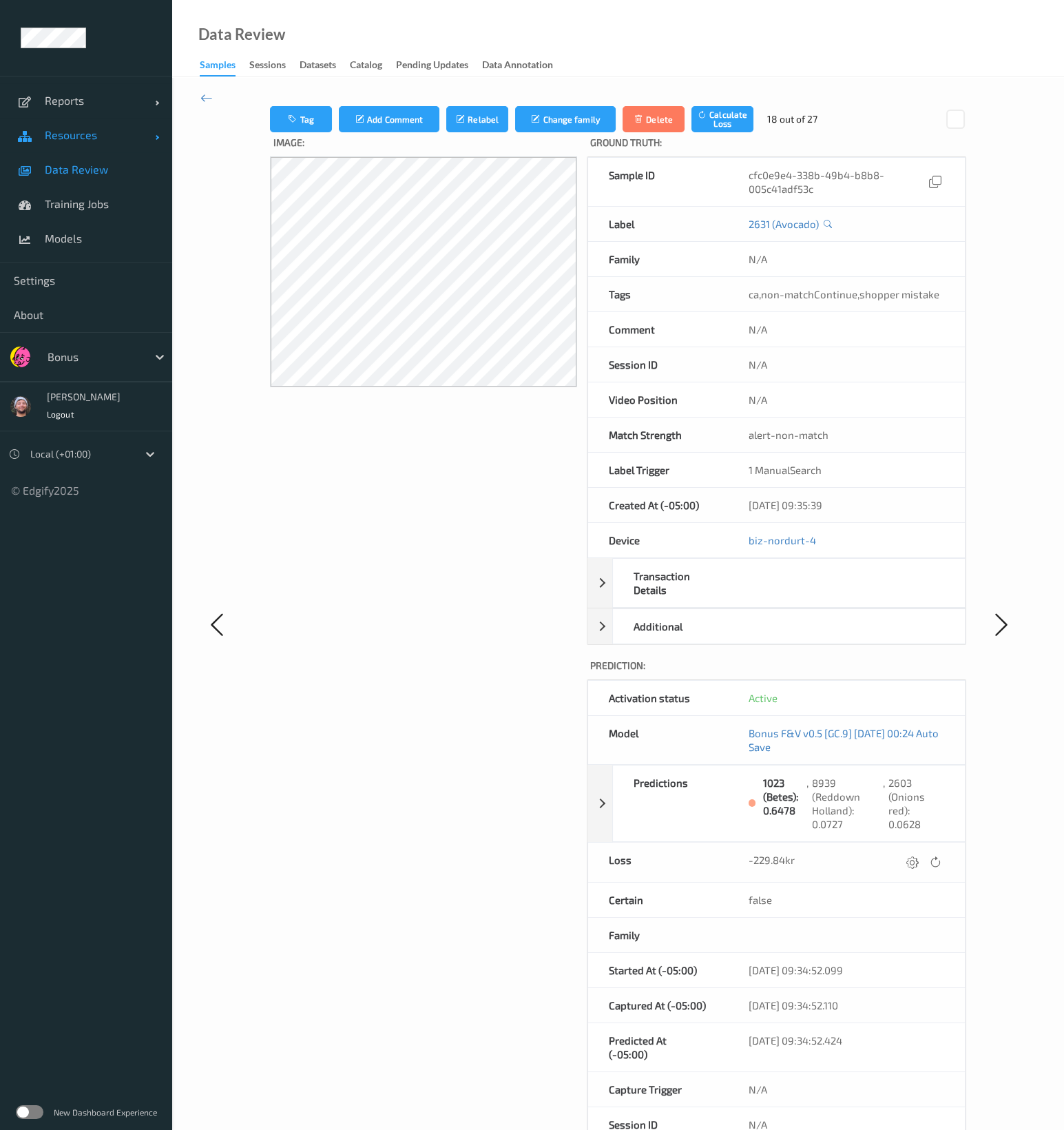
click at [114, 146] on link "Resources" at bounding box center [85, 134] width 172 height 35
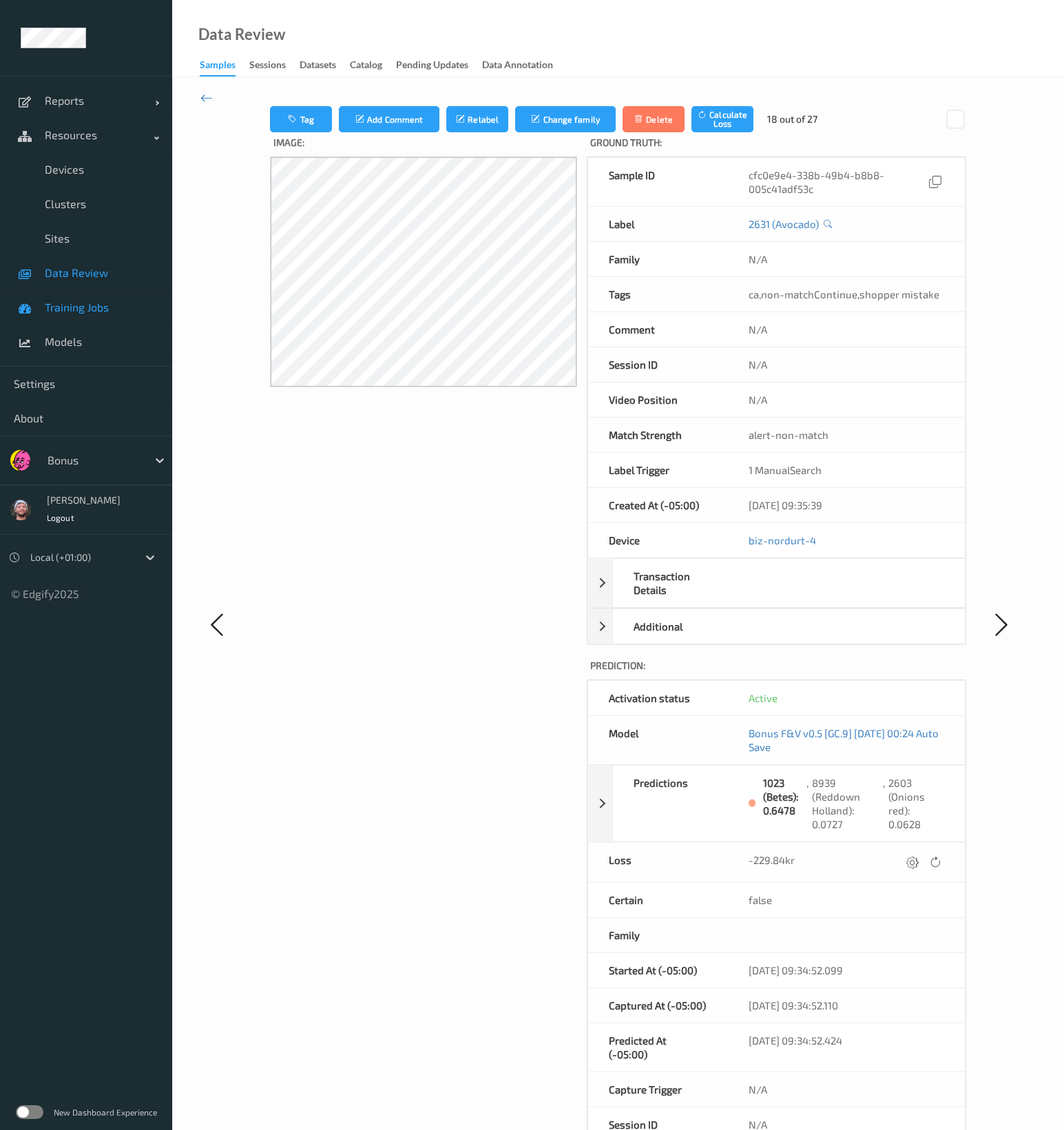
click at [93, 293] on link "Training Jobs" at bounding box center [85, 307] width 172 height 35
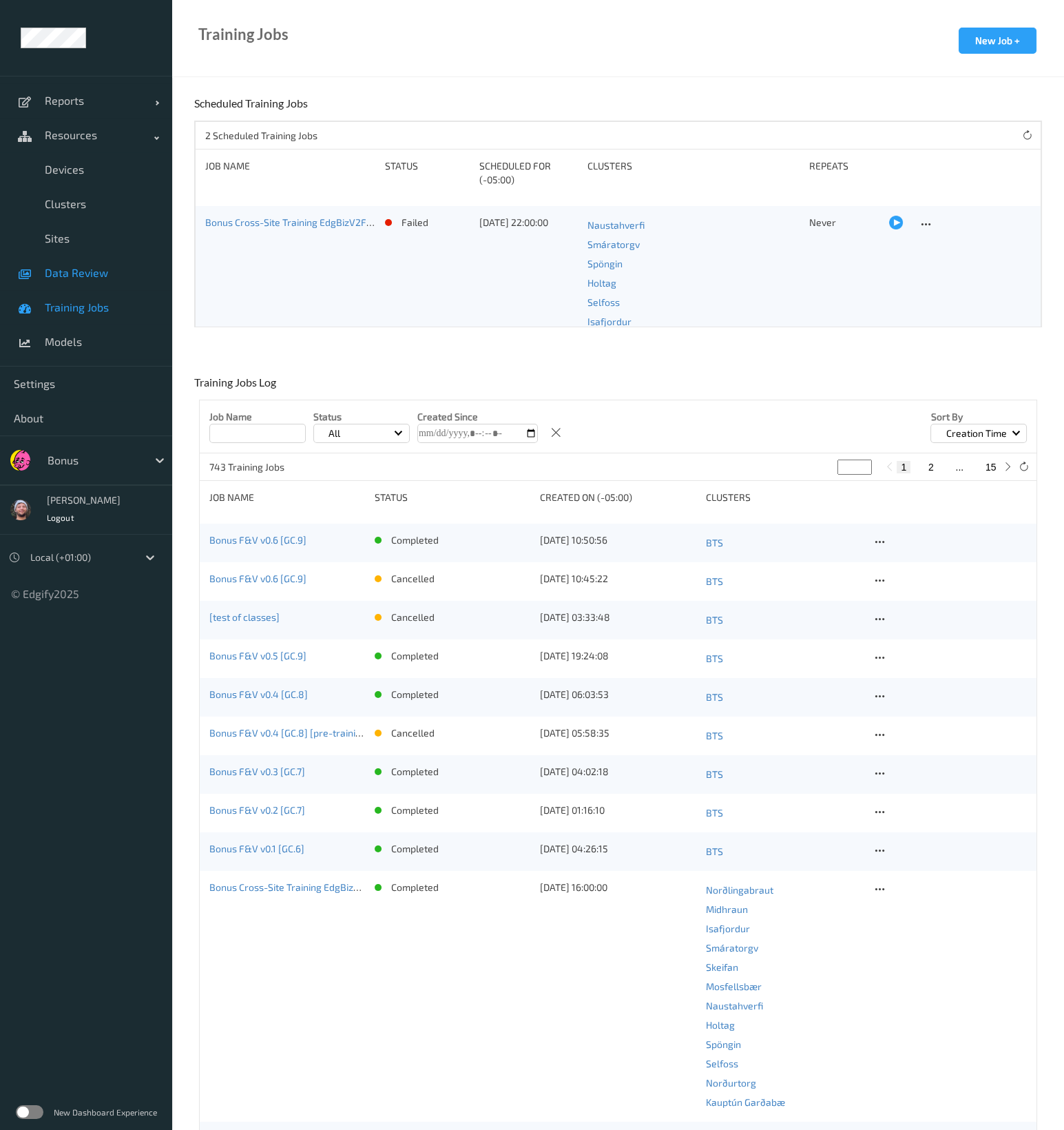
click at [130, 279] on span "Data Review" at bounding box center [101, 272] width 114 height 14
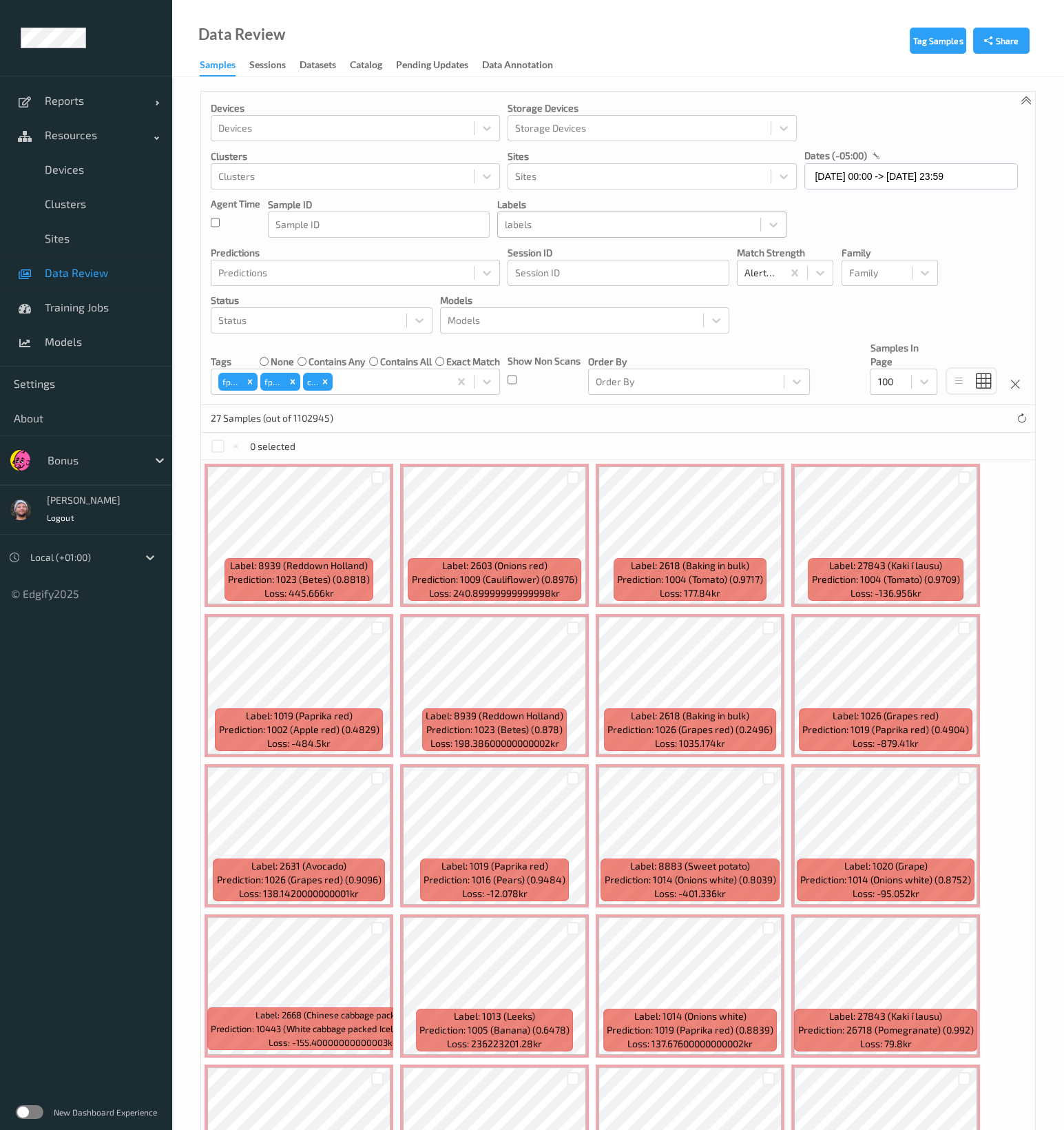
click at [611, 226] on div at bounding box center [629, 224] width 249 height 17
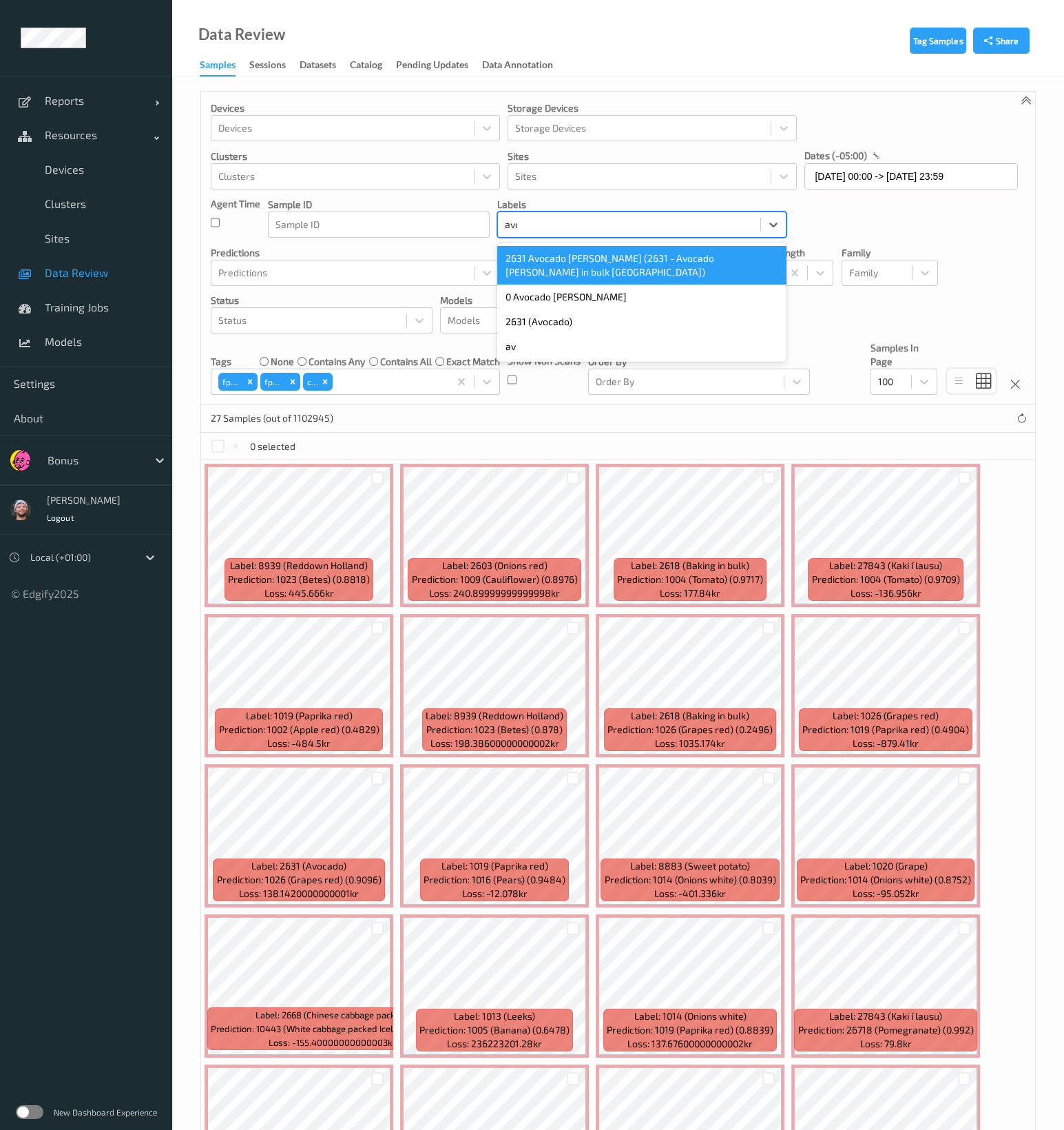
type input "avoc"
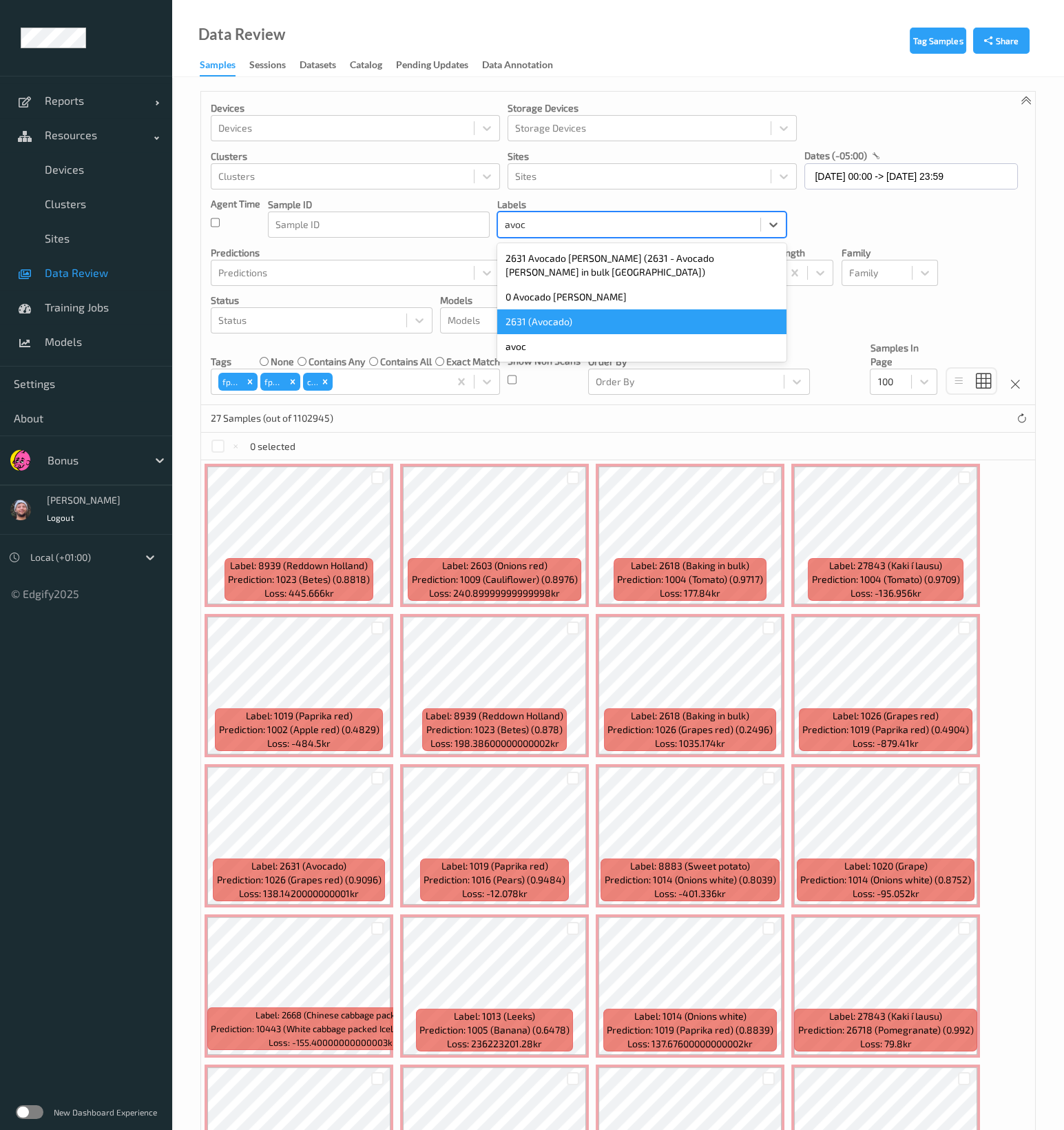
click at [584, 309] on div "2631 (Avocado)" at bounding box center [642, 321] width 289 height 24
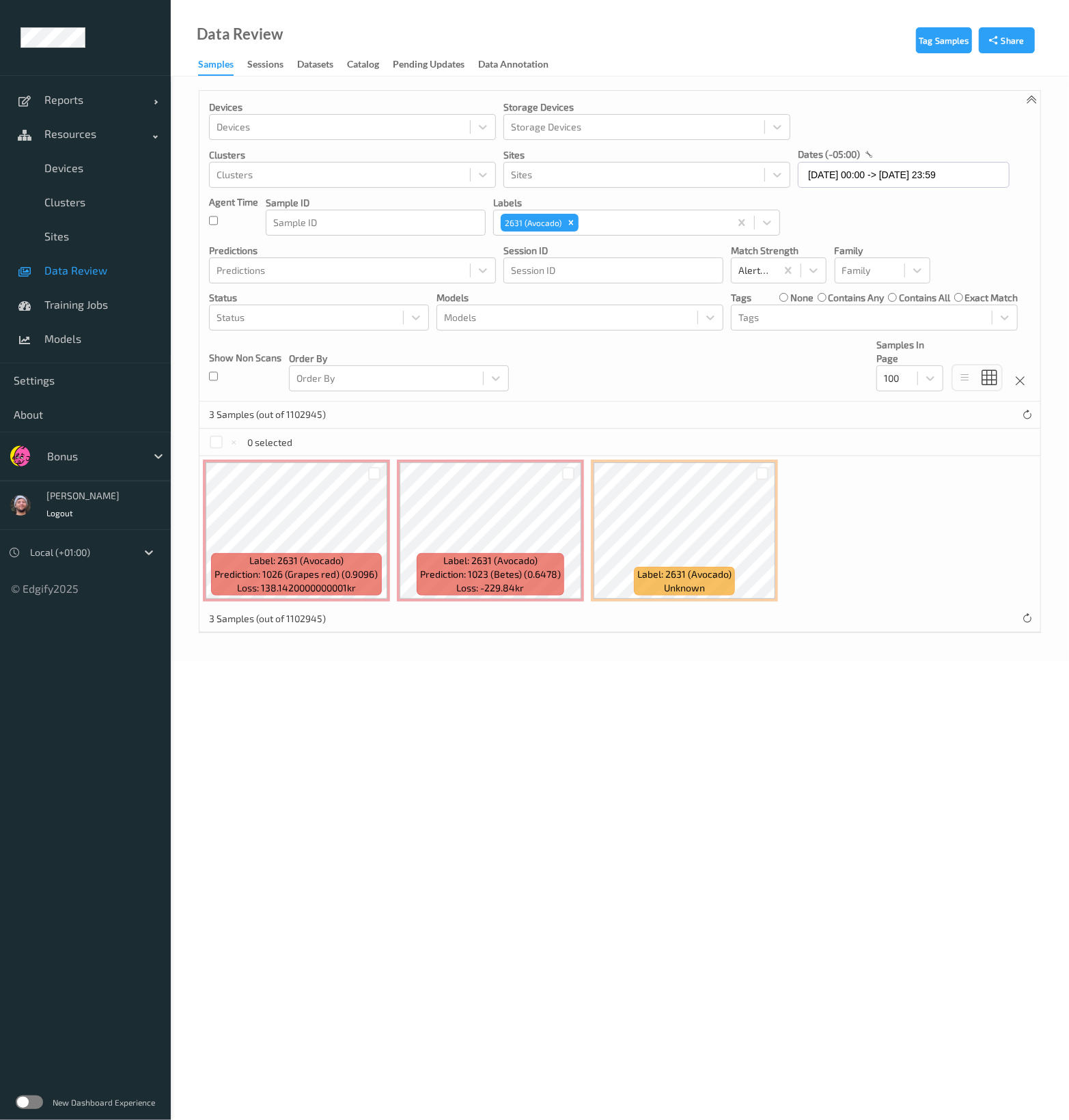
click at [838, 188] on div "Devices Devices Storage Devices Storage Devices Clusters Clusters Sites Sites d…" at bounding box center [619, 247] width 841 height 311
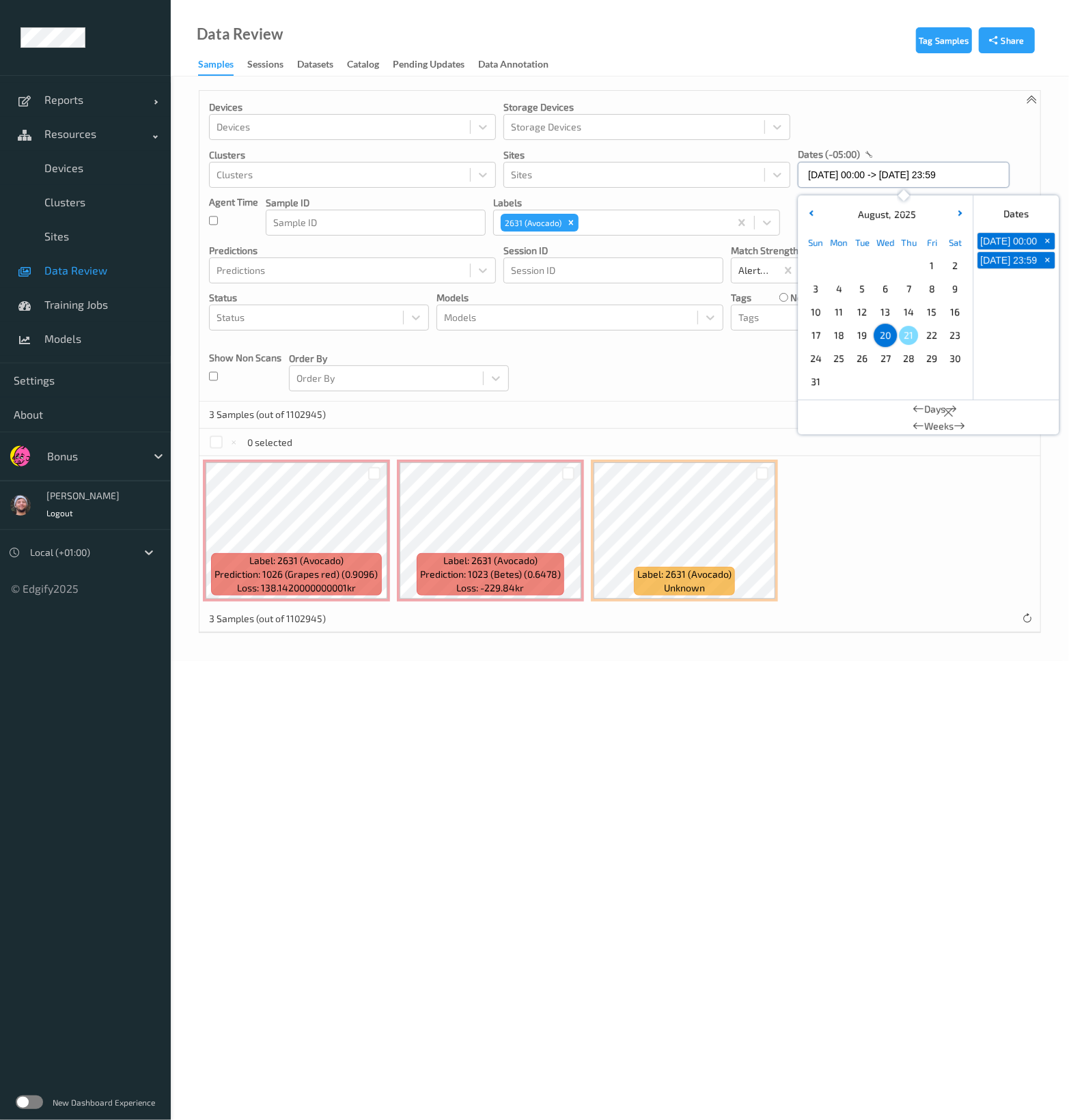
click at [846, 183] on input "20/08/2025 00:00 -> 20/08/2025 23:59" at bounding box center [903, 175] width 211 height 26
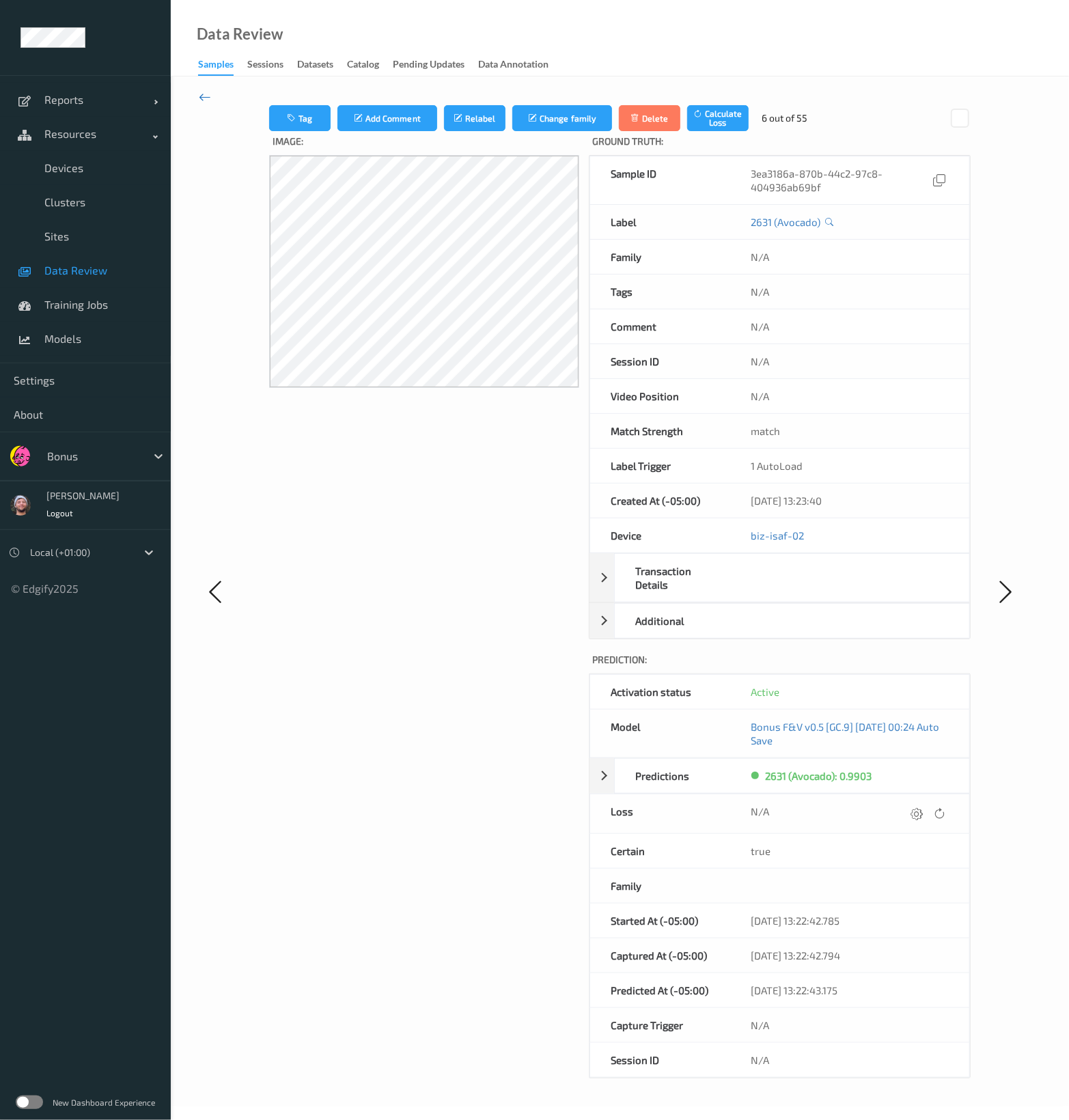
click at [204, 94] on icon at bounding box center [204, 97] width 12 height 15
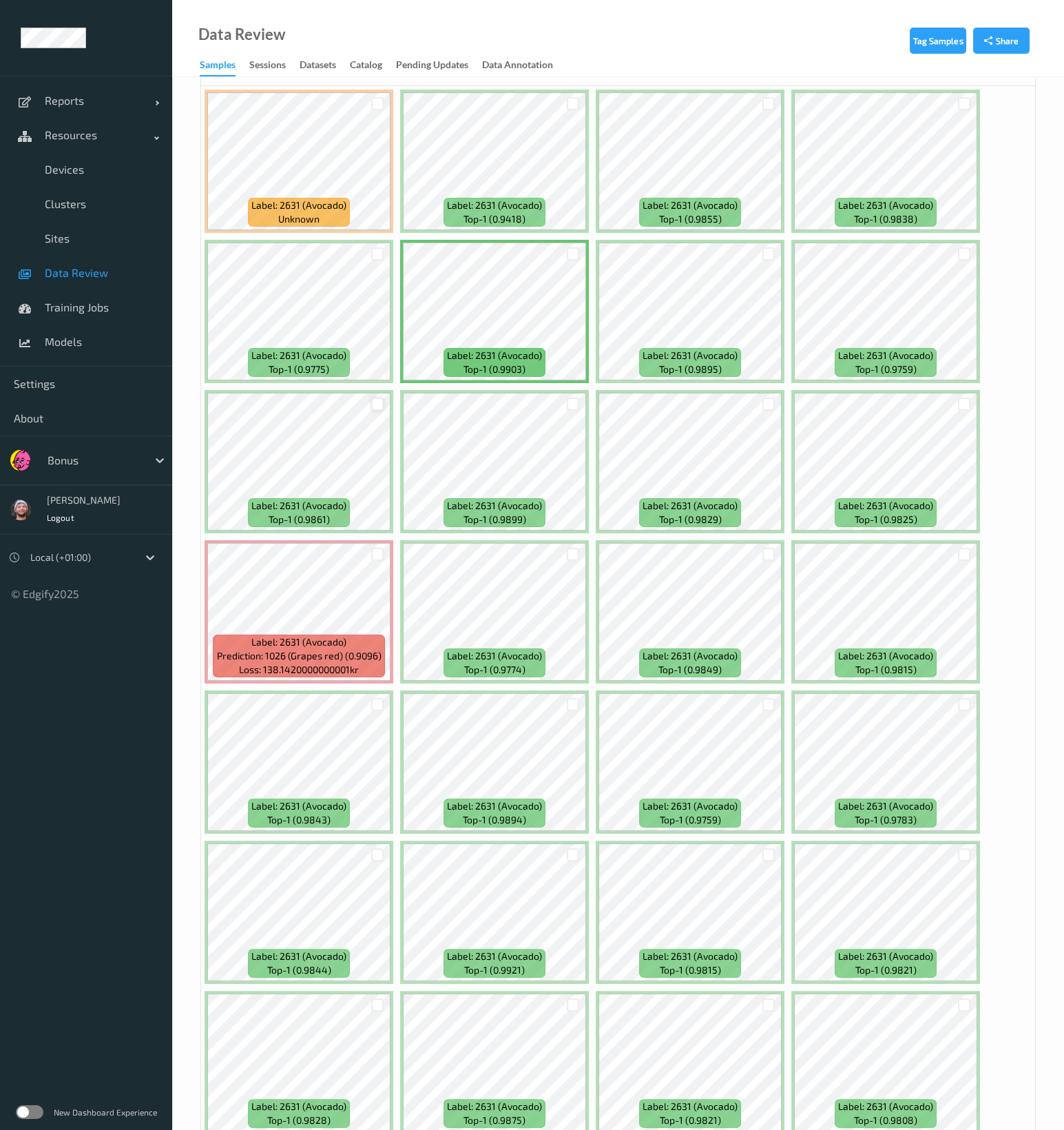
scroll to position [298, 0]
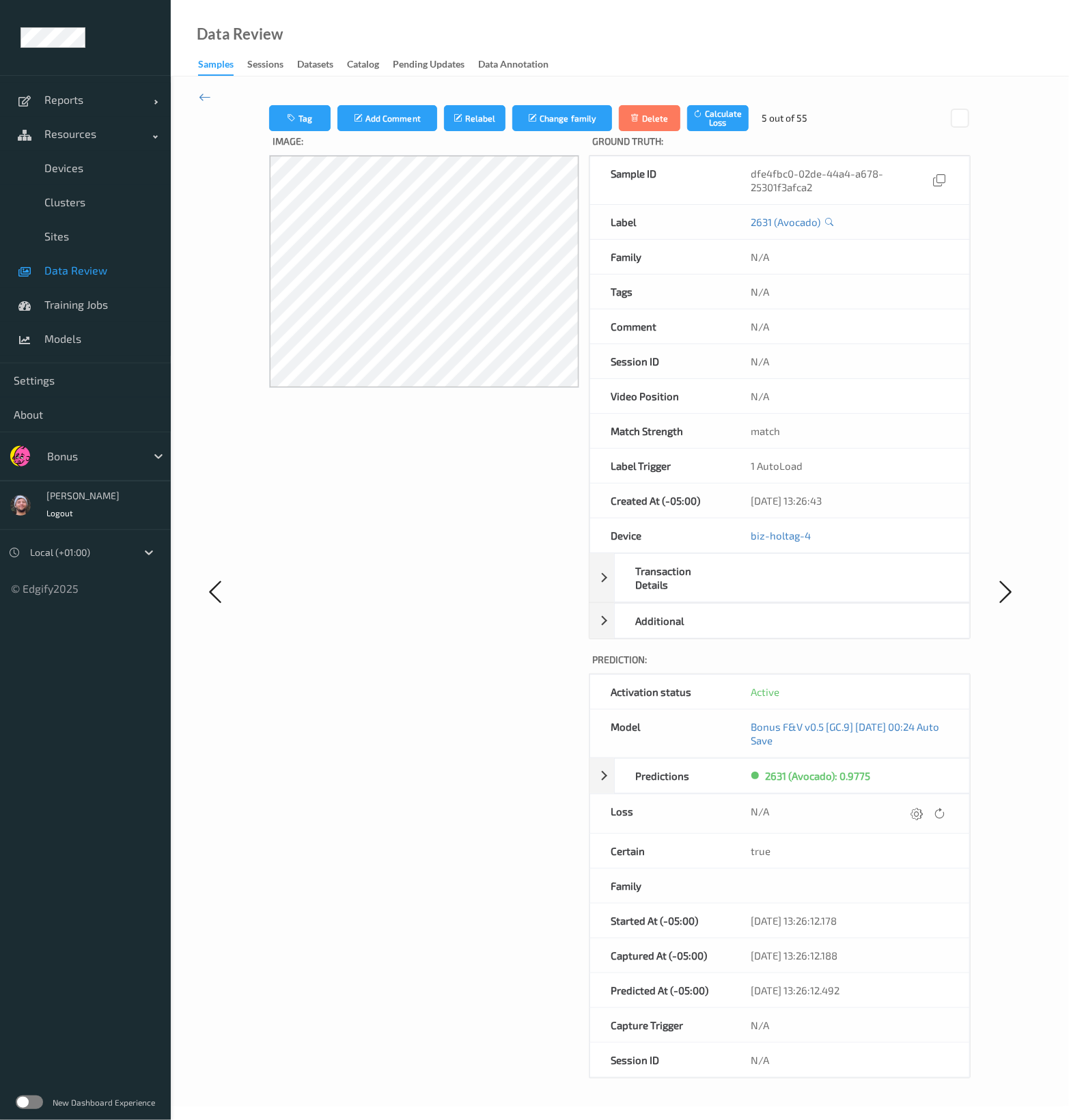
click at [191, 101] on div "Tag Add Comment Relabel Change family Delete Calculate Loss 5 out of 55 Image: …" at bounding box center [619, 591] width 898 height 1030
click at [203, 98] on icon at bounding box center [204, 97] width 12 height 15
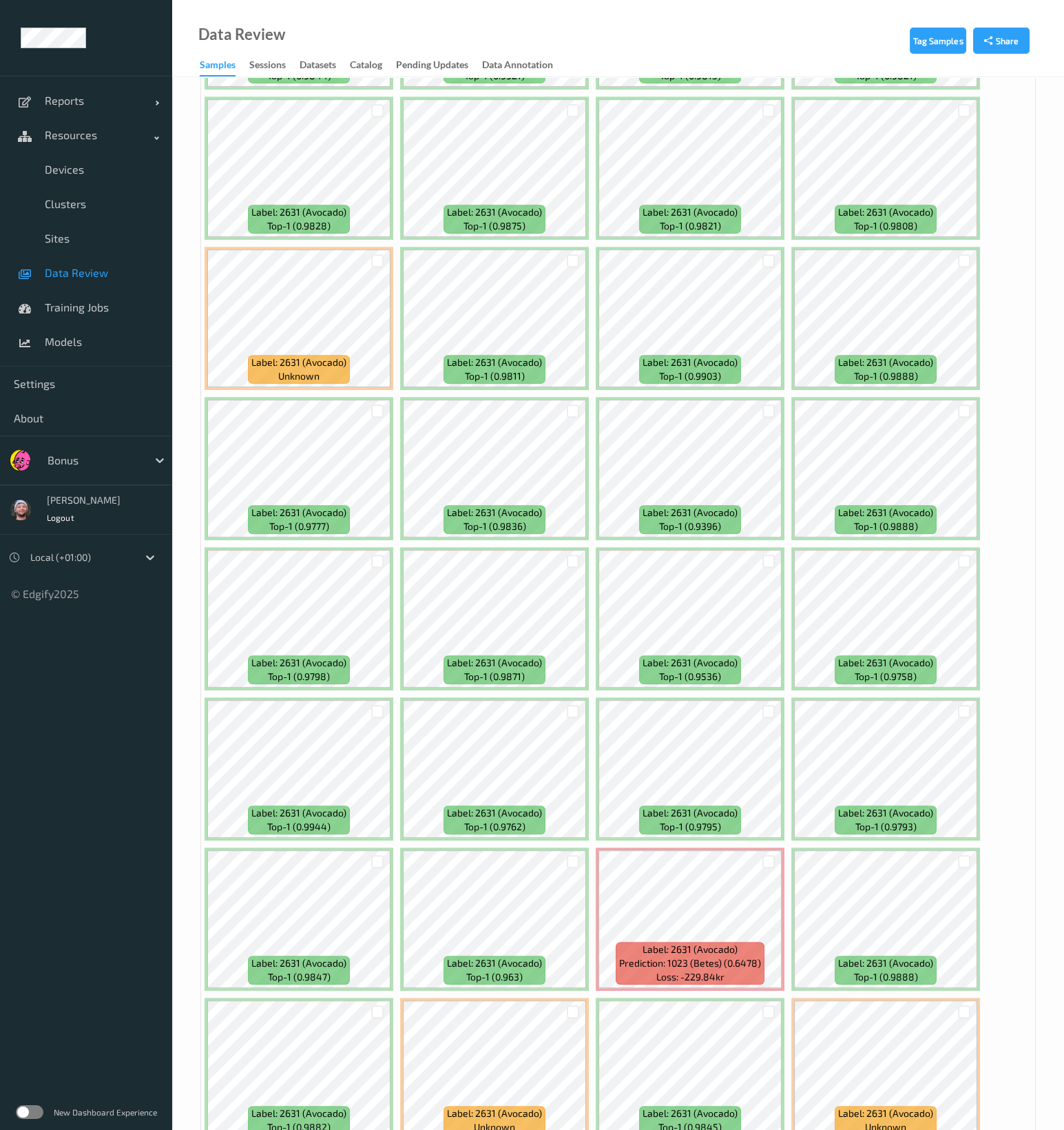
scroll to position [1269, 0]
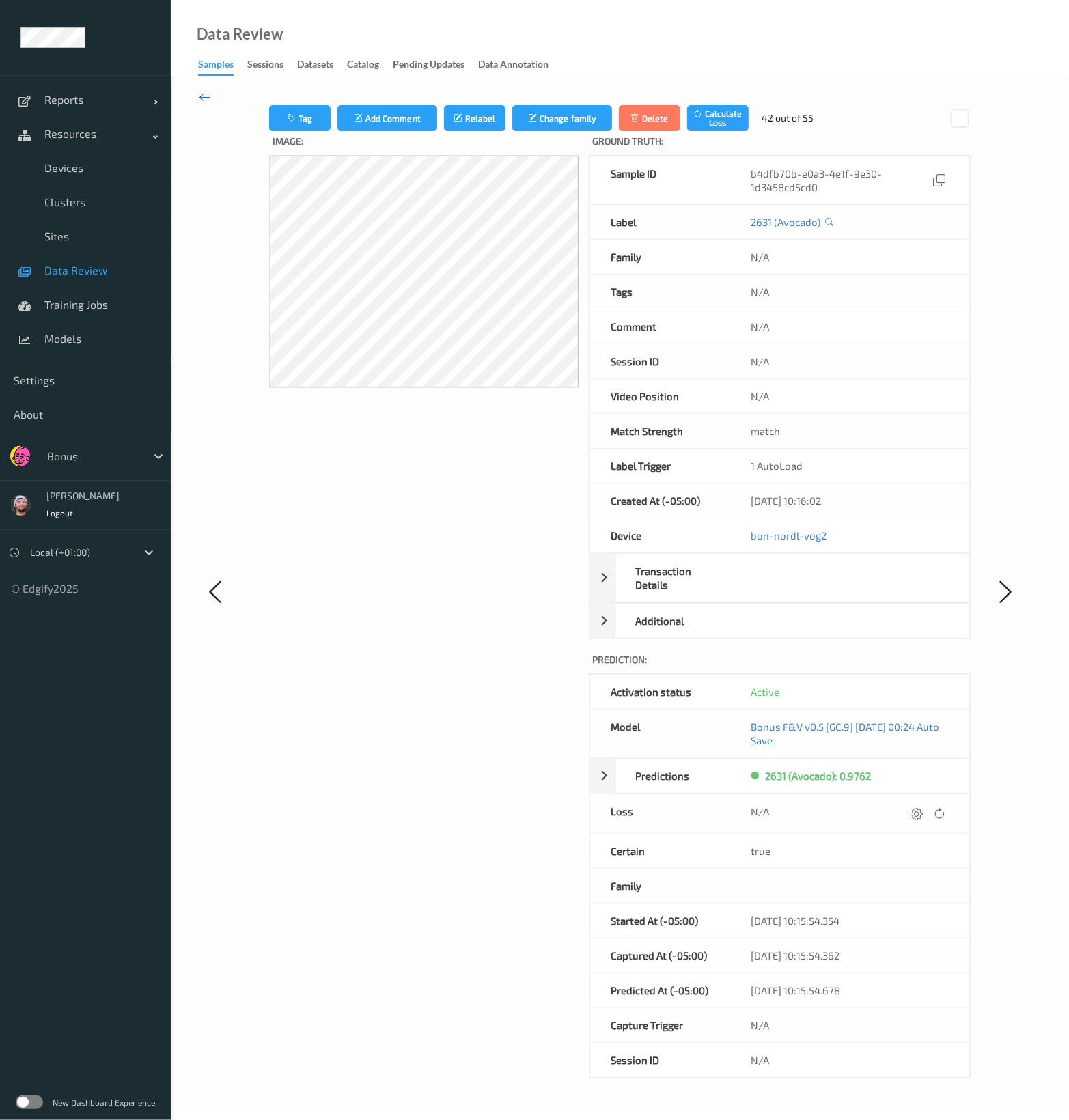
click at [208, 95] on icon at bounding box center [204, 97] width 12 height 15
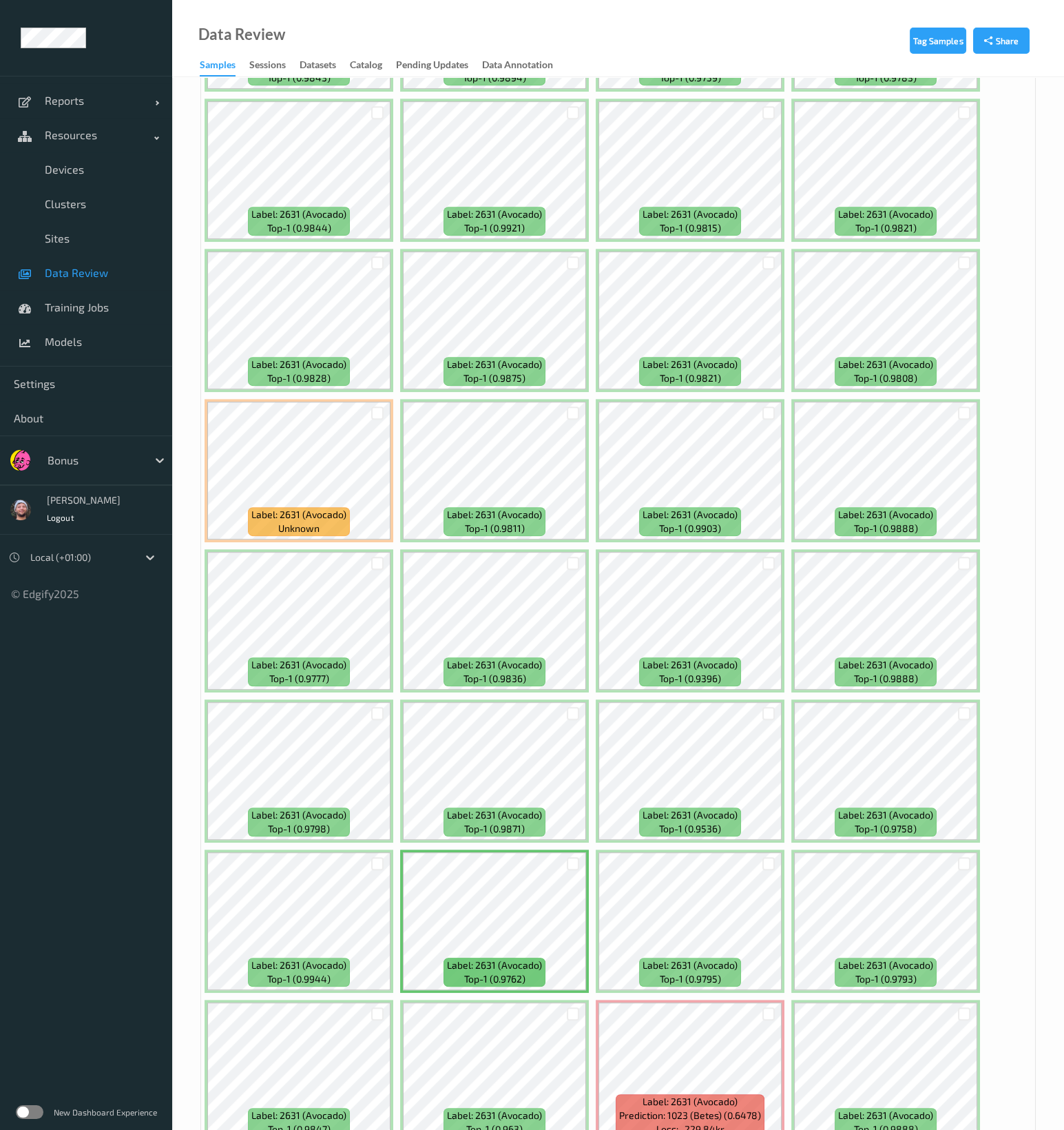
scroll to position [1123, 0]
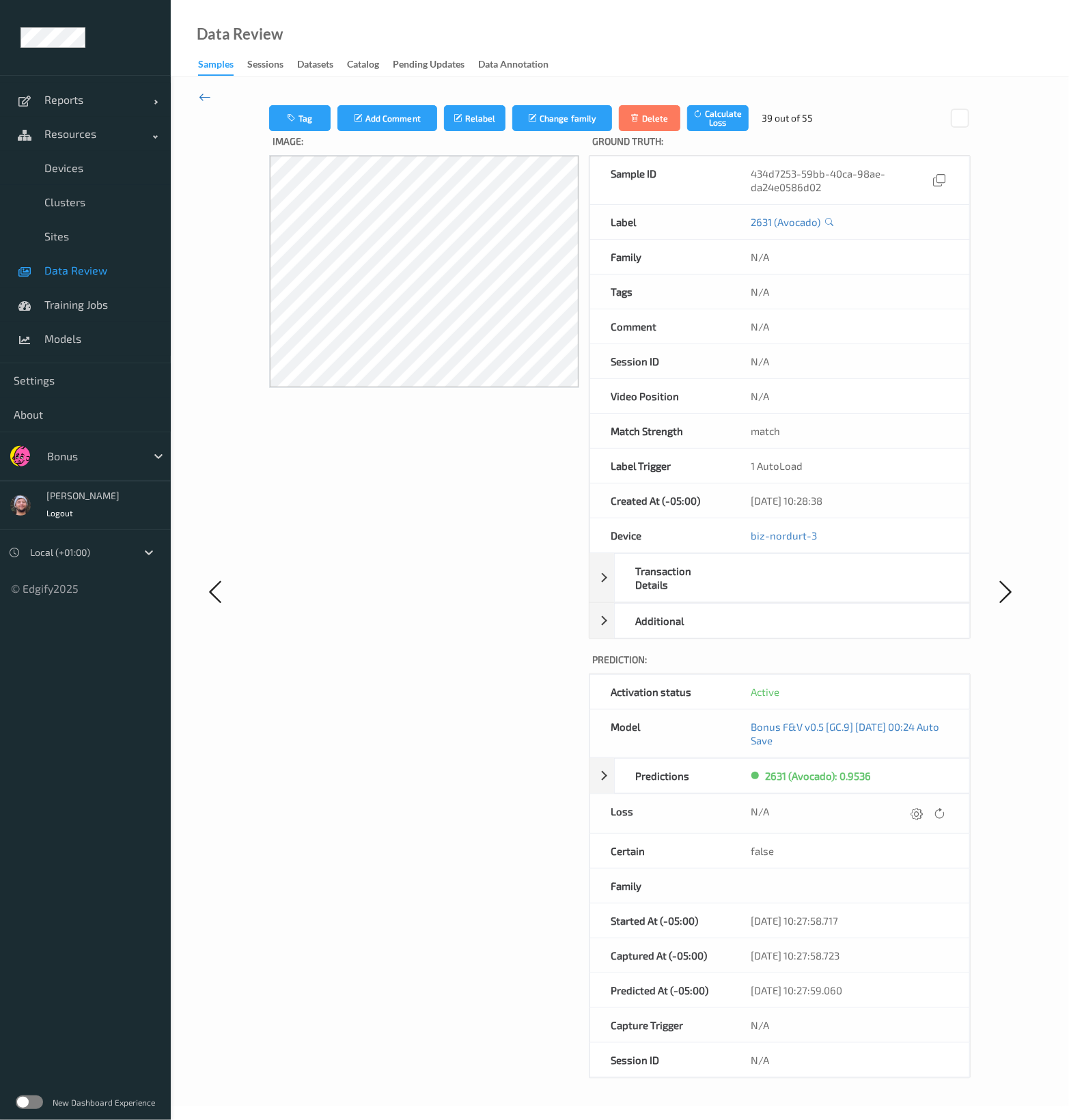
click at [209, 97] on icon at bounding box center [204, 97] width 12 height 15
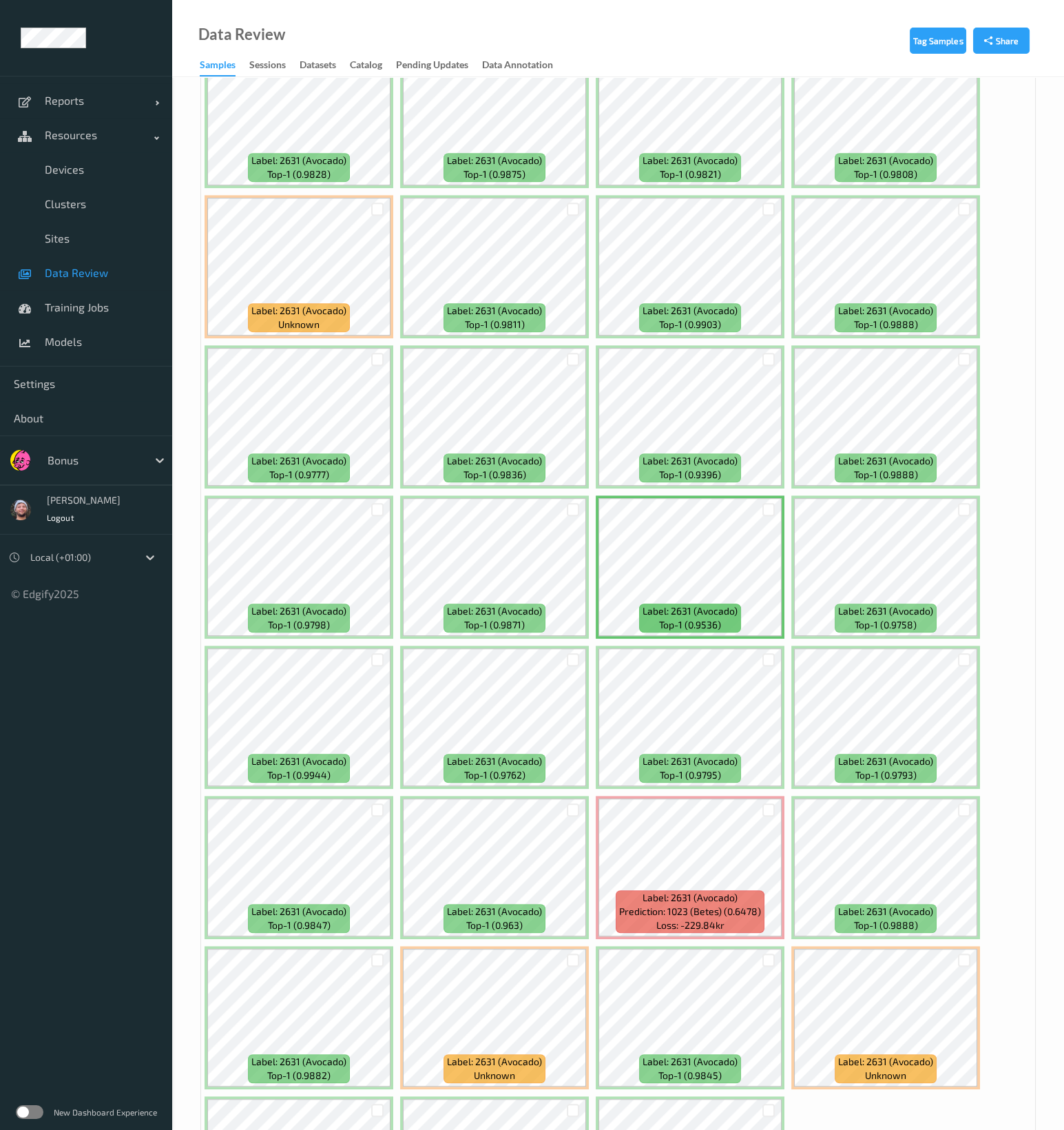
scroll to position [1480, 0]
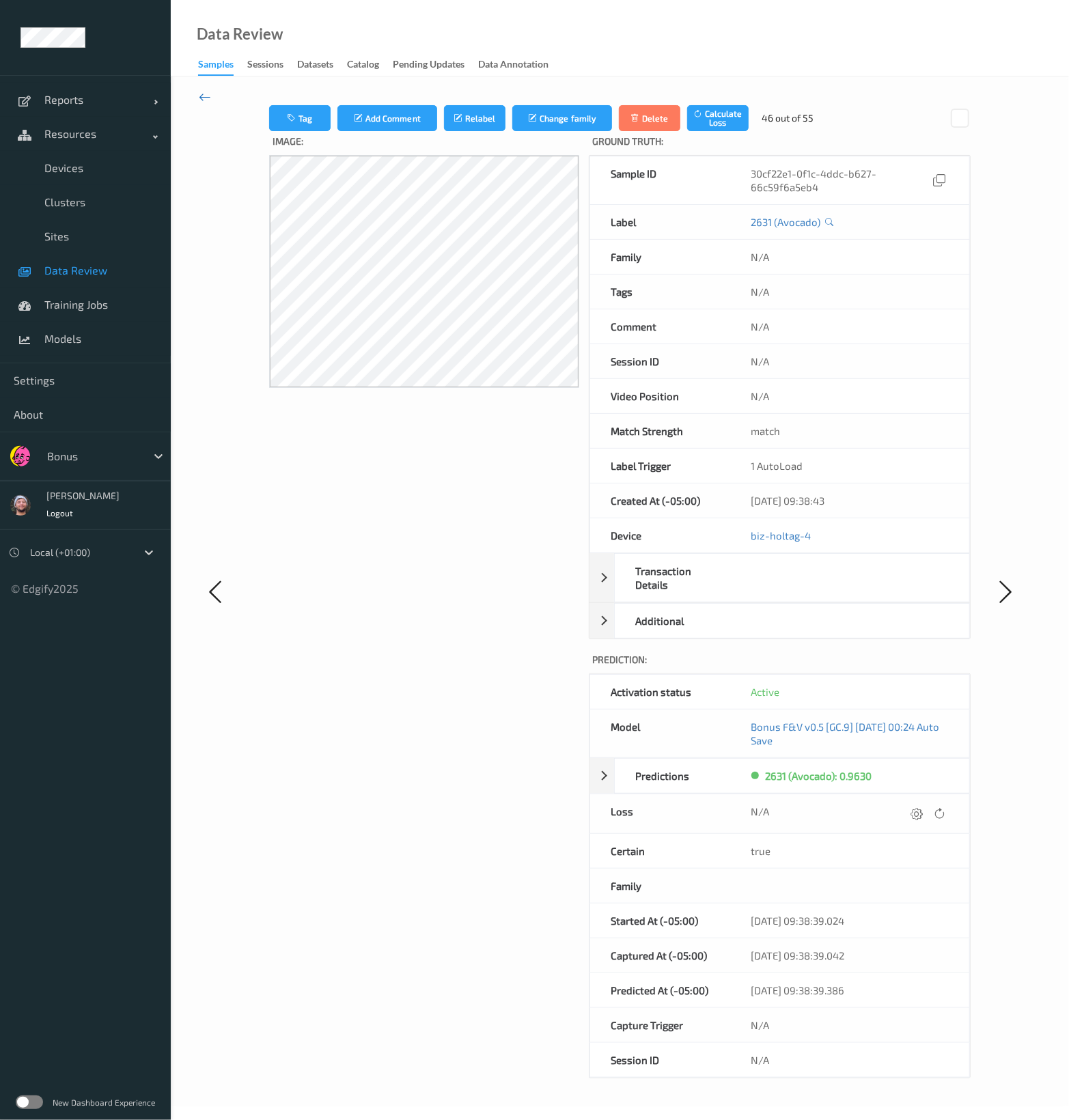
click at [209, 101] on icon at bounding box center [204, 97] width 12 height 15
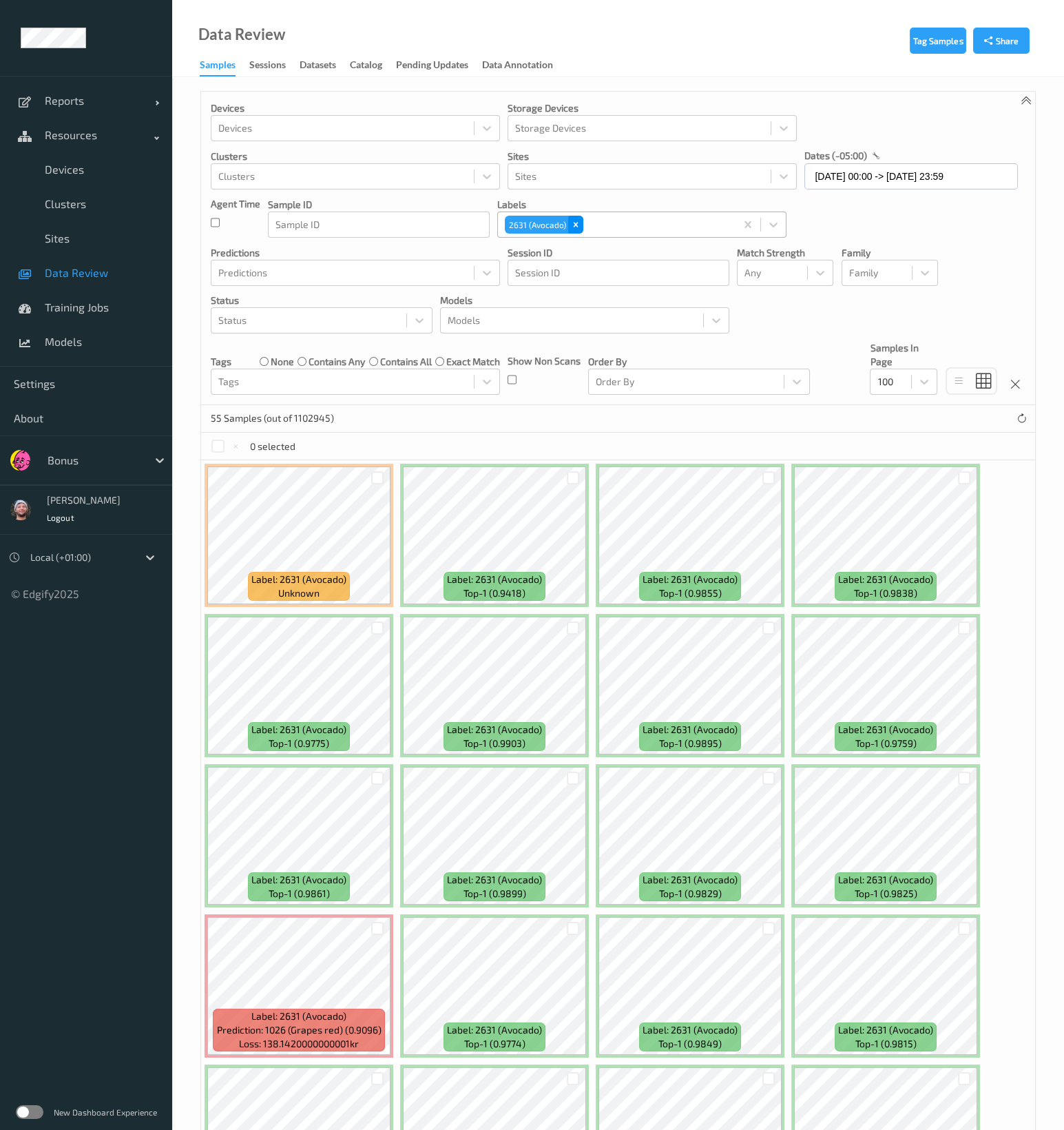
click at [572, 221] on icon "Remove 2631 (Avocado)" at bounding box center [576, 224] width 9 height 9
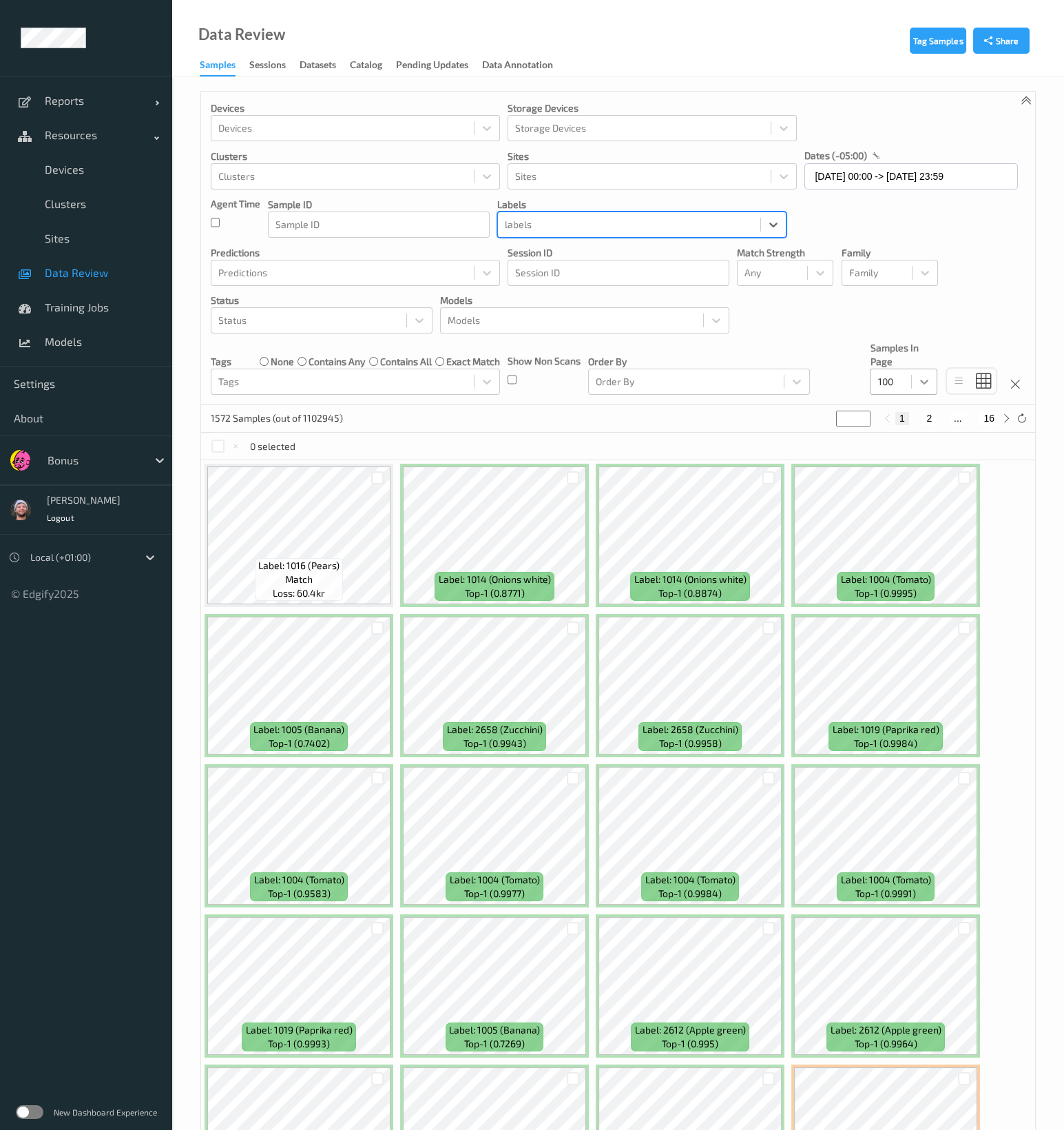
click at [932, 392] on div at bounding box center [924, 381] width 24 height 24
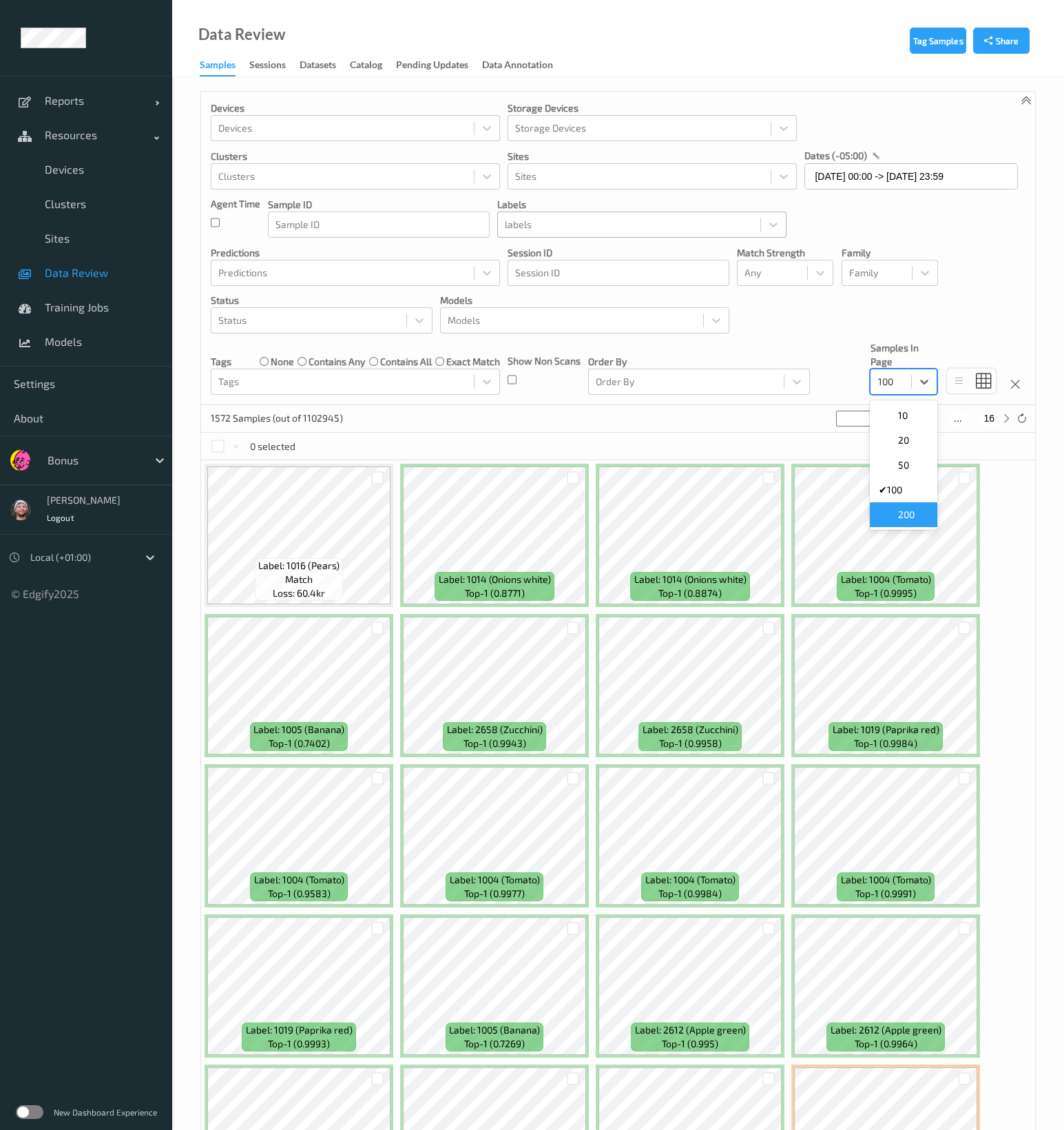
click at [932, 516] on div "200" at bounding box center [903, 515] width 68 height 24
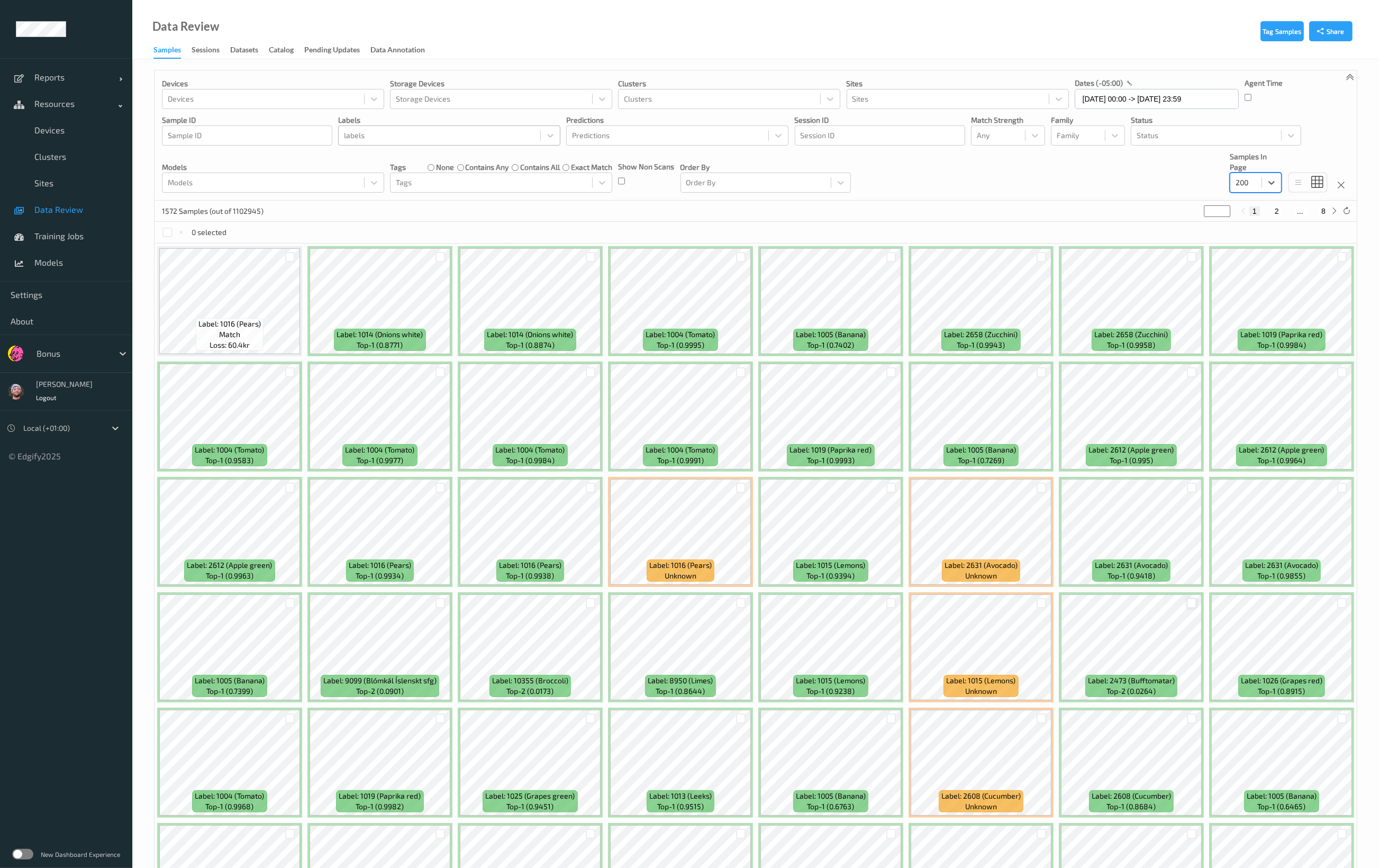
click at [828, 605] on div at bounding box center [1192, 603] width 10 height 10
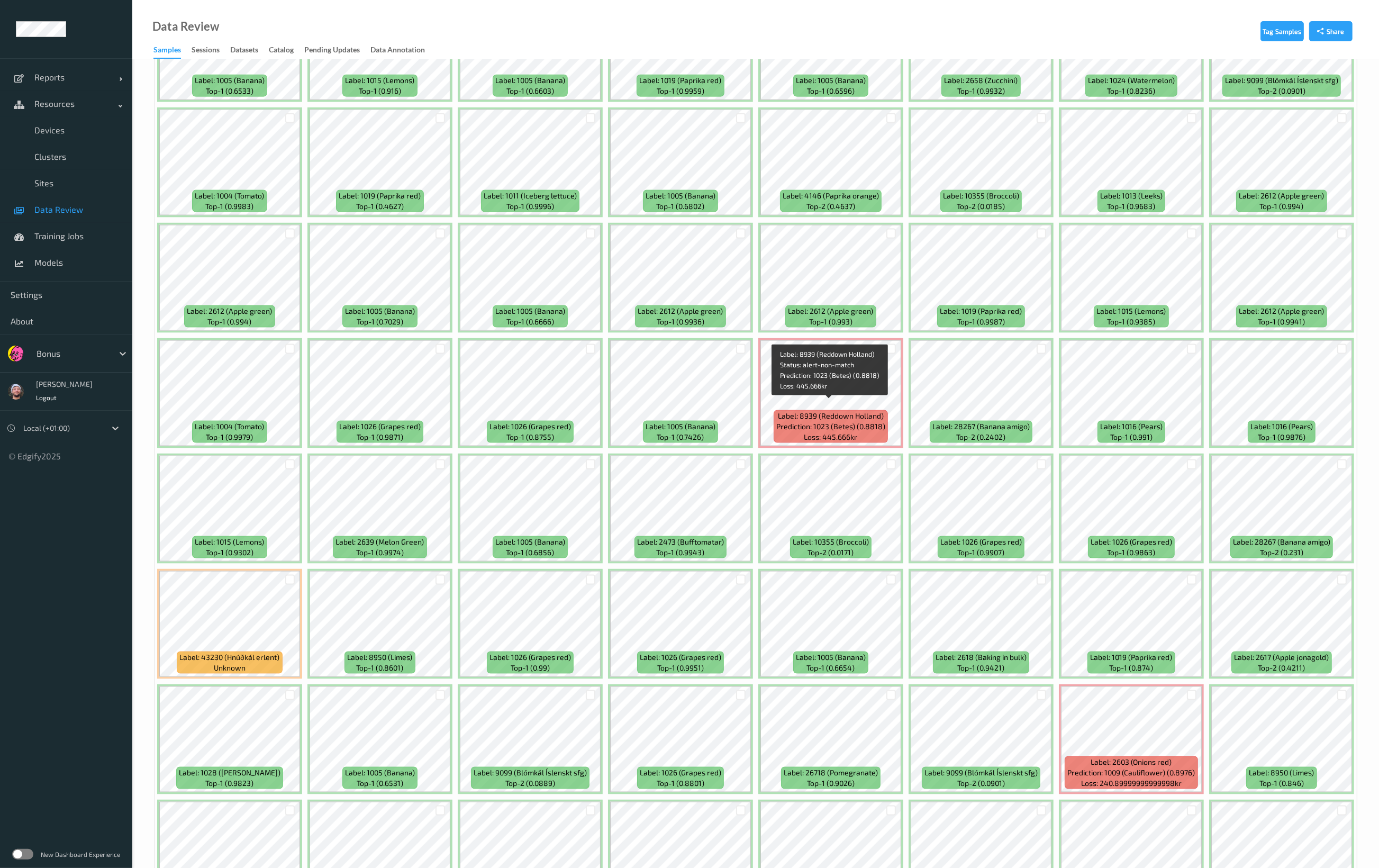
scroll to position [2290, 0]
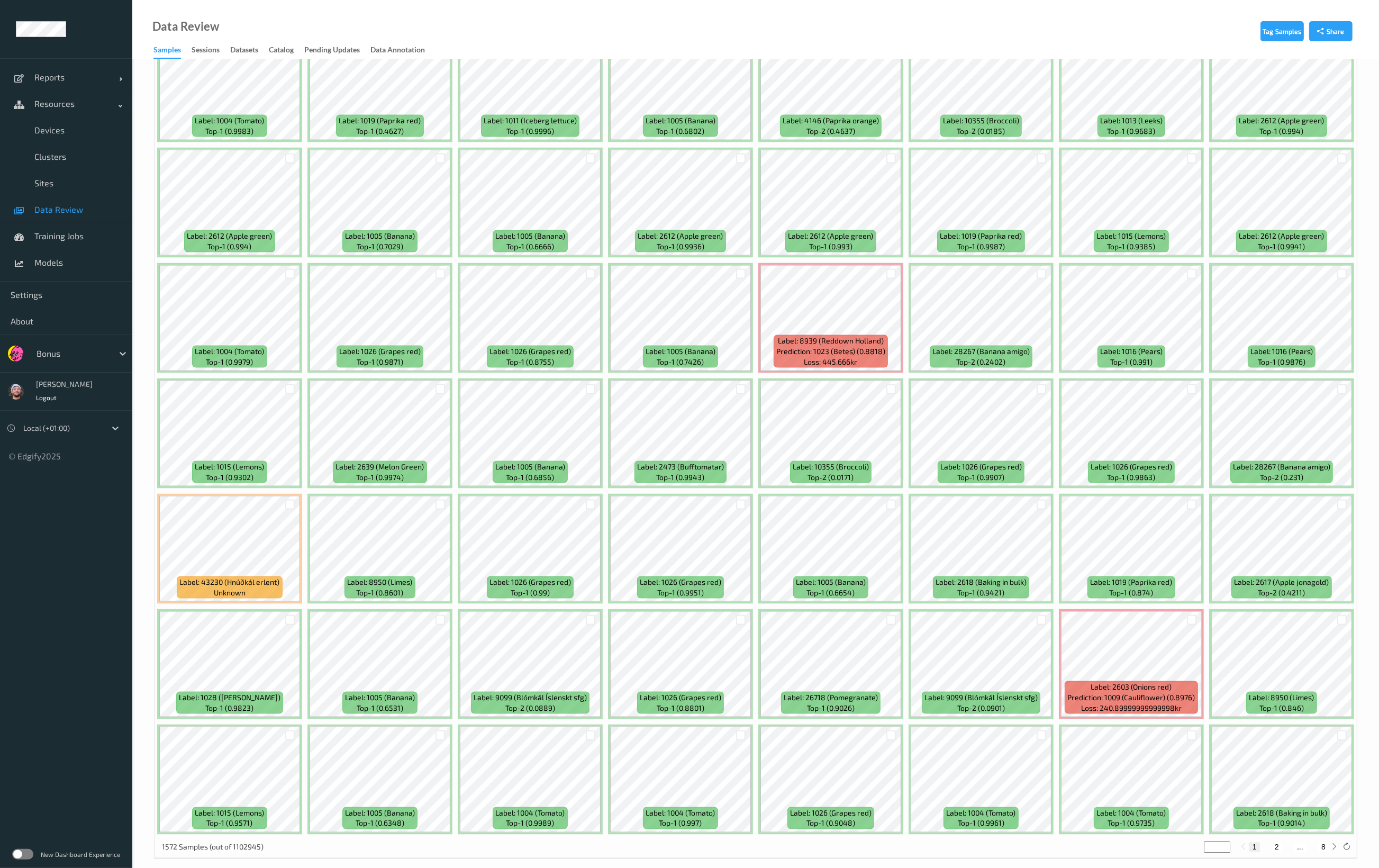
click at [828, 843] on button "2" at bounding box center [1277, 847] width 11 height 9
type input "*"
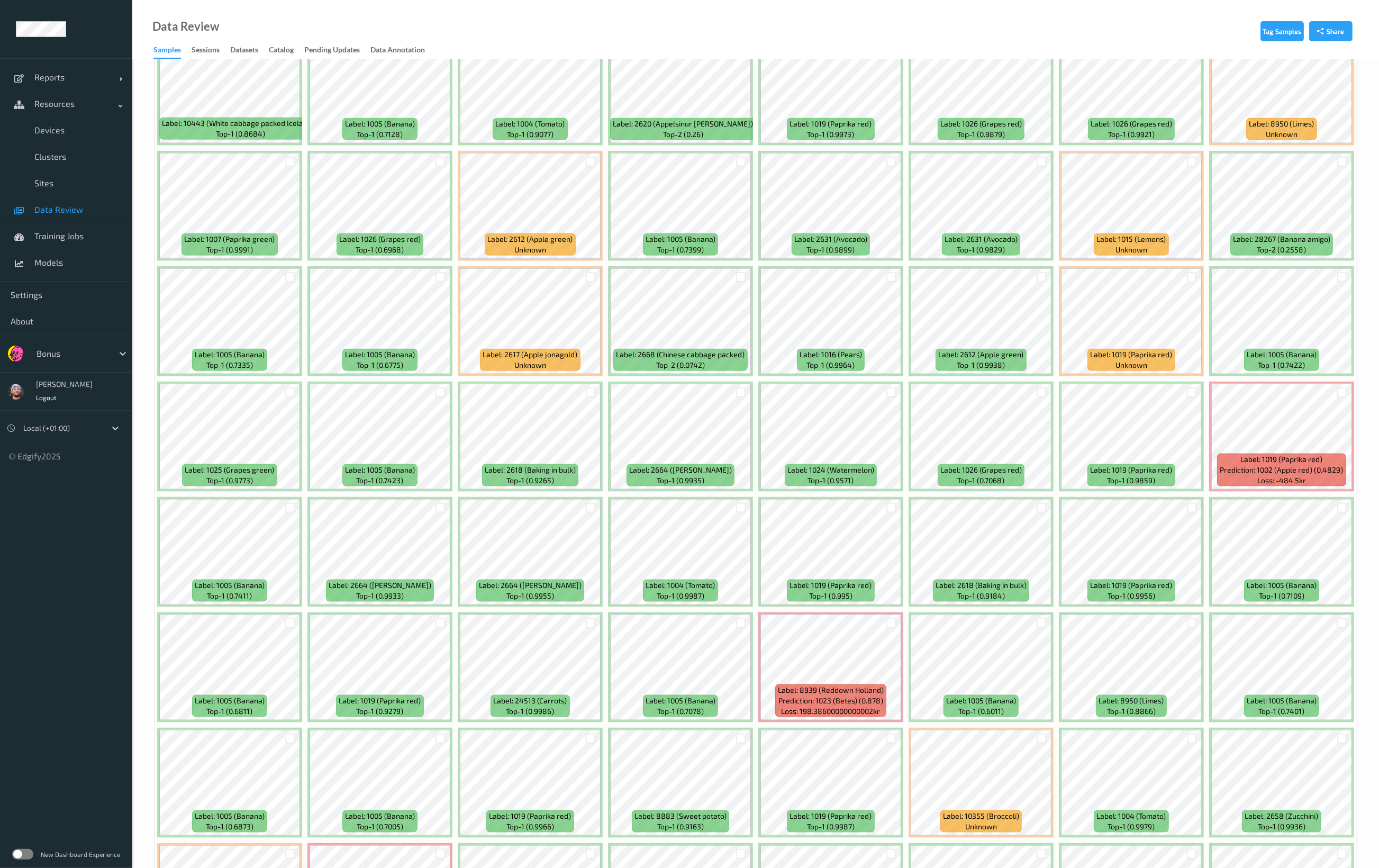
scroll to position [1942, 0]
click at [591, 271] on div at bounding box center [591, 276] width 10 height 10
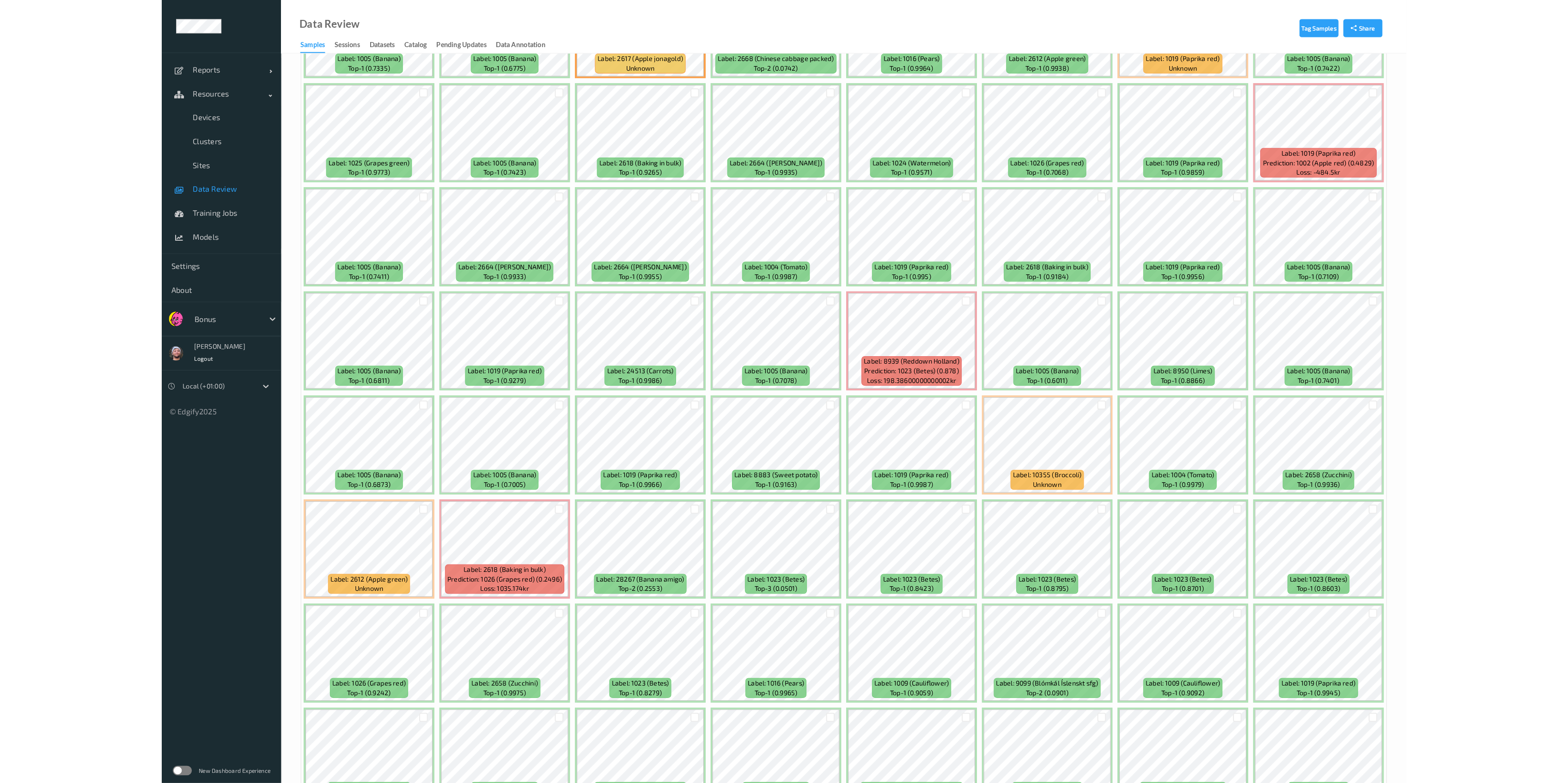
scroll to position [1441, 0]
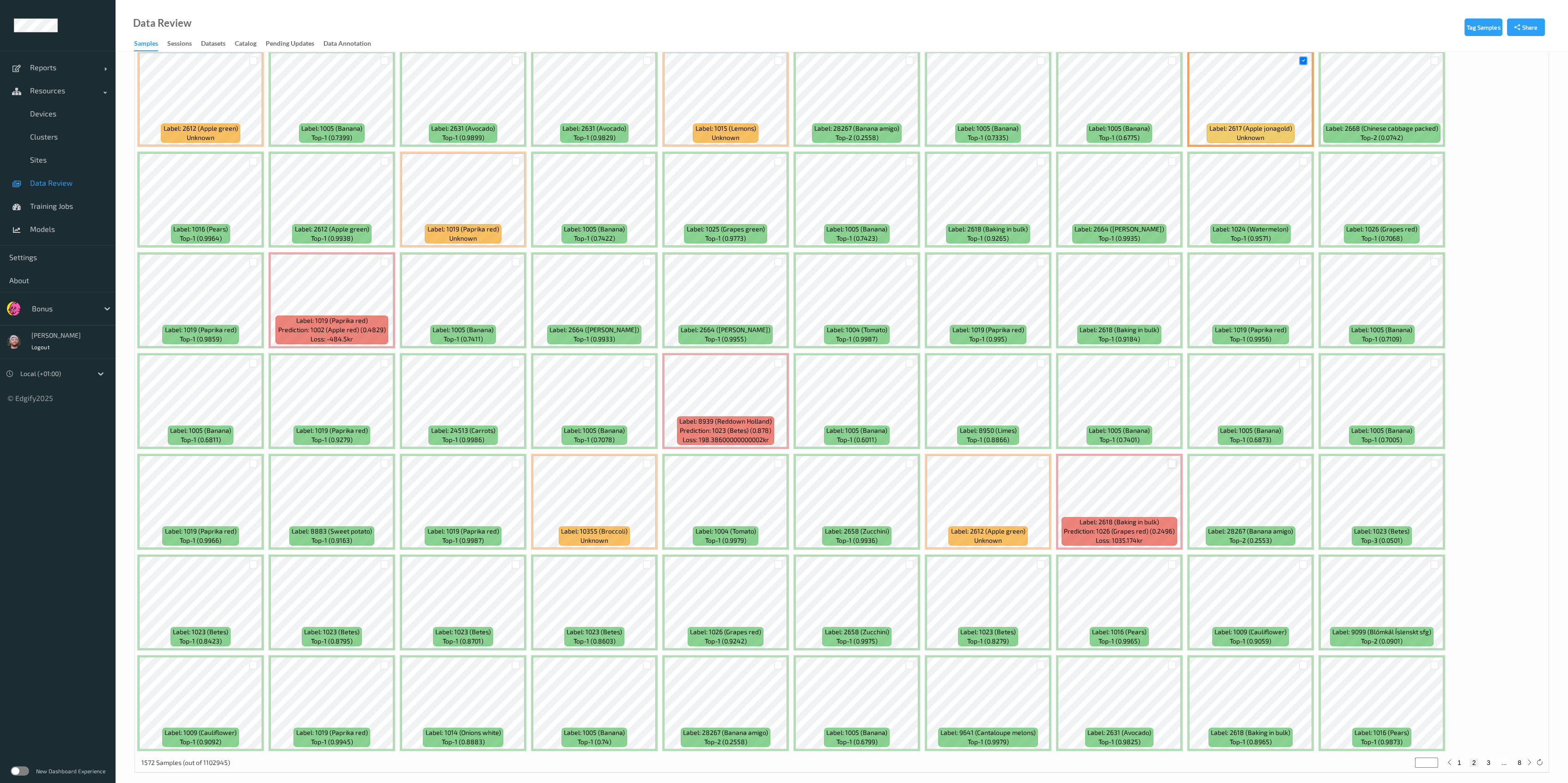
click at [723, 459] on div at bounding box center [1172, 464] width 9 height 9
click at [723, 757] on button "3" at bounding box center [1488, 762] width 9 height 8
type input "*"
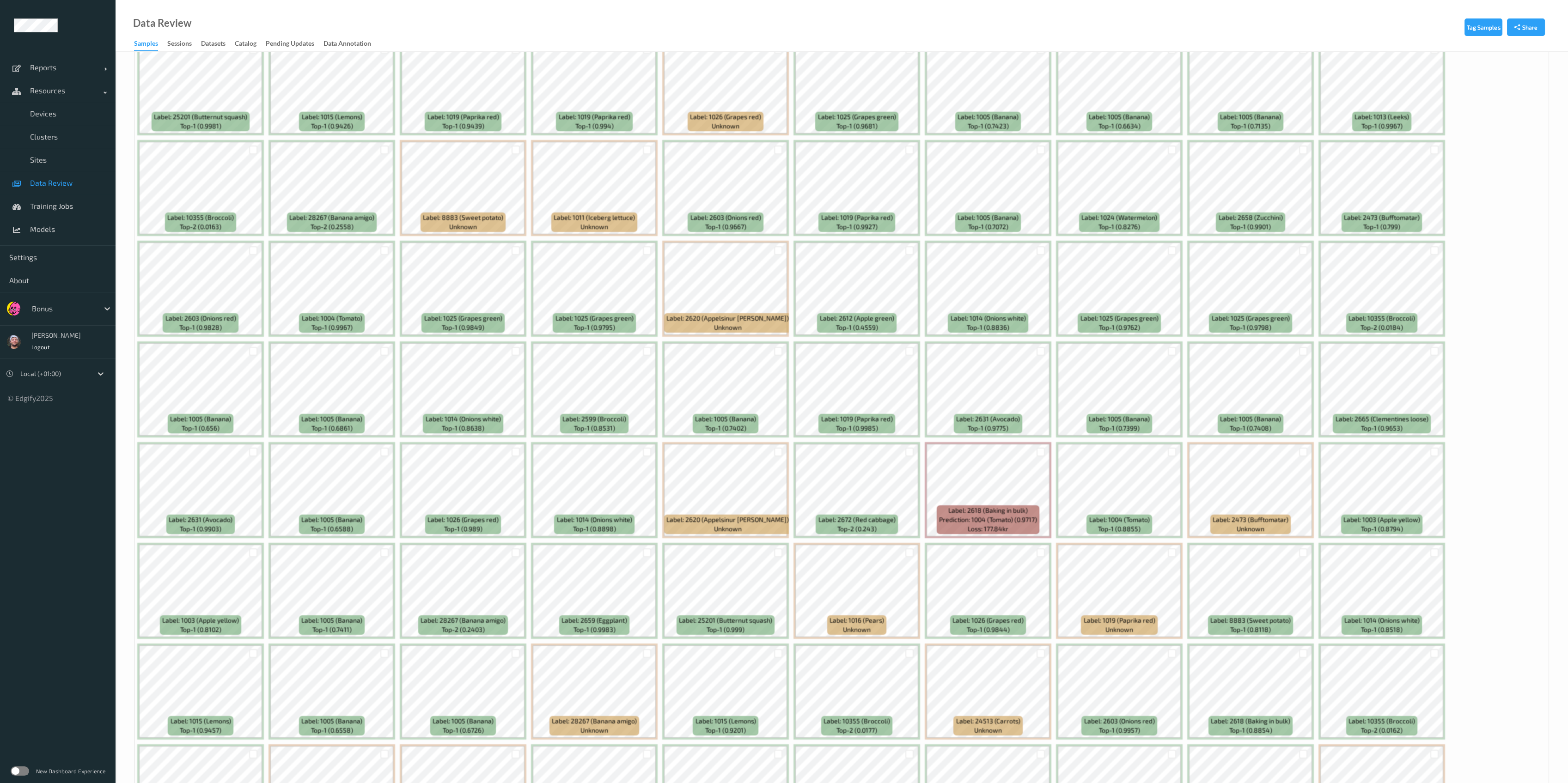
scroll to position [0, 0]
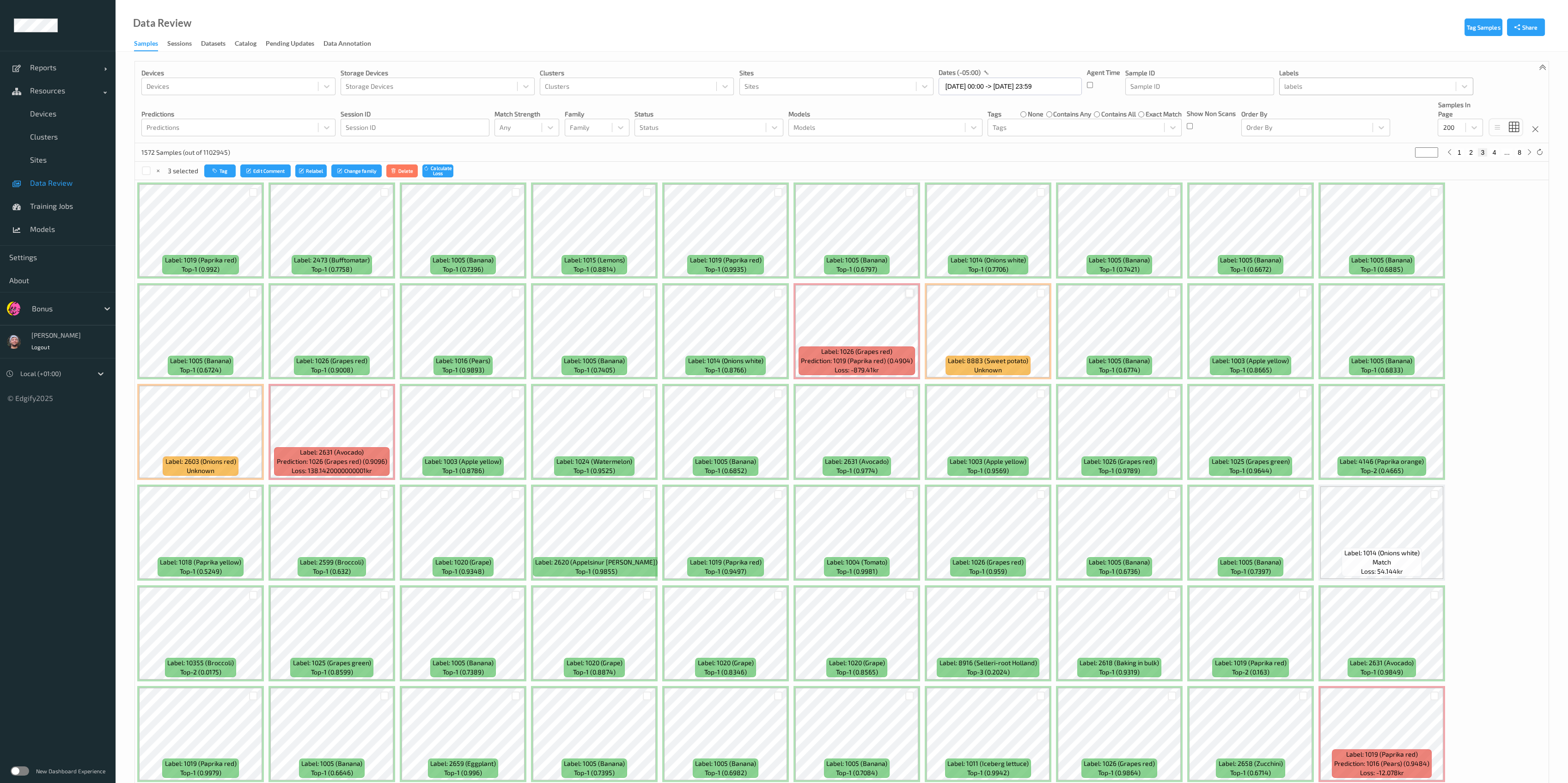
click at [723, 293] on div at bounding box center [910, 293] width 9 height 9
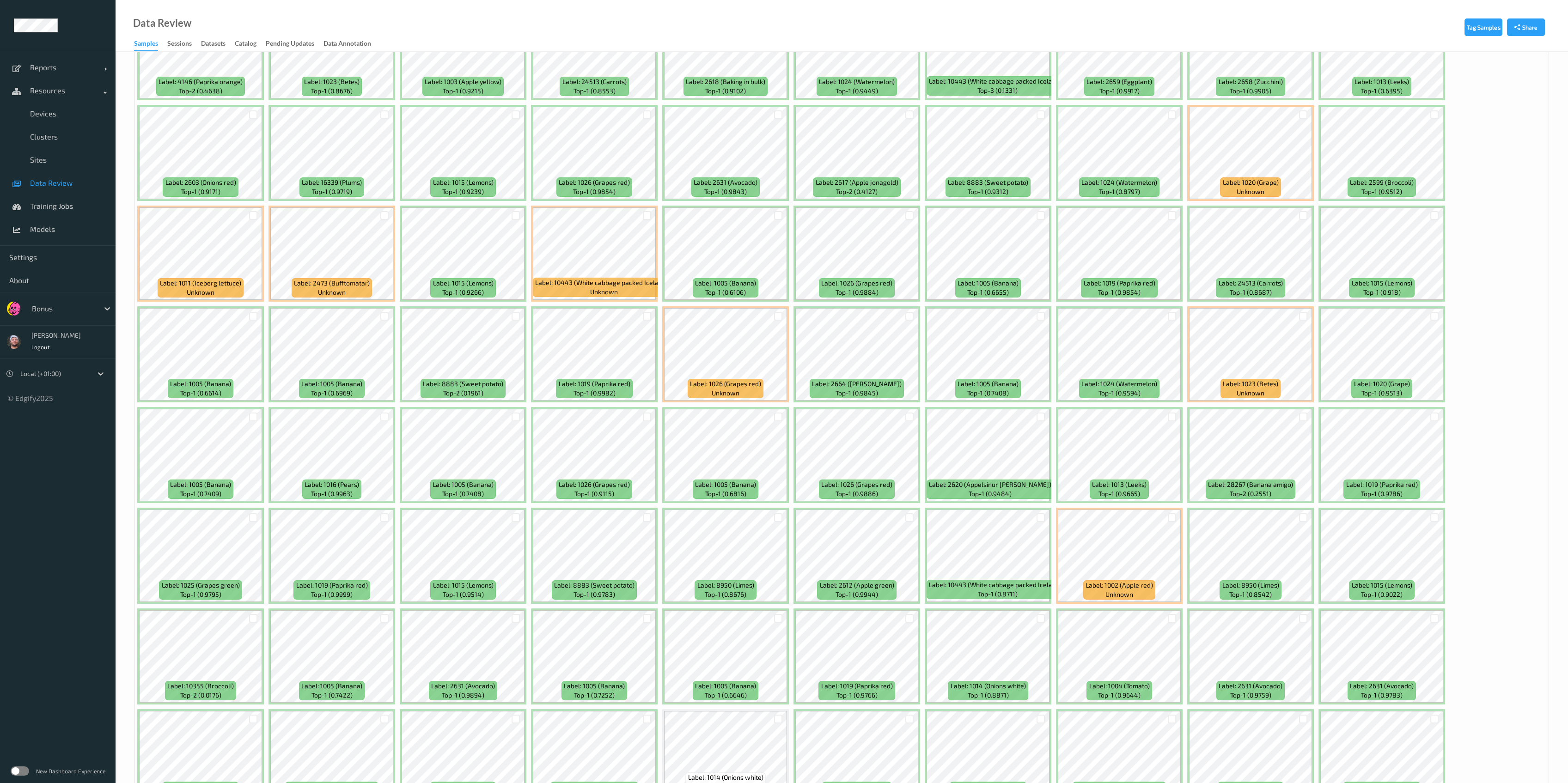
scroll to position [985, 0]
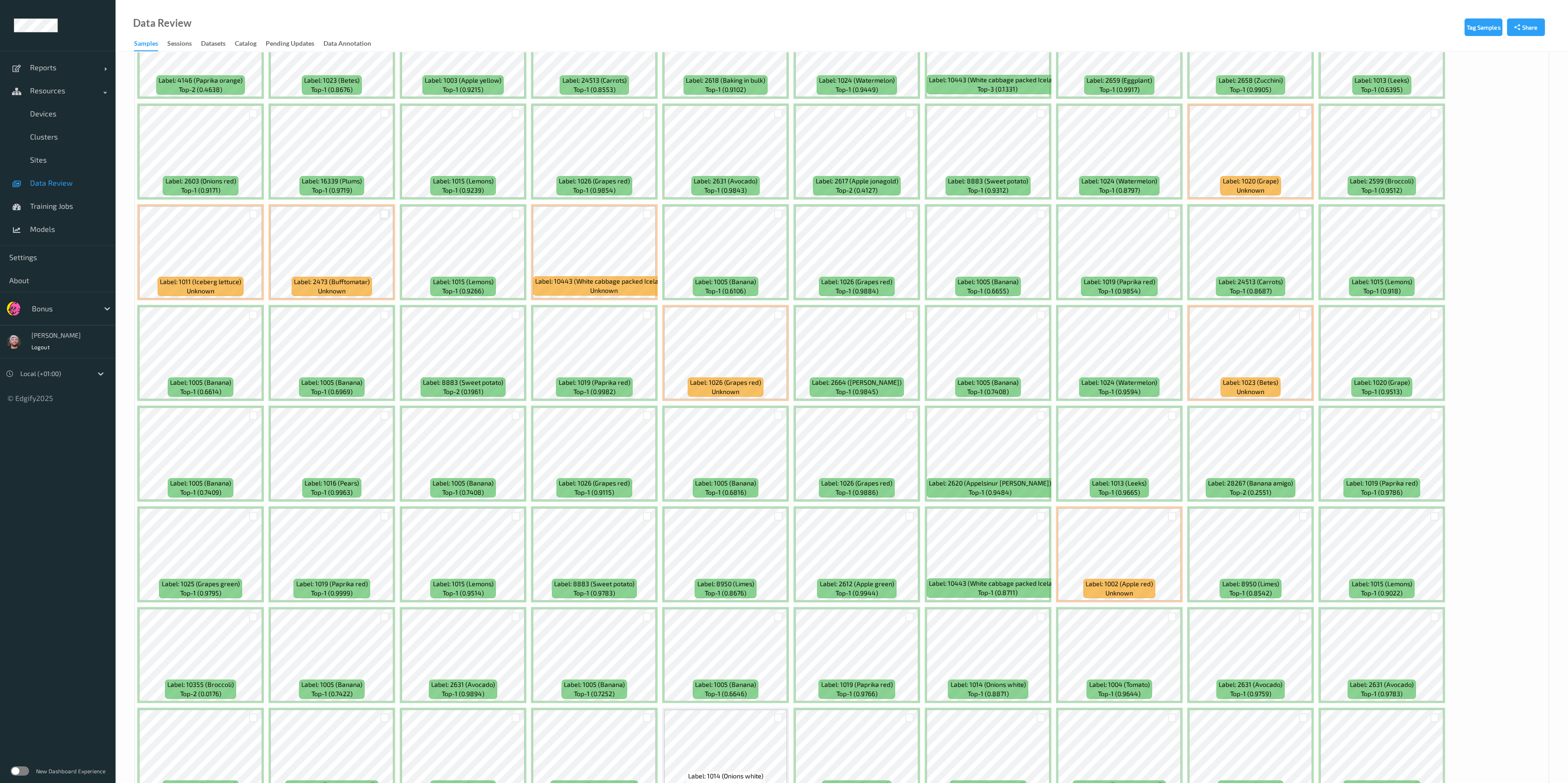
click at [386, 212] on div at bounding box center [385, 214] width 9 height 9
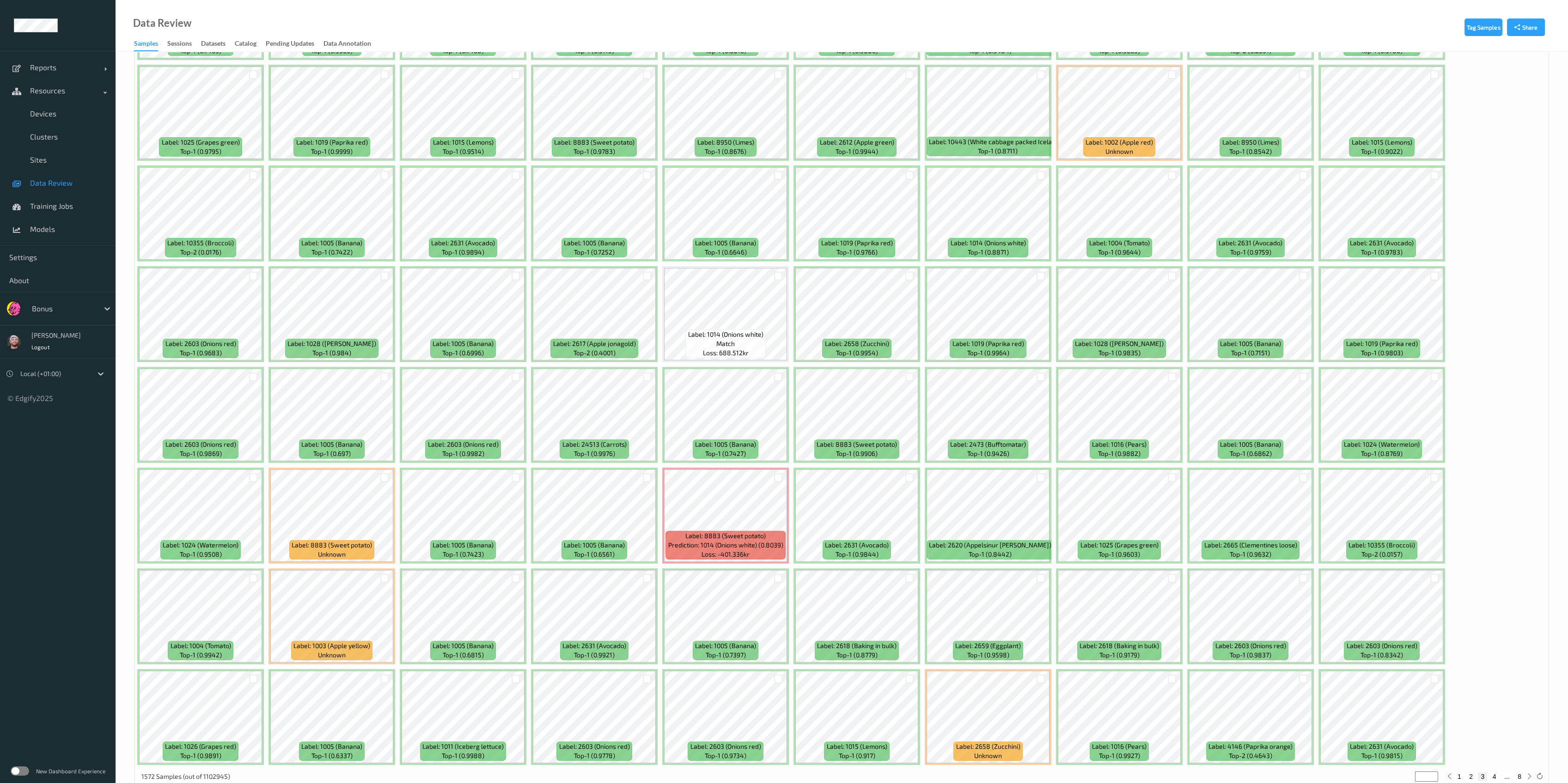
scroll to position [1441, 0]
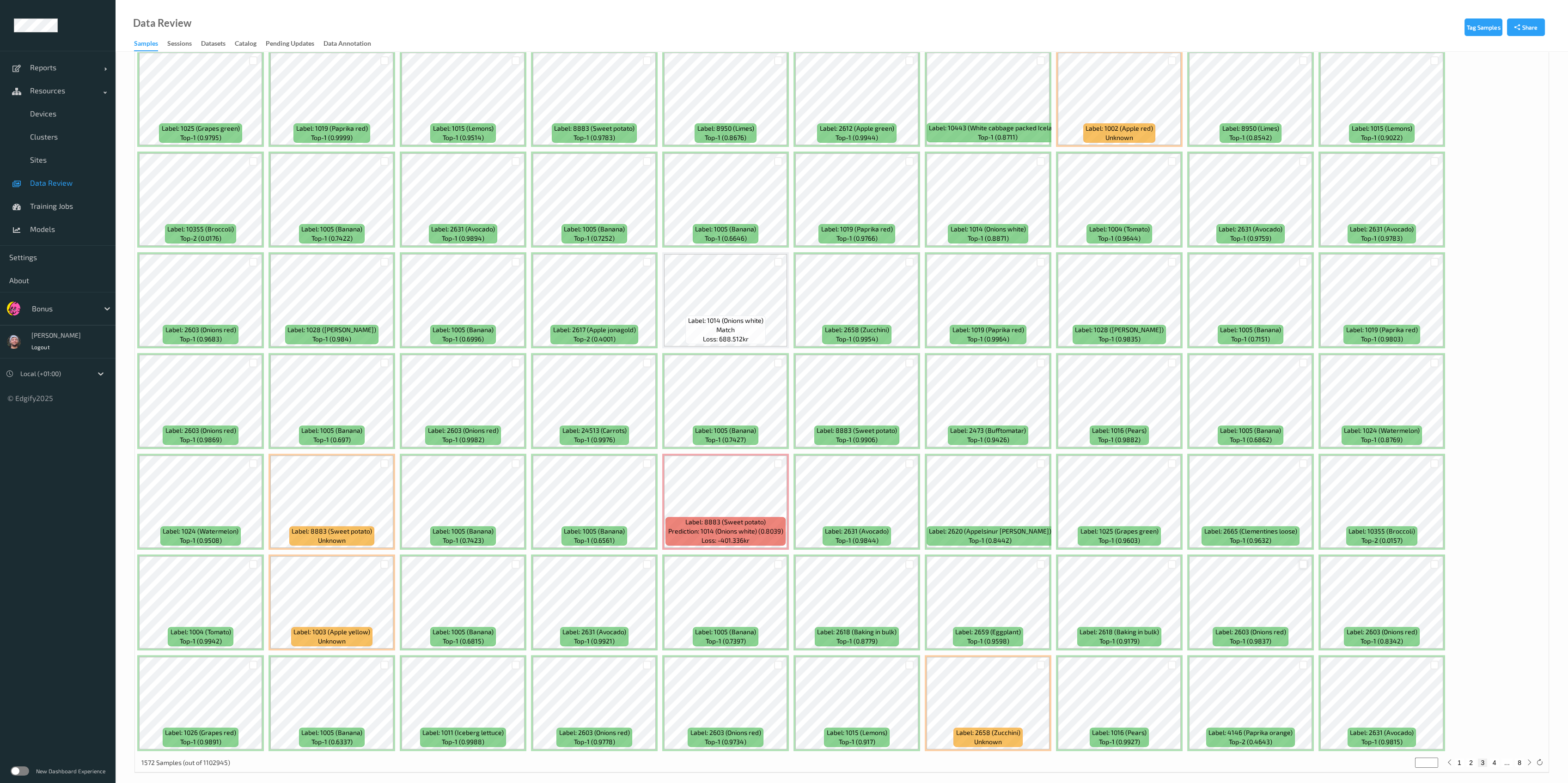
click at [723, 560] on div at bounding box center [1303, 564] width 9 height 9
click at [723, 560] on div at bounding box center [1434, 564] width 9 height 9
click at [644, 661] on div at bounding box center [647, 665] width 18 height 15
click at [644, 661] on div at bounding box center [647, 665] width 9 height 9
click at [723, 661] on div at bounding box center [779, 665] width 9 height 9
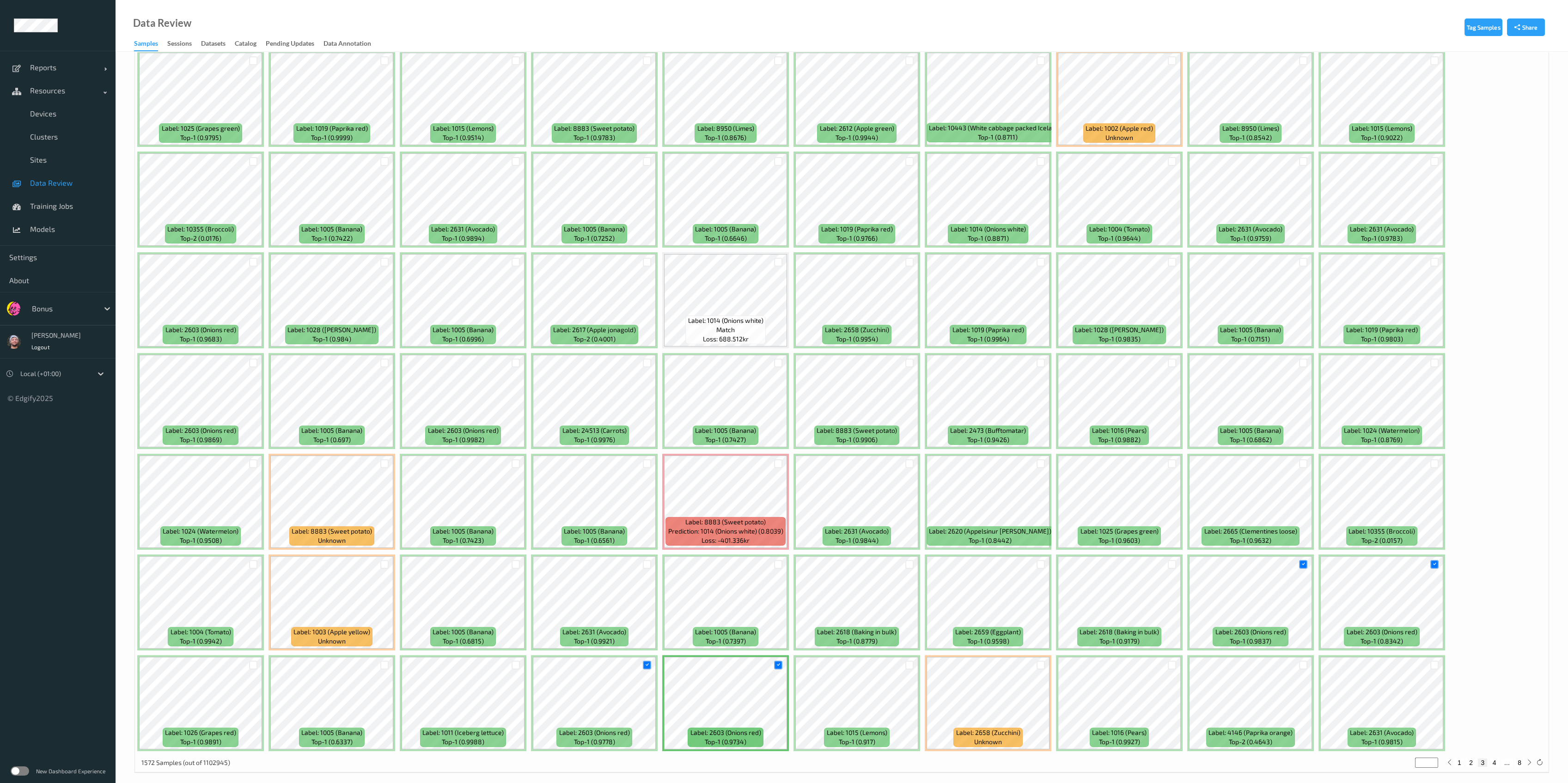
click at [723, 757] on button "4" at bounding box center [1494, 762] width 9 height 8
type input "*"
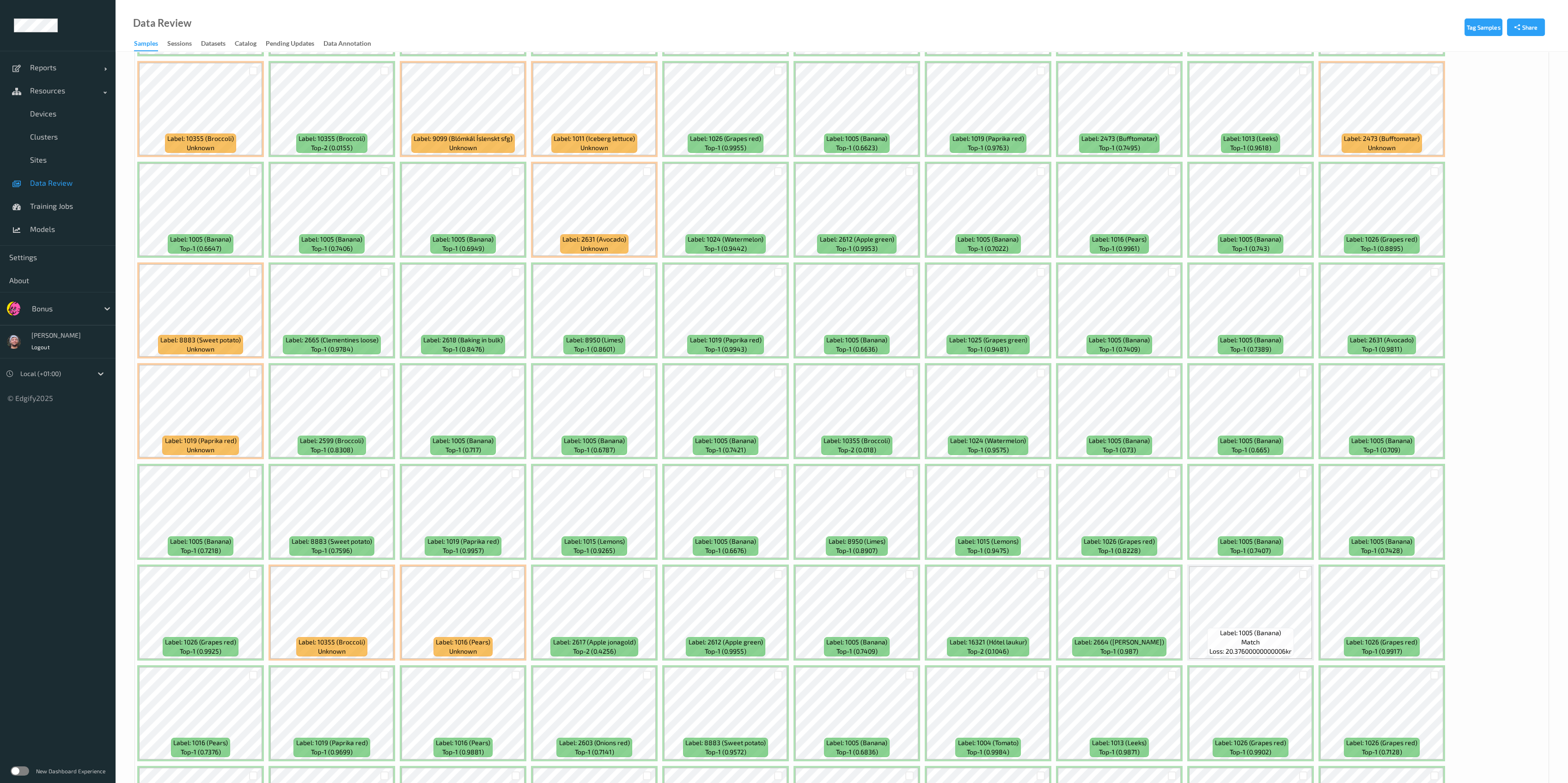
scroll to position [627, 0]
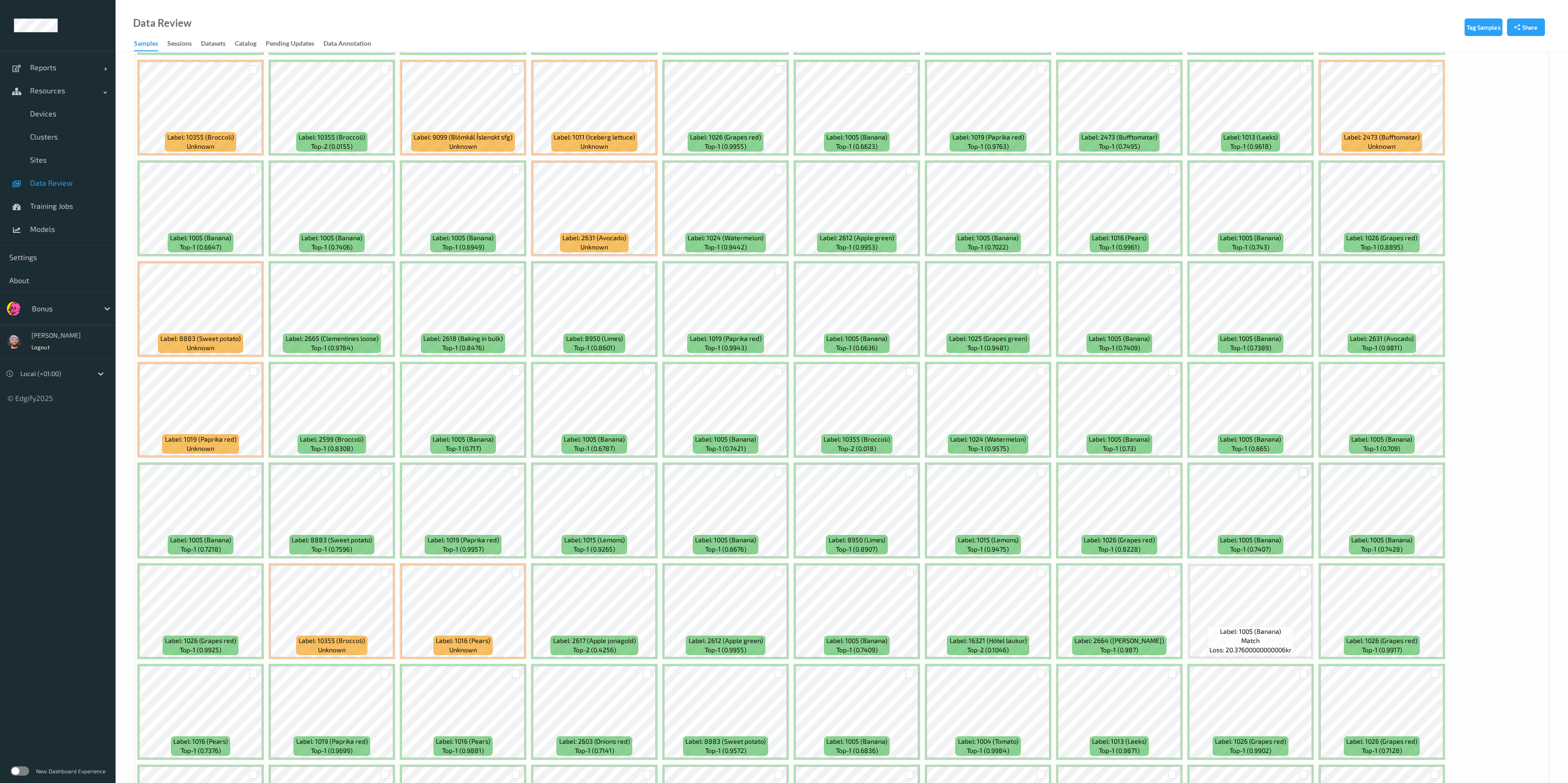
click at [723, 469] on div at bounding box center [1303, 472] width 9 height 9
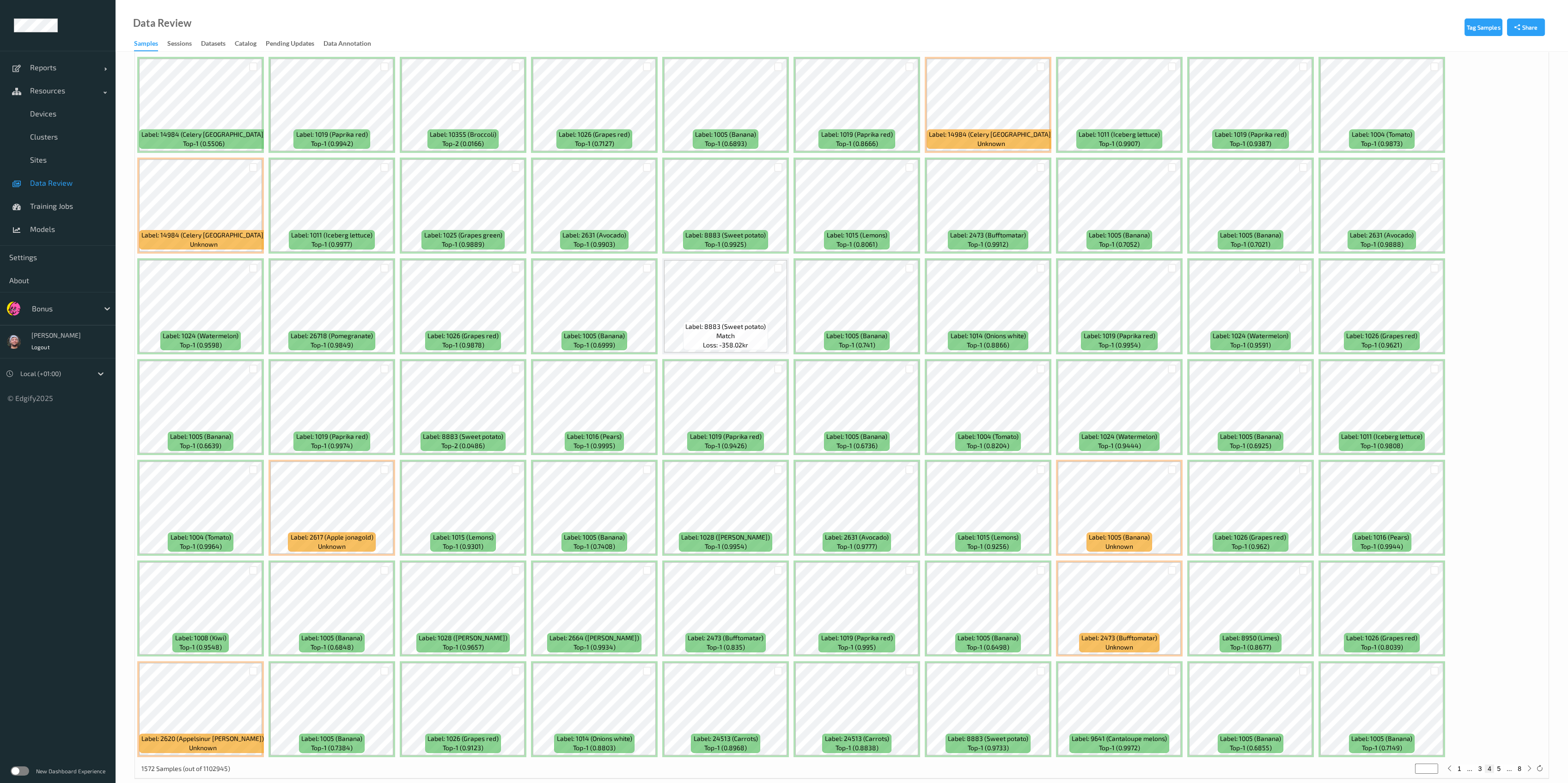
scroll to position [1441, 0]
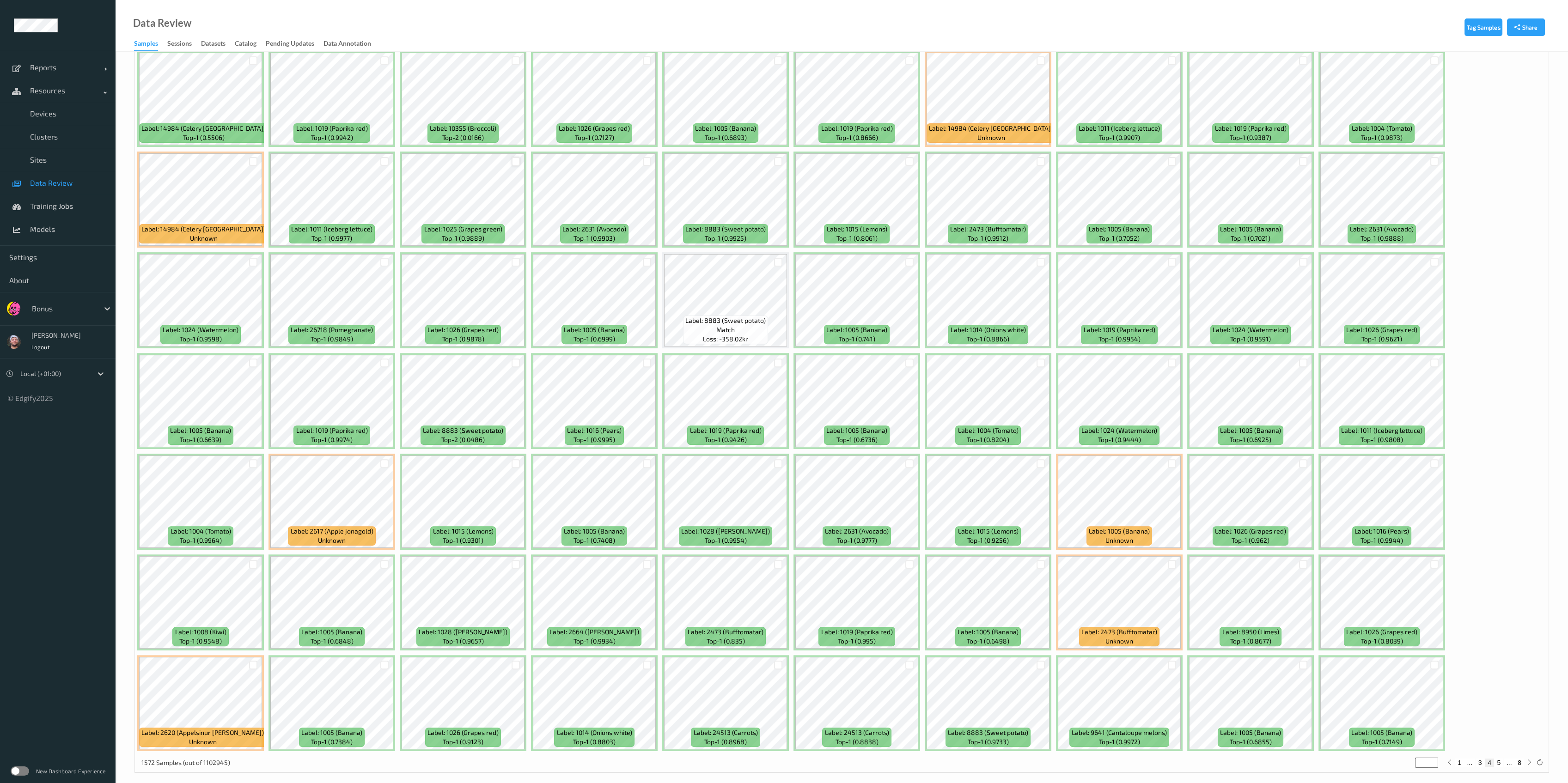
click at [512, 157] on div at bounding box center [516, 161] width 9 height 9
click at [253, 661] on div at bounding box center [253, 665] width 9 height 9
click at [723, 757] on button "5" at bounding box center [1498, 762] width 9 height 8
type input "*"
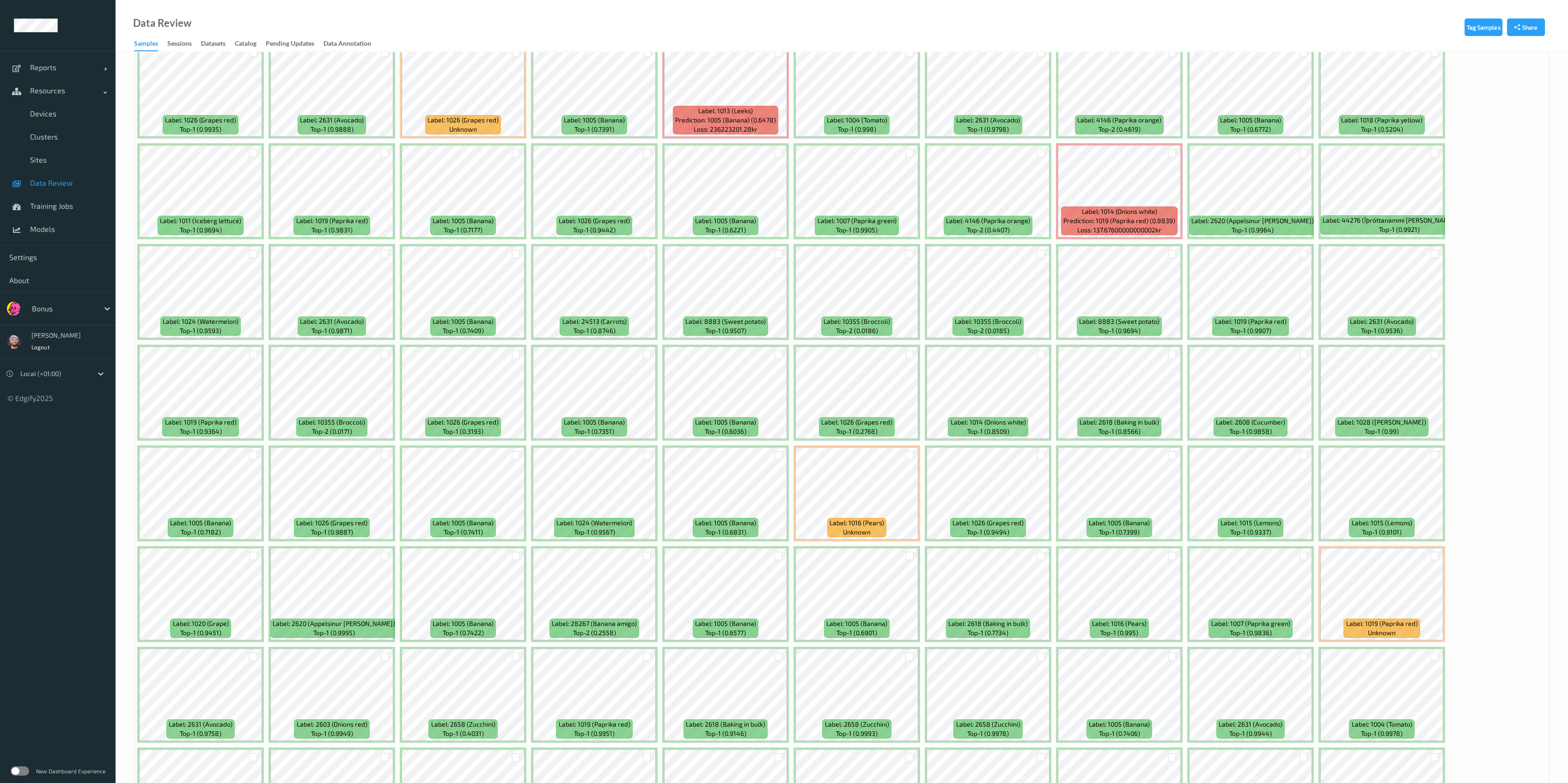
scroll to position [859, 0]
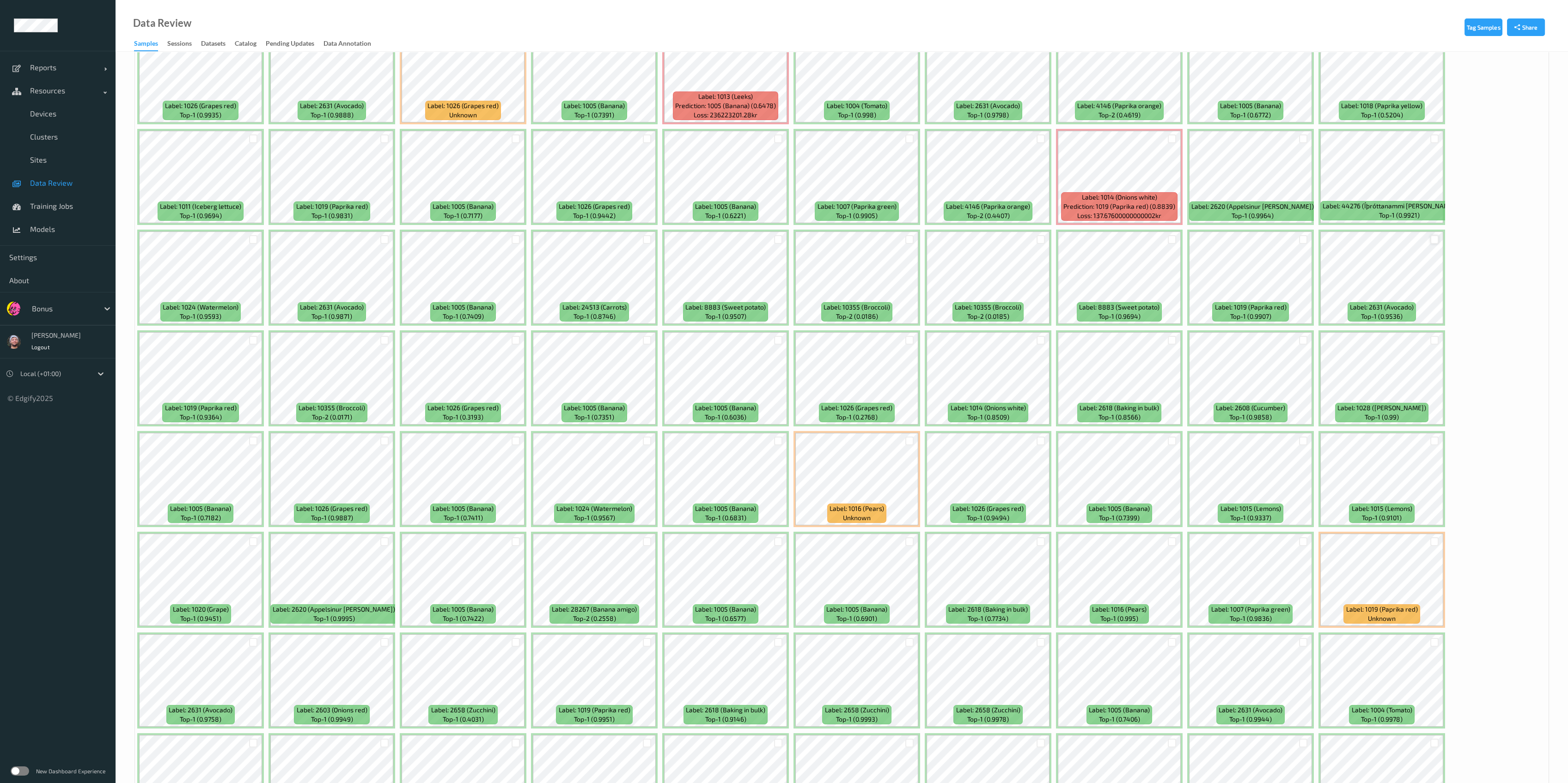
click at [723, 235] on div at bounding box center [1434, 239] width 9 height 9
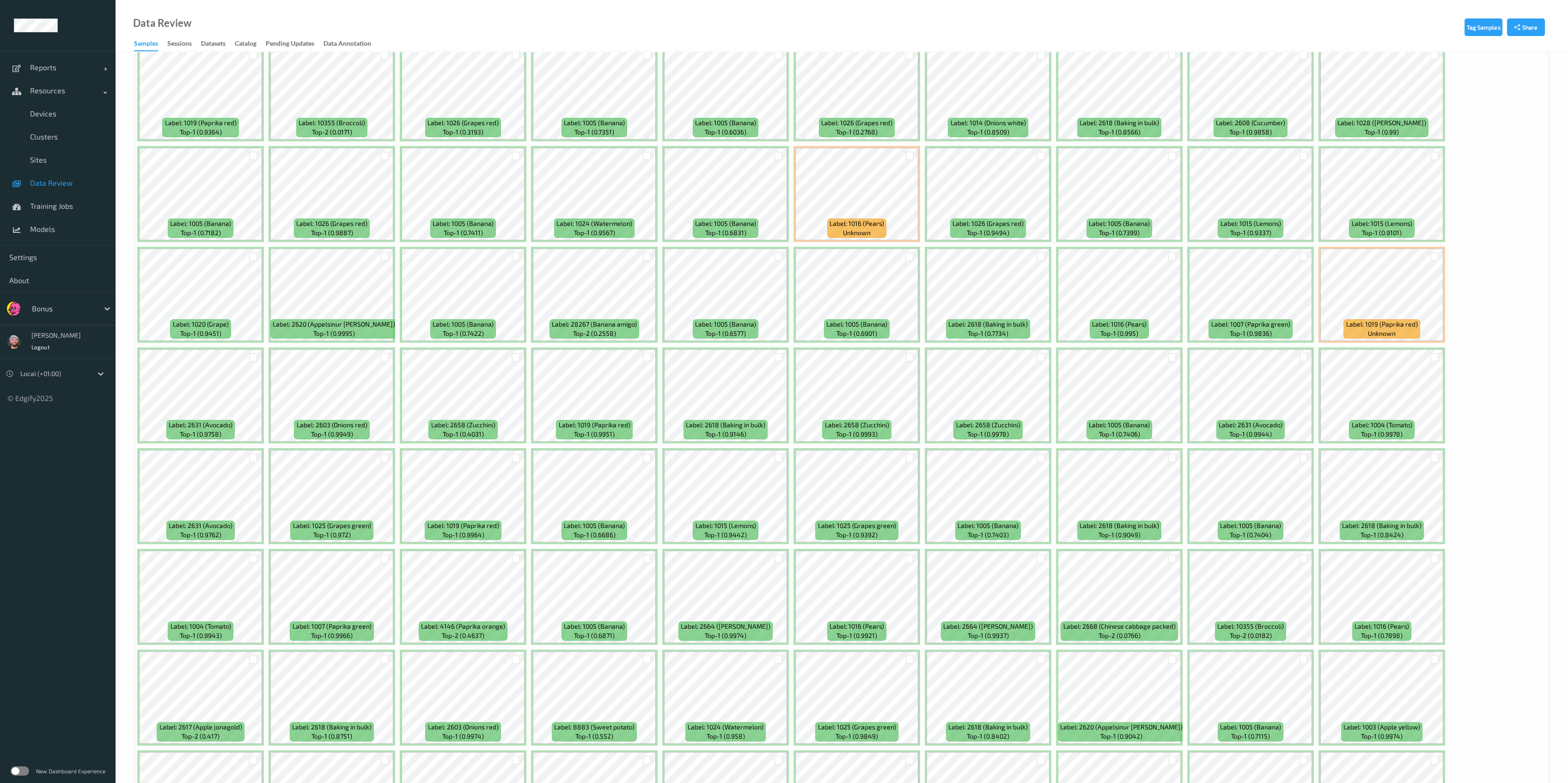
scroll to position [1145, 0]
click at [723, 453] on div at bounding box center [779, 457] width 9 height 9
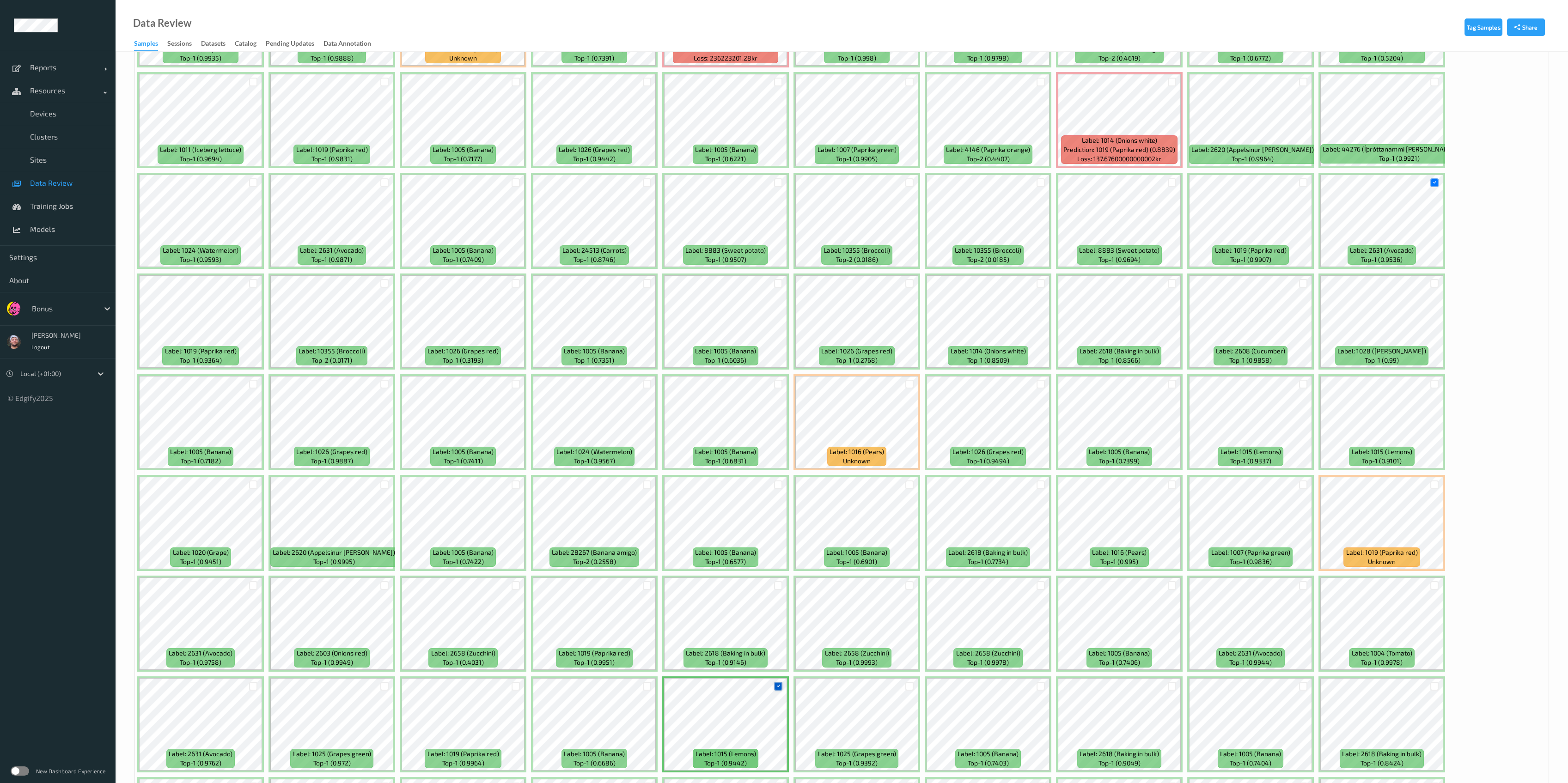
scroll to position [1441, 0]
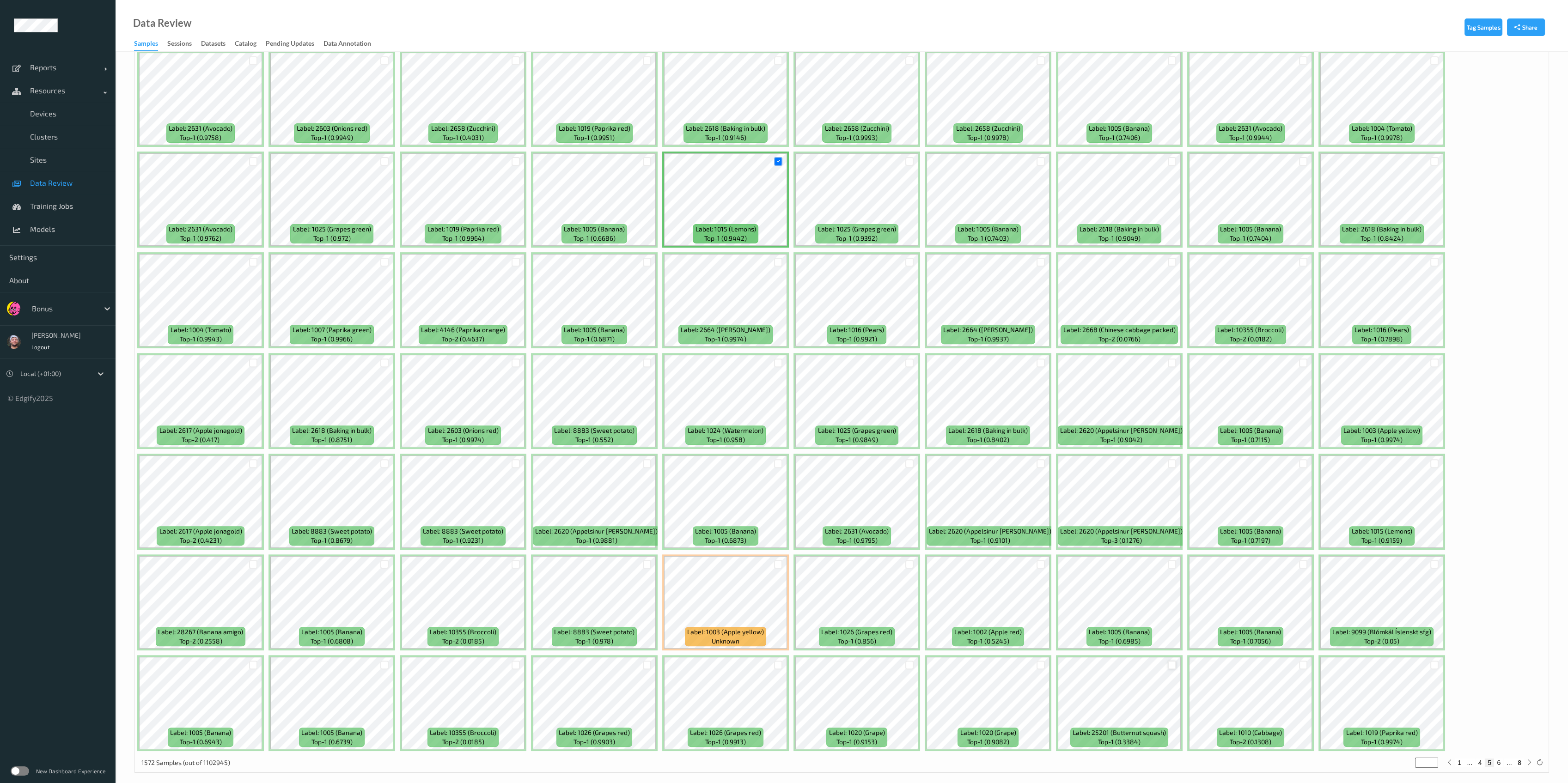
click at [723, 661] on div at bounding box center [1172, 665] width 9 height 9
click at [723, 757] on button "6" at bounding box center [1498, 762] width 9 height 8
type input "*"
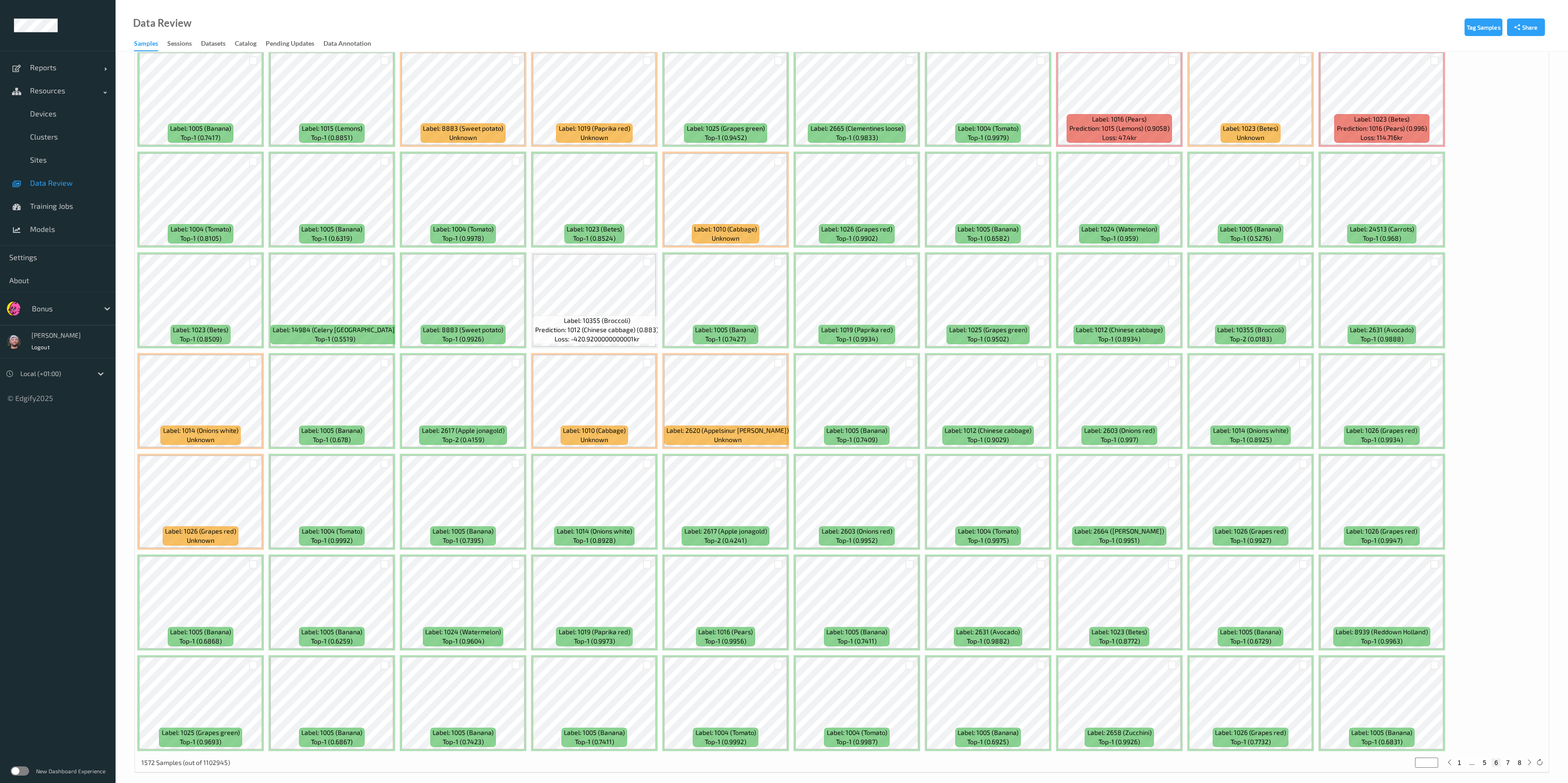
click at [723, 757] on button "7" at bounding box center [1508, 762] width 9 height 8
type input "*"
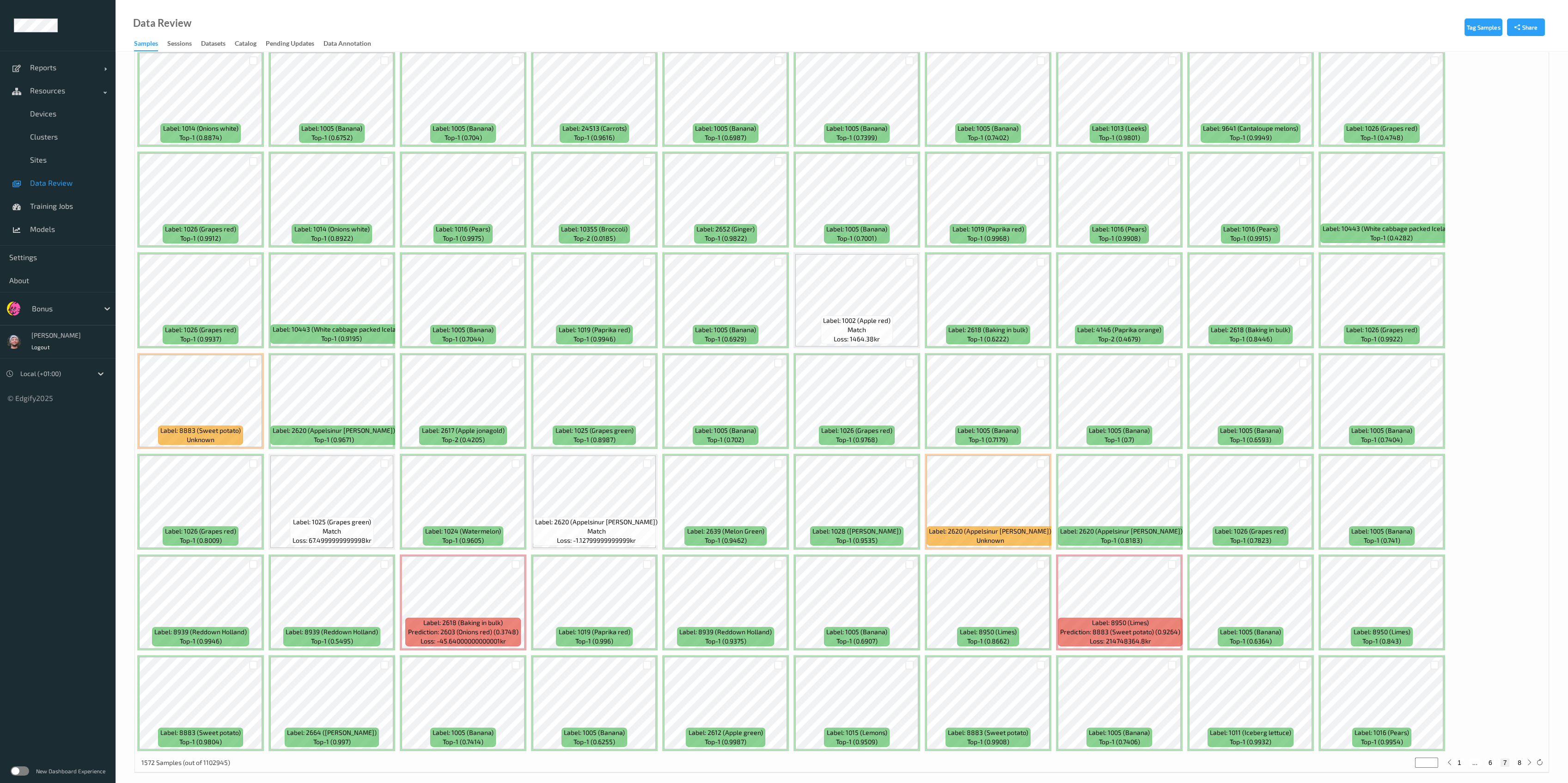
click at [723, 757] on button "8" at bounding box center [1519, 762] width 9 height 8
type input "*"
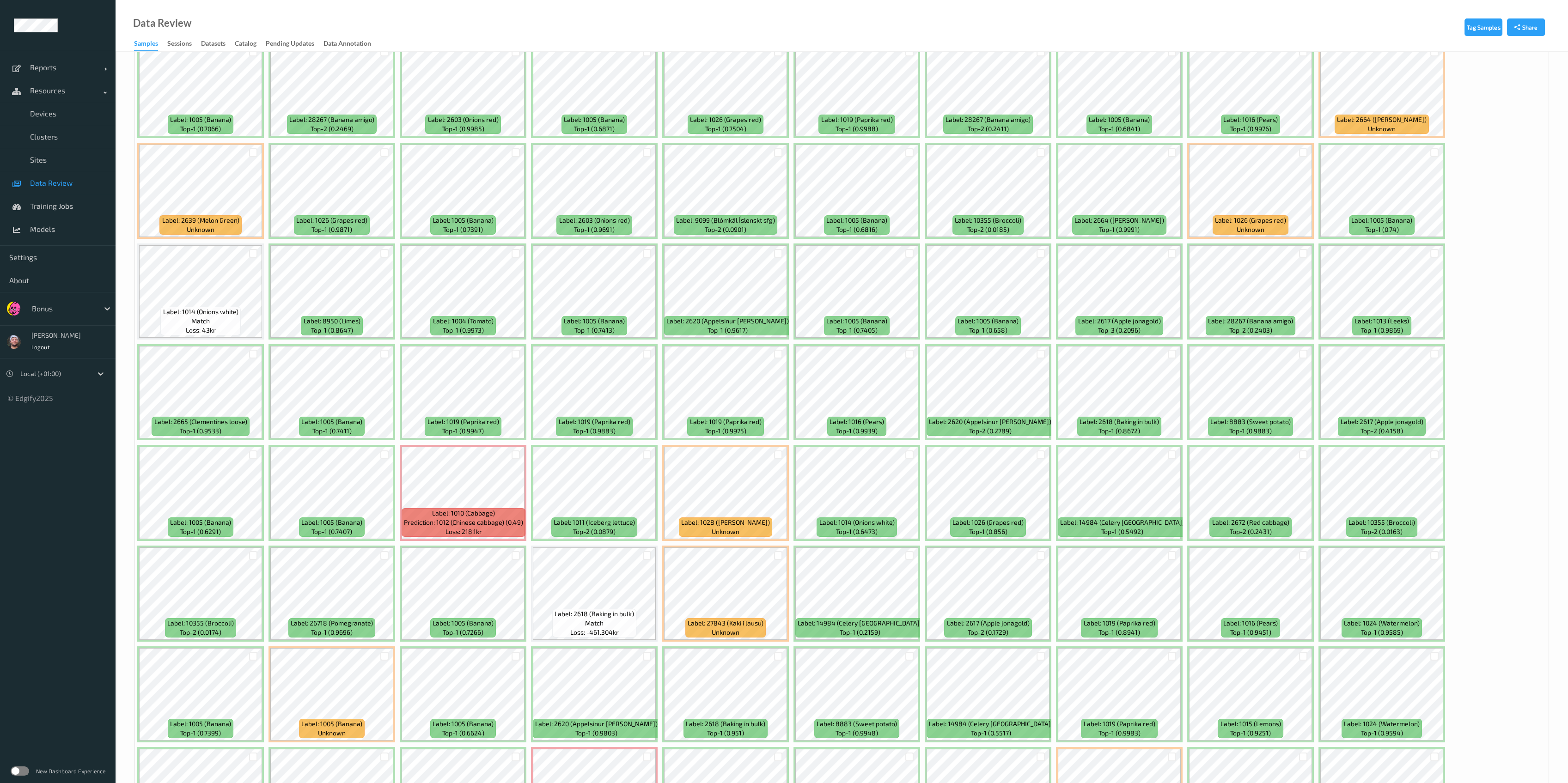
scroll to position [554, 0]
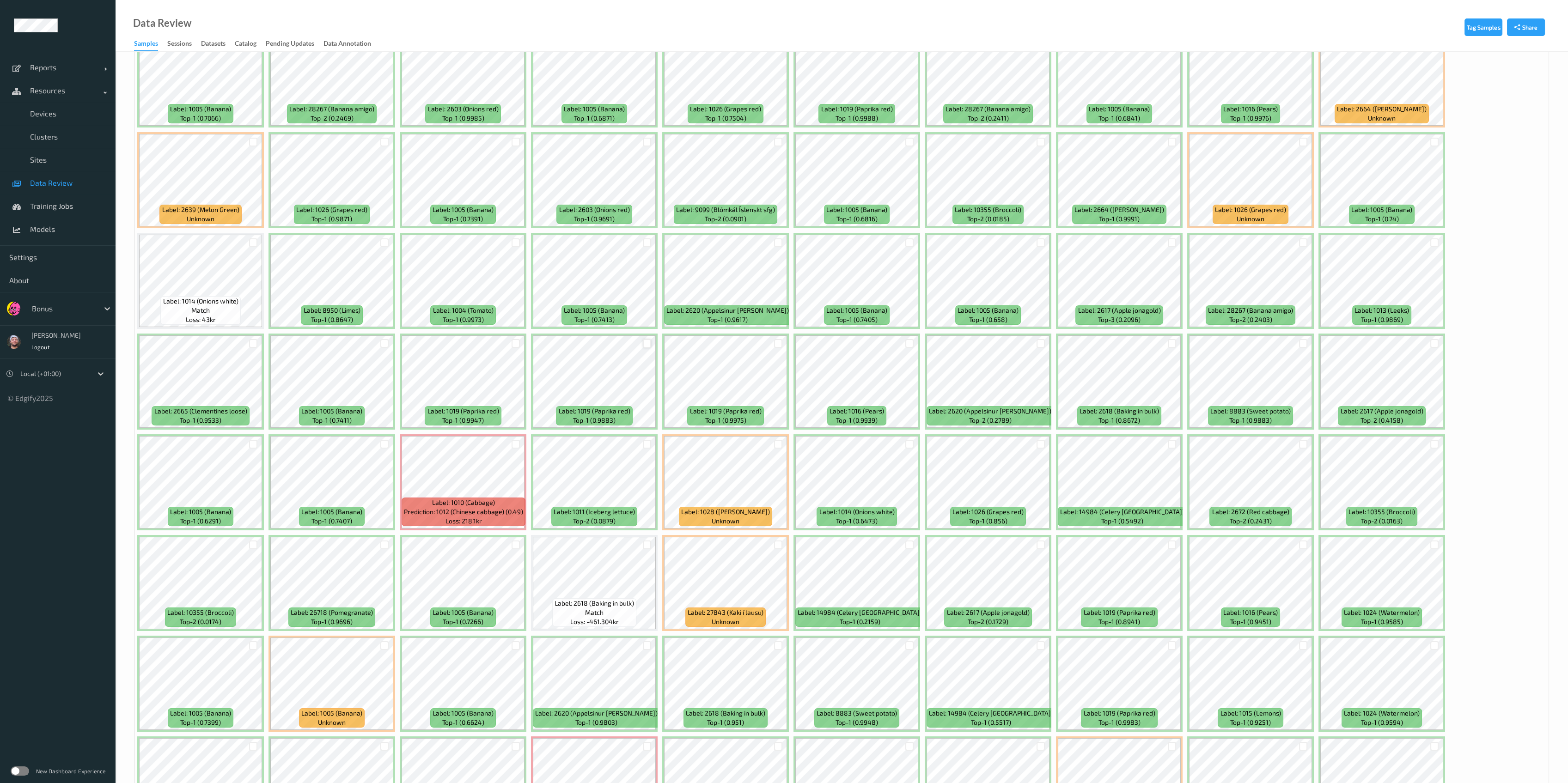
click at [646, 339] on div at bounding box center [647, 343] width 9 height 9
click at [723, 344] on div at bounding box center [779, 343] width 9 height 9
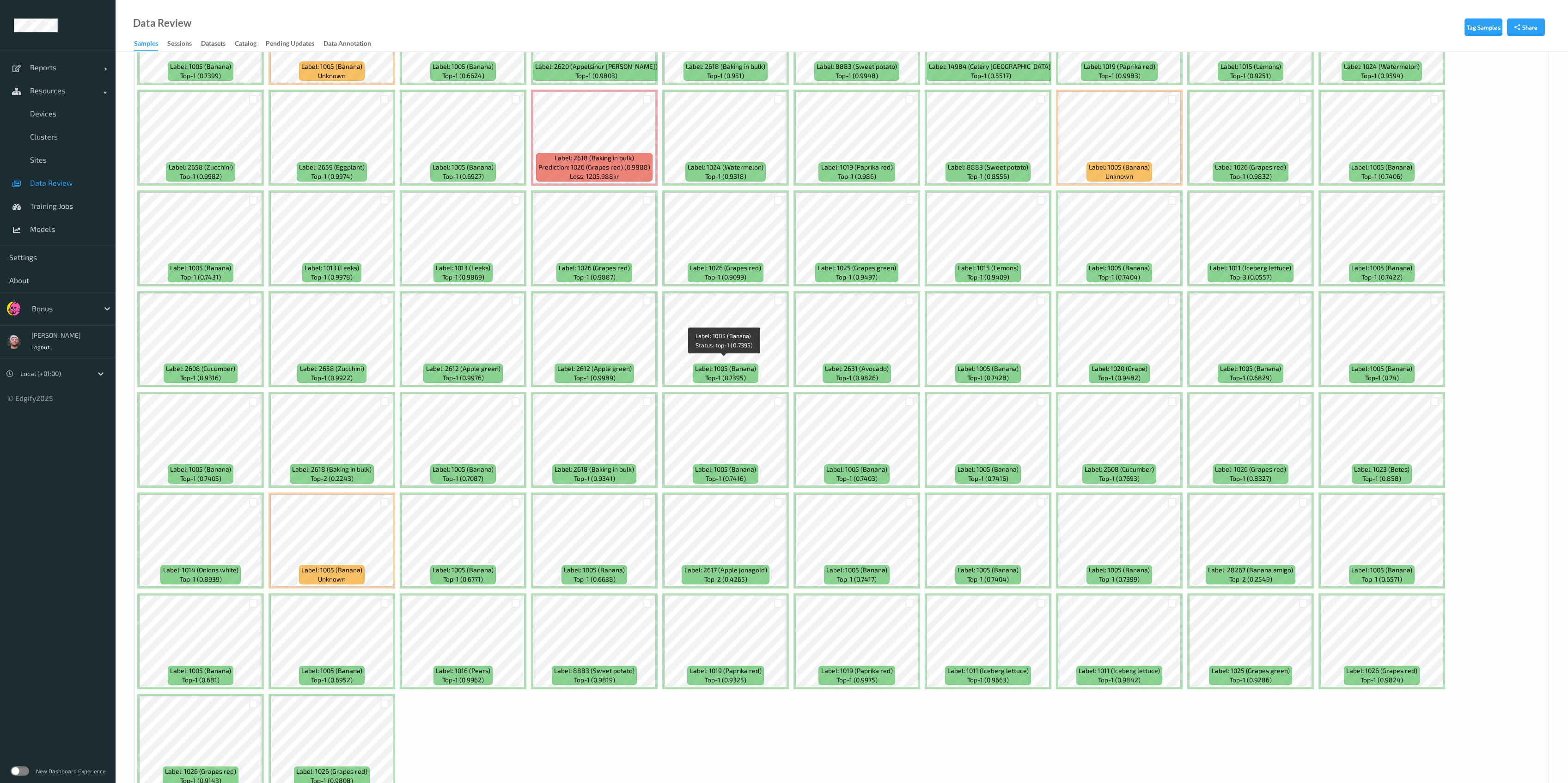
scroll to position [1240, 0]
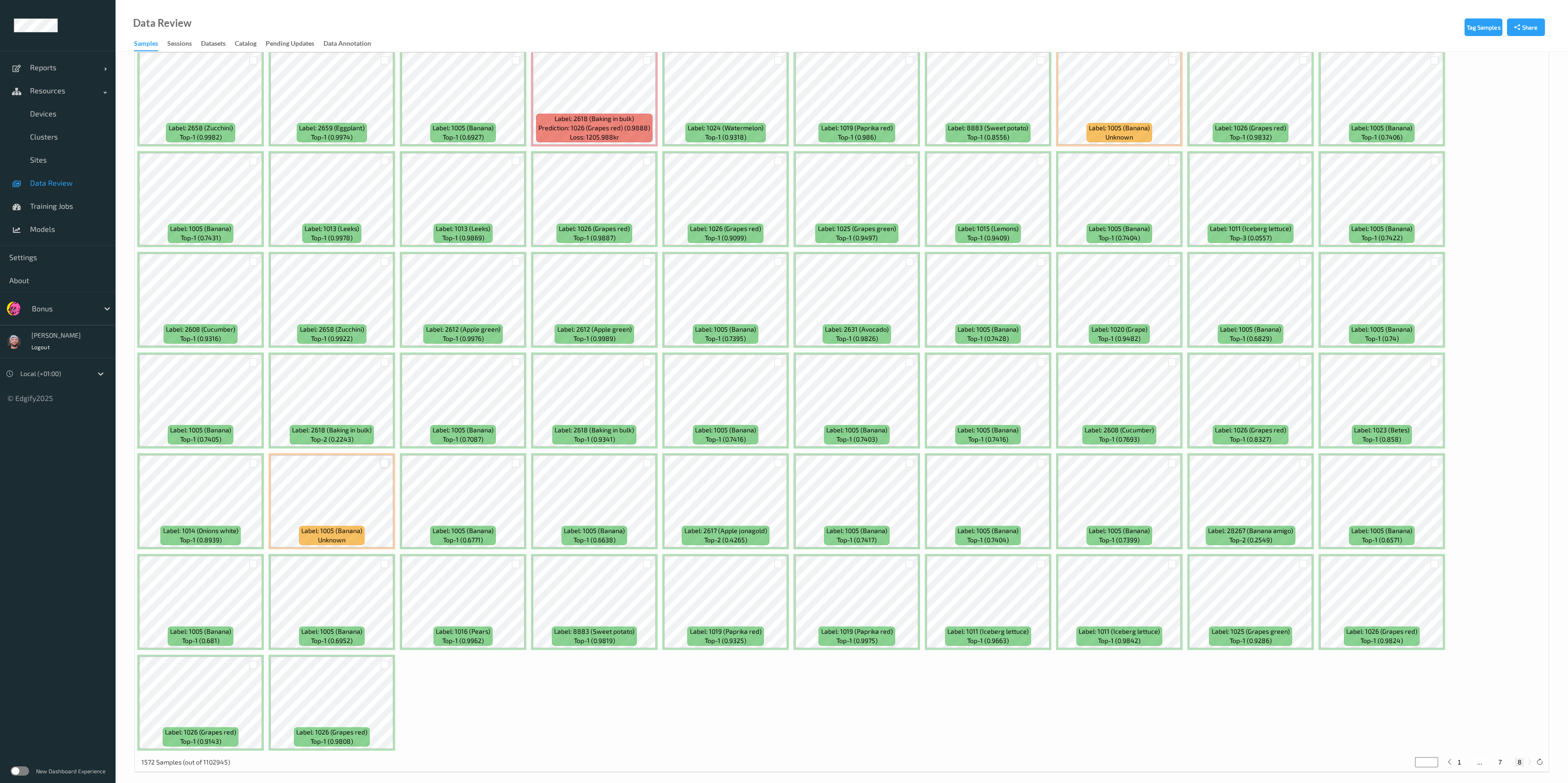
click at [381, 459] on div at bounding box center [385, 463] width 9 height 9
click at [723, 559] on div at bounding box center [1303, 564] width 9 height 9
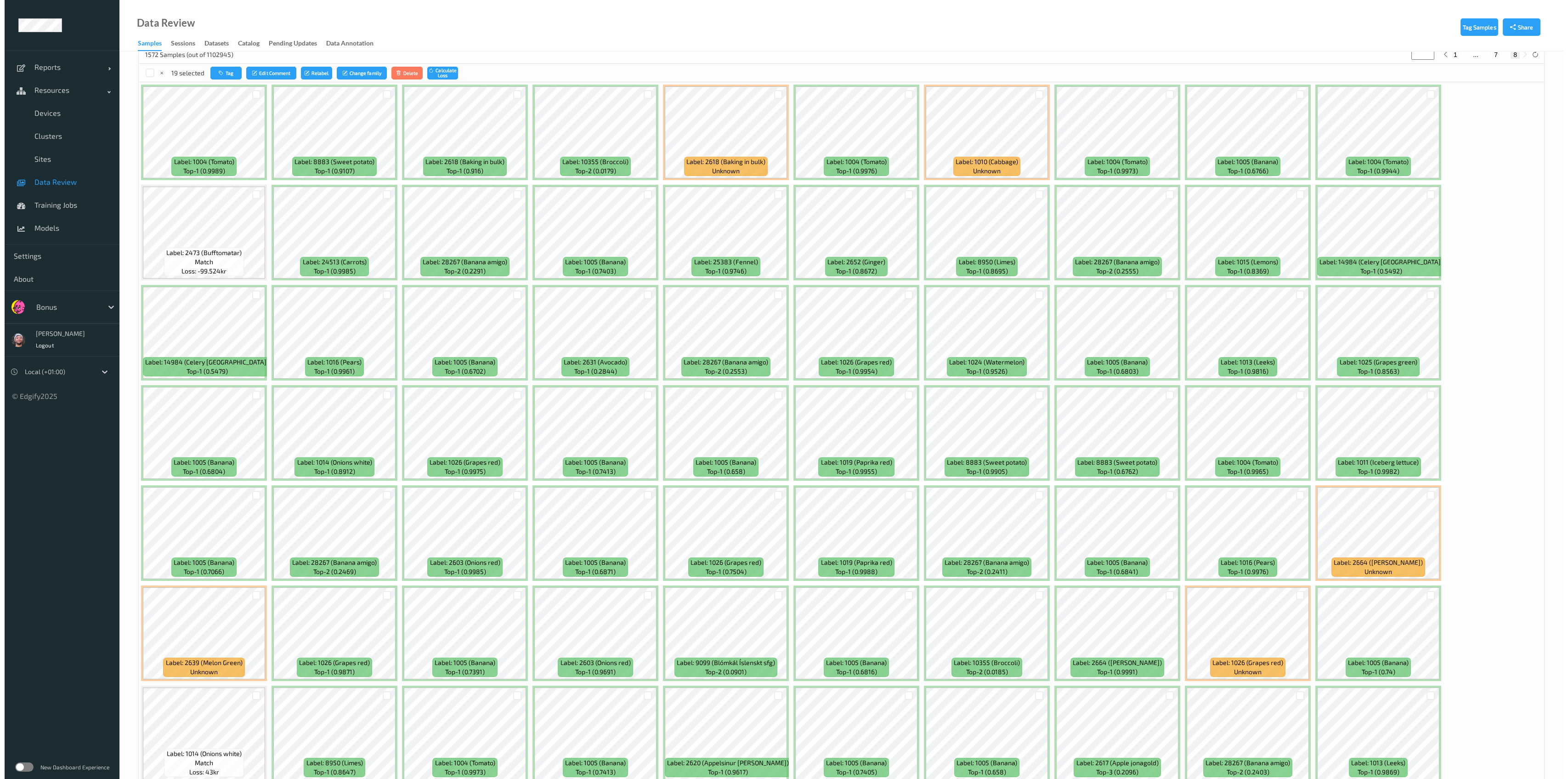
scroll to position [0, 0]
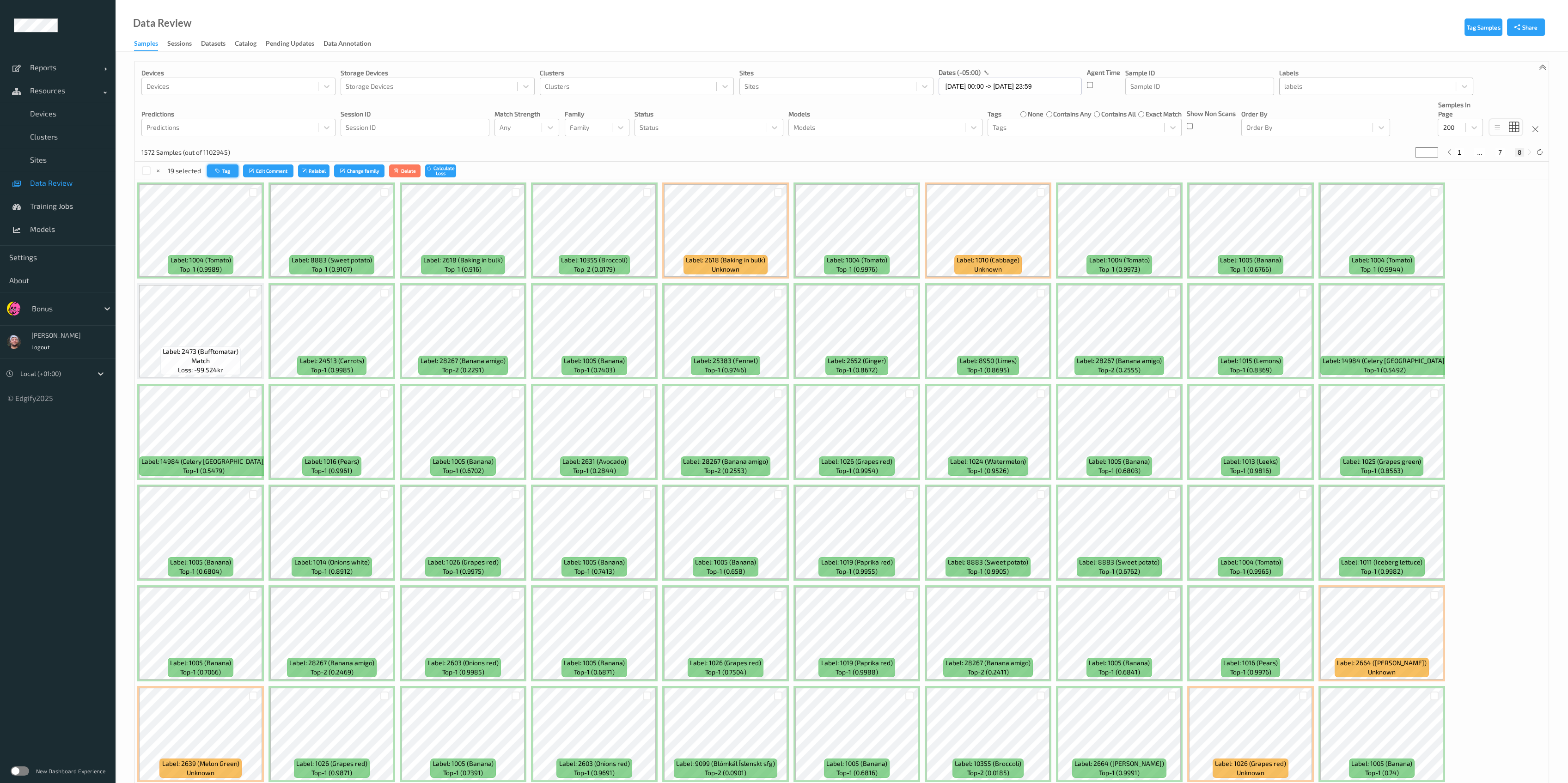
click at [222, 172] on button "Tag" at bounding box center [223, 171] width 31 height 13
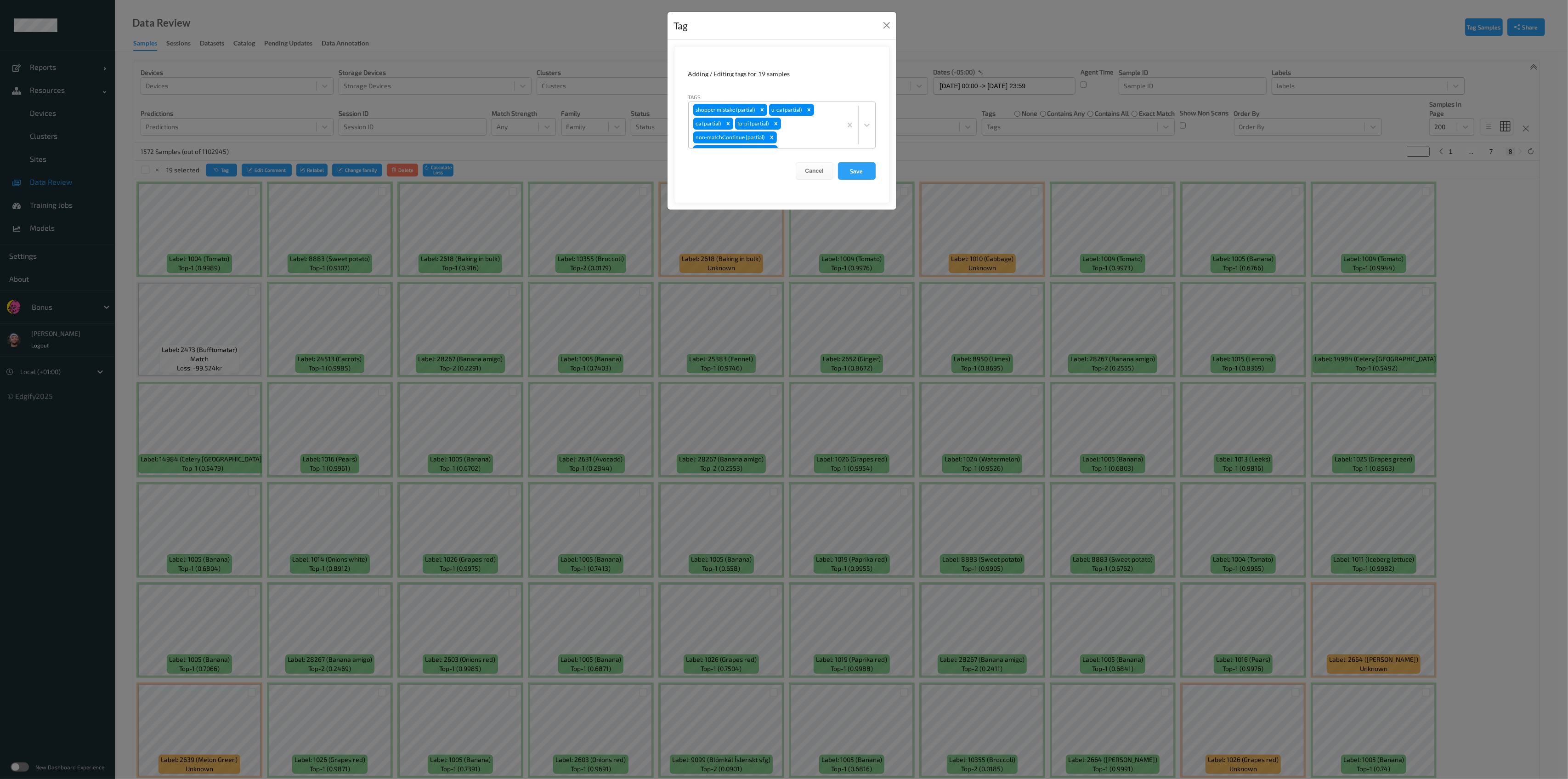
click at [719, 140] on div "shopper mistake (partial) u-ca (partial) ca (partial) fp-pi (partial) non-match…" at bounding box center [765, 125] width 153 height 46
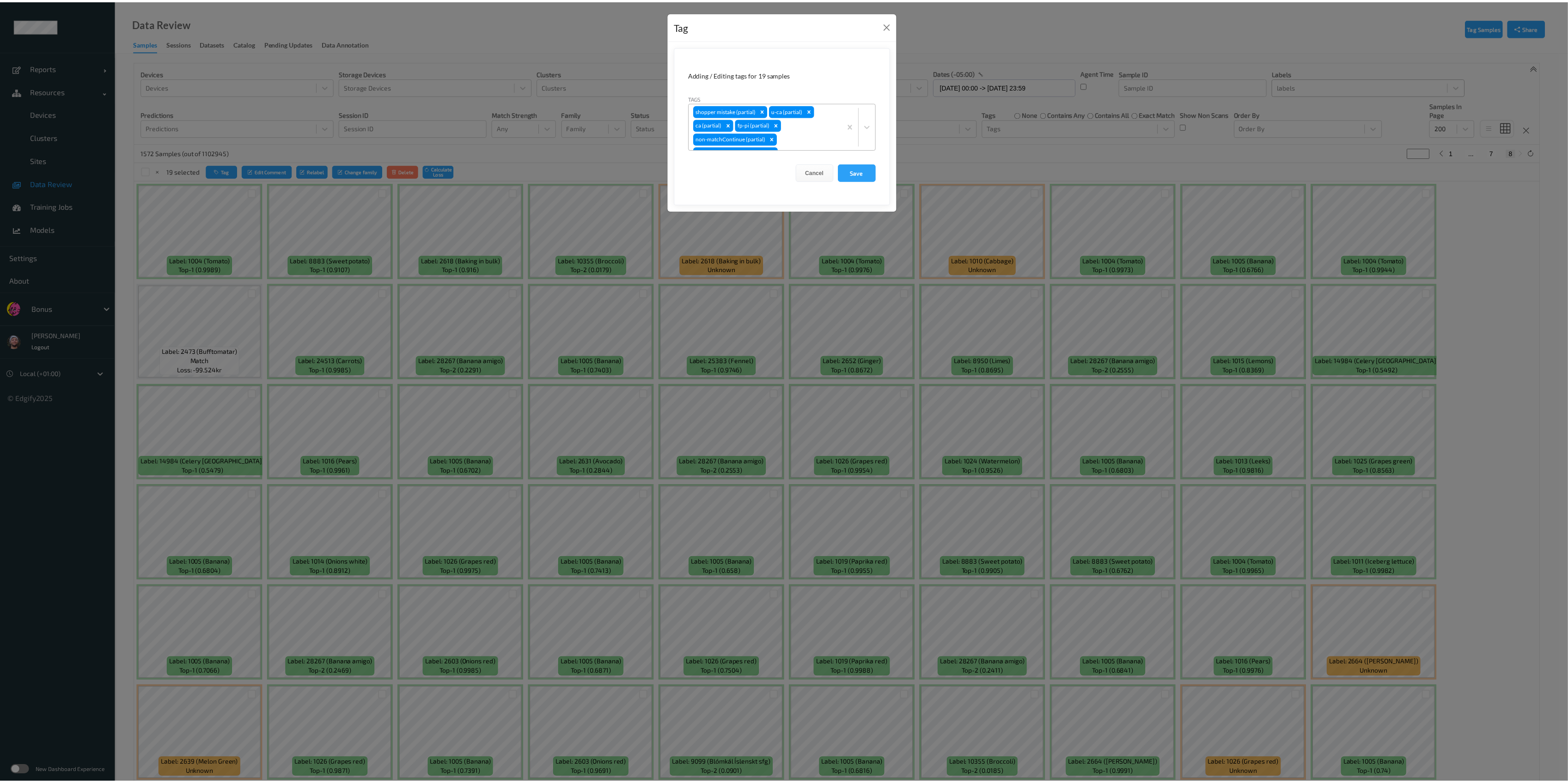
scroll to position [8, 0]
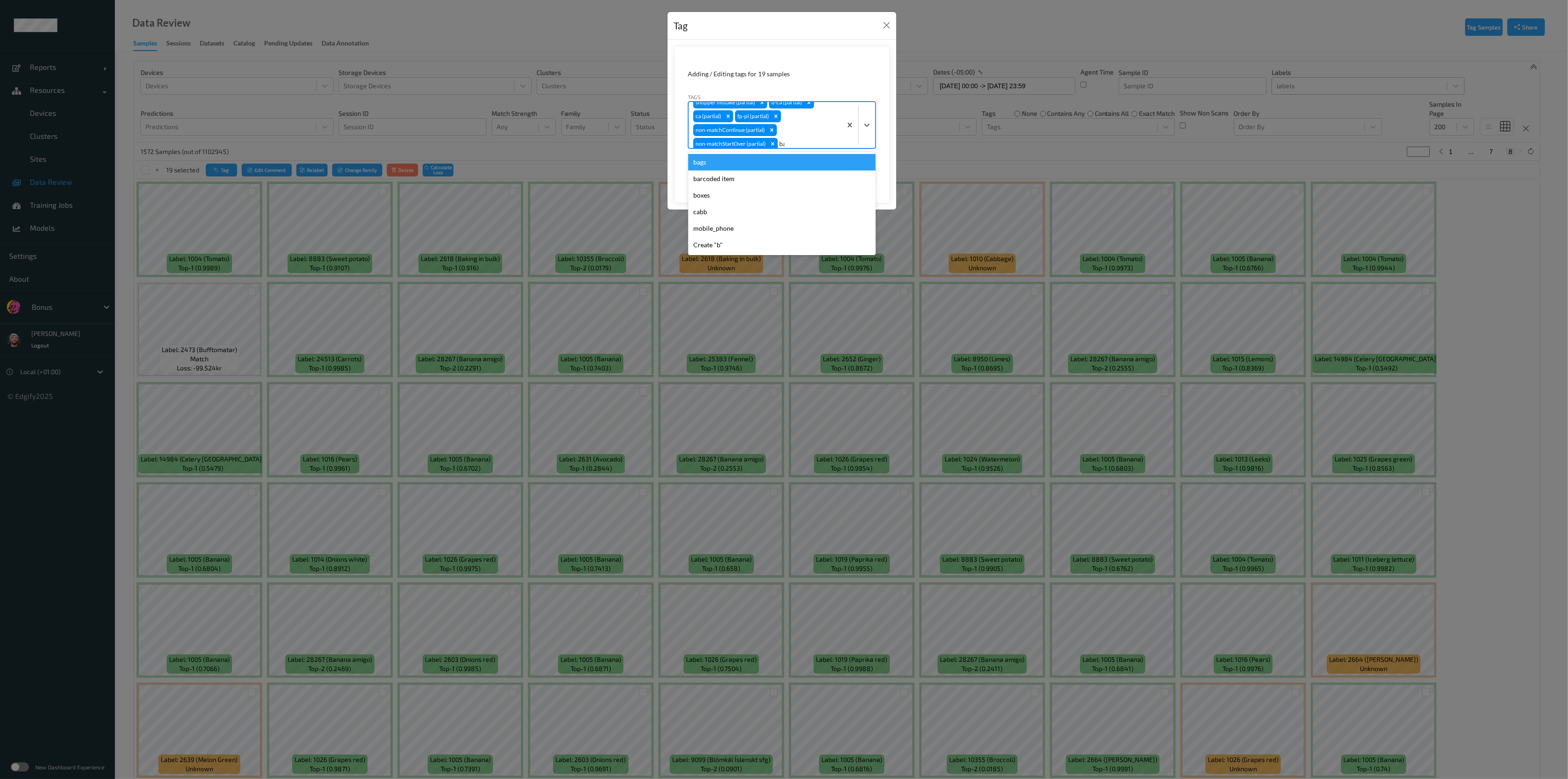
type input "bar"
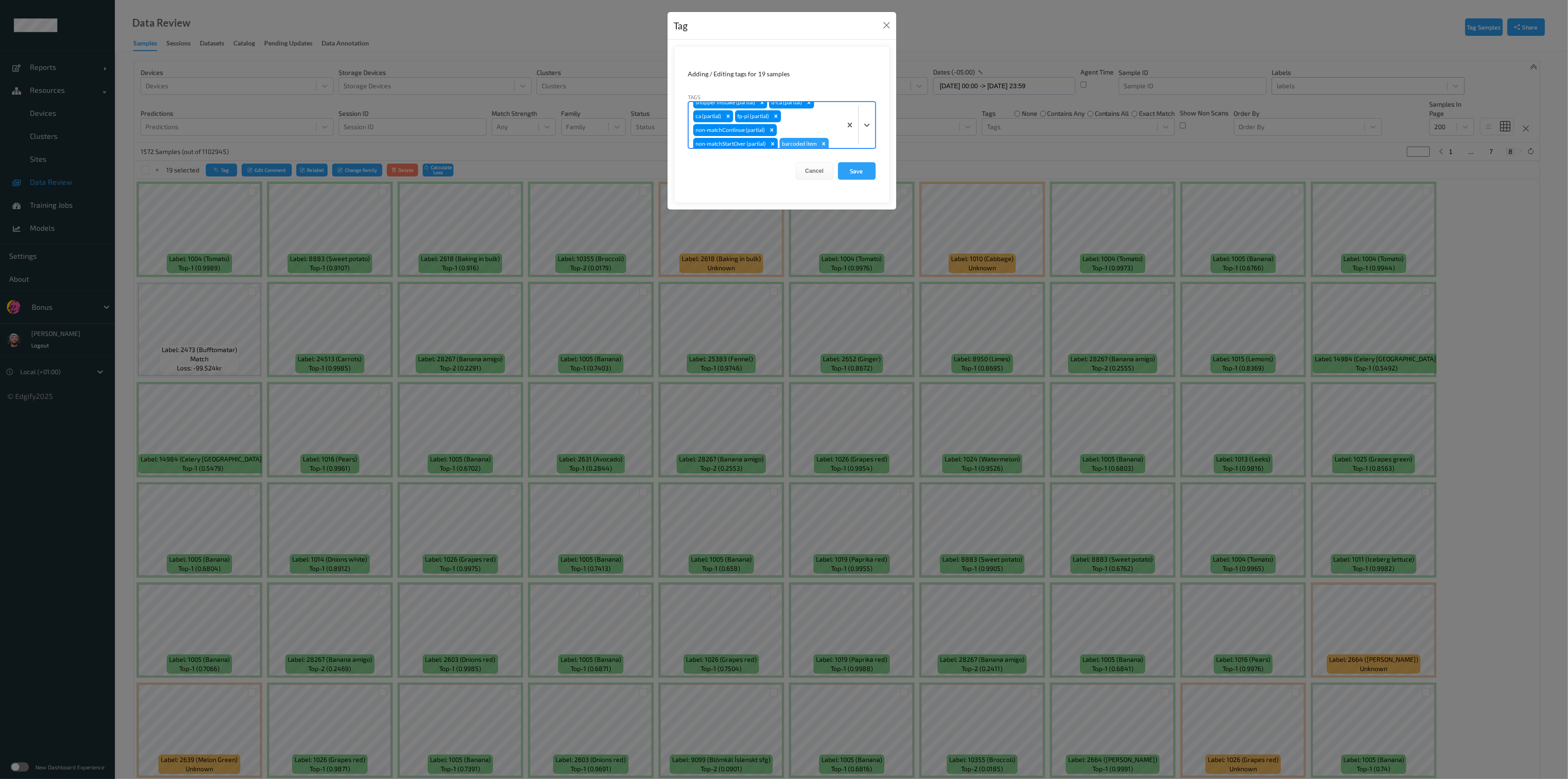
click at [719, 162] on button "Save" at bounding box center [857, 171] width 38 height 18
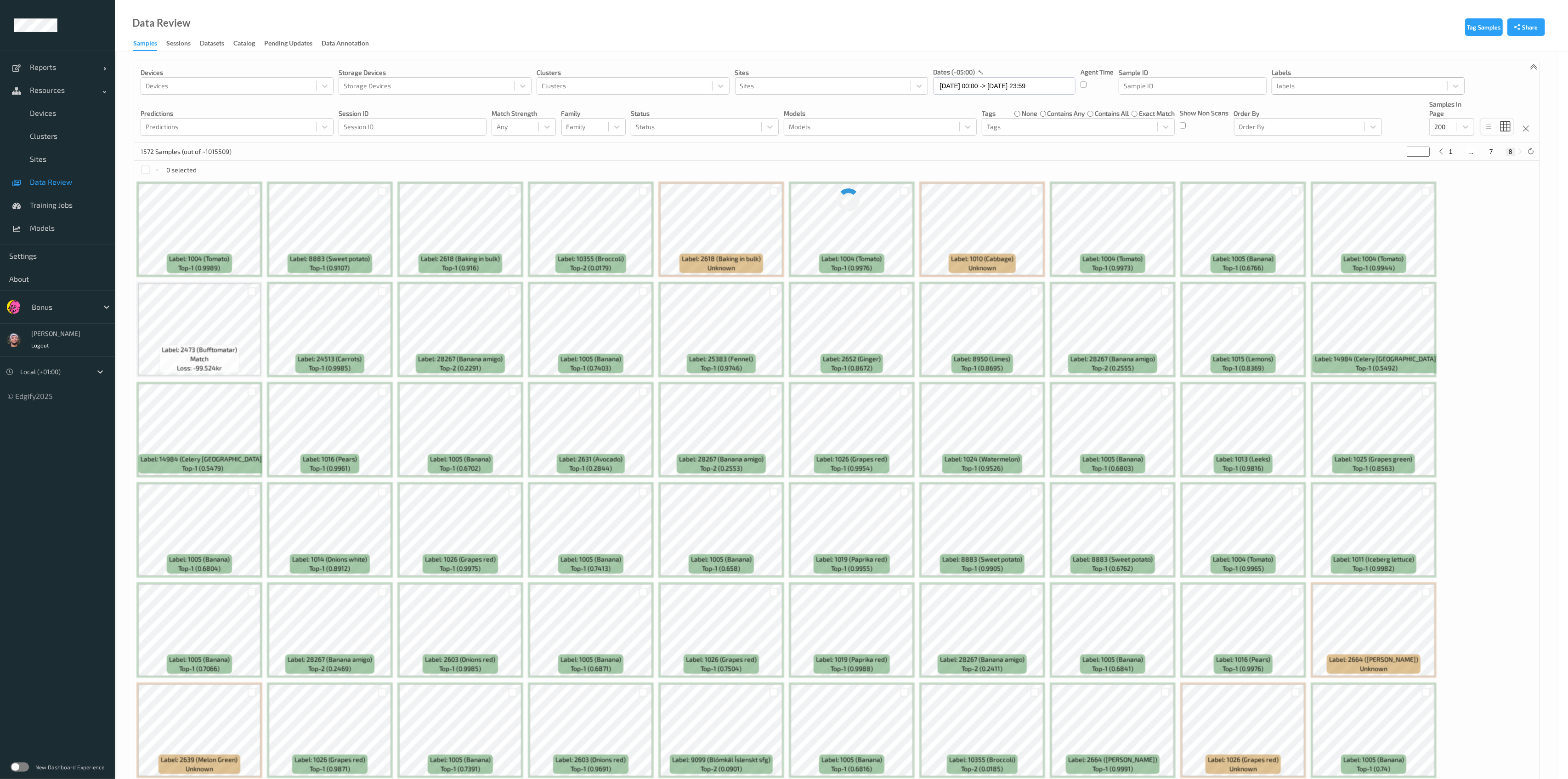
scroll to position [0, 0]
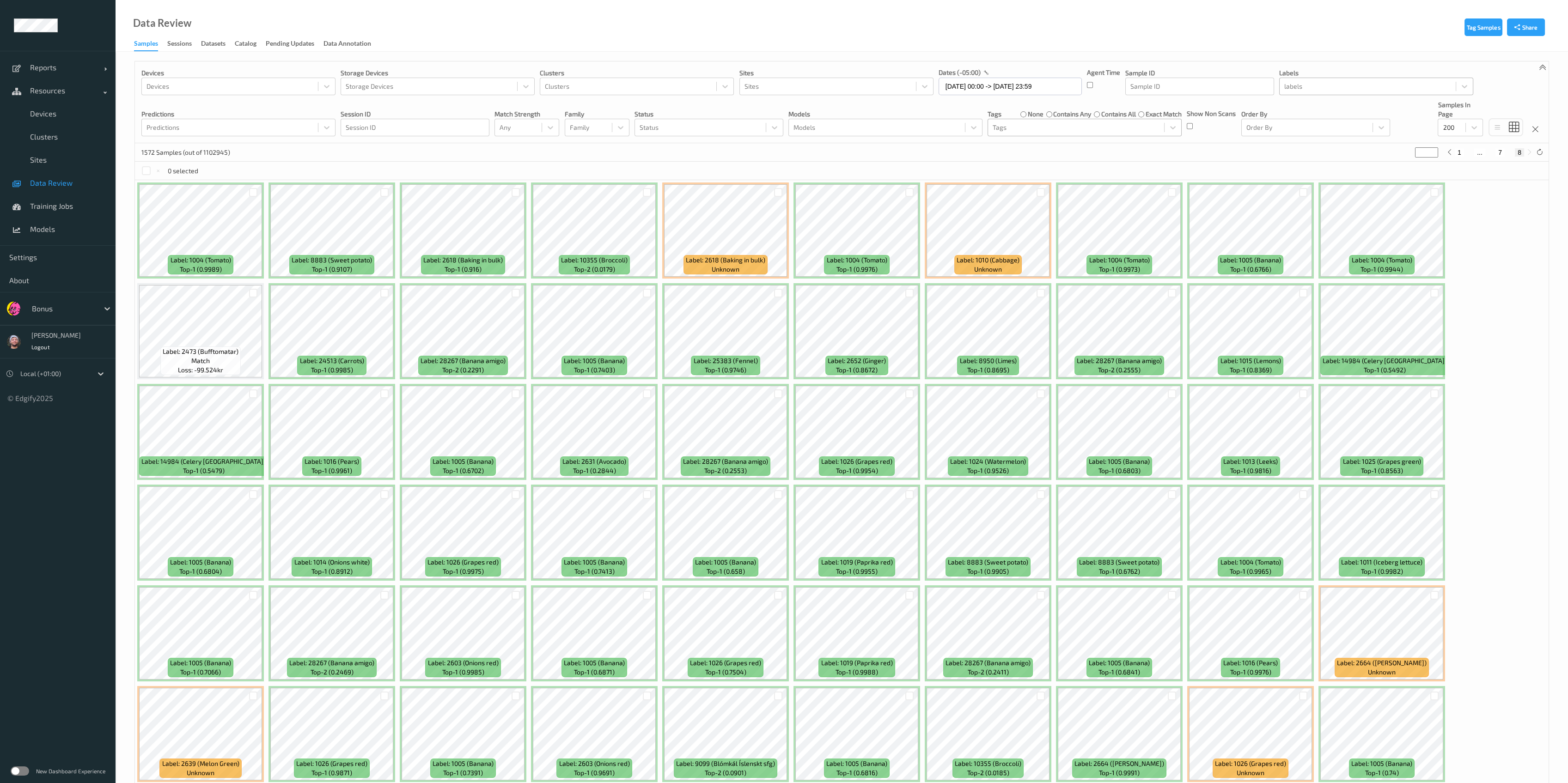
click at [723, 125] on div at bounding box center [1075, 128] width 167 height 11
type input "bar"
type input "*"
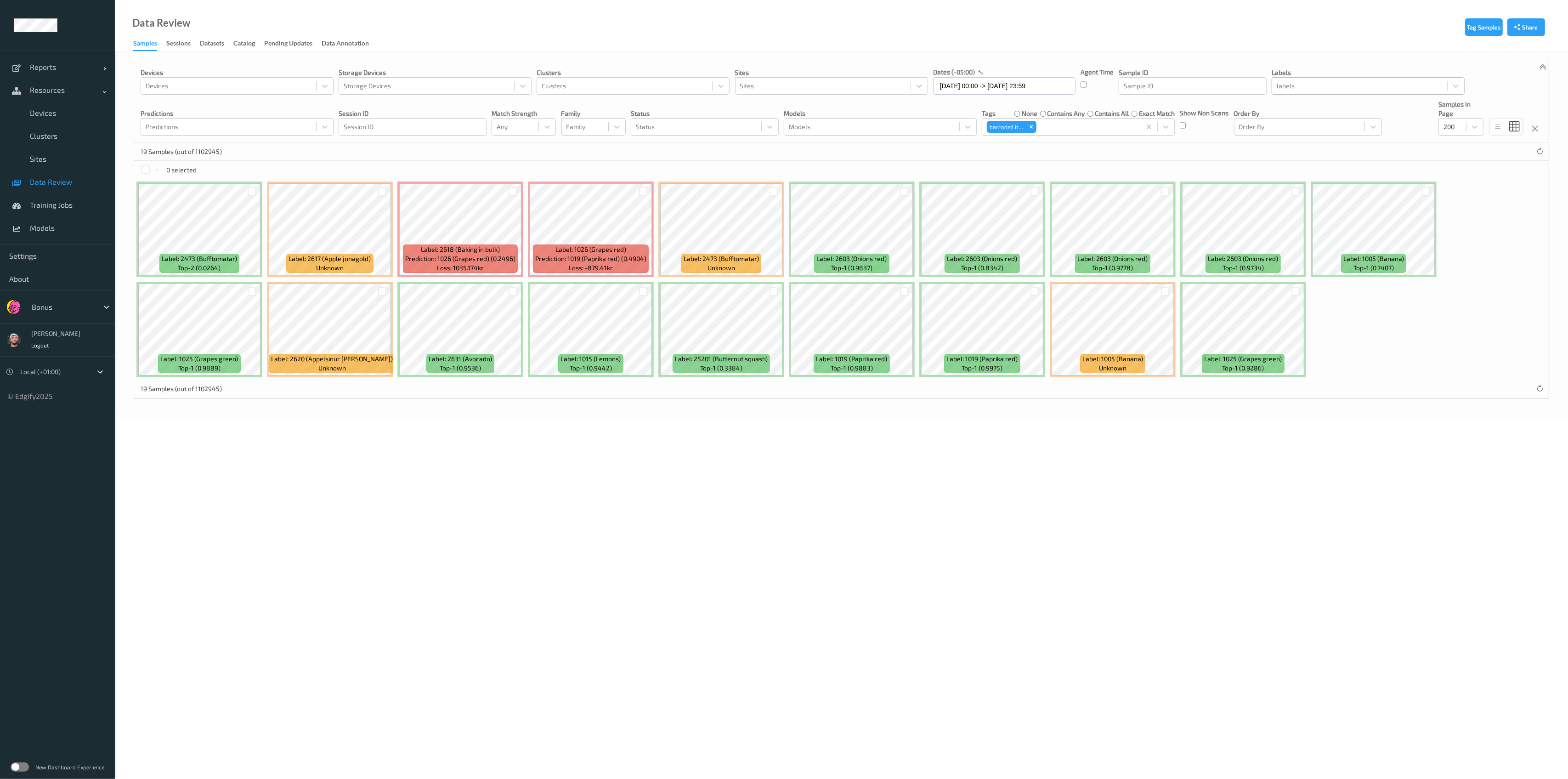
click at [719, 401] on div "Tag Samples Share Devices Devices Storage Devices Storage Devices Clusters Clus…" at bounding box center [841, 234] width 1453 height 367
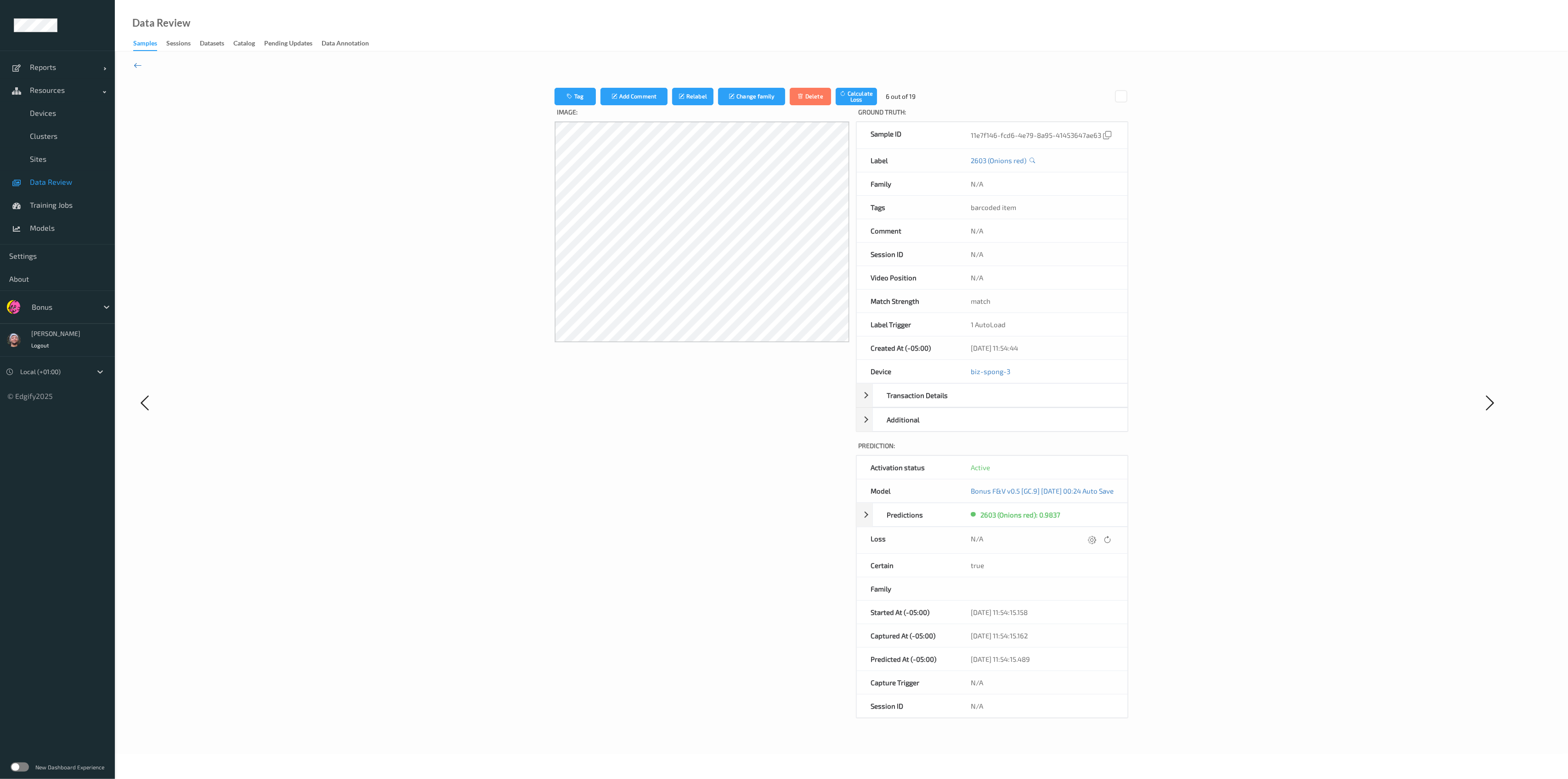
click at [140, 64] on icon at bounding box center [137, 65] width 8 height 10
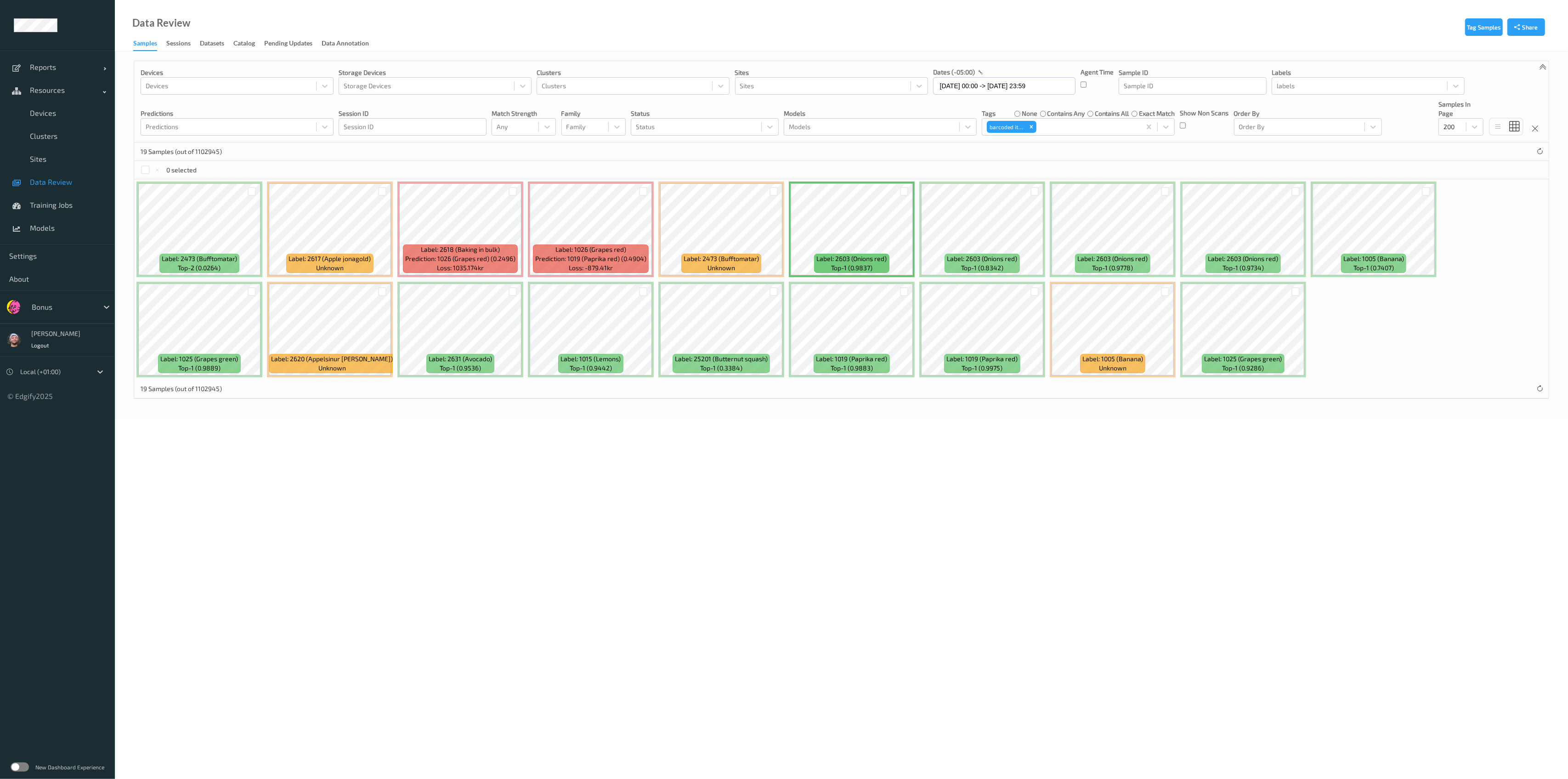
click at [719, 196] on div at bounding box center [904, 191] width 18 height 15
click at [719, 192] on div at bounding box center [904, 191] width 18 height 15
click at [719, 192] on div at bounding box center [905, 192] width 9 height 9
click at [640, 289] on div at bounding box center [643, 291] width 9 height 9
click at [641, 289] on icon at bounding box center [643, 292] width 6 height 6
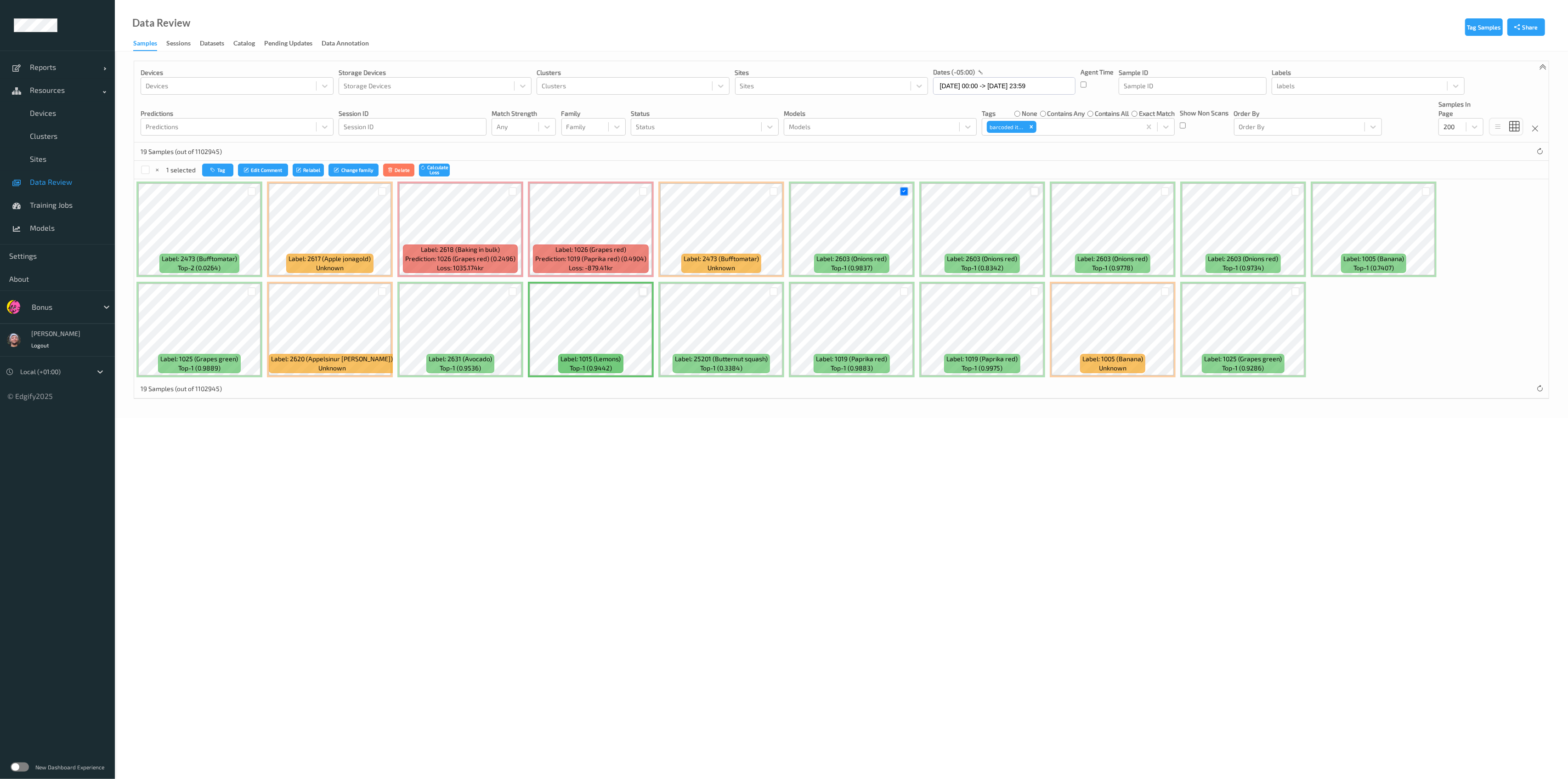
click at [719, 192] on div at bounding box center [1035, 192] width 9 height 9
click at [719, 189] on div at bounding box center [1165, 192] width 9 height 9
click at [719, 192] on div at bounding box center [1296, 192] width 9 height 9
click at [218, 163] on div "4 selected Tag Edit Comment Relabel Change family Delete Calculate Loss" at bounding box center [841, 170] width 1415 height 18
click at [218, 169] on button "Tag" at bounding box center [219, 170] width 31 height 13
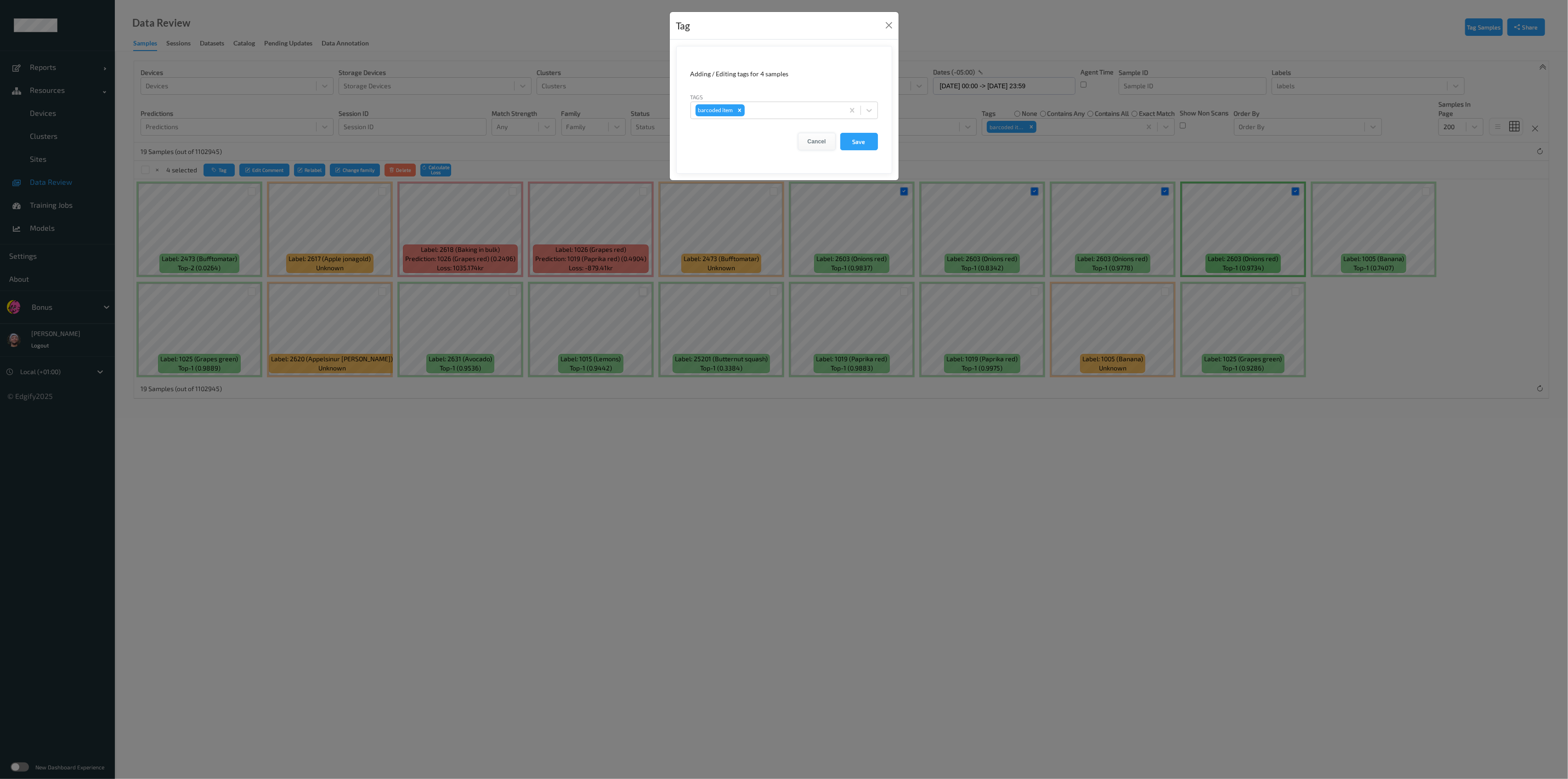
click at [719, 137] on button "Cancel" at bounding box center [817, 142] width 38 height 18
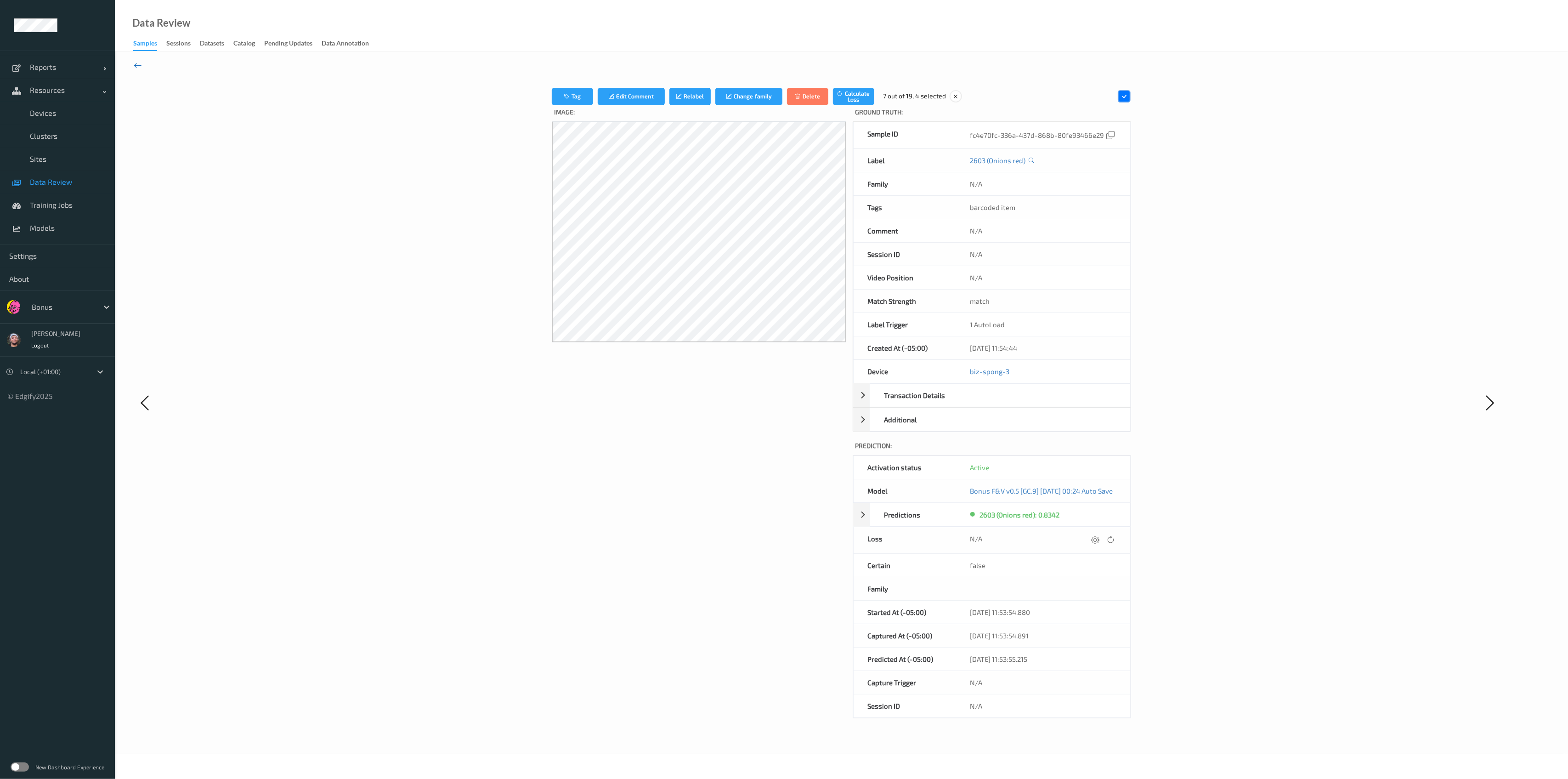
click at [135, 65] on icon at bounding box center [137, 65] width 8 height 10
click at [137, 61] on icon at bounding box center [137, 65] width 8 height 10
click at [135, 66] on icon at bounding box center [137, 65] width 8 height 10
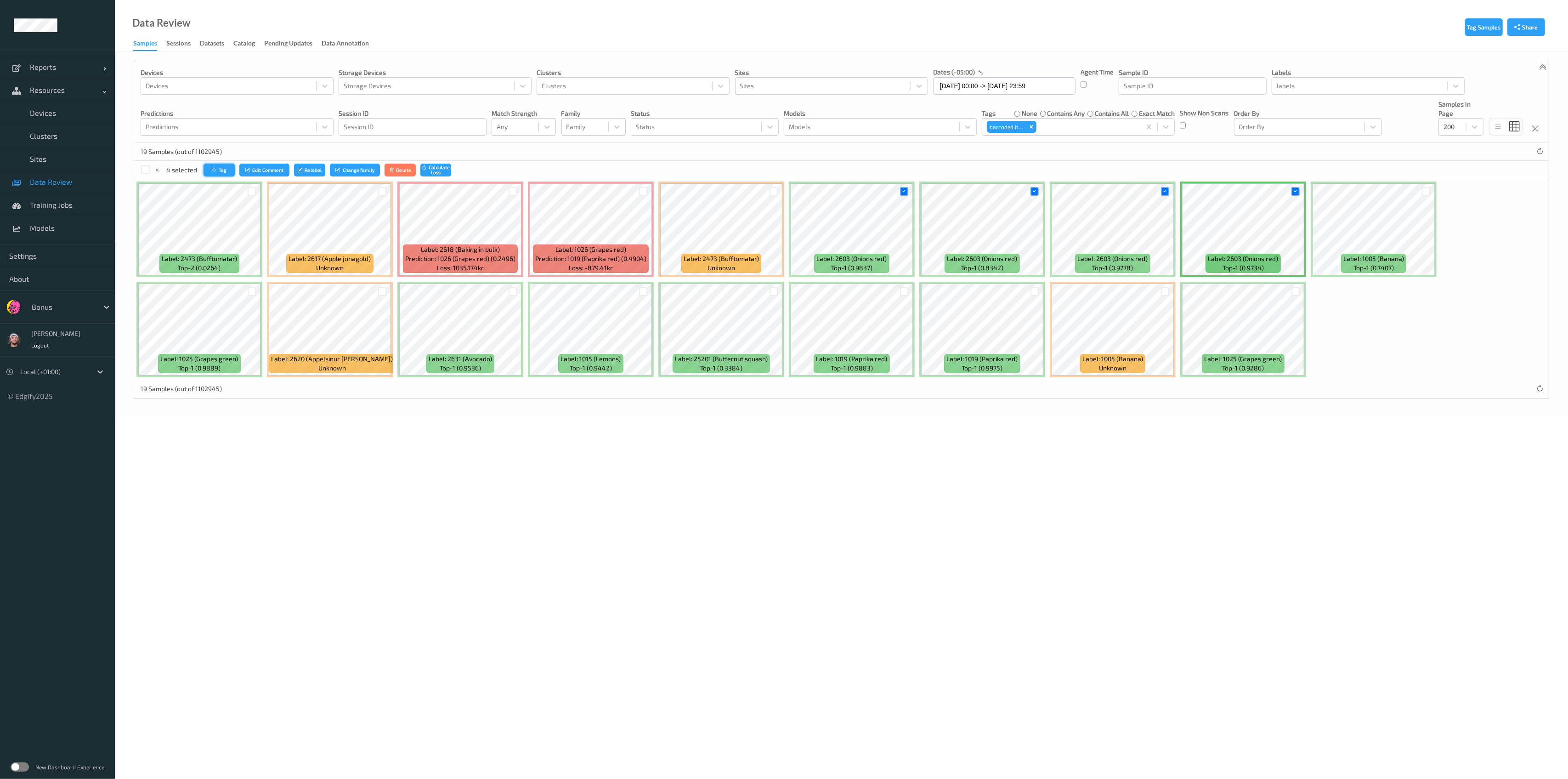
click at [216, 172] on button "Tag" at bounding box center [219, 170] width 31 height 13
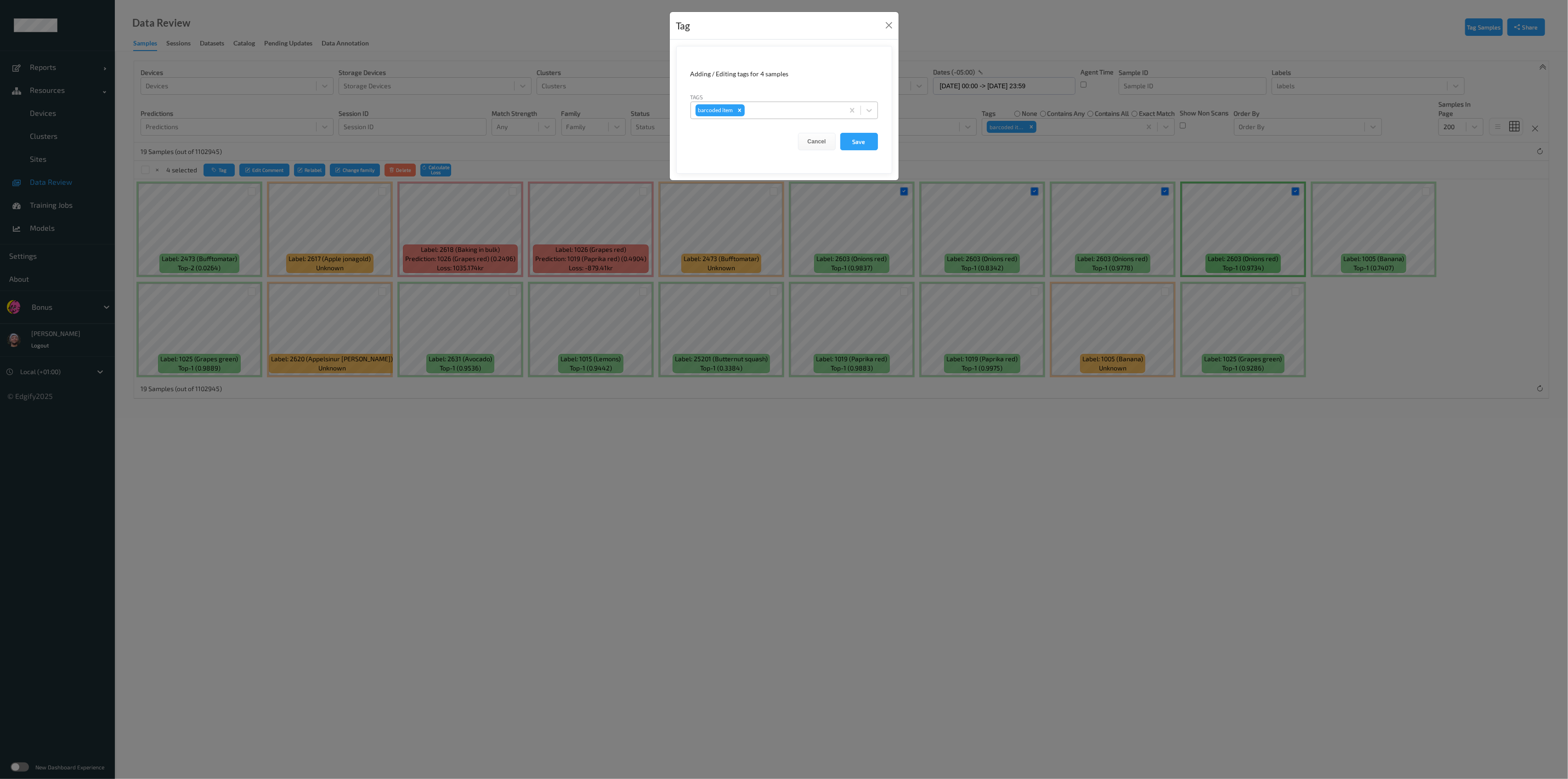
click at [719, 104] on div "barcoded item" at bounding box center [715, 110] width 39 height 12
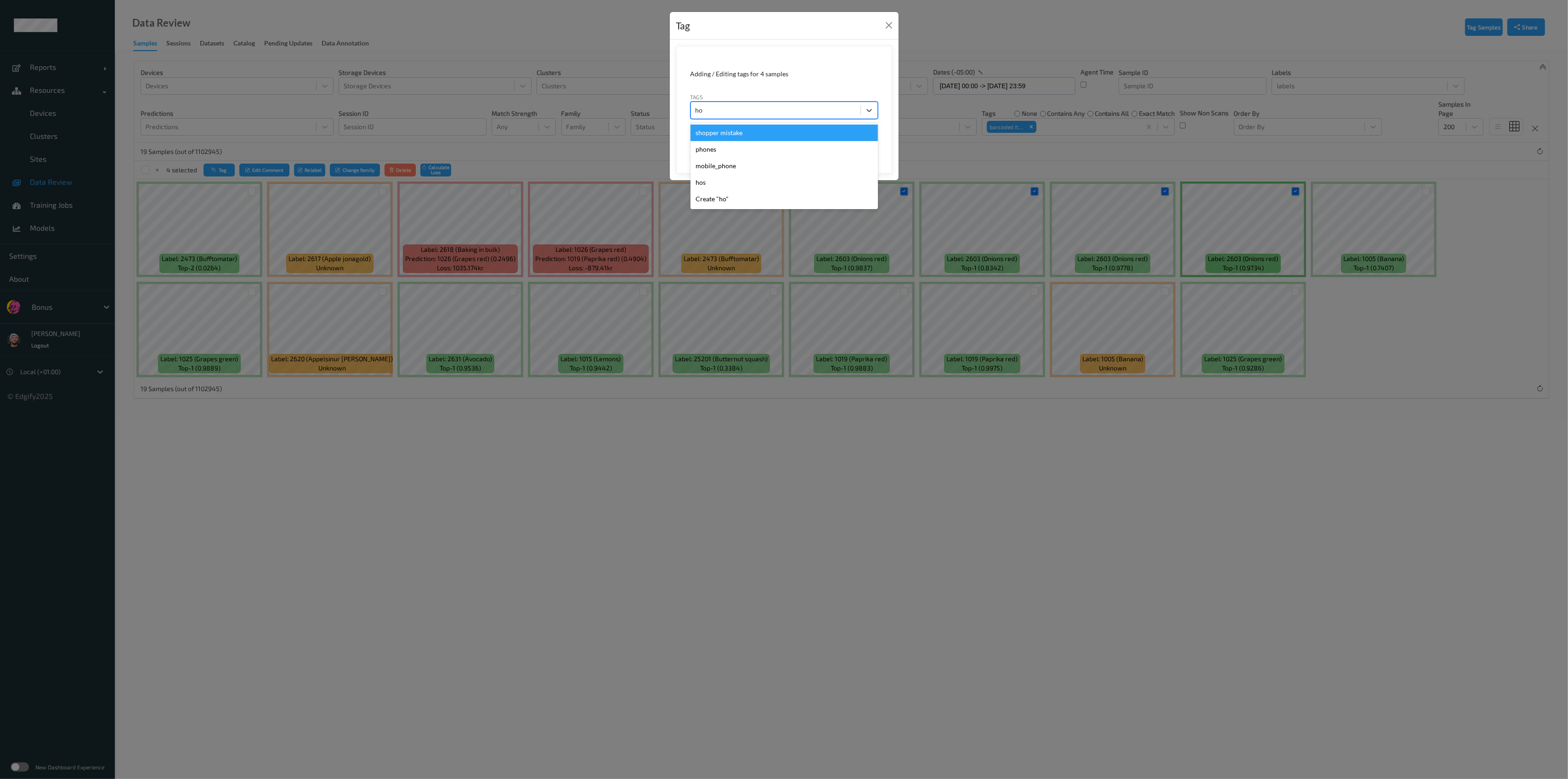
type input "hos"
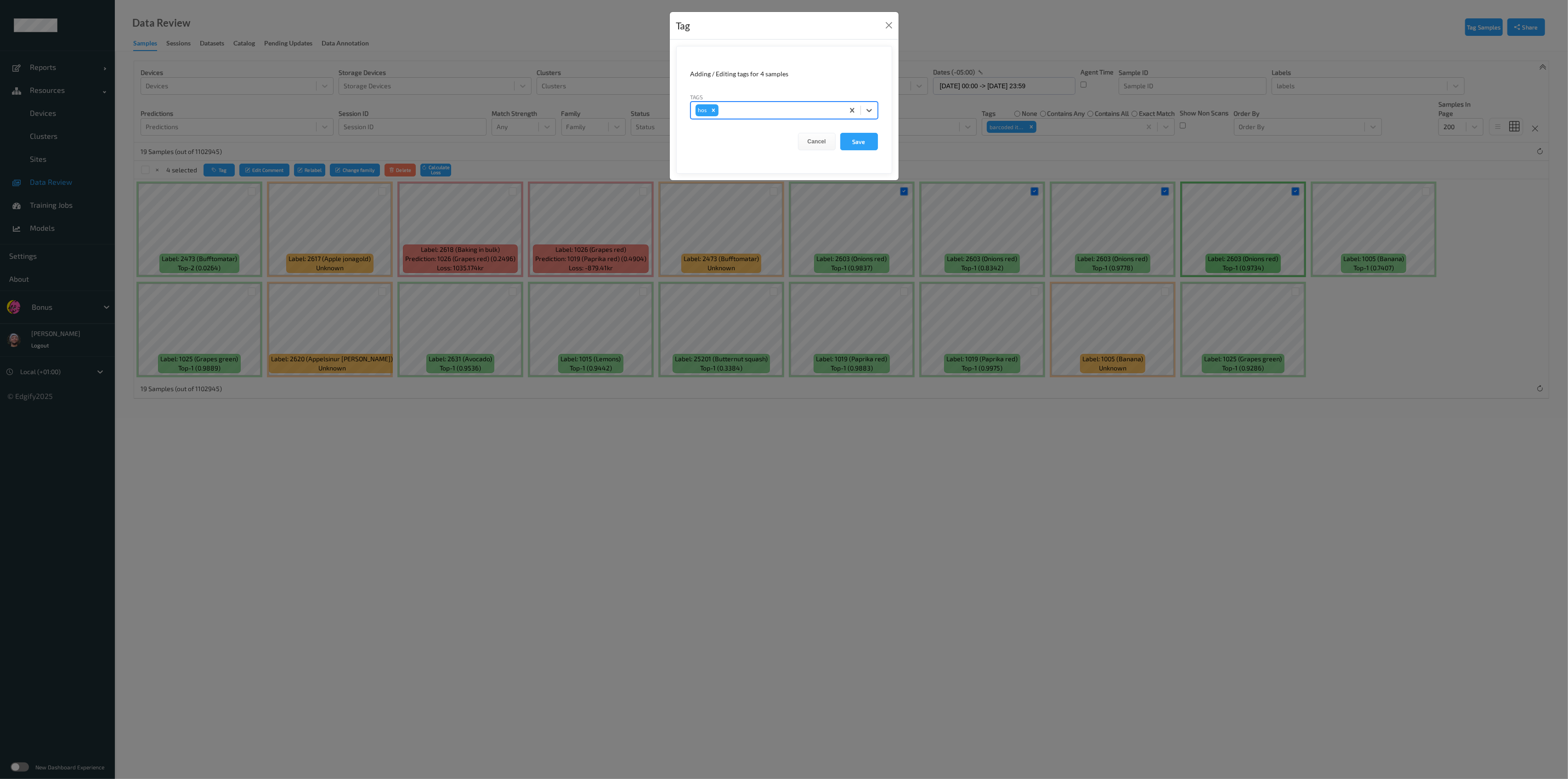
click at [719, 133] on button "Save" at bounding box center [859, 142] width 38 height 18
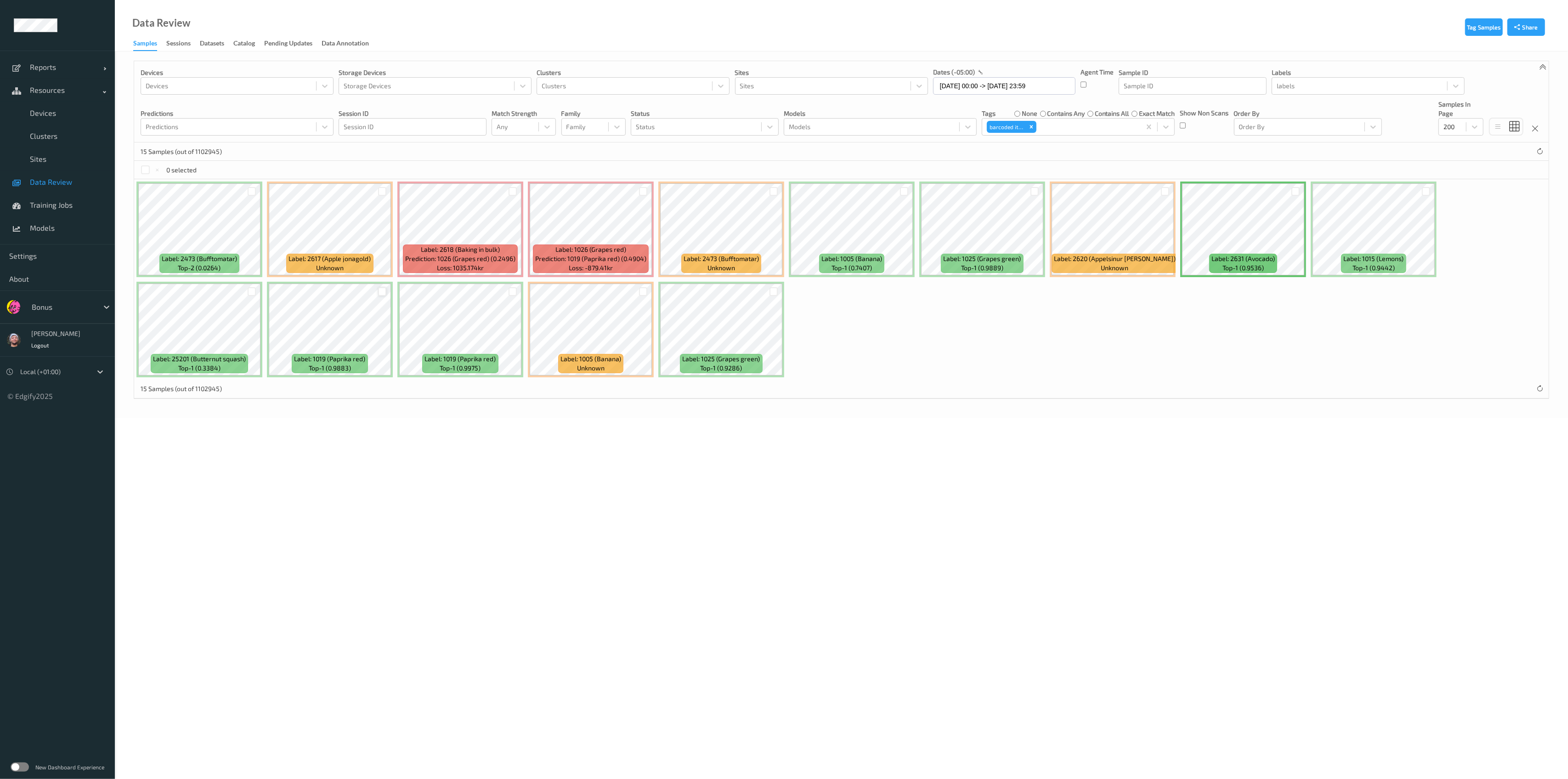
click at [380, 290] on div at bounding box center [383, 291] width 9 height 9
click at [513, 291] on div at bounding box center [513, 291] width 9 height 9
click at [513, 291] on icon at bounding box center [512, 292] width 6 height 6
click at [510, 287] on div at bounding box center [513, 291] width 9 height 9
click at [381, 192] on div at bounding box center [383, 192] width 9 height 9
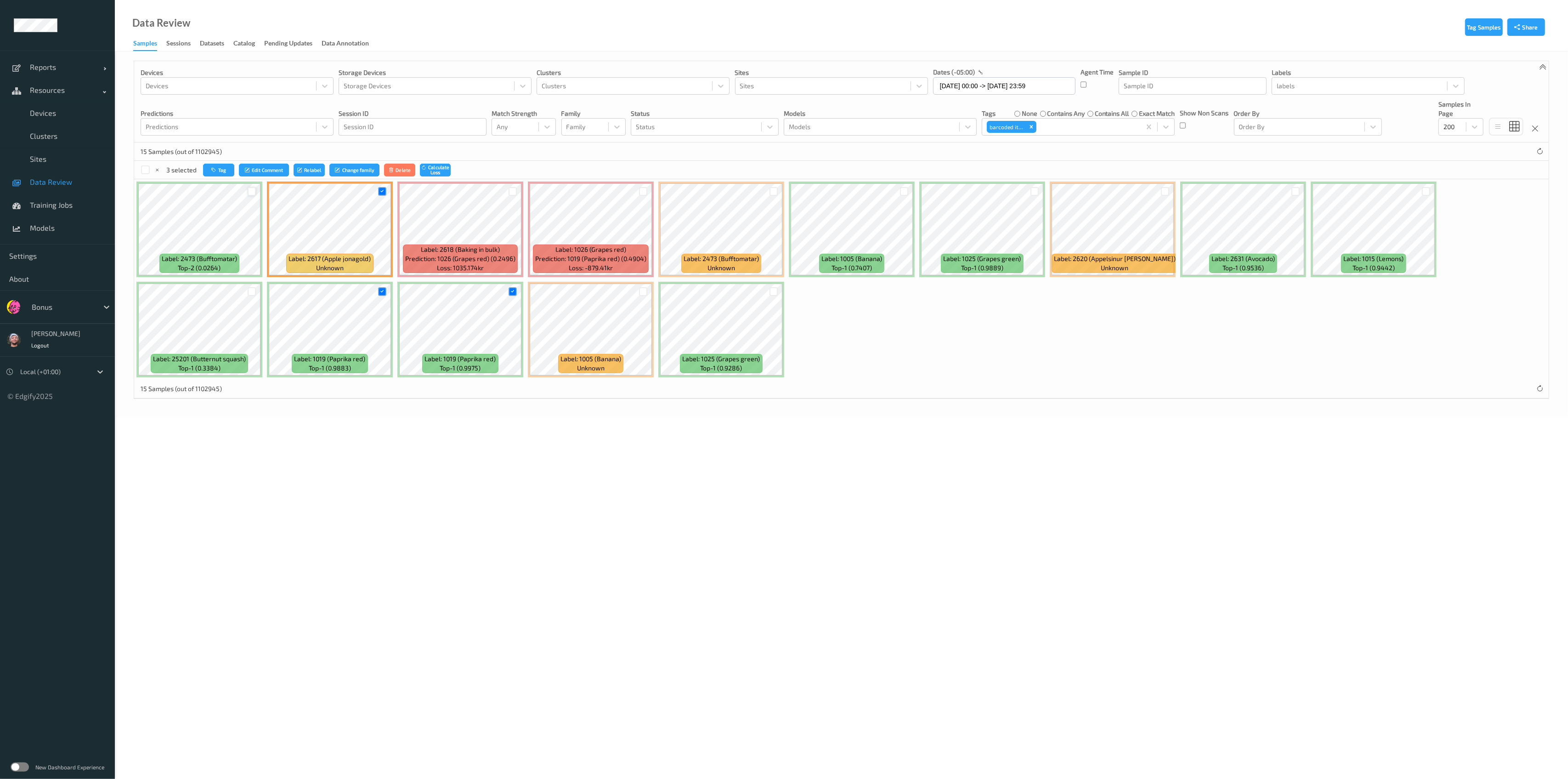
click at [252, 189] on div at bounding box center [252, 192] width 9 height 9
click at [719, 191] on div at bounding box center [905, 192] width 9 height 9
click at [719, 191] on div at bounding box center [1426, 192] width 9 height 9
click at [291, 168] on div "Tag Edit Comment Relabel Change family Delete Calculate Loss" at bounding box center [326, 170] width 247 height 13
click at [303, 168] on icon "submit" at bounding box center [301, 170] width 7 height 6
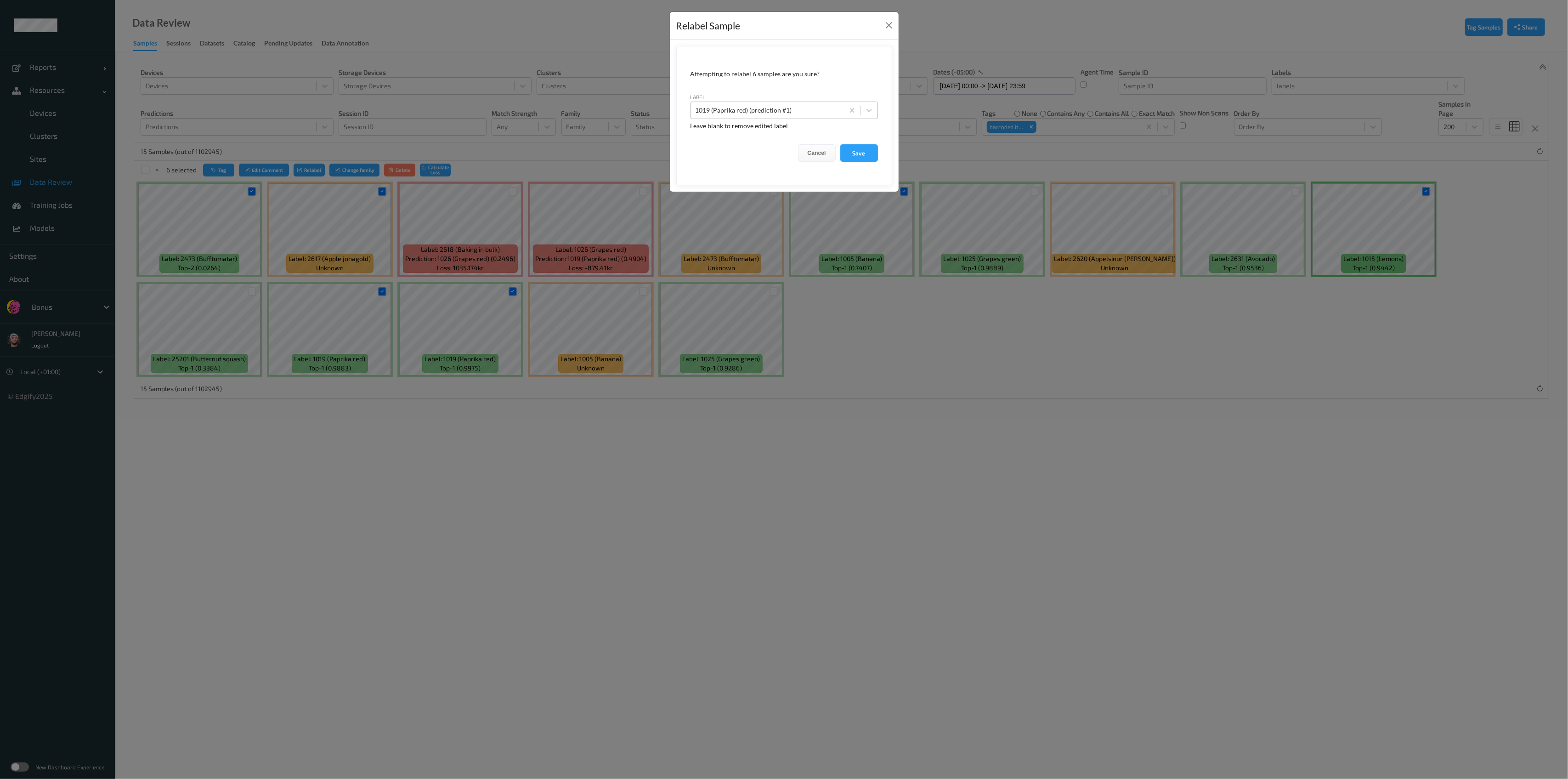
click at [719, 108] on div at bounding box center [767, 110] width 144 height 11
type input "hands"
click at [494, 180] on div "Relabel Sample Attempting to relabel 6 samples are you sure? label option hands…" at bounding box center [784, 389] width 1568 height 779
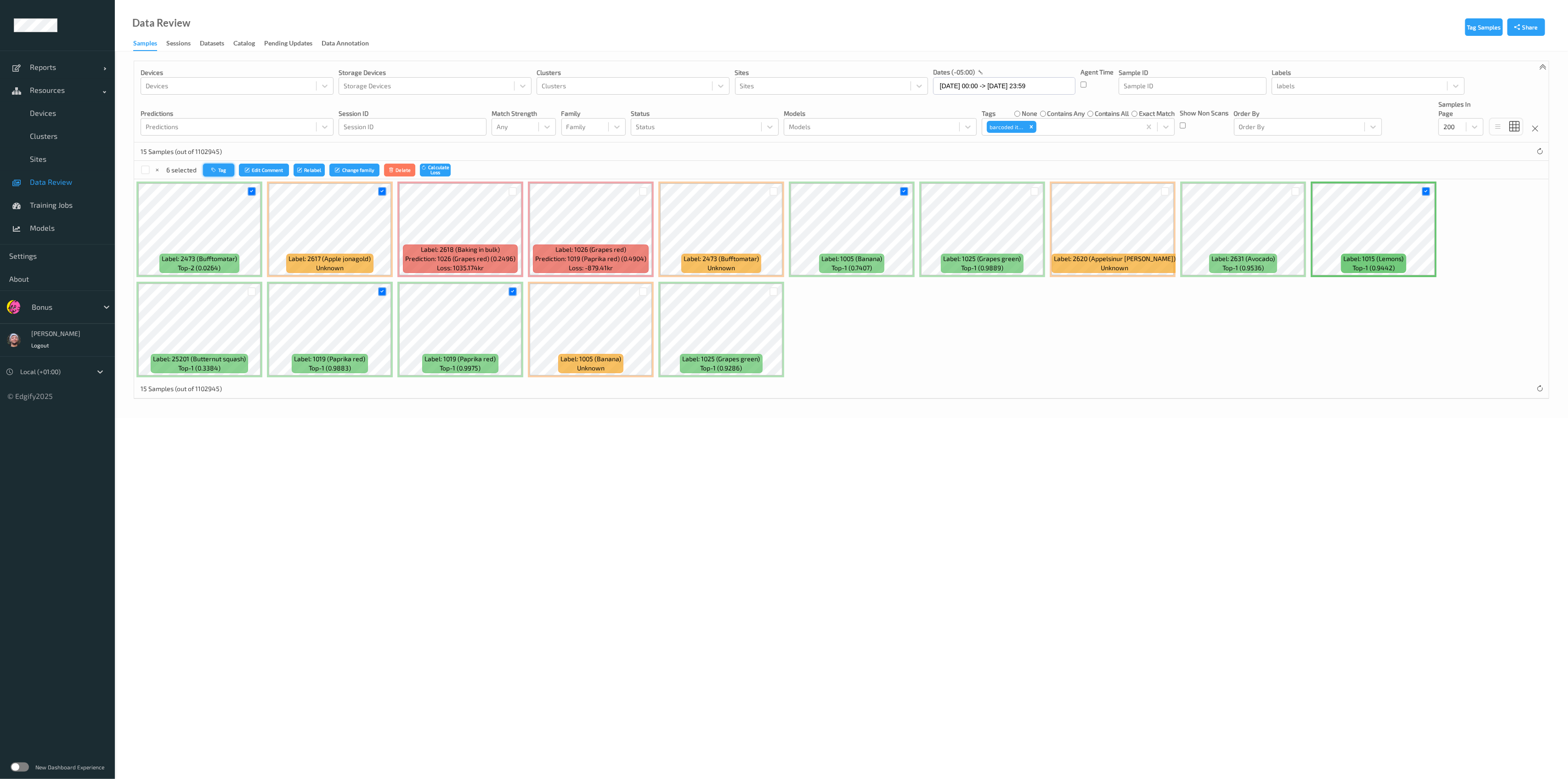
click at [232, 168] on button "Tag" at bounding box center [219, 170] width 31 height 13
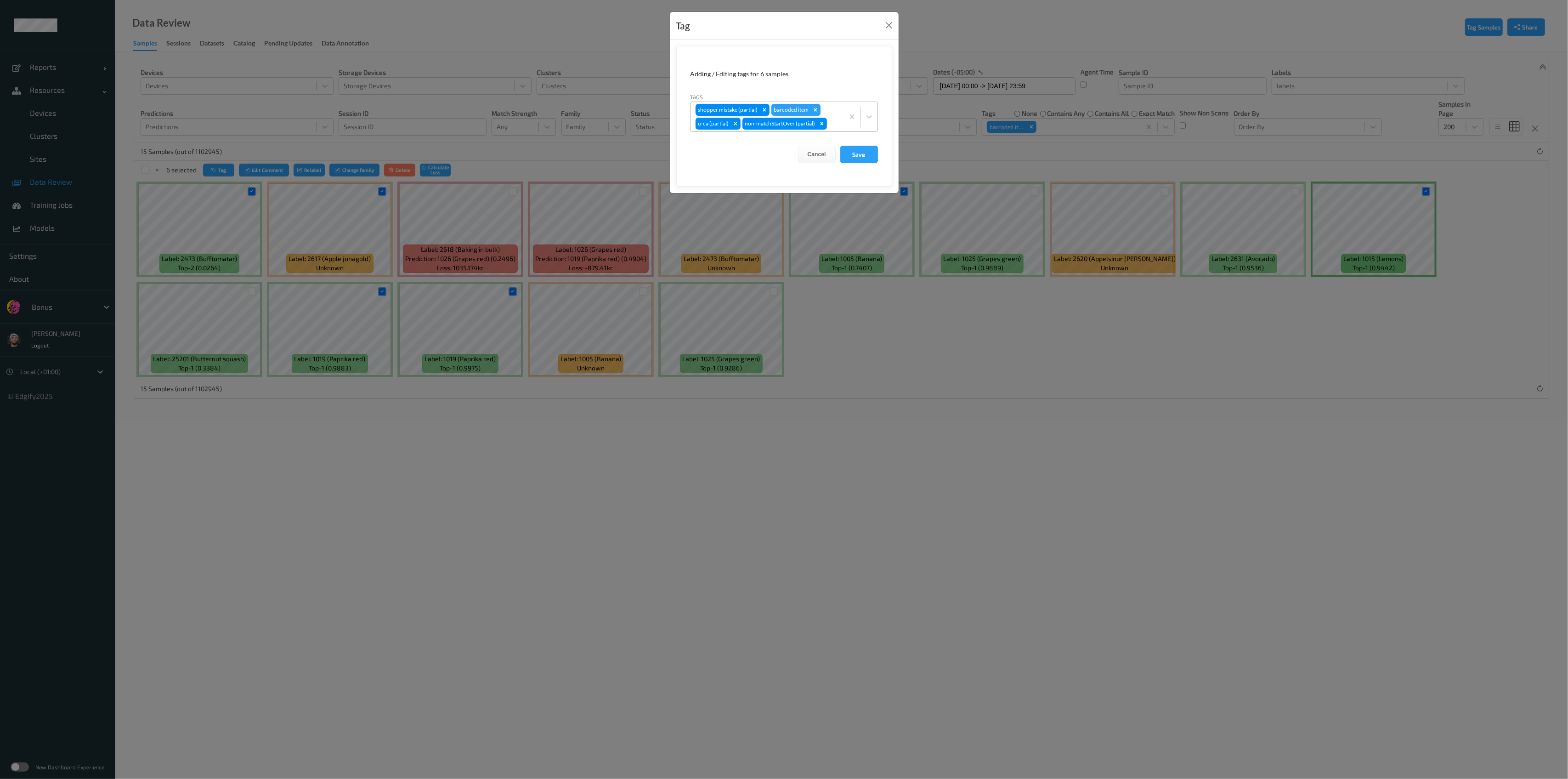
click at [719, 108] on div "Remove barcoded item" at bounding box center [816, 110] width 10 height 12
type input "hands"
click at [719, 145] on button "Save" at bounding box center [859, 154] width 38 height 18
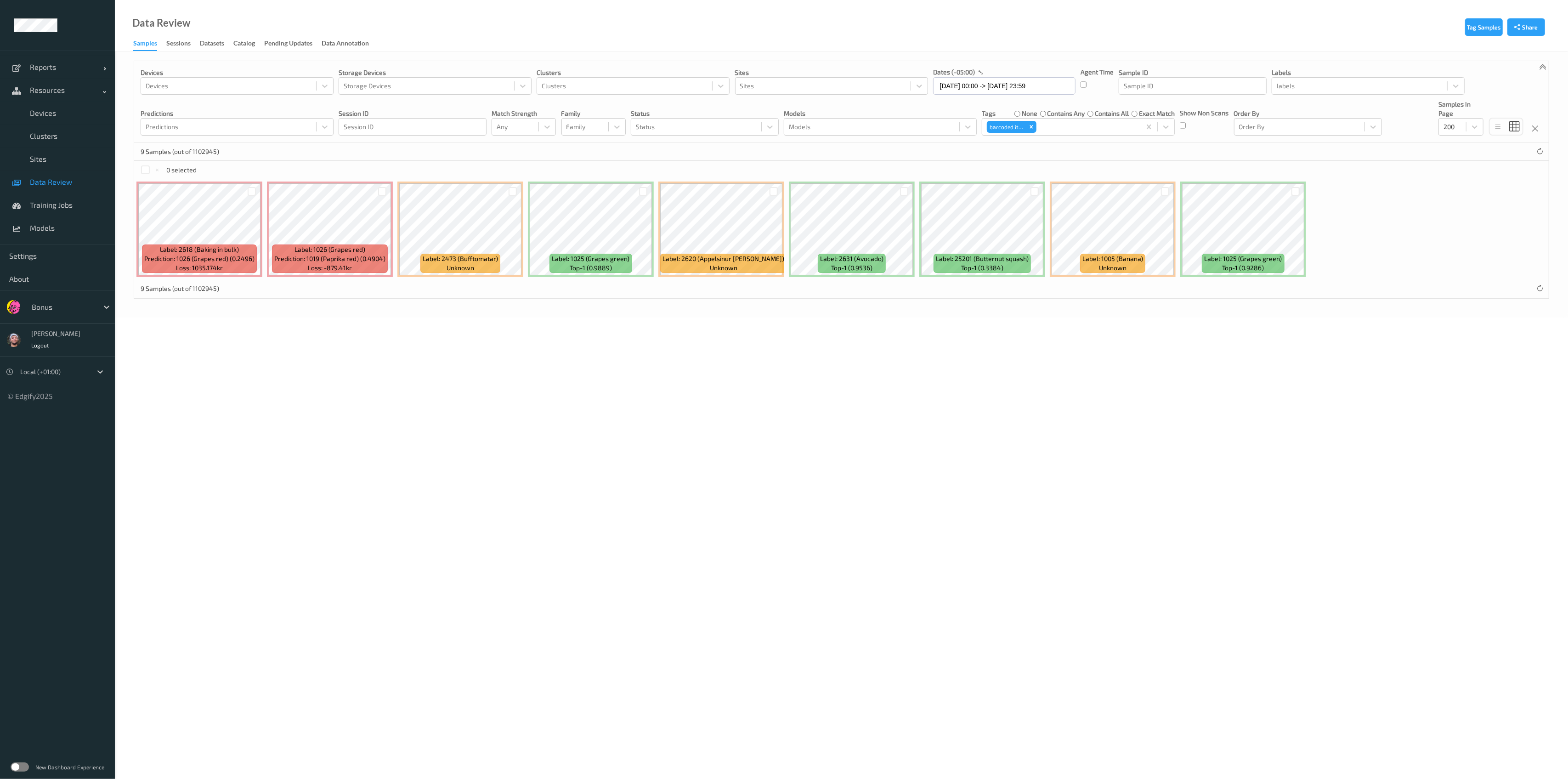
click at [719, 191] on div at bounding box center [1296, 192] width 9 height 9
click at [304, 169] on button "Relabel" at bounding box center [308, 170] width 31 height 13
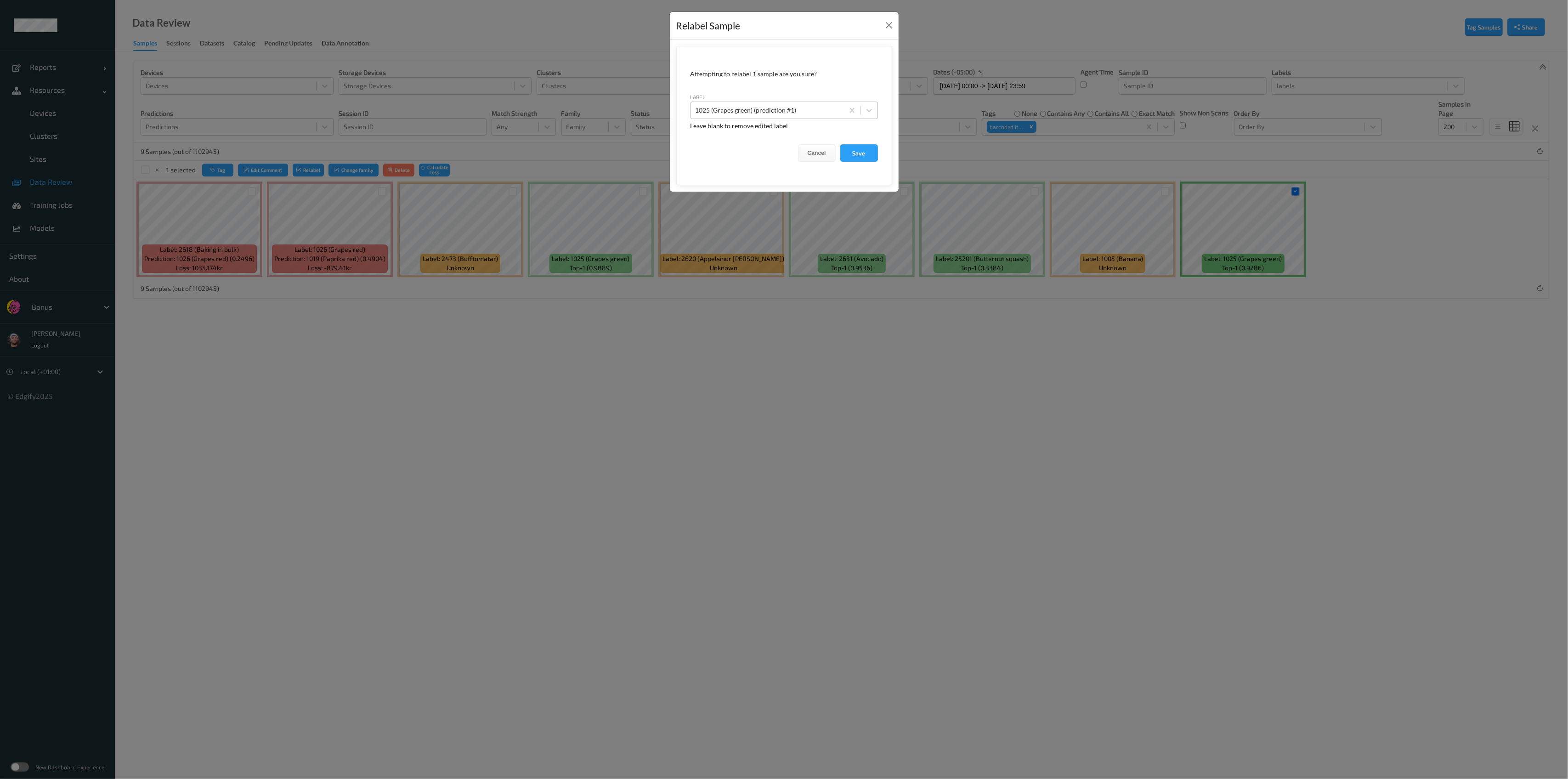
click at [719, 112] on div at bounding box center [767, 110] width 144 height 11
type input "z_pink_can"
click at [719, 144] on button "Save" at bounding box center [859, 153] width 38 height 18
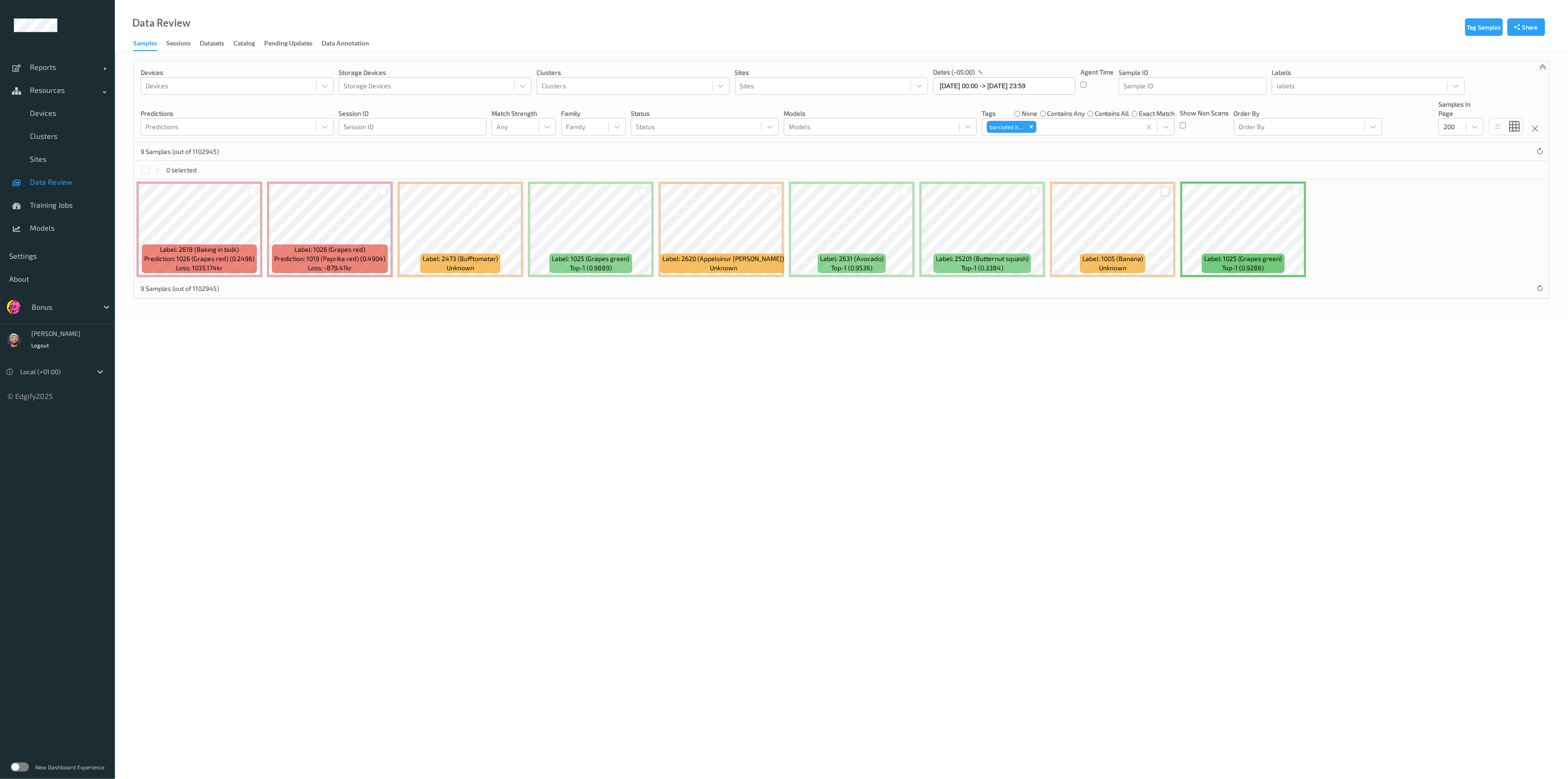
click at [719, 191] on div at bounding box center [1165, 192] width 9 height 9
click at [213, 166] on button "Tag" at bounding box center [218, 170] width 31 height 13
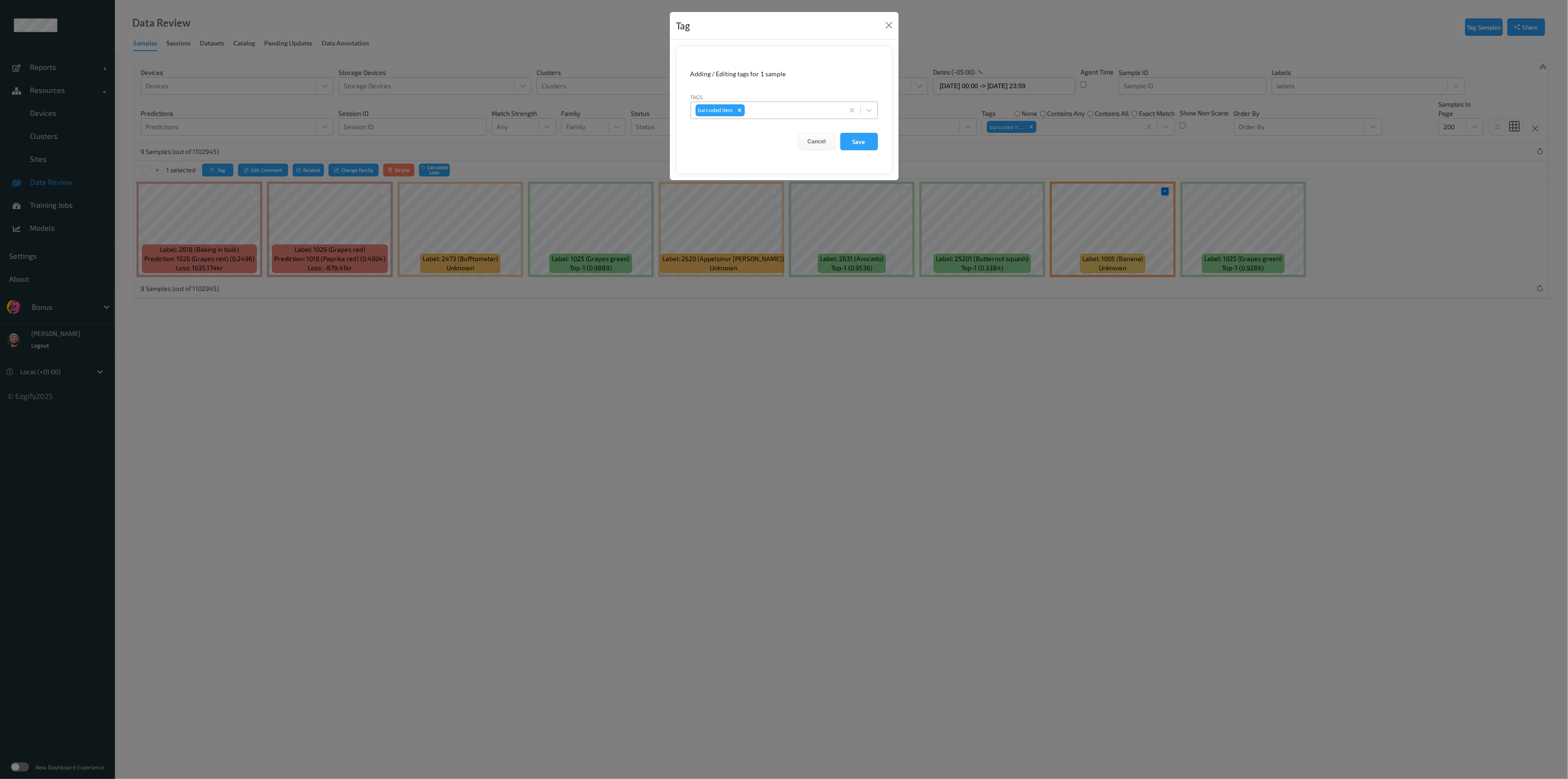
click at [719, 108] on icon "Remove barcoded item" at bounding box center [740, 110] width 6 height 6
type input "other"
click at [719, 133] on button "Save" at bounding box center [859, 142] width 38 height 18
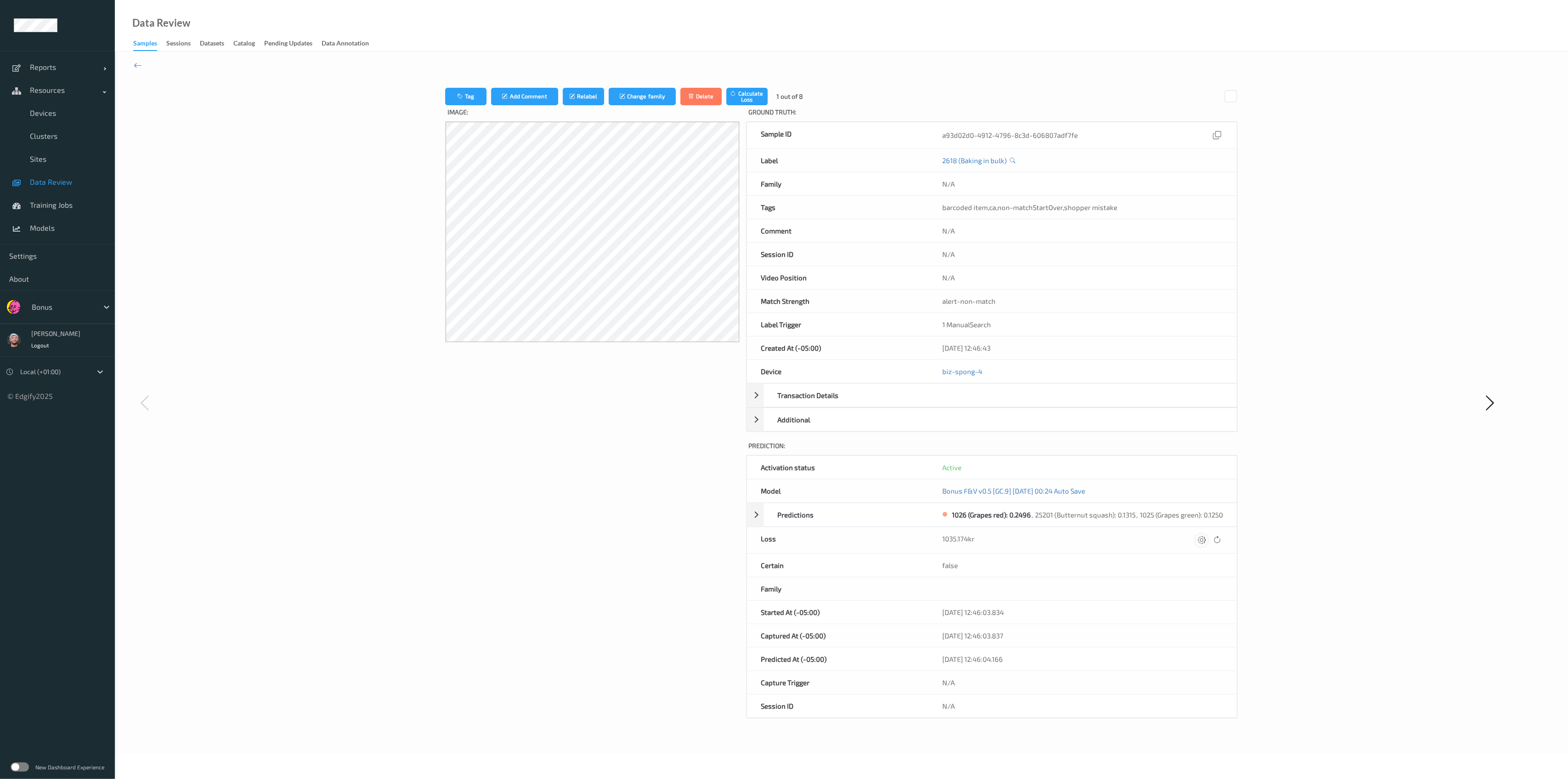
click at [719, 536] on icon at bounding box center [1202, 540] width 8 height 8
type input "1"
type input "410.1"
click at [719, 534] on button "submit" at bounding box center [1184, 540] width 13 height 13
drag, startPoint x: 1205, startPoint y: 536, endPoint x: 1195, endPoint y: 540, distance: 10.8
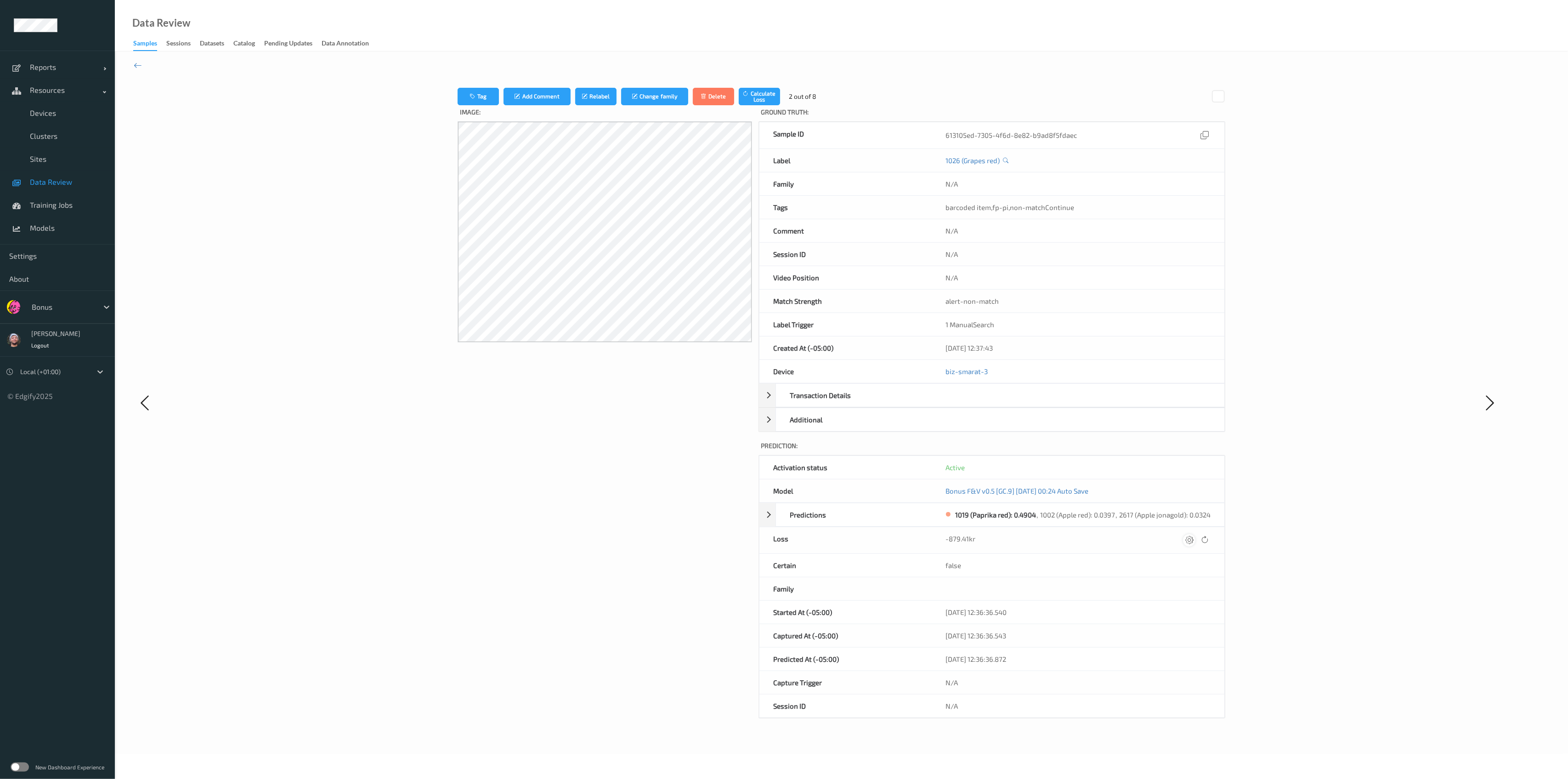
click at [719, 540] on div at bounding box center [1197, 540] width 28 height 13
click at [719, 540] on div at bounding box center [1190, 540] width 13 height 13
click at [719, 534] on button "submit" at bounding box center [1171, 540] width 13 height 13
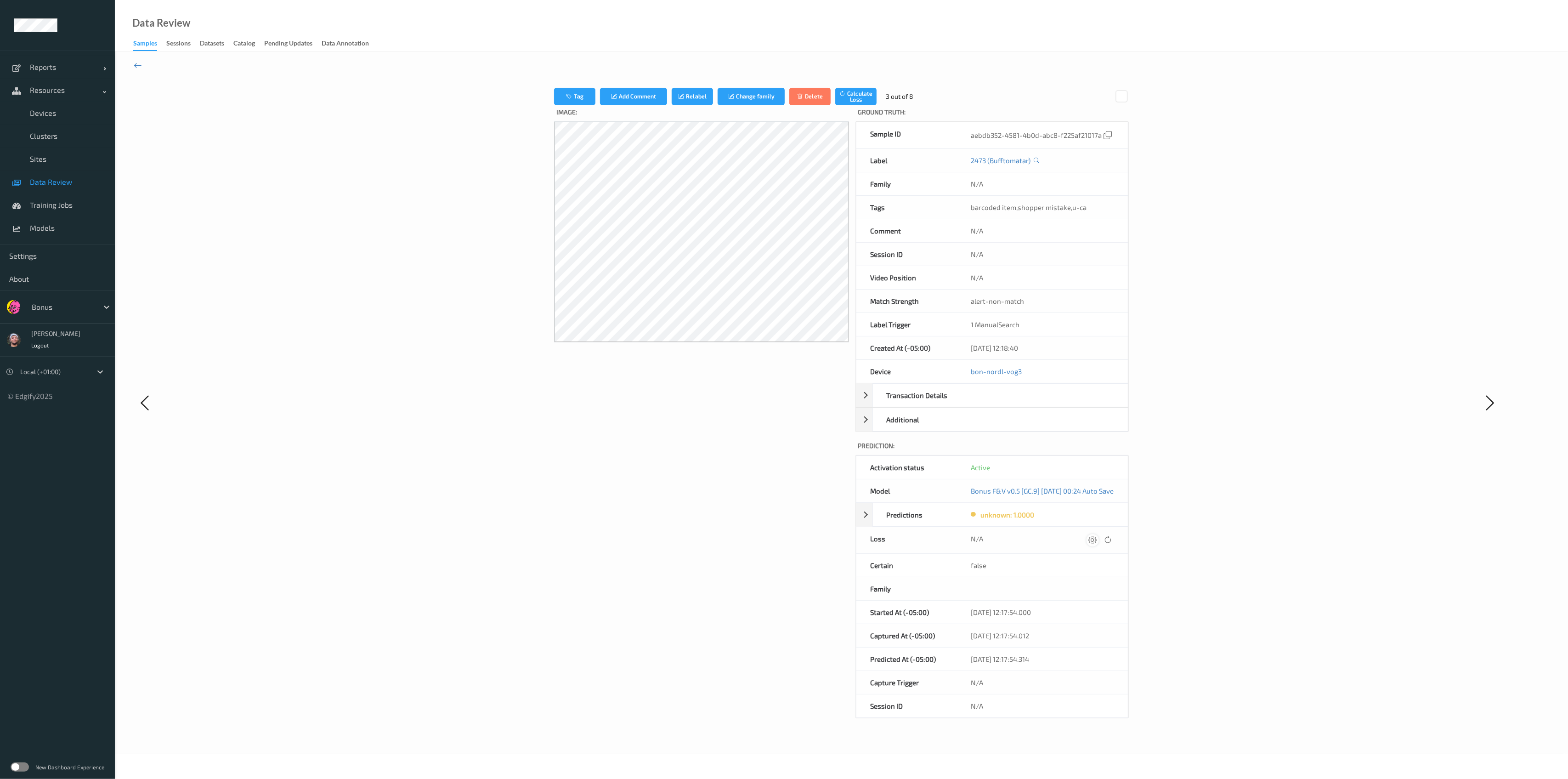
click at [719, 541] on icon at bounding box center [1093, 540] width 8 height 8
click at [719, 534] on button "submit" at bounding box center [1084, 540] width 13 height 13
click at [719, 541] on icon at bounding box center [1096, 540] width 8 height 8
click at [719, 534] on button "submit" at bounding box center [1084, 540] width 13 height 13
click at [719, 541] on icon at bounding box center [1094, 540] width 8 height 8
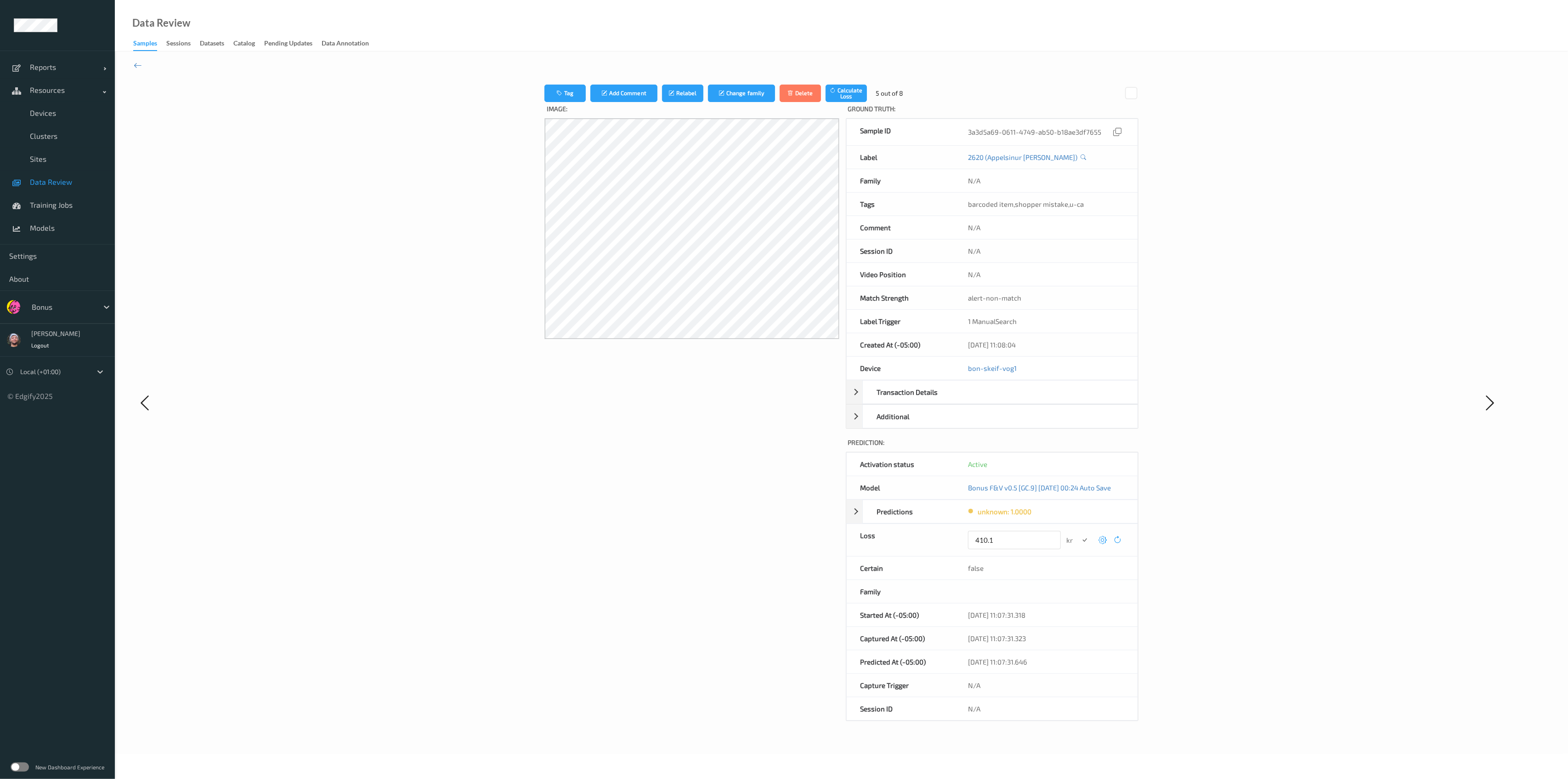
click at [719, 534] on button "submit" at bounding box center [1084, 540] width 13 height 13
click at [719, 541] on icon at bounding box center [1098, 540] width 8 height 8
click at [719, 534] on button "submit" at bounding box center [1084, 540] width 13 height 13
click at [719, 541] on icon at bounding box center [1094, 540] width 8 height 8
click at [719, 534] on button "submit" at bounding box center [1084, 540] width 13 height 13
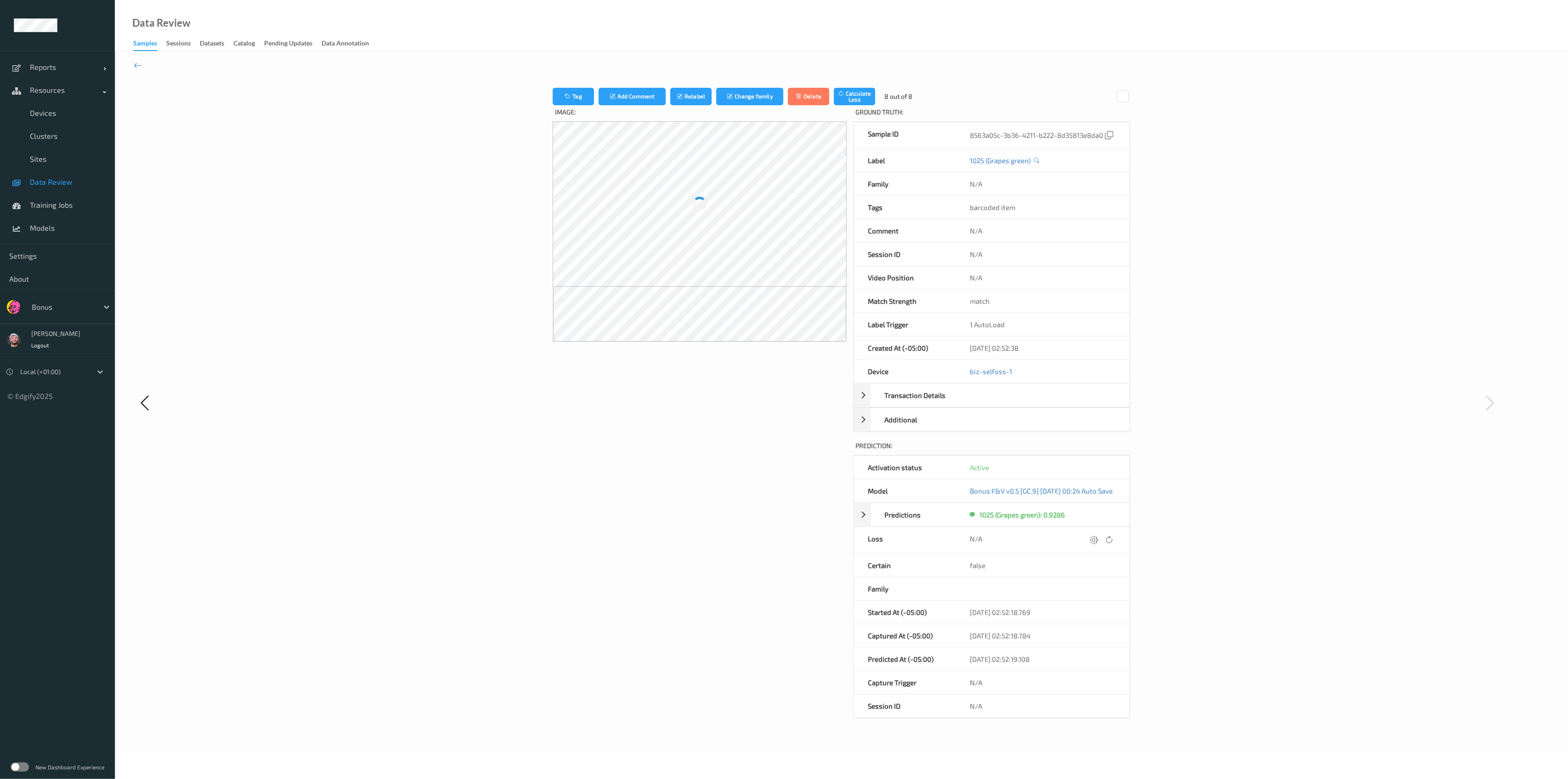
click at [719, 541] on icon at bounding box center [1094, 540] width 8 height 8
click at [719, 534] on button "submit" at bounding box center [1084, 540] width 13 height 13
click at [130, 64] on div "Tag Add Comment Relabel Change family Delete Calculate Loss 8 out of 8 Image: G…" at bounding box center [841, 402] width 1453 height 703
click at [151, 65] on div "Tag Add Comment Relabel Change family Delete Calculate Loss 8 out of 8 Image: G…" at bounding box center [841, 402] width 1453 height 703
click at [138, 66] on icon at bounding box center [137, 65] width 8 height 10
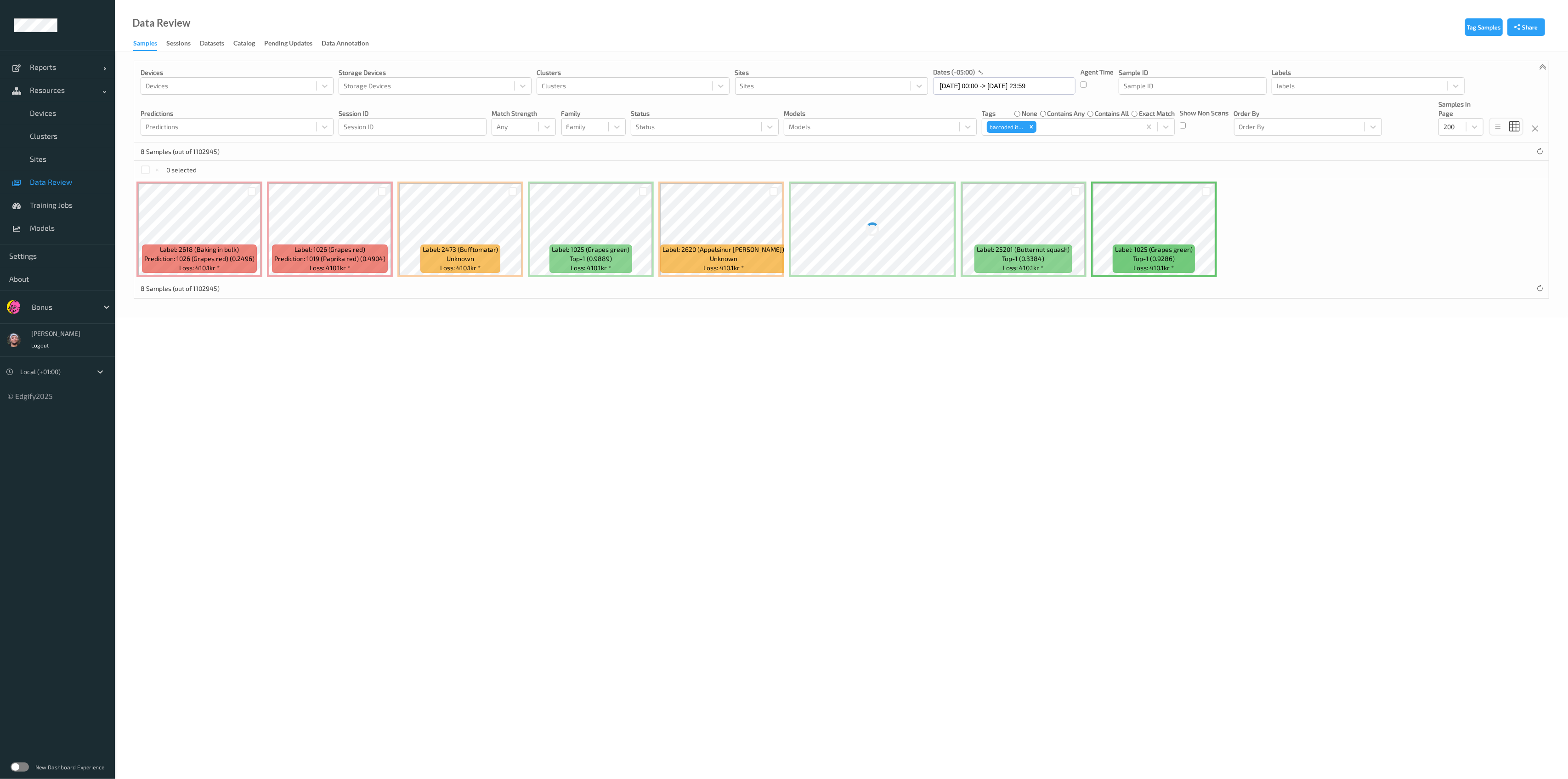
click at [375, 188] on div at bounding box center [382, 191] width 18 height 15
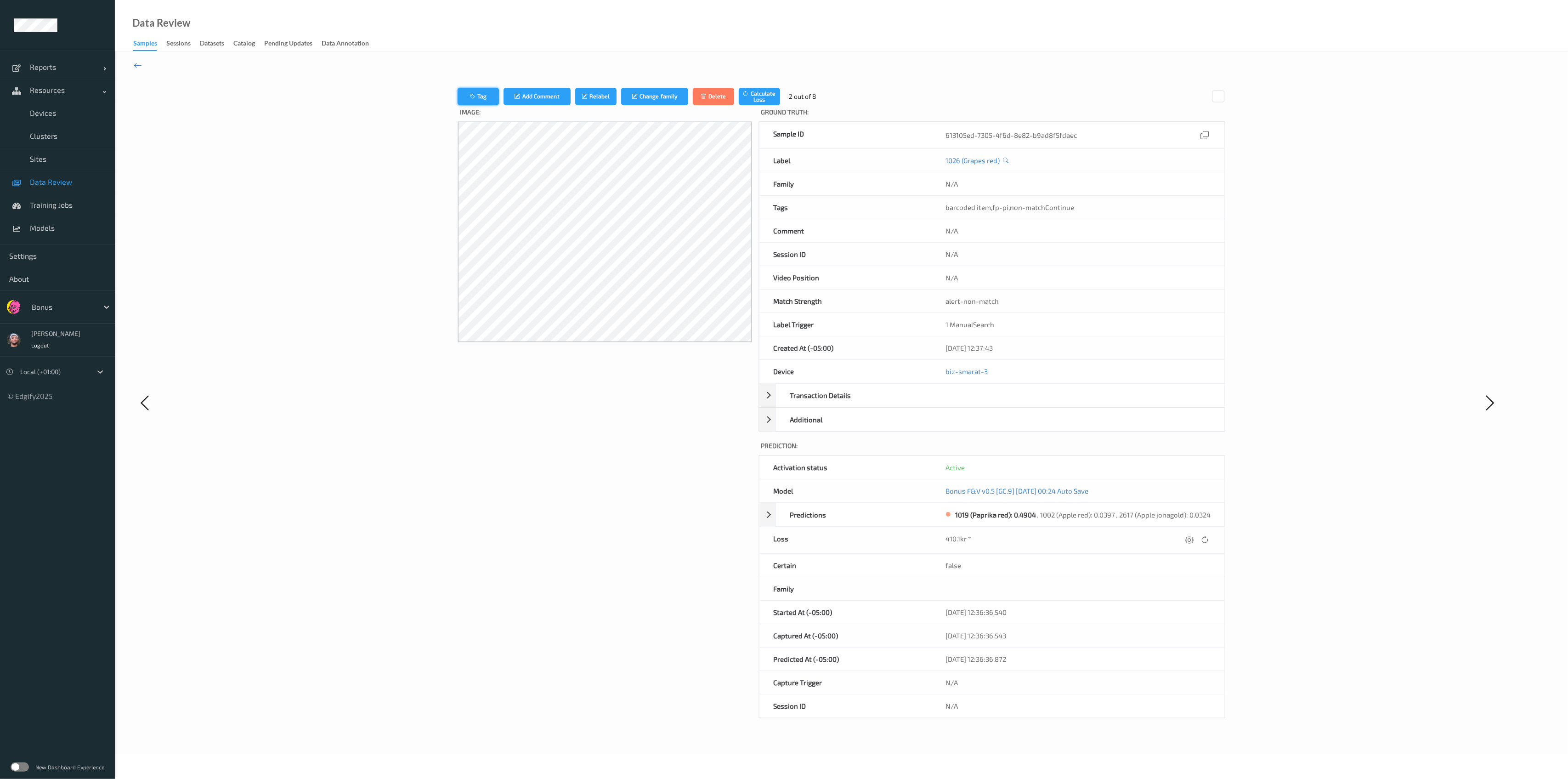
click at [492, 97] on button "Tag" at bounding box center [479, 97] width 41 height 18
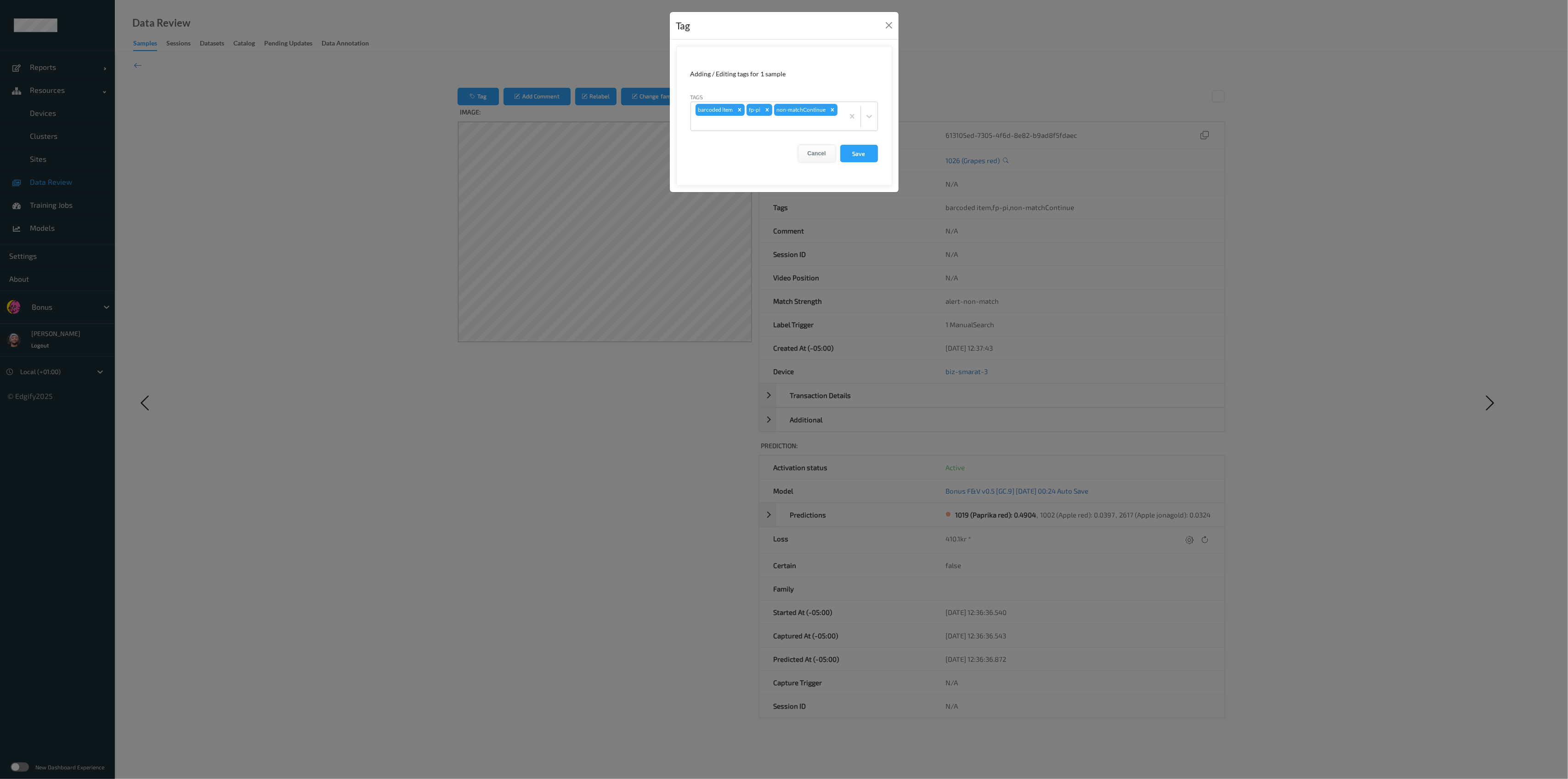
click at [719, 146] on button "Cancel" at bounding box center [817, 154] width 38 height 18
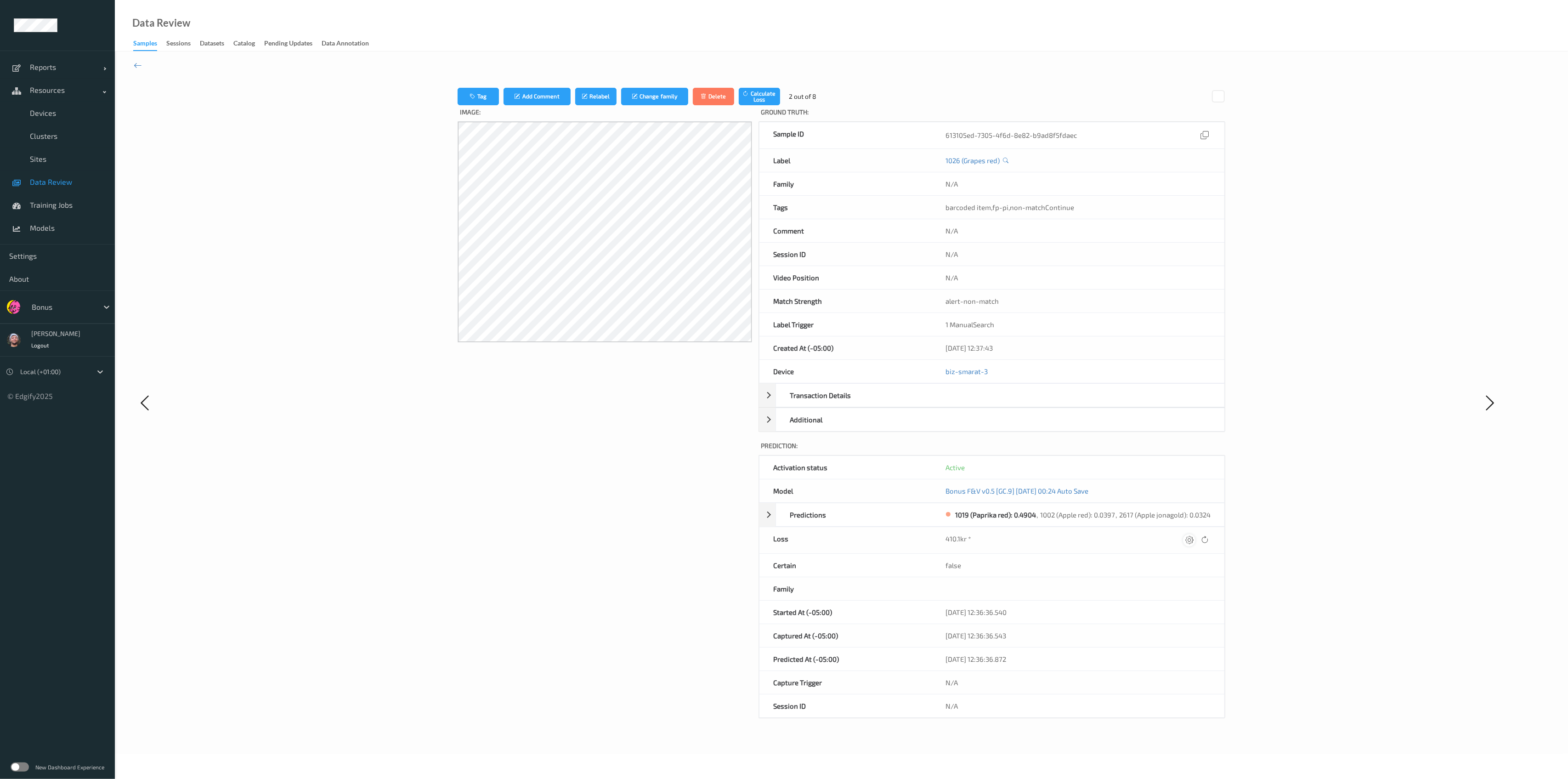
click at [719, 537] on icon at bounding box center [1189, 540] width 8 height 8
click at [603, 94] on button "Relabel" at bounding box center [596, 93] width 41 height 18
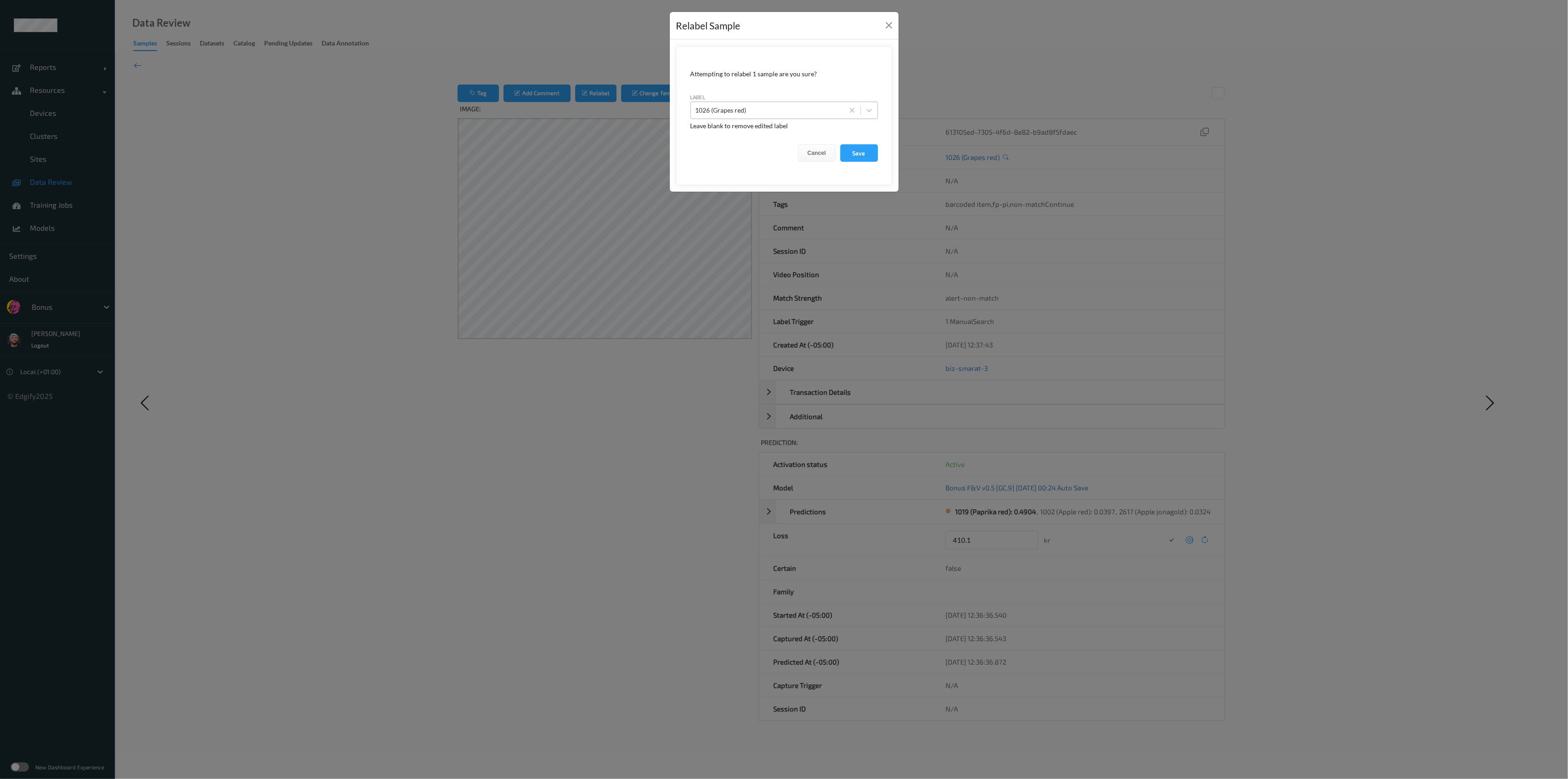
click at [709, 108] on div at bounding box center [767, 110] width 144 height 11
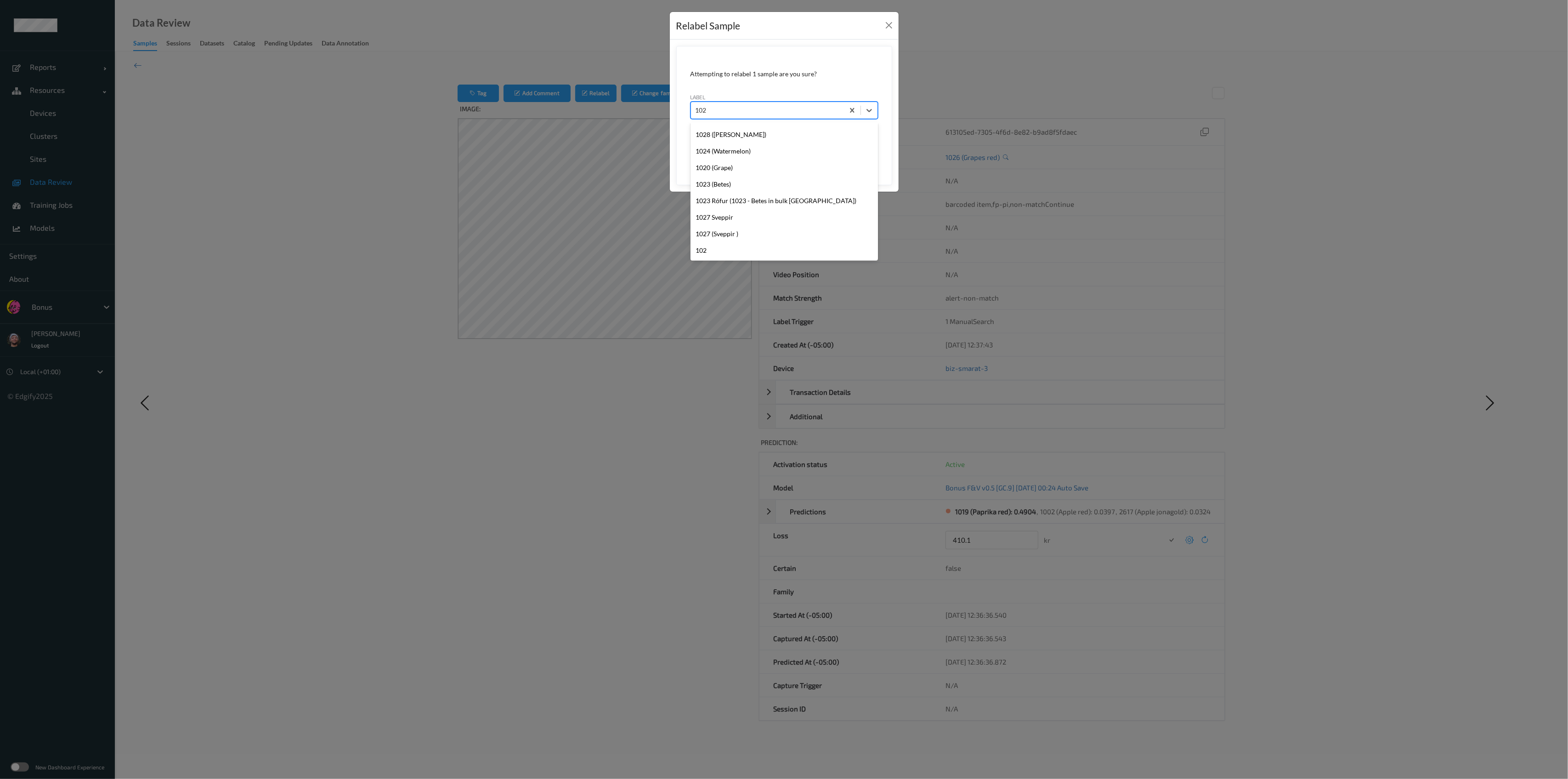
scroll to position [51, 0]
type input "1026"
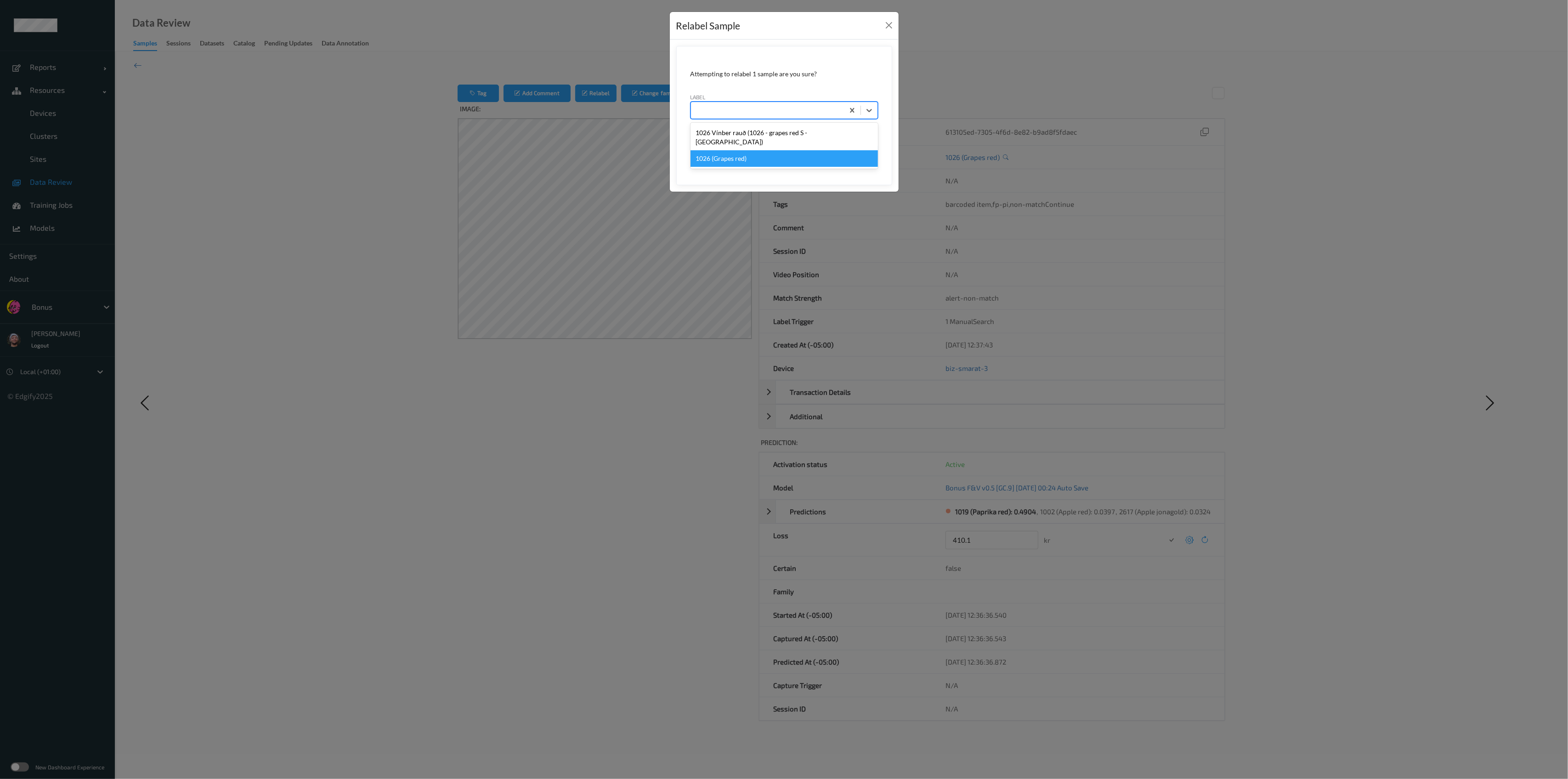
click at [719, 144] on button "Save" at bounding box center [859, 153] width 38 height 18
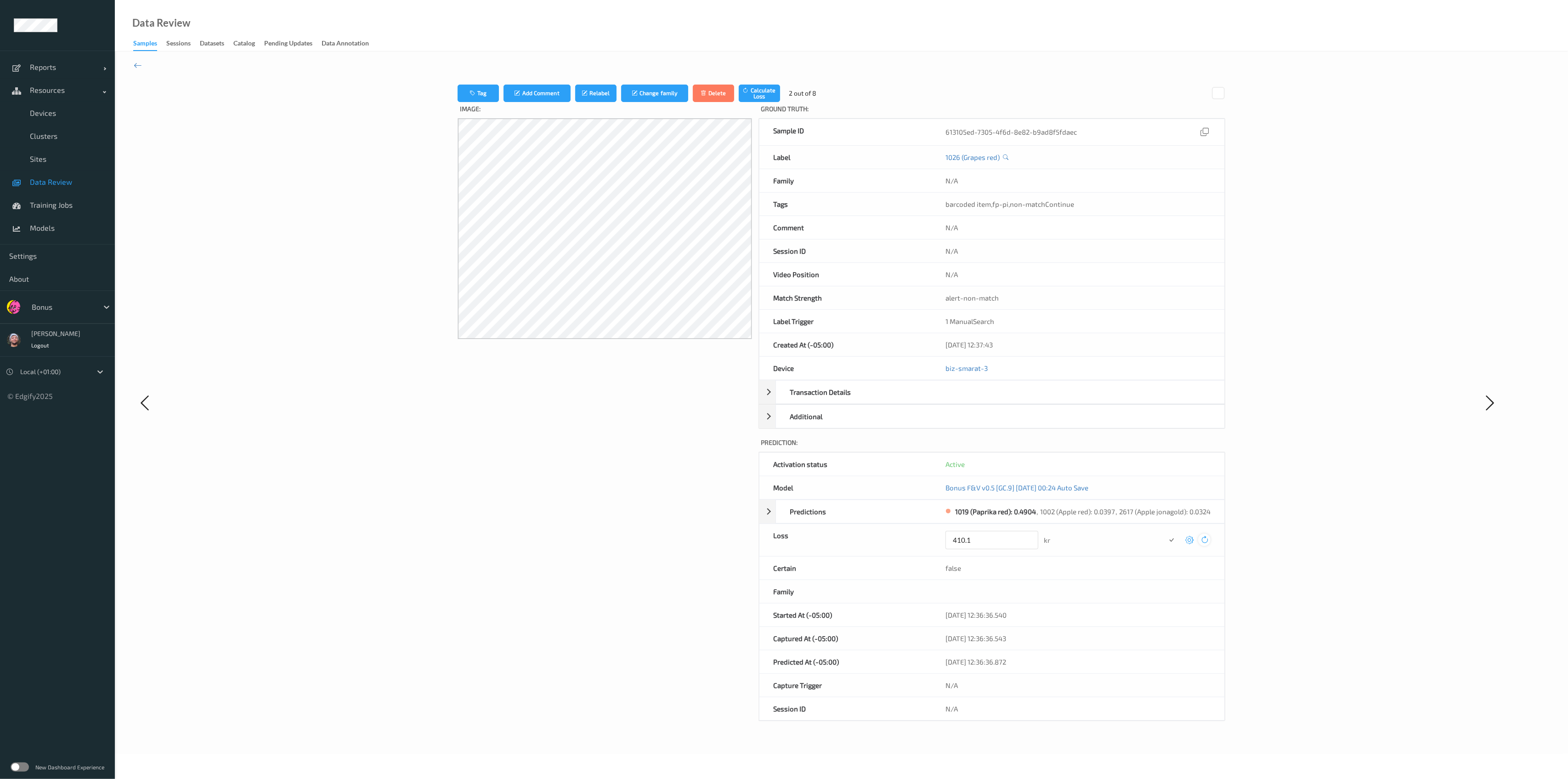
click at [719, 542] on icon at bounding box center [1204, 540] width 8 height 8
click at [719, 528] on div "Tag Add Comment Relabel Change family Delete Calculate Loss 2 out of 8 Image: G…" at bounding box center [841, 403] width 1180 height 664
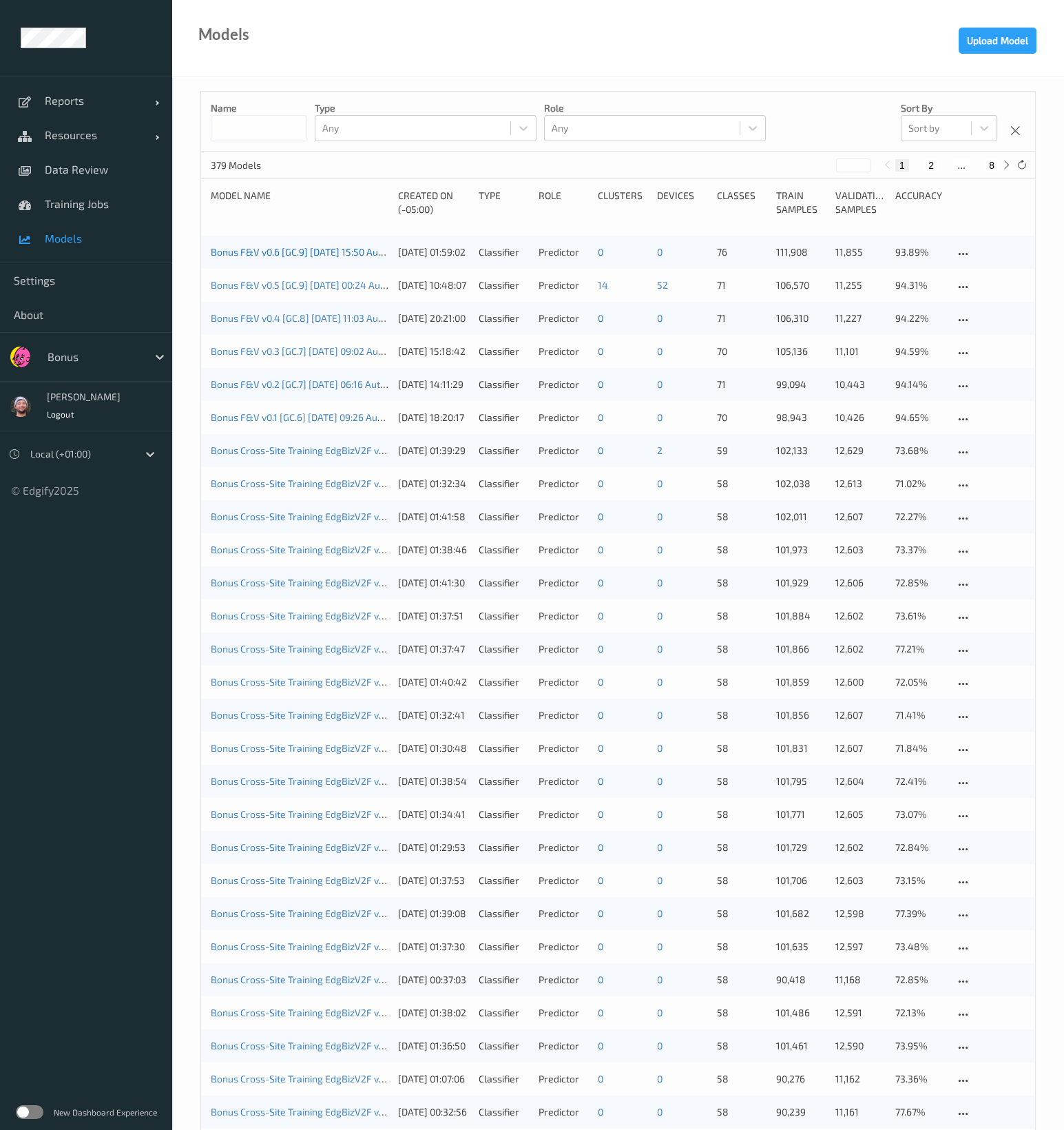
click at [254, 256] on link "Bonus F&V v0.6 [GC.9] [DATE] 15:50 Auto Save" at bounding box center [310, 252] width 200 height 11
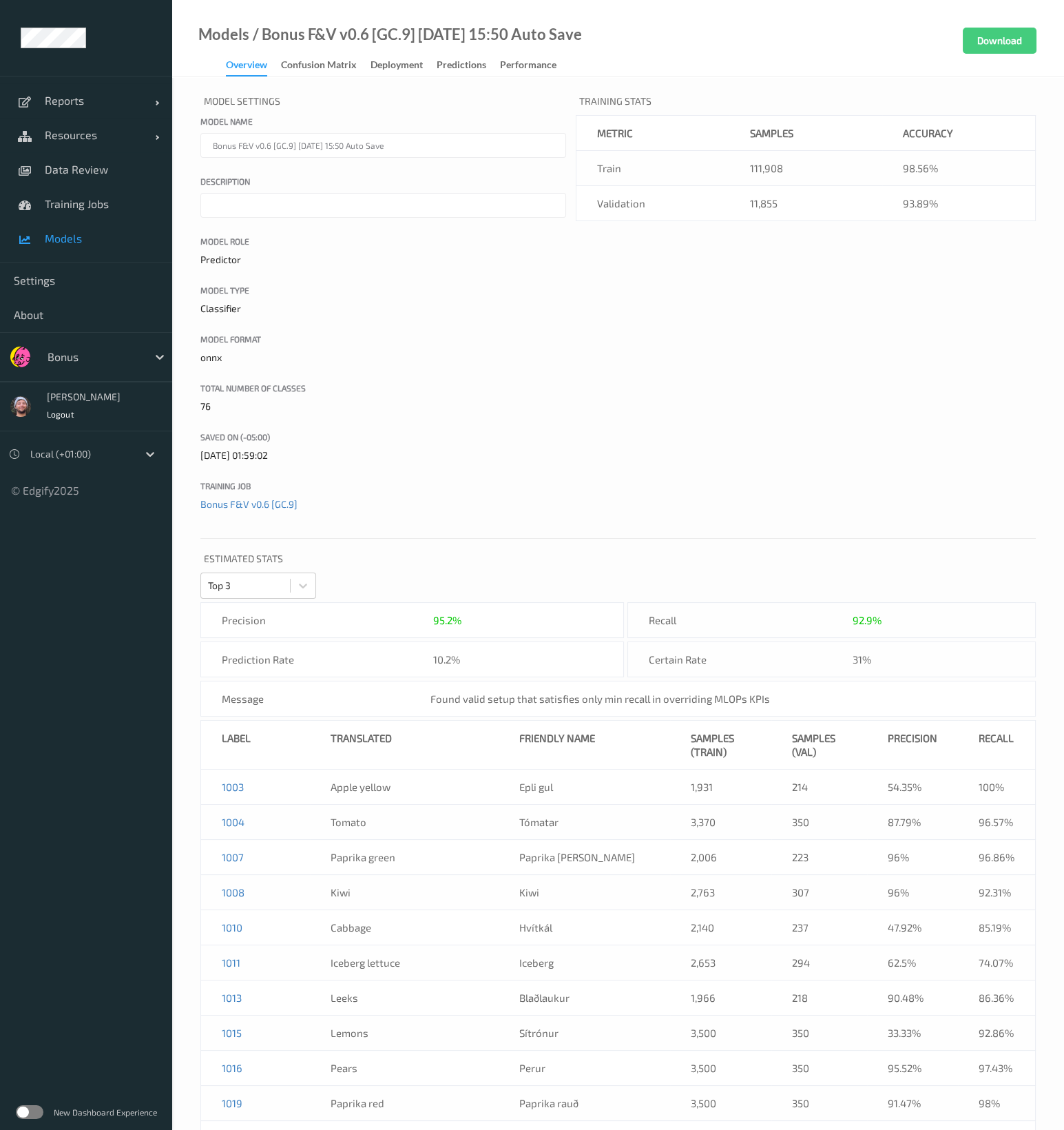
click at [488, 403] on p "76" at bounding box center [382, 406] width 365 height 14
click at [409, 69] on div "Deployment" at bounding box center [397, 67] width 53 height 17
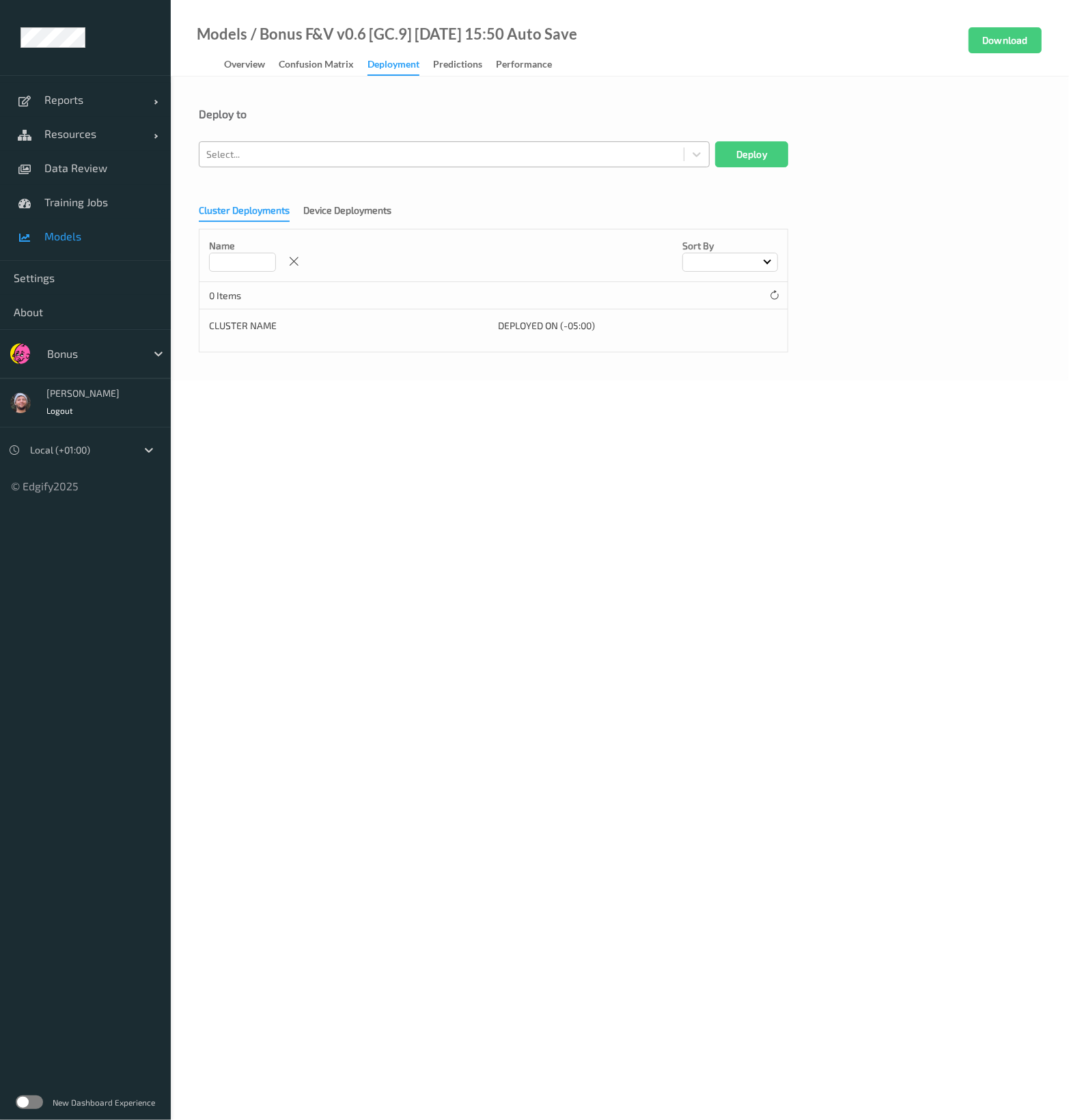
click at [366, 153] on div at bounding box center [440, 155] width 470 height 17
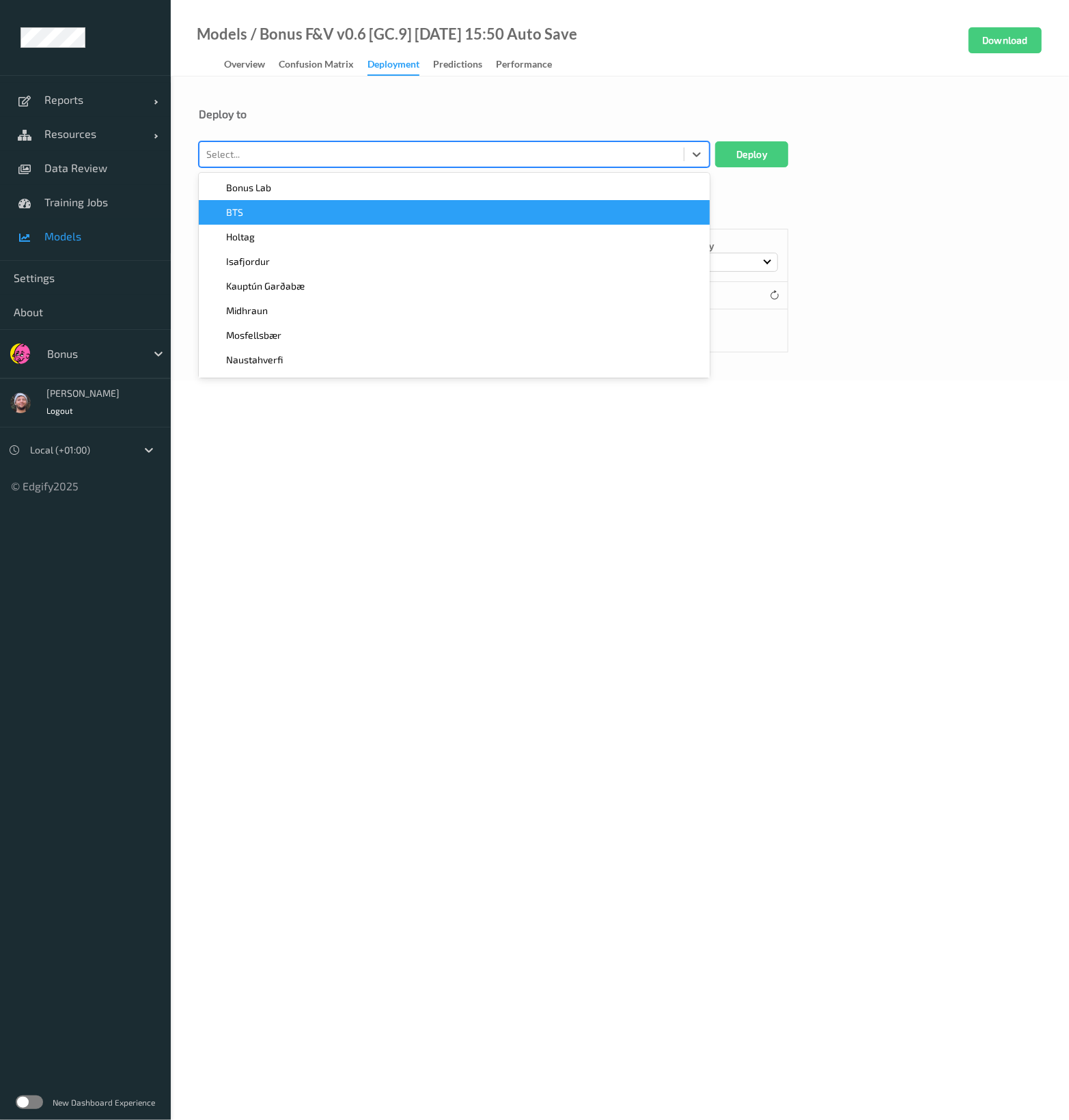
click at [300, 204] on div "BTS" at bounding box center [453, 212] width 511 height 24
click at [317, 207] on div "Holtag" at bounding box center [453, 212] width 494 height 14
click at [317, 207] on div "Isafjordur" at bounding box center [453, 212] width 494 height 14
click at [317, 207] on div "Kauptún Garðabæ" at bounding box center [453, 212] width 494 height 14
click at [317, 207] on div "Midhraun" at bounding box center [453, 212] width 494 height 14
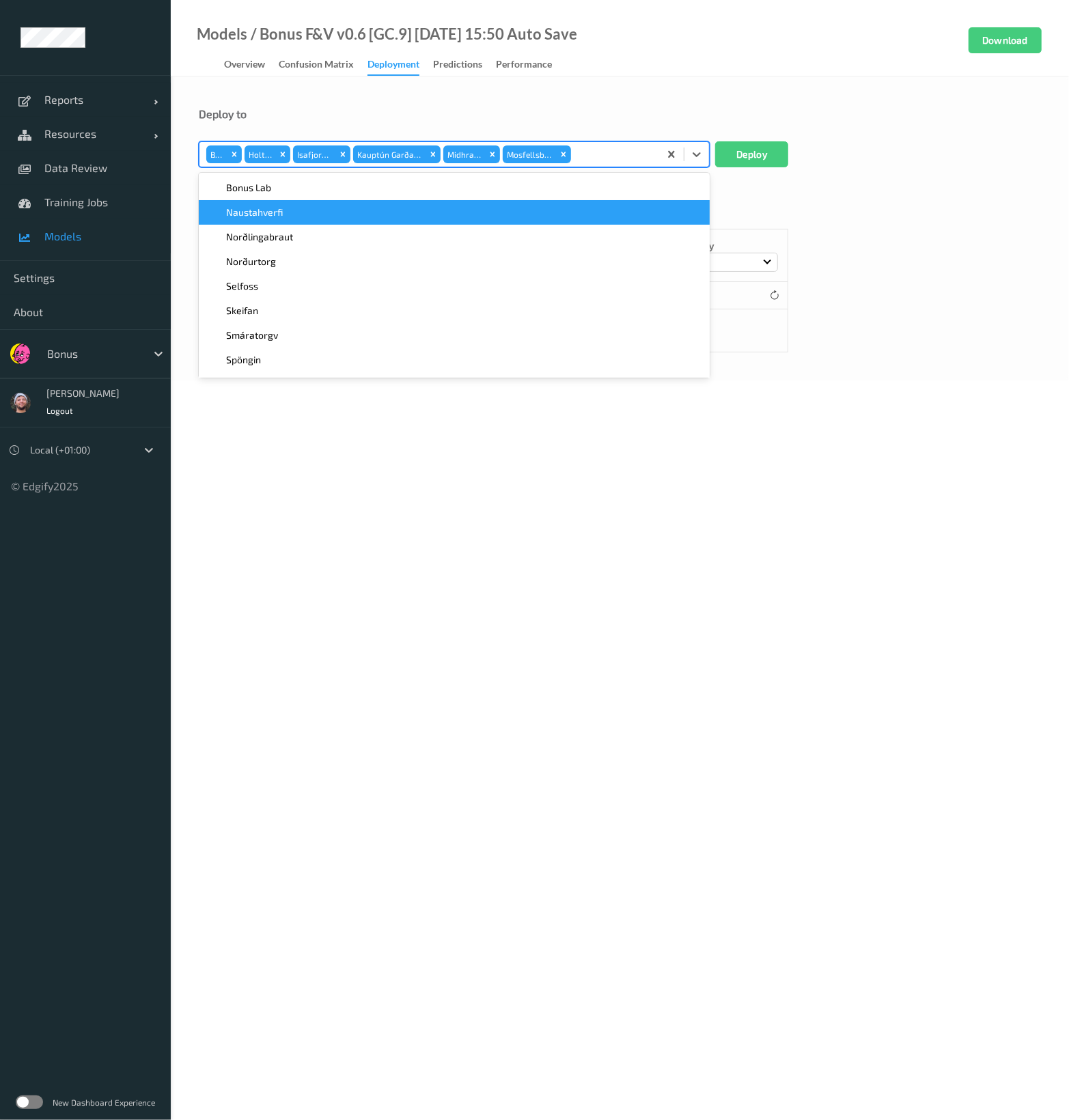
click at [317, 207] on div "Naustahverfi" at bounding box center [453, 212] width 494 height 14
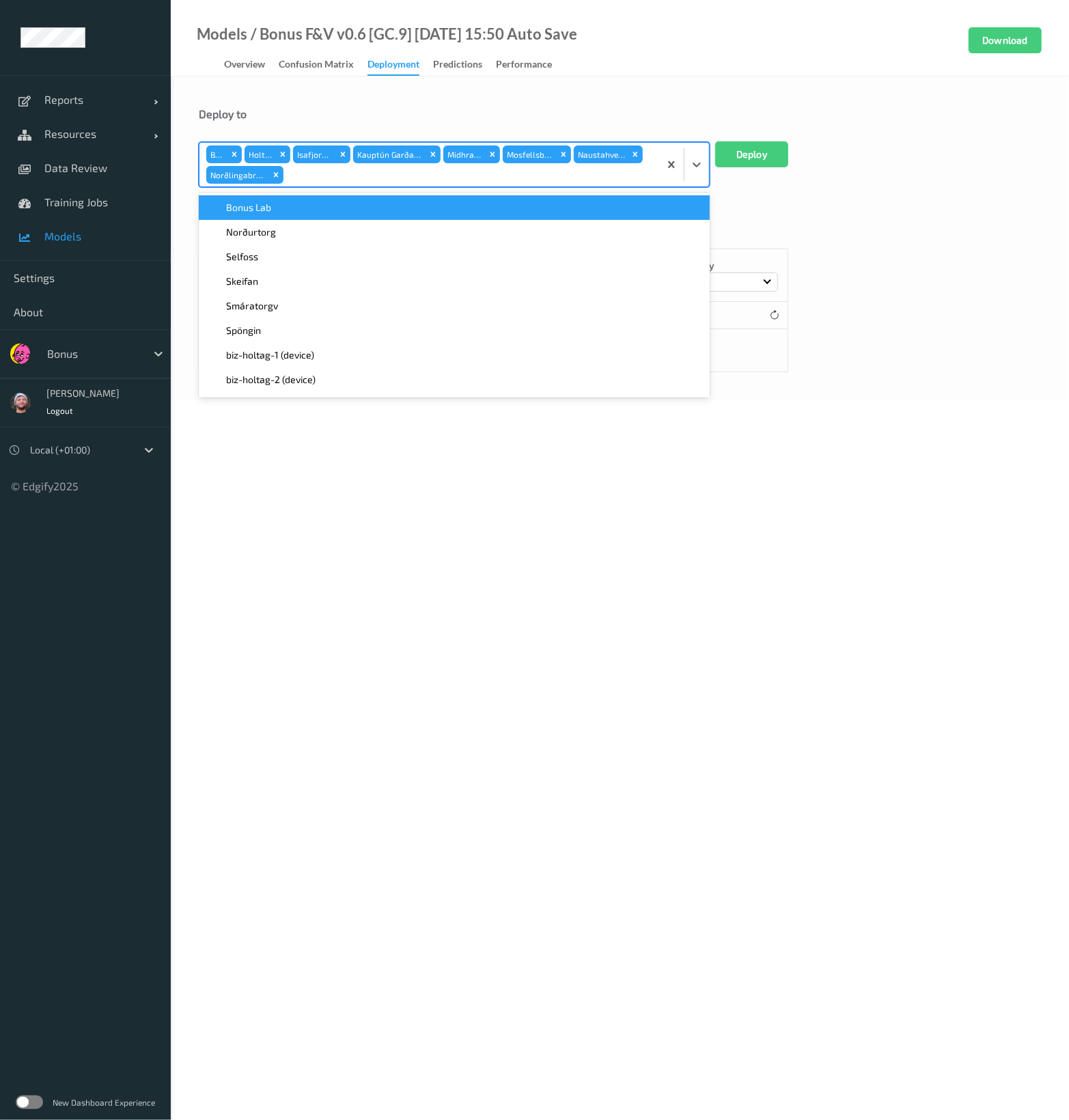
click at [317, 207] on div "Bonus Lab" at bounding box center [453, 208] width 494 height 14
click at [317, 207] on div "Norðurtorg" at bounding box center [453, 208] width 494 height 14
click at [317, 207] on div "Skeifan" at bounding box center [453, 208] width 494 height 14
click at [317, 207] on div "Smáratorgv" at bounding box center [453, 208] width 494 height 14
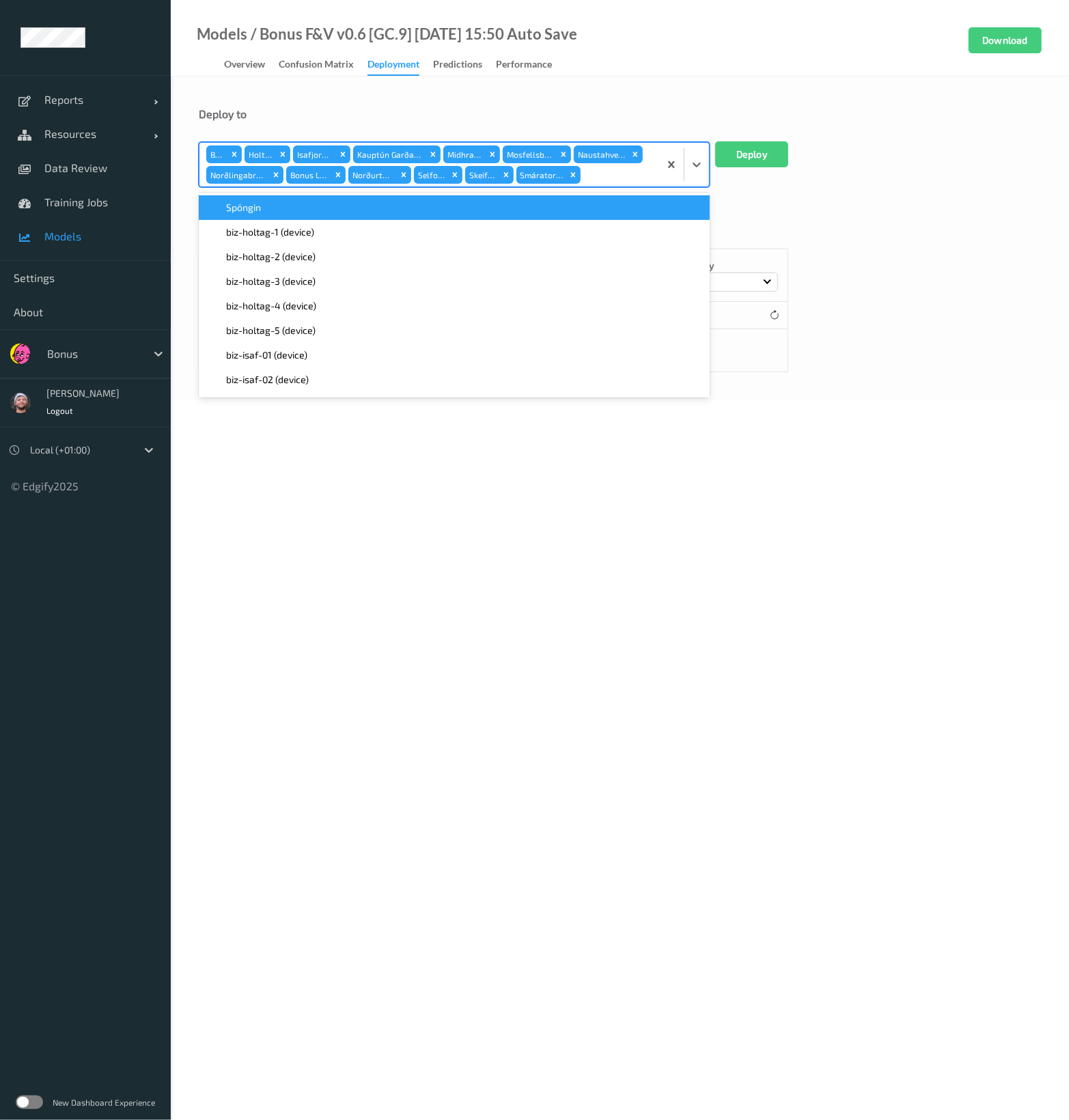
click at [317, 207] on div "Spöngin" at bounding box center [453, 208] width 494 height 14
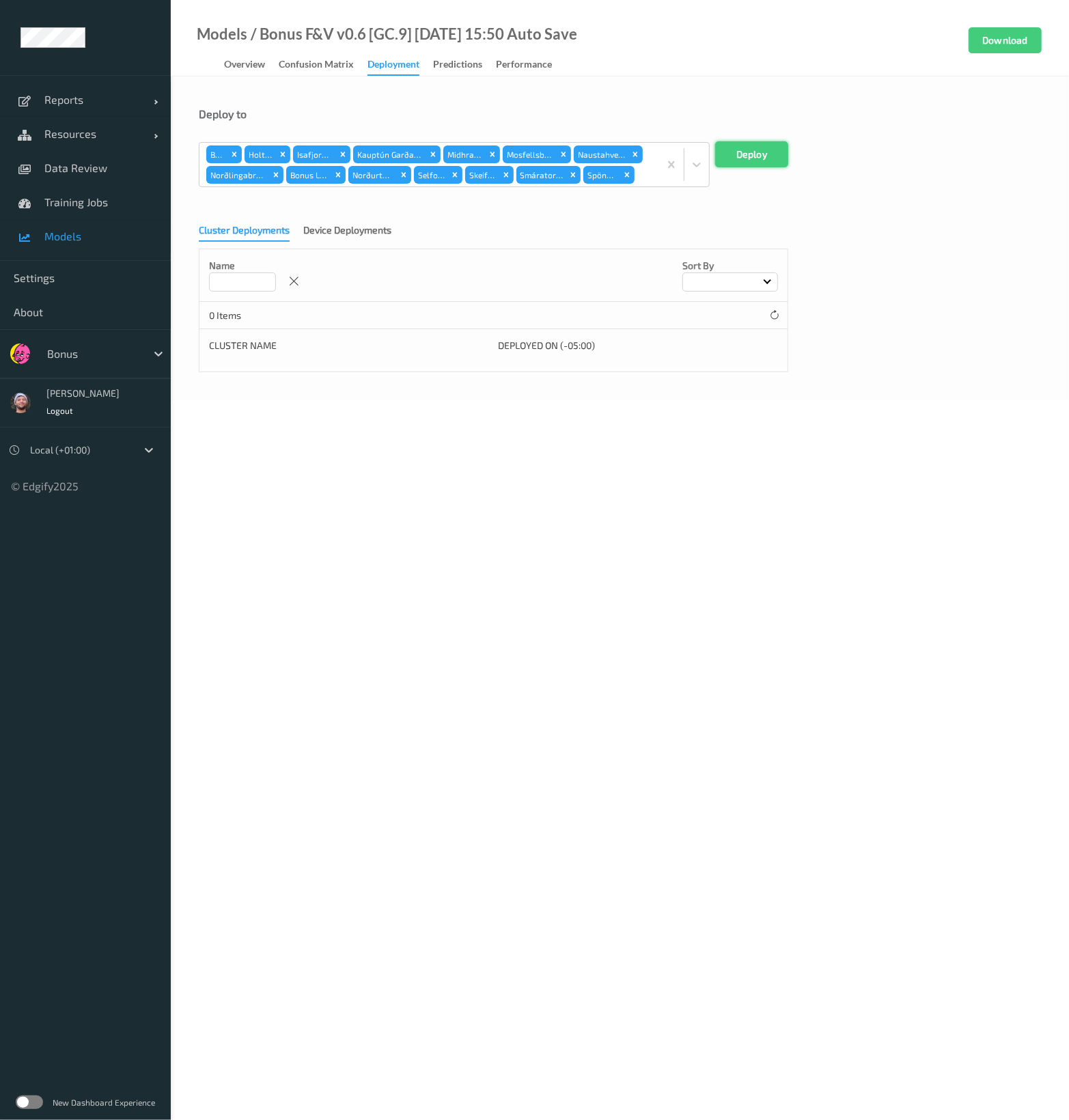
click at [741, 151] on button "Deploy" at bounding box center [751, 155] width 73 height 26
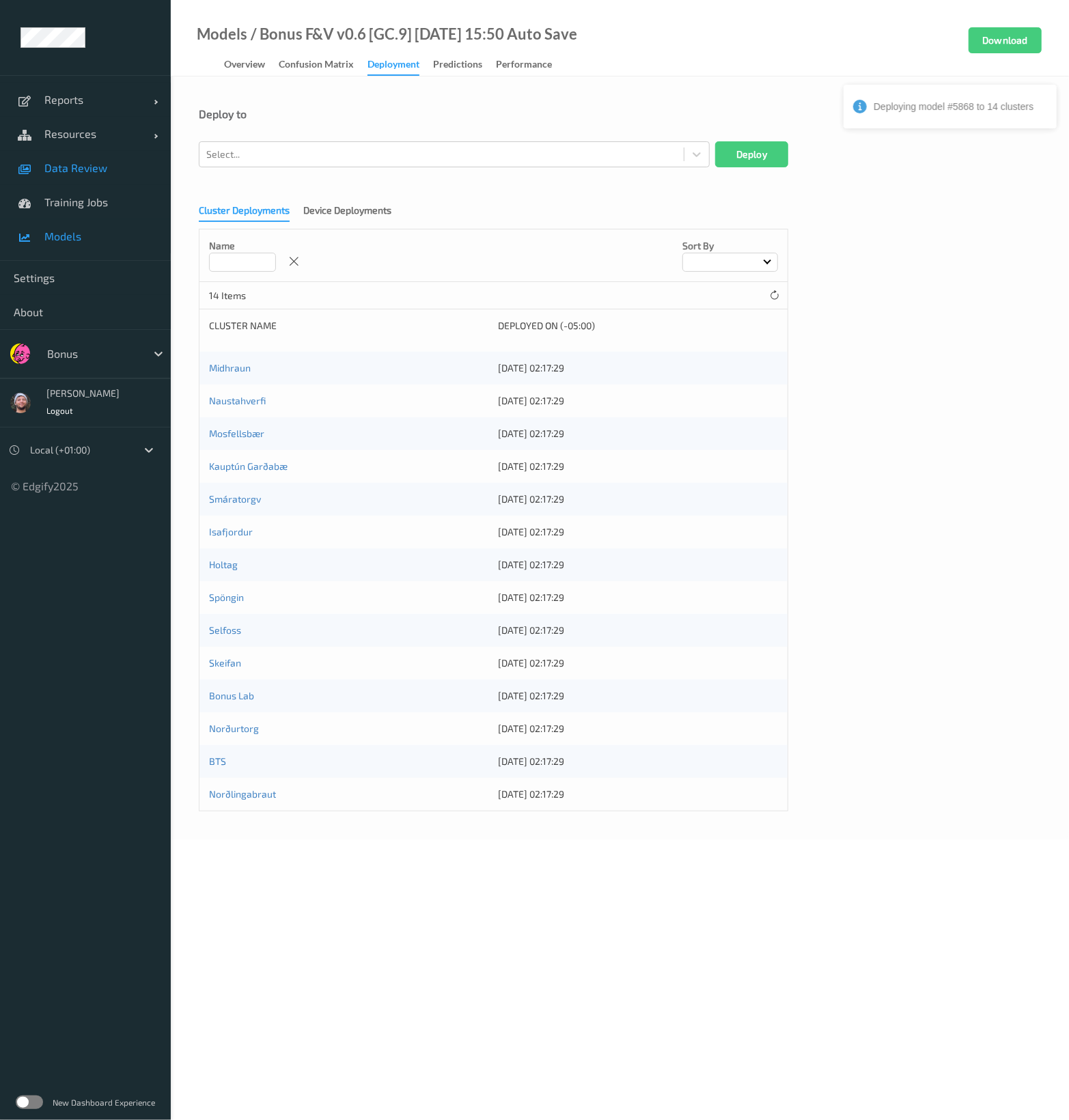
click at [88, 171] on span "Data Review" at bounding box center [101, 168] width 113 height 14
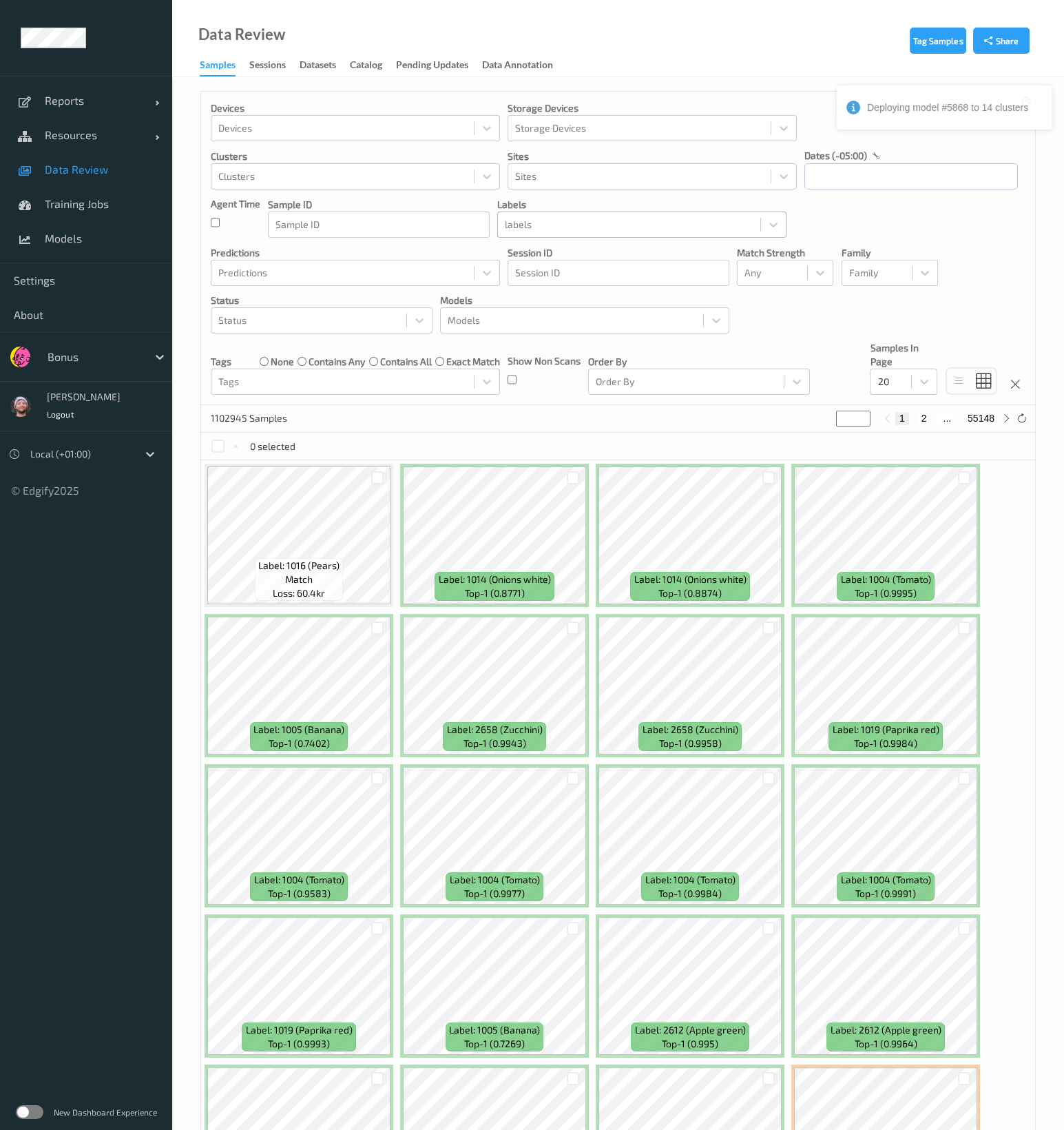
click at [546, 228] on div at bounding box center [629, 224] width 249 height 17
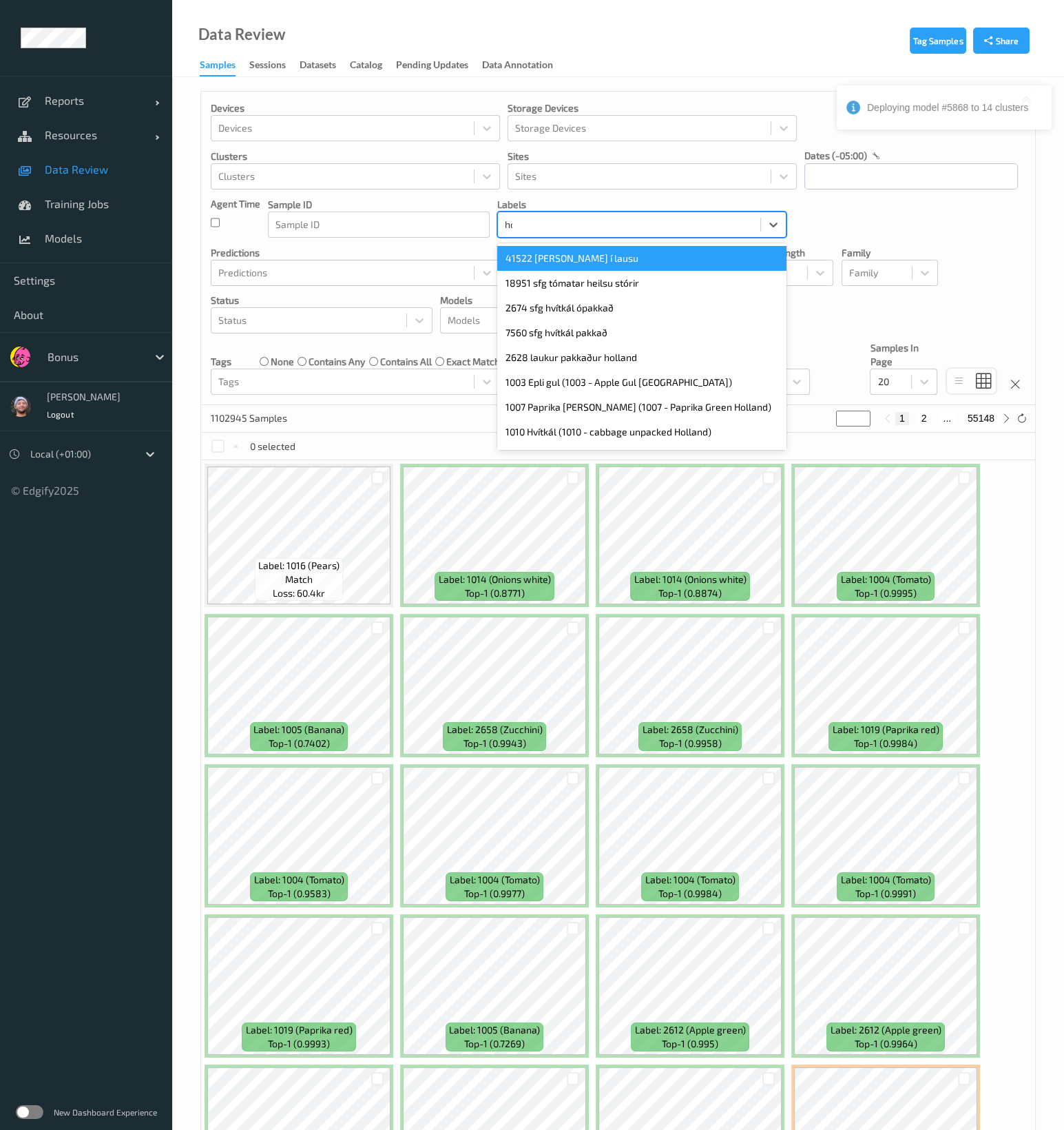
type input "hos"
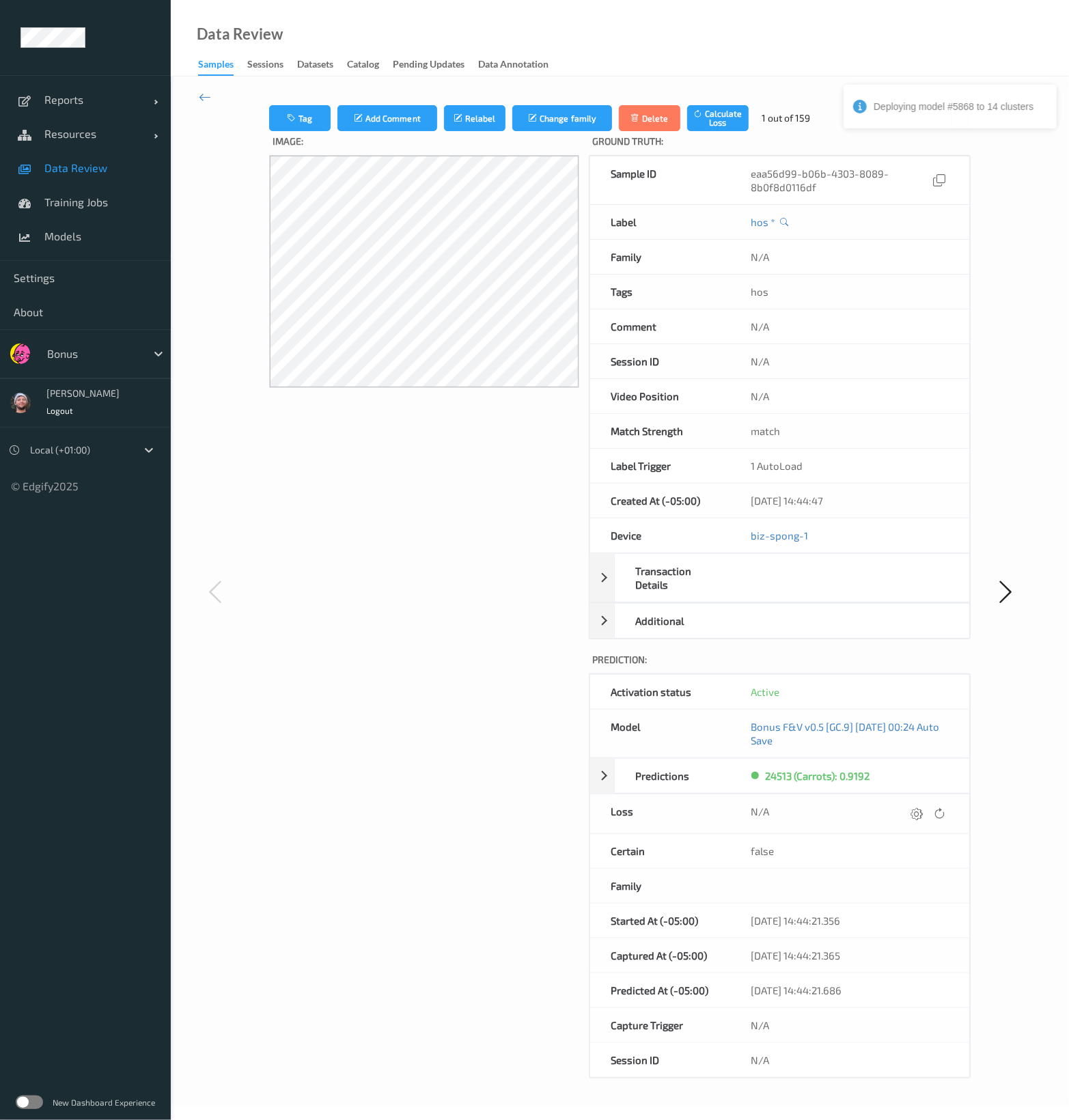
drag, startPoint x: 453, startPoint y: 237, endPoint x: 381, endPoint y: 413, distance: 190.2
click at [381, 413] on div "Image:" at bounding box center [424, 604] width 310 height 947
click at [204, 92] on icon at bounding box center [204, 97] width 12 height 15
click at [206, 91] on icon at bounding box center [204, 97] width 12 height 15
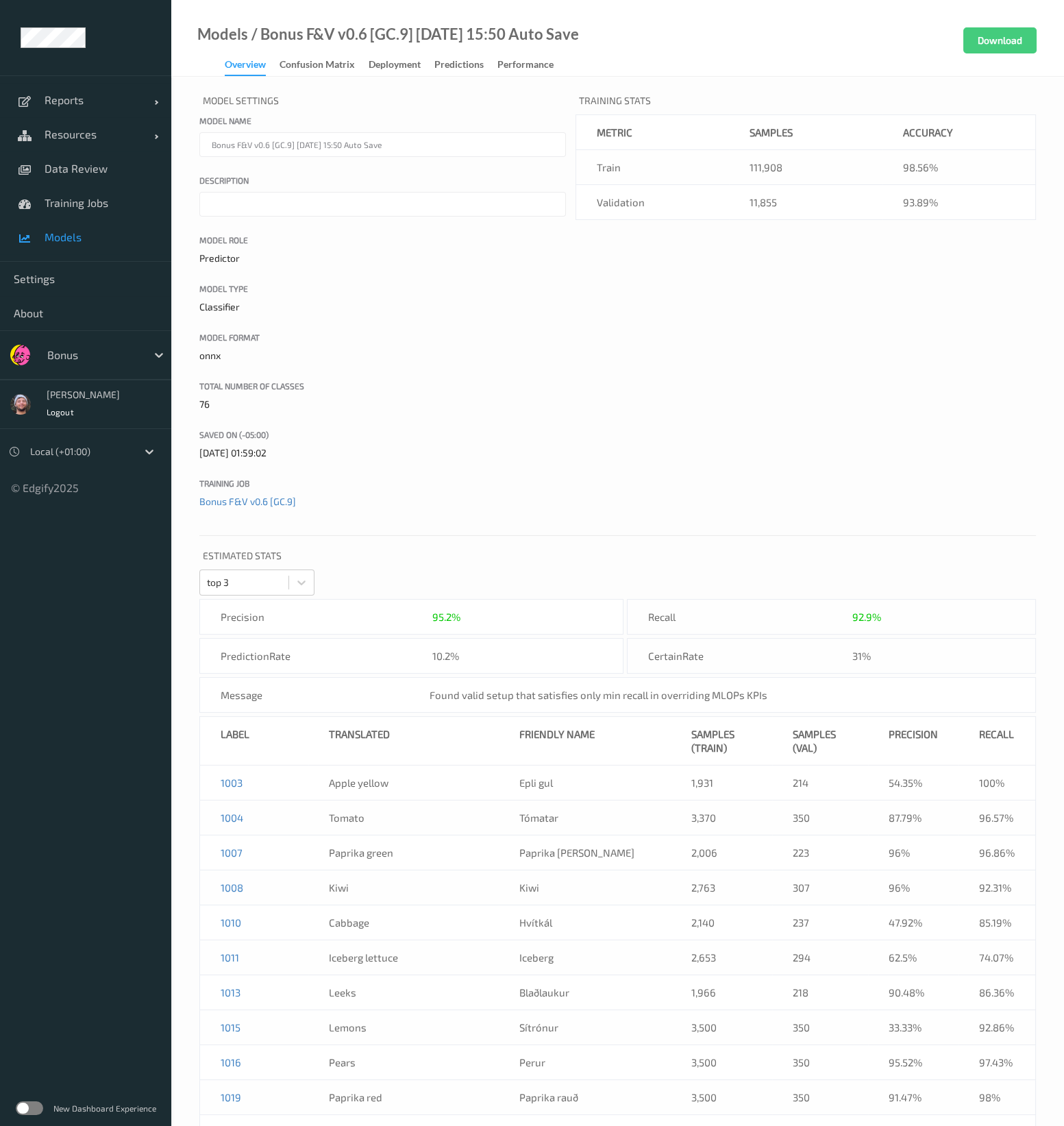
click at [80, 238] on span "Models" at bounding box center [101, 236] width 113 height 14
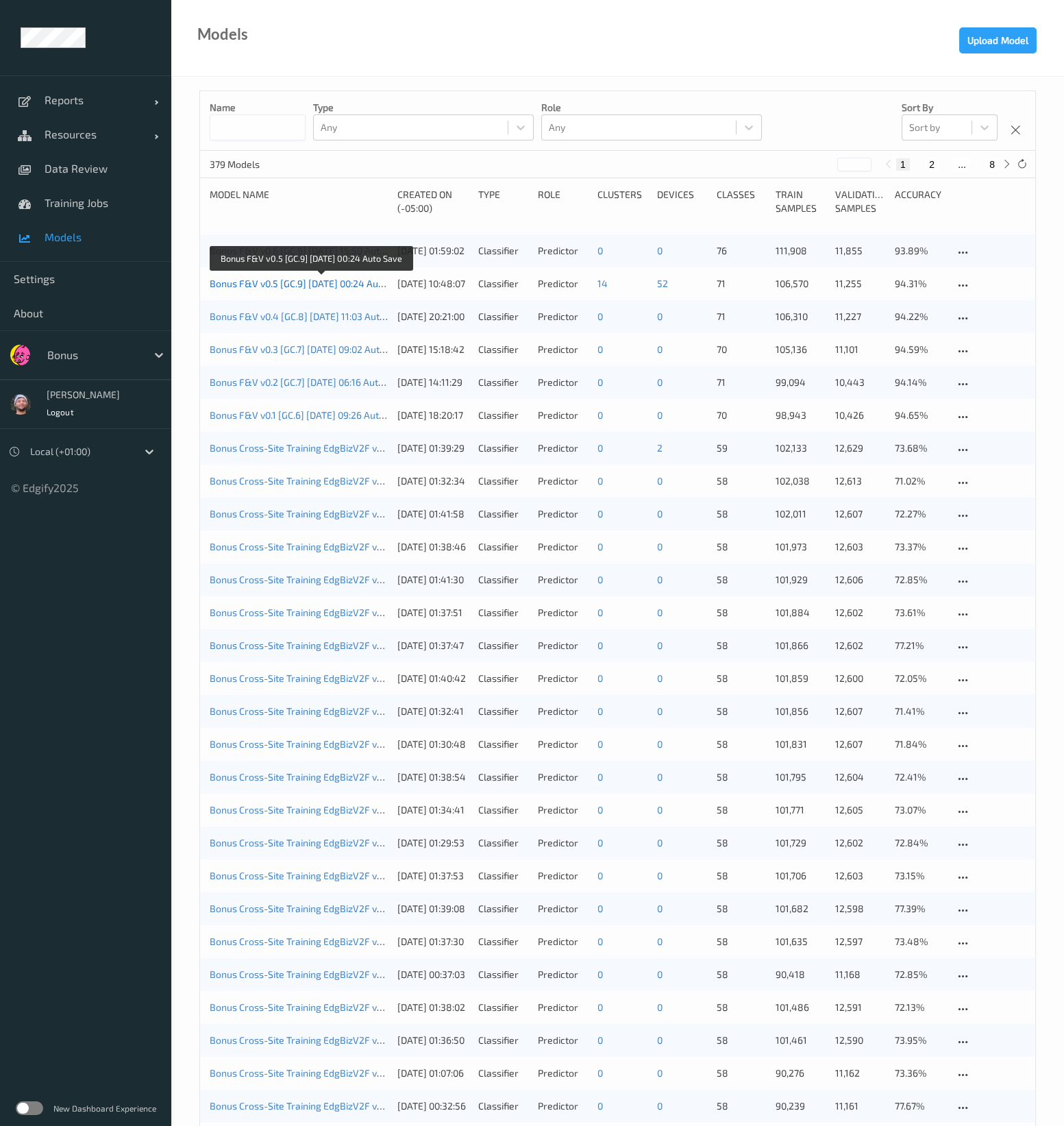
click at [252, 282] on link "Bonus F&V v0.5 [GC.9] [DATE] 00:24 Auto Save" at bounding box center [309, 283] width 201 height 11
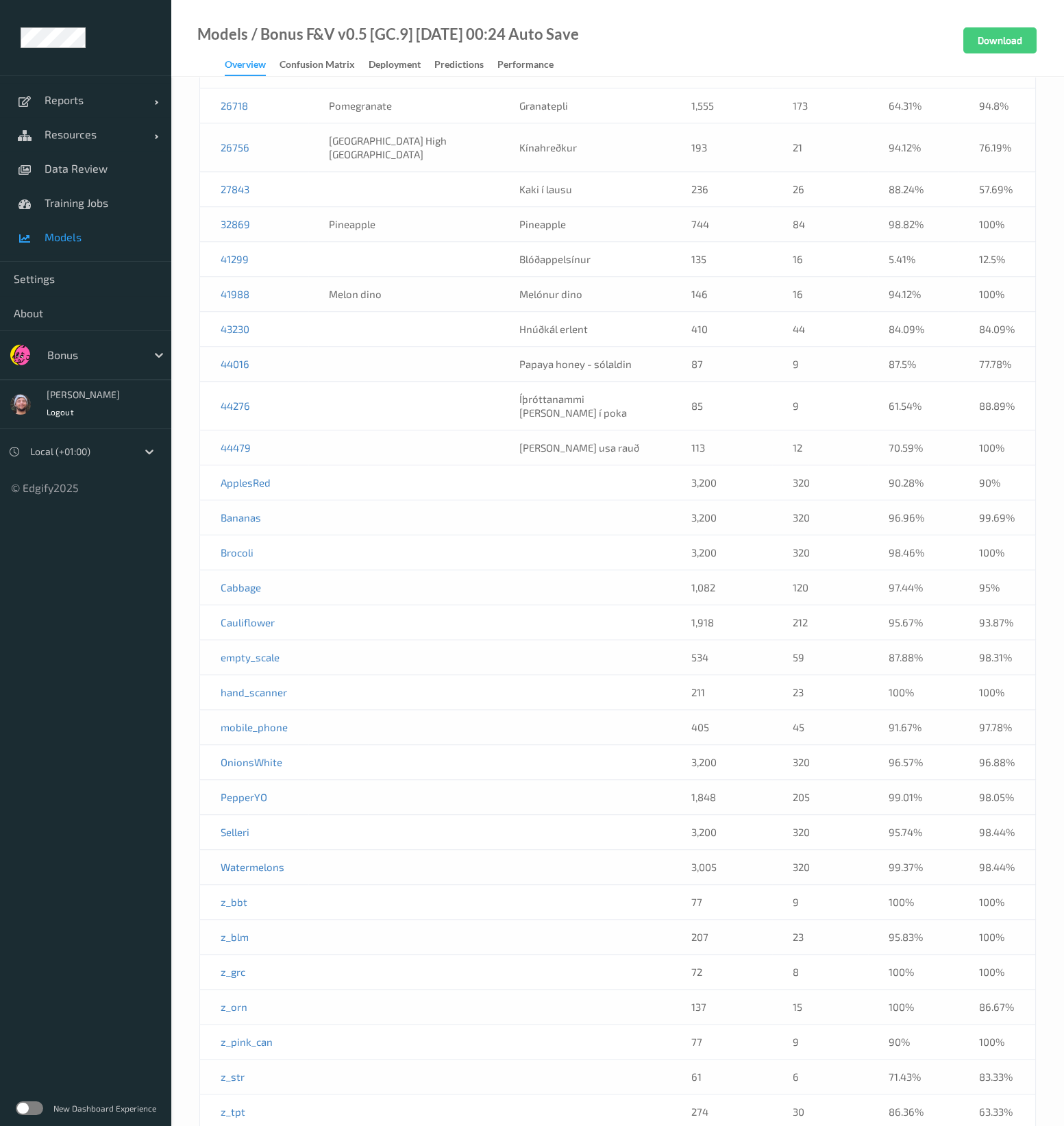
scroll to position [2092, 0]
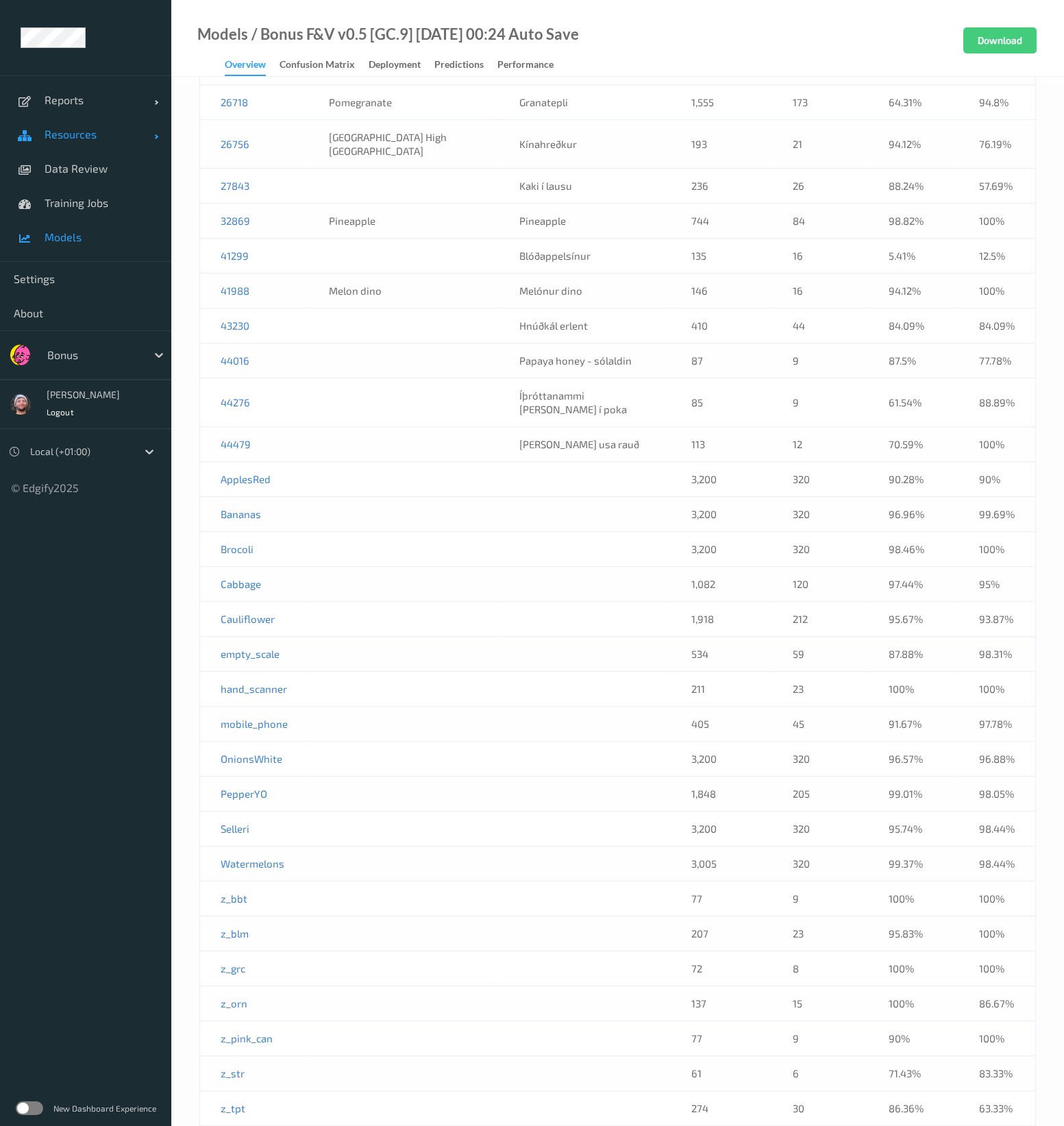
click at [92, 131] on span "Resources" at bounding box center [99, 134] width 109 height 14
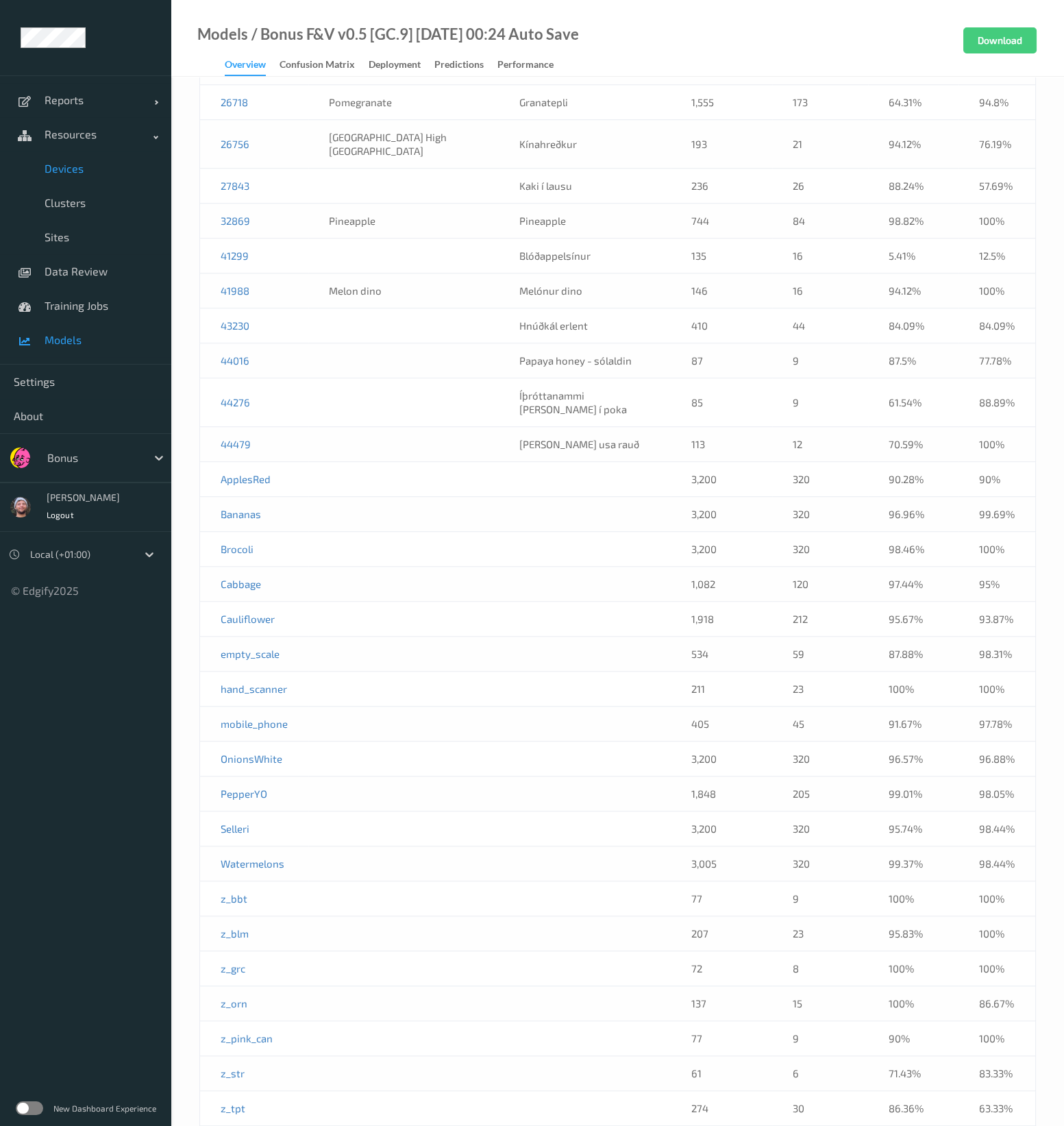
click at [101, 178] on link "Devices" at bounding box center [85, 168] width 171 height 35
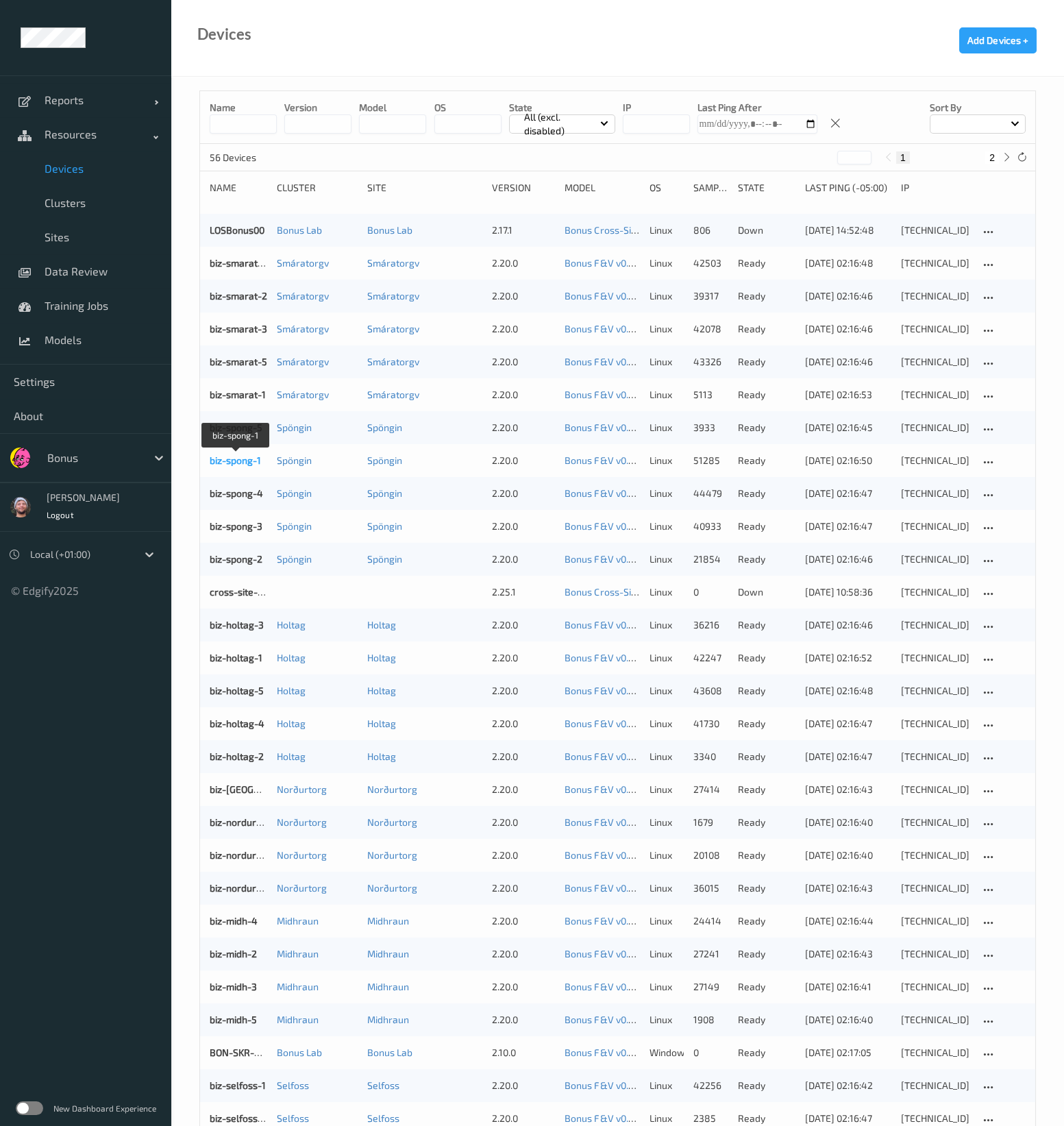
click at [241, 463] on link "biz-spong-1" at bounding box center [234, 460] width 51 height 11
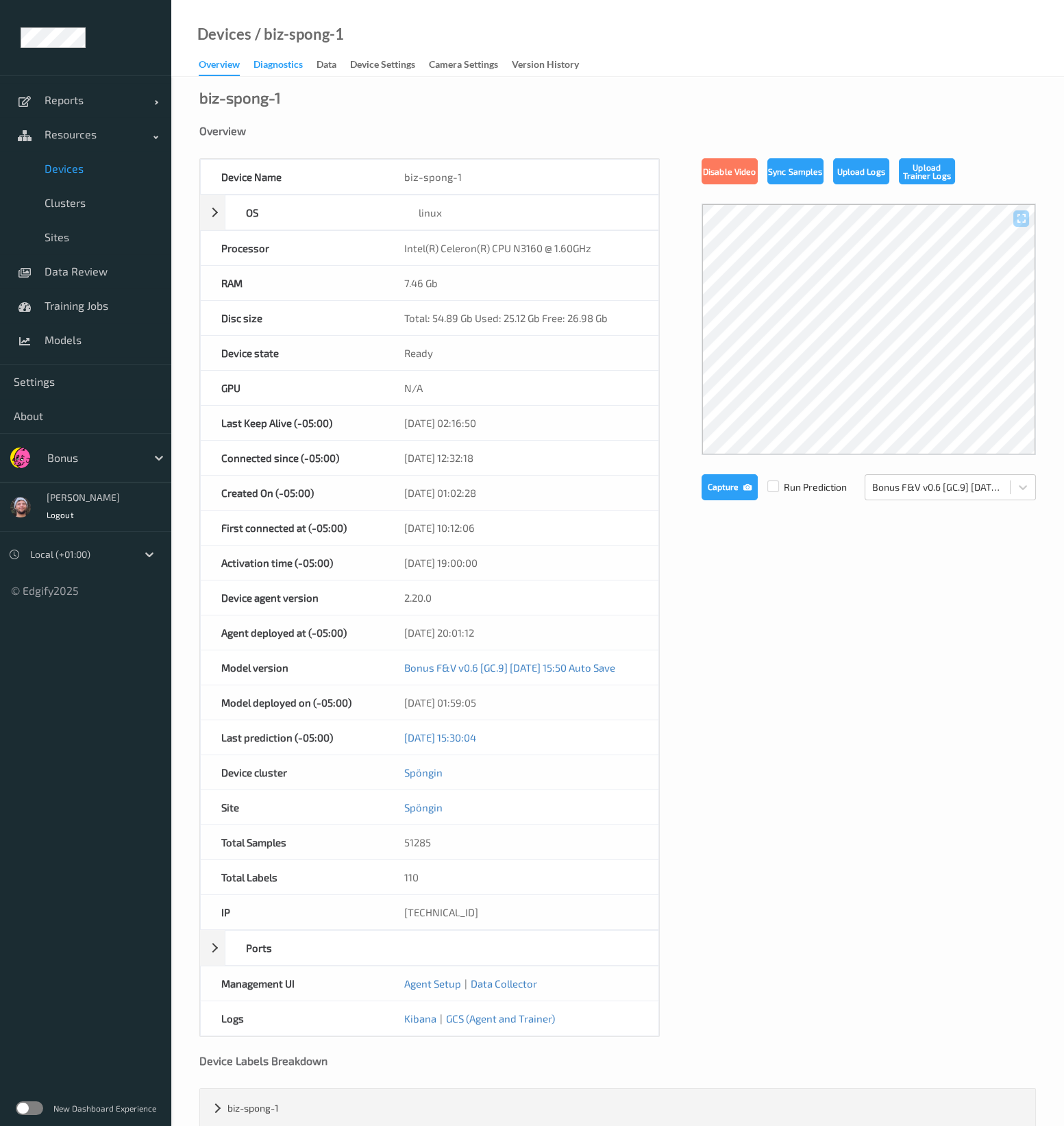
click at [282, 58] on div "Diagnostics" at bounding box center [277, 66] width 50 height 17
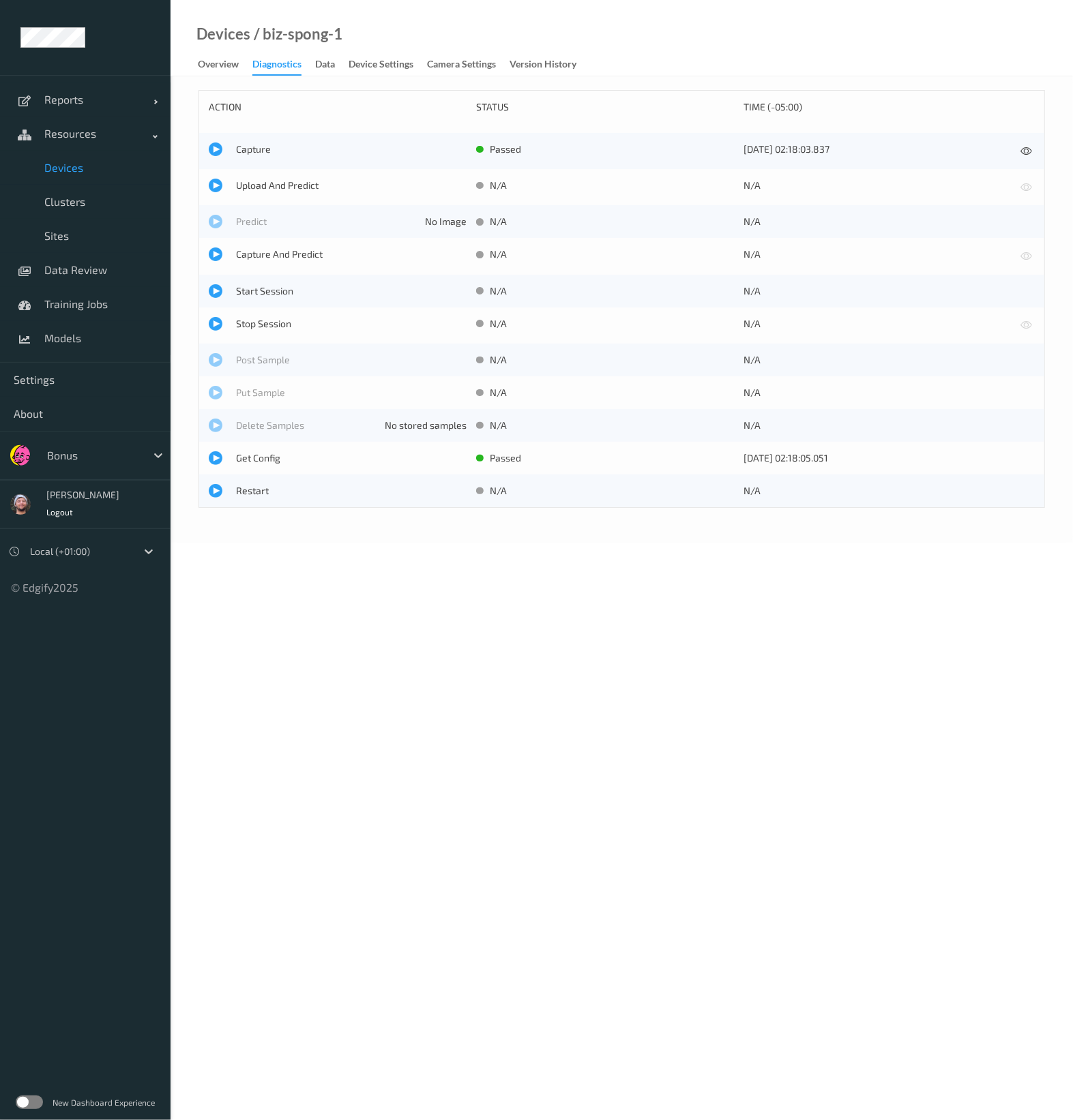
click at [268, 199] on div "Upload And Predict N/A N/A" at bounding box center [621, 187] width 845 height 36
click at [271, 190] on span "Upload And Predict" at bounding box center [351, 185] width 231 height 14
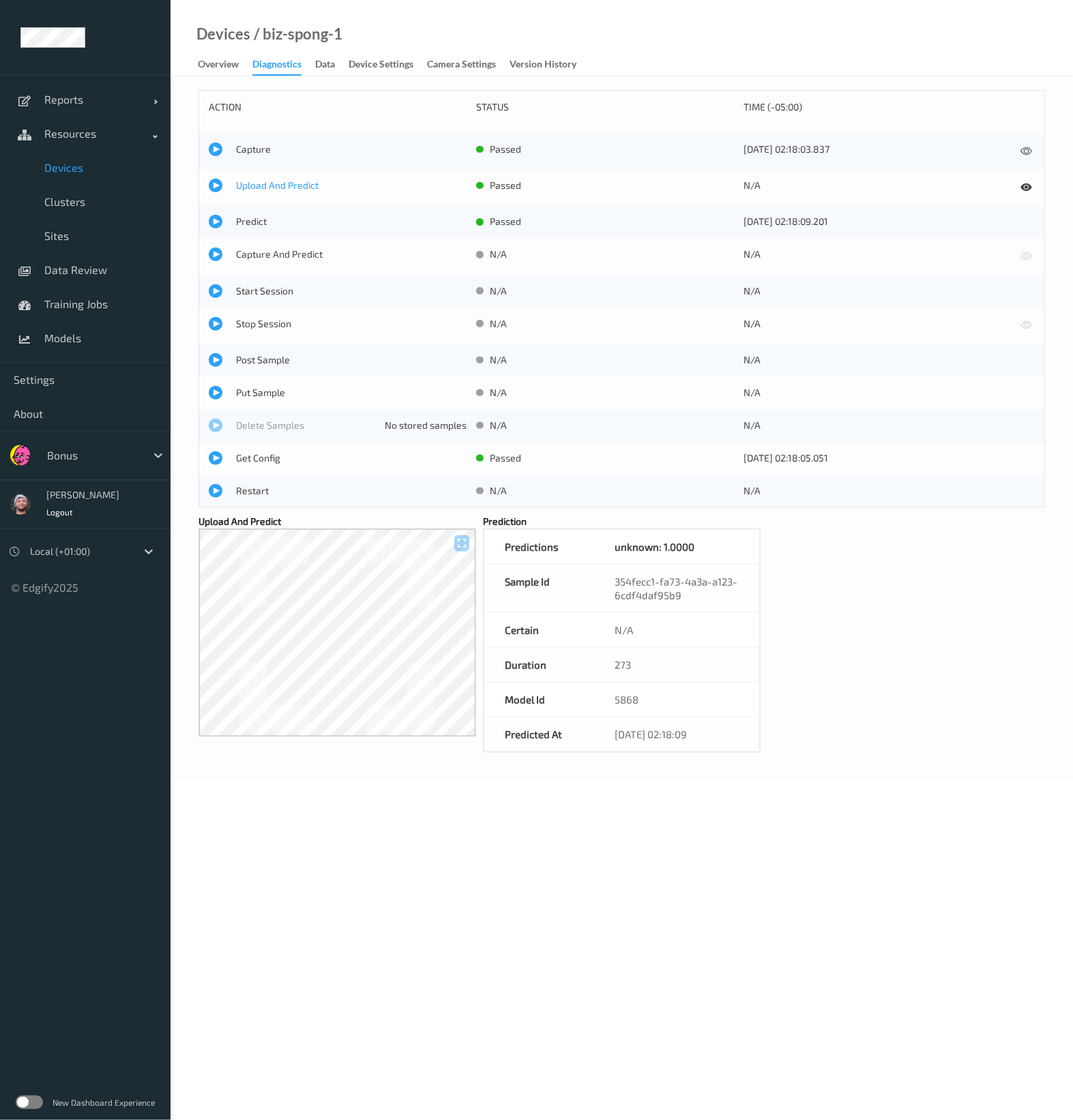
click at [298, 180] on span "Upload And Predict" at bounding box center [351, 185] width 231 height 14
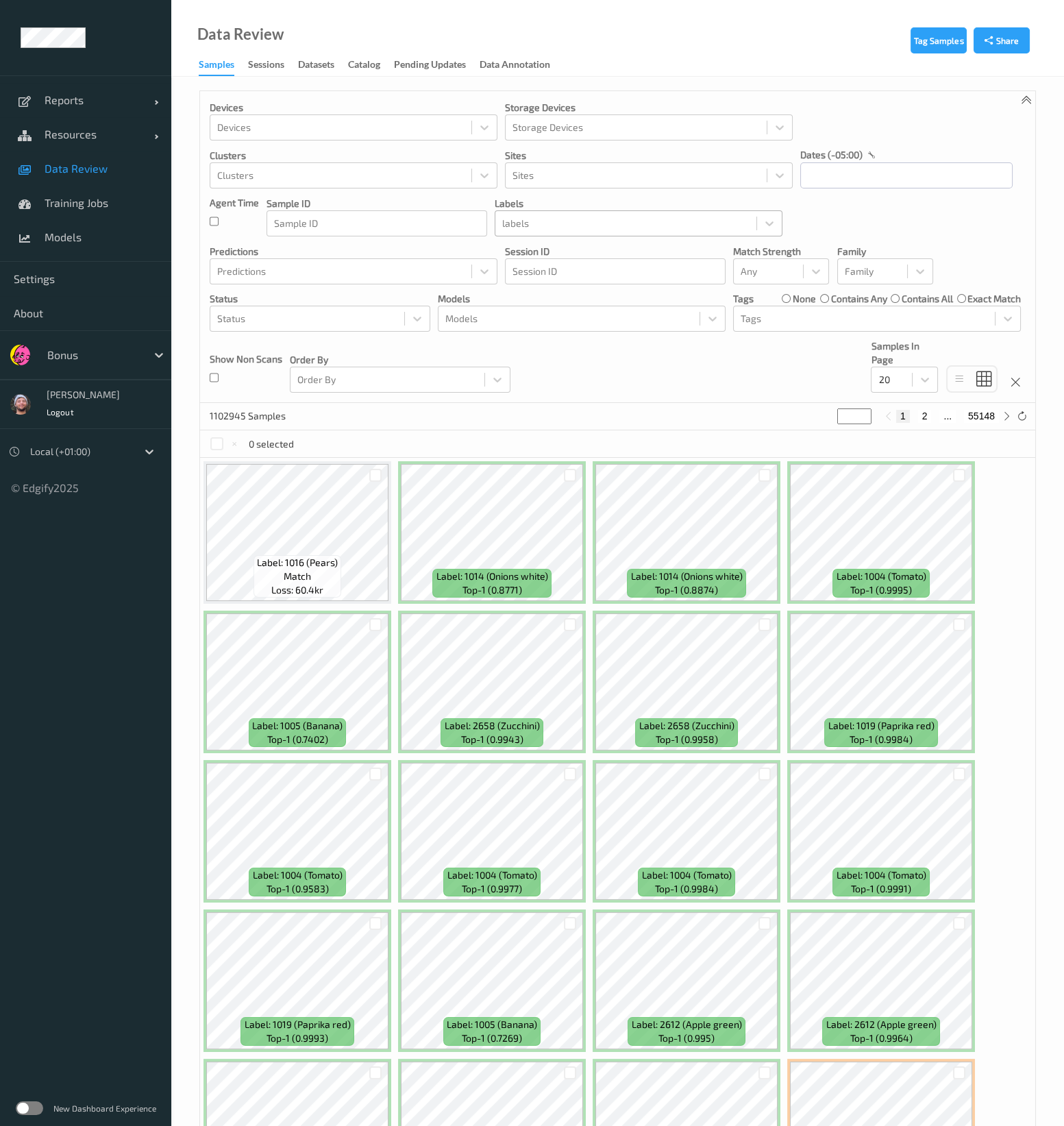
click at [584, 228] on div at bounding box center [626, 223] width 248 height 17
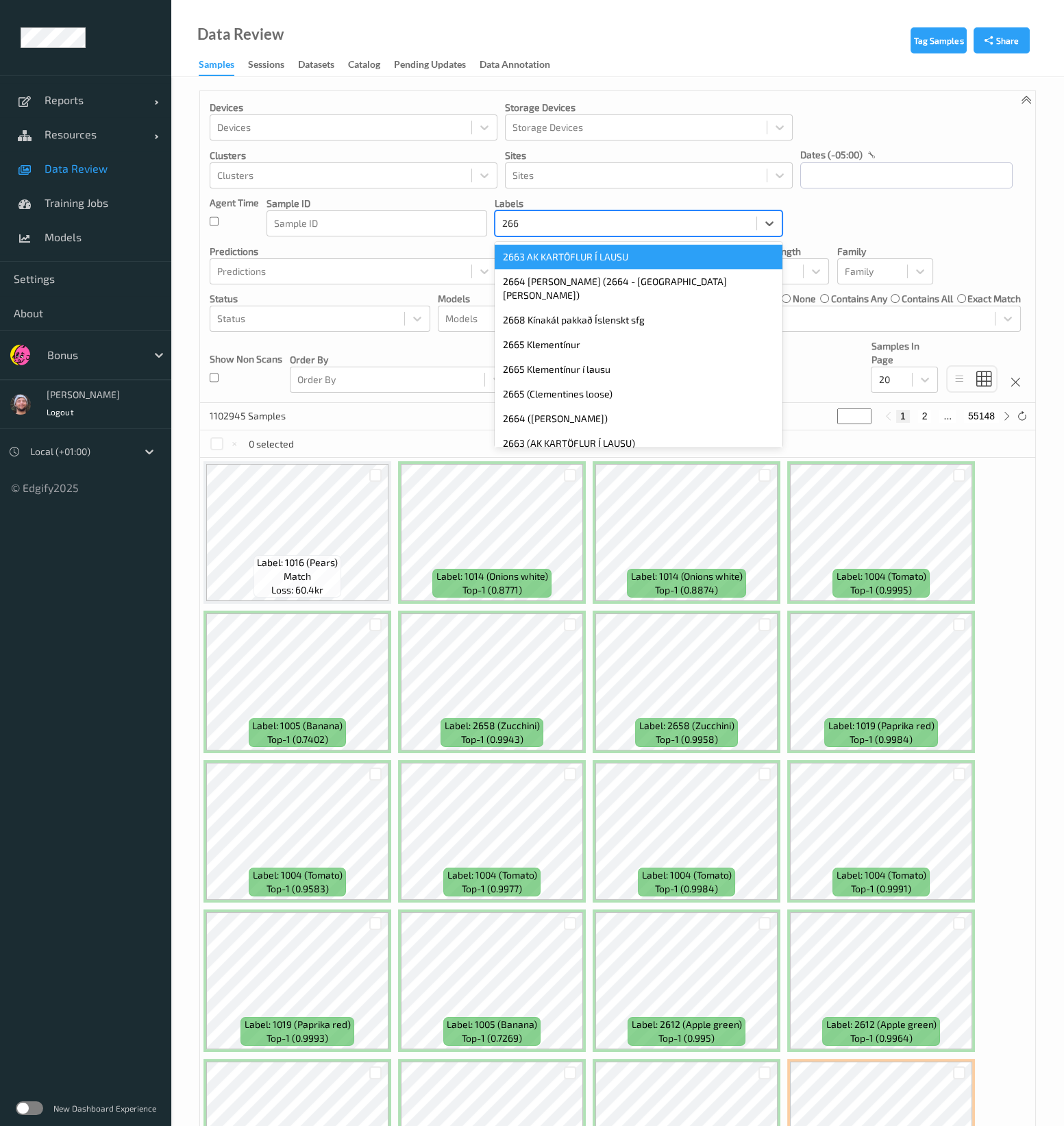
type input "2668"
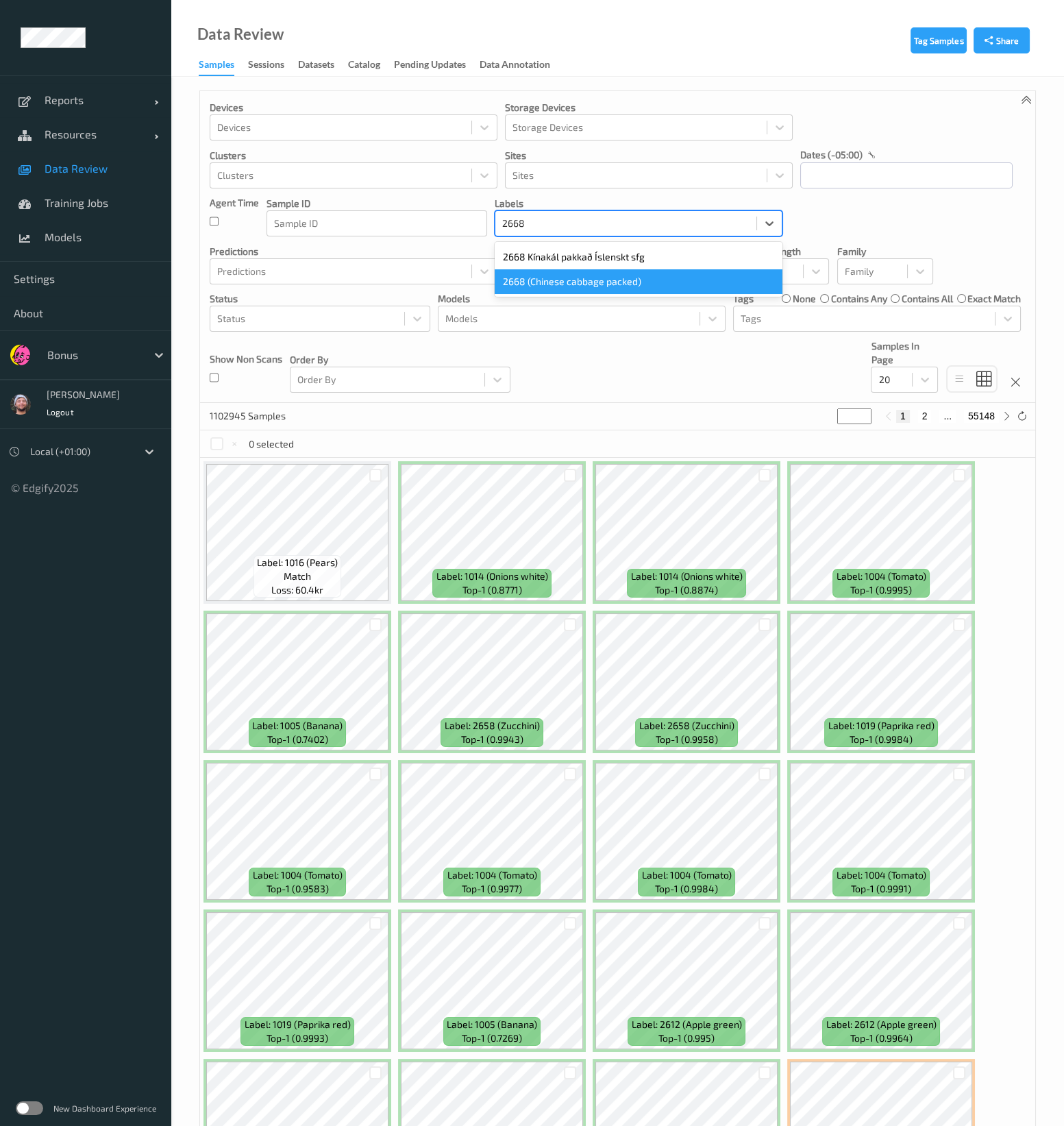
click at [586, 271] on div "2668 (Chinese cabbage packed)" at bounding box center [639, 281] width 288 height 24
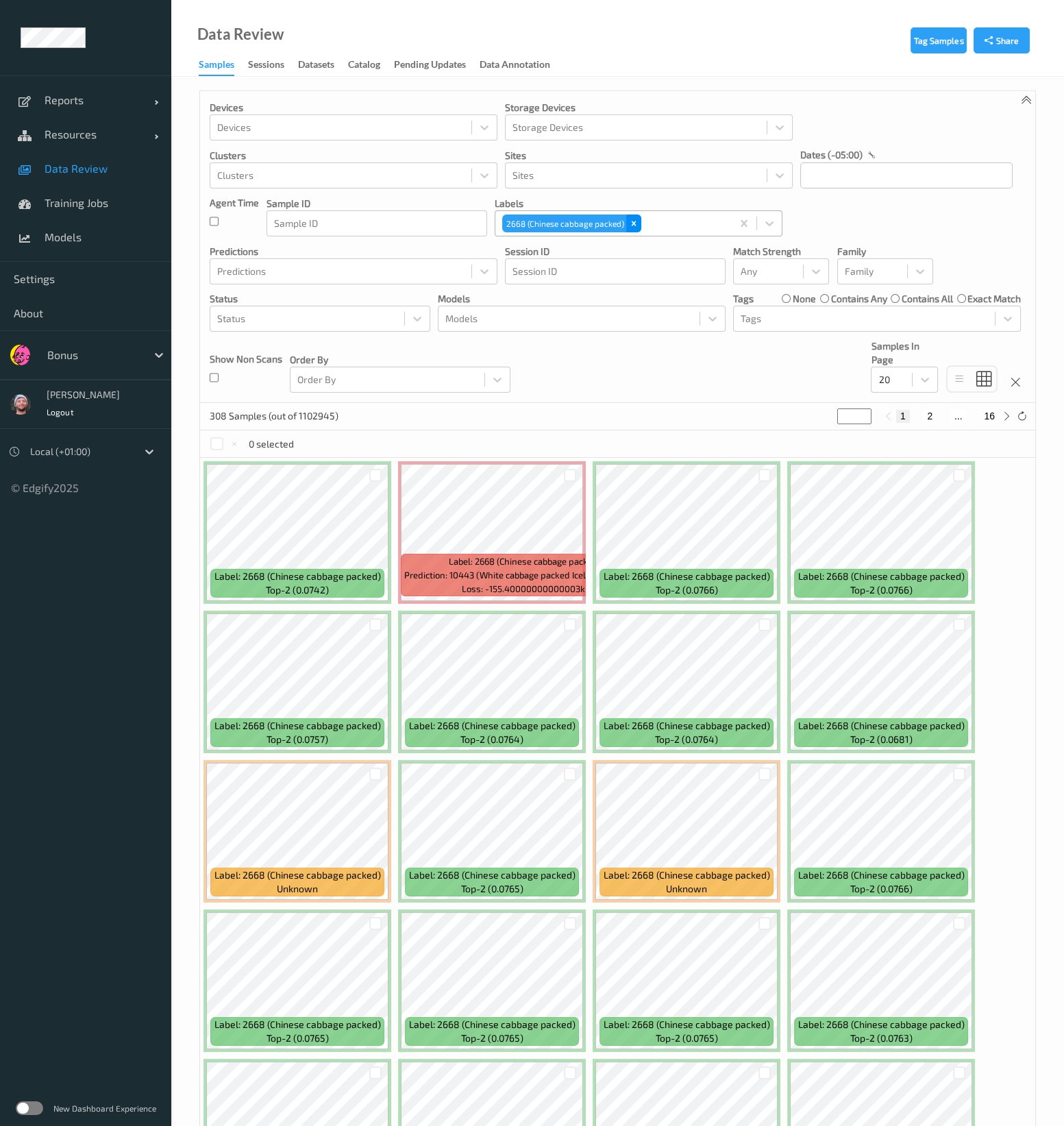
click at [629, 222] on icon "Remove 2668 (Chinese cabbage packed)" at bounding box center [633, 223] width 9 height 9
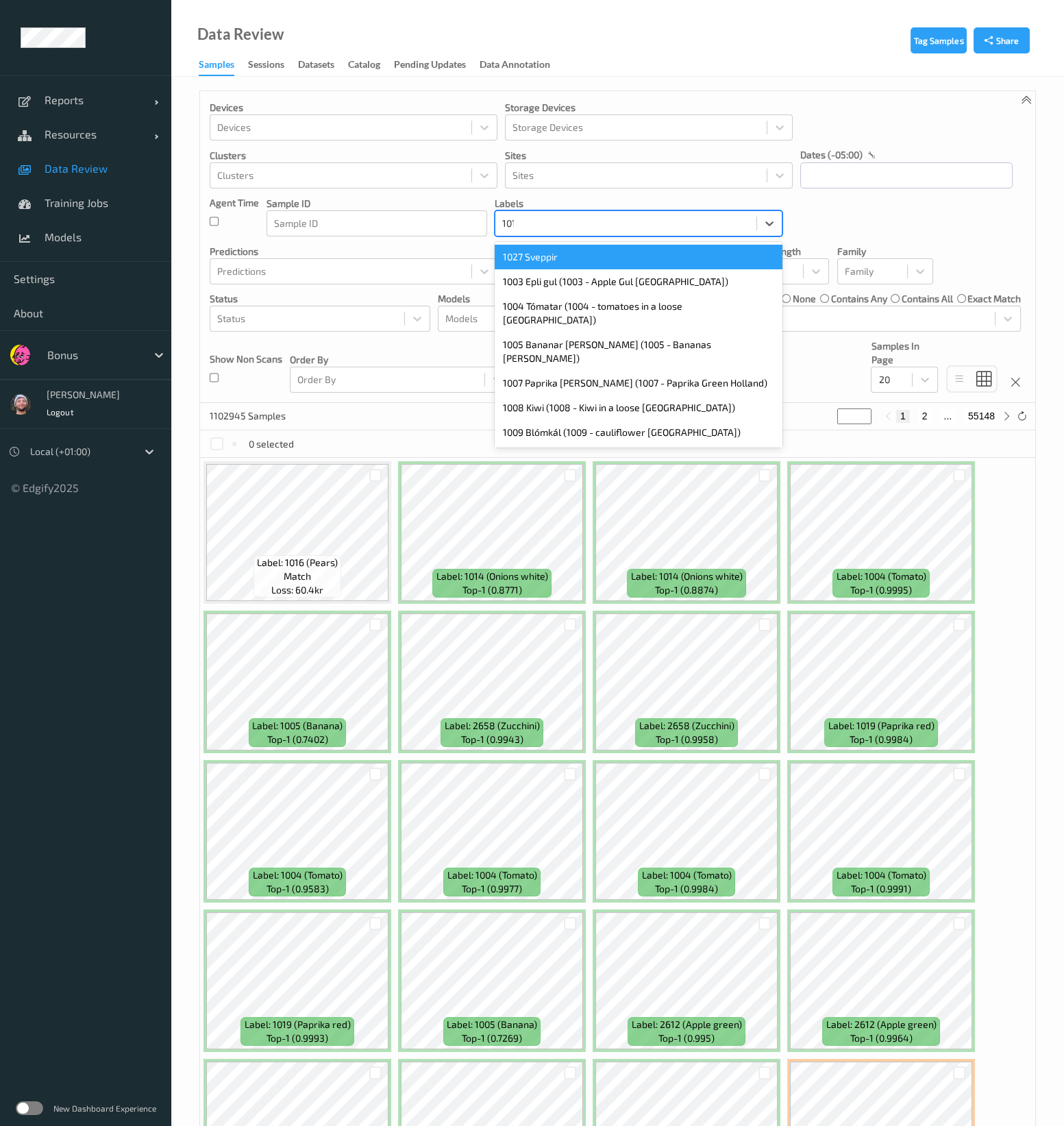
type input "1010"
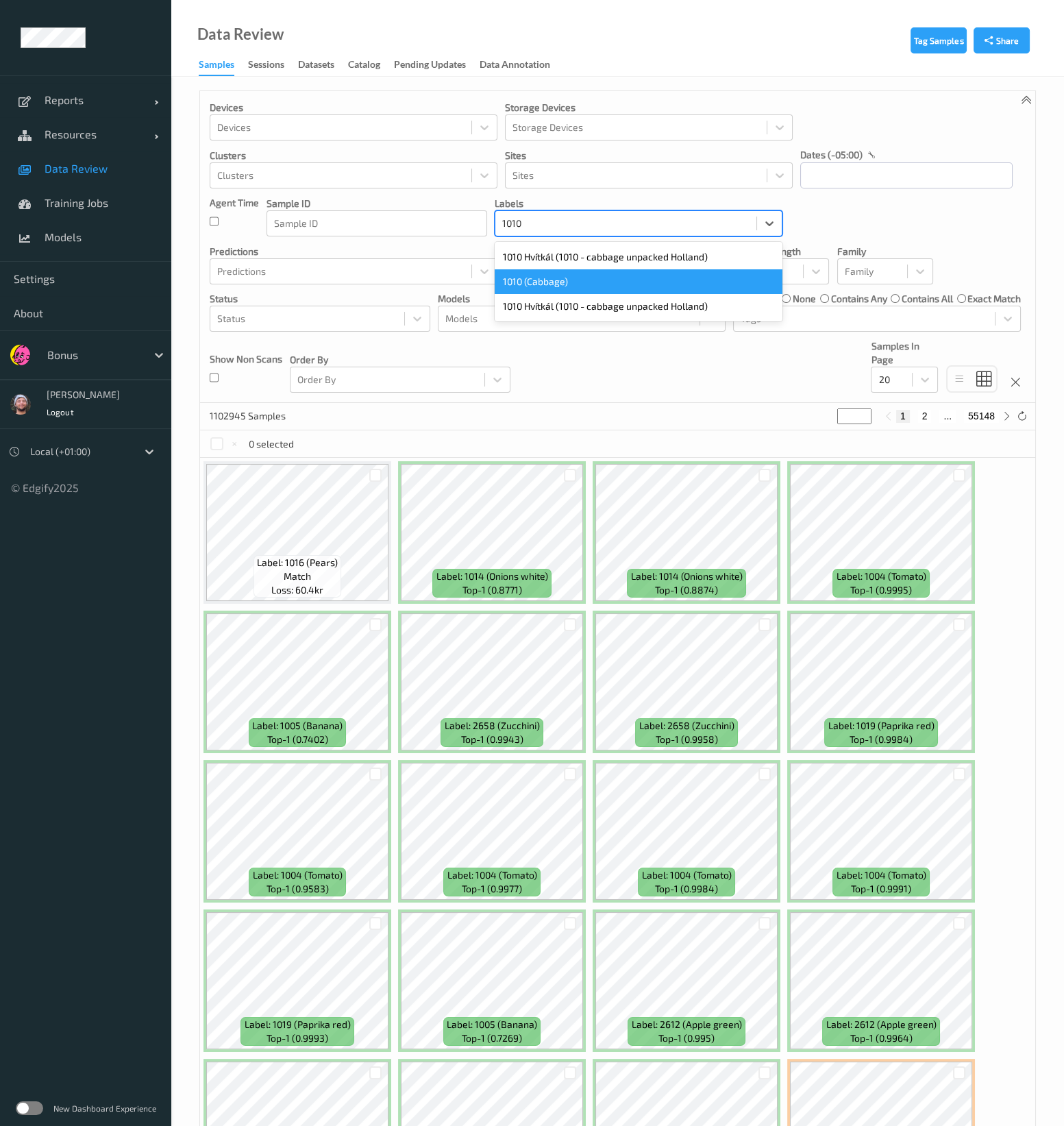
click at [626, 273] on div "1010 (Cabbage)" at bounding box center [639, 281] width 288 height 24
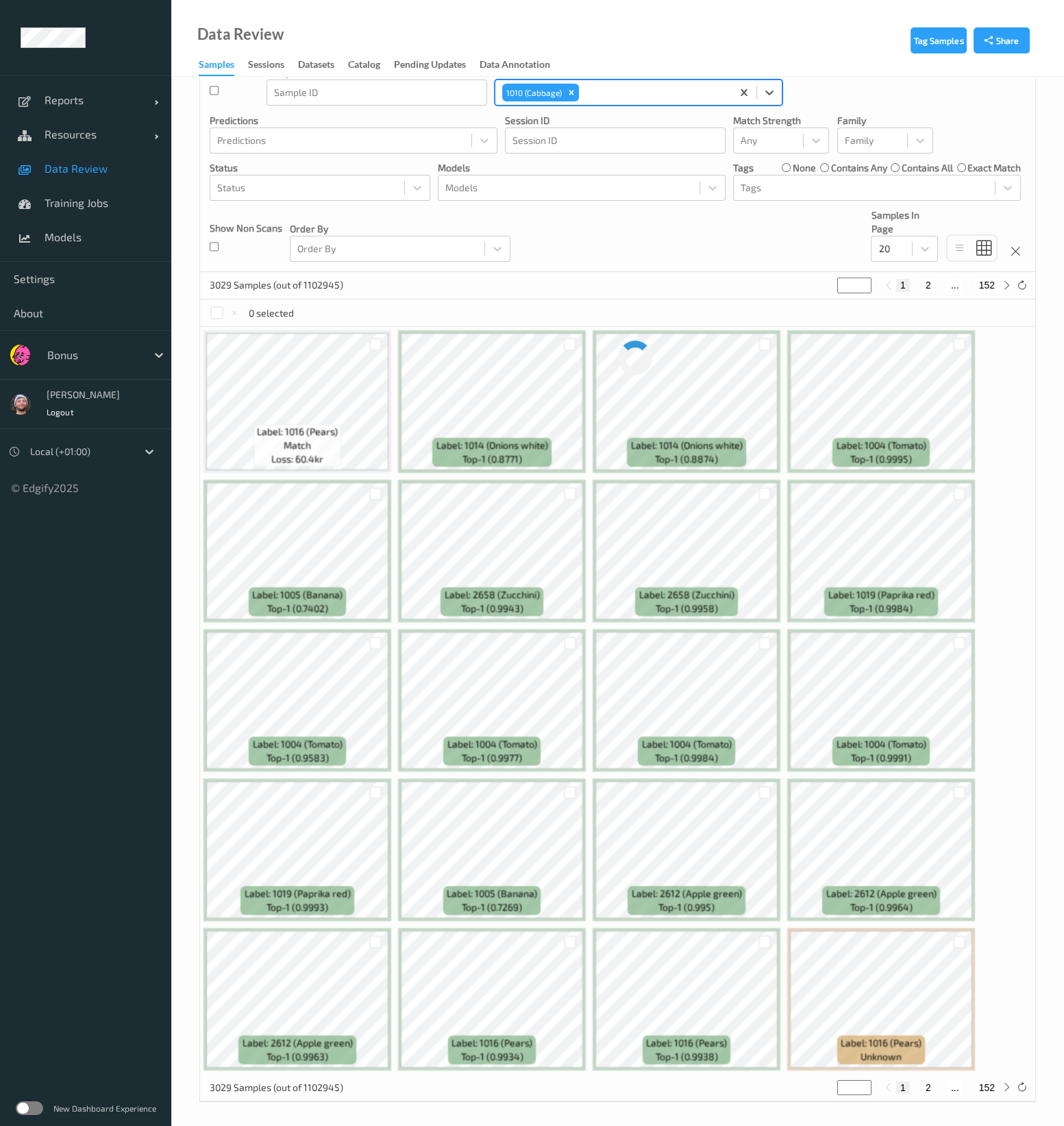
scroll to position [132, 0]
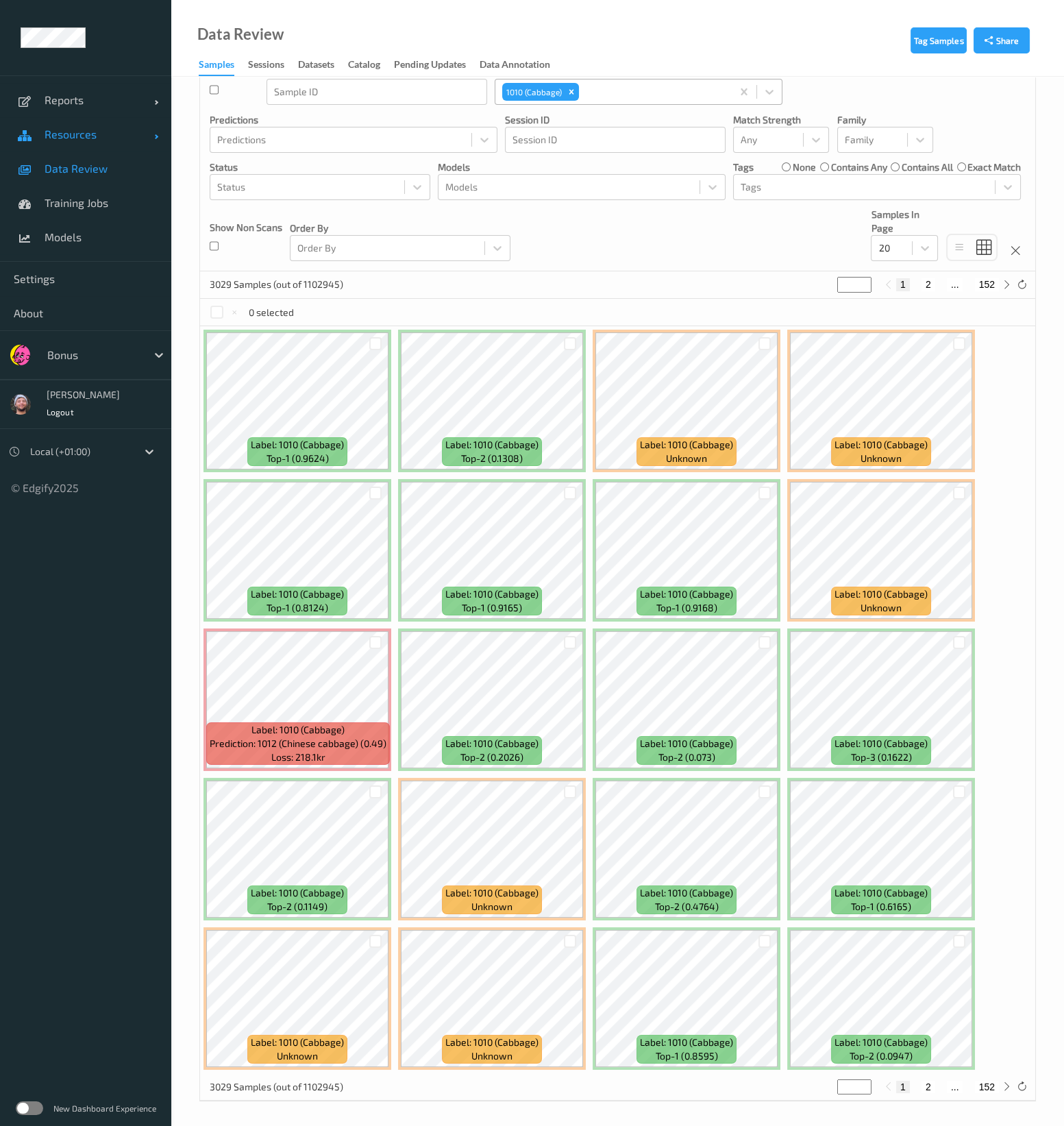
click at [113, 124] on link "Resources" at bounding box center [85, 134] width 171 height 35
click at [108, 165] on span "Data Review" at bounding box center [101, 168] width 113 height 14
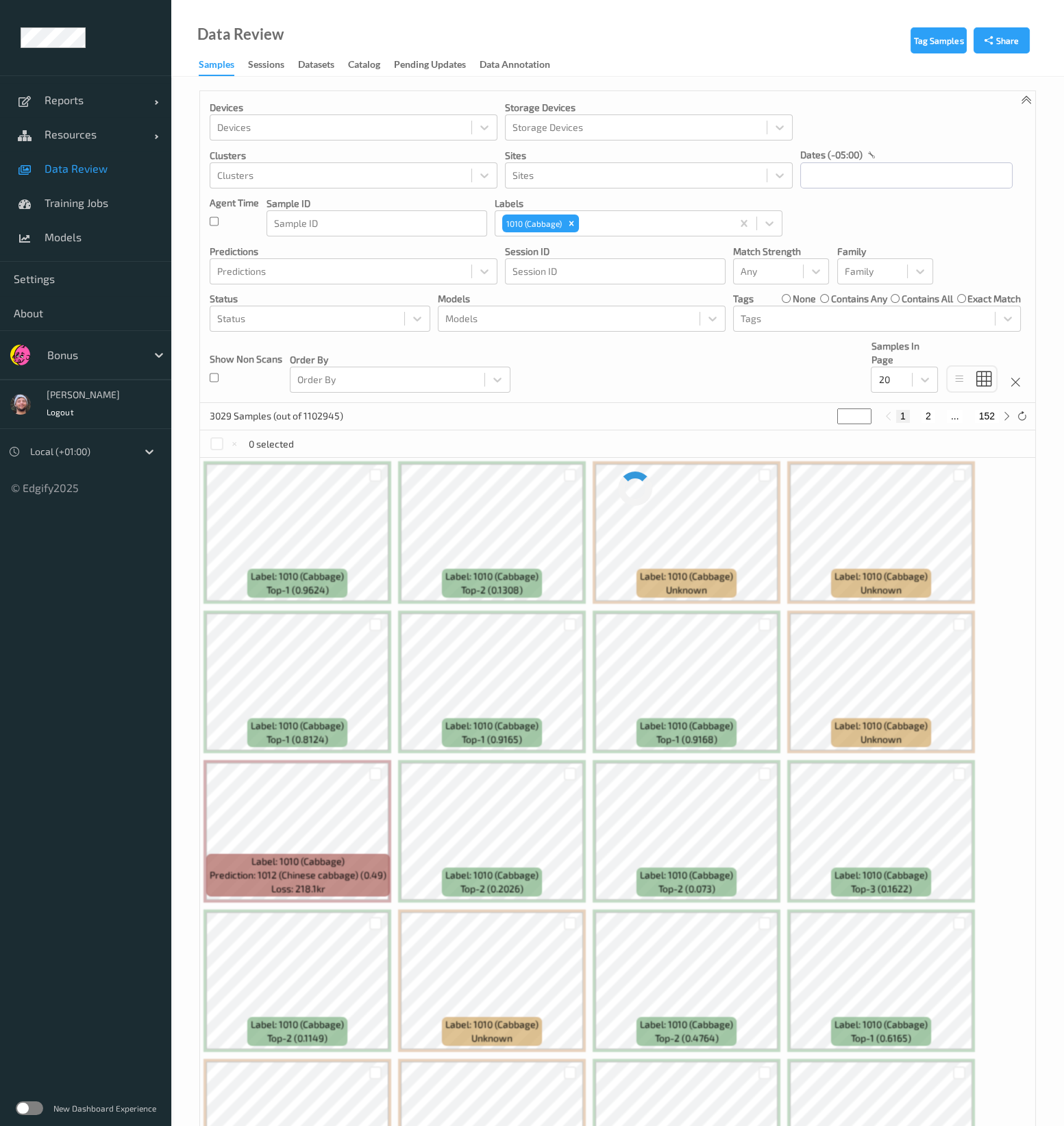
click at [100, 151] on link "Data Review" at bounding box center [85, 168] width 171 height 35
click at [76, 138] on span "Resources" at bounding box center [99, 134] width 109 height 14
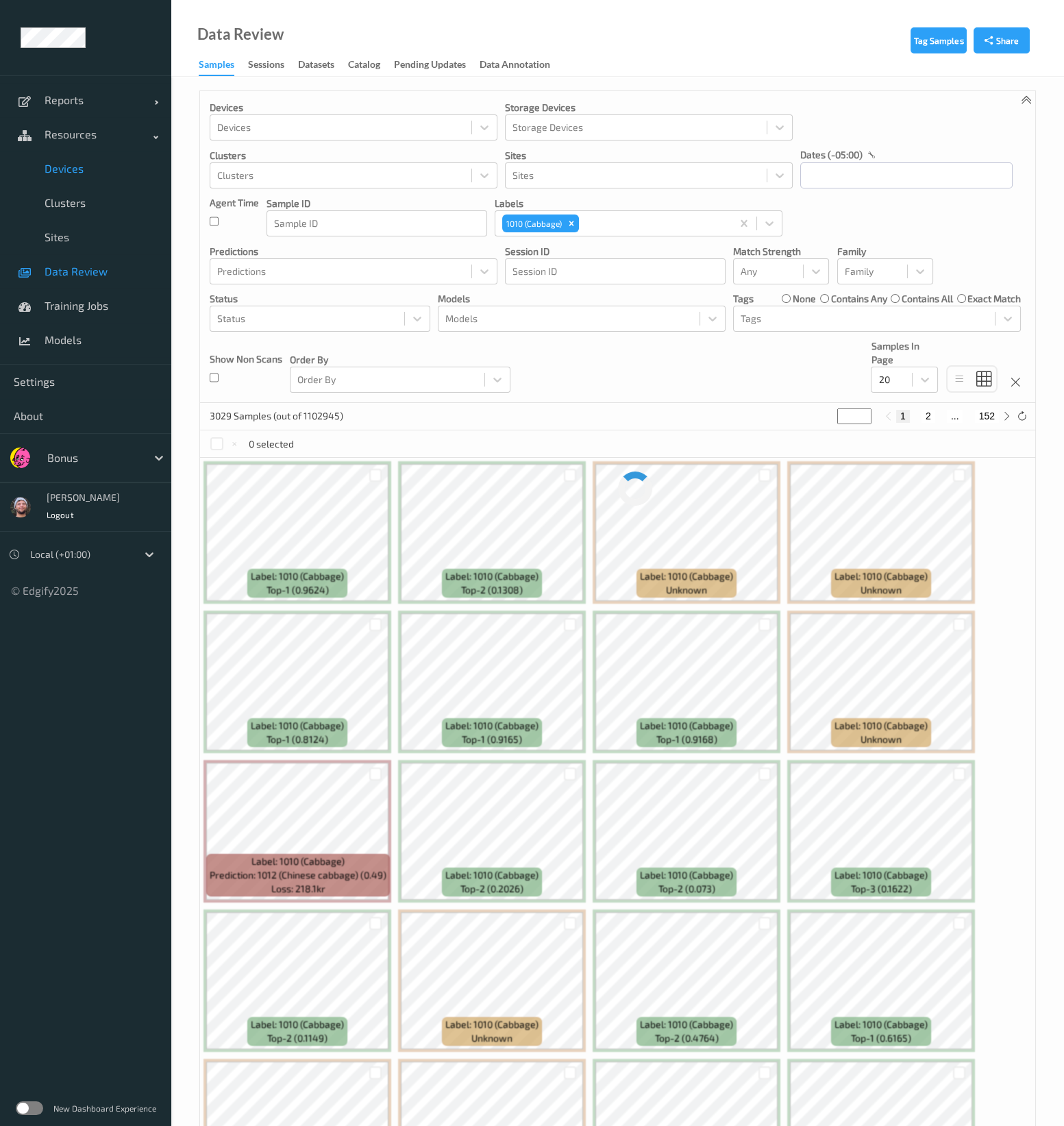
click at [86, 157] on link "Devices" at bounding box center [85, 168] width 171 height 35
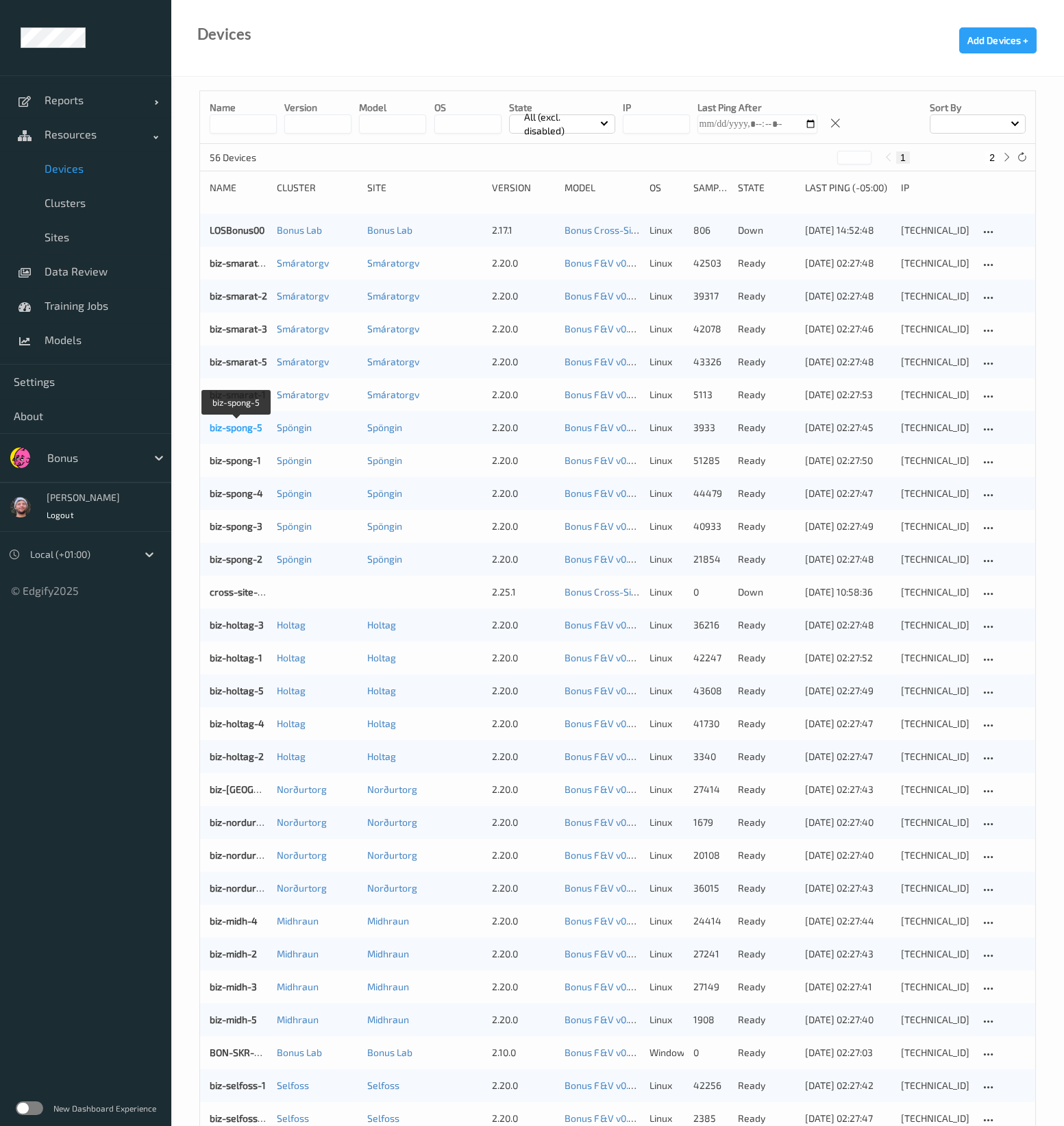
click at [234, 421] on link "biz-spong-5" at bounding box center [235, 427] width 52 height 11
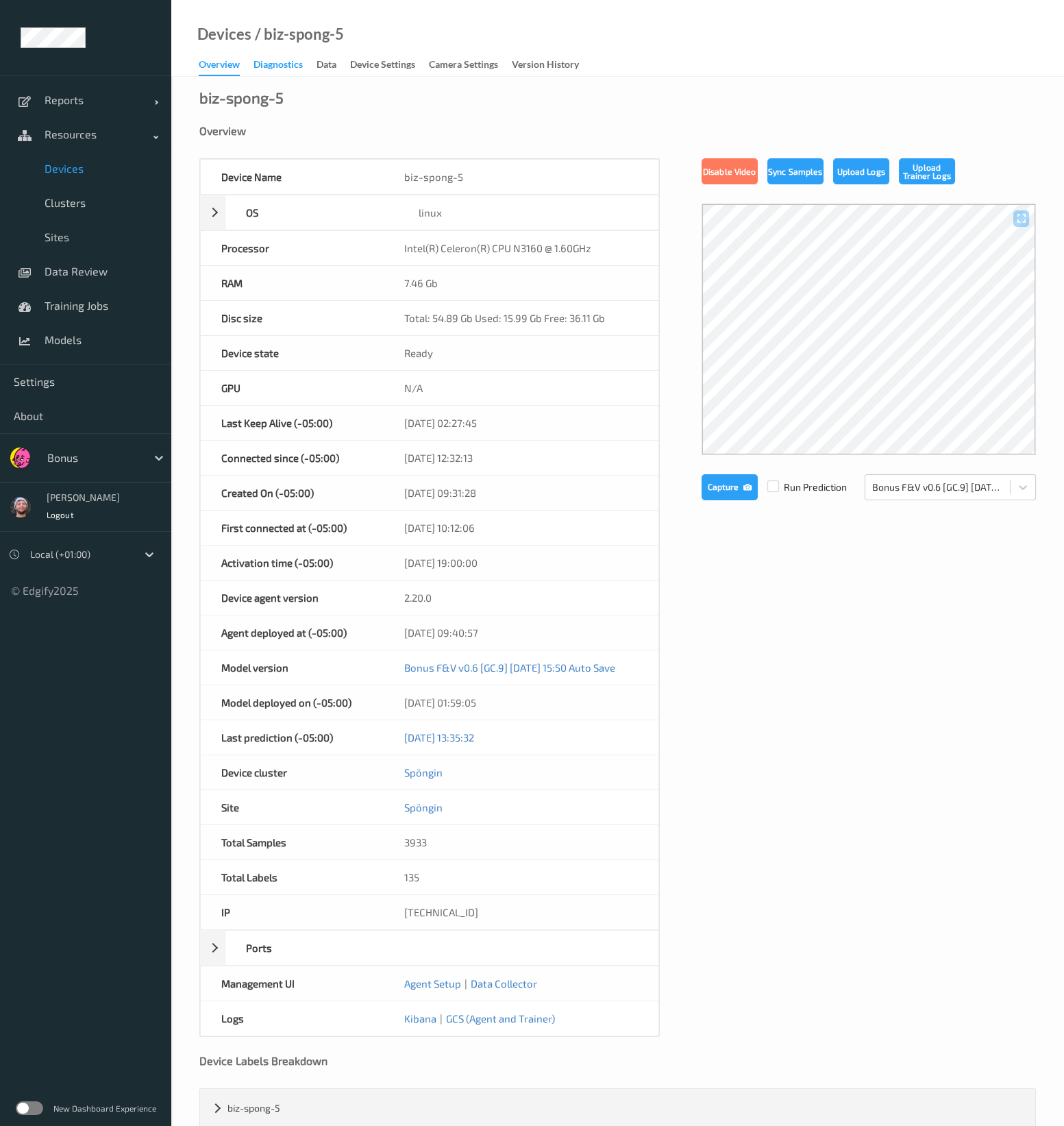
click at [292, 73] on div "Diagnostics" at bounding box center [277, 66] width 50 height 17
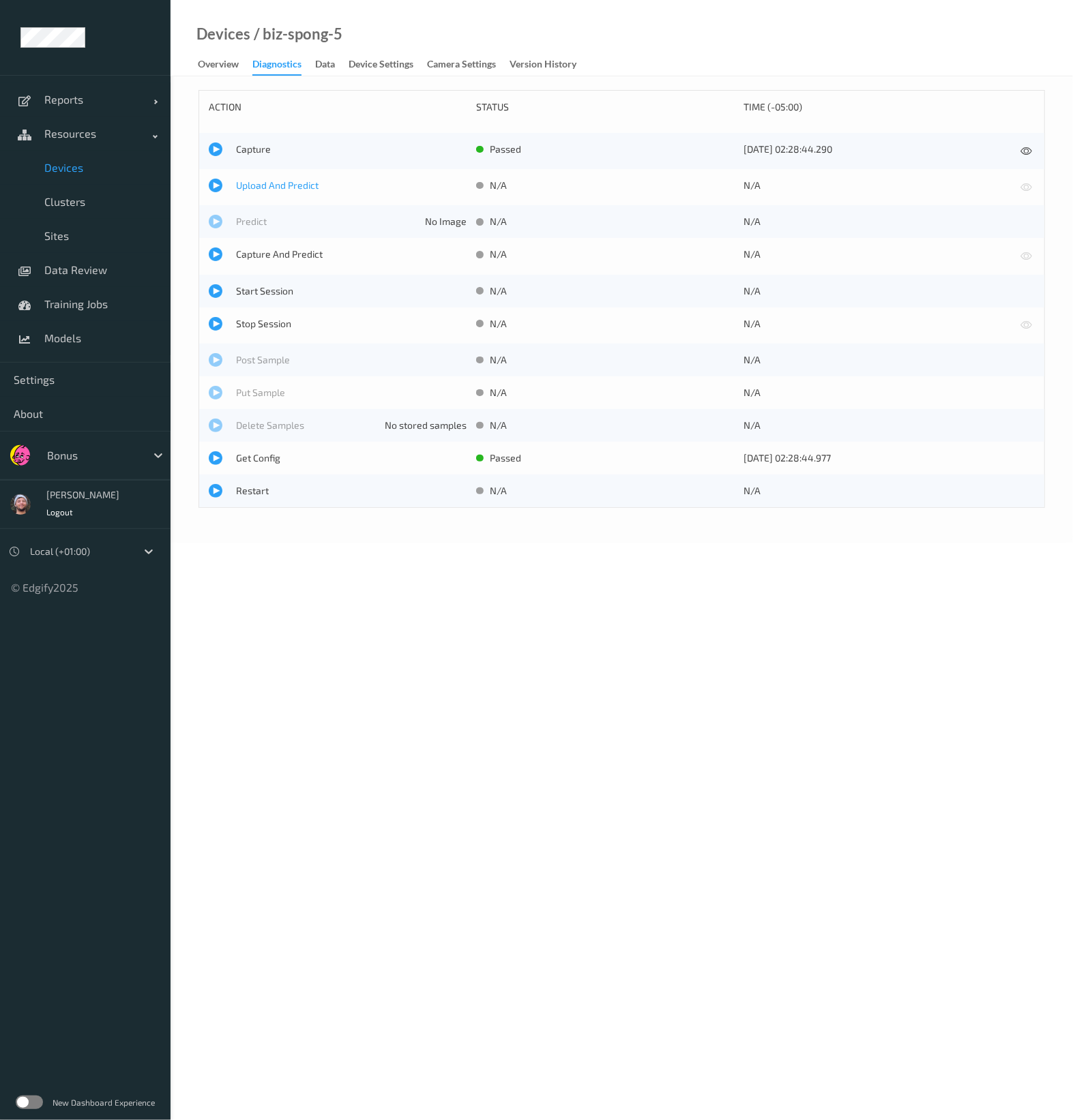
click at [278, 185] on span "Upload And Predict" at bounding box center [351, 185] width 231 height 14
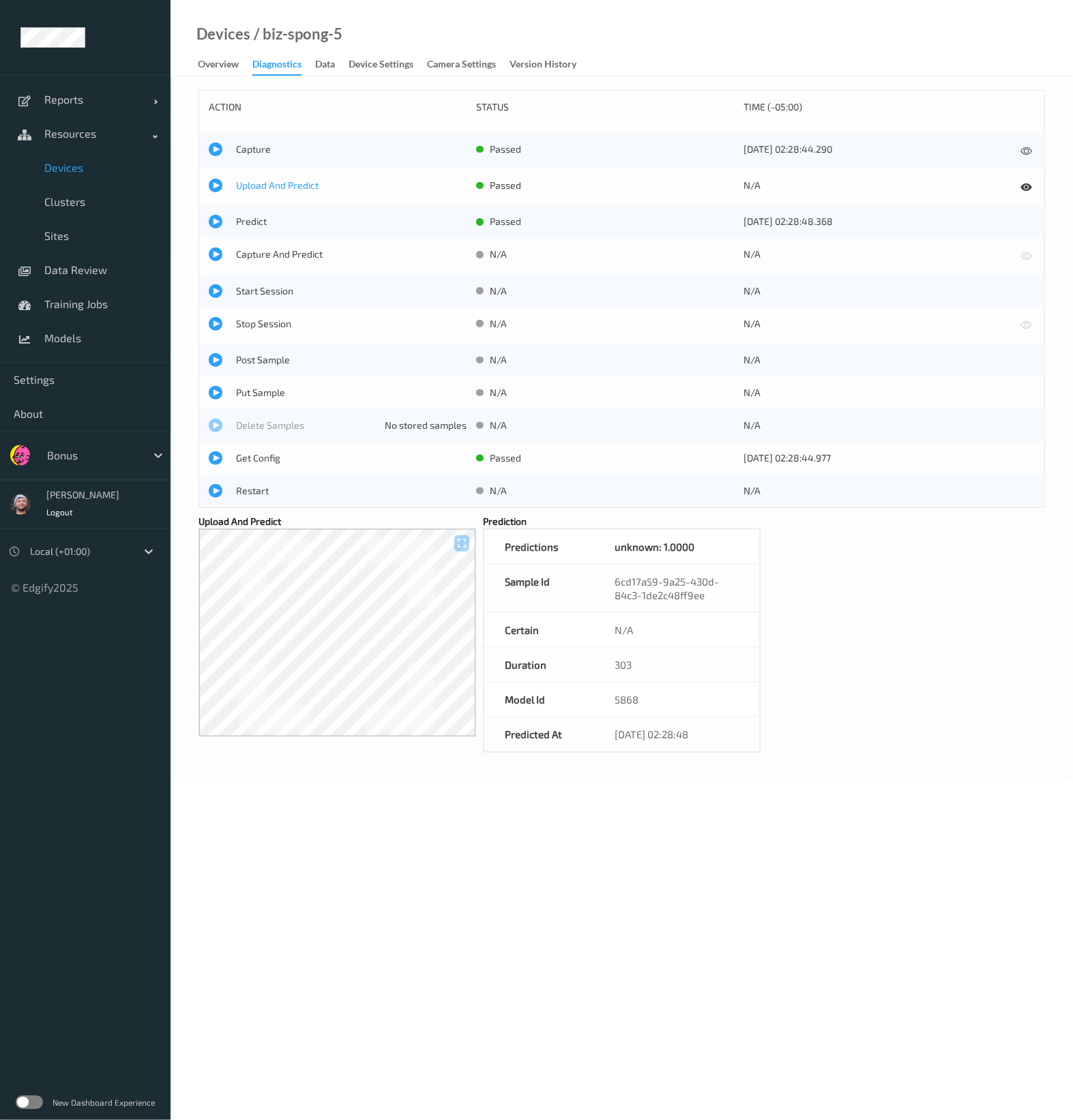
click at [248, 183] on span "Upload And Predict" at bounding box center [351, 185] width 231 height 14
click at [258, 191] on span "Upload And Predict" at bounding box center [351, 185] width 231 height 14
click at [279, 192] on div "Upload And Predict" at bounding box center [337, 187] width 258 height 17
click at [289, 185] on span "Upload And Predict" at bounding box center [351, 185] width 231 height 14
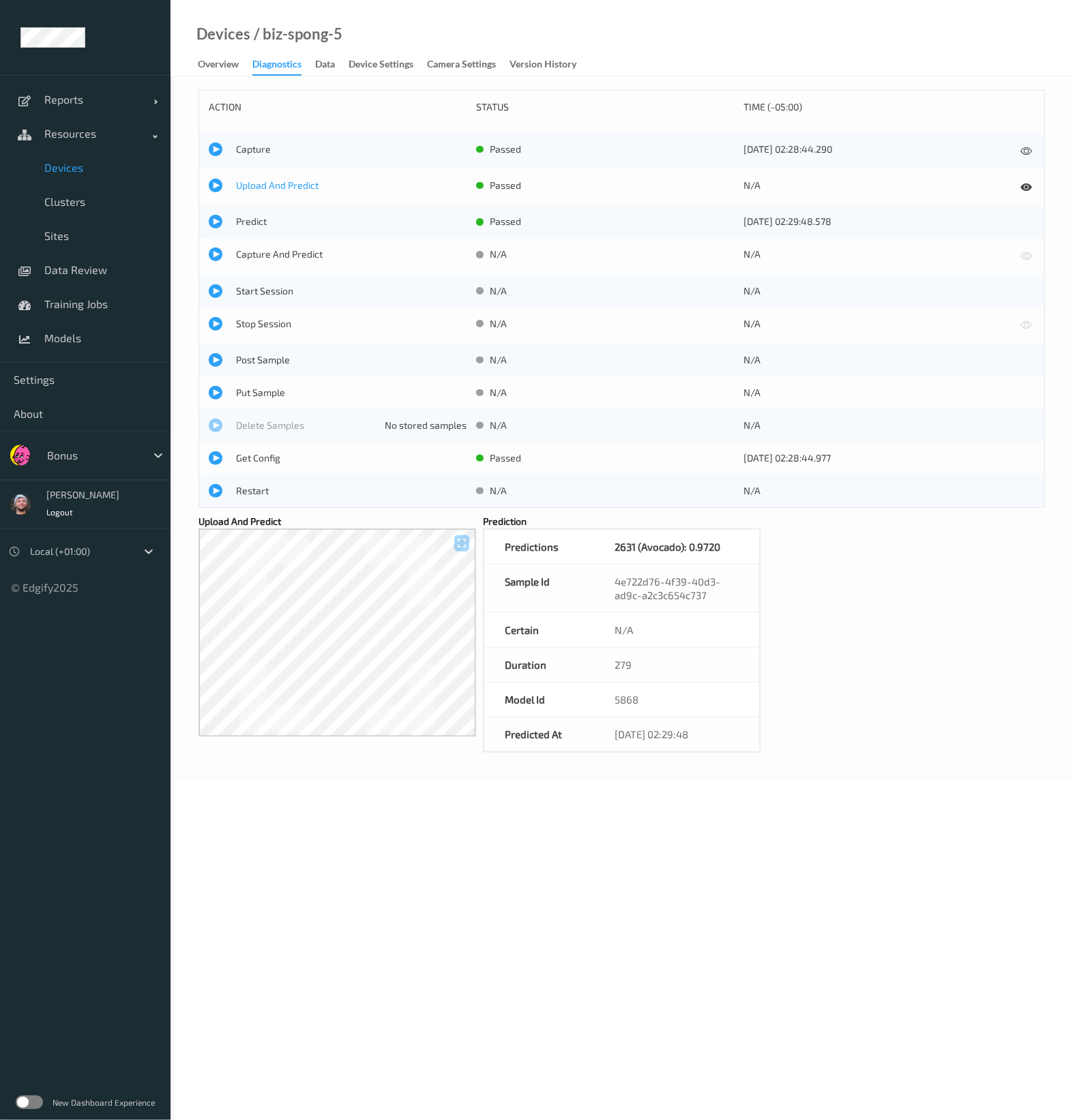
click at [268, 187] on span "Upload And Predict" at bounding box center [351, 185] width 231 height 14
click at [275, 195] on div "Upload And Predict passed N/A" at bounding box center [621, 187] width 845 height 36
click at [298, 191] on span "Upload And Predict" at bounding box center [351, 185] width 231 height 14
click at [78, 165] on span "Devices" at bounding box center [100, 167] width 113 height 14
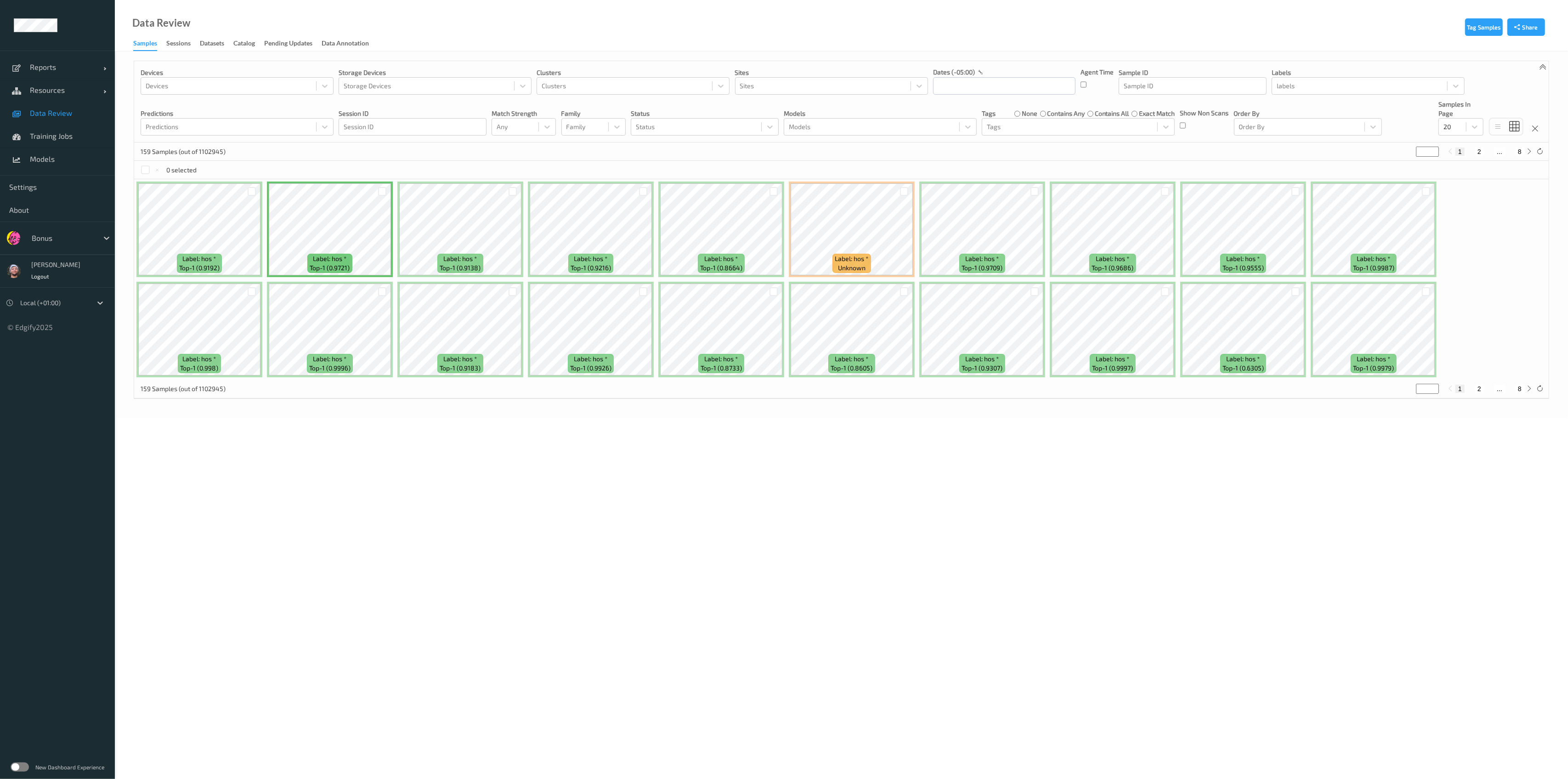
click at [59, 243] on div at bounding box center [63, 238] width 62 height 11
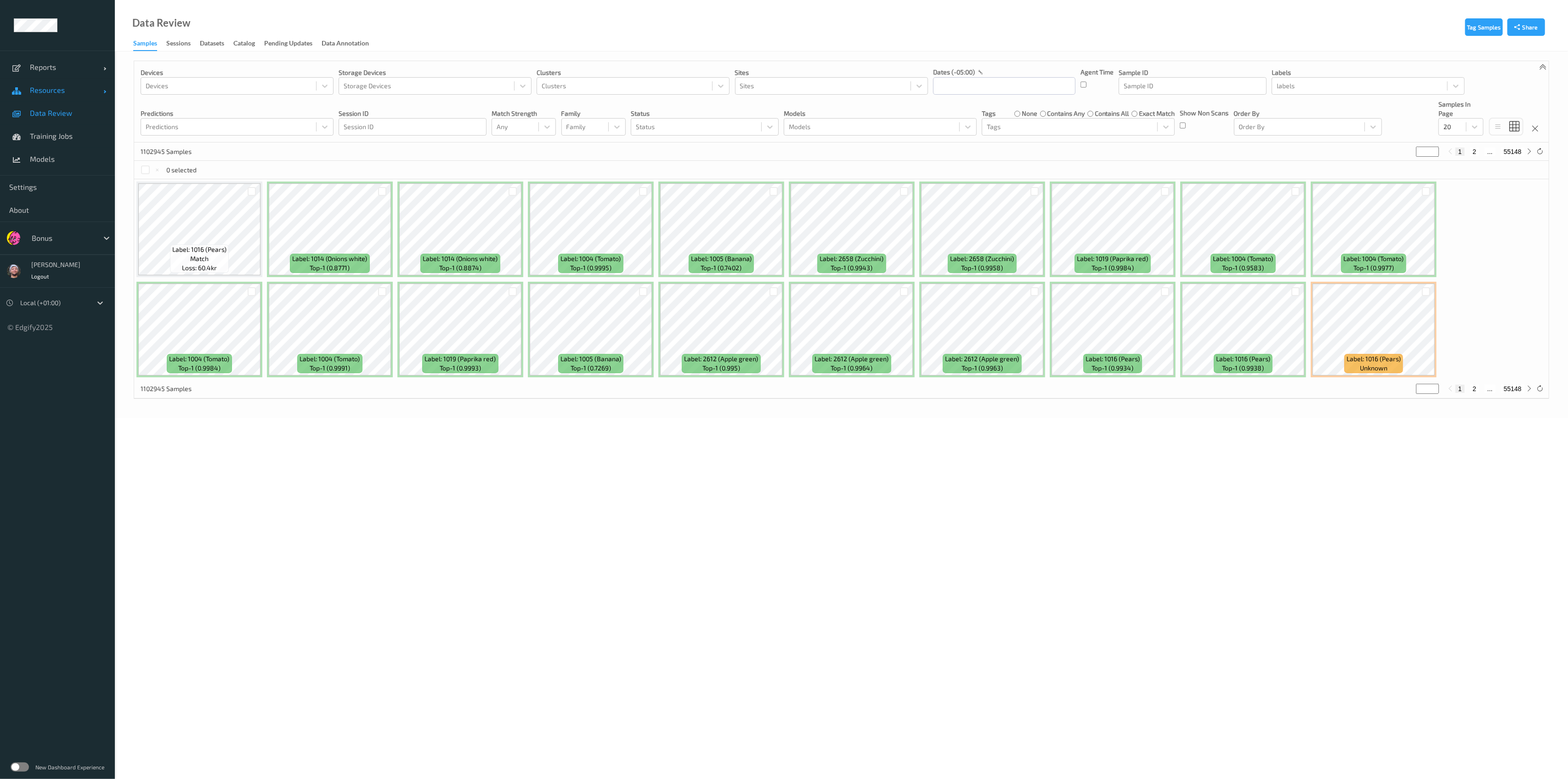
click at [59, 90] on span "Resources" at bounding box center [66, 90] width 73 height 9
click at [63, 120] on link "Devices" at bounding box center [57, 113] width 115 height 23
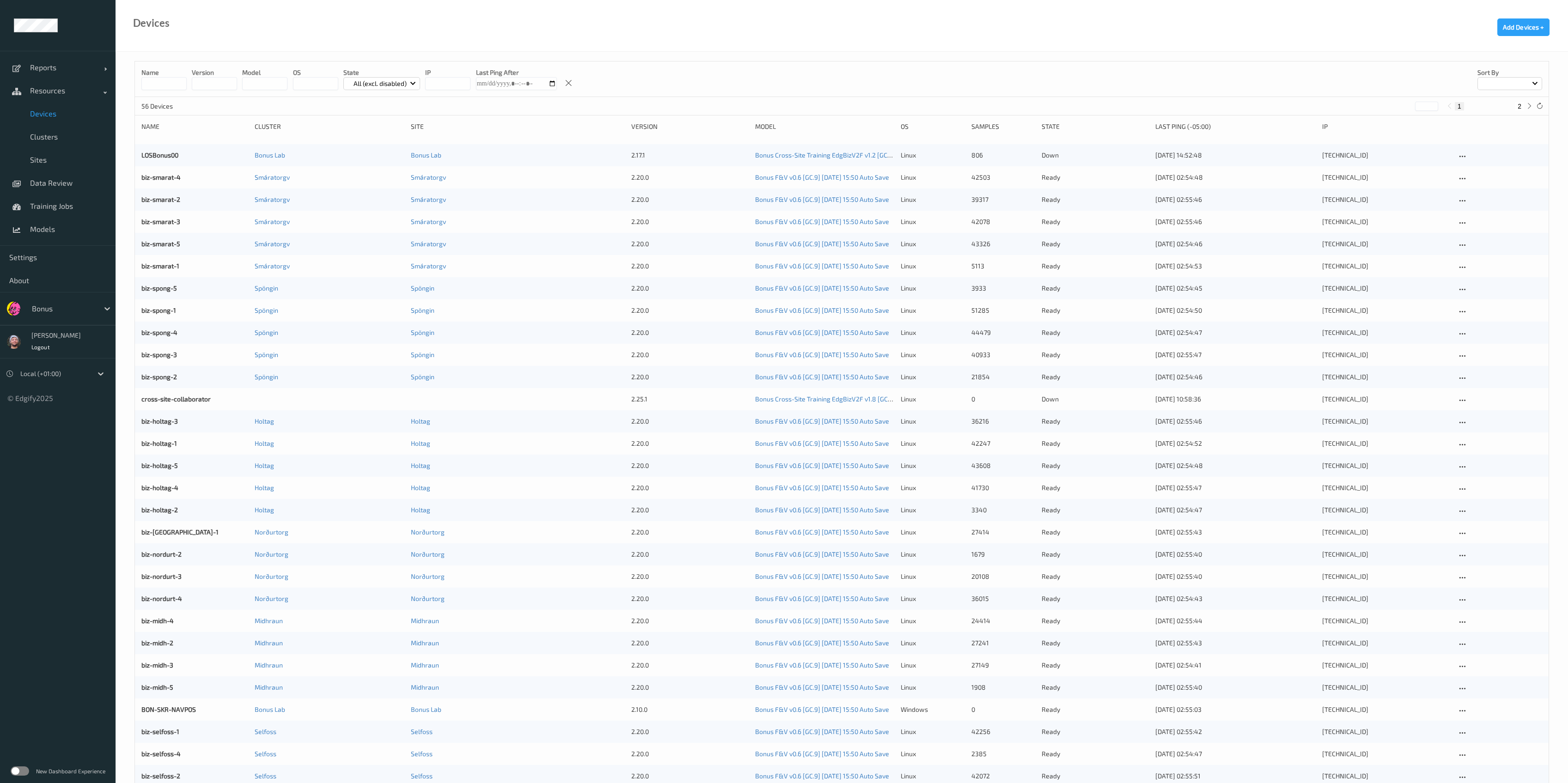
click at [176, 515] on div "biz-holtag-2 Holtag Holtag 2.20.0 Bonus F&V v0.6 [GC.9] [DATE] 15:50 Auto Save …" at bounding box center [842, 510] width 1414 height 22
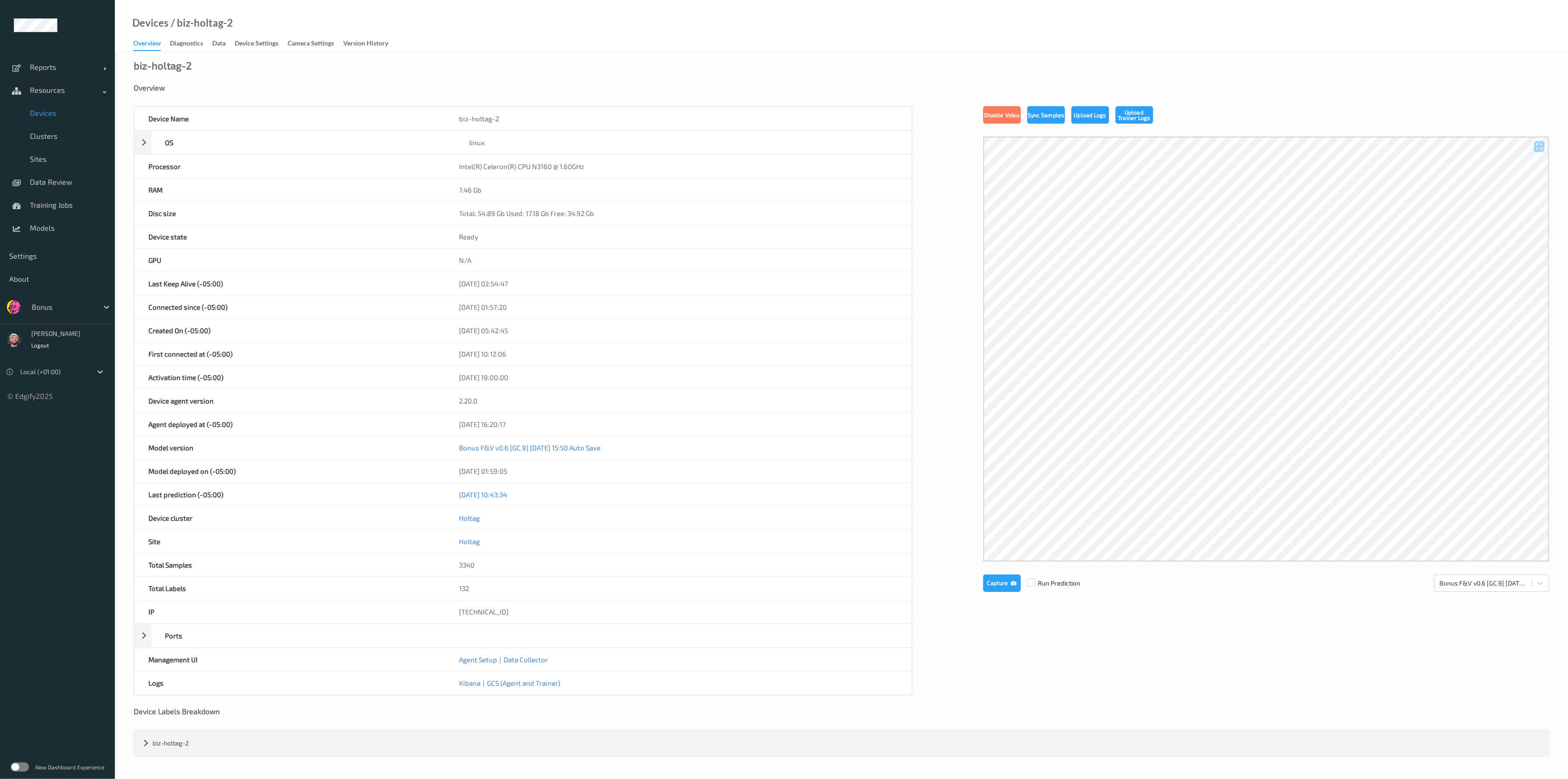
click at [195, 37] on div "Devices / biz-holtag-2" at bounding box center [174, 34] width 118 height 33
click at [186, 48] on div "Diagnostics" at bounding box center [186, 44] width 33 height 11
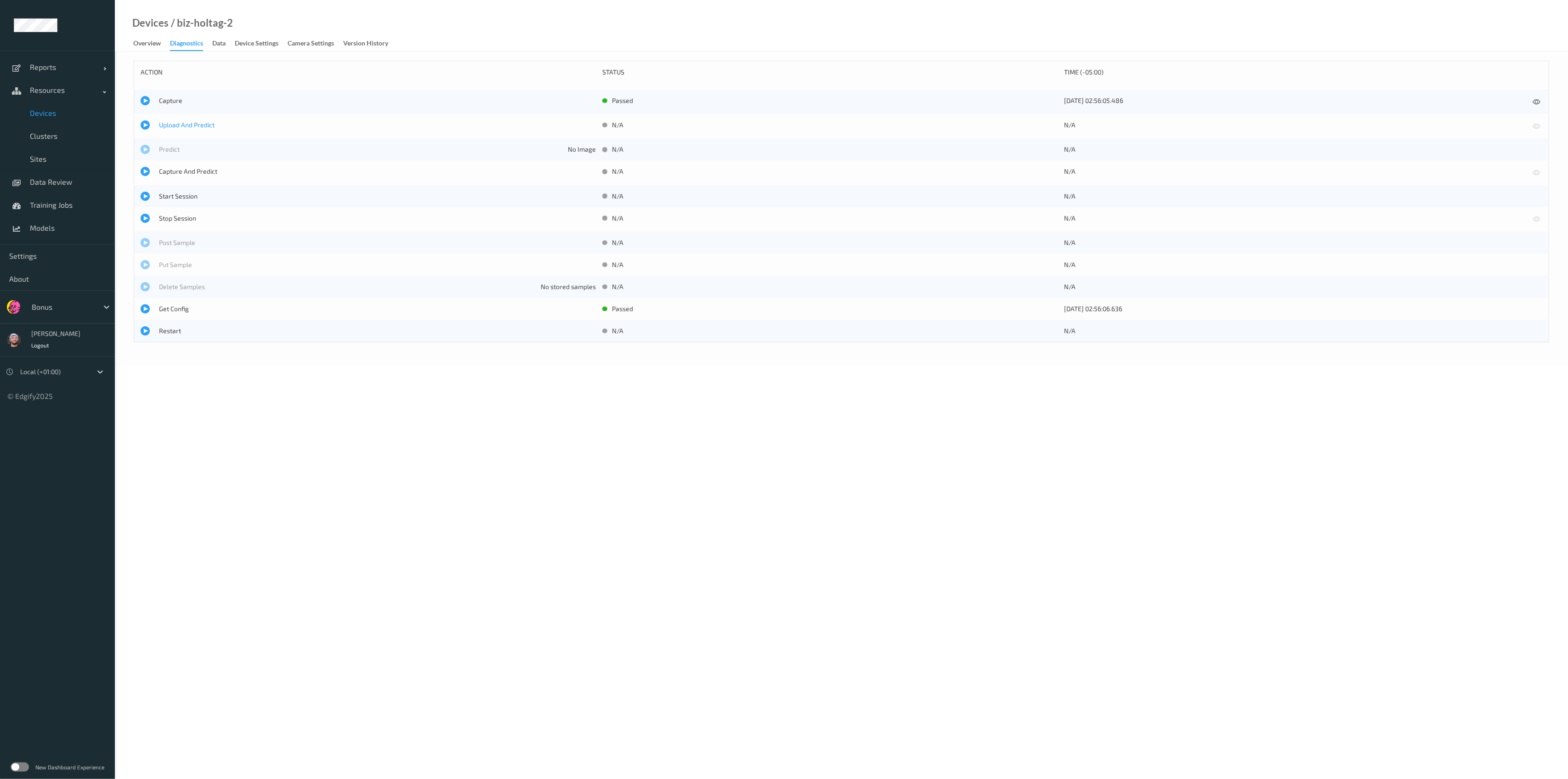
click at [181, 127] on span "Upload And Predict" at bounding box center [377, 125] width 437 height 9
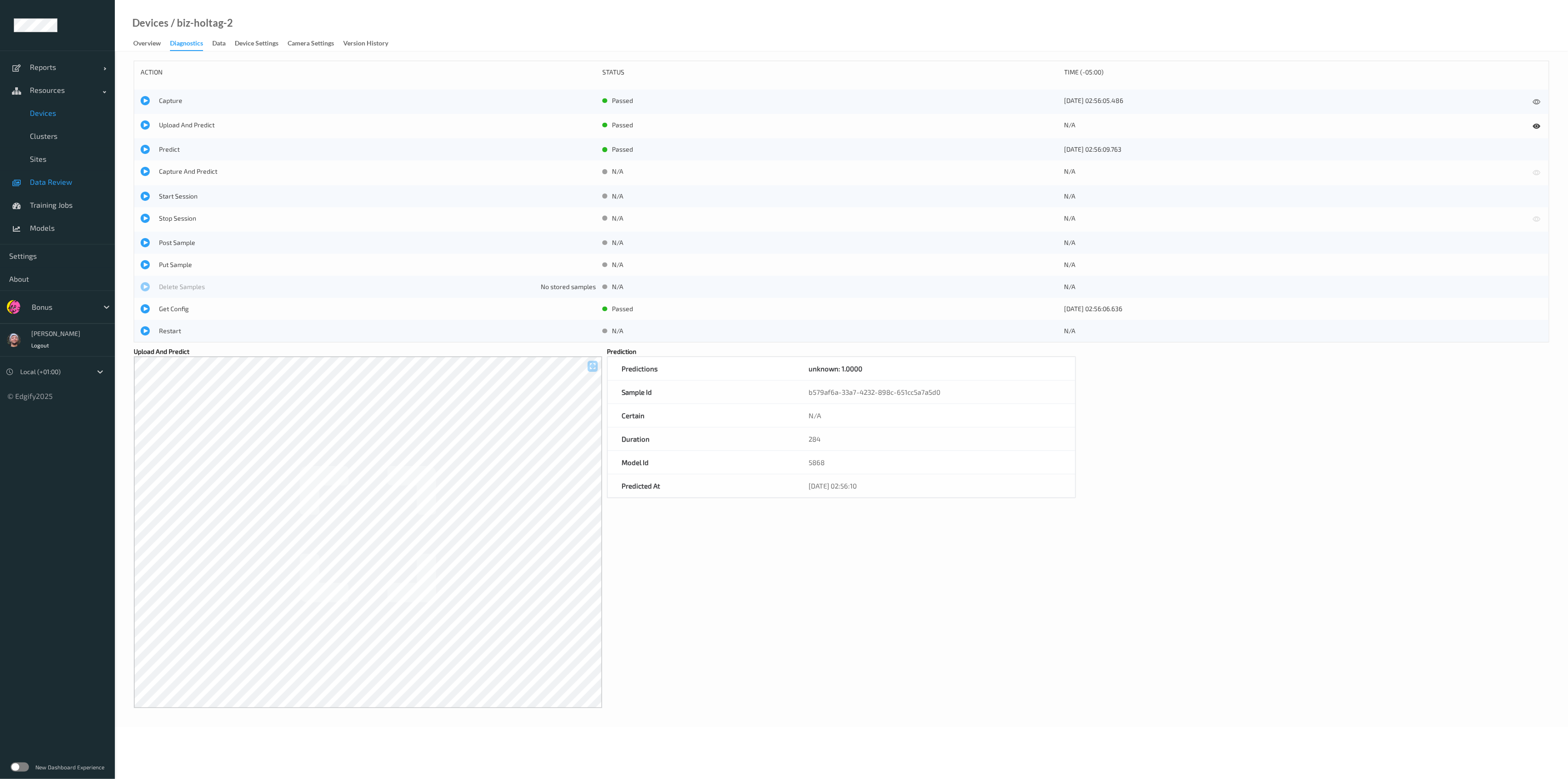
click at [71, 180] on span "Data Review" at bounding box center [68, 182] width 76 height 9
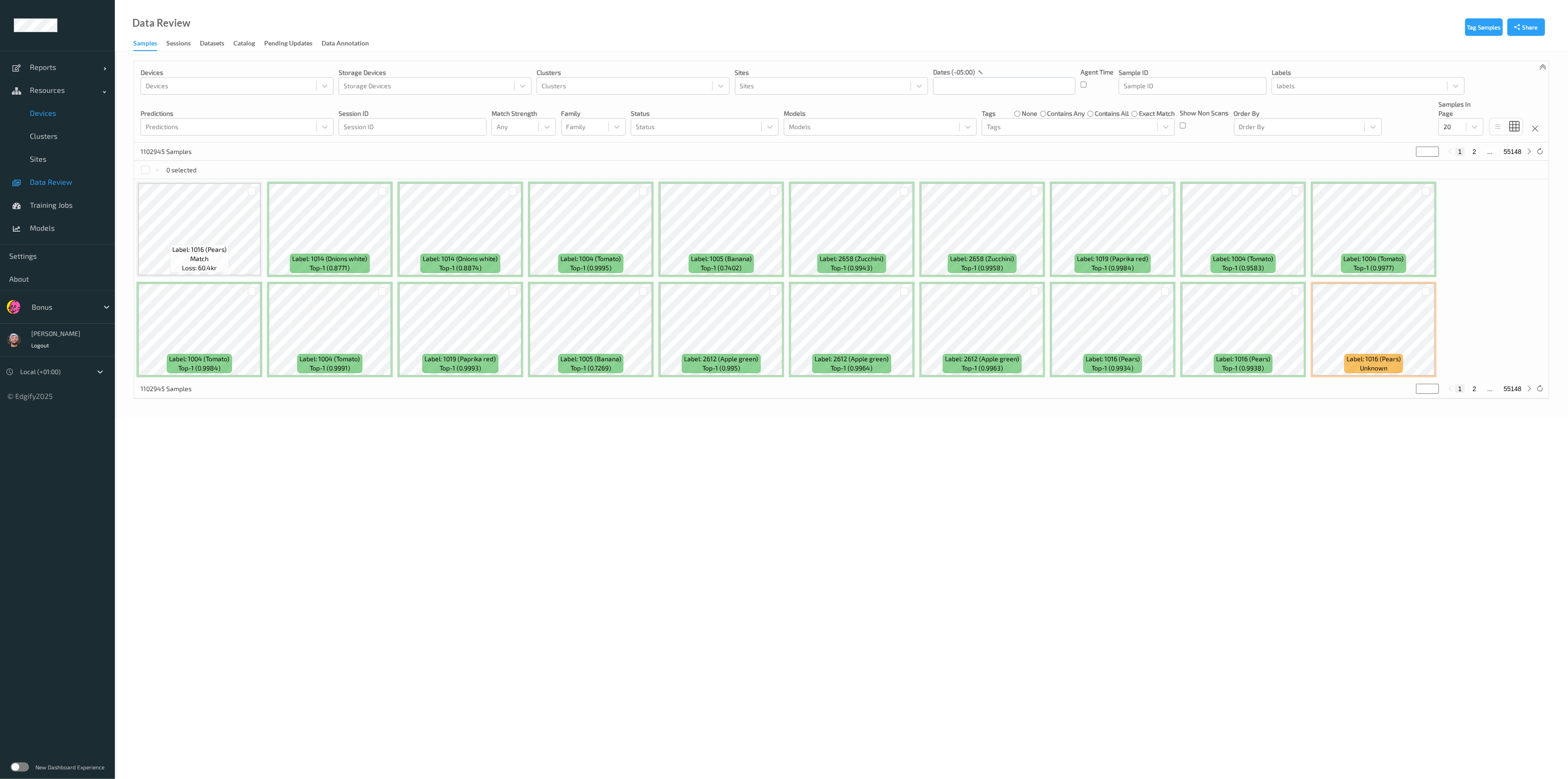
click at [65, 112] on span "Devices" at bounding box center [68, 113] width 76 height 9
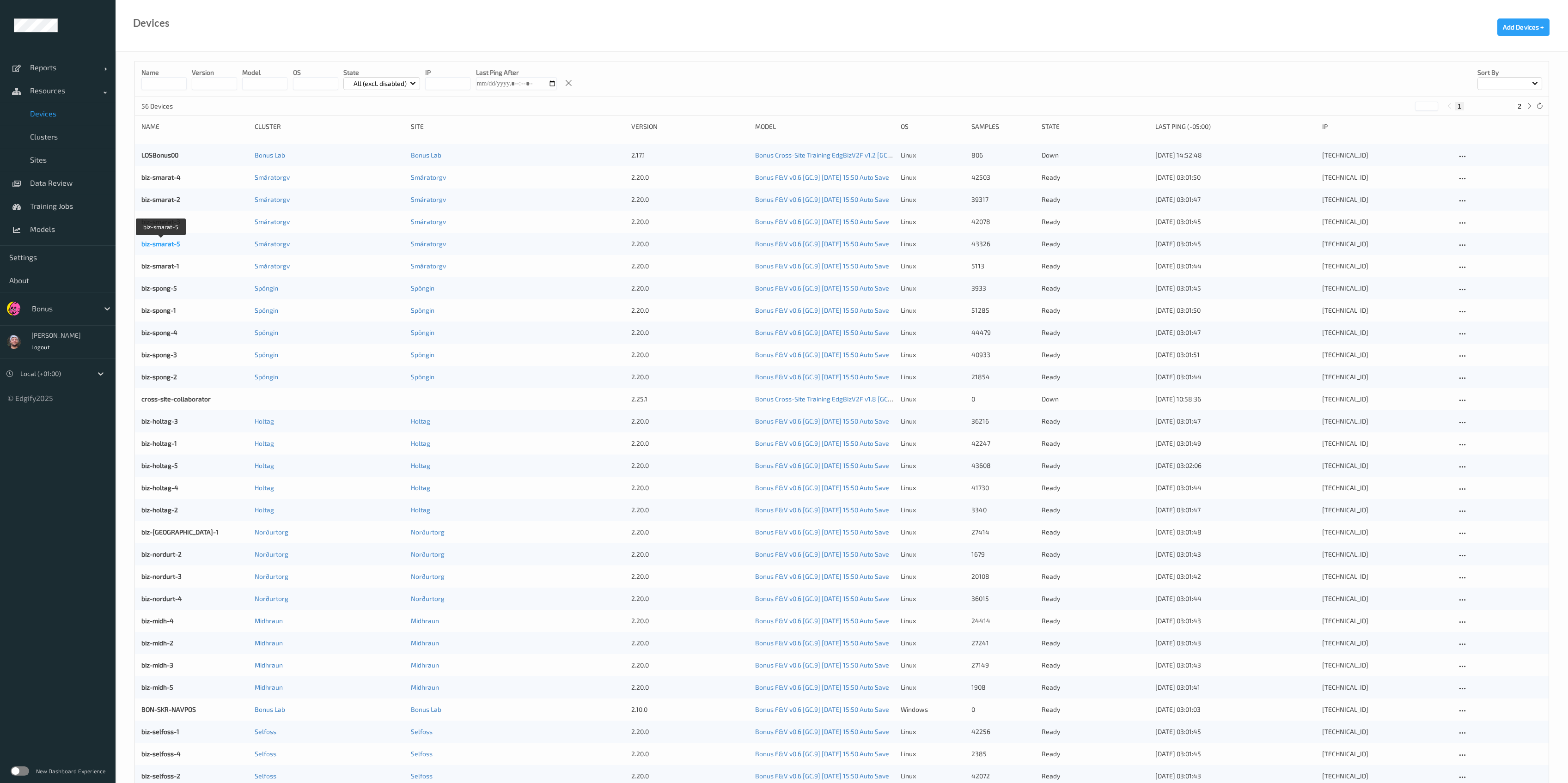
click at [166, 245] on link "biz-smarat-5" at bounding box center [161, 244] width 39 height 8
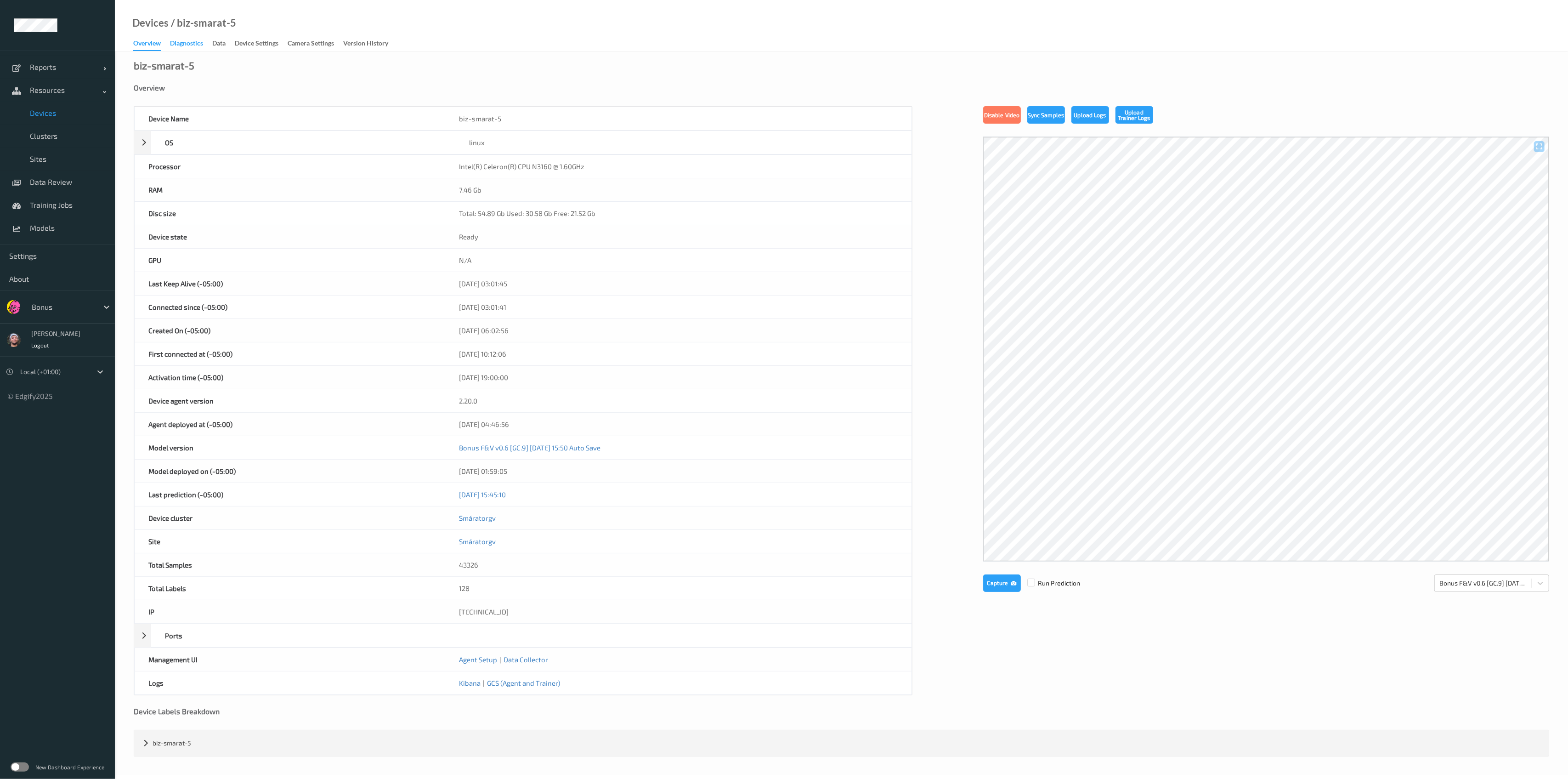
click at [199, 42] on div "Diagnostics" at bounding box center [186, 44] width 33 height 11
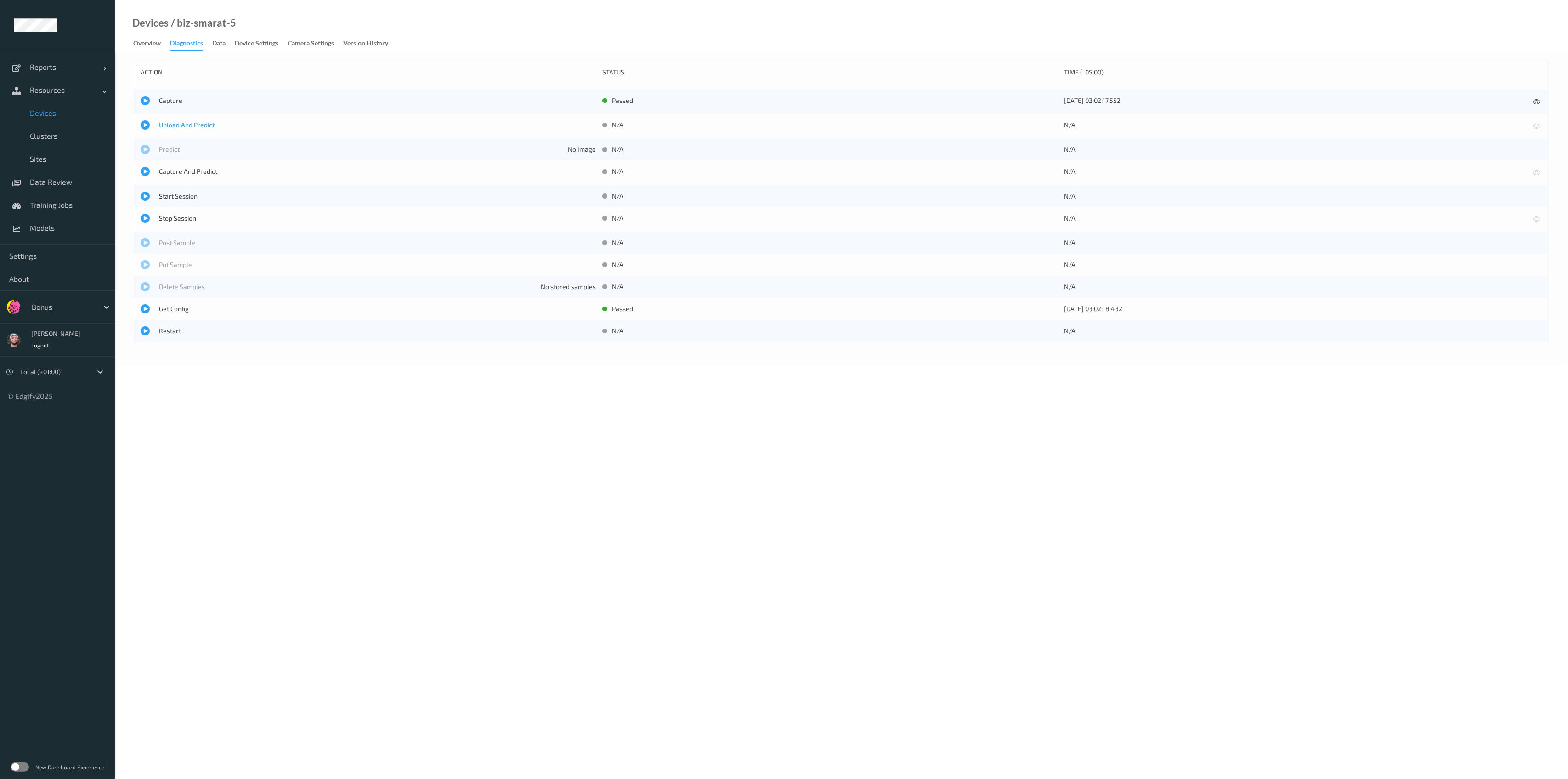
click at [194, 123] on span "Upload And Predict" at bounding box center [377, 125] width 437 height 9
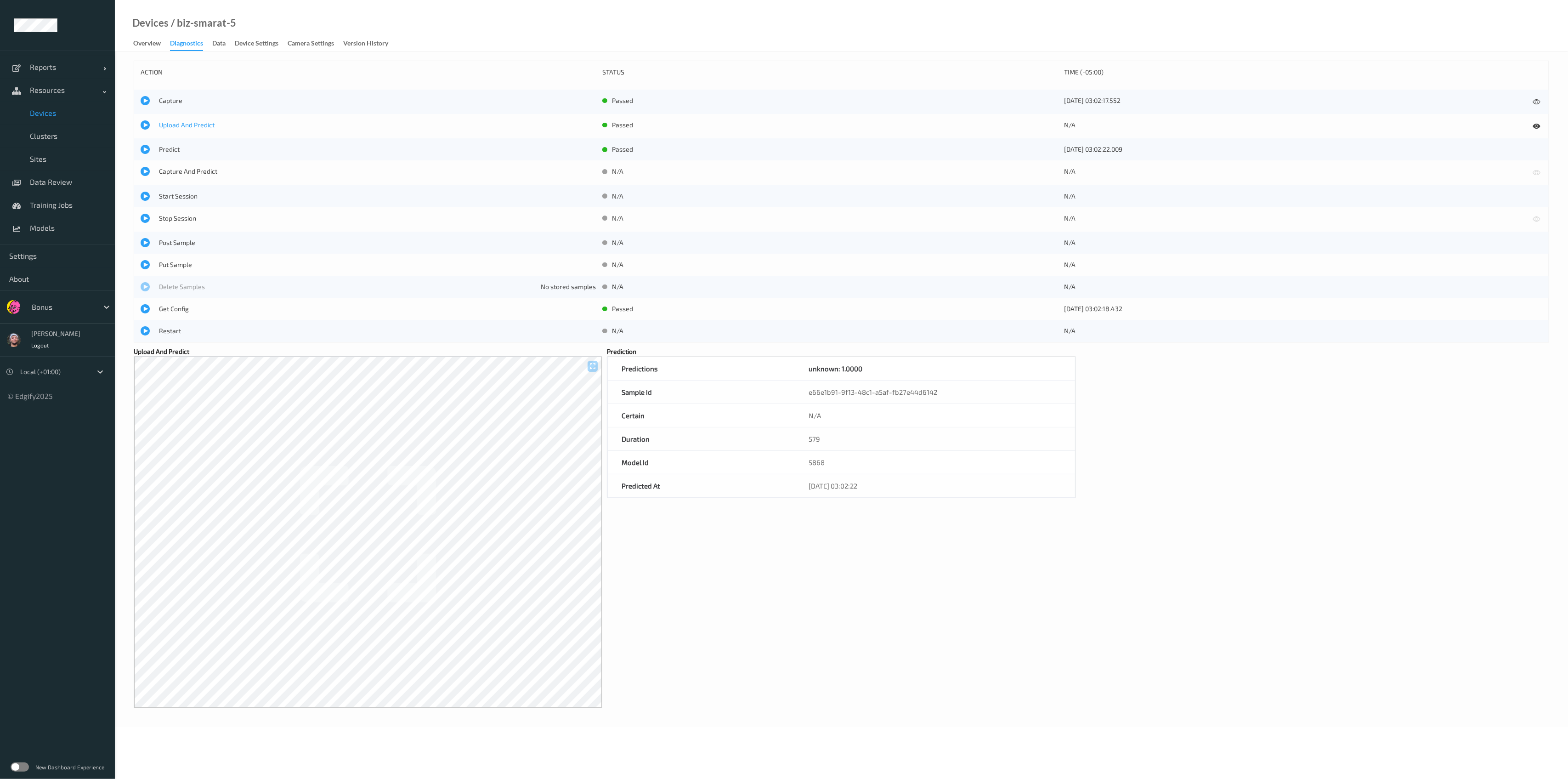
click at [177, 120] on span "Upload And Predict" at bounding box center [377, 125] width 437 height 9
click at [184, 127] on span "Upload And Predict" at bounding box center [377, 125] width 437 height 9
click at [65, 98] on link "Resources" at bounding box center [57, 90] width 115 height 23
click at [55, 91] on span "Resources" at bounding box center [66, 90] width 73 height 9
click at [66, 113] on span "Devices" at bounding box center [68, 113] width 76 height 9
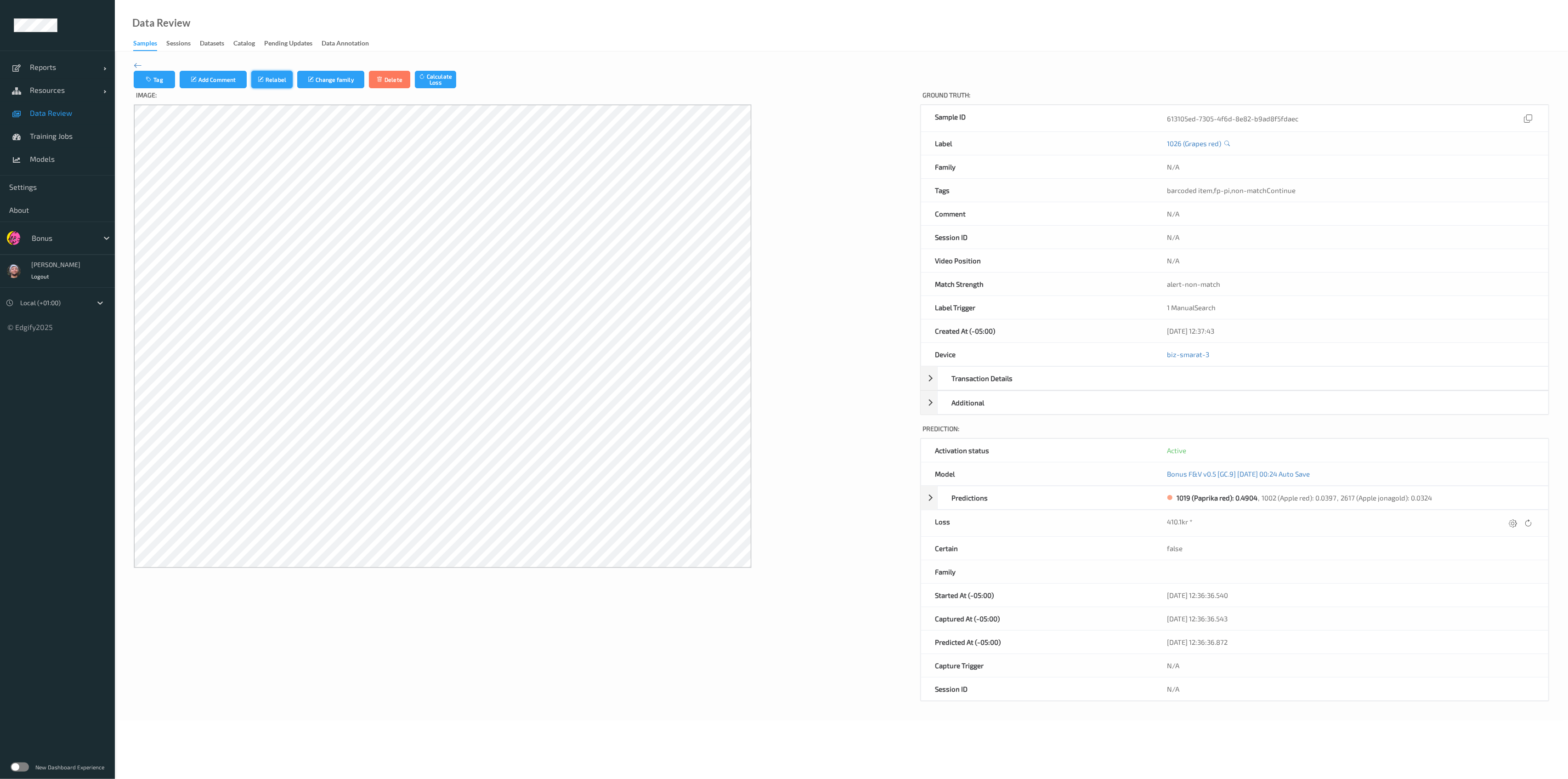
click at [263, 79] on icon "submit" at bounding box center [261, 80] width 8 height 6
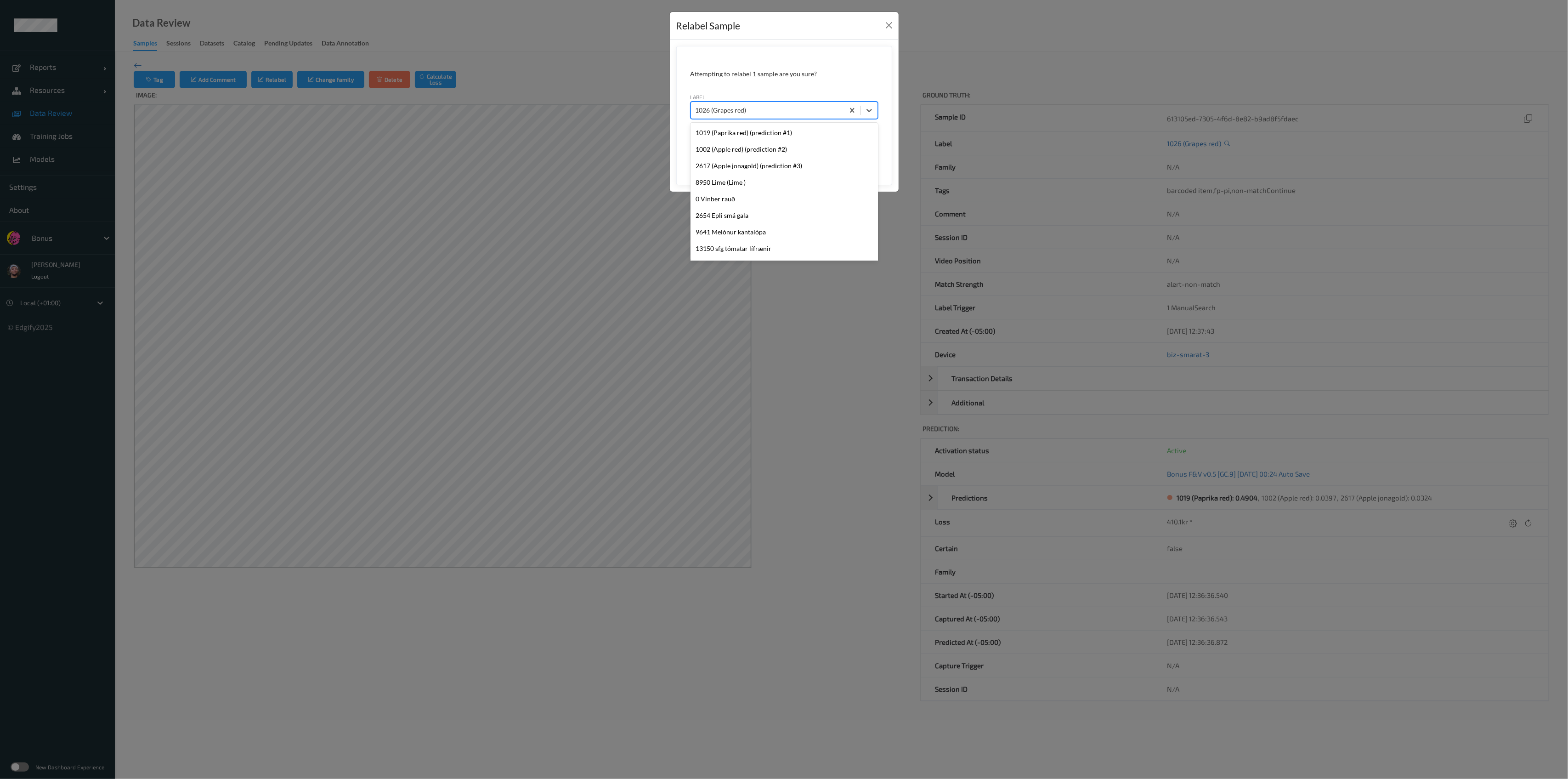
click at [728, 110] on div at bounding box center [767, 110] width 144 height 11
type input "1026"
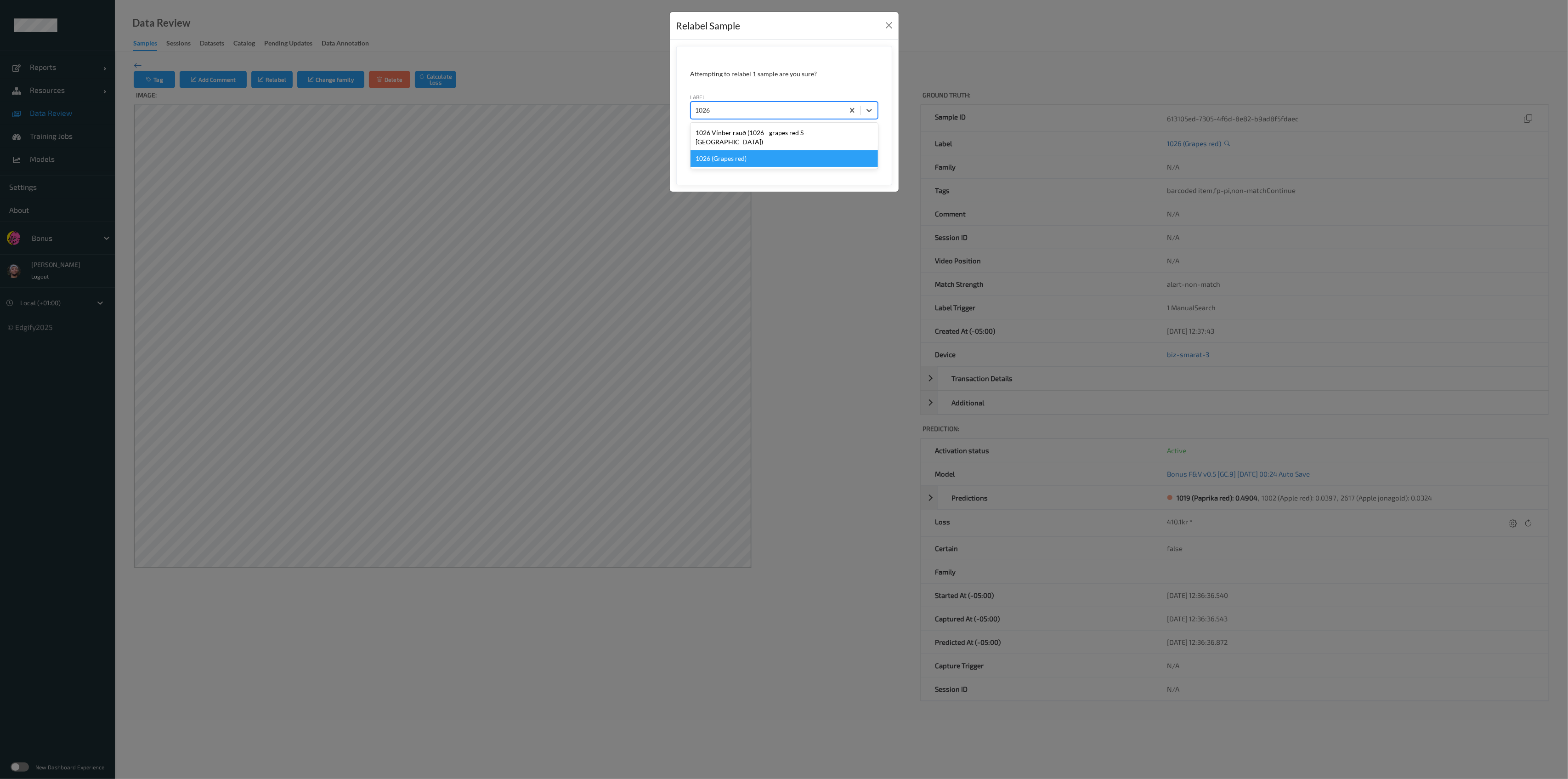
scroll to position [0, 0]
click at [733, 154] on div "1026 (Grapes red)" at bounding box center [784, 159] width 187 height 16
click at [856, 150] on button "Save" at bounding box center [859, 153] width 38 height 18
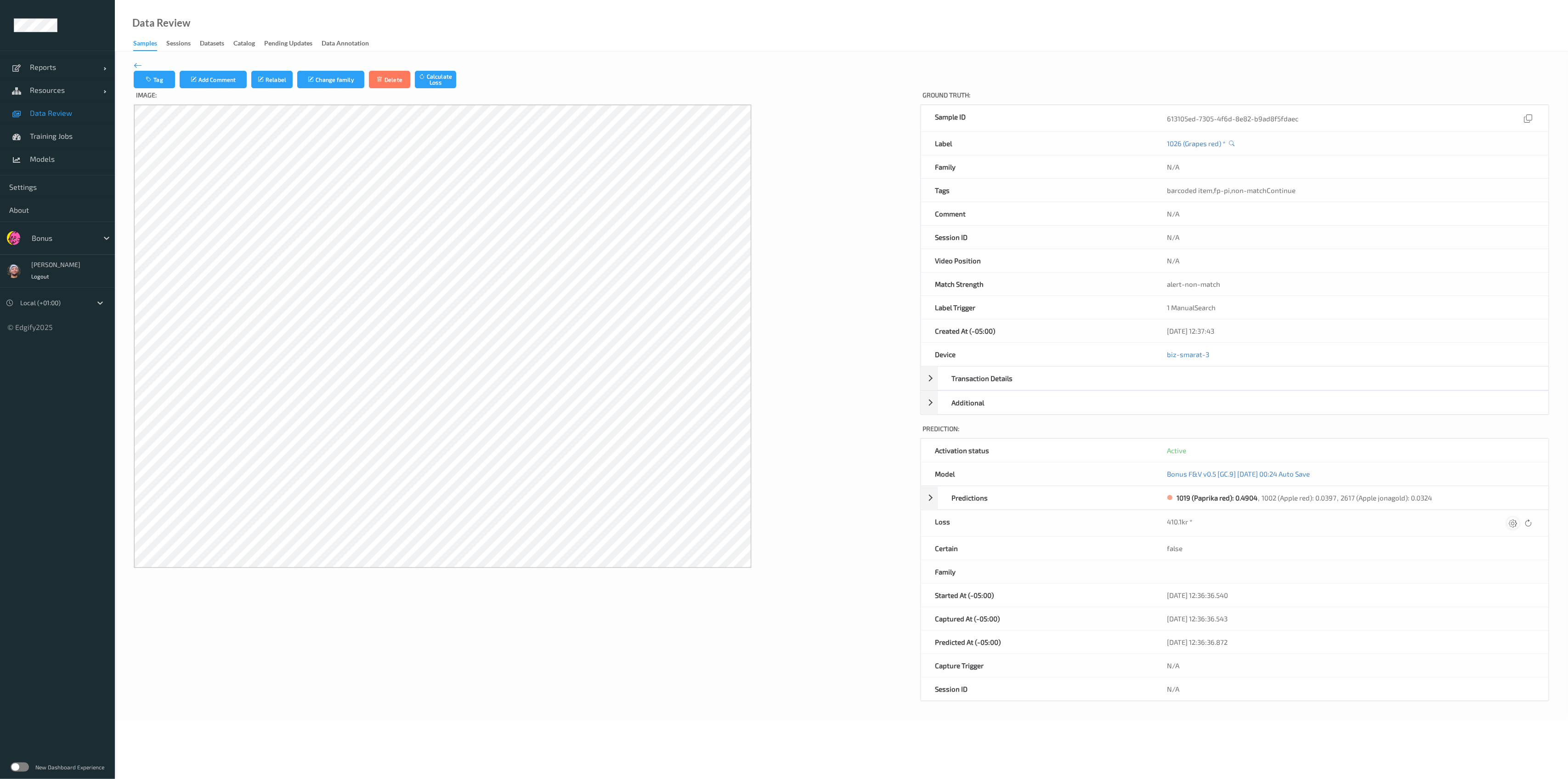
click at [1512, 519] on icon at bounding box center [1513, 523] width 8 height 8
click at [1495, 530] on div "submit" at bounding box center [1495, 526] width 13 height 13
click at [1503, 523] on div "410.1kr *" at bounding box center [1351, 523] width 367 height 13
click at [1512, 523] on icon at bounding box center [1513, 523] width 8 height 8
type input "0"
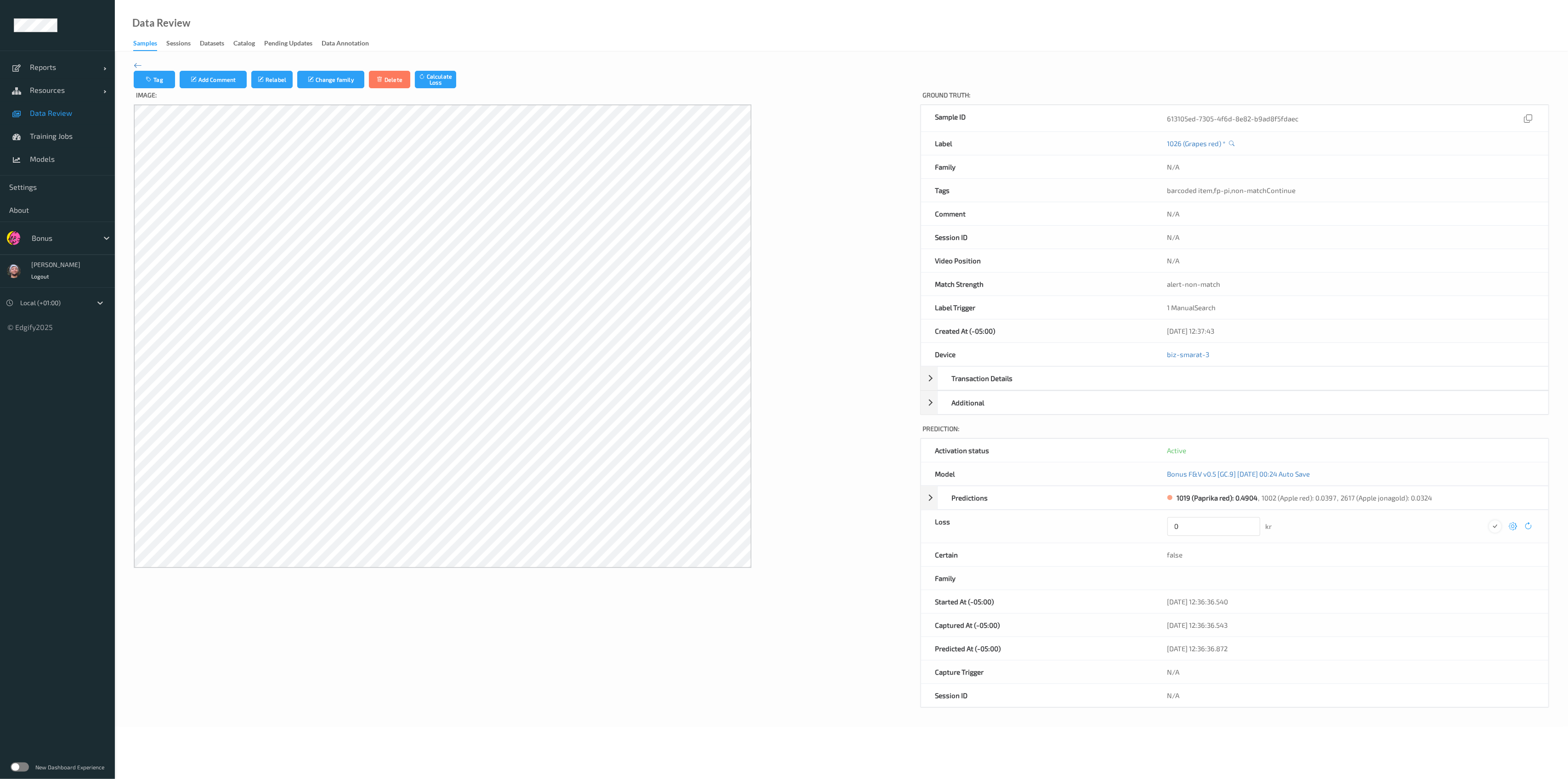
click at [1498, 524] on icon "submit" at bounding box center [1495, 526] width 8 height 8
click at [268, 86] on button "Relabel" at bounding box center [272, 80] width 41 height 18
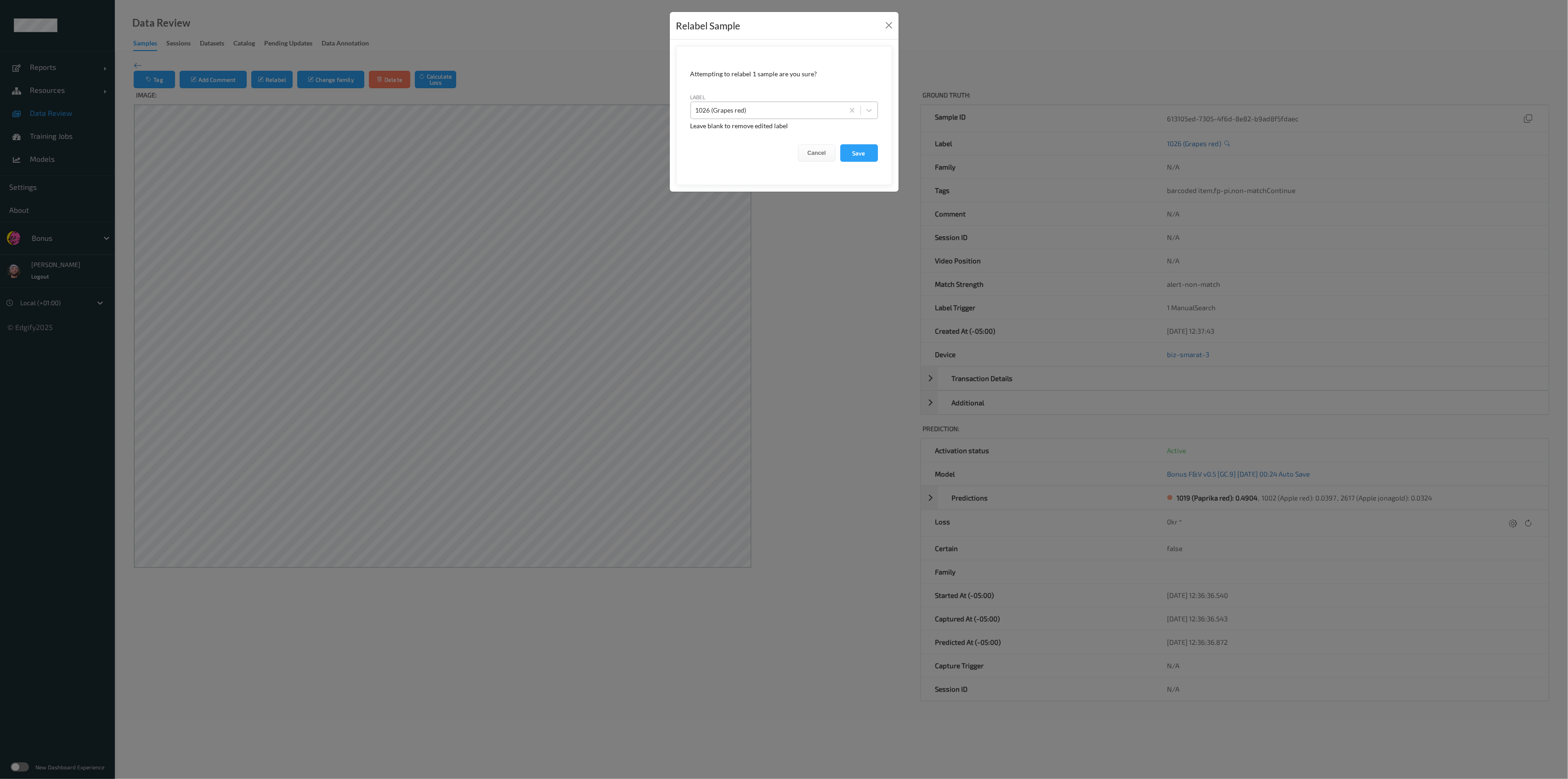
click at [706, 109] on div at bounding box center [767, 110] width 144 height 11
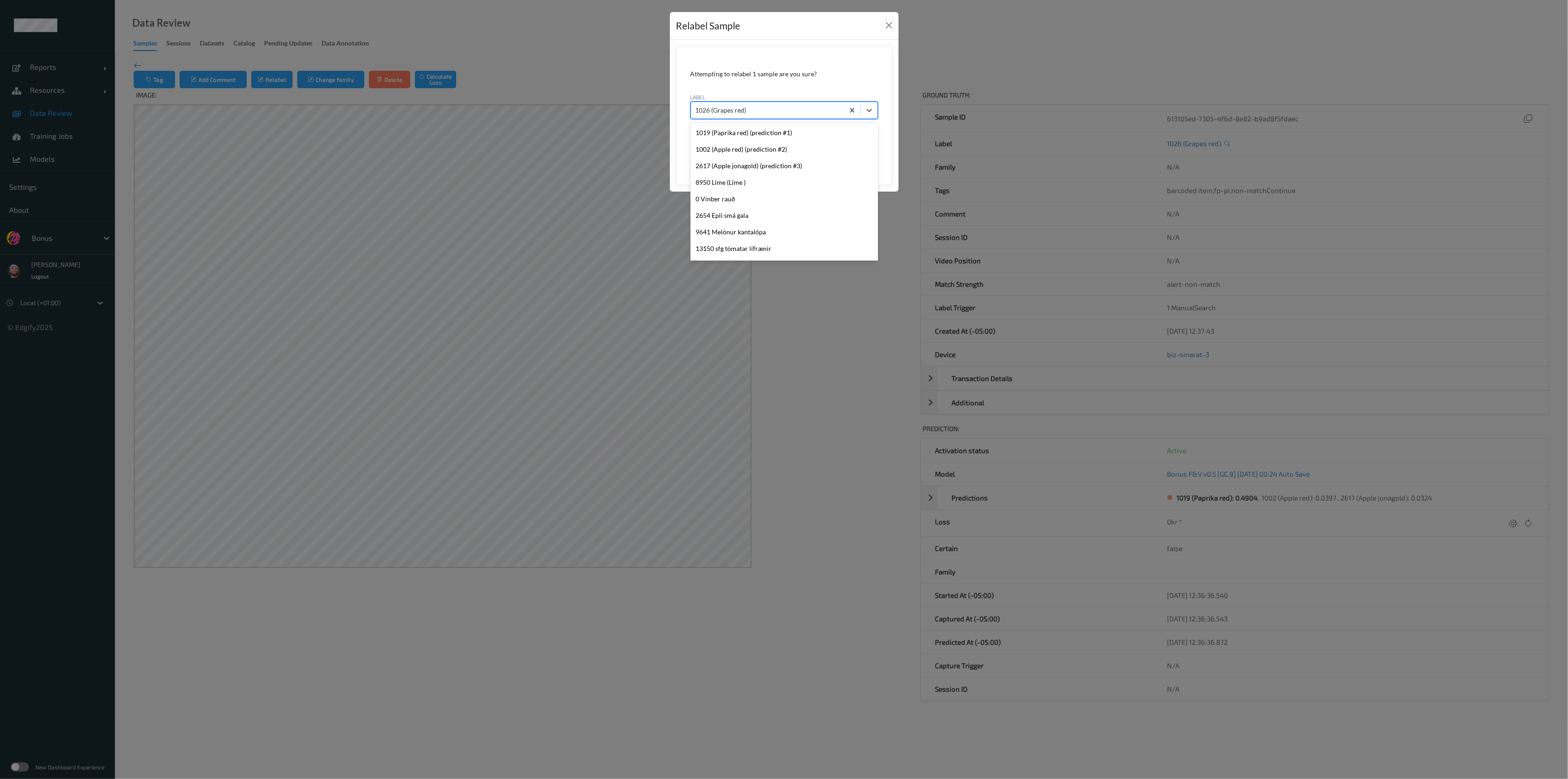
scroll to position [1942, 0]
type input "32"
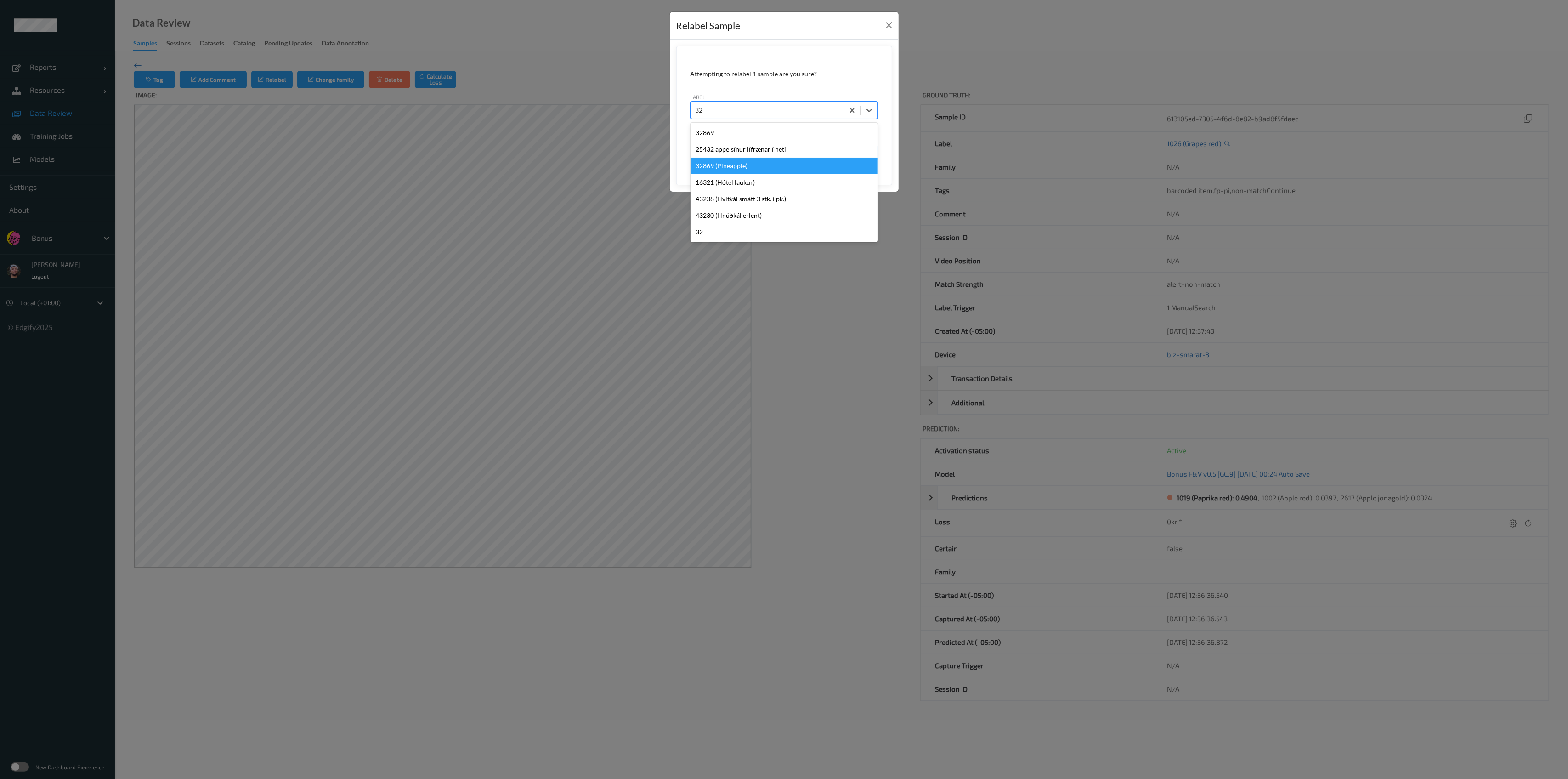
click at [719, 158] on div "32869 (Pineapple)" at bounding box center [784, 166] width 187 height 16
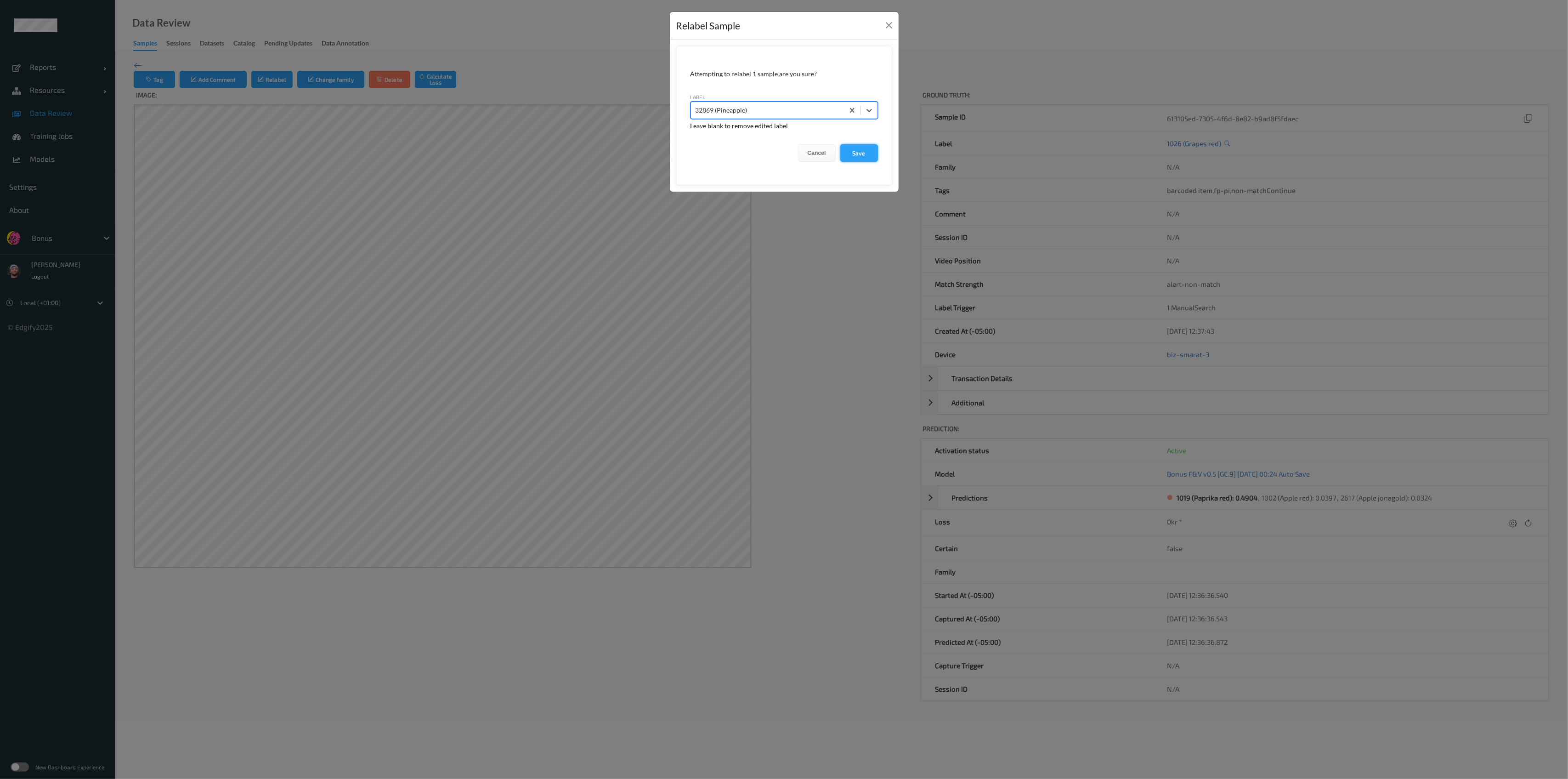
click at [871, 155] on button "Save" at bounding box center [859, 153] width 38 height 18
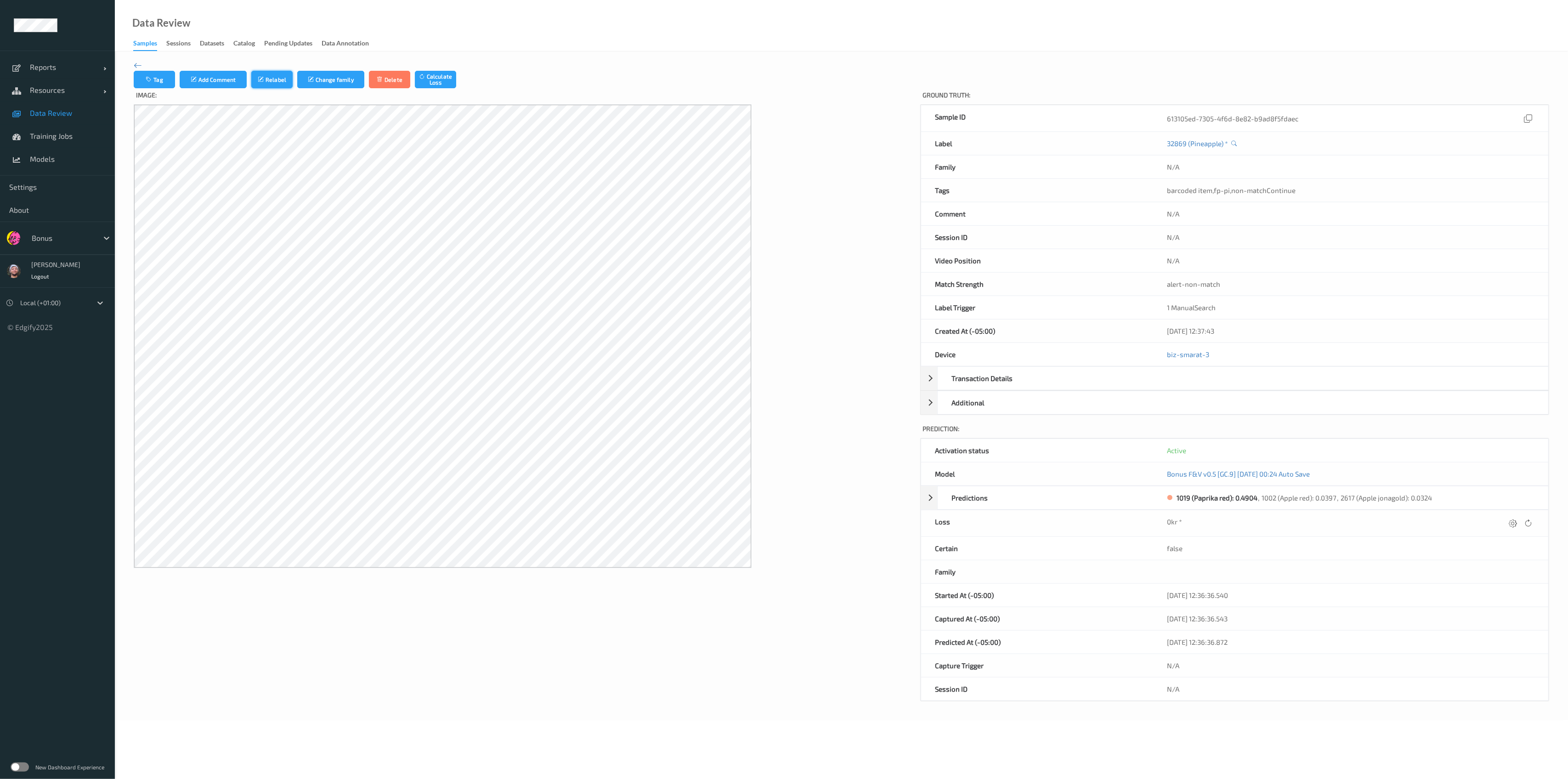
click at [290, 75] on button "Relabel" at bounding box center [272, 80] width 41 height 18
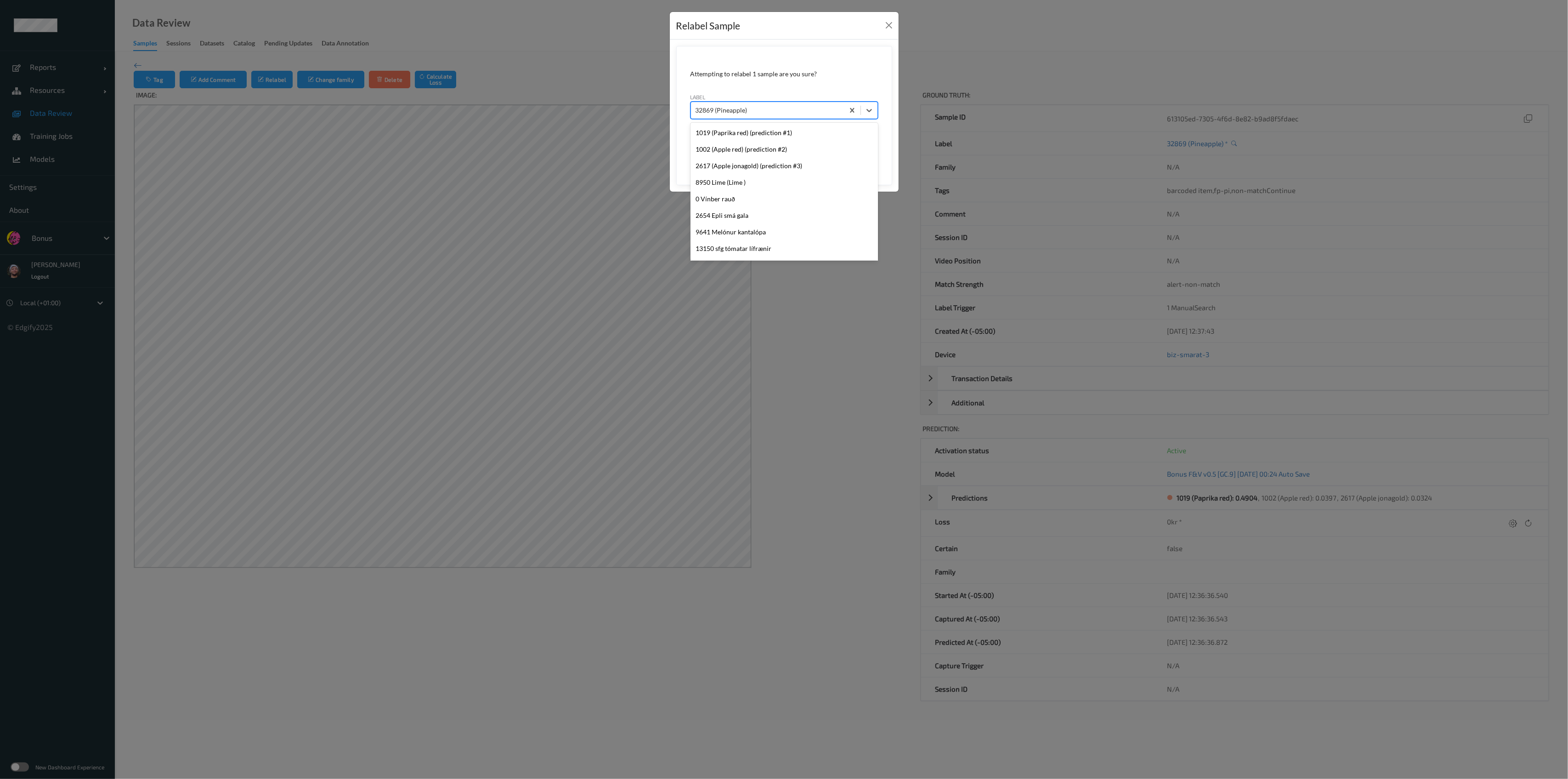
click at [725, 113] on div at bounding box center [767, 110] width 144 height 11
type input "1026"
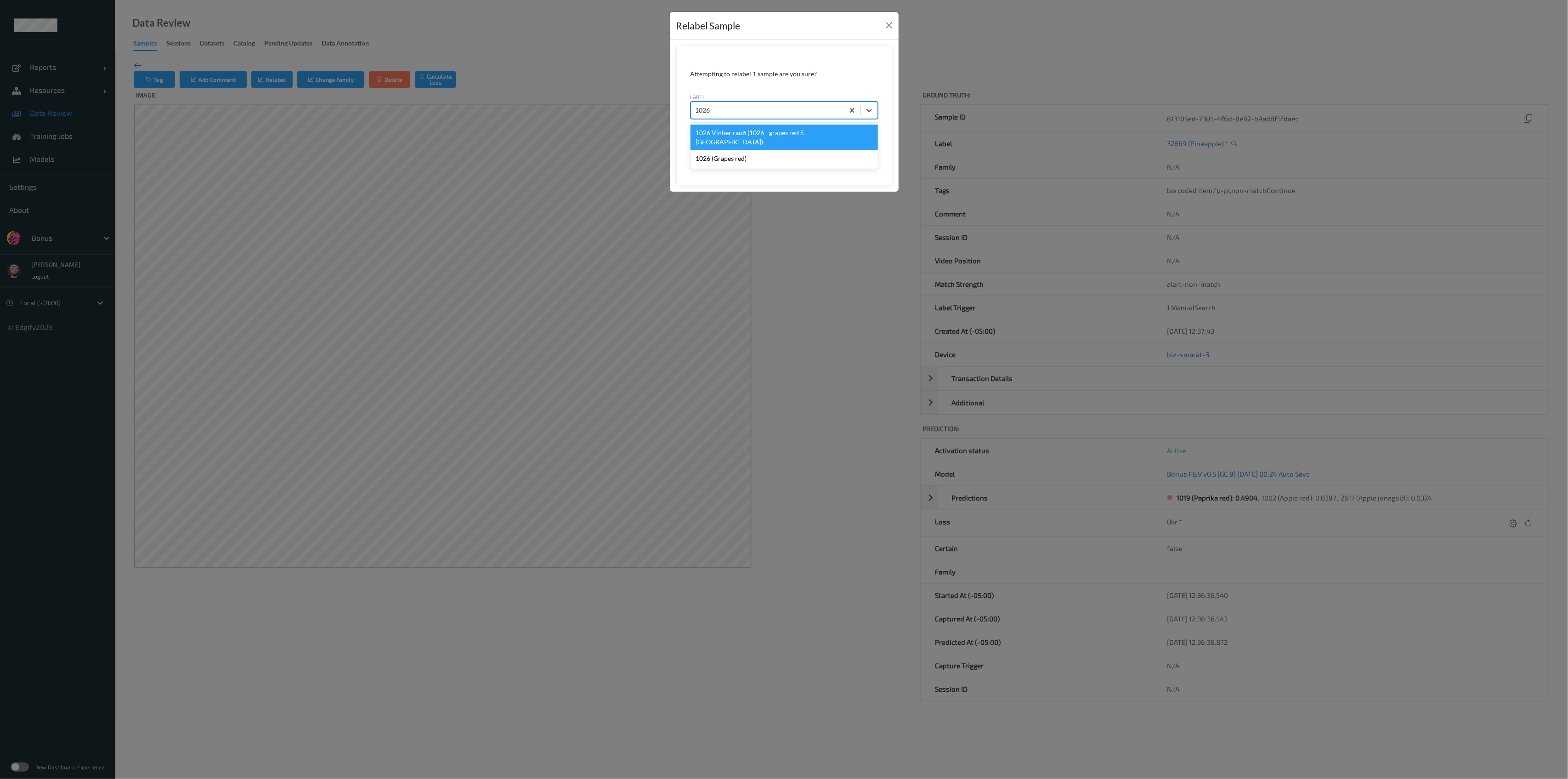
scroll to position [0, 0]
click at [744, 150] on div "1026 (Grapes red)" at bounding box center [784, 159] width 187 height 16
click at [852, 153] on button "Save" at bounding box center [859, 153] width 38 height 18
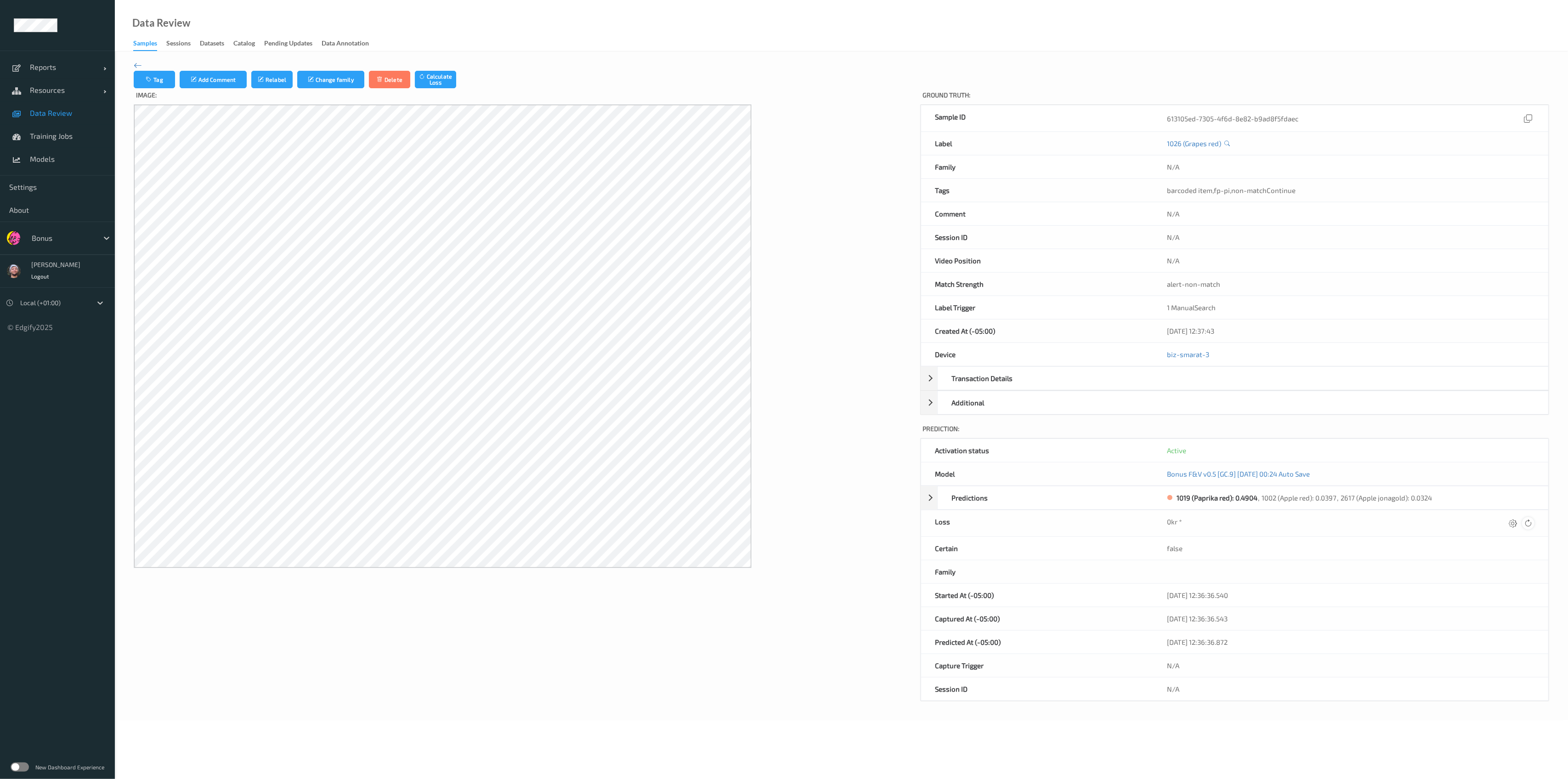
click at [1533, 522] on icon at bounding box center [1529, 523] width 8 height 8
click at [1532, 525] on icon at bounding box center [1529, 523] width 8 height 8
click at [44, 125] on link "Training Jobs" at bounding box center [57, 136] width 115 height 23
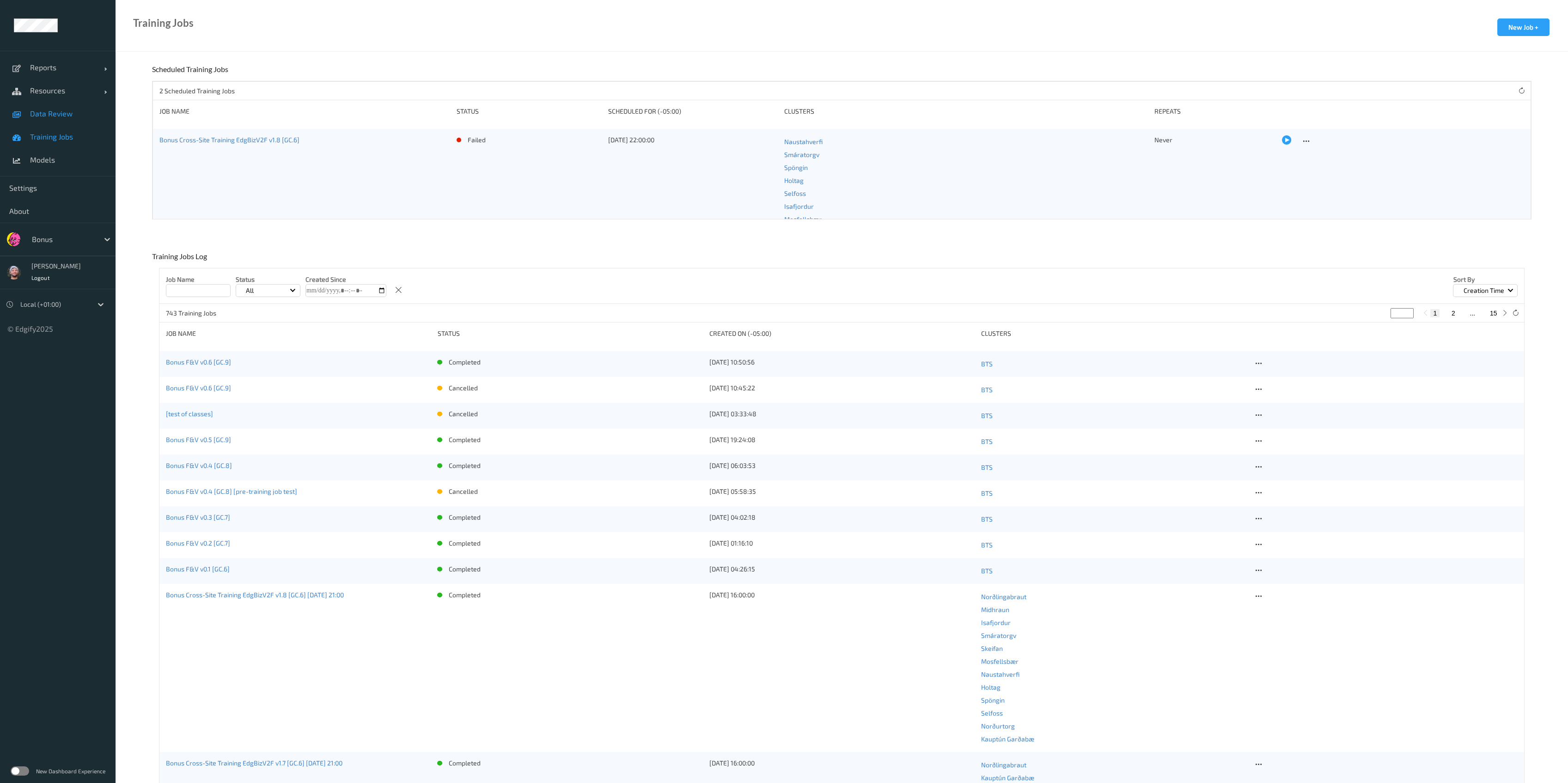
click at [60, 111] on span "Data Review" at bounding box center [68, 113] width 76 height 9
